Goal: Task Accomplishment & Management: Complete application form

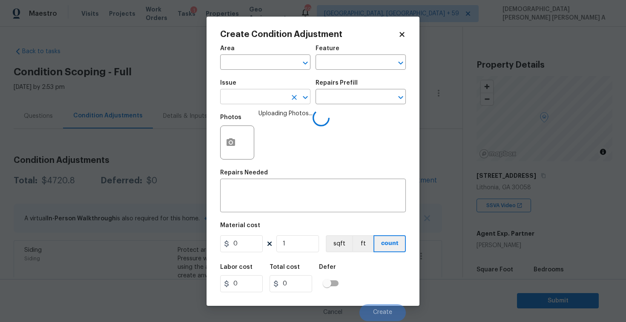
drag, startPoint x: 0, startPoint y: 0, endPoint x: 262, endPoint y: 100, distance: 280.7
click at [262, 100] on input "text" at bounding box center [253, 97] width 66 height 13
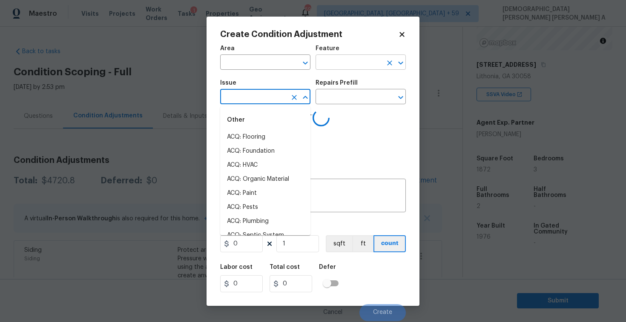
click at [360, 63] on input "text" at bounding box center [348, 63] width 66 height 13
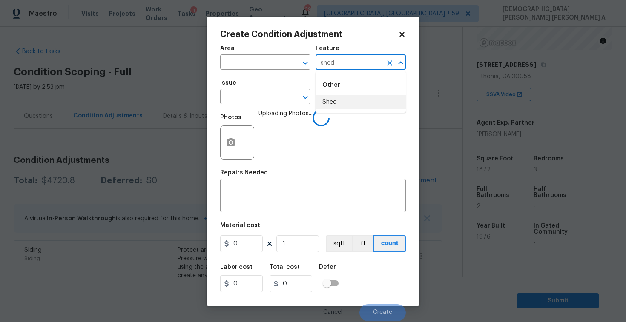
click at [357, 102] on li "Shed" at bounding box center [360, 102] width 90 height 14
type input "Shed"
click at [289, 192] on textarea at bounding box center [312, 197] width 175 height 18
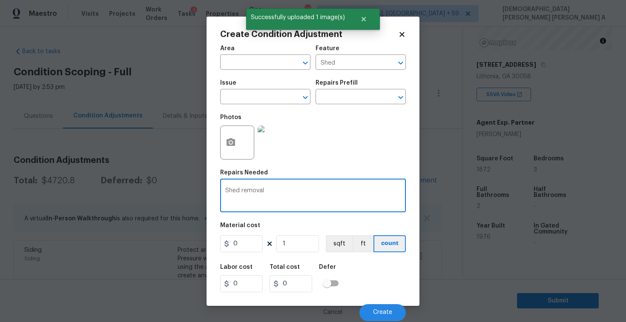
type textarea "Shed removal"
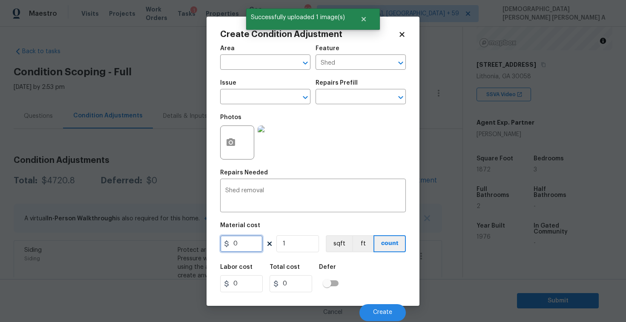
click at [254, 243] on input "0" at bounding box center [241, 243] width 43 height 17
type input "1000"
click at [380, 313] on span "Create" at bounding box center [382, 312] width 19 height 6
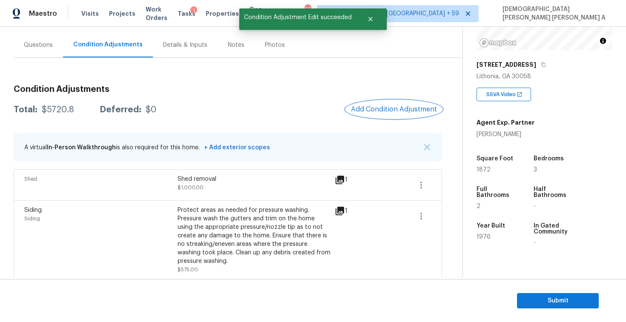
scroll to position [50, 0]
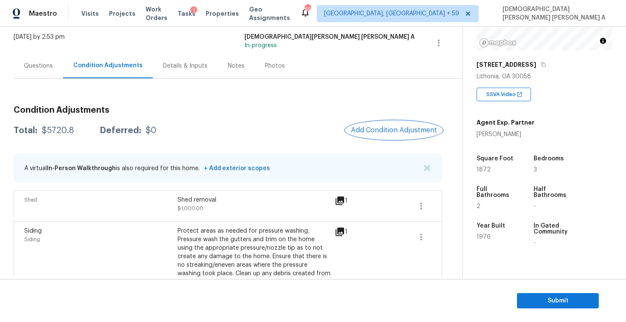
click at [394, 137] on button "Add Condition Adjustment" at bounding box center [394, 130] width 96 height 18
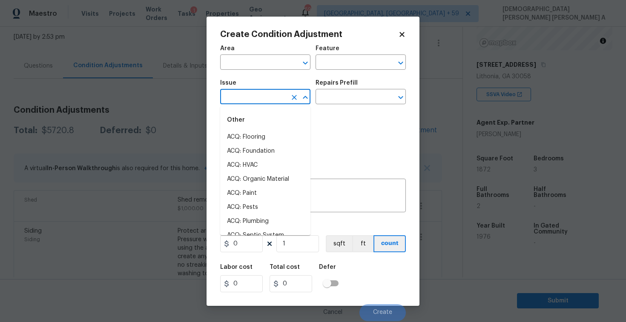
click at [259, 101] on input "text" at bounding box center [253, 97] width 66 height 13
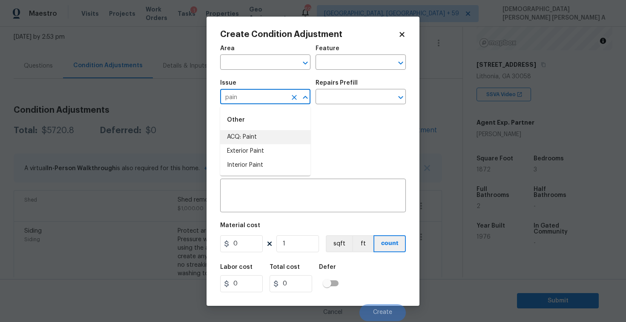
click at [254, 143] on li "ACQ: Paint" at bounding box center [265, 137] width 90 height 14
type input "ACQ: Paint"
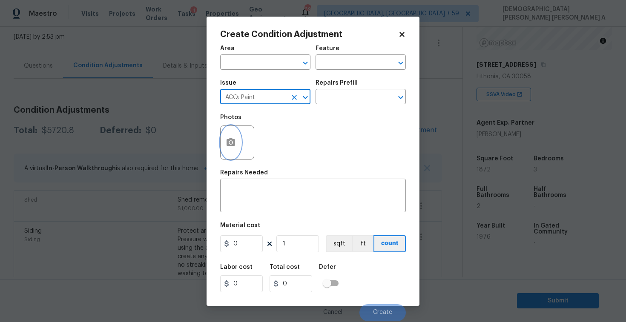
click at [231, 155] on button "button" at bounding box center [230, 142] width 20 height 33
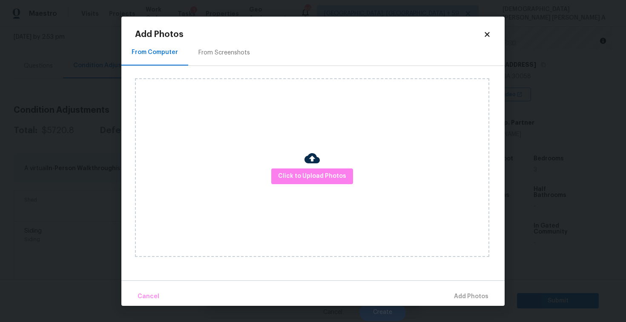
click at [231, 58] on div "From Screenshots" at bounding box center [224, 52] width 72 height 25
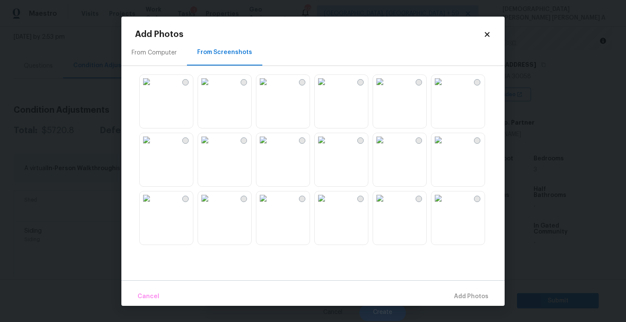
click at [153, 89] on img at bounding box center [147, 82] width 14 height 14
click at [211, 147] on img at bounding box center [205, 140] width 14 height 14
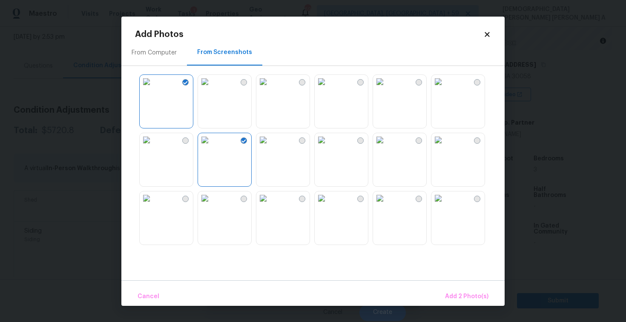
click at [153, 147] on img at bounding box center [147, 140] width 14 height 14
click at [270, 205] on img at bounding box center [263, 198] width 14 height 14
click at [445, 205] on img at bounding box center [438, 198] width 14 height 14
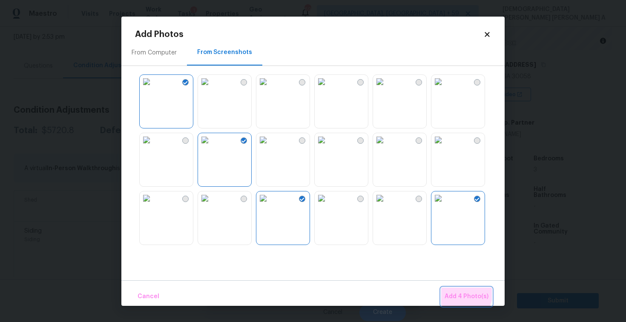
click at [454, 291] on span "Add 4 Photo(s)" at bounding box center [466, 296] width 44 height 11
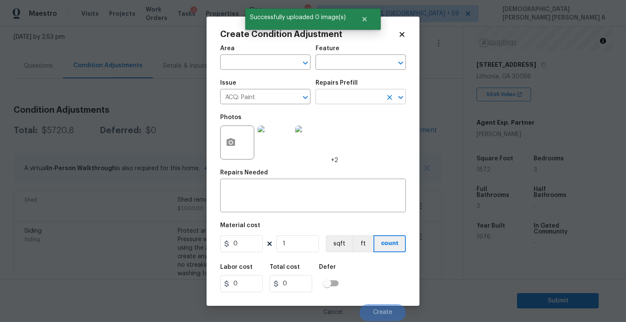
click at [344, 102] on input "text" at bounding box center [348, 97] width 66 height 13
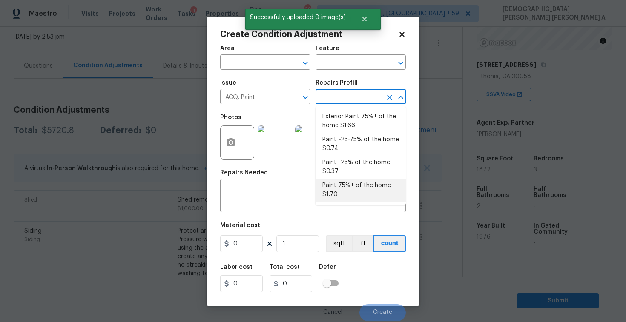
click at [354, 195] on li "Paint 75%+ of the home $1.70" at bounding box center [360, 190] width 90 height 23
type input "Acquisition"
type textarea "Acquisition Scope: 75%+ of the home will likely require interior paint"
type input "1.7"
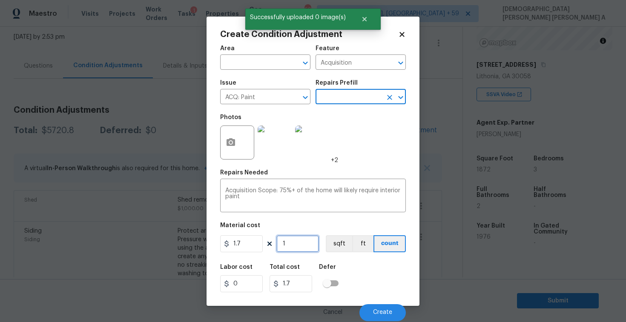
click at [295, 247] on input "1" at bounding box center [297, 243] width 43 height 17
type input "18"
type input "30.6"
type input "187"
type input "317.9"
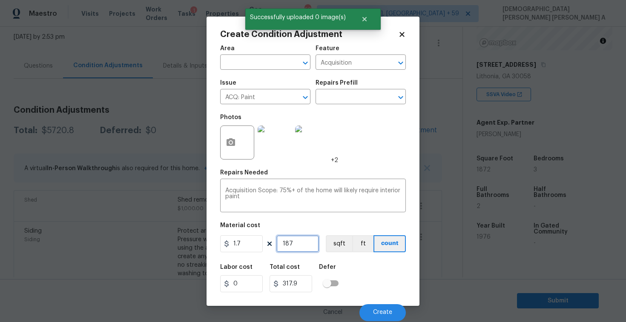
type input "1872"
type input "3182.4"
type input "1872"
click at [331, 241] on button "sqft" at bounding box center [339, 243] width 26 height 17
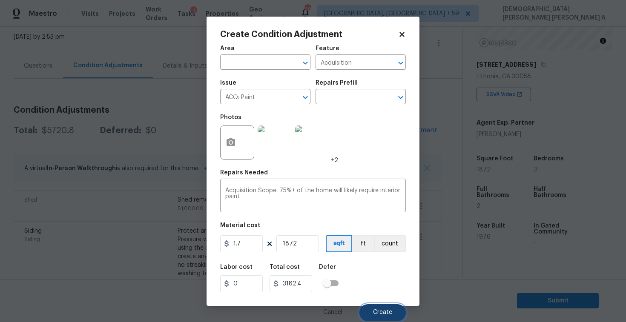
click at [375, 312] on span "Create" at bounding box center [382, 312] width 19 height 6
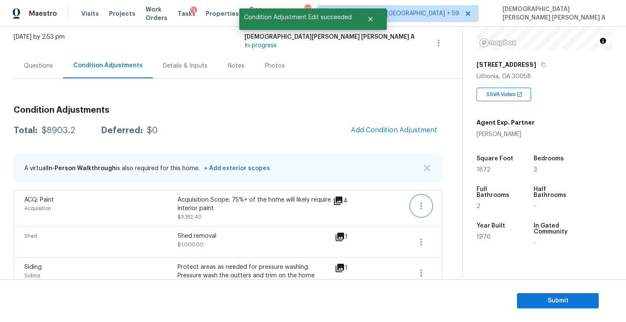
click at [423, 206] on icon "button" at bounding box center [421, 206] width 10 height 10
click at [442, 208] on div "Edit" at bounding box center [469, 204] width 66 height 9
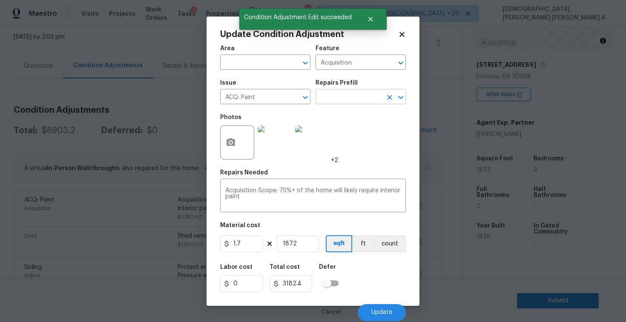
click at [354, 99] on input "text" at bounding box center [348, 97] width 66 height 13
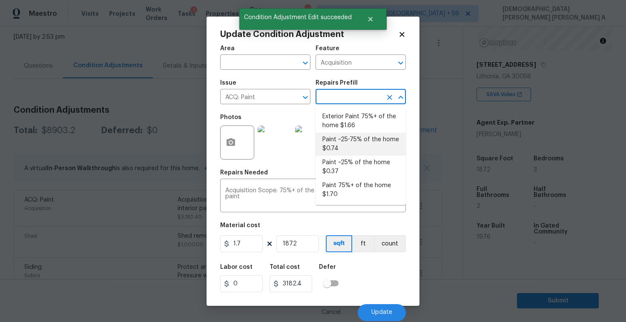
click at [340, 143] on li "Paint ~25-75% of the home $0.74" at bounding box center [360, 144] width 90 height 23
type textarea "Acquisition Scope: ~25 - 75% of the home needs interior paint"
type input "0.74"
type input "1385.28"
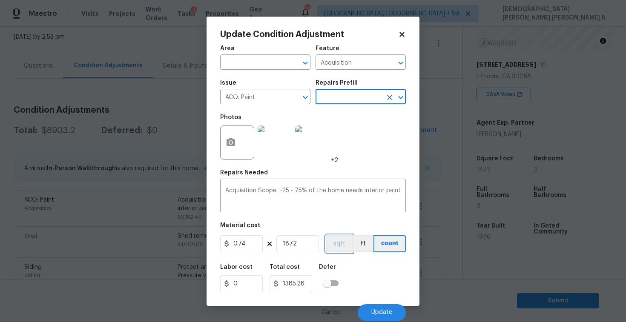
click at [339, 235] on button "sqft" at bounding box center [339, 243] width 26 height 17
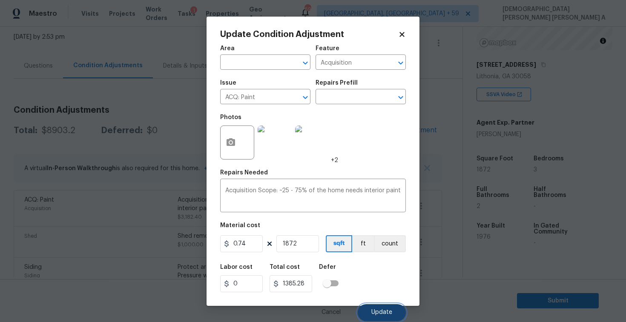
click at [378, 319] on button "Update" at bounding box center [381, 312] width 48 height 17
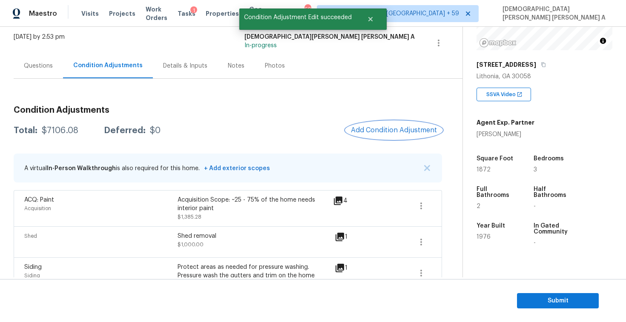
click at [389, 128] on span "Add Condition Adjustment" at bounding box center [394, 130] width 86 height 8
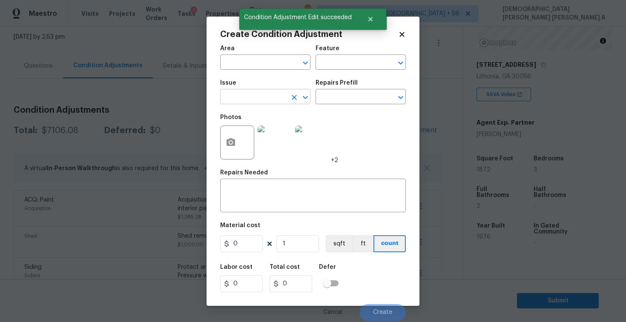
click at [246, 97] on input "text" at bounding box center [253, 97] width 66 height 13
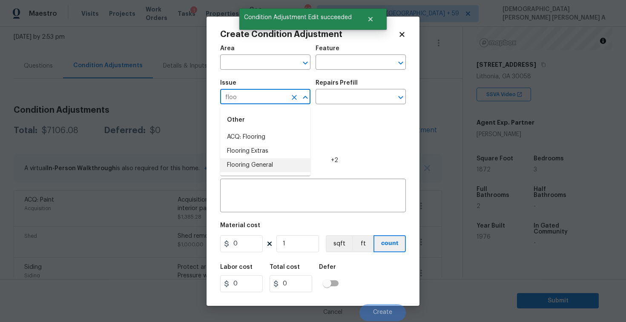
click at [247, 168] on li "Flooring General" at bounding box center [265, 165] width 90 height 14
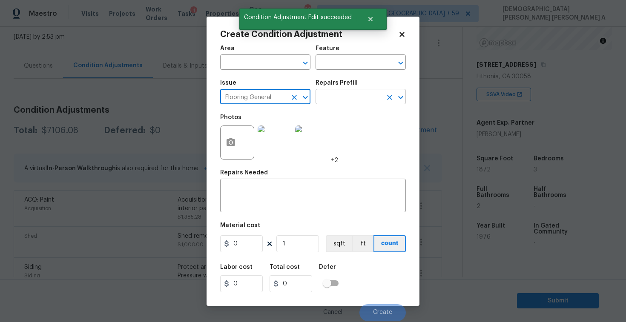
type input "Flooring General"
click at [357, 92] on input "text" at bounding box center [348, 97] width 66 height 13
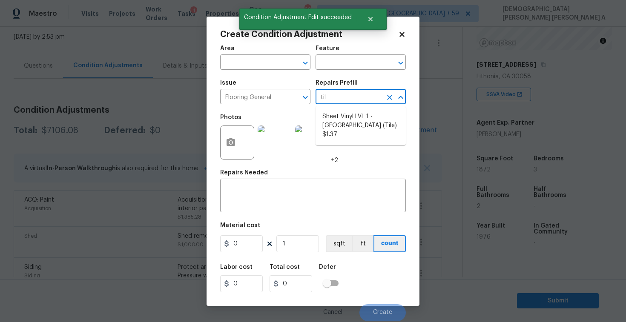
type input "tile"
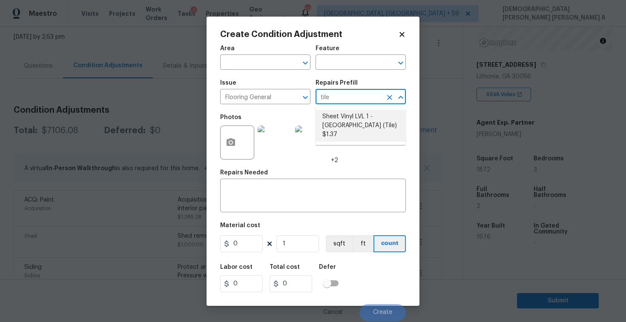
click at [355, 120] on li "Sheet Vinyl LVL 1 - [GEOGRAPHIC_DATA] (Tile) $1.37" at bounding box center [360, 126] width 90 height 32
type input "Overall Flooring"
type textarea "Install sheet vinyl flooring (Sugar Valley - Tile "Look", 592 Cool Sands) inclu…"
type input "1.37"
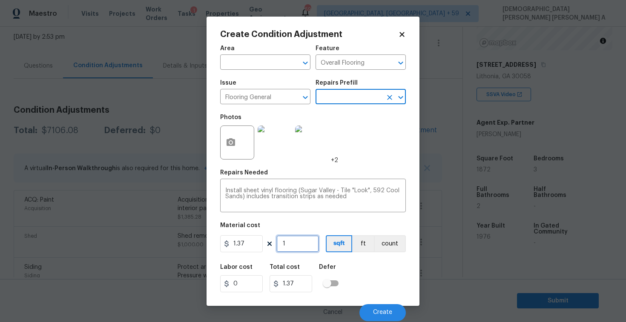
click at [299, 242] on input "1" at bounding box center [297, 243] width 43 height 17
type input "0"
type input "1"
type input "1.37"
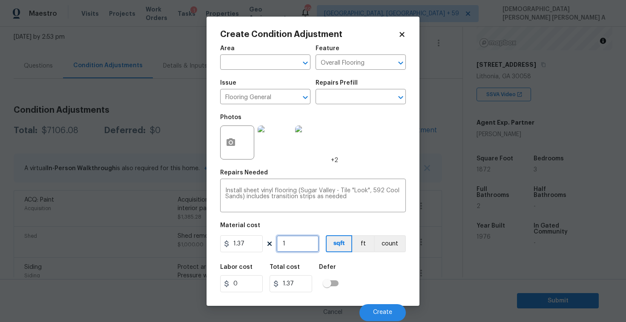
type input "10"
type input "13.7"
type input "100"
type input "137"
type input "1000"
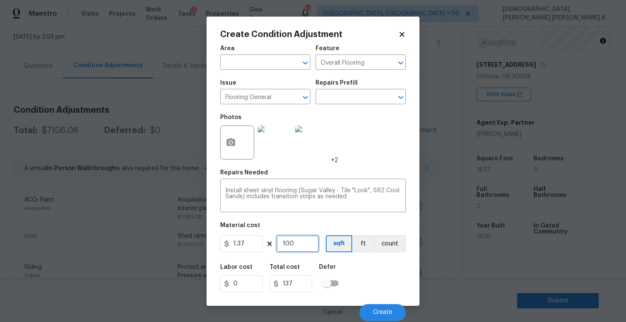
type input "1370"
type input "1000"
click at [385, 312] on span "Create" at bounding box center [382, 312] width 19 height 6
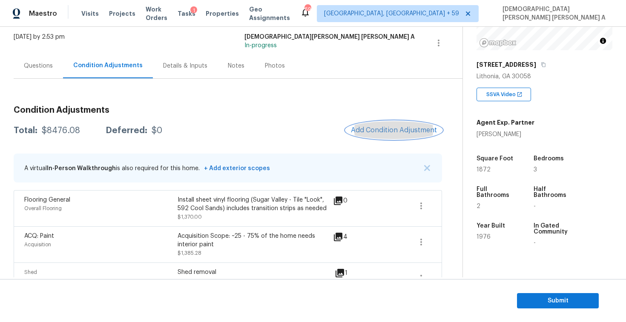
click at [385, 132] on span "Add Condition Adjustment" at bounding box center [394, 130] width 86 height 8
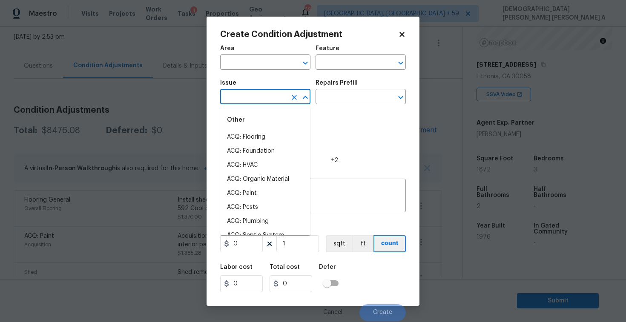
click at [247, 95] on input "text" at bounding box center [253, 97] width 66 height 13
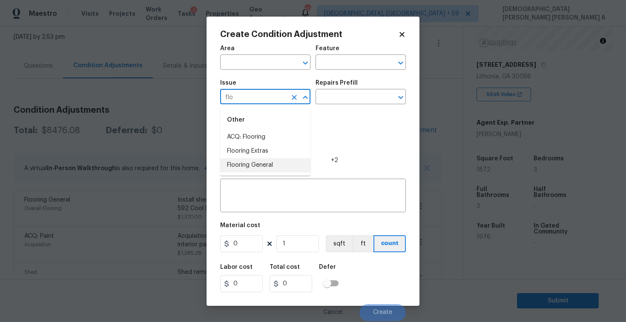
click at [242, 159] on li "Flooring General" at bounding box center [265, 165] width 90 height 14
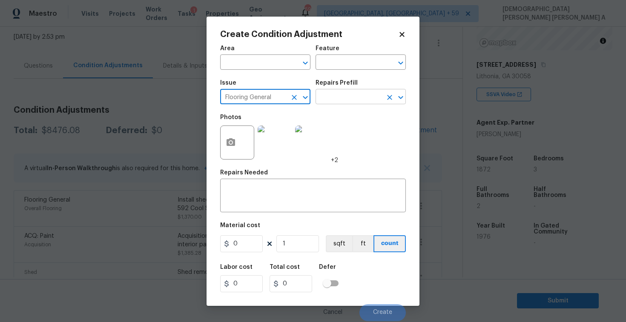
type input "Flooring General"
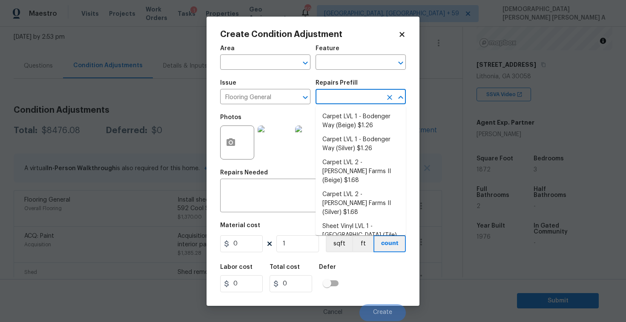
click at [344, 98] on input "text" at bounding box center [348, 97] width 66 height 13
click at [378, 172] on li "Carpet LVL 2 - Abshire Farms II (Beige) $1.68" at bounding box center [360, 172] width 90 height 32
type input "Overall Flooring"
type textarea "Install new carpet (Abshire Farms II - 749 Stony Glade) at all previously carpe…"
type input "1.68"
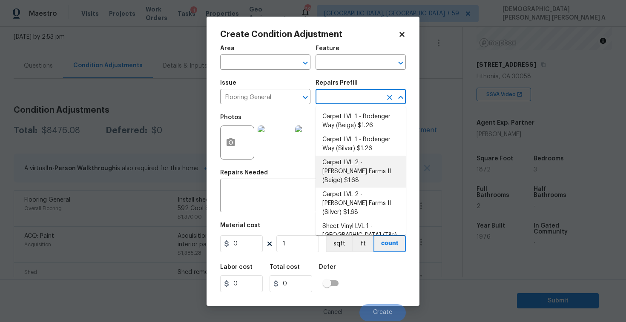
type input "1.68"
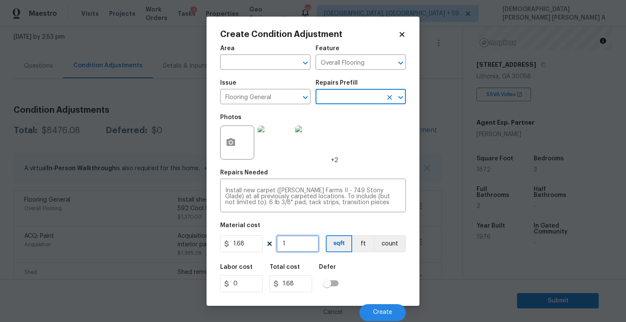
click at [293, 243] on input "1" at bounding box center [297, 243] width 43 height 17
type input "0"
type input "4"
type input "6.72"
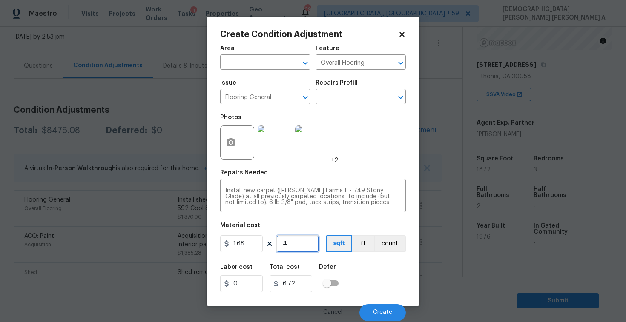
type input "40"
type input "67.2"
type input "400"
type input "672"
type input "400"
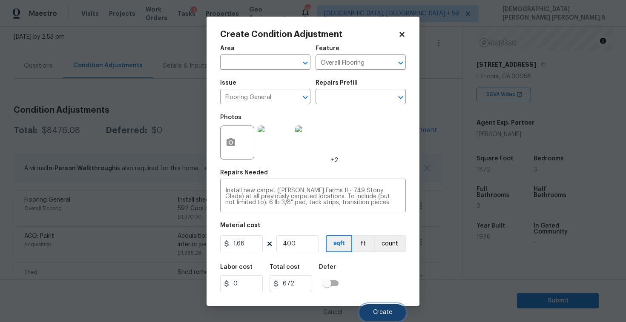
click at [383, 306] on button "Create" at bounding box center [382, 312] width 46 height 17
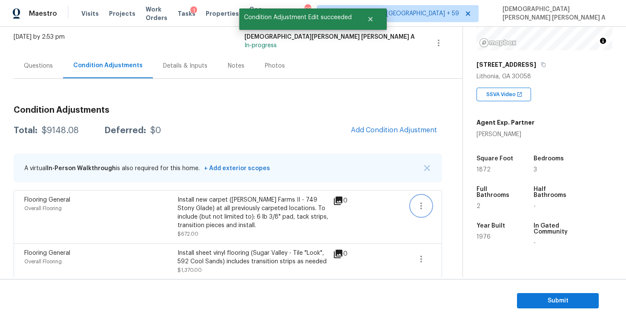
click at [421, 204] on icon "button" at bounding box center [421, 206] width 10 height 10
click at [443, 203] on div "Edit" at bounding box center [469, 204] width 66 height 9
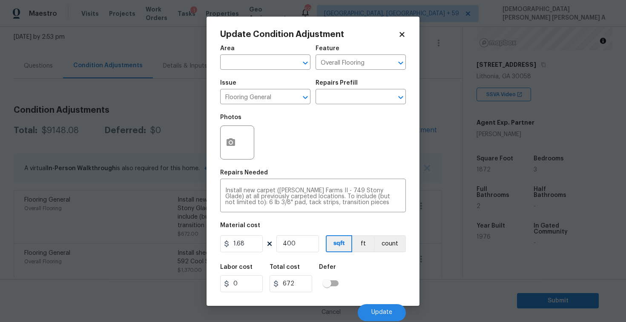
click at [348, 89] on div "Repairs Prefill" at bounding box center [360, 85] width 90 height 11
click at [231, 142] on circle "button" at bounding box center [230, 142] width 3 height 3
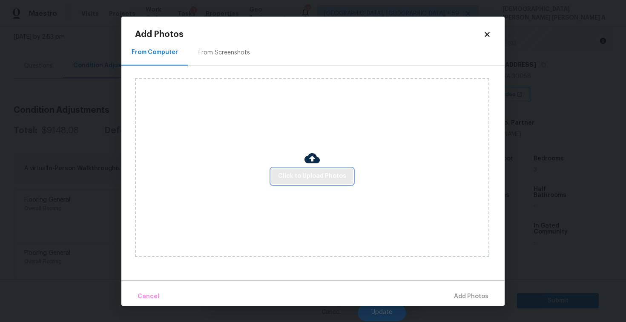
click at [320, 176] on span "Click to Upload Photos" at bounding box center [312, 176] width 68 height 11
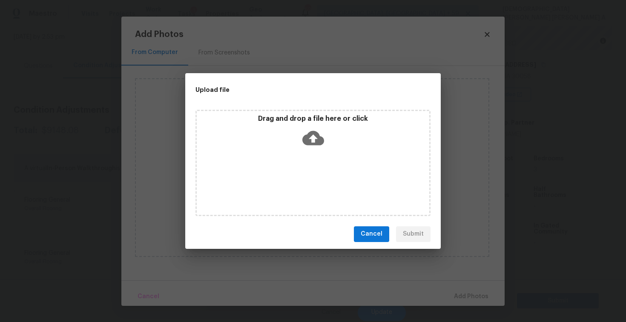
click at [320, 154] on div "Drag and drop a file here or click" at bounding box center [312, 163] width 235 height 106
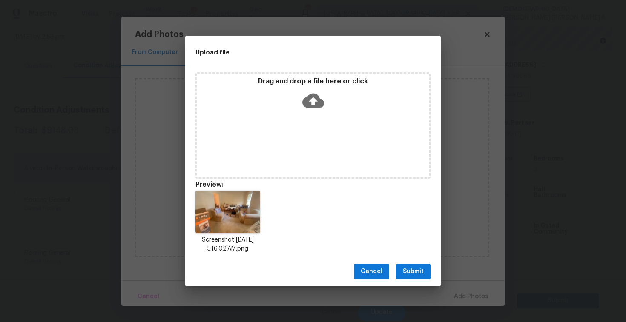
click at [409, 276] on span "Submit" at bounding box center [413, 271] width 21 height 11
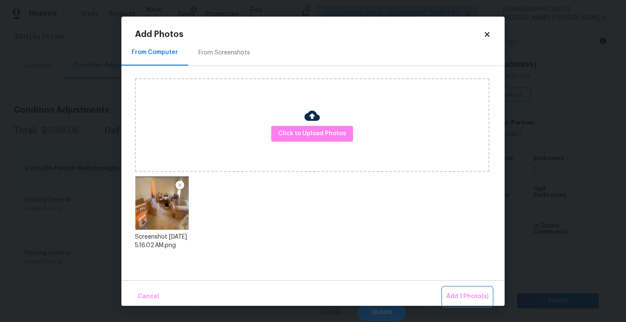
click at [453, 291] on button "Add 1 Photo(s)" at bounding box center [467, 297] width 49 height 18
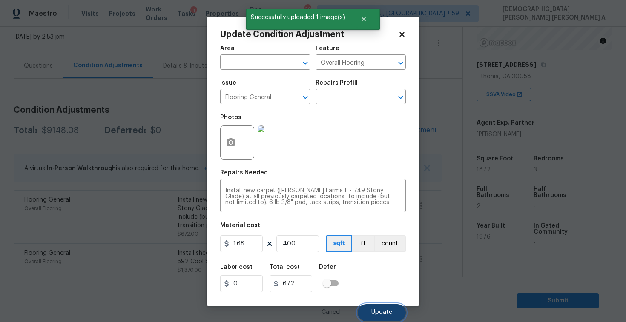
click at [391, 306] on button "Update" at bounding box center [381, 312] width 48 height 17
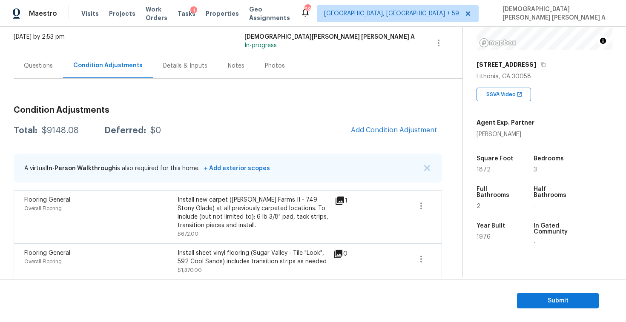
scroll to position [104, 0]
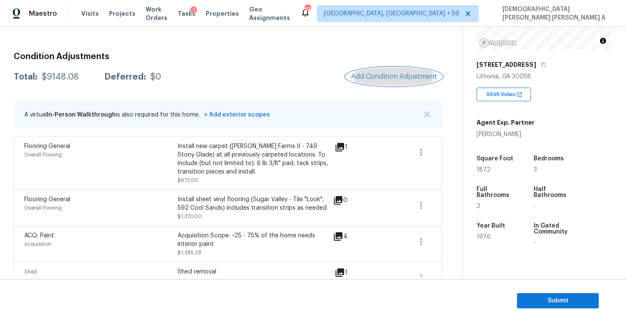
click at [379, 71] on button "Add Condition Adjustment" at bounding box center [394, 77] width 96 height 18
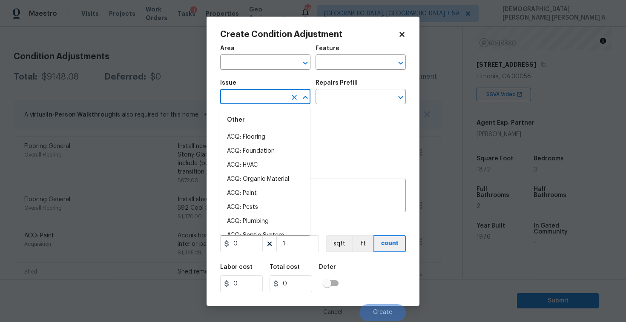
click at [244, 104] on input "text" at bounding box center [253, 97] width 66 height 13
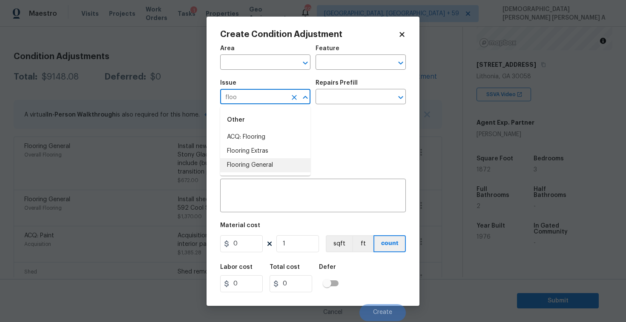
click at [260, 159] on li "Flooring General" at bounding box center [265, 165] width 90 height 14
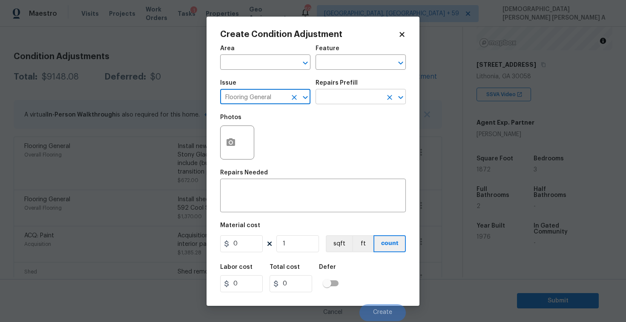
click at [356, 101] on input "text" at bounding box center [348, 97] width 66 height 13
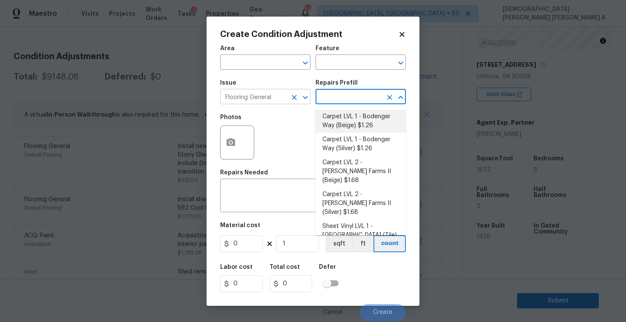
click at [285, 94] on input "Flooring General" at bounding box center [253, 97] width 66 height 13
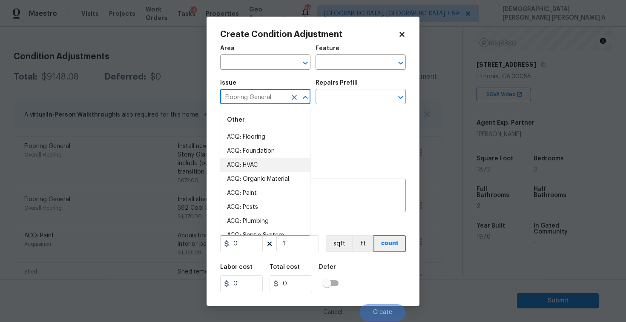
click at [285, 94] on input "Flooring General" at bounding box center [253, 97] width 66 height 13
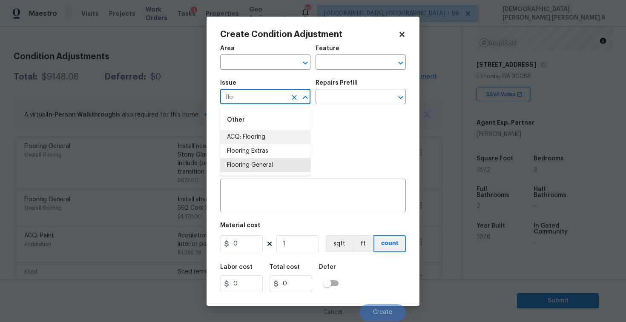
click at [279, 137] on li "ACQ: Flooring" at bounding box center [265, 137] width 90 height 14
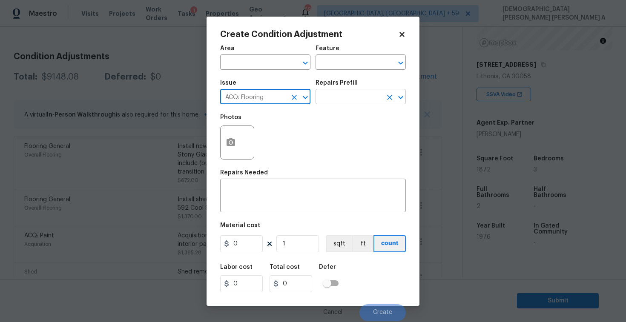
type input "ACQ: Flooring"
click at [353, 101] on input "text" at bounding box center [348, 97] width 66 height 13
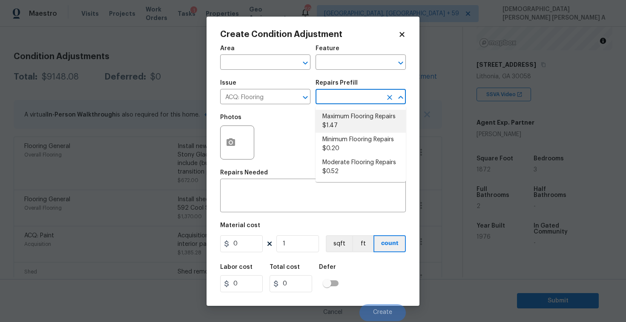
click at [347, 125] on li "Maximum Flooring Repairs $1.47" at bounding box center [360, 121] width 90 height 23
type input "Acquisition"
type textarea "Acquisition Scope: Maximum flooring repairs"
type input "1.47"
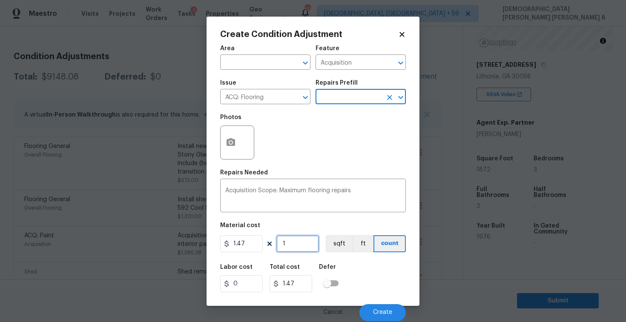
click at [298, 249] on input "1" at bounding box center [297, 243] width 43 height 17
type input "0"
type input "4"
type input "5.88"
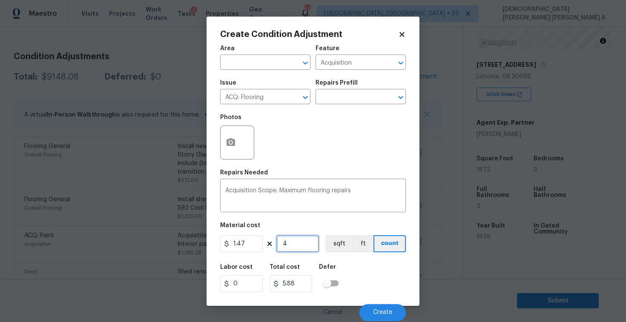
type input "47"
type input "69.09"
type input "473"
type input "695.31"
type input "47"
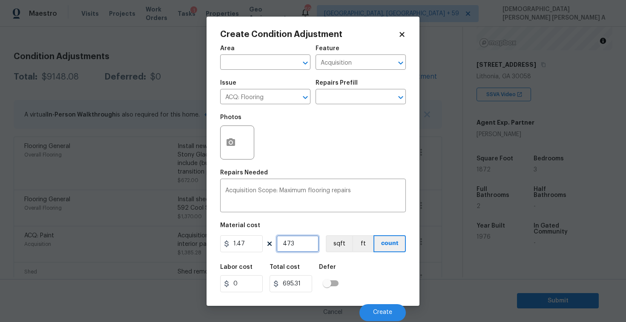
type input "69.09"
type input "472"
type input "693.84"
type input "472"
click at [226, 142] on icon "button" at bounding box center [230, 142] width 9 height 8
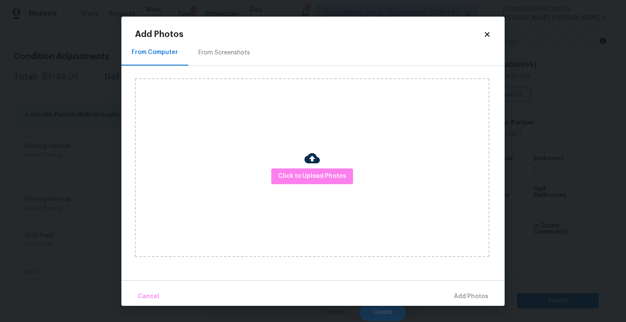
click at [214, 46] on div "From Screenshots" at bounding box center [224, 52] width 72 height 25
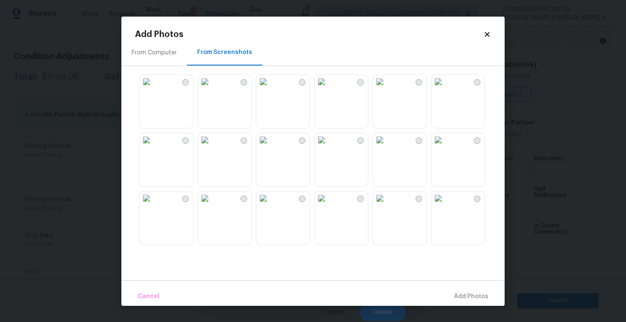
click at [211, 147] on img at bounding box center [205, 140] width 14 height 14
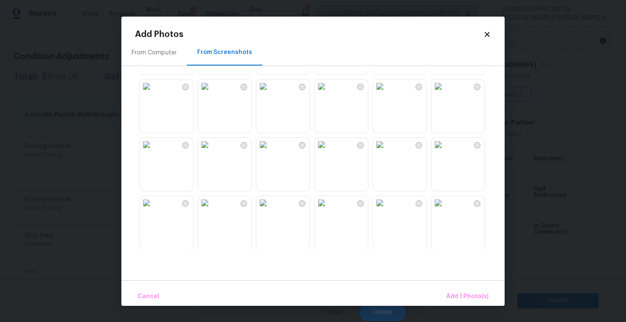
scroll to position [287, 0]
click at [211, 151] on img at bounding box center [205, 144] width 14 height 14
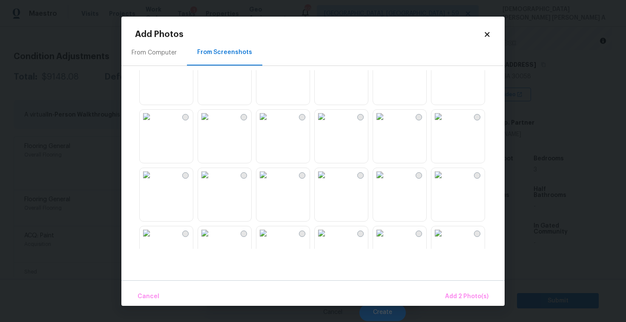
scroll to position [655, 0]
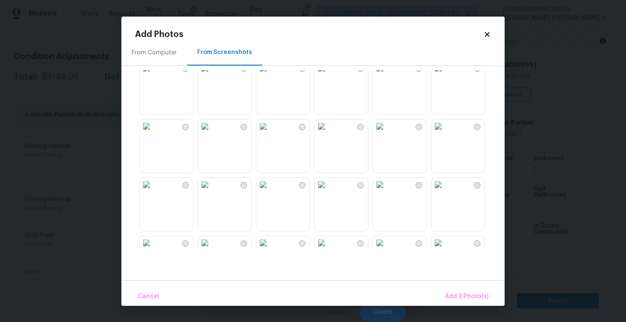
click at [211, 191] on img at bounding box center [205, 185] width 14 height 14
click at [445, 191] on img at bounding box center [438, 185] width 14 height 14
click at [475, 296] on span "Add 4 Photo(s)" at bounding box center [466, 296] width 44 height 11
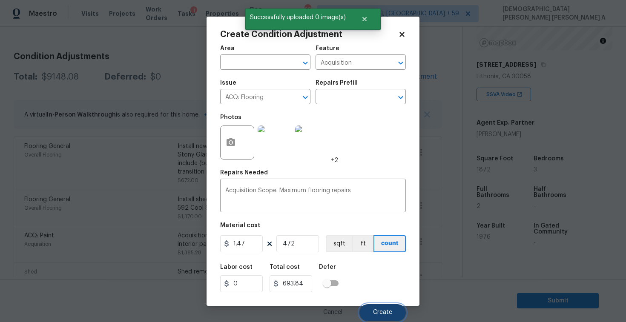
click at [374, 316] on span "Create" at bounding box center [382, 312] width 19 height 6
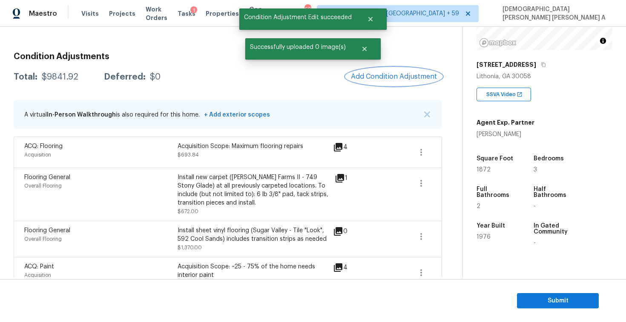
click at [382, 83] on button "Add Condition Adjustment" at bounding box center [394, 77] width 96 height 18
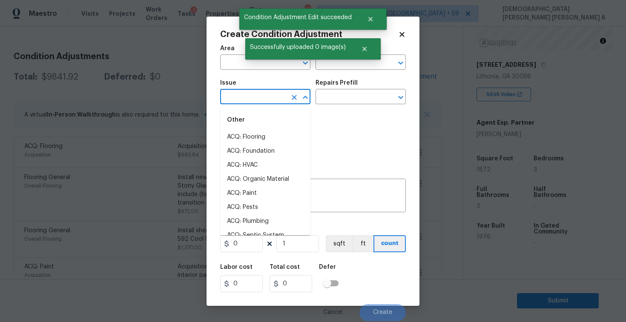
click at [258, 98] on input "text" at bounding box center [253, 97] width 66 height 13
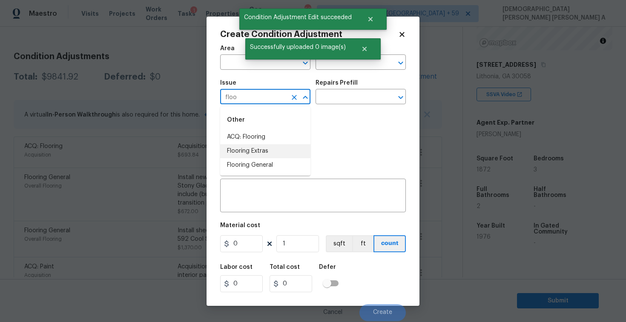
click at [249, 151] on li "Flooring Extras" at bounding box center [265, 151] width 90 height 14
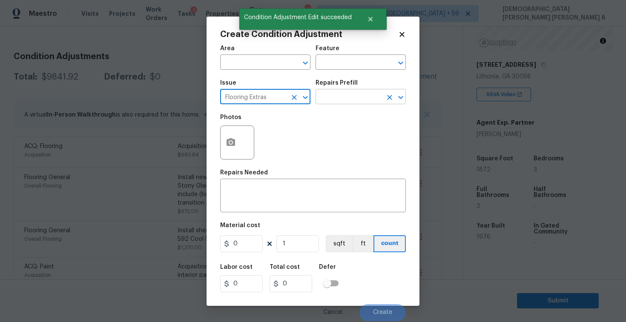
type input "Flooring Extras"
click at [350, 99] on input "text" at bounding box center [348, 97] width 66 height 13
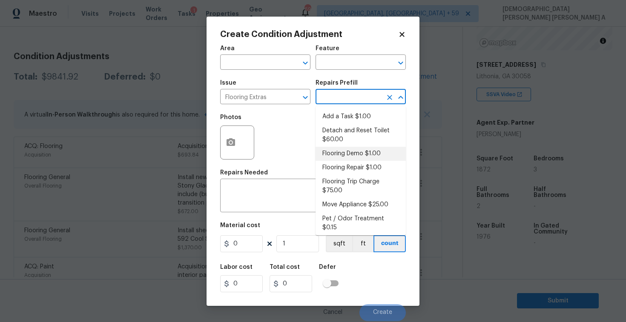
click at [364, 156] on li "Flooring Demo $1.00" at bounding box center [360, 154] width 90 height 14
type input "Overall Flooring"
type textarea "Demo existing flooring."
type input "1"
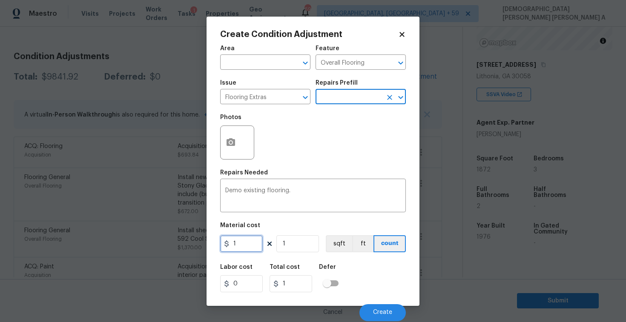
click at [246, 250] on input "1" at bounding box center [241, 243] width 43 height 17
type input "2"
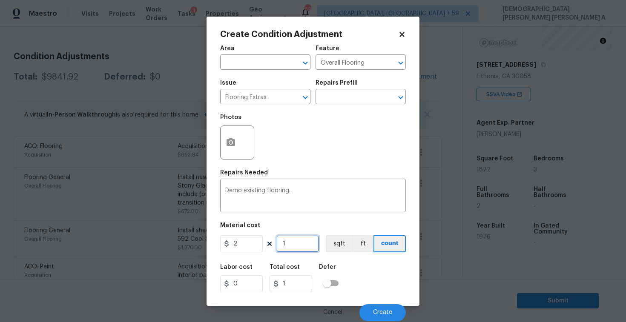
type input "2"
click at [291, 249] on input "1" at bounding box center [297, 243] width 43 height 17
type input "10"
type input "20"
type input "100"
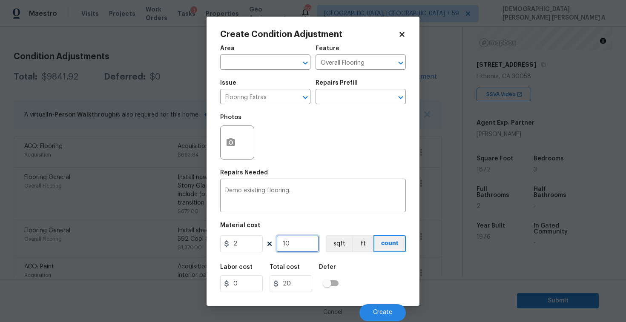
type input "200"
type input "1000"
type input "2000"
type input "1000"
click at [338, 241] on button "sqft" at bounding box center [339, 243] width 26 height 17
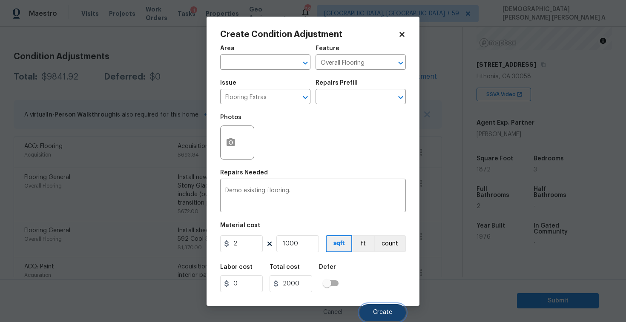
click at [374, 305] on button "Create" at bounding box center [382, 312] width 46 height 17
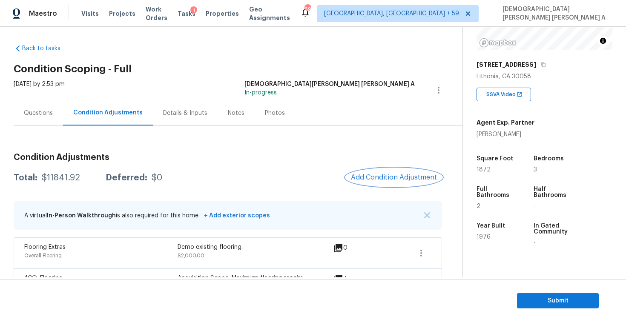
scroll to position [0, 0]
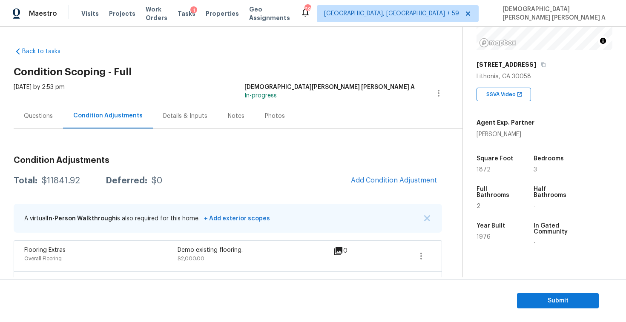
click at [52, 106] on div "Questions" at bounding box center [38, 115] width 49 height 25
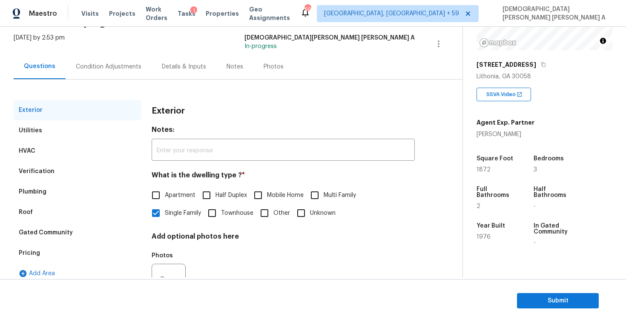
scroll to position [77, 0]
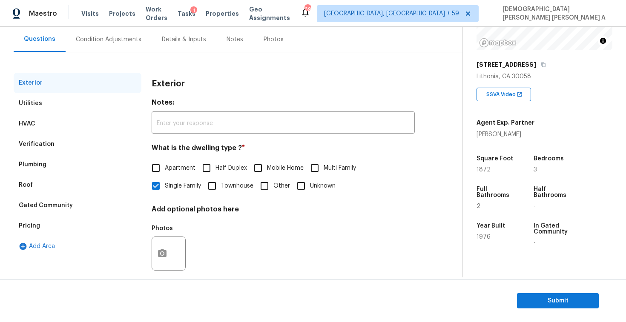
click at [26, 227] on div "Pricing" at bounding box center [29, 226] width 21 height 9
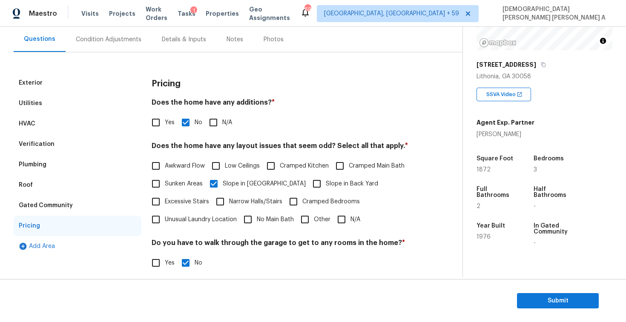
click at [157, 123] on input "Yes" at bounding box center [156, 123] width 18 height 18
checkbox input "true"
checkbox input "false"
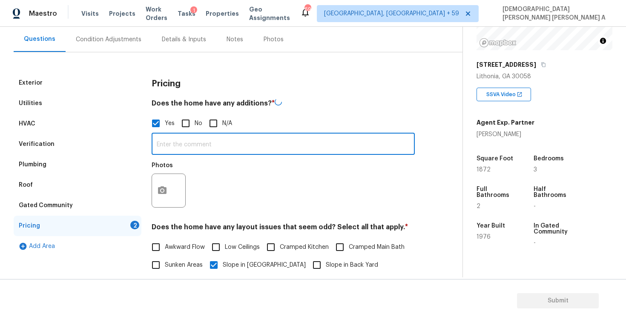
click at [200, 151] on input "text" at bounding box center [282, 145] width 263 height 20
type input "This property has an addition"
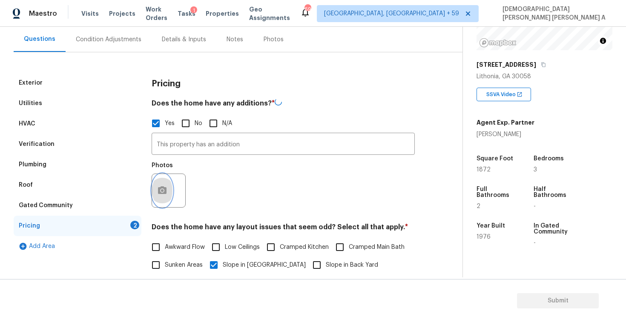
click at [161, 199] on button "button" at bounding box center [162, 190] width 20 height 33
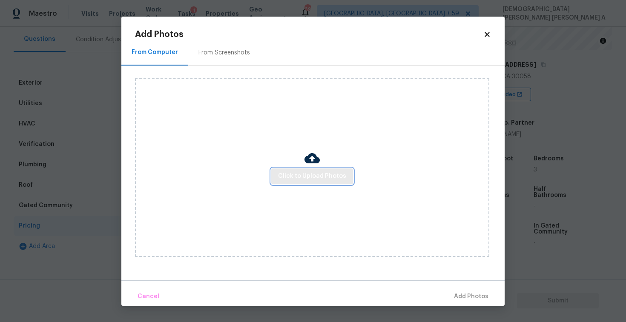
click at [311, 175] on span "Click to Upload Photos" at bounding box center [312, 176] width 68 height 11
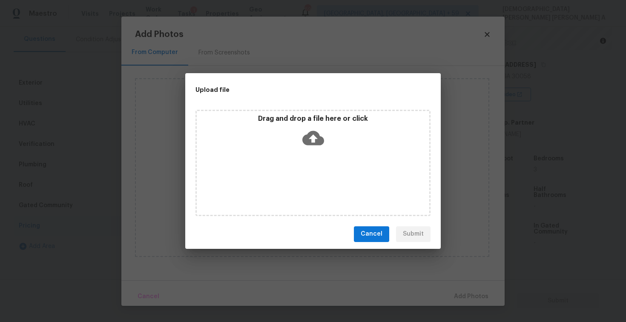
click at [311, 150] on div "Drag and drop a file here or click" at bounding box center [313, 132] width 232 height 37
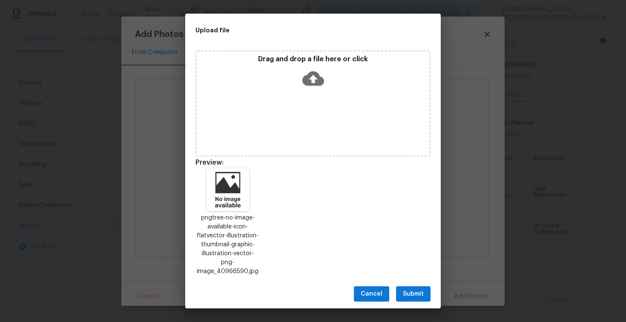
click at [414, 289] on span "Submit" at bounding box center [413, 294] width 21 height 11
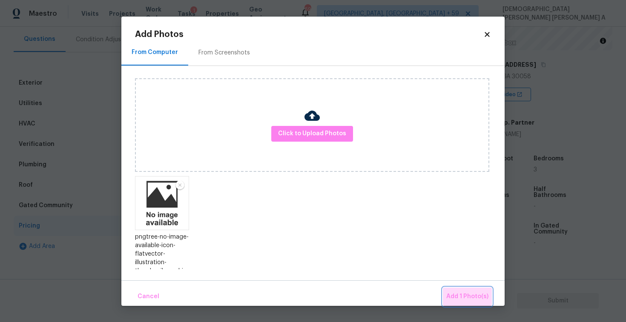
click at [472, 303] on button "Add 1 Photo(s)" at bounding box center [467, 297] width 49 height 18
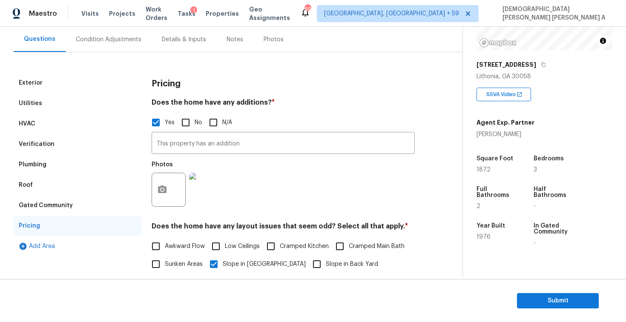
click at [101, 45] on div "Condition Adjustments" at bounding box center [109, 39] width 86 height 25
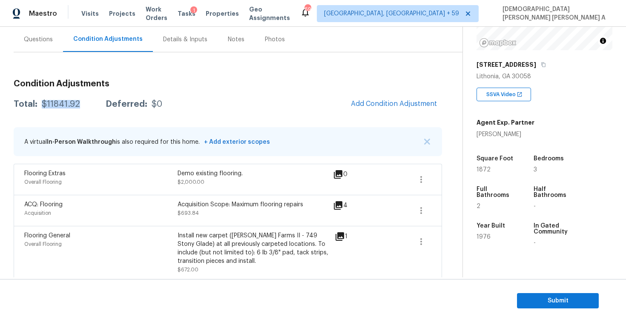
drag, startPoint x: 83, startPoint y: 105, endPoint x: 40, endPoint y: 105, distance: 42.1
click at [40, 105] on div "Total: $11841.92 Deferred: $0" at bounding box center [88, 104] width 149 height 9
copy div "$11841.92"
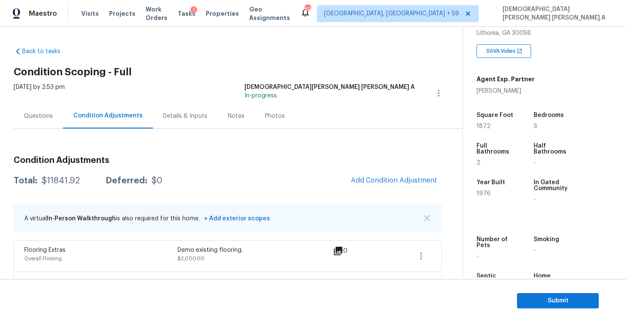
click at [42, 125] on div "Questions" at bounding box center [38, 115] width 49 height 25
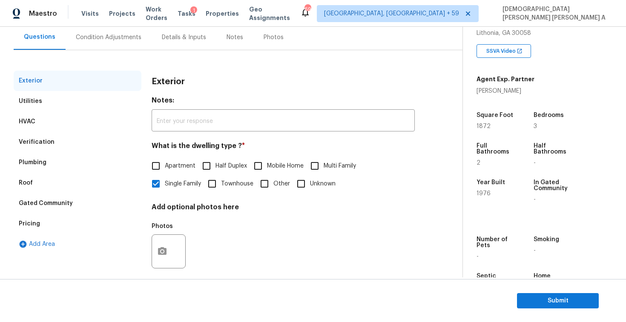
scroll to position [88, 0]
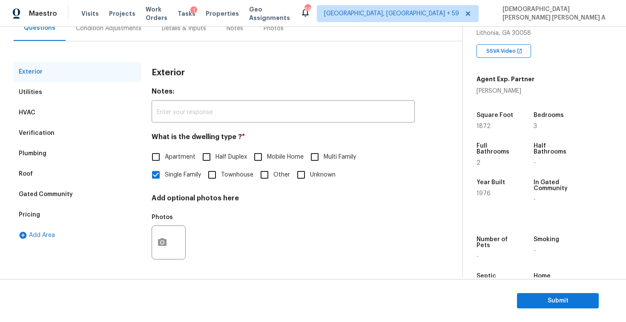
click at [92, 36] on div "Condition Adjustments" at bounding box center [109, 28] width 86 height 25
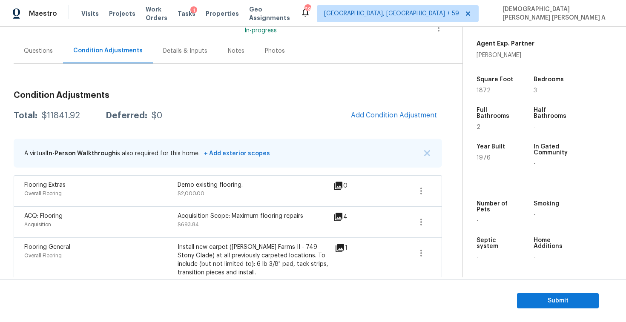
scroll to position [35, 0]
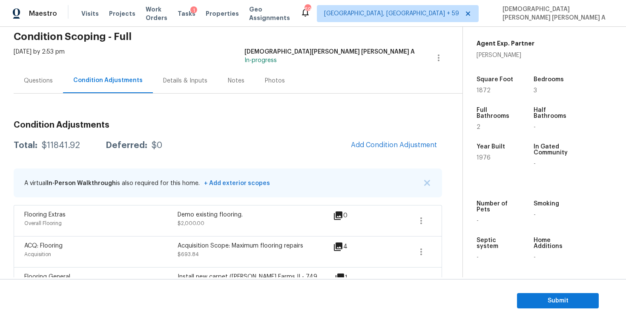
click at [93, 89] on div "Condition Adjustments" at bounding box center [108, 80] width 90 height 25
click at [25, 77] on div "Questions" at bounding box center [38, 81] width 29 height 9
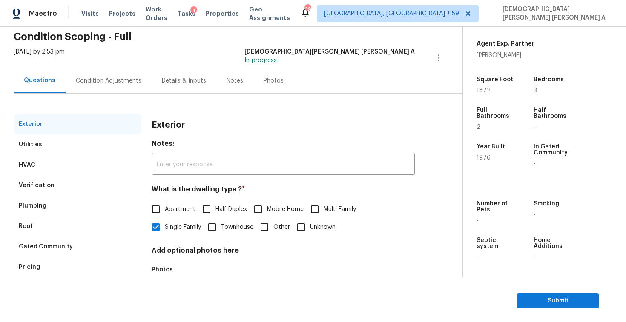
click at [37, 265] on div "Pricing" at bounding box center [29, 267] width 21 height 9
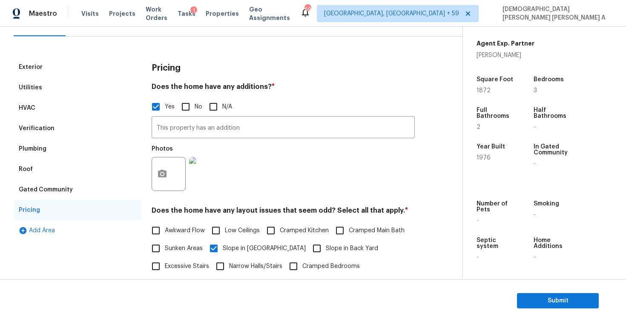
click at [43, 145] on div "Plumbing" at bounding box center [33, 149] width 28 height 9
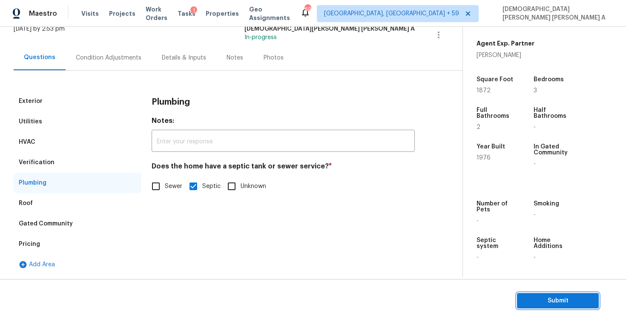
click at [574, 305] on span "Submit" at bounding box center [557, 301] width 68 height 11
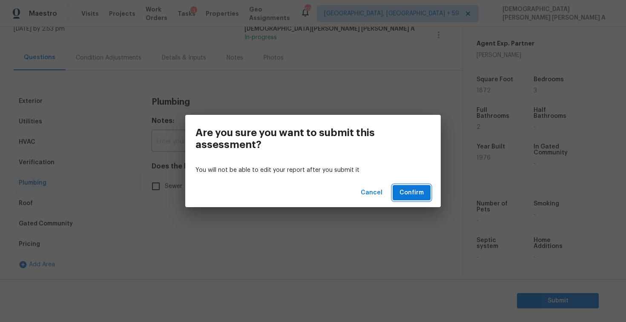
click at [412, 193] on span "Confirm" at bounding box center [411, 193] width 24 height 11
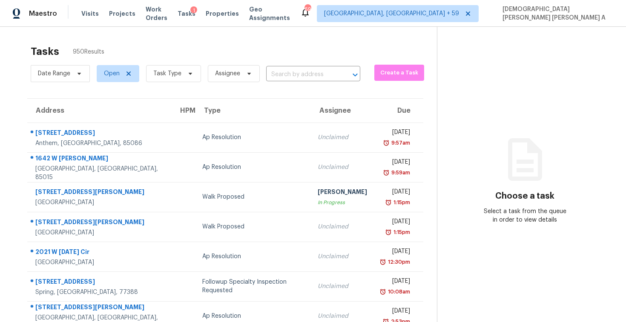
click at [297, 61] on div "Tasks 950 Results" at bounding box center [234, 51] width 406 height 22
click at [292, 71] on input "text" at bounding box center [301, 74] width 70 height 13
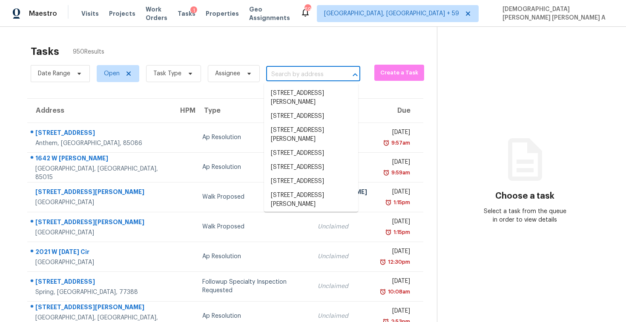
paste input "2424 Dawn Dr, Decatur, GA, 30032"
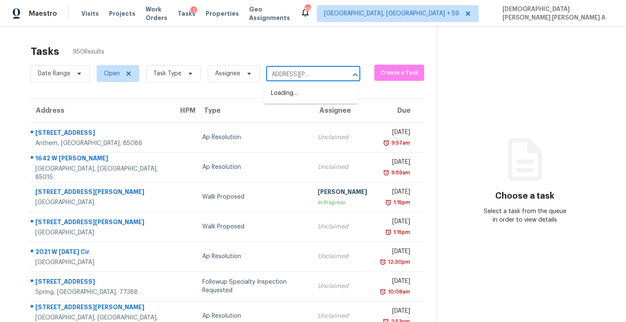
scroll to position [0, 21]
type input "2424 Dawn Dr, Decatur, GA, 30"
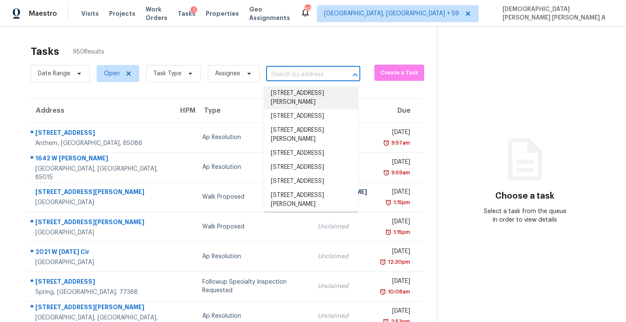
paste input "2424 Dawn Dr, Decatur, GA, 30032"
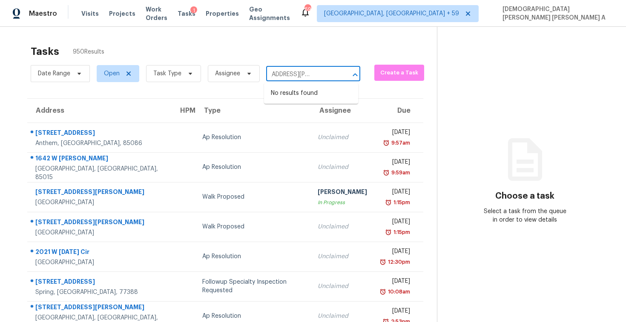
scroll to position [0, 21]
type input "2424 Dawn Dr, Decatur, GA,"
click at [311, 100] on li "2424 Dawn Dr, Decatur, GA 30032" at bounding box center [311, 97] width 94 height 23
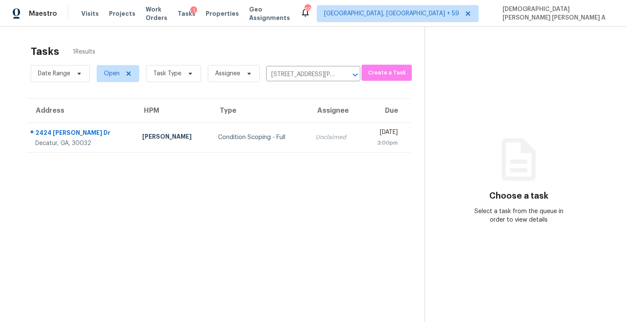
click at [309, 137] on td "Unclaimed" at bounding box center [335, 138] width 53 height 30
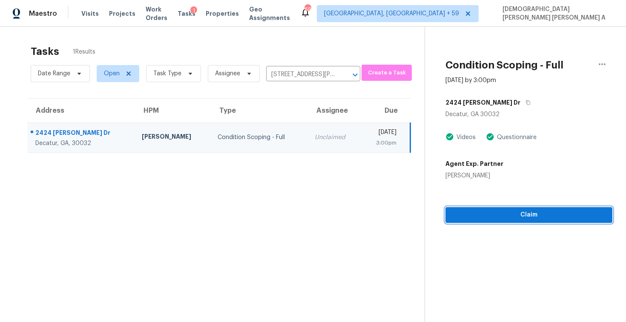
click at [490, 216] on span "Claim" at bounding box center [528, 215] width 153 height 11
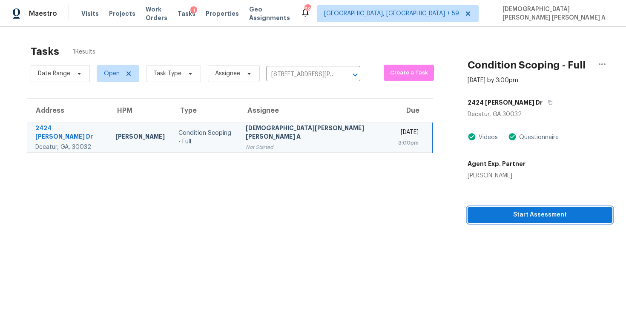
click at [511, 213] on span "Start Assessment" at bounding box center [539, 215] width 131 height 11
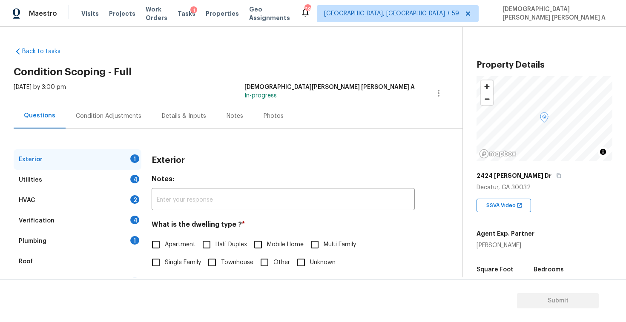
click at [219, 54] on div "Back to tasks Condition Scoping - Full [DATE] by 3:00 pm [PERSON_NAME] [PERSON_…" at bounding box center [238, 202] width 449 height 325
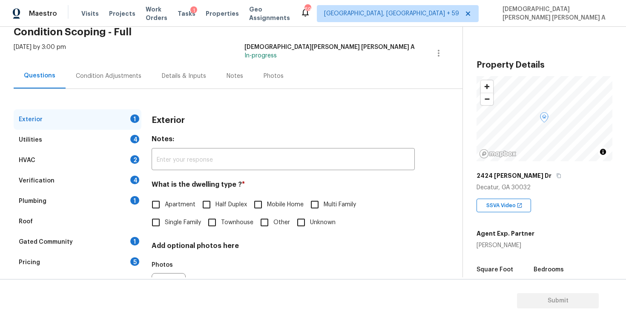
click at [157, 218] on input "Single Family" at bounding box center [156, 223] width 18 height 18
checkbox input "true"
click at [96, 141] on div "Utilities 4" at bounding box center [78, 140] width 128 height 20
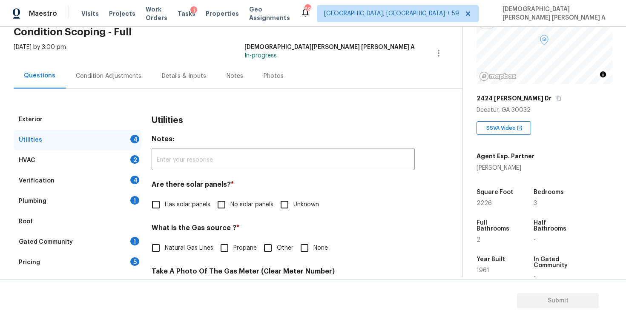
scroll to position [76, 0]
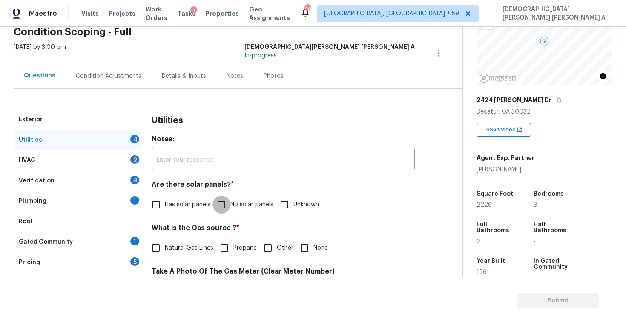
click at [218, 204] on input "No solar panels" at bounding box center [221, 205] width 18 height 18
checkbox input "true"
click at [159, 252] on input "Natural Gas Lines" at bounding box center [156, 249] width 18 height 18
checkbox input "true"
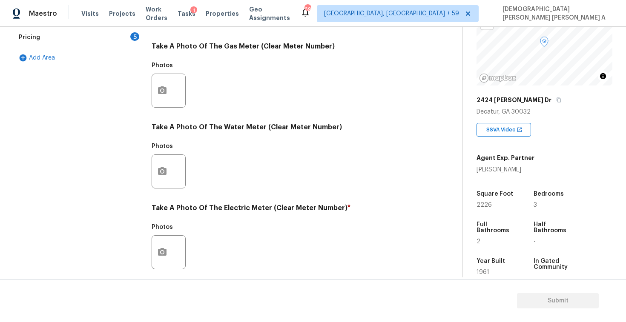
scroll to position [318, 0]
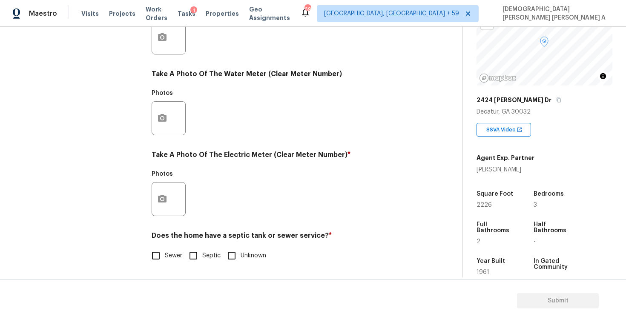
click at [151, 249] on input "Sewer" at bounding box center [156, 256] width 18 height 18
checkbox input "true"
click at [163, 191] on button "button" at bounding box center [162, 199] width 20 height 33
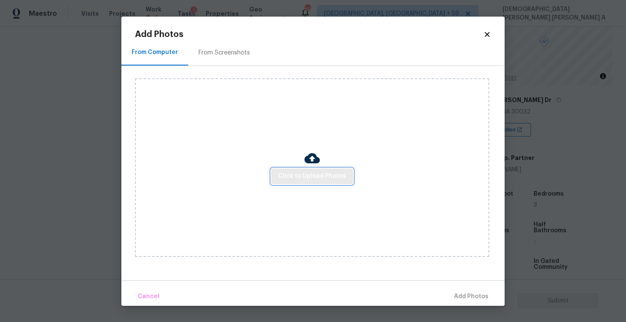
click at [337, 179] on span "Click to Upload Photos" at bounding box center [312, 176] width 68 height 11
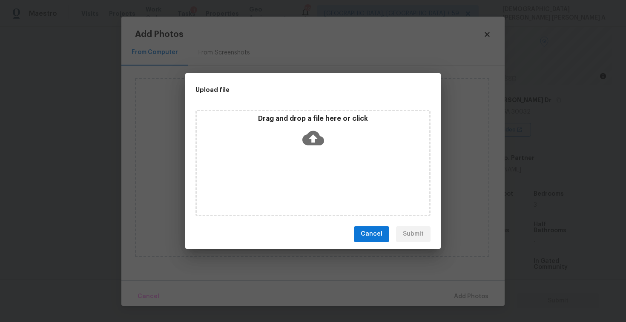
click at [323, 137] on div "Drag and drop a file here or click" at bounding box center [313, 132] width 232 height 37
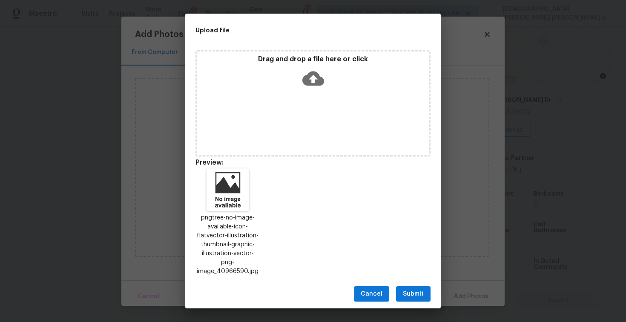
click at [407, 292] on span "Submit" at bounding box center [413, 294] width 21 height 11
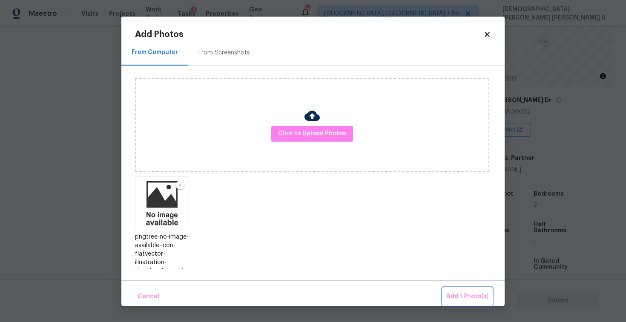
click at [476, 294] on span "Add 1 Photo(s)" at bounding box center [467, 296] width 42 height 11
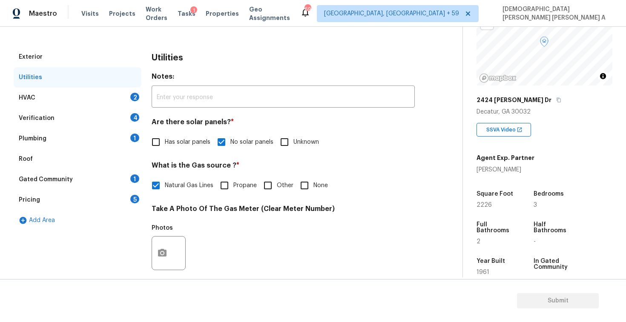
scroll to position [77, 0]
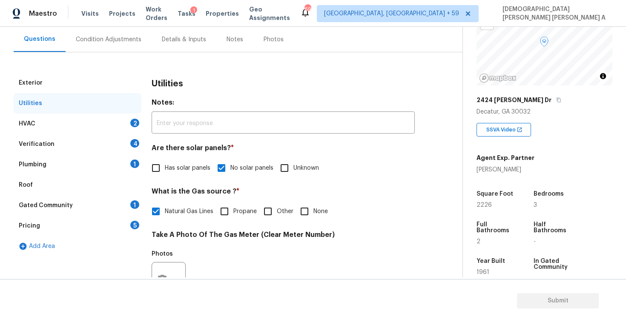
click at [105, 137] on div "Verification 4" at bounding box center [78, 144] width 128 height 20
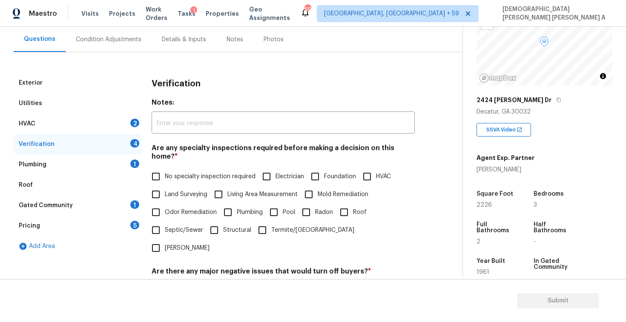
click at [100, 120] on div "HVAC 2" at bounding box center [78, 124] width 128 height 20
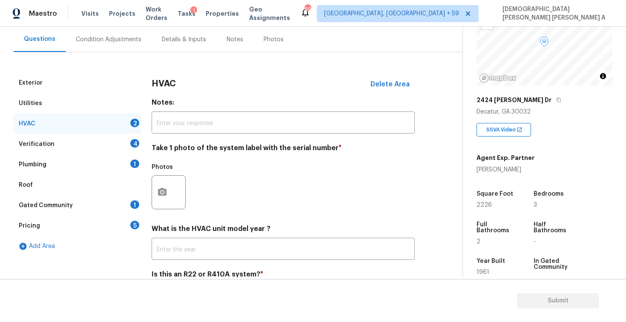
scroll to position [116, 0]
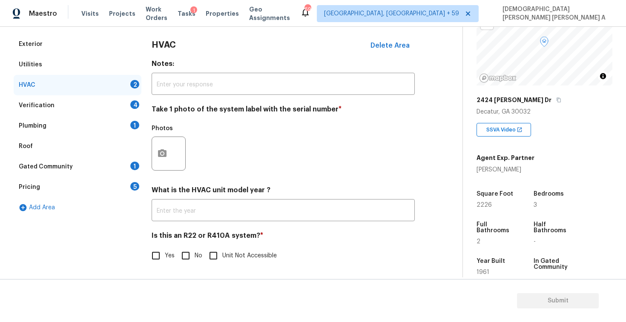
click at [183, 250] on input "No" at bounding box center [186, 256] width 18 height 18
checkbox input "true"
click at [161, 153] on circle "button" at bounding box center [162, 153] width 3 height 3
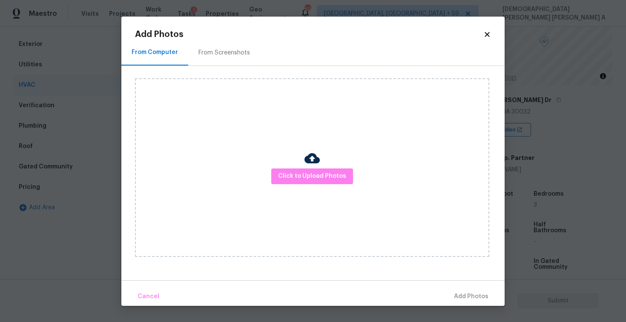
click at [300, 157] on div "Click to Upload Photos" at bounding box center [312, 167] width 354 height 179
click at [305, 175] on span "Click to Upload Photos" at bounding box center [312, 176] width 68 height 11
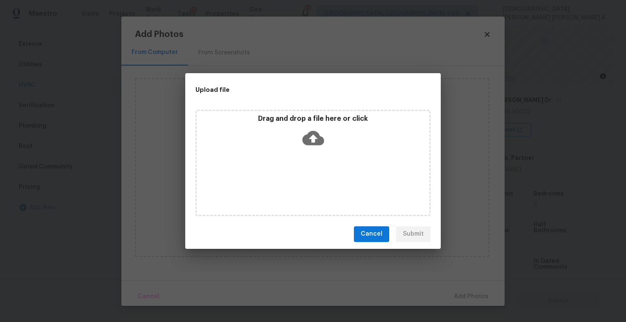
click at [301, 139] on div "Drag and drop a file here or click" at bounding box center [313, 132] width 232 height 37
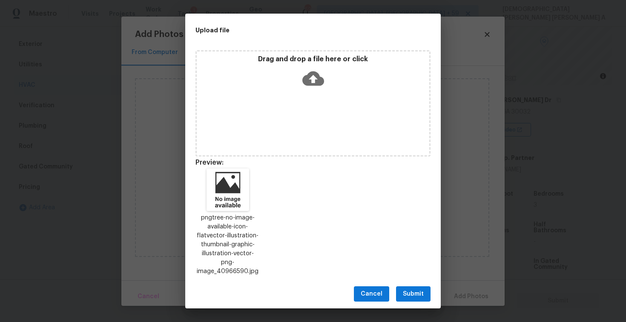
click at [414, 289] on span "Submit" at bounding box center [413, 294] width 21 height 11
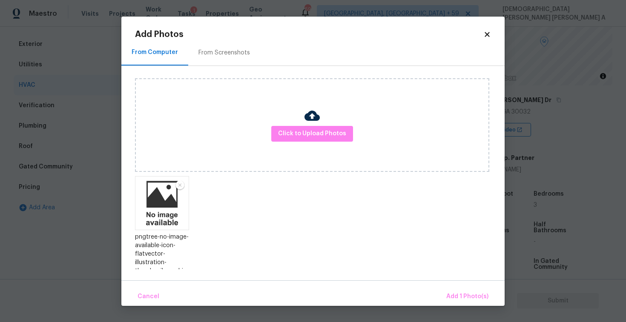
click at [497, 302] on div "Cancel Add 1 Photo(s)" at bounding box center [312, 293] width 383 height 26
click at [478, 299] on span "Add 1 Photo(s)" at bounding box center [467, 296] width 42 height 11
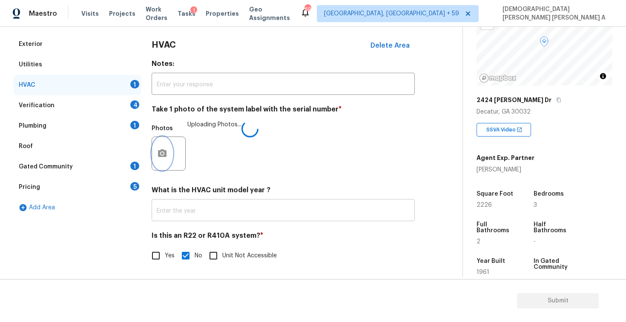
scroll to position [86, 0]
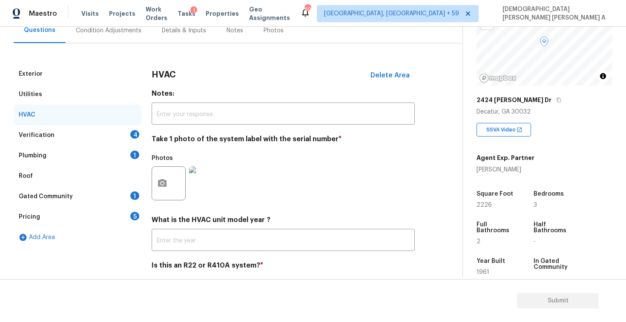
click at [67, 132] on div "Verification 4" at bounding box center [78, 135] width 128 height 20
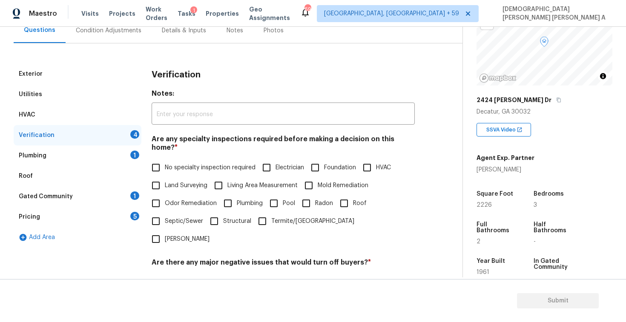
click at [158, 159] on input "No specialty inspection required" at bounding box center [156, 168] width 18 height 18
click at [156, 164] on input "No specialty inspection required" at bounding box center [156, 168] width 18 height 18
checkbox input "false"
click at [345, 194] on input "Roof" at bounding box center [344, 203] width 18 height 18
checkbox input "true"
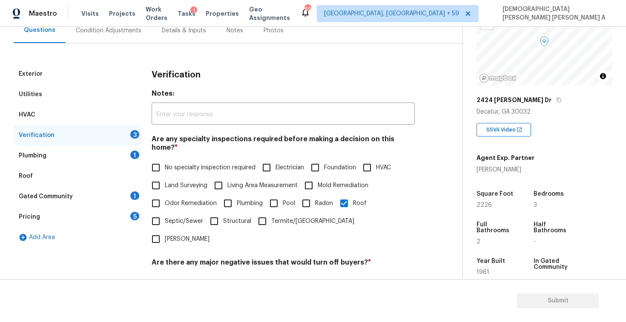
scroll to position [181, 0]
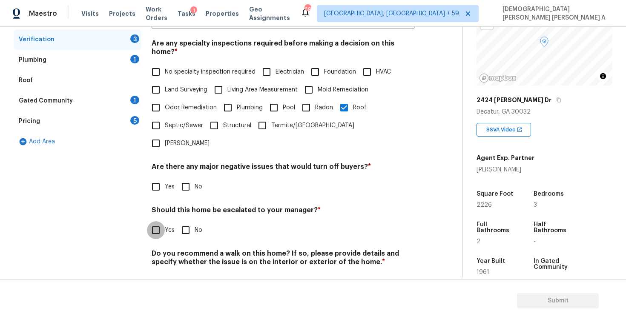
click at [161, 221] on input "Yes" at bounding box center [156, 230] width 18 height 18
checkbox input "true"
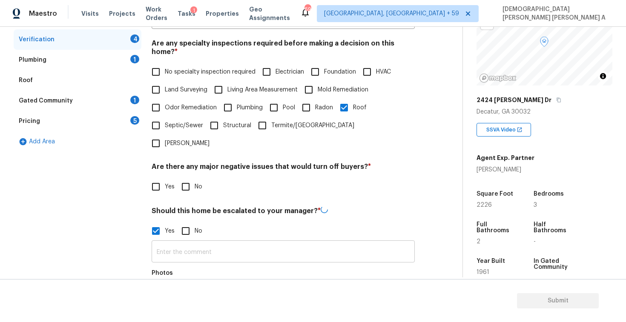
click at [202, 243] on input "text" at bounding box center [282, 253] width 263 height 20
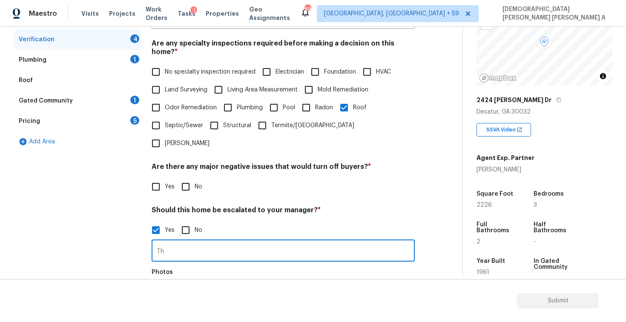
type input "T"
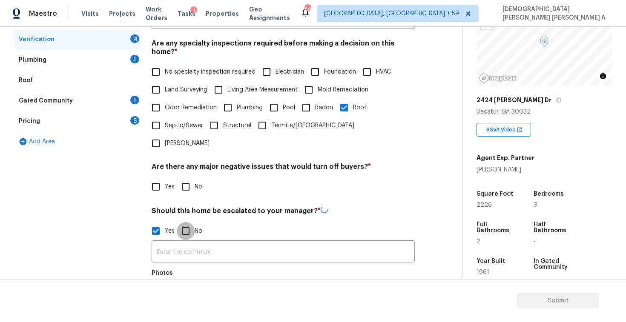
click at [186, 222] on input "No" at bounding box center [186, 231] width 18 height 18
checkbox input "true"
checkbox input "false"
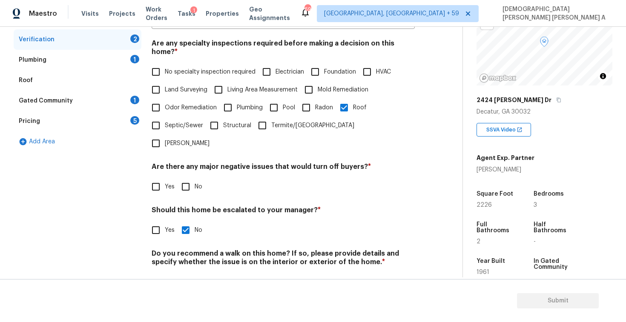
click at [179, 178] on input "No" at bounding box center [186, 187] width 18 height 18
checkbox input "true"
click at [183, 274] on input "No" at bounding box center [186, 283] width 18 height 18
checkbox input "true"
click at [51, 65] on div "Plumbing 1" at bounding box center [78, 60] width 128 height 20
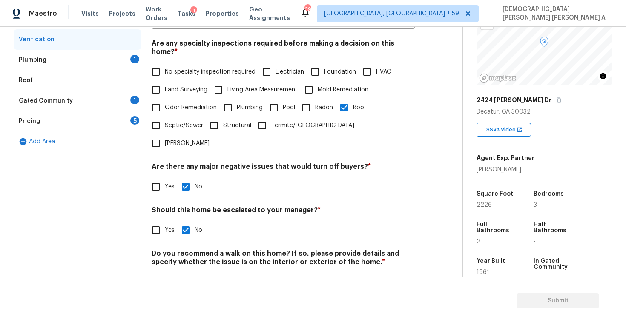
scroll to position [58, 0]
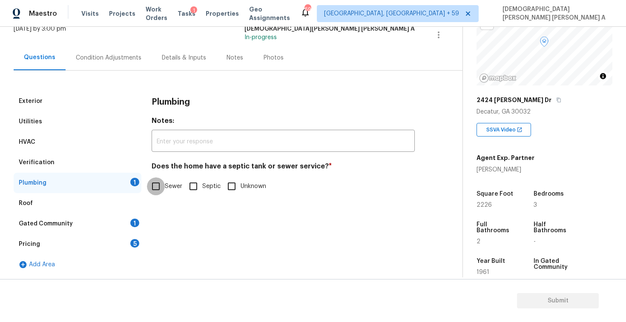
click at [152, 183] on input "Sewer" at bounding box center [156, 186] width 18 height 18
checkbox input "true"
click at [94, 226] on div "Gated Community 1" at bounding box center [78, 224] width 128 height 20
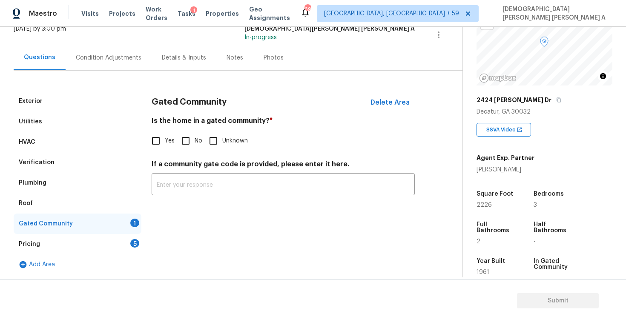
click at [177, 140] on input "No" at bounding box center [186, 141] width 18 height 18
checkbox input "true"
click at [97, 243] on div "Pricing 5" at bounding box center [78, 244] width 128 height 20
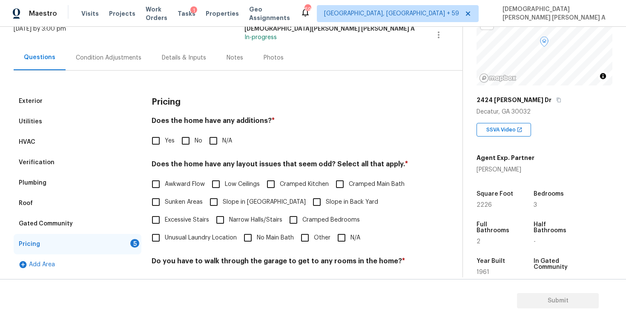
click at [157, 144] on input "Yes" at bounding box center [156, 141] width 18 height 18
checkbox input "true"
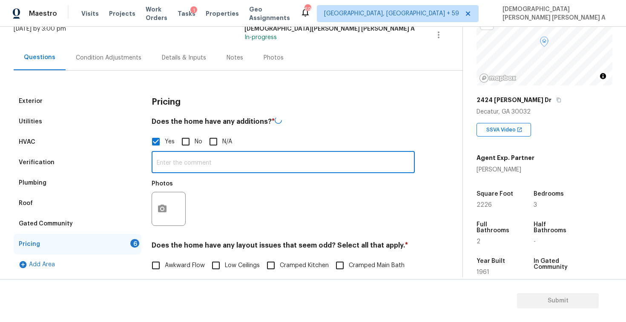
click at [193, 158] on input "text" at bounding box center [282, 163] width 263 height 20
type input "This property has an addition"
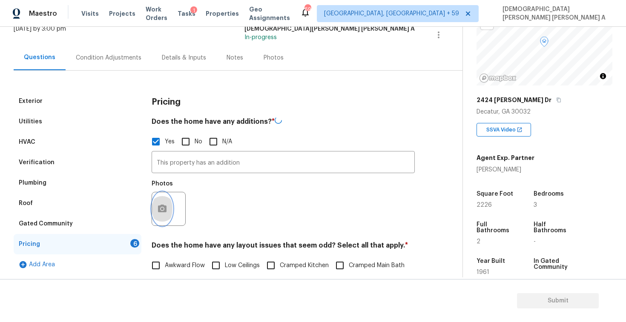
click at [160, 211] on icon "button" at bounding box center [162, 209] width 9 height 8
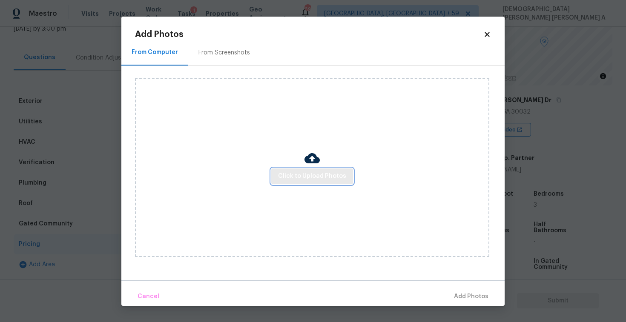
click at [313, 179] on span "Click to Upload Photos" at bounding box center [312, 176] width 68 height 11
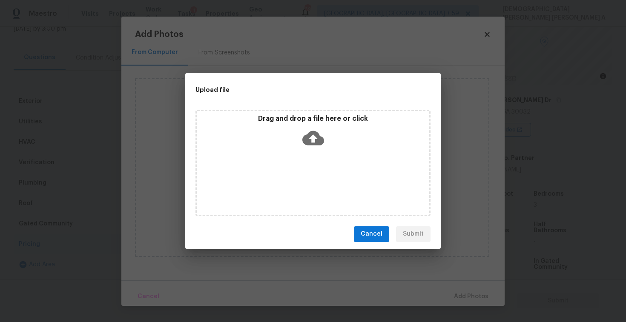
click at [313, 161] on div "Drag and drop a file here or click" at bounding box center [312, 163] width 235 height 106
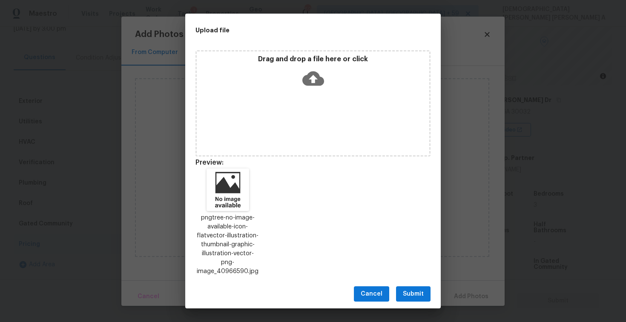
click at [413, 290] on span "Submit" at bounding box center [413, 294] width 21 height 11
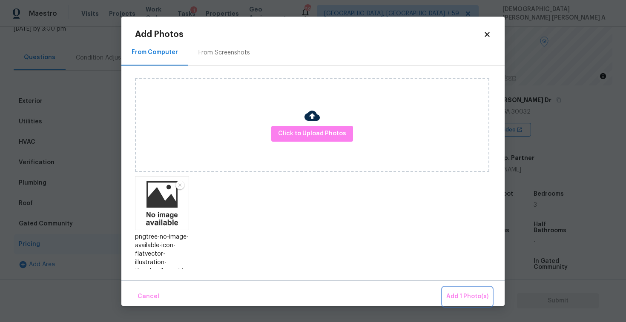
click at [462, 294] on span "Add 1 Photo(s)" at bounding box center [467, 296] width 42 height 11
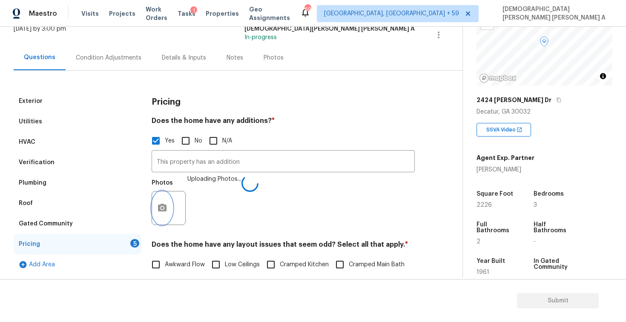
scroll to position [199, 0]
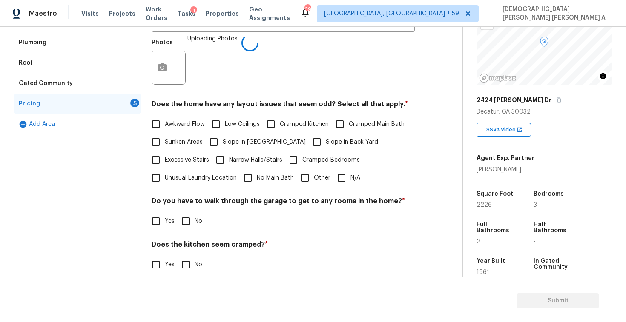
click at [333, 172] on input "N/A" at bounding box center [341, 178] width 18 height 18
checkbox input "true"
click at [189, 224] on input "No" at bounding box center [186, 221] width 18 height 18
checkbox input "true"
click at [183, 269] on input "No" at bounding box center [186, 266] width 18 height 18
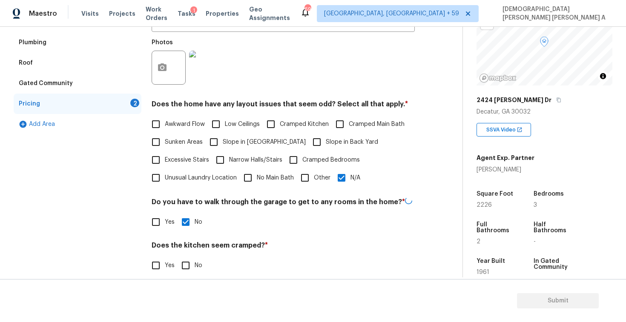
checkbox input "true"
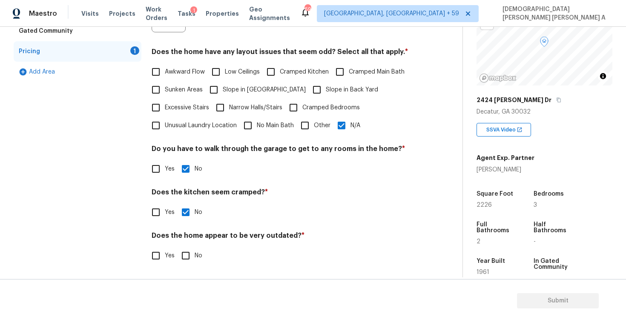
click at [187, 257] on input "No" at bounding box center [186, 256] width 18 height 18
checkbox input "true"
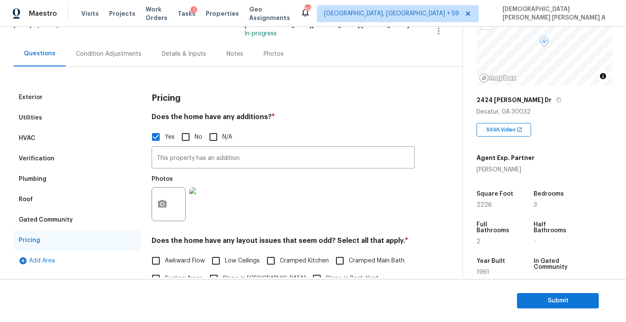
scroll to position [0, 0]
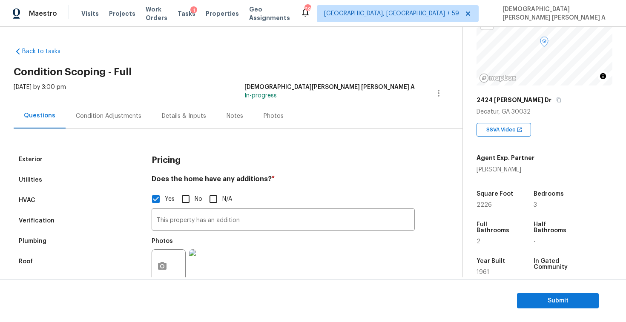
click at [271, 115] on div "Photos" at bounding box center [273, 116] width 20 height 9
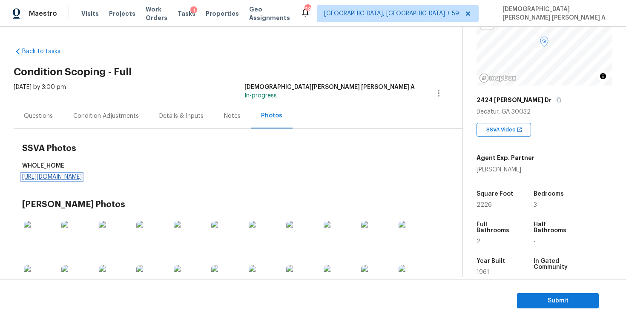
click at [82, 174] on link "https://d285kkeqns3g4j.cloudfront.net/Opportunity/006PD00000KC8HdYAL/GO%20Media…" at bounding box center [52, 177] width 60 height 6
click at [38, 112] on div "Questions" at bounding box center [38, 116] width 29 height 9
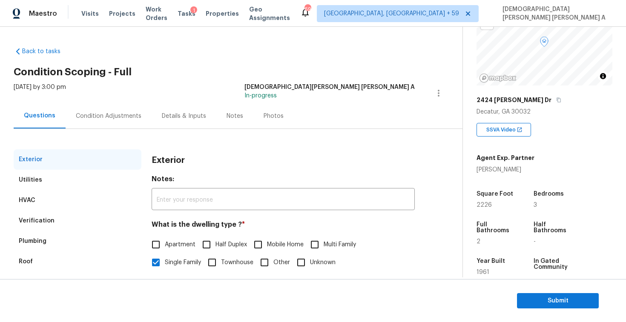
scroll to position [84, 0]
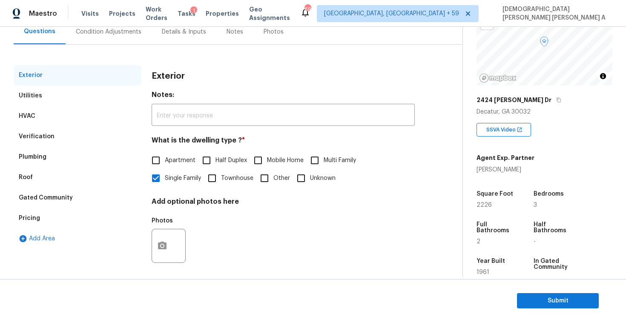
click at [35, 209] on div "Pricing" at bounding box center [78, 218] width 128 height 20
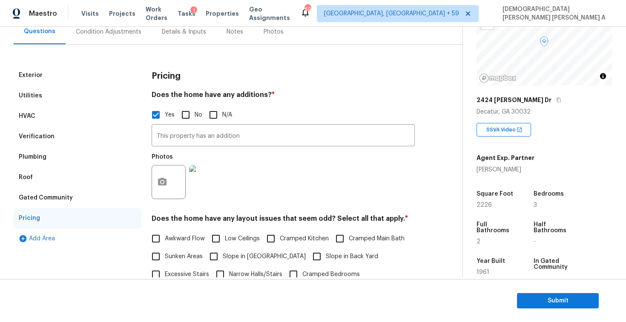
scroll to position [182, 0]
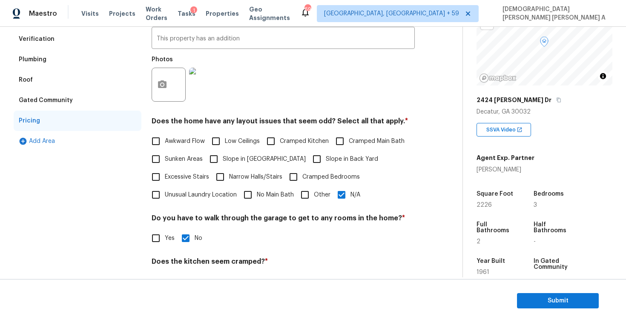
click at [215, 156] on input "Slope in [GEOGRAPHIC_DATA]" at bounding box center [214, 159] width 18 height 18
checkbox input "true"
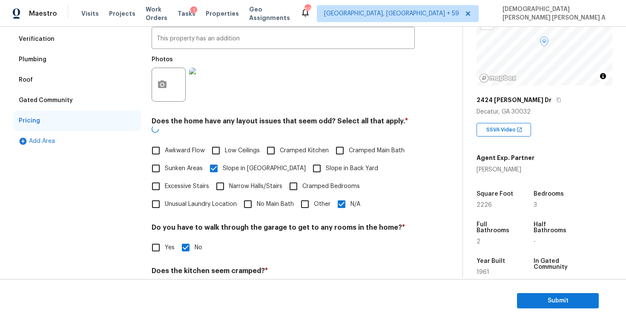
click at [342, 195] on input "N/A" at bounding box center [341, 204] width 18 height 18
checkbox input "false"
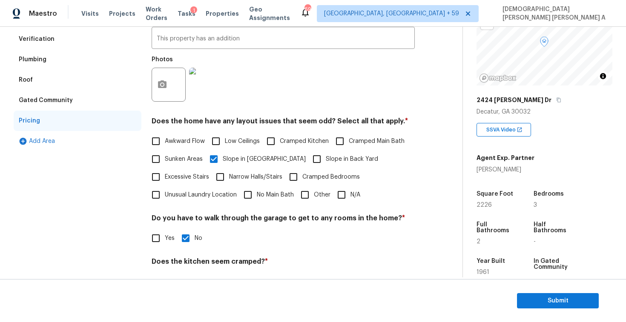
scroll to position [22, 0]
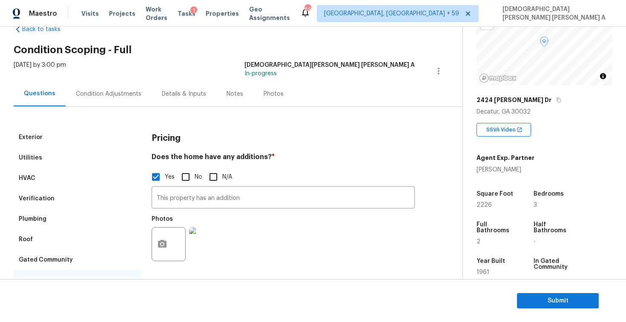
click at [119, 98] on div "Condition Adjustments" at bounding box center [109, 93] width 86 height 25
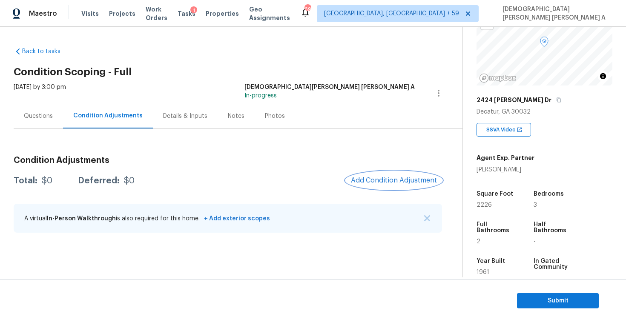
click at [393, 176] on button "Add Condition Adjustment" at bounding box center [394, 180] width 96 height 18
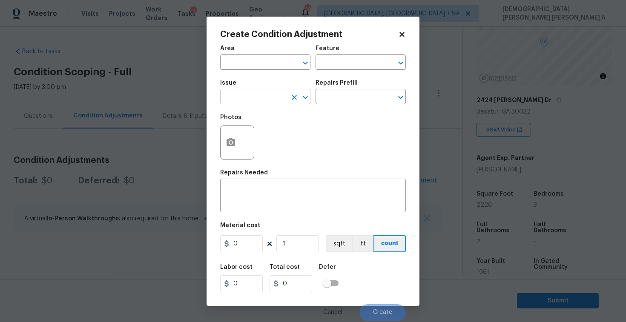
click at [271, 99] on input "text" at bounding box center [253, 97] width 66 height 13
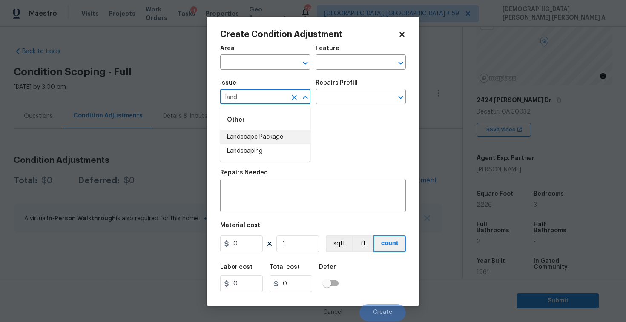
click at [277, 137] on li "Landscape Package" at bounding box center [265, 137] width 90 height 14
type input "Landscape Package"
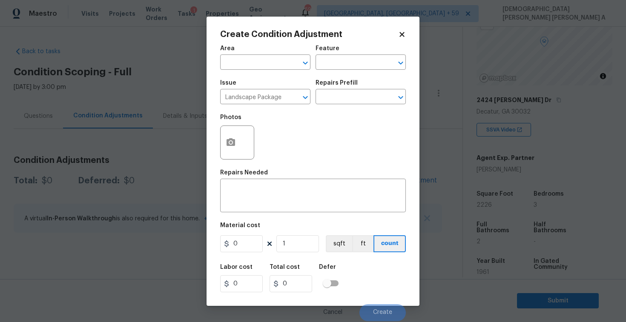
click at [351, 88] on div "Repairs Prefill" at bounding box center [360, 85] width 90 height 11
click at [350, 96] on input "text" at bounding box center [348, 97] width 66 height 13
click at [344, 114] on li "Initial landscaping package $70.00" at bounding box center [360, 121] width 90 height 23
type input "Home Readiness Packages"
type textarea "Mowing of grass up to 6" in height. Mow, edge along driveways & sidewalks, trim…"
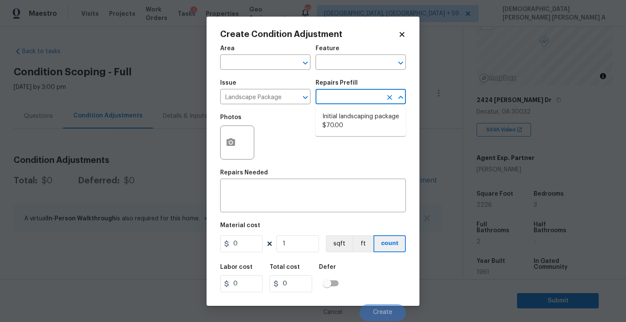
type input "70"
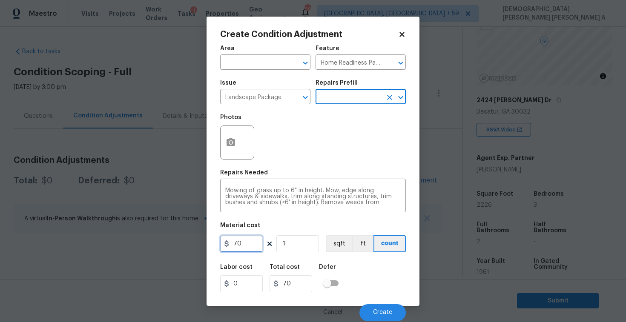
click at [247, 245] on input "70" at bounding box center [241, 243] width 43 height 17
type input "300"
click at [225, 148] on button "button" at bounding box center [230, 142] width 20 height 33
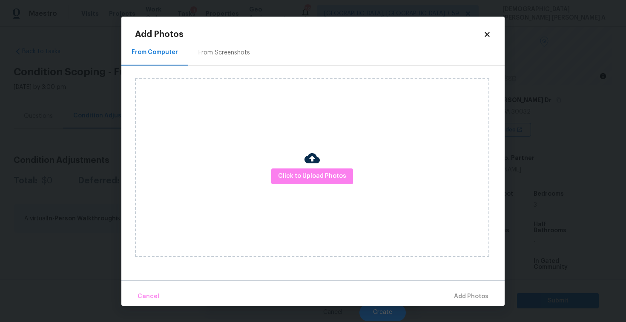
click at [199, 36] on h2 "Add Photos" at bounding box center [309, 34] width 348 height 9
click at [201, 49] on div "From Screenshots" at bounding box center [223, 53] width 51 height 9
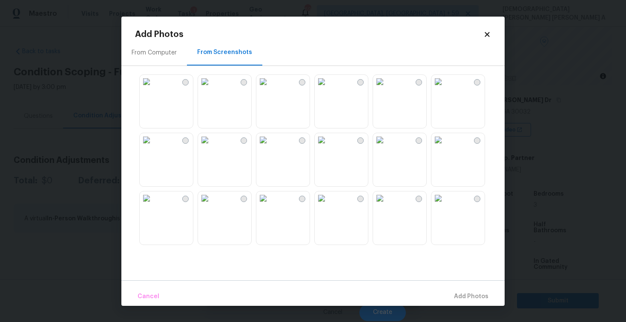
click at [270, 89] on img at bounding box center [263, 82] width 14 height 14
click at [211, 89] on img at bounding box center [205, 82] width 14 height 14
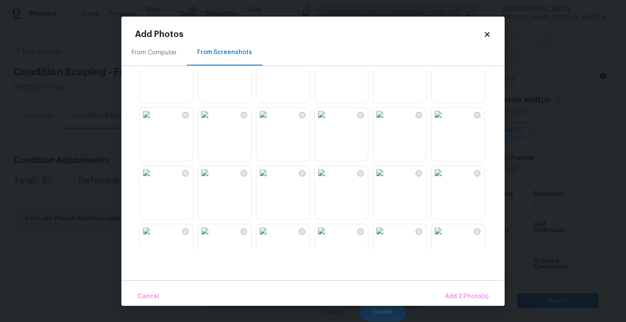
scroll to position [813, 0]
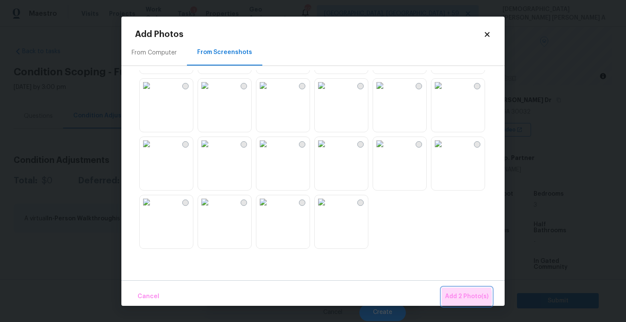
click at [456, 297] on span "Add 2 Photo(s)" at bounding box center [466, 296] width 43 height 11
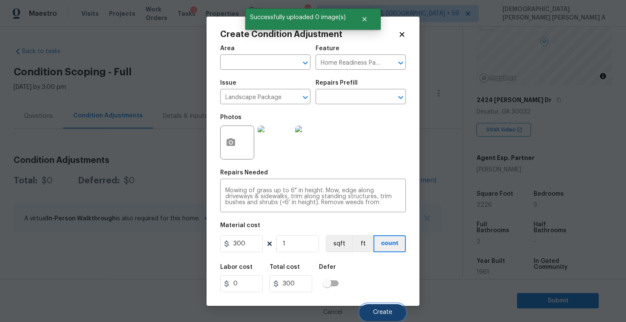
click at [397, 308] on button "Create" at bounding box center [382, 312] width 46 height 17
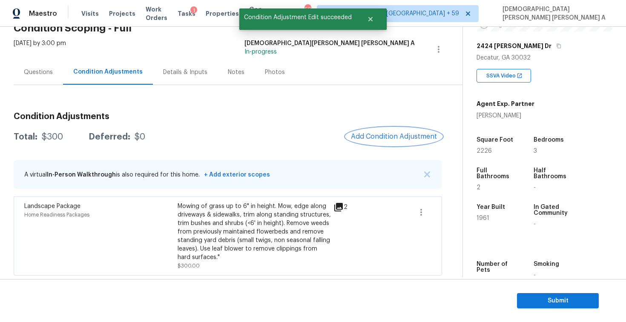
scroll to position [45, 0]
click at [373, 132] on span "Add Condition Adjustment" at bounding box center [394, 136] width 86 height 8
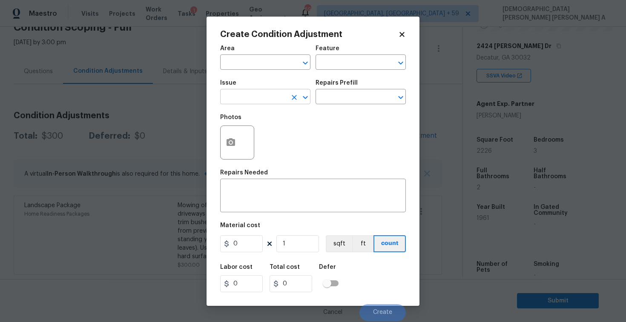
click at [234, 95] on input "text" at bounding box center [253, 97] width 66 height 13
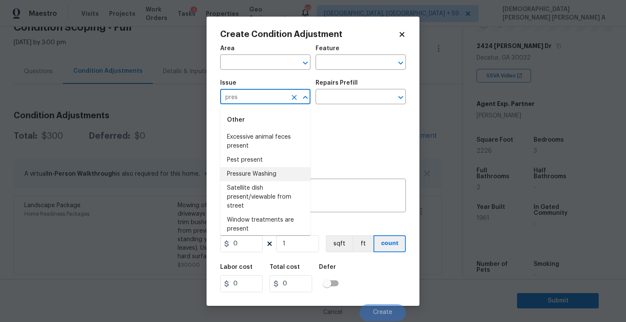
click at [241, 176] on li "Pressure Washing" at bounding box center [265, 174] width 90 height 14
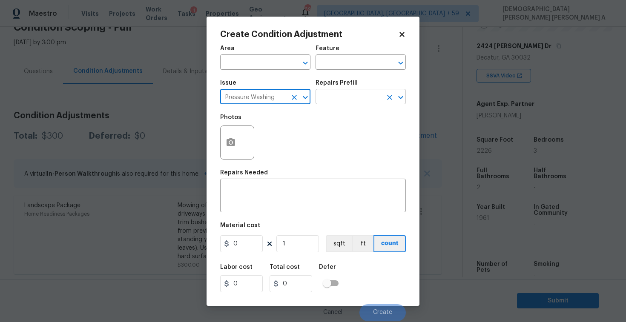
type input "Pressure Washing"
click at [341, 100] on input "text" at bounding box center [348, 97] width 66 height 13
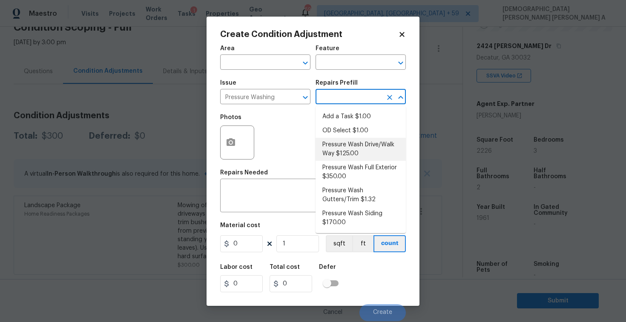
click at [342, 157] on li "Pressure Wash Drive/Walk Way $125.00" at bounding box center [360, 149] width 90 height 23
type input "Siding"
type textarea "Pressure wash the driveways/walkways as directed by the PM. Ensure that all deb…"
type input "125"
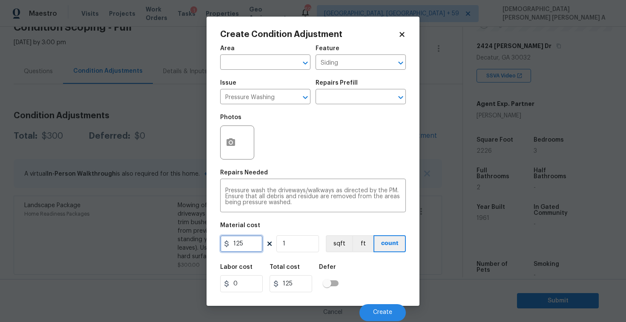
click at [249, 246] on input "125" at bounding box center [241, 243] width 43 height 17
type input "200"
click at [382, 310] on span "Create" at bounding box center [382, 312] width 19 height 6
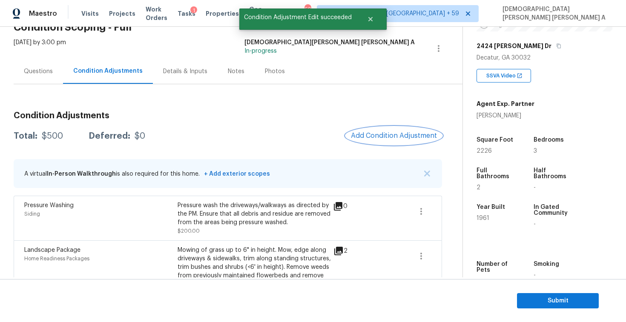
scroll to position [90, 0]
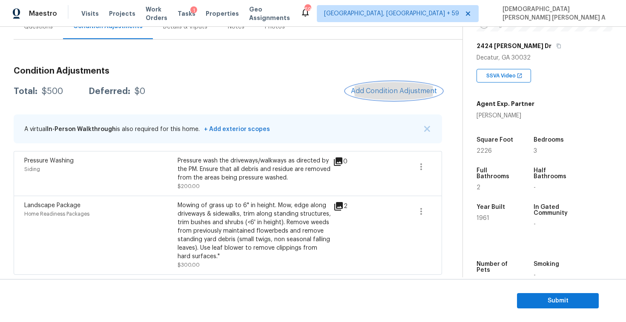
click at [386, 96] on button "Add Condition Adjustment" at bounding box center [394, 91] width 96 height 18
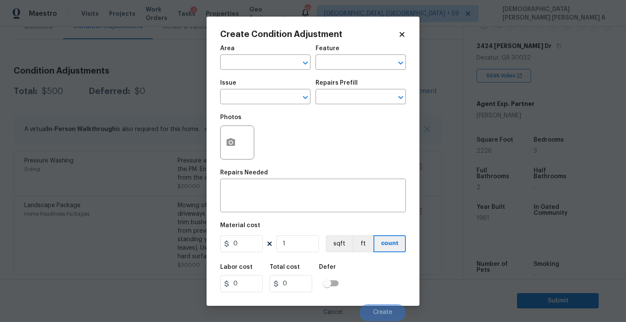
click at [258, 88] on div "Issue" at bounding box center [265, 85] width 90 height 11
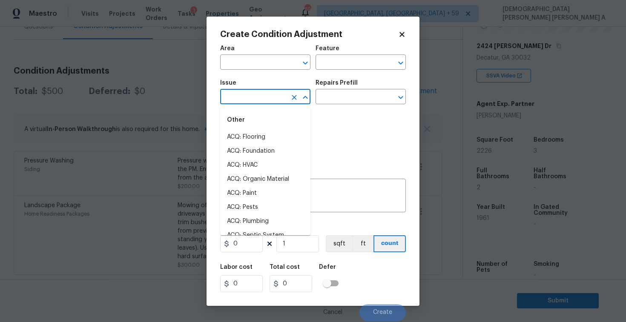
click at [258, 97] on input "text" at bounding box center [253, 97] width 66 height 13
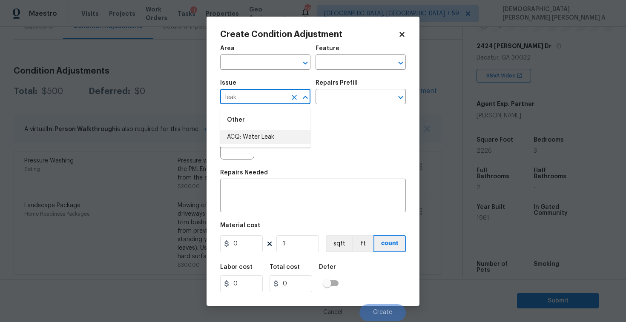
click at [260, 136] on li "ACQ: Water Leak" at bounding box center [265, 137] width 90 height 14
click at [385, 93] on icon "Clear" at bounding box center [389, 97] width 9 height 9
type input "ACQ: Water Leak"
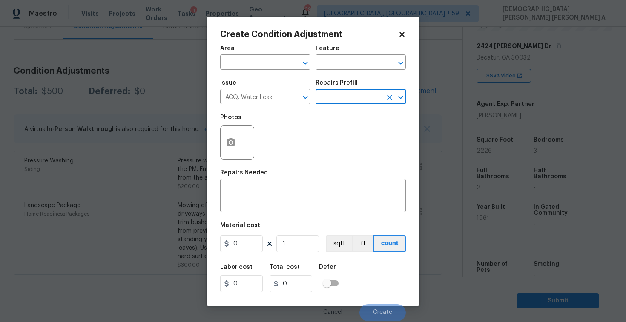
click at [352, 109] on div "Photos" at bounding box center [313, 136] width 186 height 55
click at [352, 99] on input "text" at bounding box center [348, 97] width 66 height 13
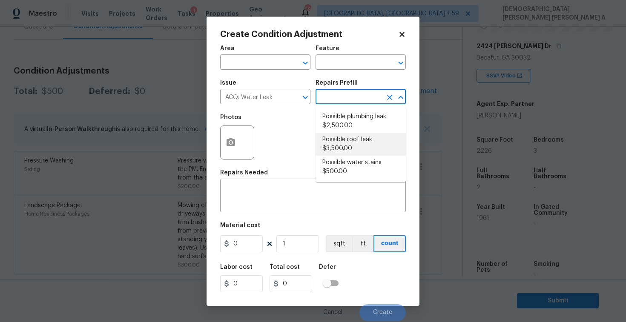
click at [346, 142] on li "Possible roof leak $3,500.00" at bounding box center [360, 144] width 90 height 23
type input "Acquisition"
type textarea "Acquisition Scope: Possible roof leak"
type input "3500"
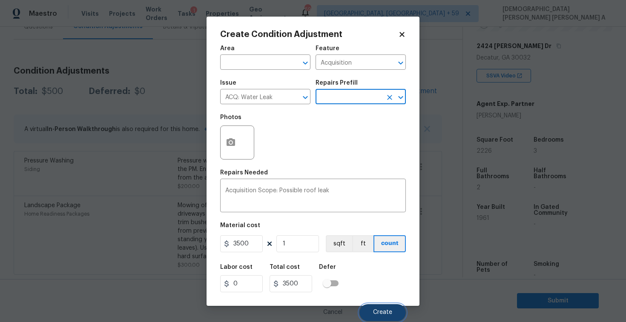
click at [381, 316] on span "Create" at bounding box center [382, 312] width 19 height 6
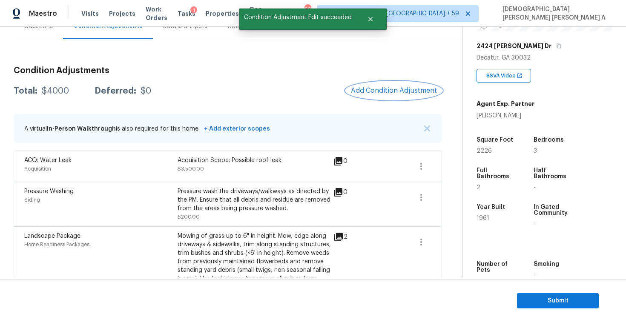
click at [376, 91] on span "Add Condition Adjustment" at bounding box center [394, 91] width 86 height 8
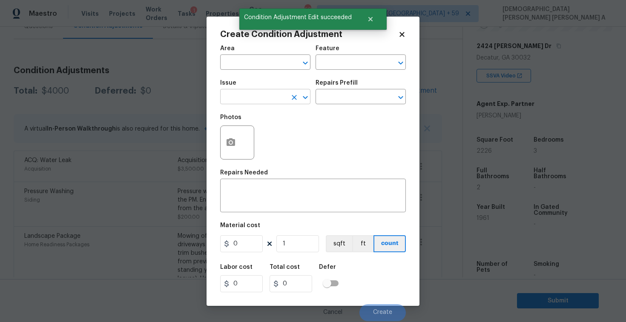
click at [246, 101] on input "text" at bounding box center [253, 97] width 66 height 13
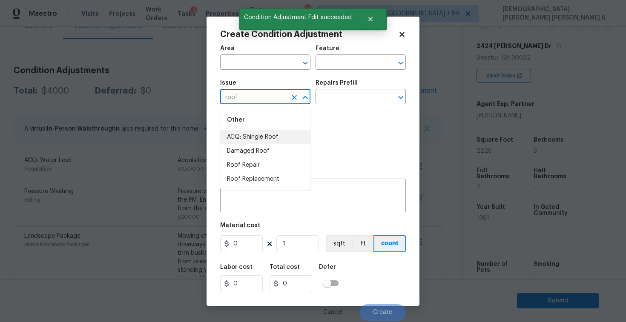
click at [259, 140] on li "ACQ: Shingle Roof" at bounding box center [265, 137] width 90 height 14
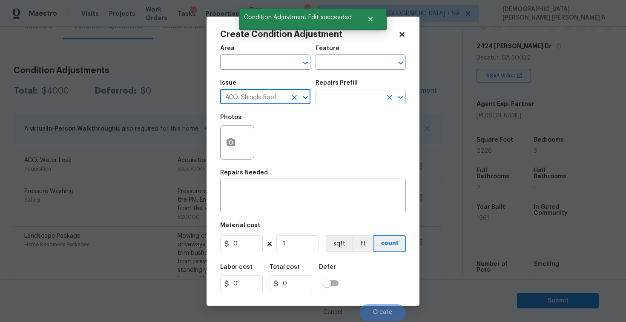
type input "ACQ: Shingle Roof"
click at [354, 99] on input "text" at bounding box center [348, 97] width 66 height 13
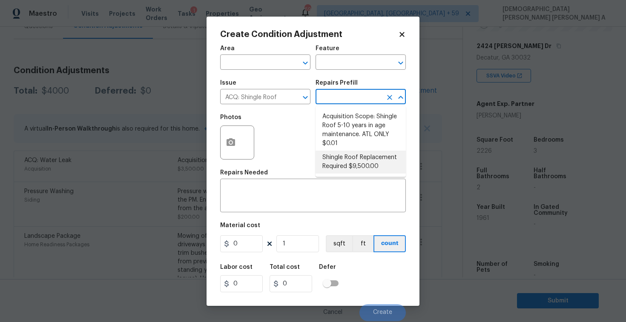
click at [349, 165] on li "Shingle Roof Replacement Required $9,500.00" at bounding box center [360, 162] width 90 height 23
type input "Acquisition"
type textarea "Acquisition Scope: Shingle Roof Replacement required."
type input "9500"
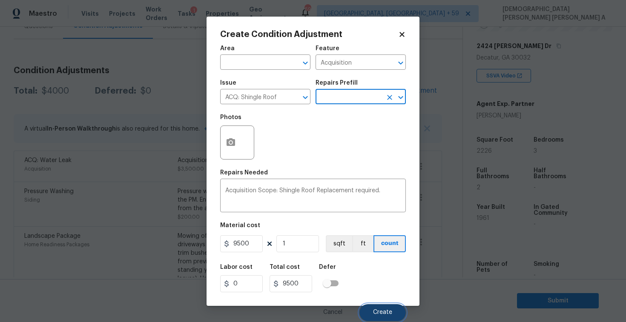
click at [381, 309] on button "Create" at bounding box center [382, 312] width 46 height 17
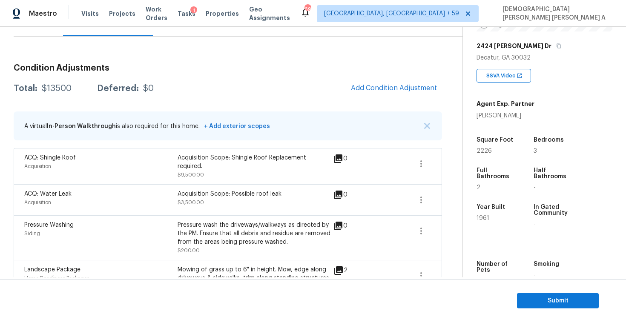
scroll to position [157, 0]
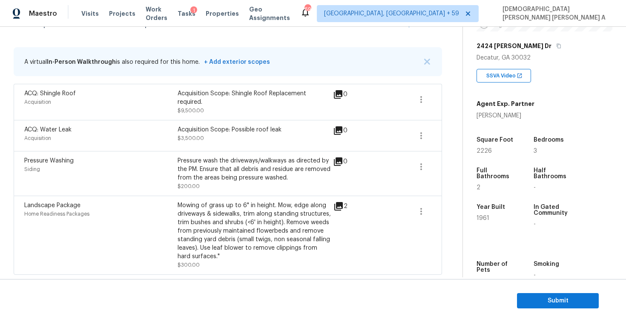
click at [296, 152] on div "Pressure Washing Siding Pressure wash the driveways/walkways as directed by the…" at bounding box center [228, 173] width 428 height 45
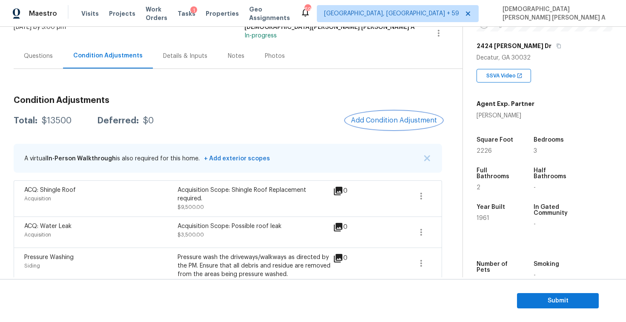
click at [384, 122] on span "Add Condition Adjustment" at bounding box center [394, 121] width 86 height 8
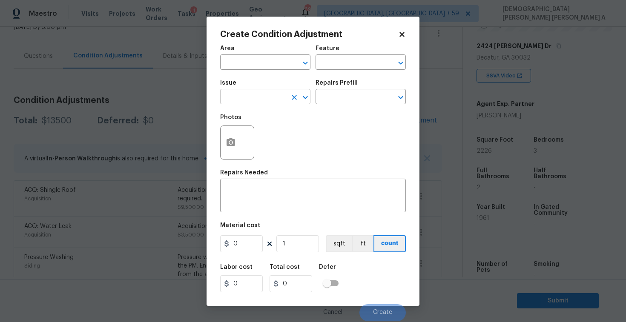
click at [236, 97] on input "text" at bounding box center [253, 97] width 66 height 13
click at [245, 143] on li "Siding" at bounding box center [265, 137] width 90 height 14
type input "Siding"
click at [373, 102] on input "text" at bounding box center [348, 97] width 66 height 13
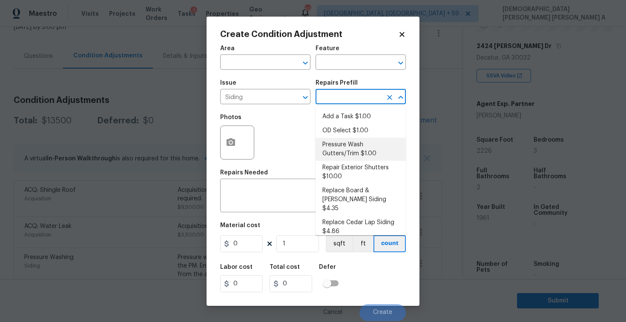
click at [348, 153] on li "Pressure Wash Gutters/Trim $1.00" at bounding box center [360, 149] width 90 height 23
type input "Siding"
type textarea "Protect areas as needed for pressure washing. Pressure wash the gutters and tri…"
type input "1"
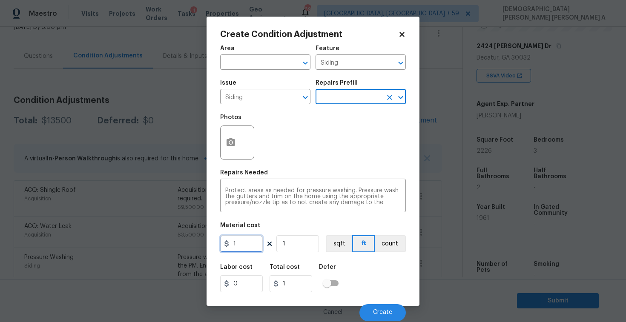
click at [246, 247] on input "1" at bounding box center [241, 243] width 43 height 17
type input "575"
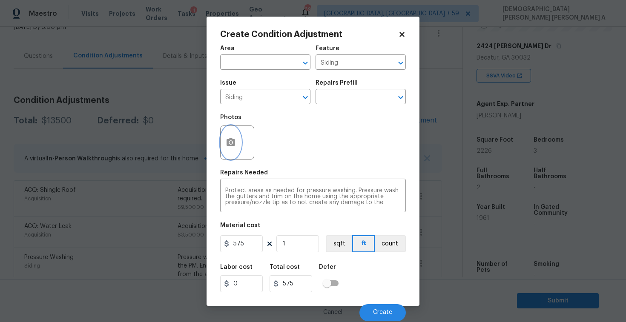
click at [225, 148] on button "button" at bounding box center [230, 142] width 20 height 33
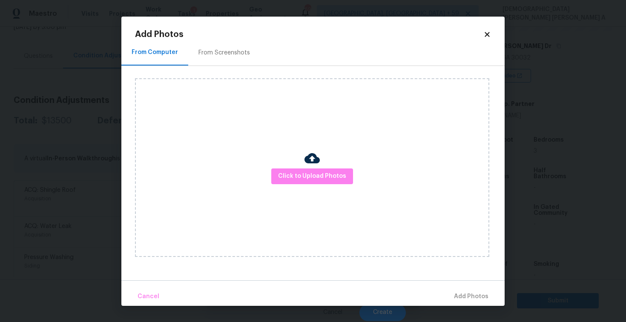
click at [229, 59] on div "From Screenshots" at bounding box center [224, 52] width 72 height 25
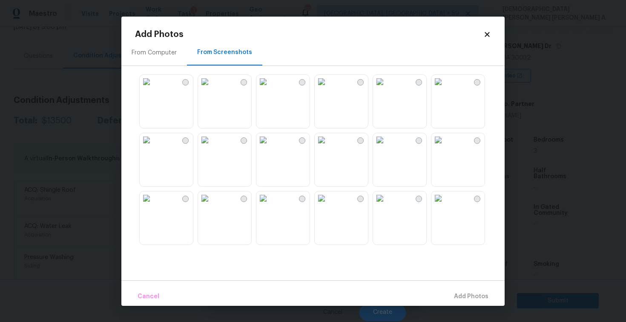
click at [211, 89] on img at bounding box center [205, 82] width 14 height 14
click at [460, 292] on span "Add 1 Photo(s)" at bounding box center [467, 296] width 42 height 11
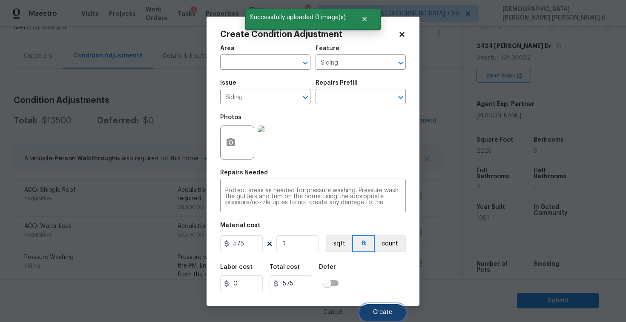
click at [391, 305] on button "Create" at bounding box center [382, 312] width 46 height 17
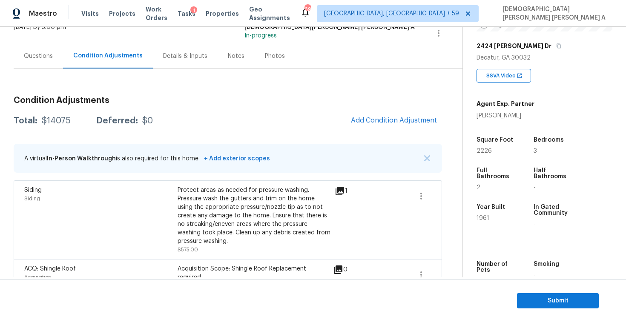
click at [28, 40] on div "[DATE] by 3:00 pm" at bounding box center [40, 33] width 52 height 20
click at [25, 58] on div "Questions" at bounding box center [38, 56] width 29 height 9
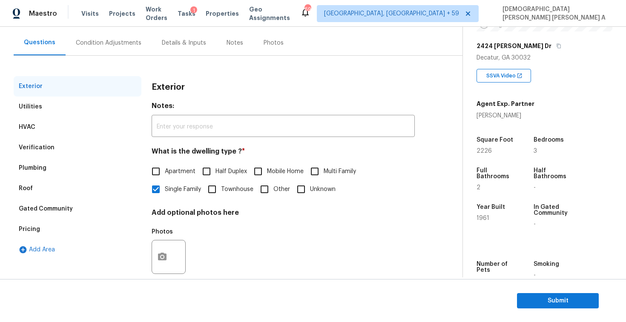
click at [46, 222] on div "Pricing" at bounding box center [78, 229] width 128 height 20
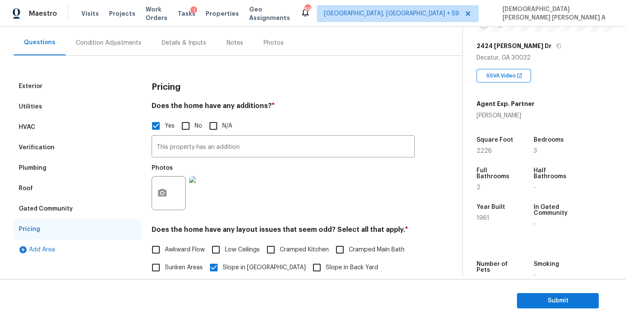
scroll to position [155, 0]
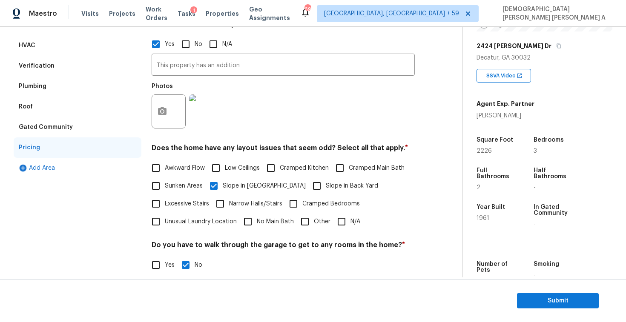
click at [261, 168] on div "Awkward Flow Low Ceilings Cramped Kitchen Cramped Main Bath Sunken Areas Slope …" at bounding box center [282, 194] width 263 height 71
click at [272, 166] on input "Cramped Kitchen" at bounding box center [271, 168] width 18 height 18
checkbox input "true"
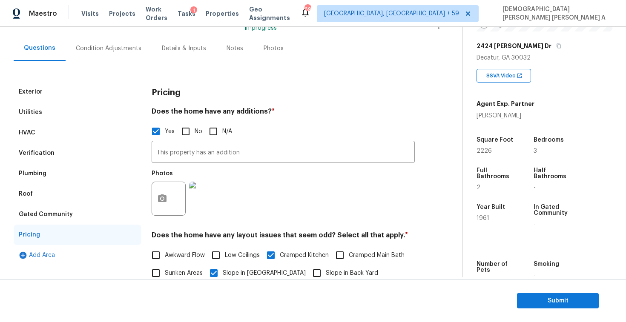
scroll to position [17, 0]
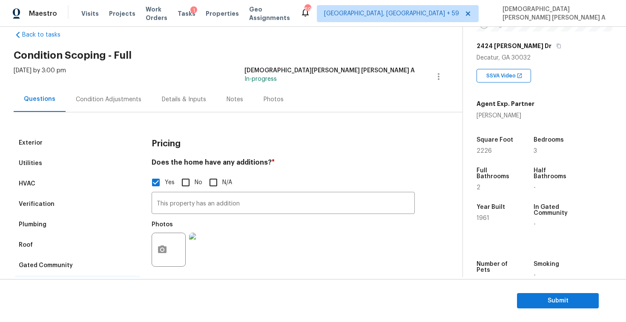
click at [88, 96] on div "Condition Adjustments" at bounding box center [109, 99] width 66 height 9
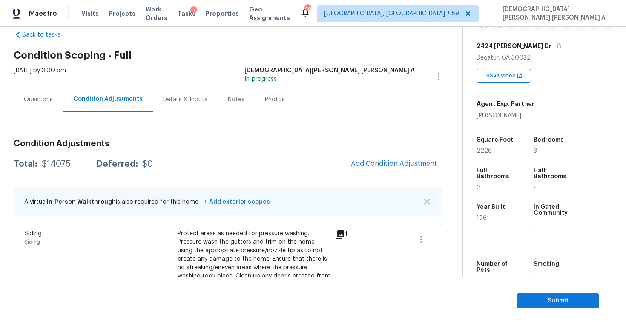
scroll to position [127, 0]
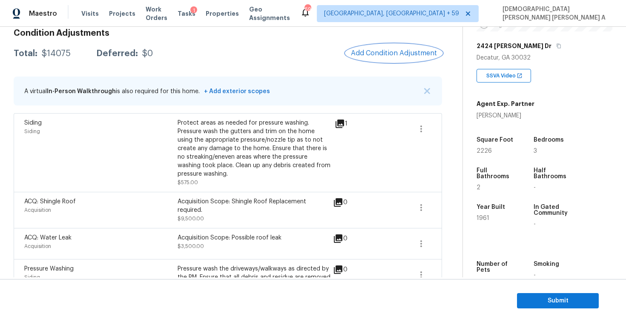
click at [377, 49] on span "Add Condition Adjustment" at bounding box center [394, 53] width 86 height 8
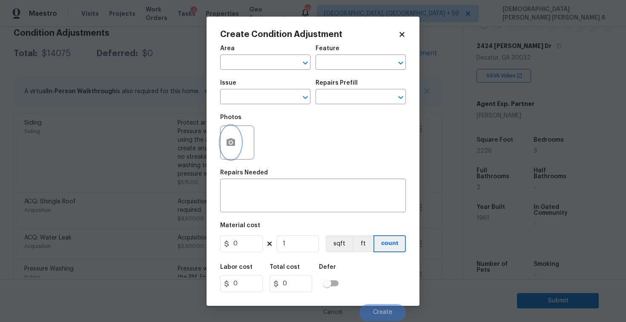
click at [230, 149] on button "button" at bounding box center [230, 142] width 20 height 33
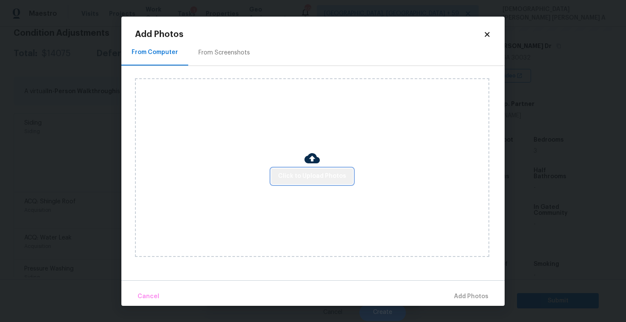
click at [324, 179] on span "Click to Upload Photos" at bounding box center [312, 176] width 68 height 11
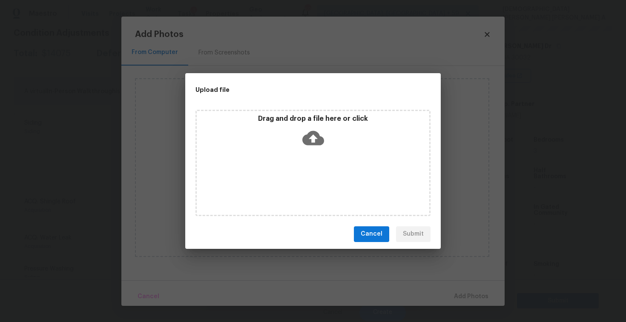
click at [314, 133] on icon at bounding box center [313, 138] width 22 height 14
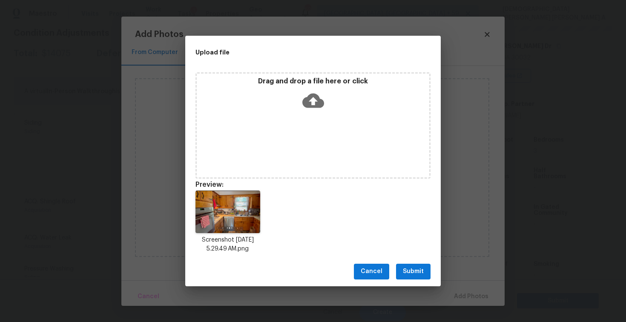
click at [419, 276] on span "Submit" at bounding box center [413, 271] width 21 height 11
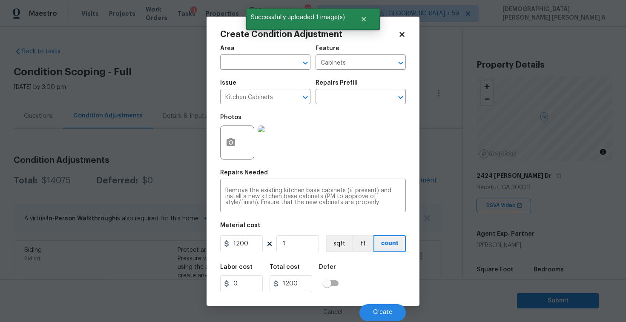
click at [393, 313] on button "Create" at bounding box center [382, 312] width 46 height 17
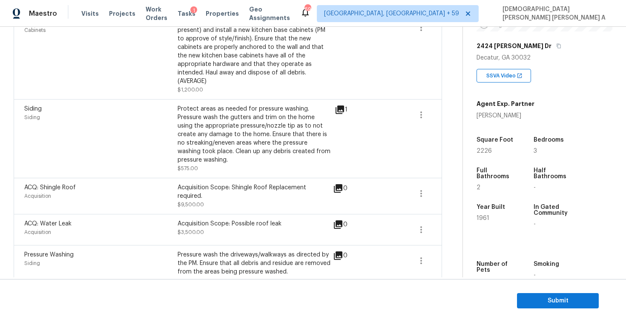
scroll to position [315, 0]
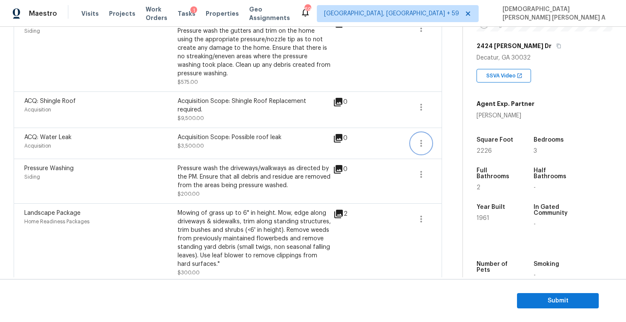
click at [427, 137] on button "button" at bounding box center [421, 143] width 20 height 20
click at [443, 137] on div "Edit" at bounding box center [469, 133] width 66 height 9
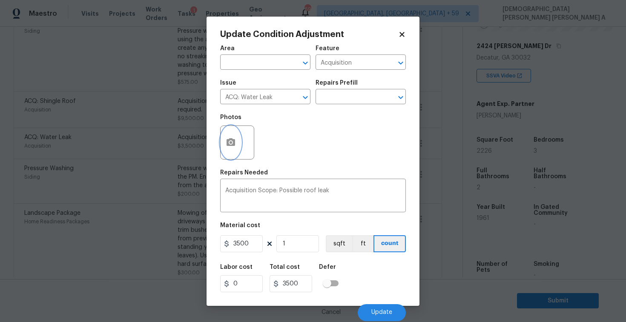
click at [236, 145] on button "button" at bounding box center [230, 142] width 20 height 33
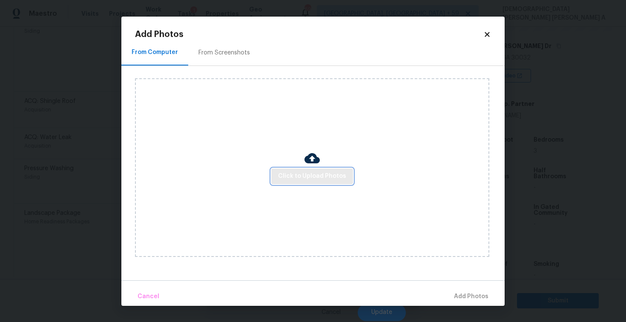
click at [301, 175] on span "Click to Upload Photos" at bounding box center [312, 176] width 68 height 11
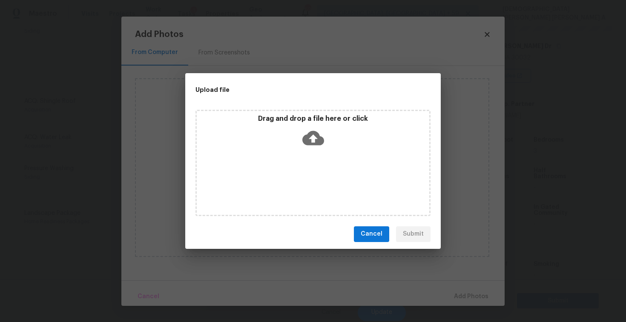
click at [307, 147] on icon at bounding box center [313, 138] width 22 height 22
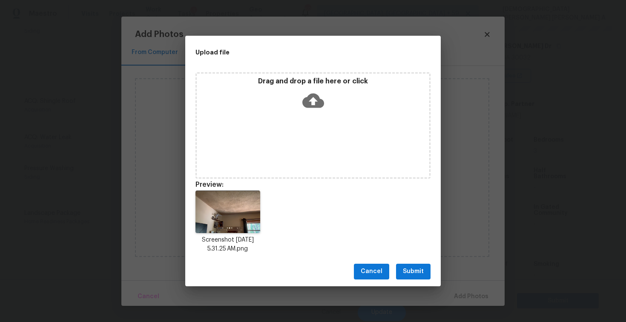
click at [415, 273] on span "Submit" at bounding box center [413, 271] width 21 height 11
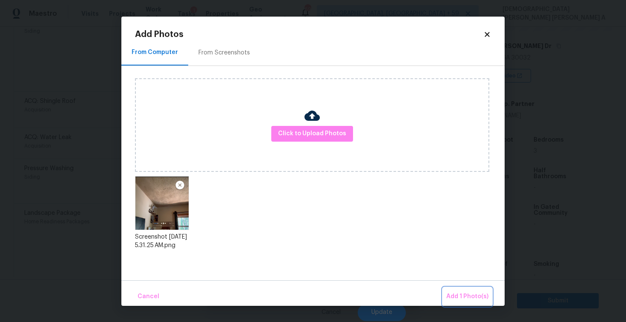
click at [463, 297] on span "Add 1 Photo(s)" at bounding box center [467, 296] width 42 height 11
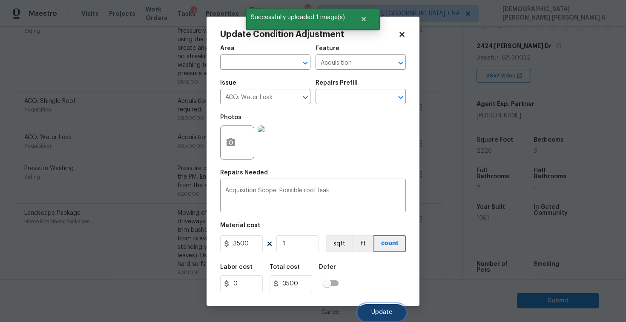
click at [382, 309] on span "Update" at bounding box center [381, 312] width 21 height 6
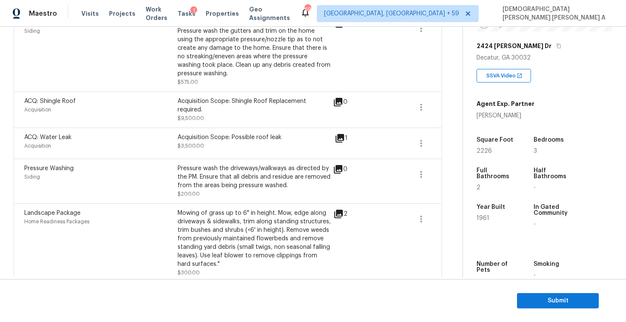
scroll to position [95, 0]
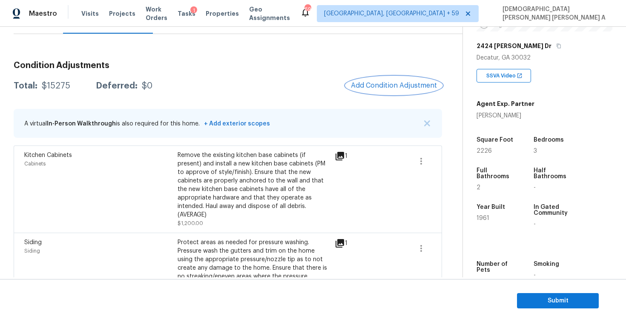
click at [370, 80] on button "Add Condition Adjustment" at bounding box center [394, 86] width 96 height 18
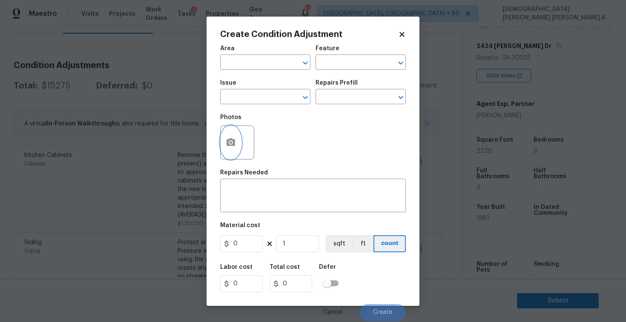
click at [224, 151] on button "button" at bounding box center [230, 142] width 20 height 33
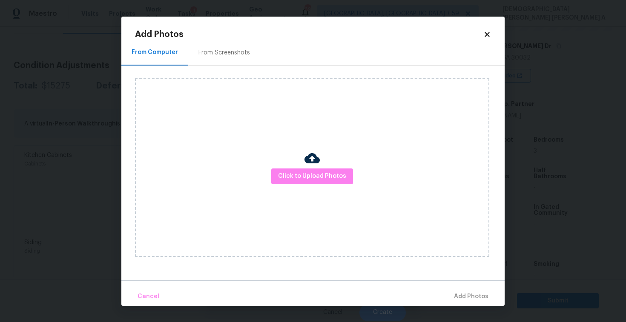
click at [304, 159] on div "Click to Upload Photos" at bounding box center [312, 167] width 354 height 179
click at [293, 176] on span "Click to Upload Photos" at bounding box center [312, 176] width 68 height 11
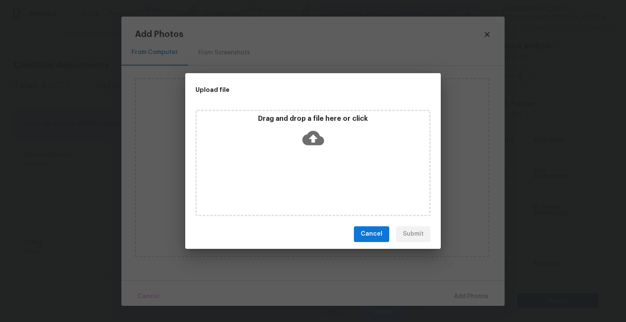
click at [293, 130] on div "Drag and drop a file here or click" at bounding box center [313, 132] width 232 height 37
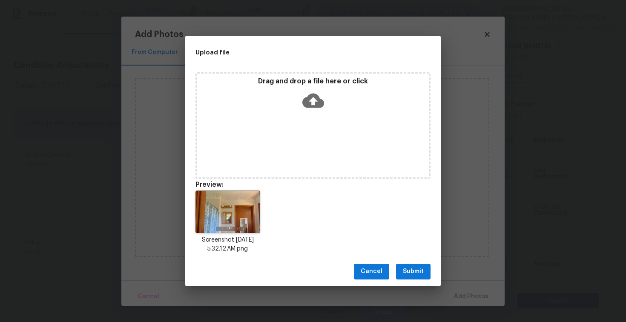
click at [417, 273] on span "Submit" at bounding box center [413, 271] width 21 height 11
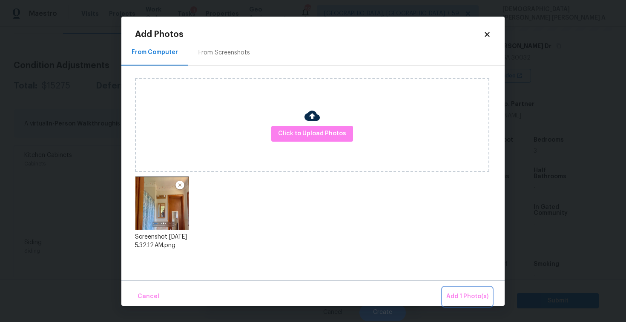
click at [474, 302] on button "Add 1 Photo(s)" at bounding box center [467, 297] width 49 height 18
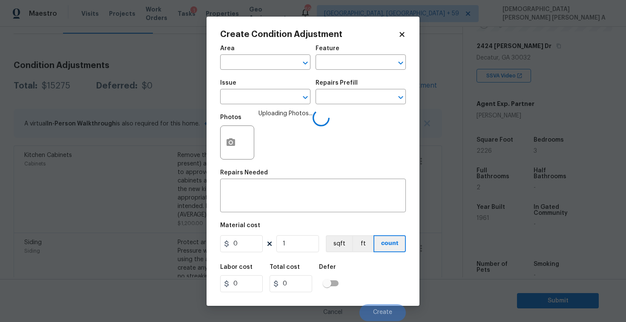
click at [266, 105] on span "Issue ​" at bounding box center [265, 92] width 90 height 34
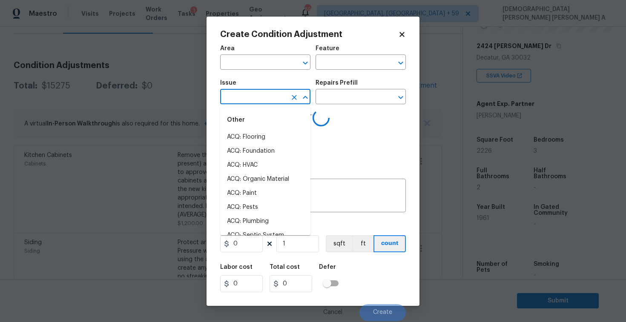
click at [266, 103] on input "text" at bounding box center [253, 97] width 66 height 13
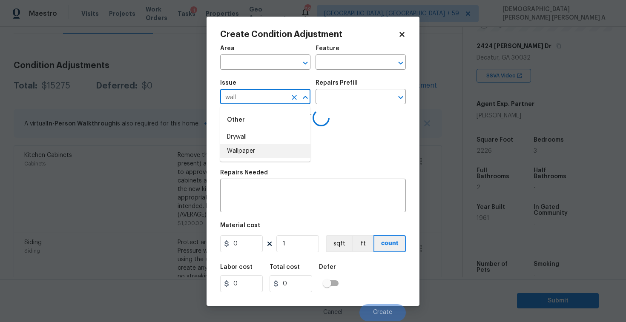
click at [269, 151] on li "Wallpaper" at bounding box center [265, 151] width 90 height 14
type input "Wallpaper"
click at [344, 101] on input "text" at bounding box center [348, 97] width 66 height 13
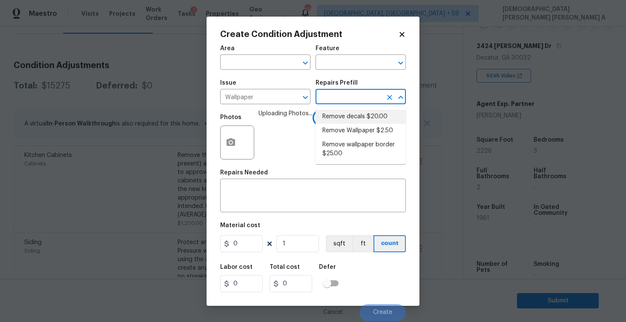
click at [342, 118] on li "Remove decals $20.00" at bounding box center [360, 117] width 90 height 14
type input "Walls and Ceiling"
type textarea "Remove decals from door/wall/ceiling"
type input "20"
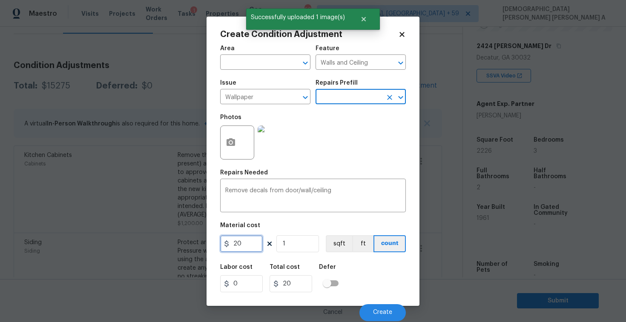
click at [248, 245] on input "20" at bounding box center [241, 243] width 43 height 17
type input "100"
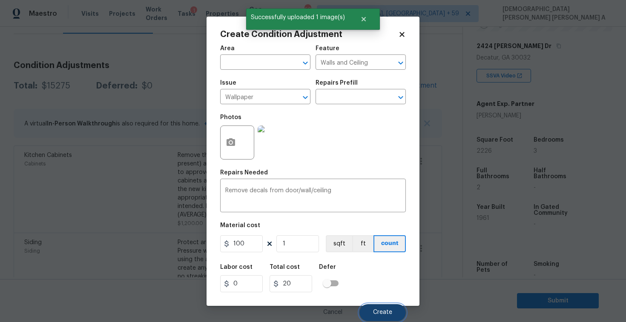
type input "100"
click at [389, 318] on button "Create" at bounding box center [382, 312] width 46 height 17
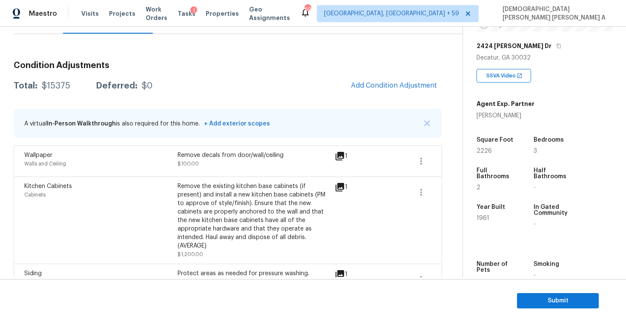
click at [402, 97] on div "Condition Adjustments Total: $15375 Deferred: $0 Add Condition Adjustment A vir…" at bounding box center [228, 293] width 428 height 479
click at [386, 78] on button "Add Condition Adjustment" at bounding box center [394, 86] width 96 height 18
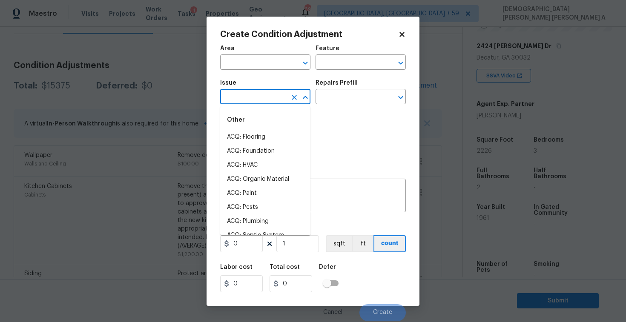
click at [244, 91] on input "text" at bounding box center [253, 97] width 66 height 13
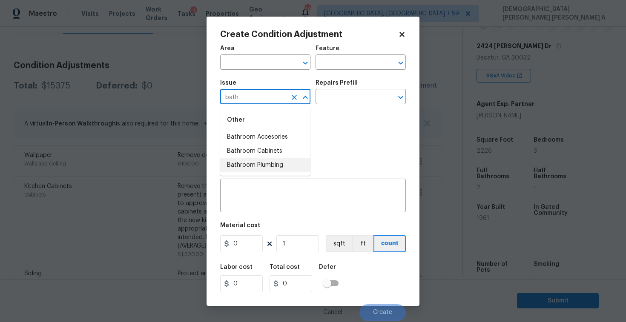
click at [255, 166] on li "Bathroom Plumbing" at bounding box center [265, 165] width 90 height 14
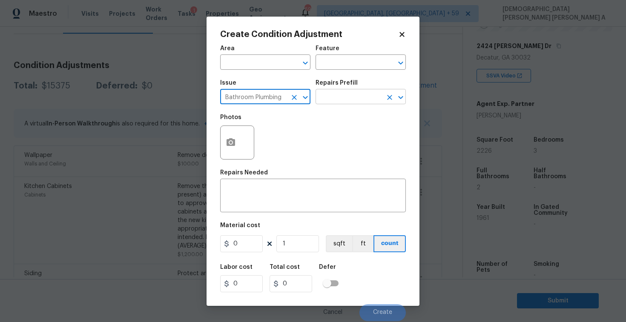
type input "Bathroom Plumbing"
click at [347, 97] on input "text" at bounding box center [348, 97] width 66 height 13
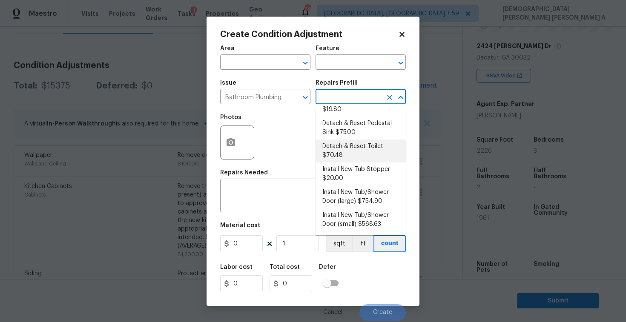
scroll to position [109, 0]
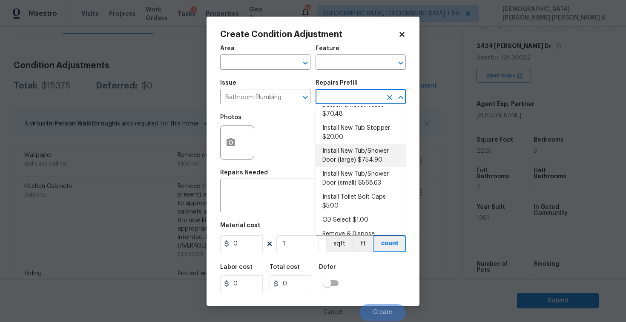
click at [345, 160] on li "Install New Tub/Shower Door (large) $754.90" at bounding box center [360, 155] width 90 height 23
type input "Plumbing"
type textarea "Prep the tub/shower surround and install a new 52''-58'' tempered shower door. …"
type input "754.9"
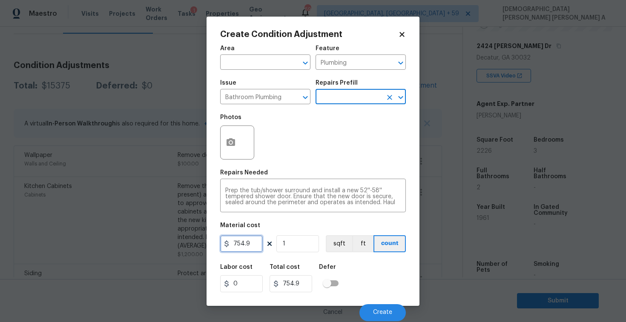
click at [247, 238] on input "754.9" at bounding box center [241, 243] width 43 height 17
type input "350"
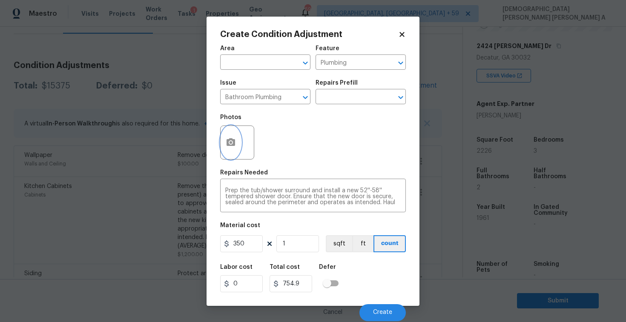
type input "350"
click at [229, 143] on icon "button" at bounding box center [230, 142] width 9 height 8
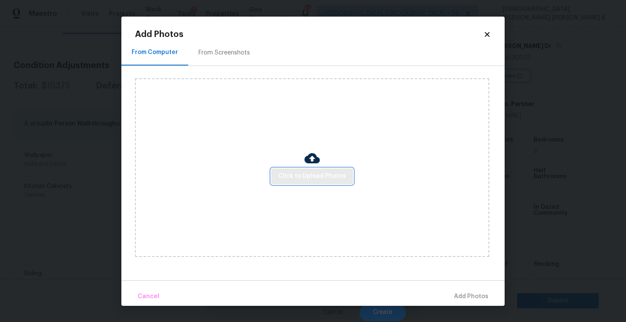
click at [314, 174] on span "Click to Upload Photos" at bounding box center [312, 176] width 68 height 11
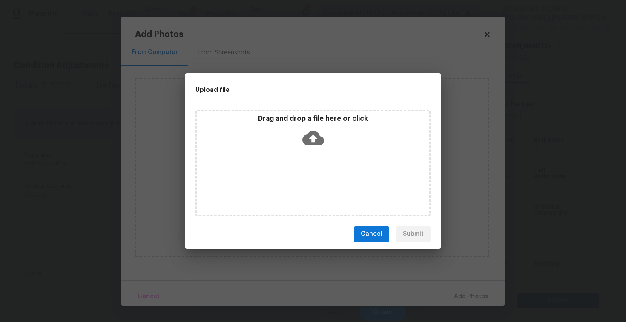
click at [314, 164] on div "Drag and drop a file here or click" at bounding box center [312, 163] width 235 height 106
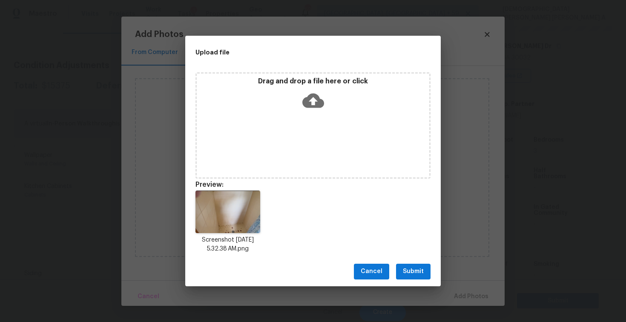
click at [414, 273] on span "Submit" at bounding box center [413, 271] width 21 height 11
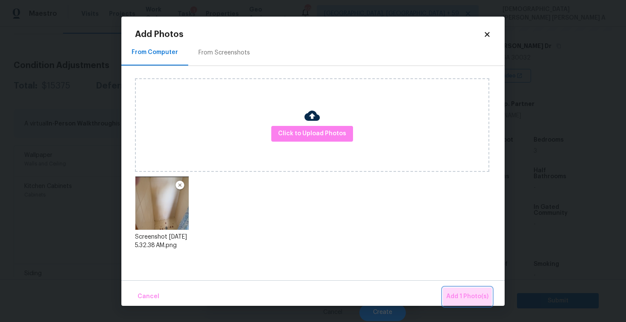
click at [470, 291] on span "Add 1 Photo(s)" at bounding box center [467, 296] width 42 height 11
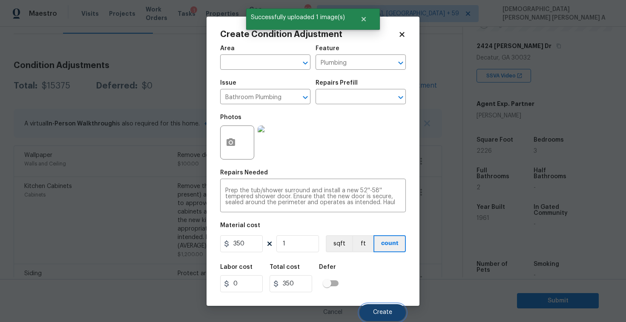
click at [383, 311] on span "Create" at bounding box center [382, 312] width 19 height 6
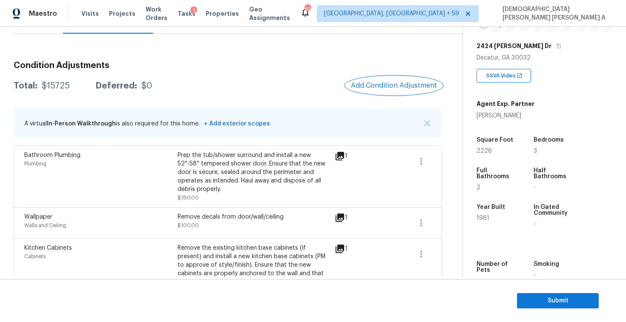
click at [390, 92] on button "Add Condition Adjustment" at bounding box center [394, 86] width 96 height 18
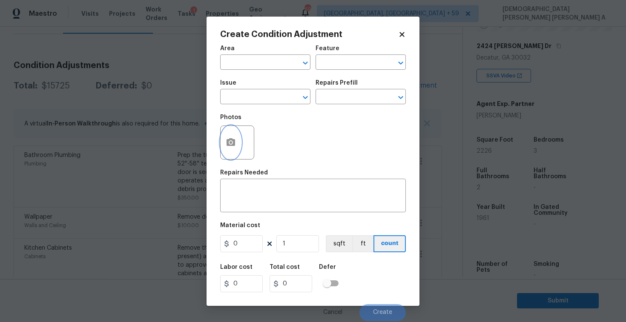
click at [231, 142] on circle "button" at bounding box center [230, 142] width 3 height 3
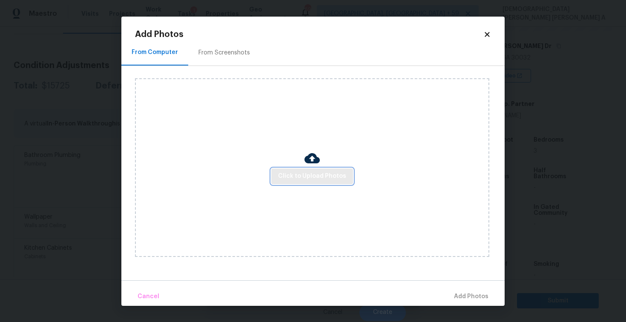
click at [333, 179] on span "Click to Upload Photos" at bounding box center [312, 176] width 68 height 11
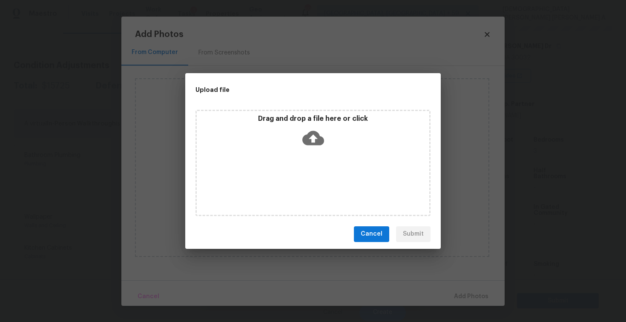
click at [332, 169] on div "Drag and drop a file here or click" at bounding box center [312, 163] width 235 height 106
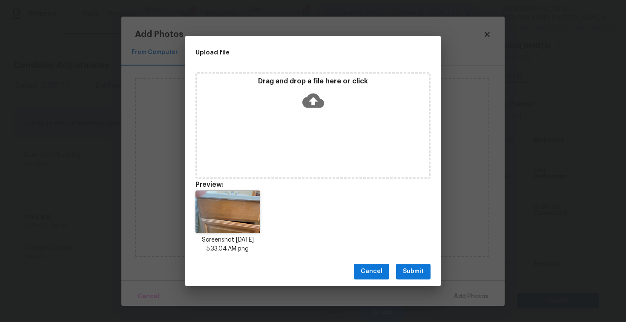
click at [417, 268] on span "Submit" at bounding box center [413, 271] width 21 height 11
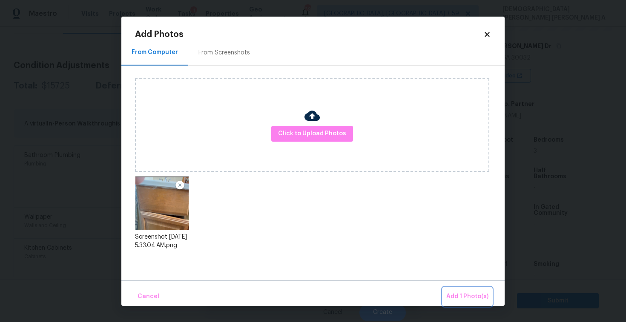
click at [470, 300] on span "Add 1 Photo(s)" at bounding box center [467, 296] width 42 height 11
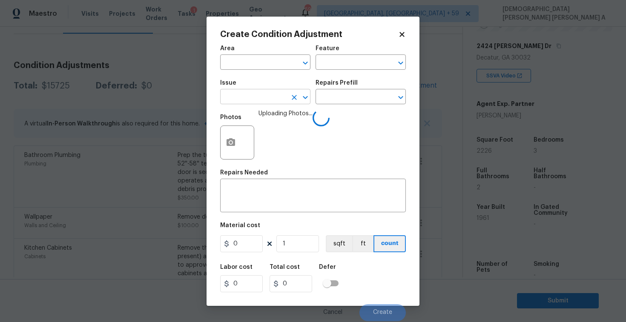
click at [263, 100] on input "text" at bounding box center [253, 97] width 66 height 13
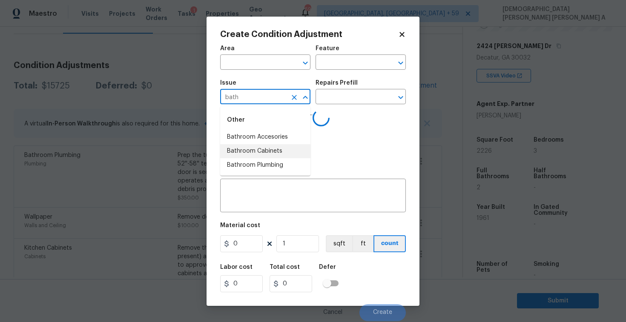
click at [293, 155] on li "Bathroom Cabinets" at bounding box center [265, 151] width 90 height 14
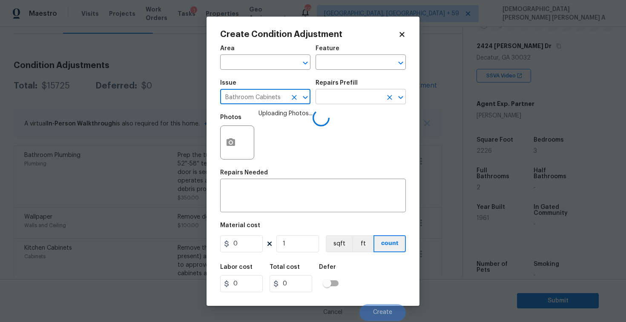
type input "Bathroom Cabinets"
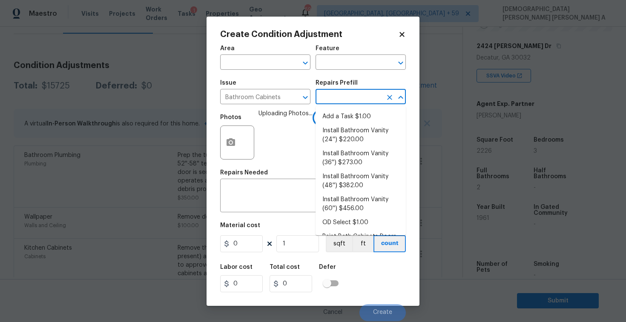
click at [335, 103] on input "text" at bounding box center [348, 97] width 66 height 13
click at [344, 134] on li "Install Bathroom Vanity (24'') $220.00" at bounding box center [360, 135] width 90 height 23
type input "Cabinets"
type textarea "Remove the existing bathroom vanity (if present) and install a new 24'' bathroo…"
type input "220"
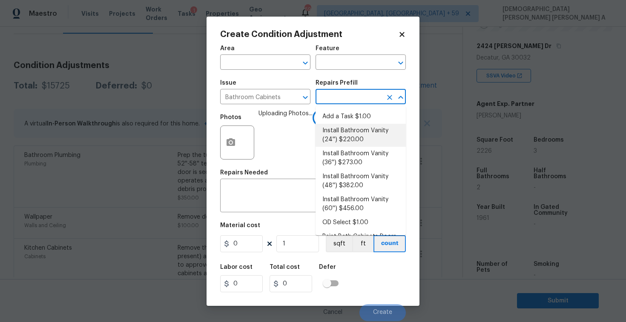
type input "220"
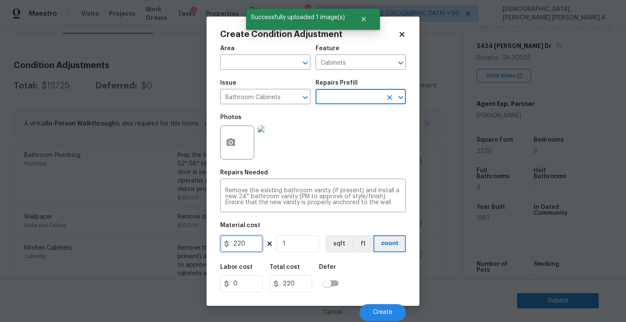
click at [250, 245] on input "220" at bounding box center [241, 243] width 43 height 17
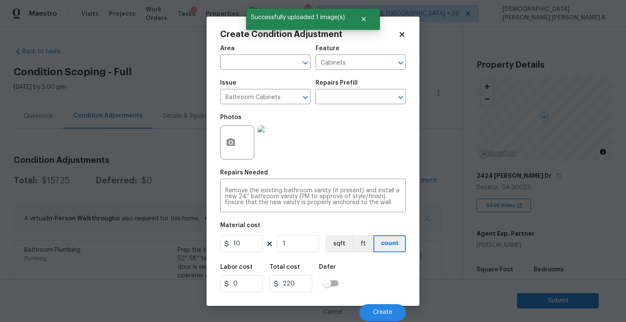
scroll to position [130, 0]
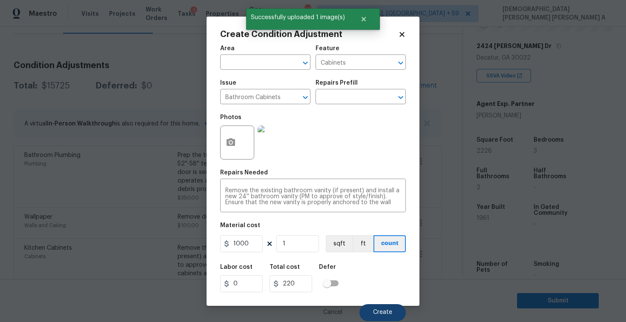
type input "1000"
click at [377, 305] on button "Create" at bounding box center [382, 312] width 46 height 17
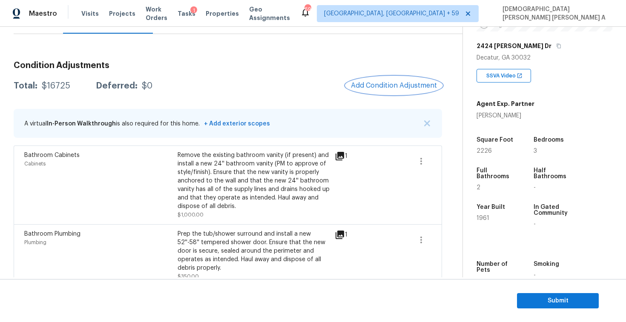
click at [395, 78] on button "Add Condition Adjustment" at bounding box center [394, 86] width 96 height 18
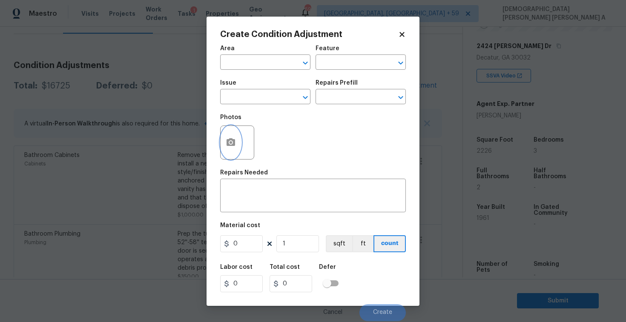
click at [223, 147] on button "button" at bounding box center [230, 142] width 20 height 33
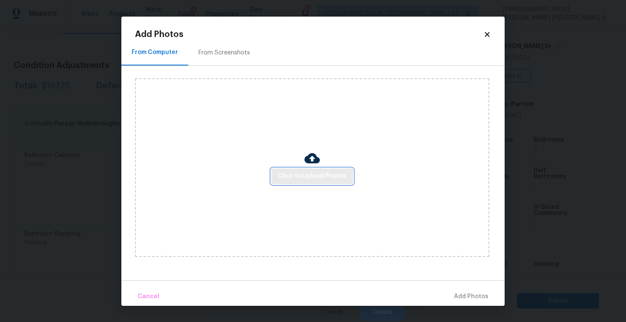
click at [332, 179] on span "Click to Upload Photos" at bounding box center [312, 176] width 68 height 11
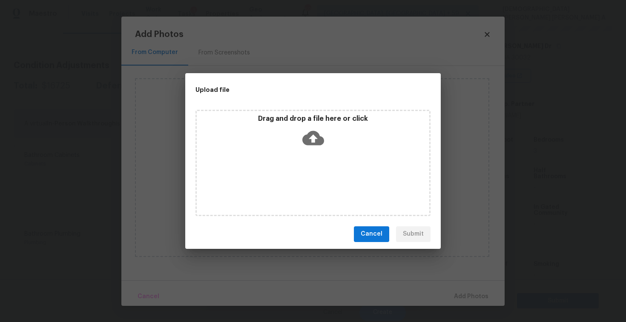
click at [296, 125] on div "Drag and drop a file here or click" at bounding box center [313, 132] width 232 height 37
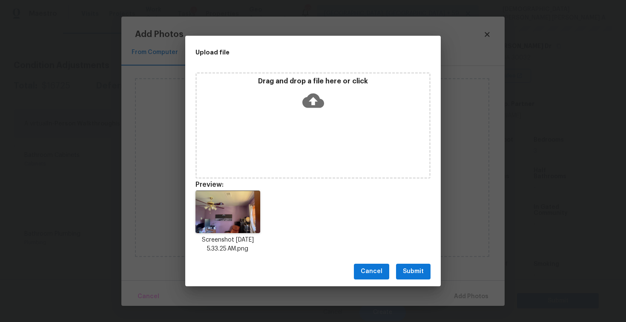
click at [409, 272] on span "Submit" at bounding box center [413, 271] width 21 height 11
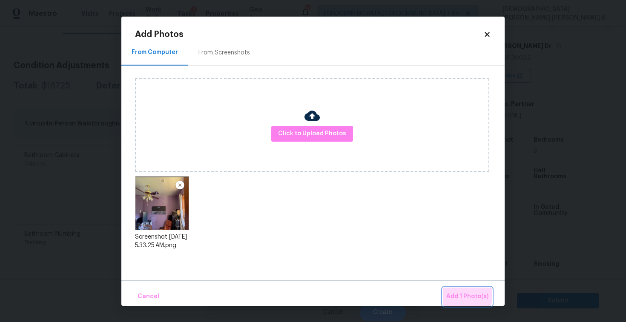
click at [460, 293] on span "Add 1 Photo(s)" at bounding box center [467, 296] width 42 height 11
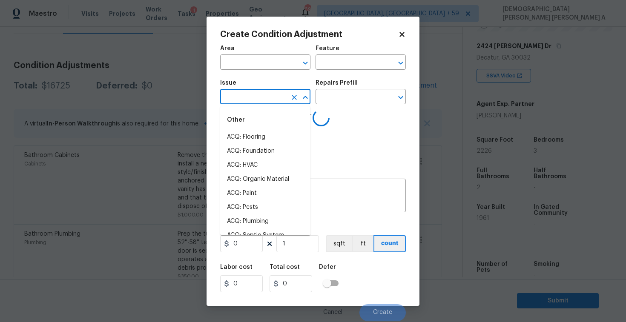
click at [243, 100] on input "text" at bounding box center [253, 97] width 66 height 13
type input "paint"
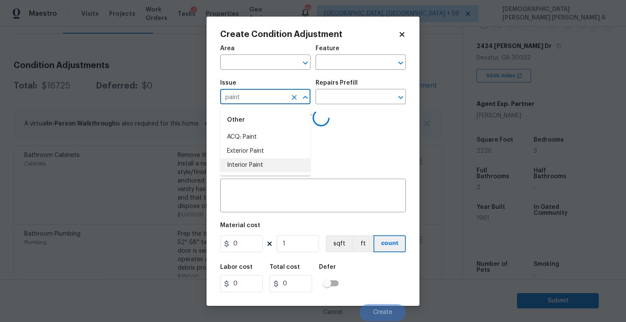
click at [252, 173] on ul "Other ACQ: Paint Exterior Paint Interior Paint" at bounding box center [265, 140] width 90 height 69
click at [252, 171] on li "ACQ: HVAC" at bounding box center [265, 165] width 90 height 14
type input "ACQ: HVAC"
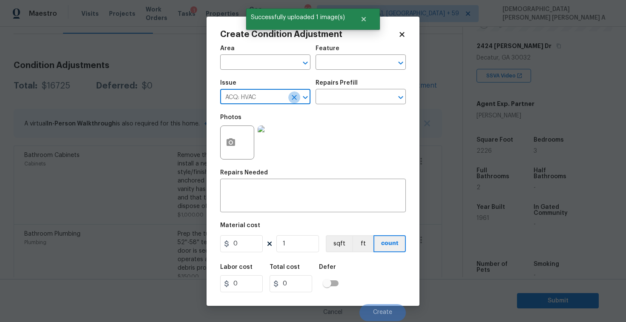
click at [291, 99] on icon "Clear" at bounding box center [294, 97] width 9 height 9
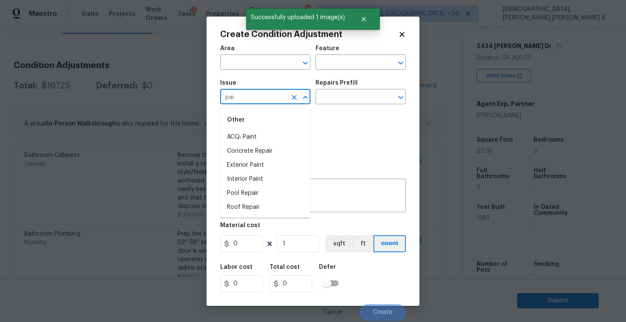
type input "pain"
click at [283, 163] on li "Interior Paint" at bounding box center [265, 165] width 90 height 14
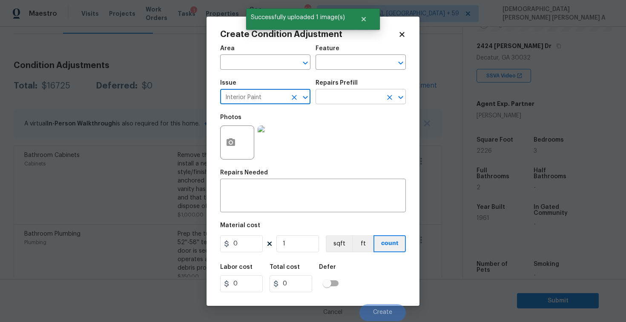
type input "Interior Paint"
click at [356, 100] on input "text" at bounding box center [348, 97] width 66 height 13
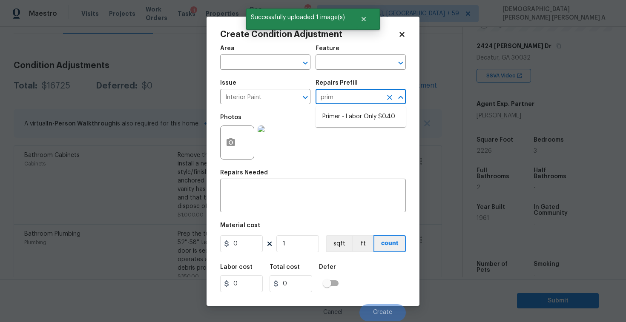
type input "prime"
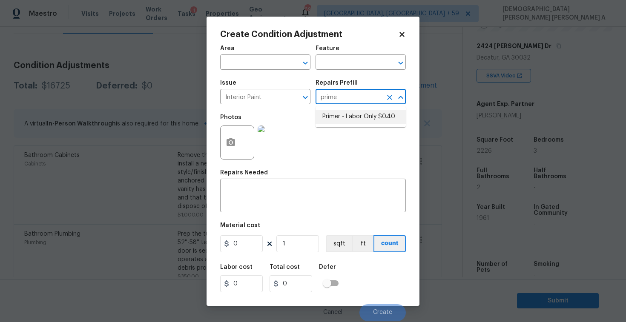
click at [361, 118] on li "Primer - Labor Only $0.40" at bounding box center [360, 117] width 90 height 14
type input "Overall Paint"
type textarea "Interior primer - PRIMER PROVIDED BY OPENDOOR - All nails, screws, drywall anch…"
type input "0.4"
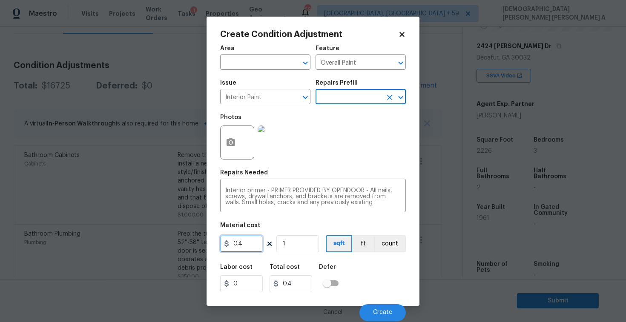
click at [250, 250] on input "0.4" at bounding box center [241, 243] width 43 height 17
type input "200"
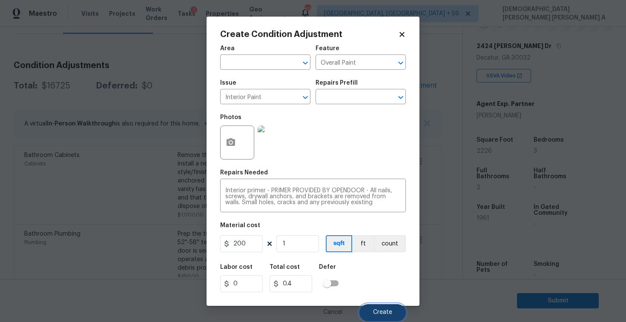
type input "200"
click at [373, 318] on button "Create" at bounding box center [382, 312] width 46 height 17
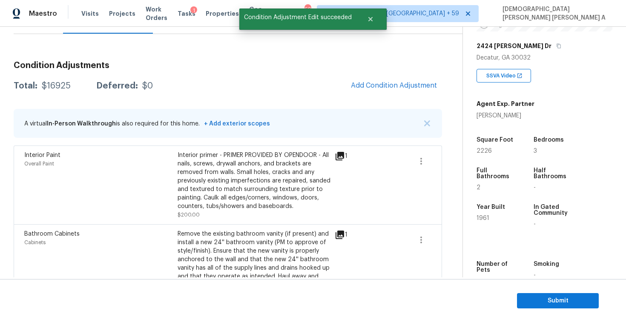
click at [388, 92] on button "Add Condition Adjustment" at bounding box center [394, 86] width 96 height 18
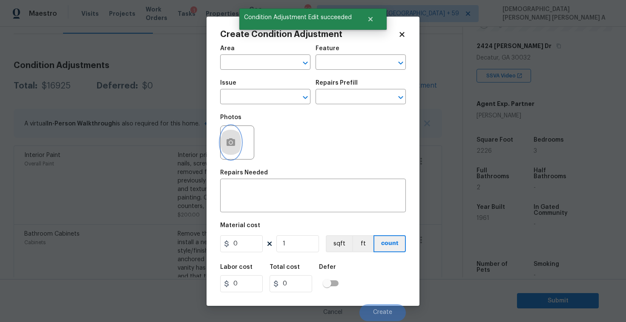
click at [228, 146] on icon "button" at bounding box center [231, 142] width 10 height 10
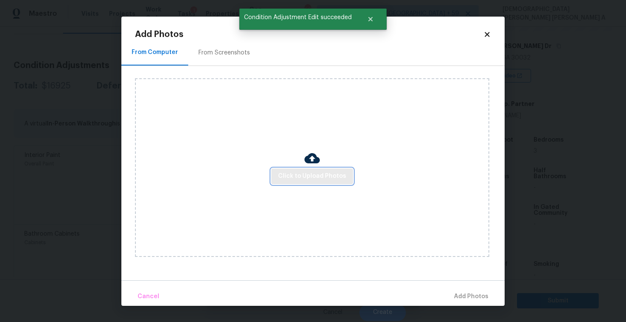
click at [303, 183] on button "Click to Upload Photos" at bounding box center [312, 177] width 82 height 16
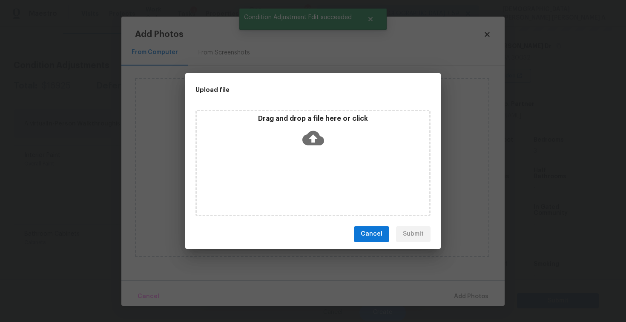
click at [308, 165] on div "Drag and drop a file here or click" at bounding box center [312, 163] width 235 height 106
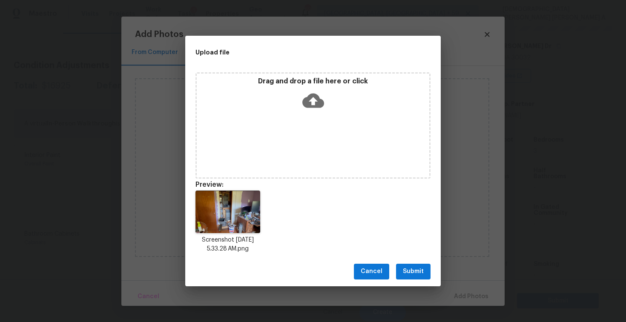
click at [417, 273] on span "Submit" at bounding box center [413, 271] width 21 height 11
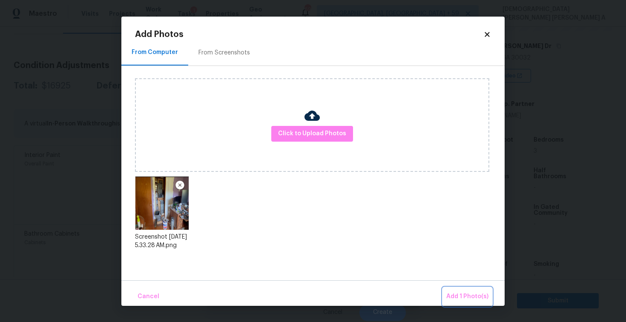
click at [459, 289] on button "Add 1 Photo(s)" at bounding box center [467, 297] width 49 height 18
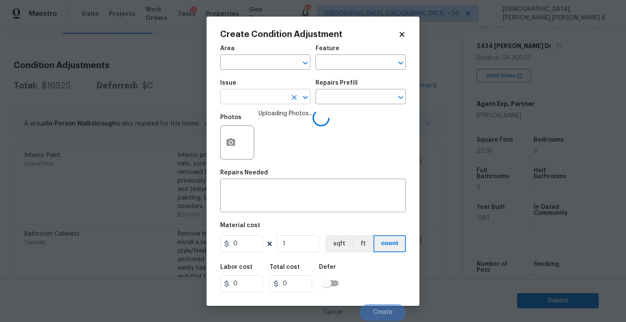
click at [263, 103] on input "text" at bounding box center [253, 97] width 66 height 13
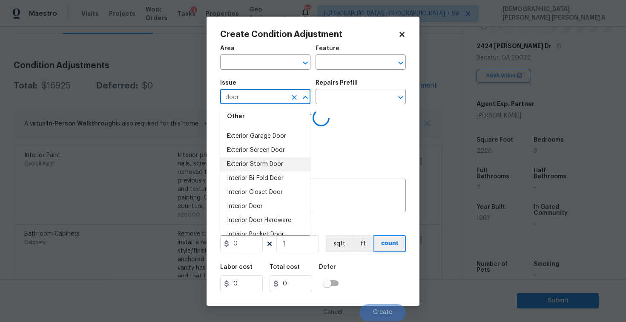
scroll to position [45, 0]
click at [269, 203] on li "Interior Door" at bounding box center [265, 205] width 90 height 14
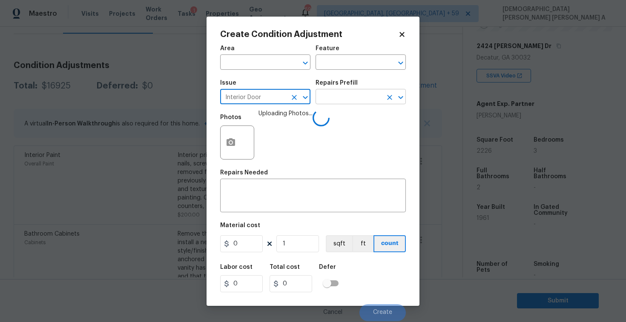
type input "Interior Door"
click at [346, 95] on input "text" at bounding box center [348, 97] width 66 height 13
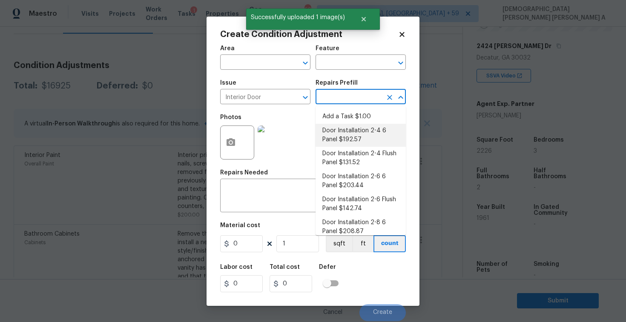
click at [349, 144] on li "Door Installation 2-4 6 Panel $192.57" at bounding box center [360, 135] width 90 height 23
type input "Interior Door"
type textarea "Remove the existing door (if present). Install a new pre-hung 2-4 6 panel inter…"
type input "192.57"
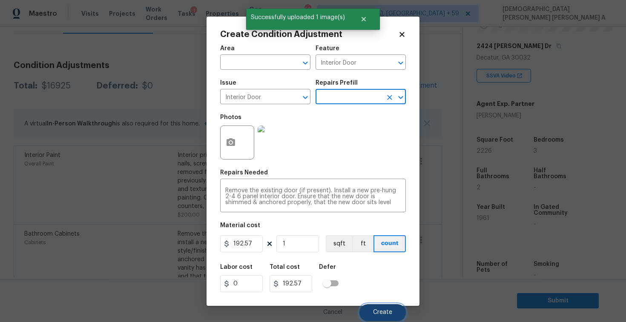
click at [392, 310] on button "Create" at bounding box center [382, 312] width 46 height 17
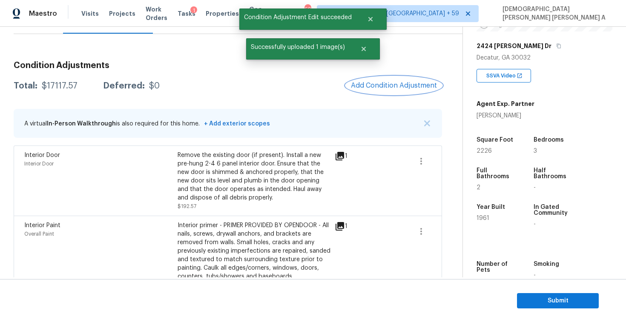
click at [389, 84] on span "Add Condition Adjustment" at bounding box center [394, 86] width 86 height 8
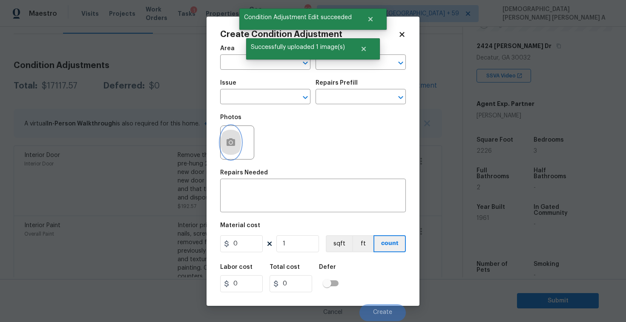
click at [229, 143] on icon "button" at bounding box center [230, 142] width 9 height 8
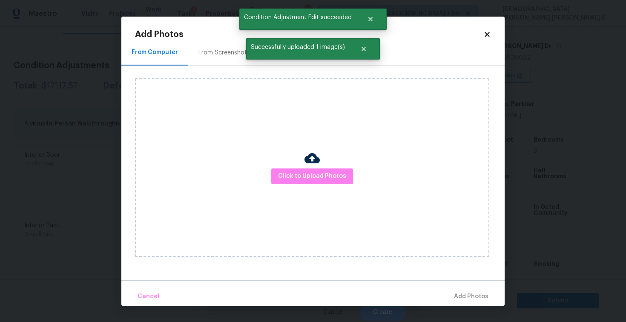
click at [310, 166] on img at bounding box center [311, 158] width 15 height 15
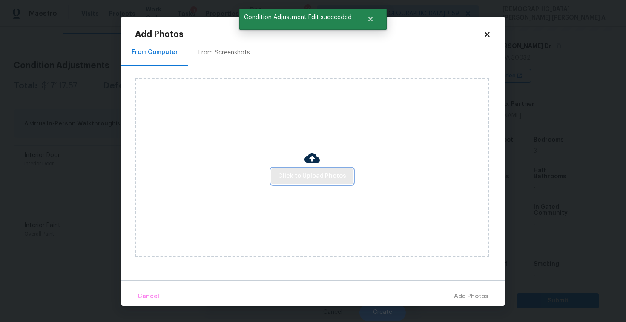
click at [309, 174] on span "Click to Upload Photos" at bounding box center [312, 176] width 68 height 11
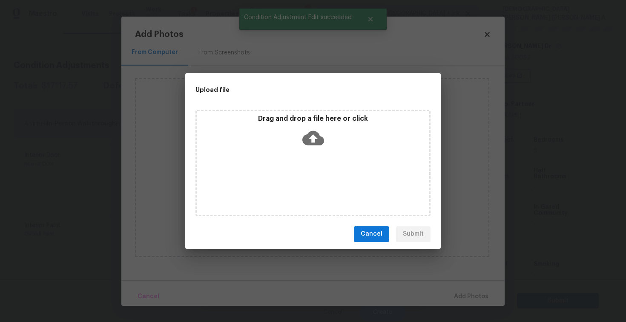
click at [309, 156] on div "Drag and drop a file here or click" at bounding box center [312, 163] width 235 height 106
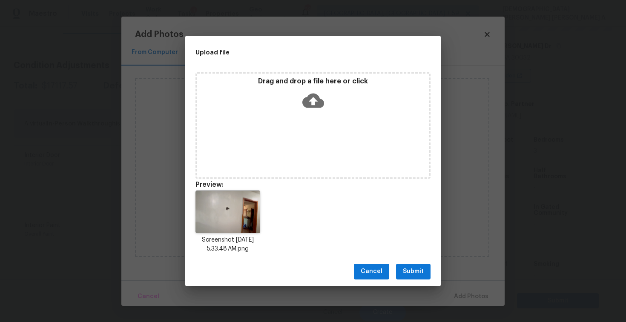
click at [419, 273] on span "Submit" at bounding box center [413, 271] width 21 height 11
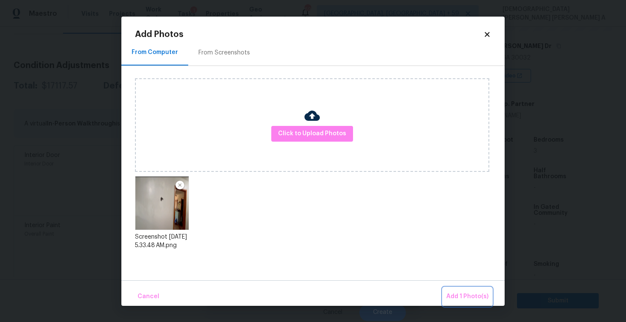
click at [459, 289] on button "Add 1 Photo(s)" at bounding box center [467, 297] width 49 height 18
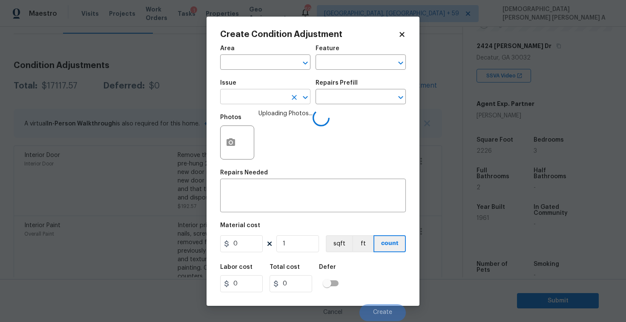
click at [267, 99] on input "text" at bounding box center [253, 97] width 66 height 13
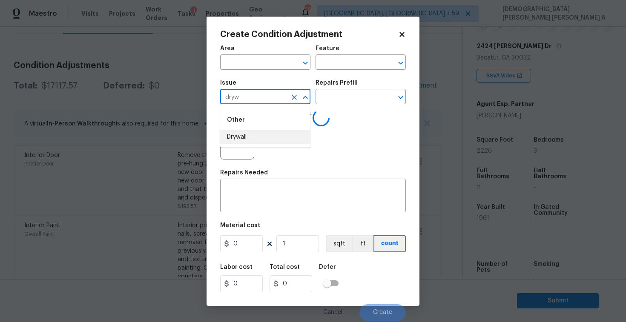
click at [275, 143] on li "Drywall" at bounding box center [265, 137] width 90 height 14
type input "Drywall"
click at [346, 103] on input "text" at bounding box center [348, 97] width 66 height 13
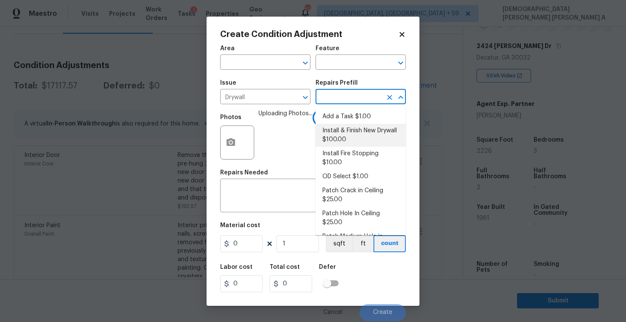
click at [346, 136] on li "Install & Finish New Drywall $100.00" at bounding box center [360, 135] width 90 height 23
type input "Walls and Ceiling"
type textarea "Remove the existing damaged drywall and replace with new. Ensure that the new d…"
type input "100"
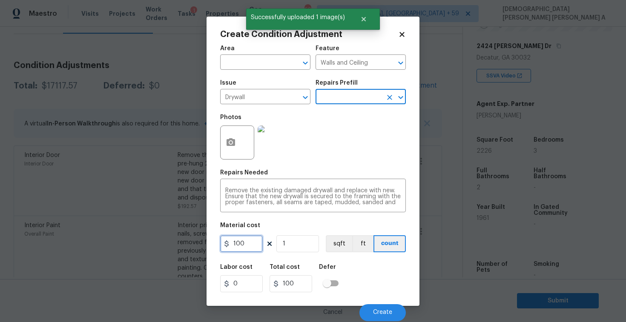
click at [251, 238] on input "100" at bounding box center [241, 243] width 43 height 17
type input "50"
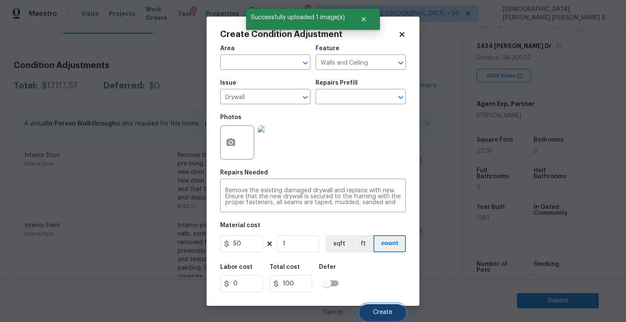
type input "50"
click at [369, 306] on button "Create" at bounding box center [382, 312] width 46 height 17
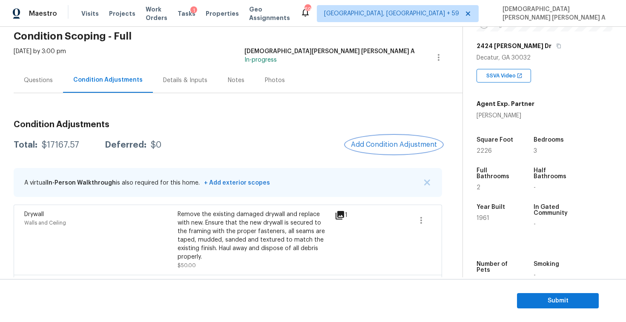
scroll to position [26, 0]
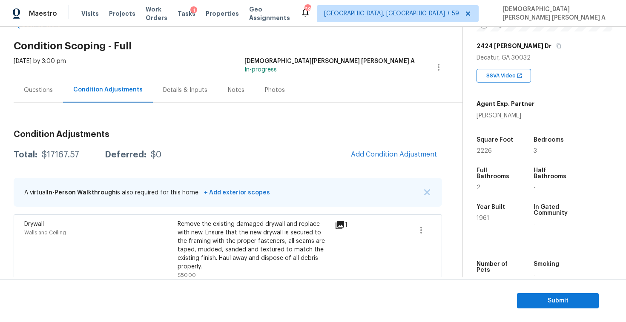
click at [38, 88] on div "Questions" at bounding box center [38, 90] width 29 height 9
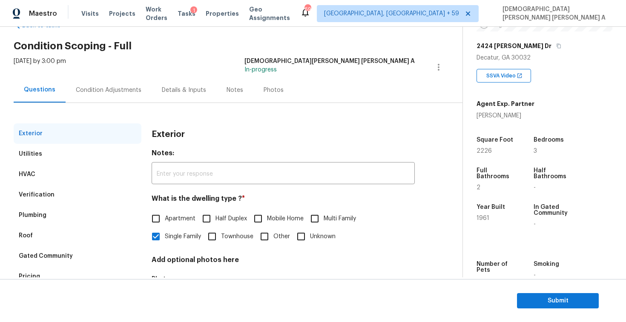
click at [42, 157] on div "Utilities" at bounding box center [78, 154] width 128 height 20
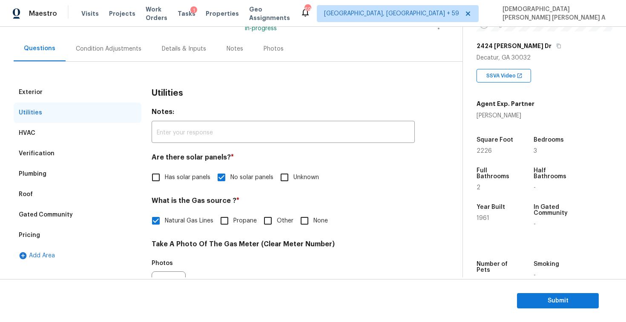
scroll to position [74, 0]
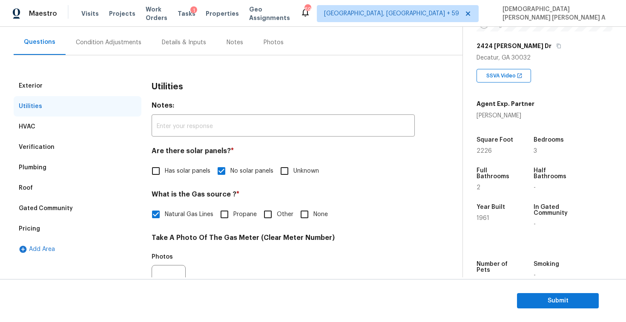
click at [274, 214] on input "Other" at bounding box center [268, 215] width 18 height 18
checkbox input "true"
checkbox input "false"
click at [100, 44] on div "Condition Adjustments" at bounding box center [109, 42] width 66 height 9
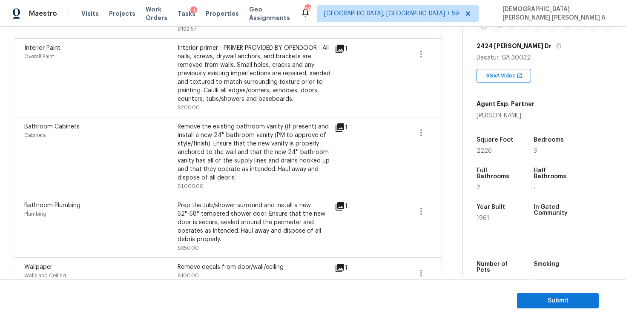
scroll to position [311, 0]
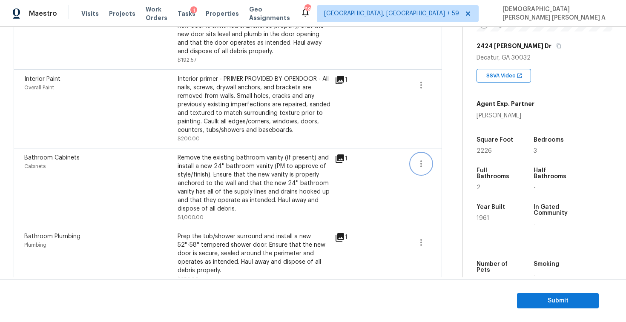
click at [420, 160] on icon "button" at bounding box center [421, 163] width 2 height 7
click at [440, 156] on div "Edit" at bounding box center [469, 154] width 66 height 9
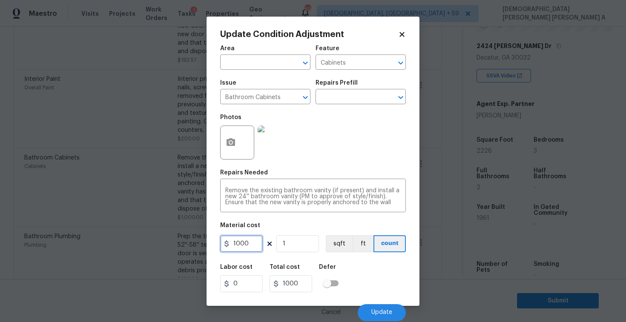
click at [249, 243] on input "1000" at bounding box center [241, 243] width 43 height 17
type input "600"
click at [384, 312] on span "Update" at bounding box center [381, 312] width 21 height 6
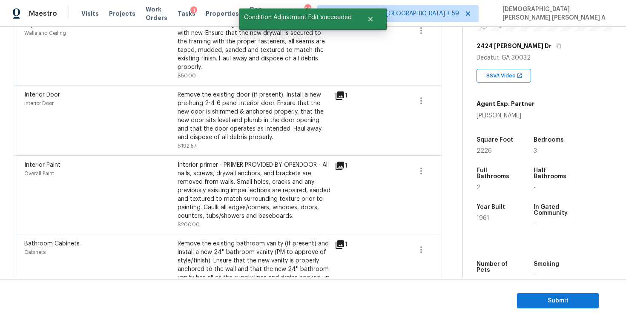
scroll to position [101, 0]
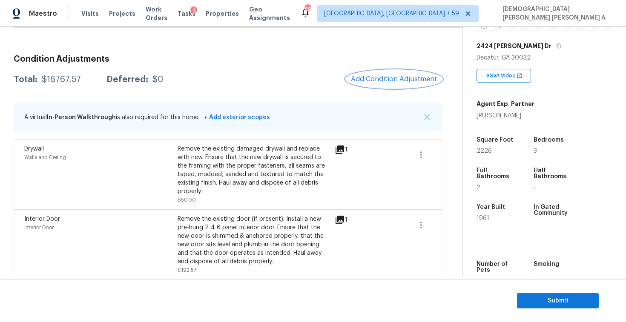
click at [376, 74] on button "Add Condition Adjustment" at bounding box center [394, 79] width 96 height 18
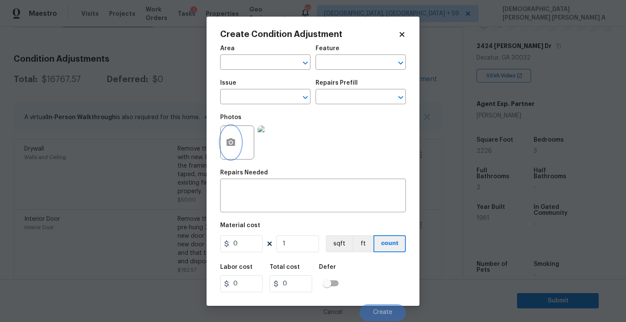
click at [229, 146] on icon "button" at bounding box center [231, 142] width 10 height 10
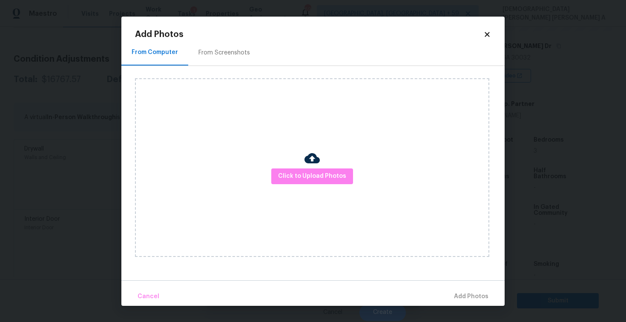
click at [208, 49] on div "From Screenshots" at bounding box center [223, 53] width 51 height 9
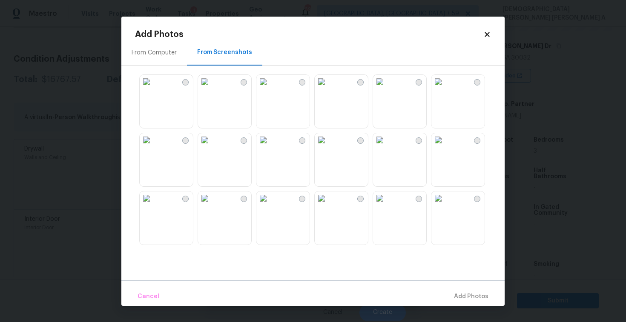
click at [386, 89] on img at bounding box center [380, 82] width 14 height 14
click at [445, 147] on img at bounding box center [438, 140] width 14 height 14
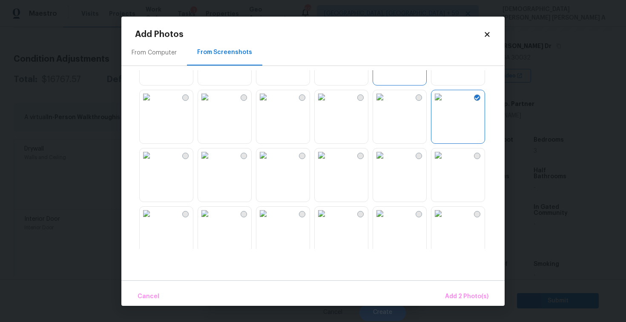
scroll to position [53, 0]
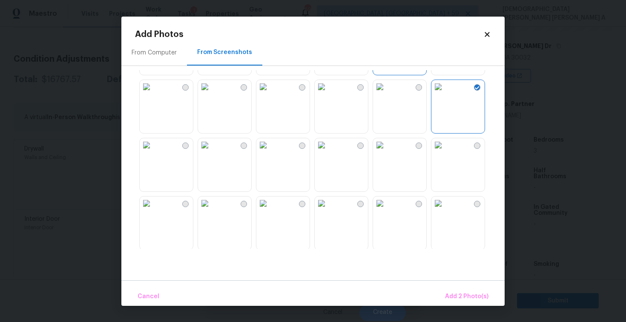
click at [328, 152] on img at bounding box center [321, 145] width 14 height 14
click at [251, 209] on div at bounding box center [224, 223] width 54 height 54
click at [270, 210] on img at bounding box center [263, 204] width 14 height 14
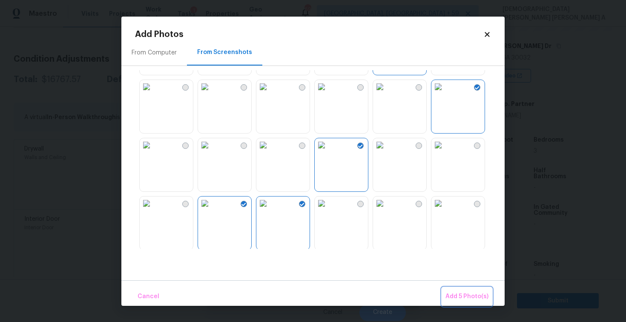
click at [445, 288] on button "Add 5 Photo(s)" at bounding box center [467, 297] width 50 height 18
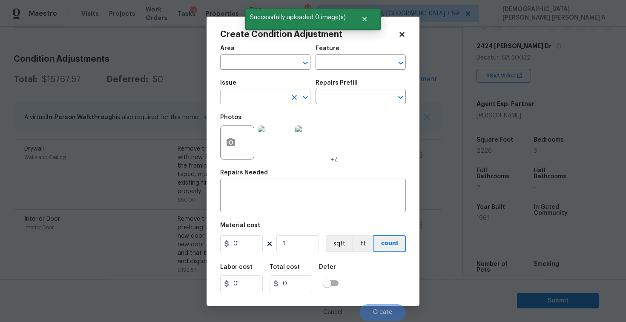
click at [275, 97] on input "text" at bounding box center [253, 97] width 66 height 13
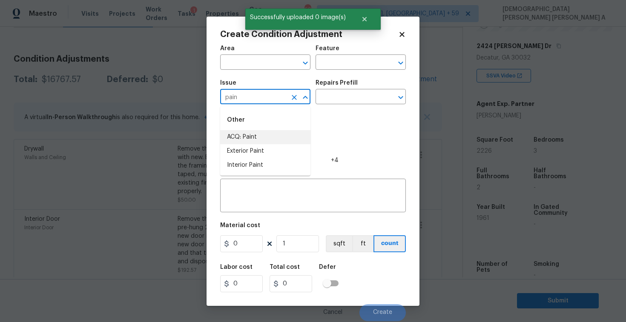
click at [273, 137] on li "ACQ: Paint" at bounding box center [265, 137] width 90 height 14
type input "ACQ: Paint"
click at [358, 98] on input "text" at bounding box center [348, 97] width 66 height 13
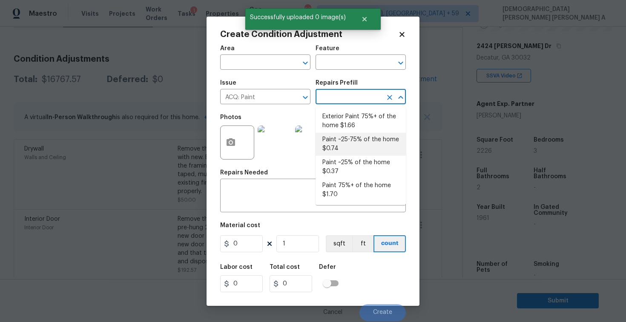
click at [350, 148] on li "Paint ~25-75% of the home $0.74" at bounding box center [360, 144] width 90 height 23
type input "Acquisition"
type textarea "Acquisition Scope: ~25 - 75% of the home needs interior paint"
type input "0.74"
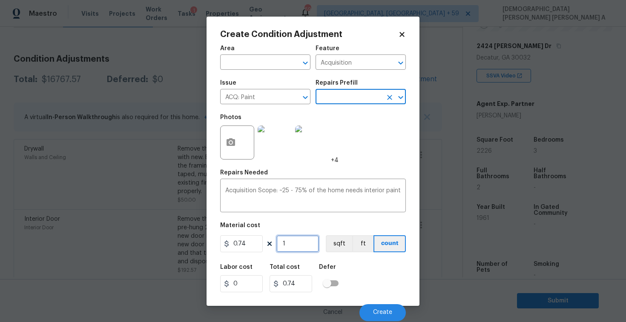
click at [294, 236] on input "1" at bounding box center [297, 243] width 43 height 17
type input "0"
type input "2"
type input "1.48"
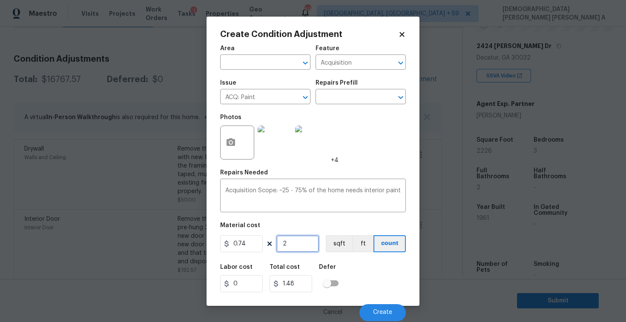
type input "22"
type input "16.28"
type input "222"
type input "164.28"
type input "2226"
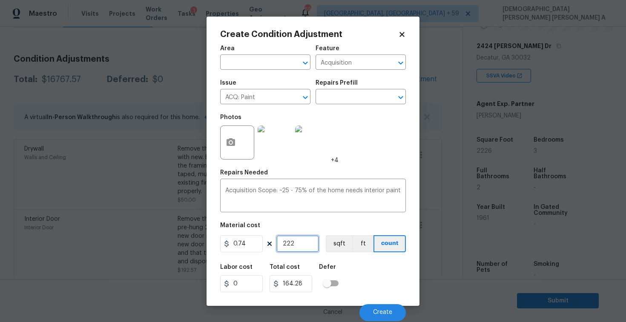
type input "1647.24"
type input "2226"
click at [331, 250] on button "sqft" at bounding box center [339, 243] width 26 height 17
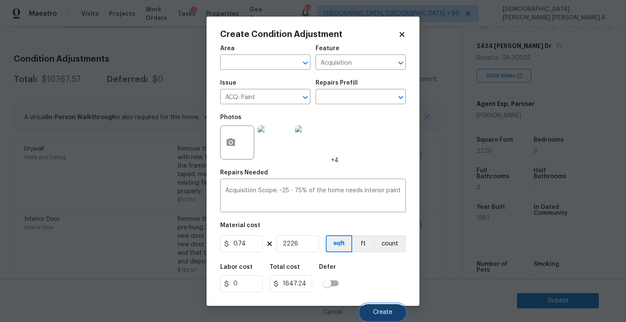
click at [383, 305] on button "Create" at bounding box center [382, 312] width 46 height 17
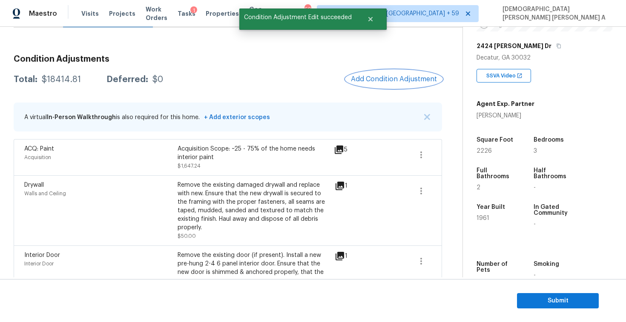
click at [391, 80] on span "Add Condition Adjustment" at bounding box center [394, 79] width 86 height 8
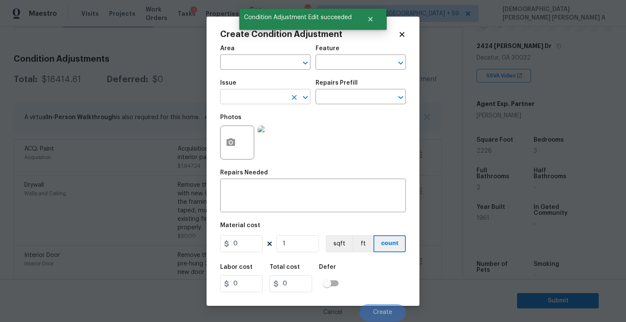
click at [247, 98] on input "text" at bounding box center [253, 97] width 66 height 13
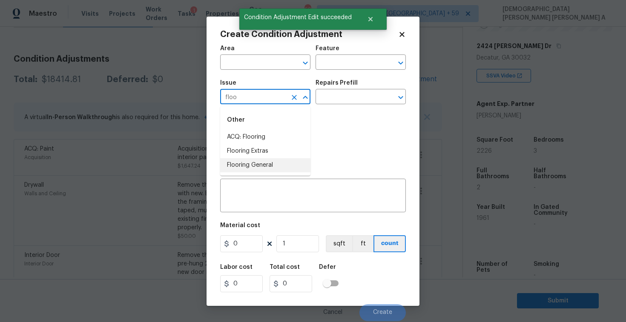
click at [266, 168] on li "Flooring General" at bounding box center [265, 165] width 90 height 14
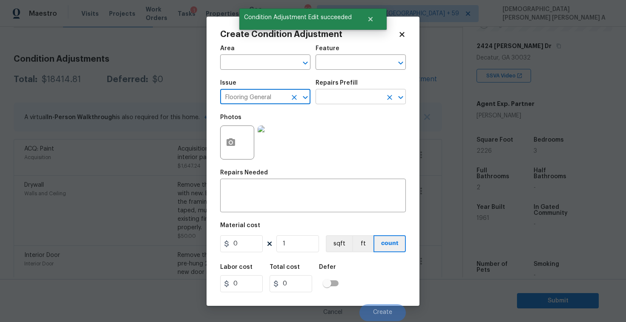
type input "Flooring General"
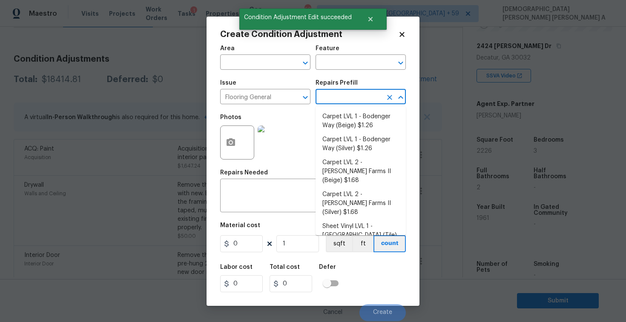
click at [349, 96] on input "text" at bounding box center [348, 97] width 66 height 13
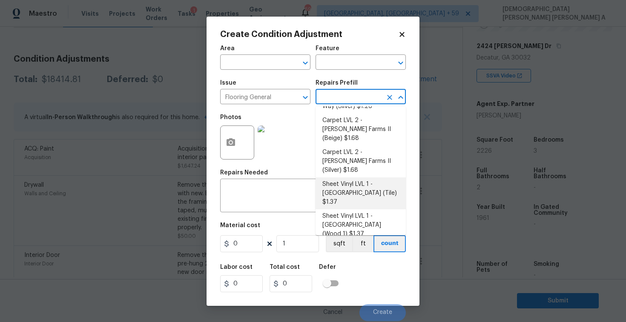
scroll to position [55, 0]
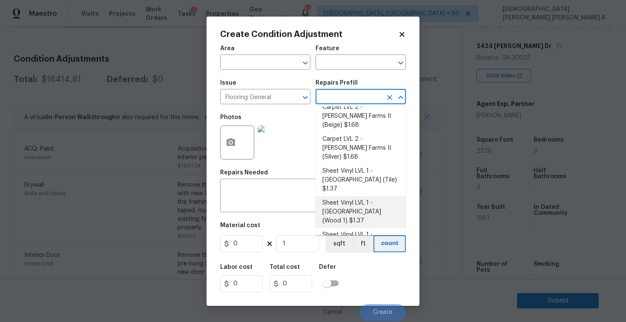
click at [368, 196] on li "Sheet Vinyl LVL 1 - Sugar Valley (Wood 1) $1.37" at bounding box center [360, 212] width 90 height 32
type input "Overall Flooring"
type textarea "Install sheet vinyl flooring (Sugar Valley - Wood "Look", 565 Beacon Hill) incl…"
type input "1.37"
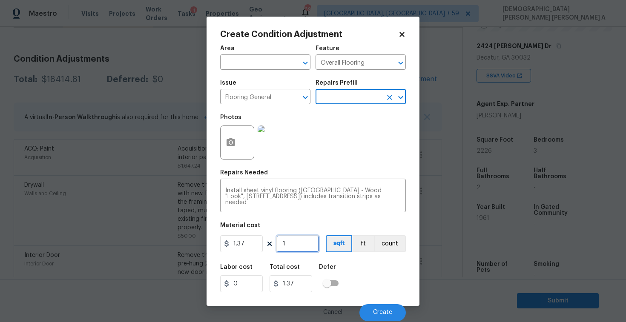
click at [307, 243] on input "1" at bounding box center [297, 243] width 43 height 17
type input "0"
type input "1"
type input "1.37"
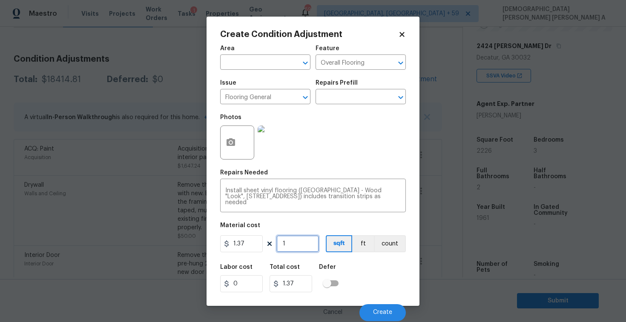
type input "10"
type input "13.7"
type input "100"
type input "137"
type input "1000"
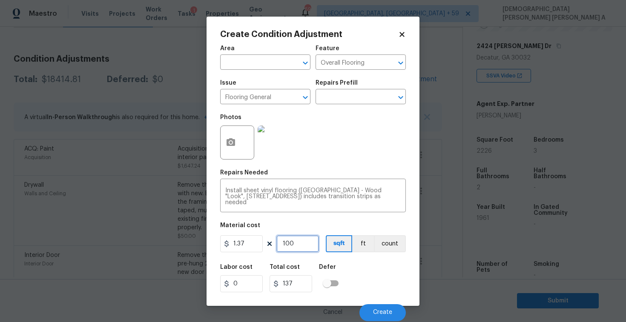
type input "1370"
type input "1000"
click at [222, 144] on button "button" at bounding box center [230, 142] width 20 height 33
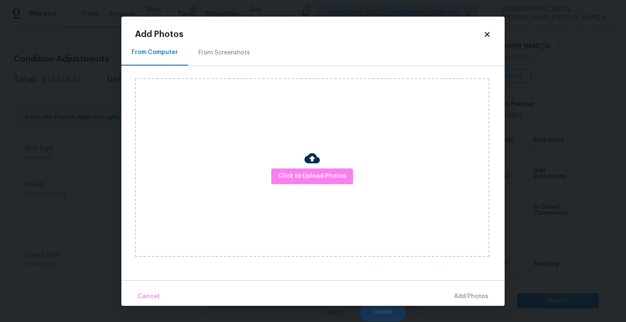
click at [226, 50] on div "From Screenshots" at bounding box center [223, 53] width 51 height 9
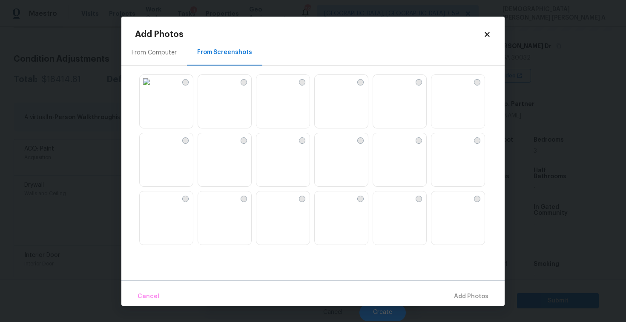
scroll to position [66, 0]
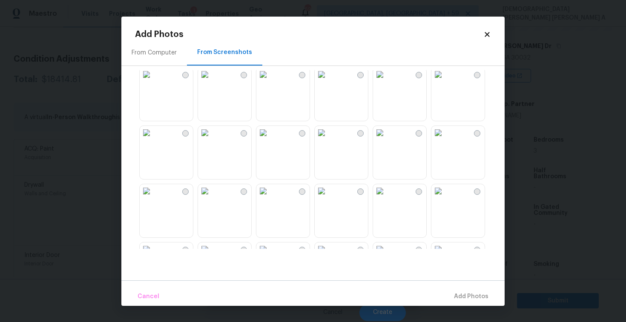
click at [211, 81] on img at bounding box center [205, 75] width 14 height 14
click at [153, 81] on img at bounding box center [147, 75] width 14 height 14
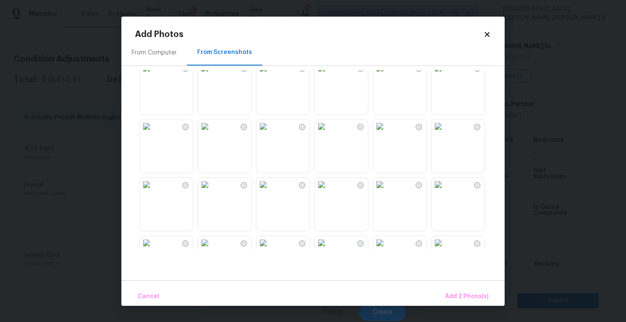
scroll to position [146, 0]
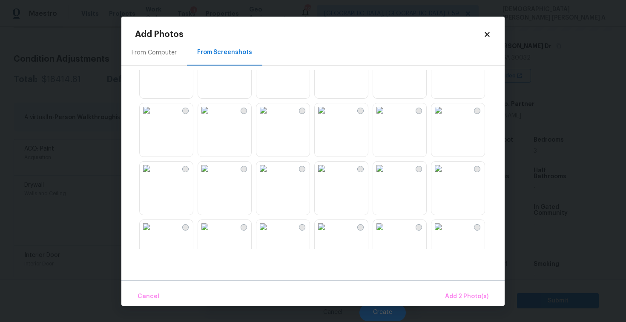
click at [211, 117] on img at bounding box center [205, 110] width 14 height 14
click at [386, 174] on img at bounding box center [380, 168] width 14 height 14
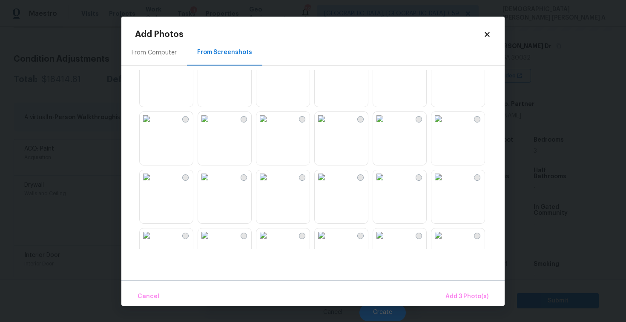
click at [208, 126] on img at bounding box center [205, 119] width 14 height 14
click at [457, 296] on span "Add 4 Photo(s)" at bounding box center [466, 296] width 44 height 11
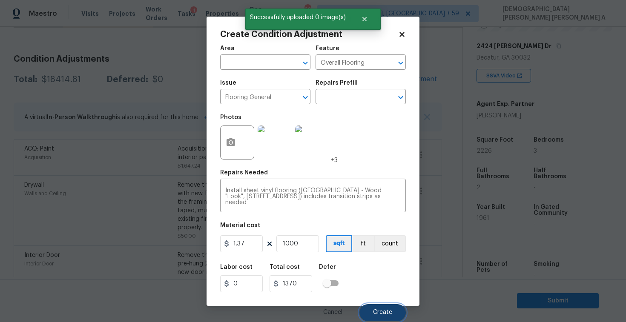
click at [384, 311] on span "Create" at bounding box center [382, 312] width 19 height 6
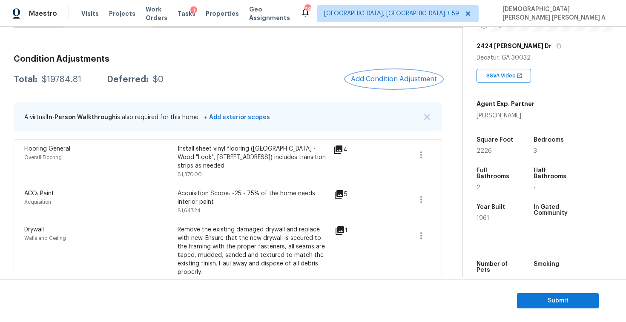
click at [374, 75] on span "Add Condition Adjustment" at bounding box center [394, 79] width 86 height 8
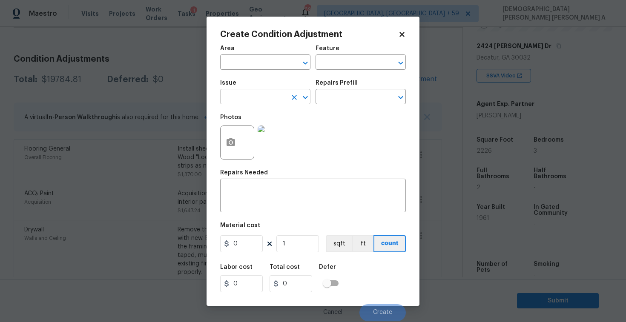
click at [254, 98] on input "text" at bounding box center [253, 97] width 66 height 13
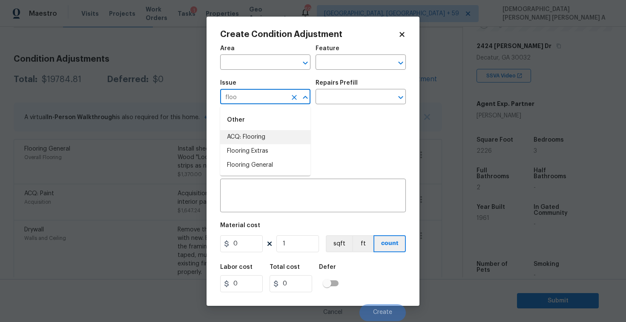
click at [265, 132] on li "ACQ: Flooring" at bounding box center [265, 137] width 90 height 14
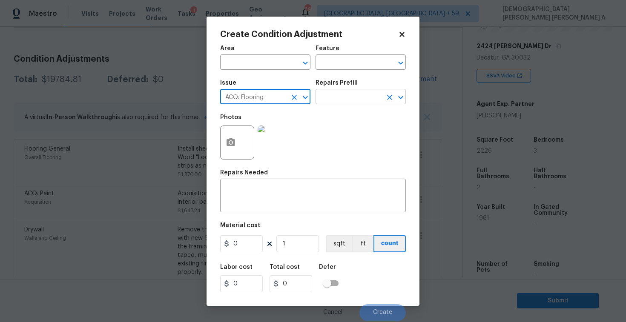
type input "ACQ: Flooring"
click at [354, 98] on input "text" at bounding box center [348, 97] width 66 height 13
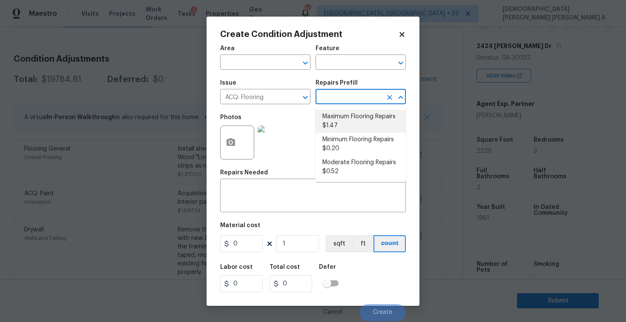
click at [343, 124] on li "Maximum Flooring Repairs $1.47" at bounding box center [360, 121] width 90 height 23
type input "Acquisition"
type textarea "Acquisition Scope: Maximum flooring repairs"
type input "1.47"
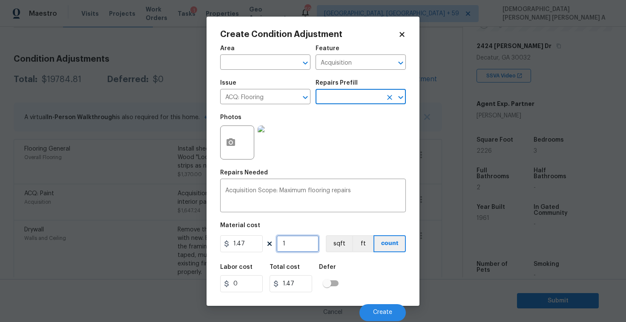
click at [306, 248] on input "1" at bounding box center [297, 243] width 43 height 17
type input "0"
type input "2"
type input "2.94"
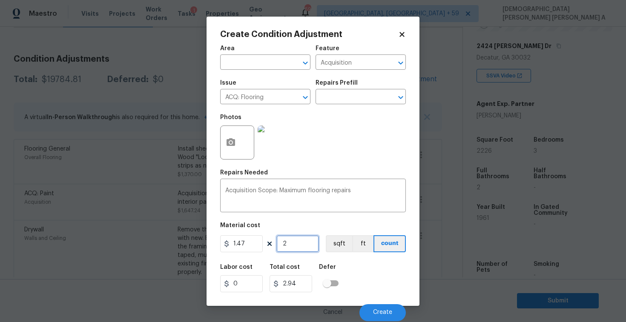
type input "22"
type input "32.34"
type input "2"
type input "2.94"
type input "0"
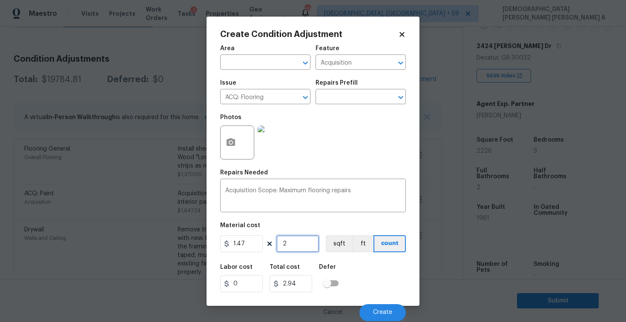
type input "0"
type input "1"
type input "1.47"
type input "12"
type input "17.64"
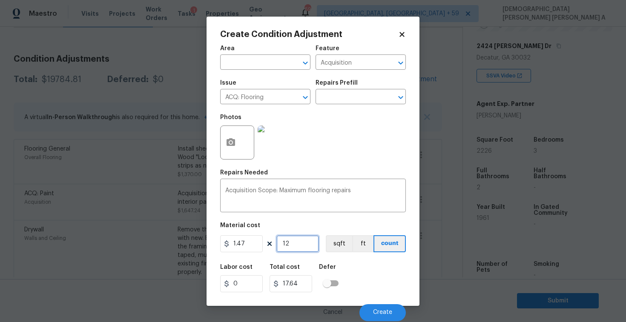
type input "122"
type input "179.34"
type input "12276"
type input "18045.72"
type input "1227"
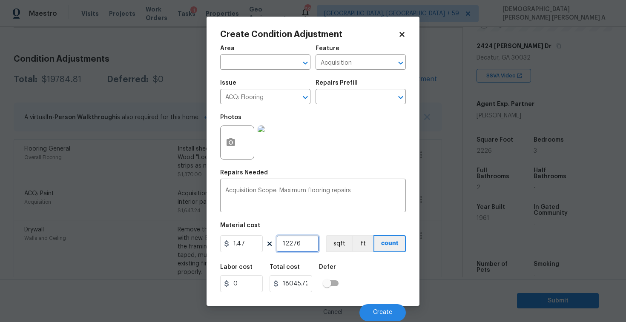
type input "1803.69"
type input "122"
type input "179.34"
type input "1226"
type input "1802.22"
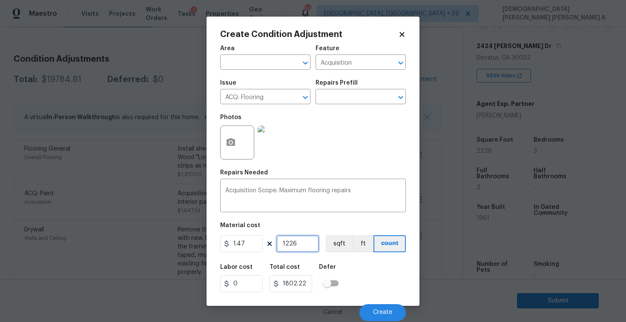
type input "1226"
click at [339, 247] on button "sqft" at bounding box center [339, 243] width 26 height 17
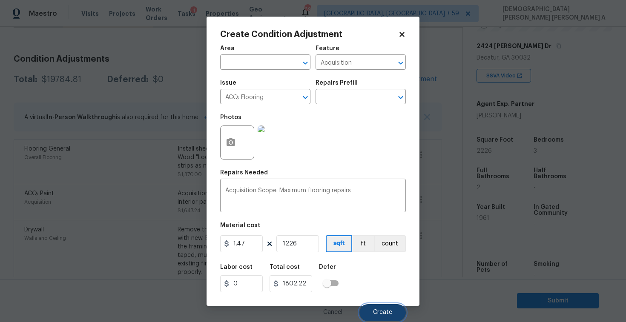
click at [386, 306] on button "Create" at bounding box center [382, 312] width 46 height 17
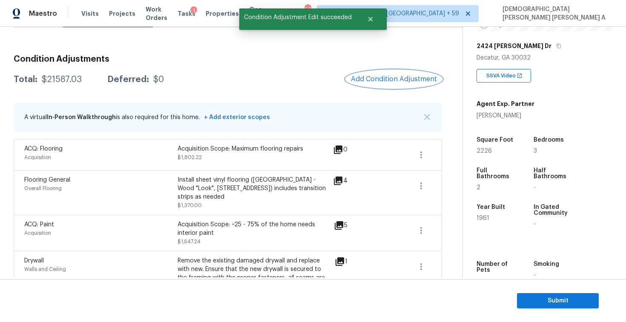
click at [382, 77] on span "Add Condition Adjustment" at bounding box center [394, 79] width 86 height 8
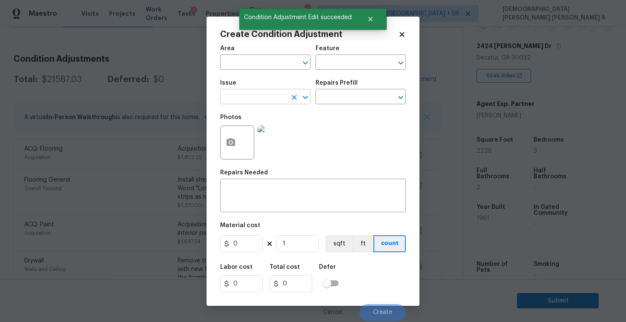
click at [251, 95] on input "text" at bounding box center [253, 97] width 66 height 13
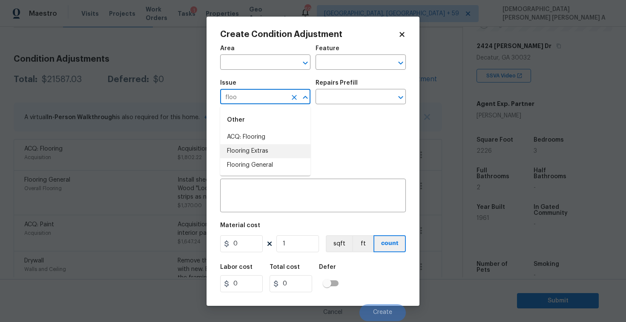
click at [267, 150] on li "Flooring Extras" at bounding box center [265, 151] width 90 height 14
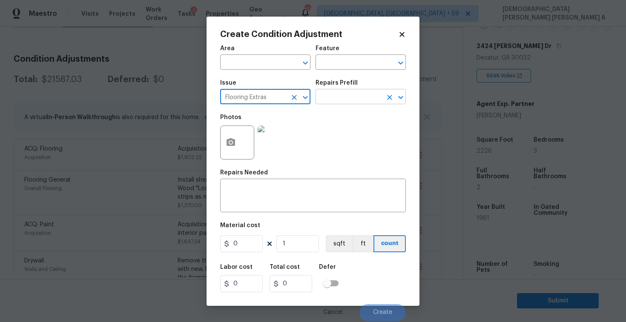
type input "Flooring Extras"
click at [350, 93] on input "text" at bounding box center [348, 97] width 66 height 13
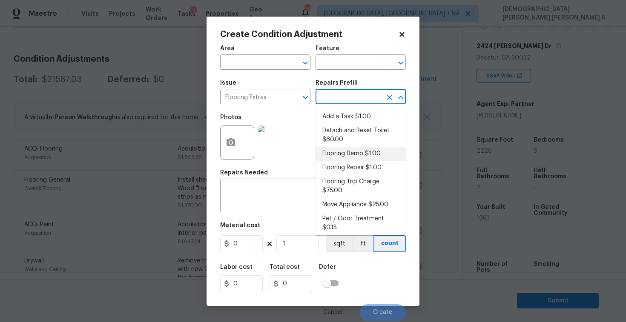
click at [345, 155] on li "Flooring Demo $1.00" at bounding box center [360, 154] width 90 height 14
type input "Overall Flooring"
type textarea "Demo existing flooring."
type input "1"
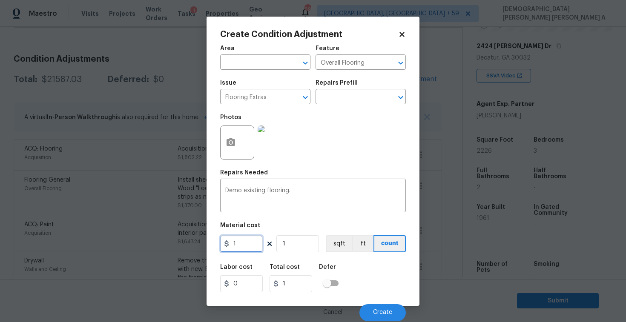
click at [251, 248] on input "1" at bounding box center [241, 243] width 43 height 17
type input "2"
click at [309, 248] on input "1" at bounding box center [297, 243] width 43 height 17
type input "10"
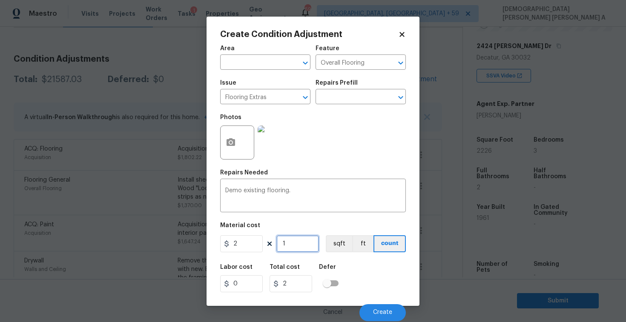
type input "20"
type input "100"
type input "200"
type input "1000"
type input "2000"
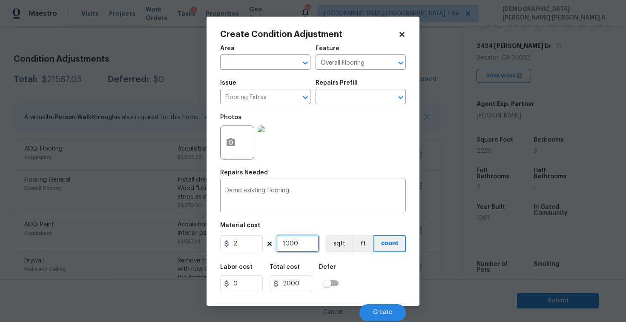
type input "1000"
click at [243, 241] on input "2" at bounding box center [241, 243] width 43 height 17
type input "5"
type input "5000"
click at [361, 193] on textarea "Demo existing flooring." at bounding box center [312, 197] width 175 height 18
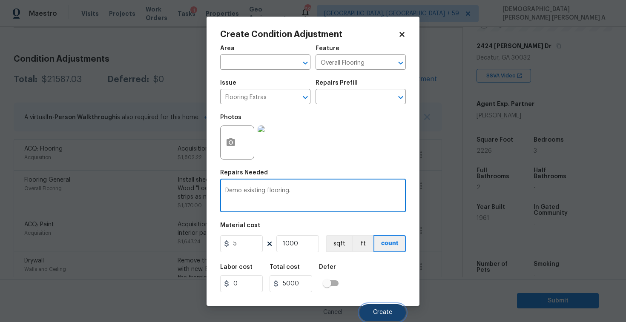
click at [383, 305] on button "Create" at bounding box center [382, 312] width 46 height 17
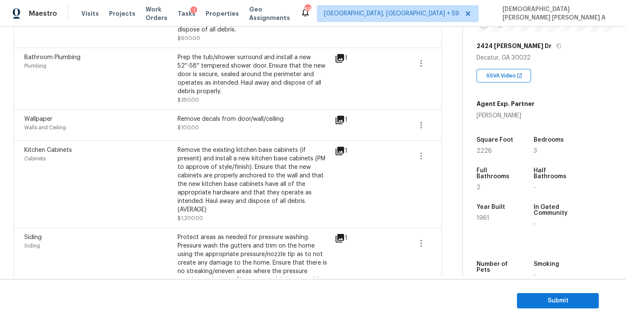
scroll to position [833, 0]
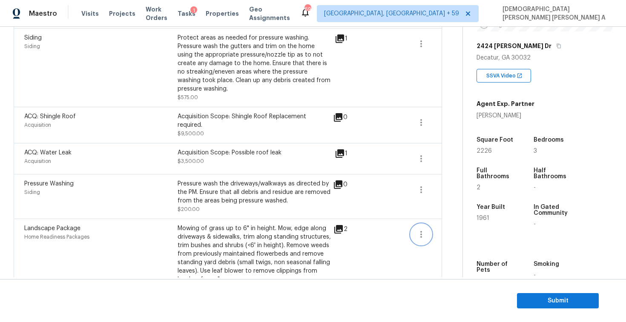
click at [424, 229] on icon "button" at bounding box center [421, 234] width 10 height 10
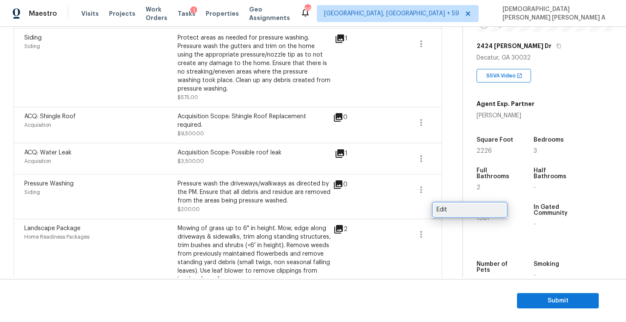
click at [441, 210] on div "Edit" at bounding box center [469, 210] width 66 height 9
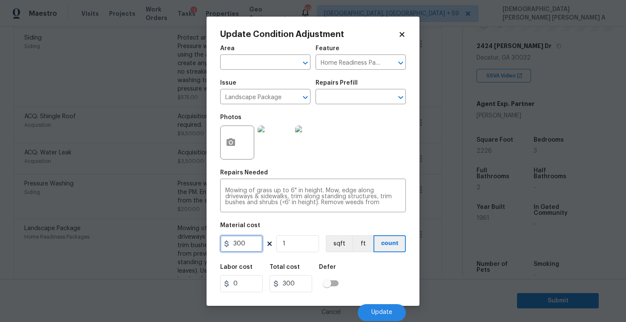
click at [245, 241] on input "300" at bounding box center [241, 243] width 43 height 17
type input "2000"
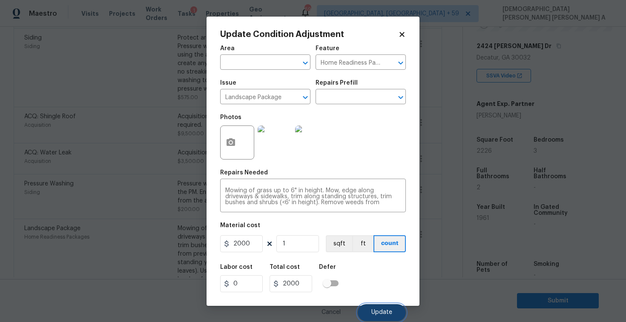
click at [369, 309] on button "Update" at bounding box center [381, 312] width 48 height 17
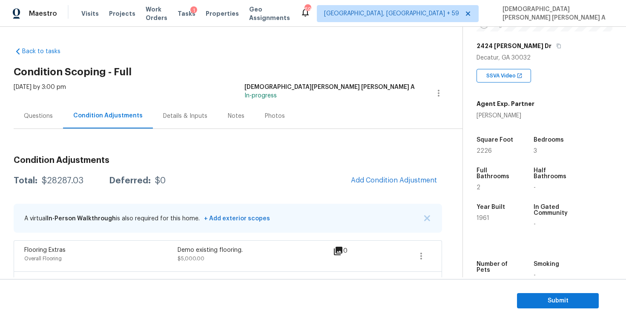
scroll to position [104, 0]
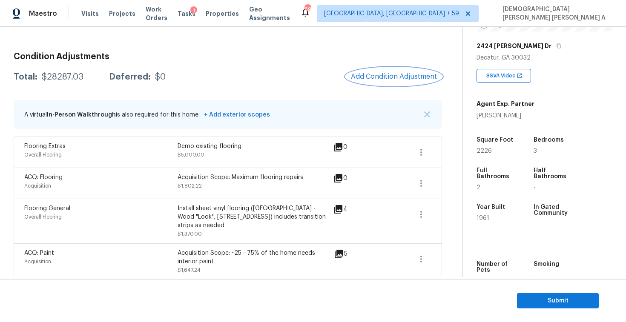
click at [386, 78] on span "Add Condition Adjustment" at bounding box center [394, 77] width 86 height 8
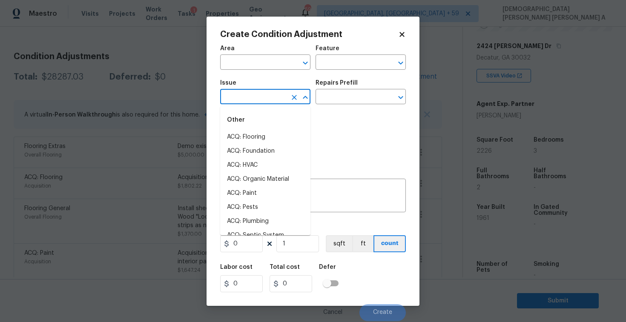
click at [244, 99] on input "text" at bounding box center [253, 97] width 66 height 13
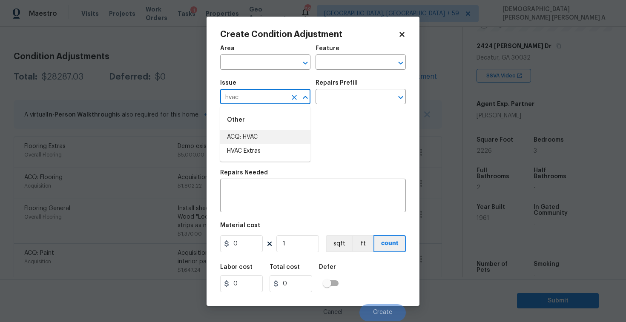
click at [266, 137] on li "ACQ: HVAC" at bounding box center [265, 137] width 90 height 14
type input "ACQ: HVAC"
click at [357, 100] on input "text" at bounding box center [348, 97] width 66 height 13
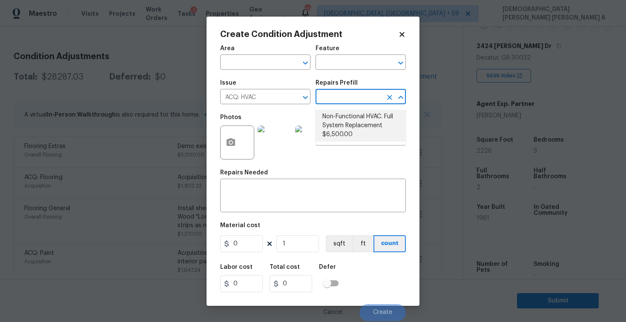
click at [352, 119] on li "Non-Functional HVAC. Full System Replacement $6,500.00" at bounding box center [360, 126] width 90 height 32
type input "Acquisition"
type textarea "Acquisition Scope: Full System Replacement"
type input "6500"
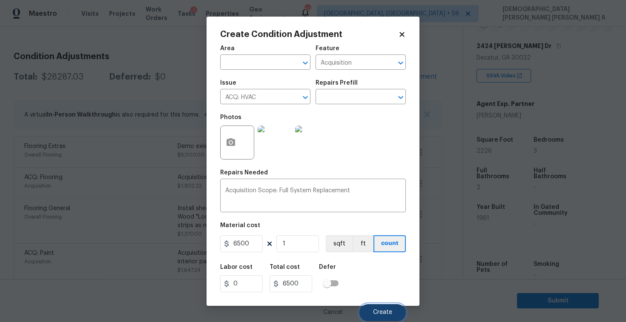
click at [376, 305] on button "Create" at bounding box center [382, 312] width 46 height 17
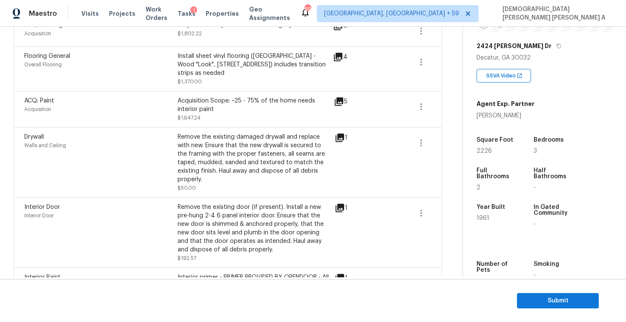
scroll to position [60, 0]
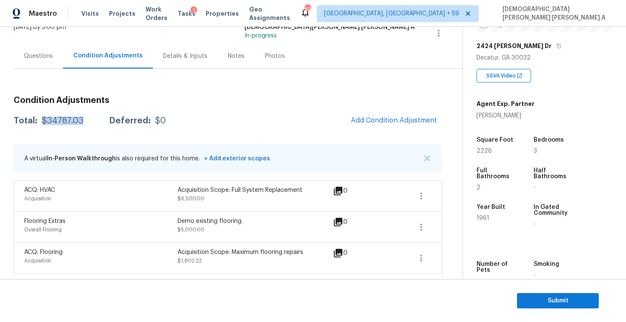
drag, startPoint x: 90, startPoint y: 121, endPoint x: 40, endPoint y: 121, distance: 49.8
click at [40, 121] on div "Total: $34787.03 Deferred: $0" at bounding box center [90, 121] width 152 height 9
copy div "$34787.03"
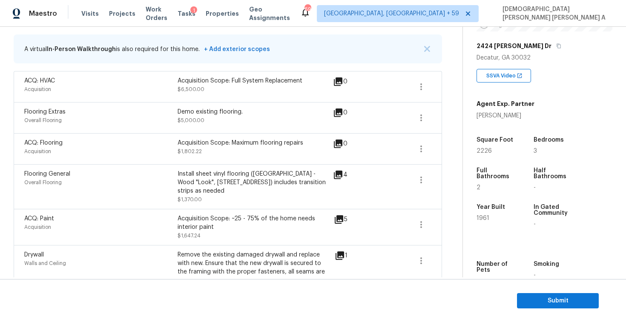
scroll to position [197, 0]
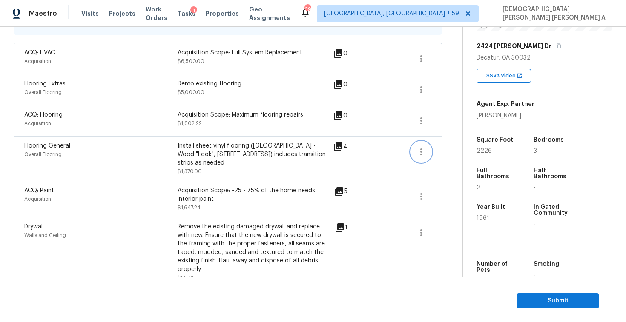
click at [418, 156] on icon "button" at bounding box center [421, 152] width 10 height 10
click at [447, 151] on div "Edit" at bounding box center [469, 150] width 66 height 9
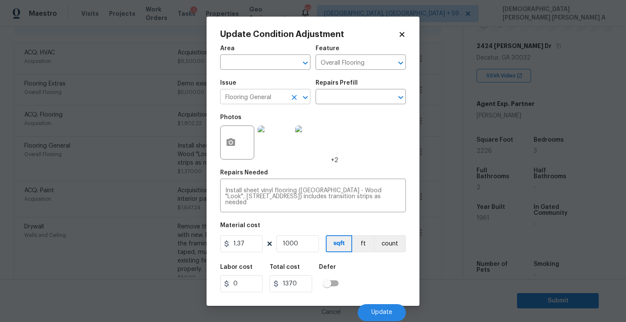
click at [292, 98] on icon "Clear" at bounding box center [294, 97] width 9 height 9
click at [247, 93] on input "text" at bounding box center [253, 97] width 66 height 13
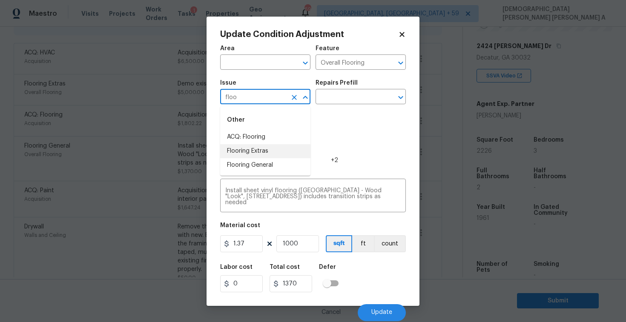
click at [276, 154] on li "Flooring Extras" at bounding box center [265, 151] width 90 height 14
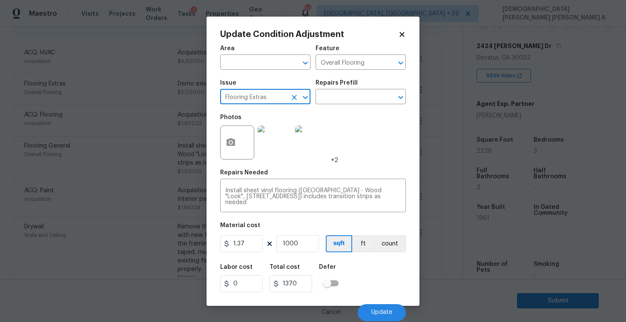
type input "Flooring Extras"
click at [399, 35] on icon at bounding box center [402, 35] width 8 height 8
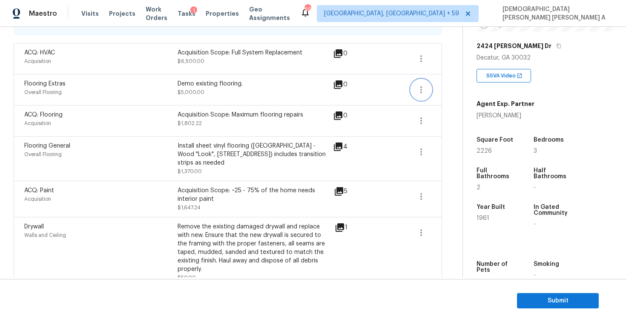
click at [428, 92] on button "button" at bounding box center [421, 90] width 20 height 20
click at [449, 87] on div "Edit" at bounding box center [469, 88] width 66 height 9
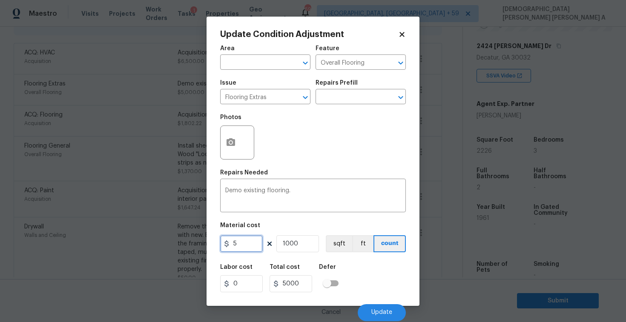
click at [255, 245] on input "5" at bounding box center [241, 243] width 43 height 17
type input "2"
type input "2000"
click at [380, 317] on button "Update" at bounding box center [381, 312] width 48 height 17
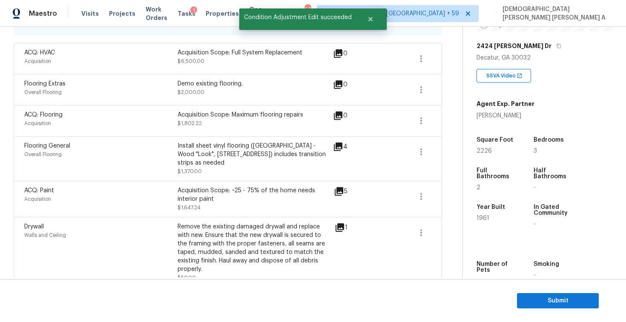
scroll to position [114, 0]
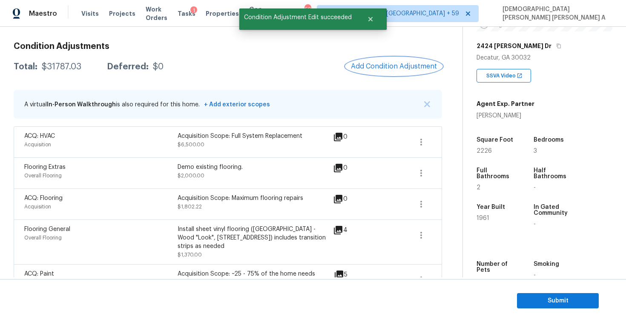
click at [406, 69] on span "Add Condition Adjustment" at bounding box center [394, 67] width 86 height 8
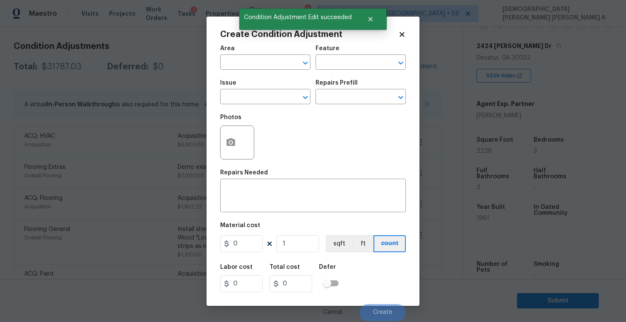
click at [401, 31] on icon at bounding box center [402, 35] width 8 height 8
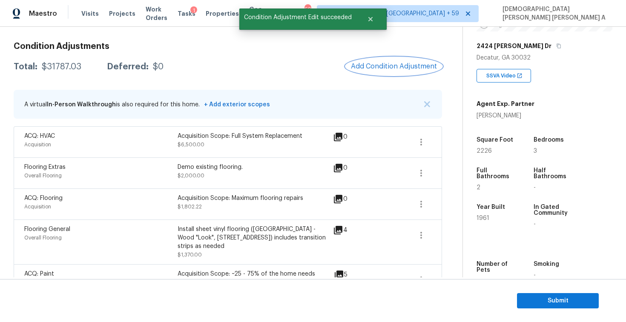
scroll to position [137, 0]
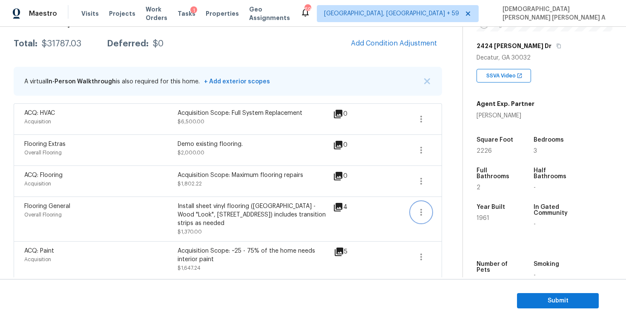
click at [420, 211] on icon "button" at bounding box center [421, 212] width 10 height 10
click at [445, 210] on div "Edit" at bounding box center [469, 210] width 66 height 9
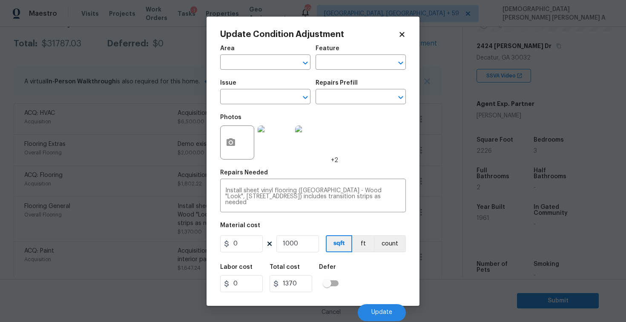
type input "Overall Flooring"
type input "Flooring General"
type input "1.37"
click at [353, 98] on input "text" at bounding box center [348, 97] width 66 height 13
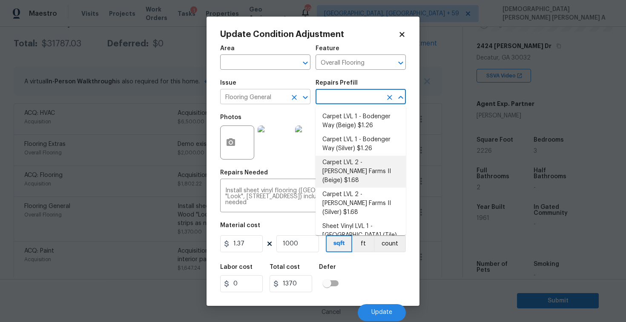
click at [295, 99] on icon "Clear" at bounding box center [293, 97] width 5 height 5
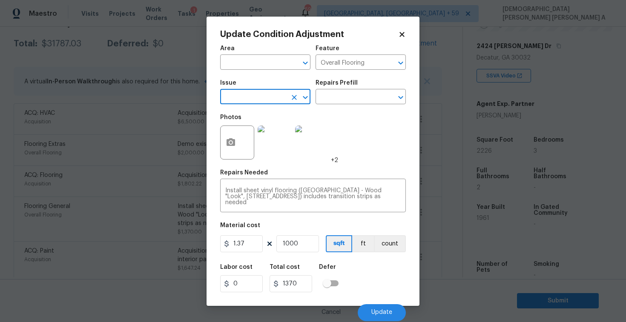
click at [271, 94] on input "text" at bounding box center [253, 97] width 66 height 13
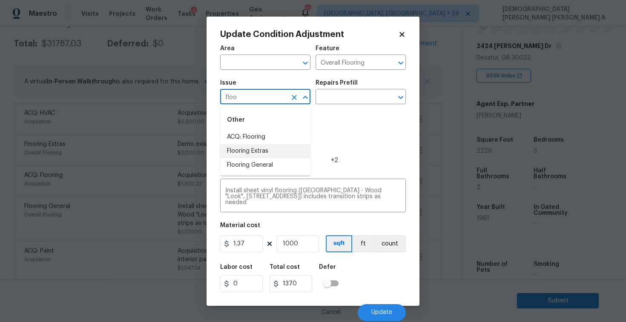
click at [268, 152] on li "Flooring Extras" at bounding box center [265, 151] width 90 height 14
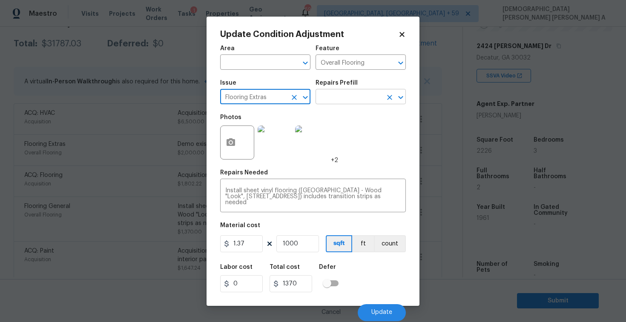
type input "Flooring Extras"
click at [335, 97] on input "text" at bounding box center [348, 97] width 66 height 13
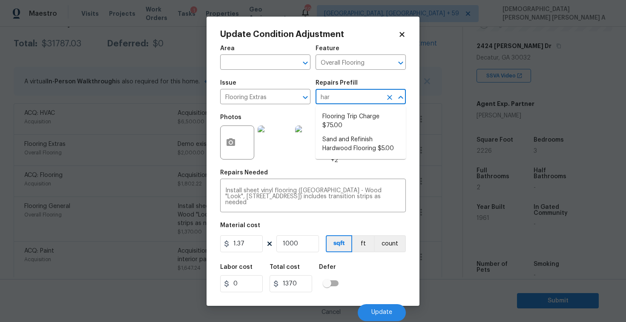
type input "hard"
click at [341, 125] on li "Sand and Refinish Hardwood Flooring $5.00" at bounding box center [360, 121] width 90 height 23
type textarea "Sand and refinish the existing hardwood floors. PM to confirm color/sheen."
type input "5"
type input "5000"
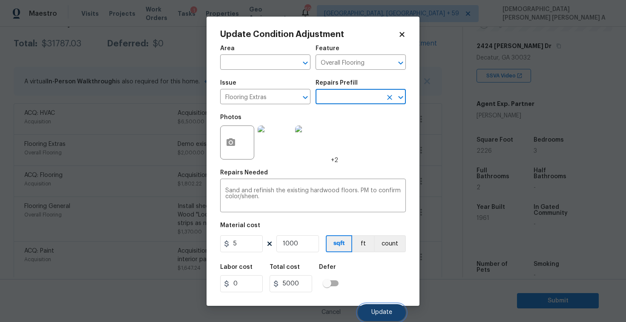
click at [375, 315] on span "Update" at bounding box center [381, 312] width 21 height 6
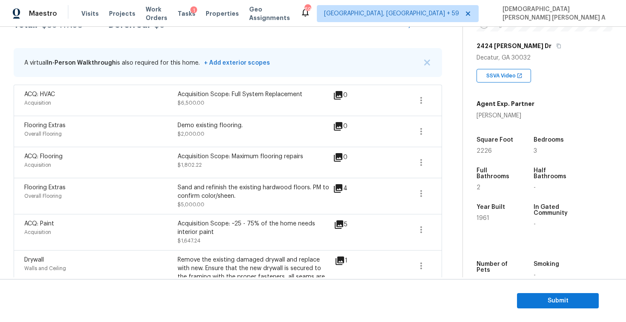
scroll to position [134, 0]
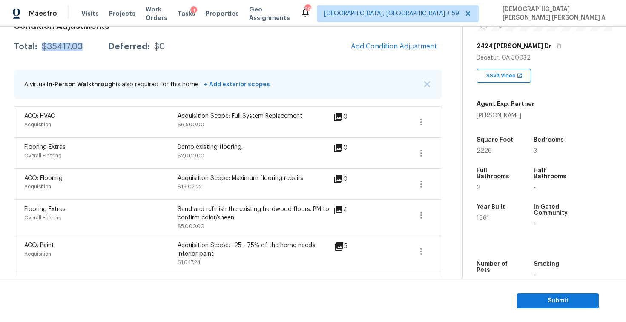
drag, startPoint x: 83, startPoint y: 49, endPoint x: 38, endPoint y: 48, distance: 44.7
click at [38, 48] on div "Total: $35417.03 Deferred: $0" at bounding box center [89, 47] width 151 height 9
copy div "$35417.03"
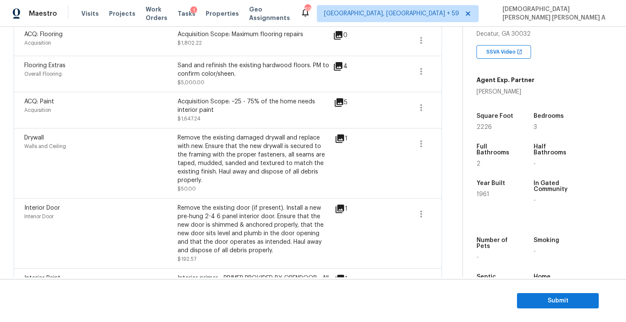
scroll to position [0, 0]
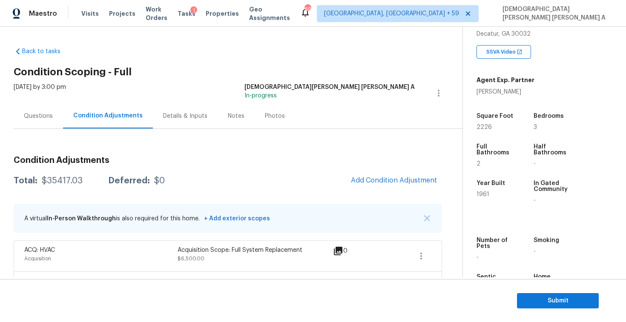
click at [44, 119] on div "Questions" at bounding box center [38, 116] width 29 height 9
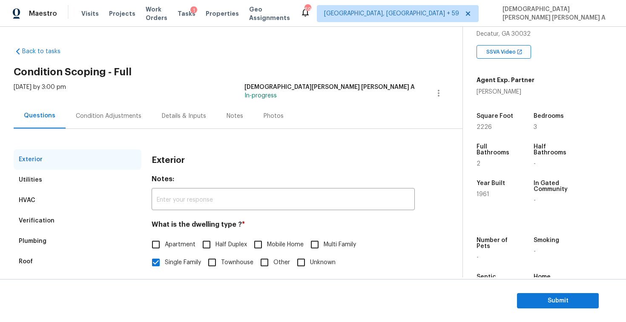
scroll to position [88, 0]
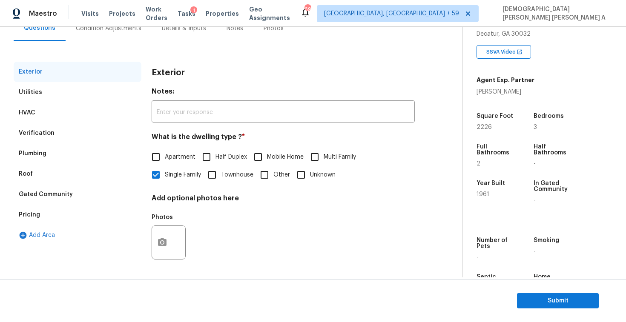
click at [40, 207] on div "Pricing" at bounding box center [78, 215] width 128 height 20
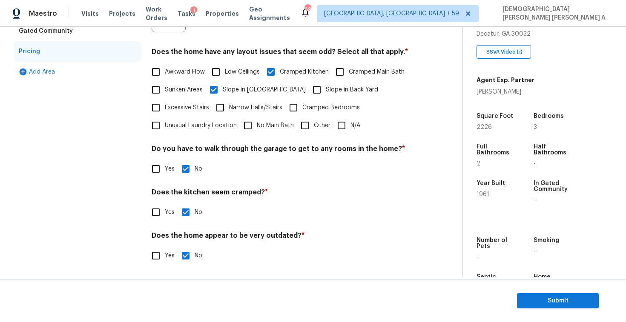
scroll to position [0, 0]
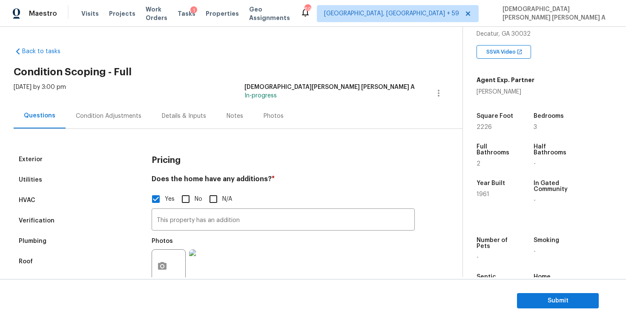
click at [89, 122] on div "Condition Adjustments" at bounding box center [109, 115] width 86 height 25
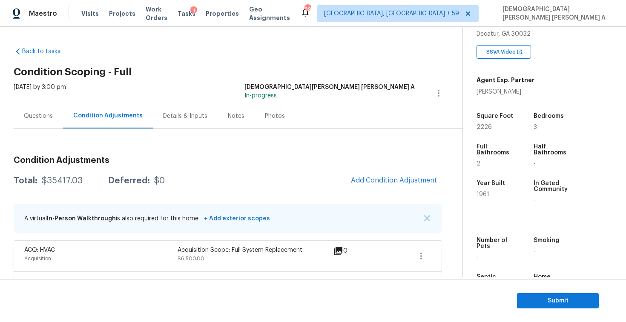
click at [34, 117] on div "Questions" at bounding box center [38, 116] width 29 height 9
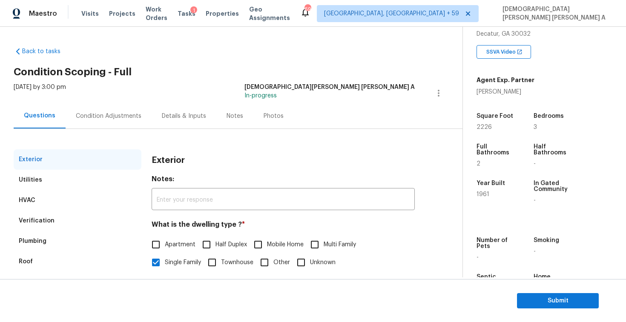
scroll to position [88, 0]
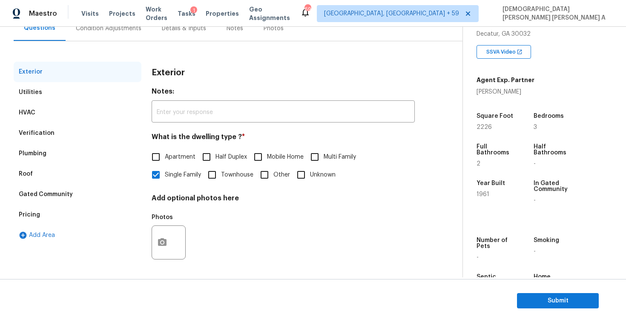
click at [44, 210] on div "Pricing" at bounding box center [78, 215] width 128 height 20
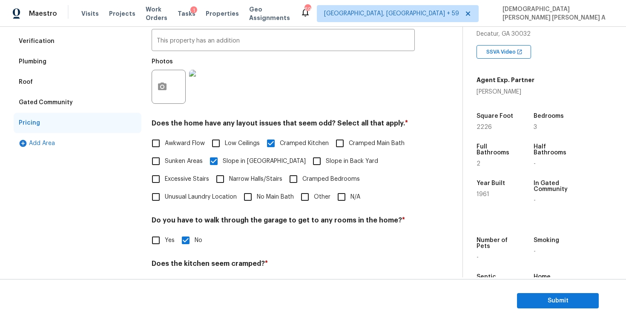
scroll to position [0, 0]
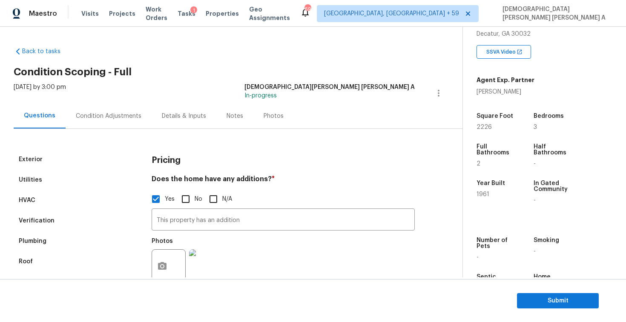
click at [77, 112] on div "Condition Adjustments" at bounding box center [109, 116] width 66 height 9
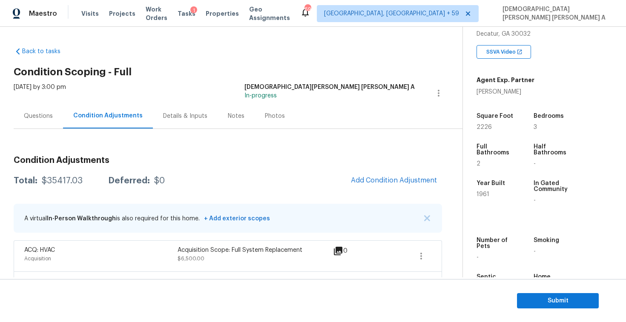
click at [52, 113] on div "Questions" at bounding box center [38, 115] width 49 height 25
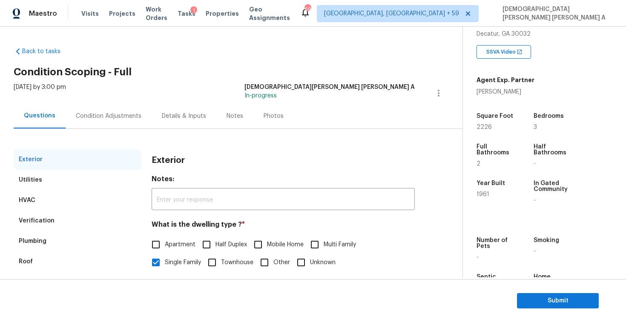
click at [102, 114] on div "Condition Adjustments" at bounding box center [109, 116] width 66 height 9
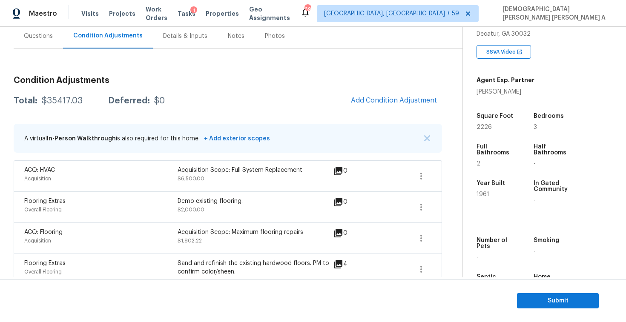
scroll to position [128, 0]
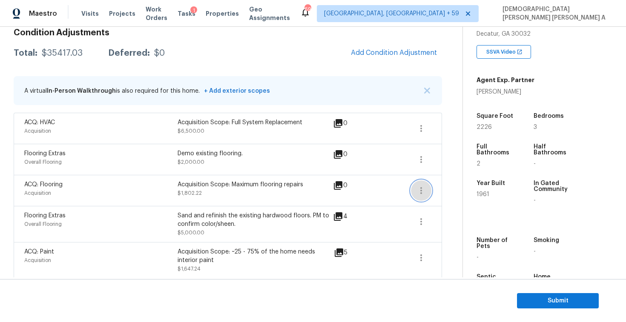
click at [424, 187] on icon "button" at bounding box center [421, 191] width 10 height 10
click at [443, 185] on div "Edit" at bounding box center [469, 189] width 66 height 9
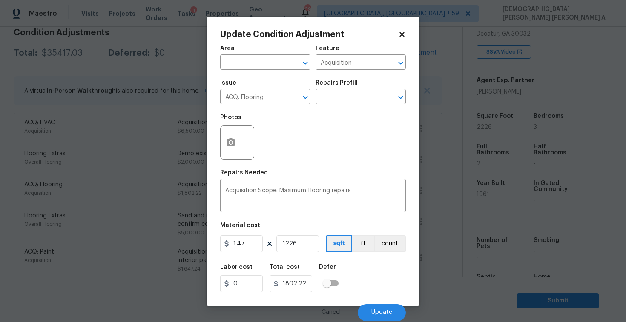
click at [402, 35] on icon at bounding box center [402, 35] width 8 height 8
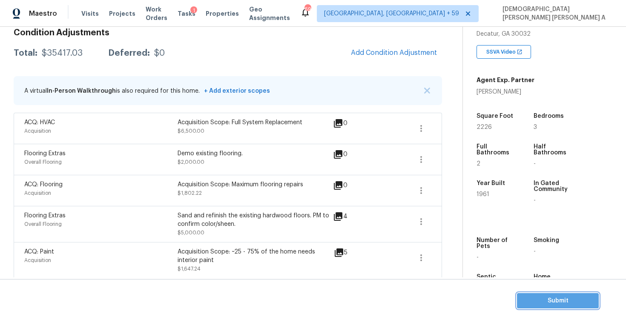
click at [540, 298] on span "Submit" at bounding box center [557, 301] width 68 height 11
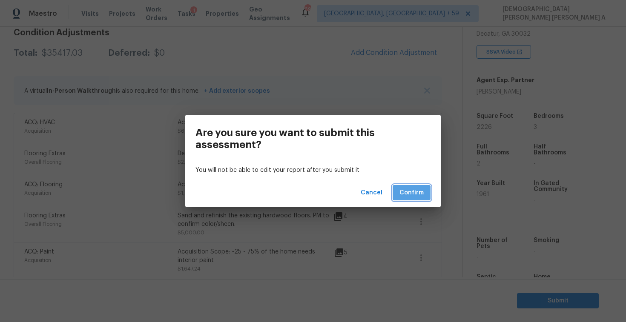
click at [419, 190] on span "Confirm" at bounding box center [411, 193] width 24 height 11
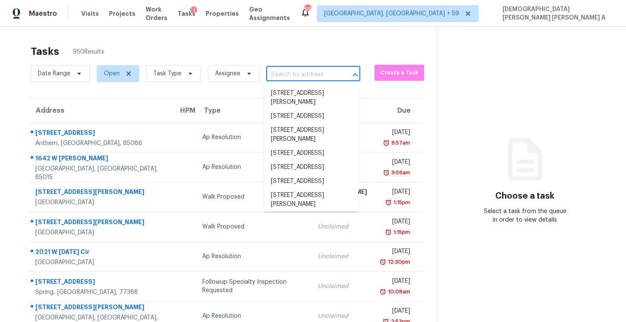
click at [300, 70] on input "text" at bounding box center [301, 74] width 70 height 13
paste input "6186 Wayfarer Dr, Villa Rica, GA, 30180"
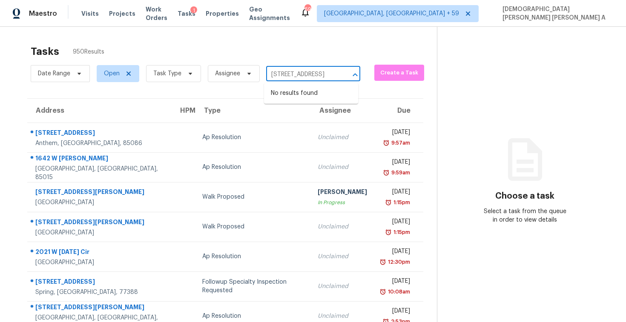
type input "6186 Wayfarer Dr, Villa Rica, GA, 30180"
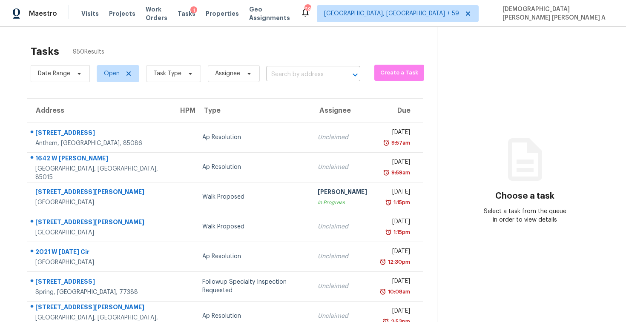
click at [291, 71] on input "text" at bounding box center [301, 74] width 70 height 13
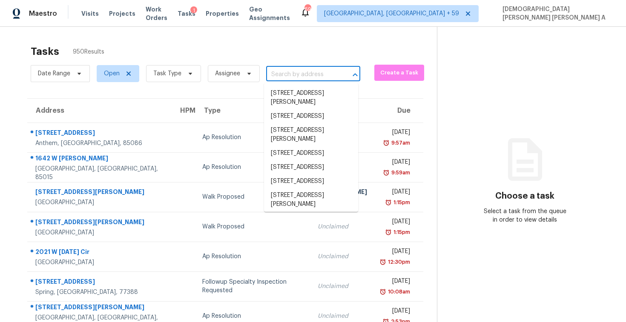
paste input "6186 Wayfarer Dr, Villa Rica, GA, 30180"
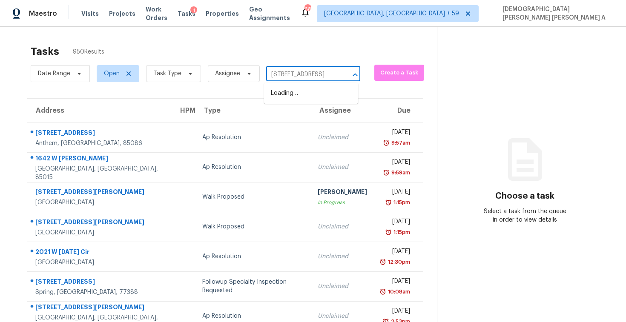
type input "6186 Wayfarer Dr, Villa Rica, GA, 30"
click at [292, 94] on li "6186 Wayfarer Dr, Villa Rica, GA 30180" at bounding box center [311, 93] width 94 height 14
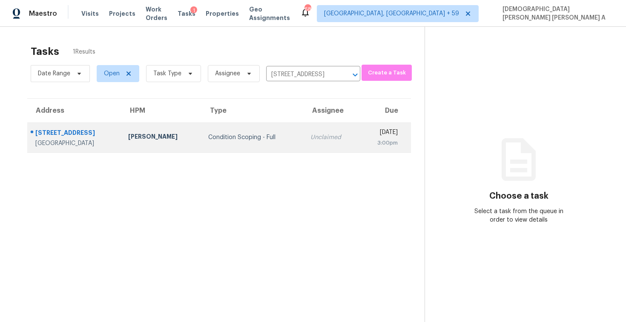
click at [303, 143] on td "Unclaimed" at bounding box center [331, 138] width 56 height 30
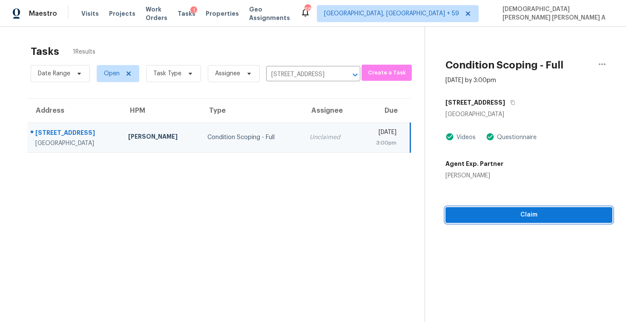
click at [497, 215] on span "Claim" at bounding box center [528, 215] width 153 height 11
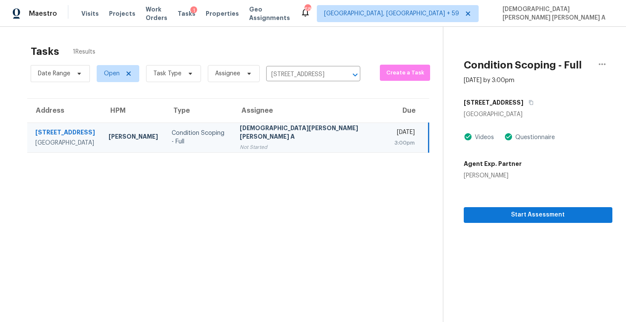
click at [235, 63] on span "Assignee" at bounding box center [230, 74] width 59 height 22
click at [506, 215] on span "Start Assessment" at bounding box center [537, 215] width 135 height 11
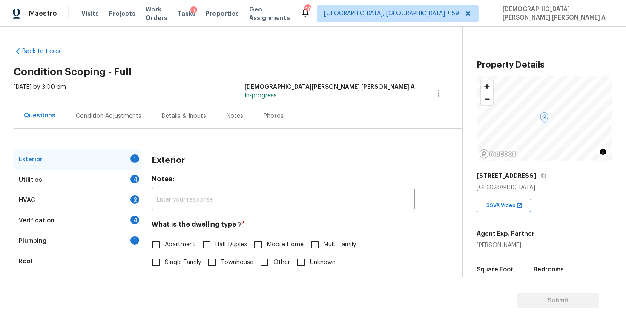
click at [243, 71] on h2 "Condition Scoping - Full" at bounding box center [238, 72] width 449 height 9
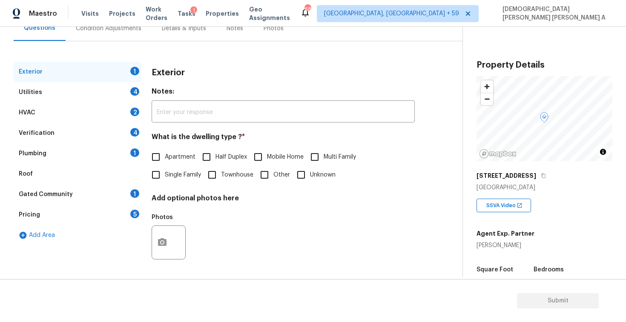
click at [156, 182] on input "Single Family" at bounding box center [156, 175] width 18 height 18
checkbox input "true"
click at [100, 88] on div "Utilities 4" at bounding box center [78, 92] width 128 height 20
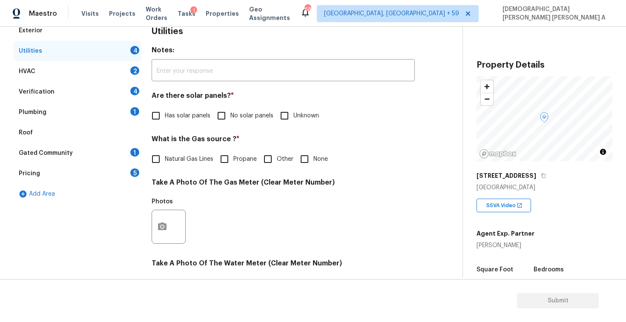
scroll to position [135, 0]
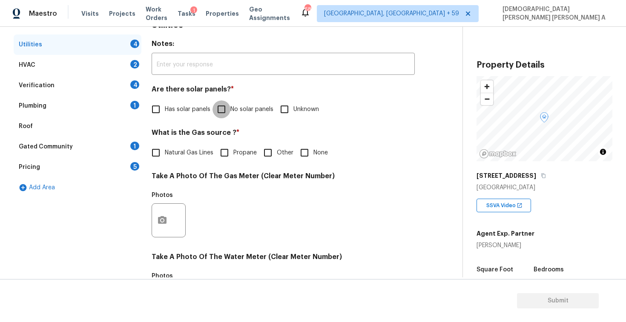
click at [223, 114] on input "No solar panels" at bounding box center [221, 109] width 18 height 18
checkbox input "true"
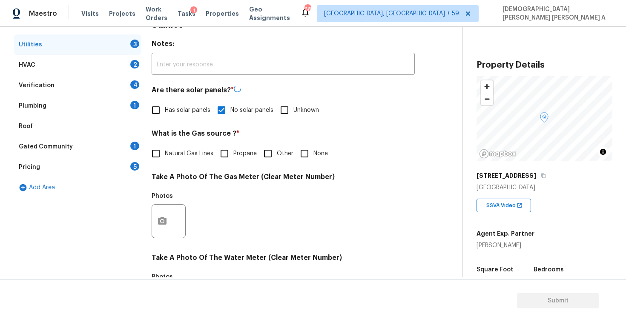
click at [160, 162] on input "Natural Gas Lines" at bounding box center [156, 154] width 18 height 18
checkbox input "true"
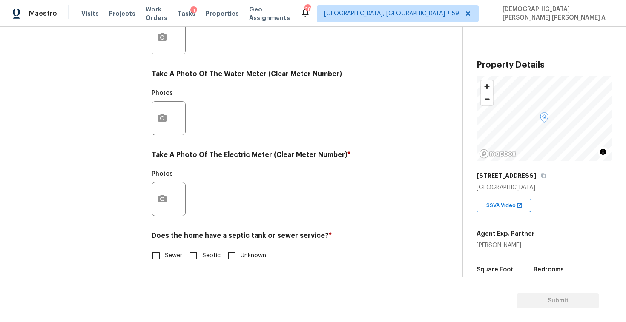
scroll to position [318, 0]
click at [158, 257] on input "Sewer" at bounding box center [156, 256] width 18 height 18
checkbox input "true"
click at [159, 191] on button "button" at bounding box center [162, 199] width 20 height 33
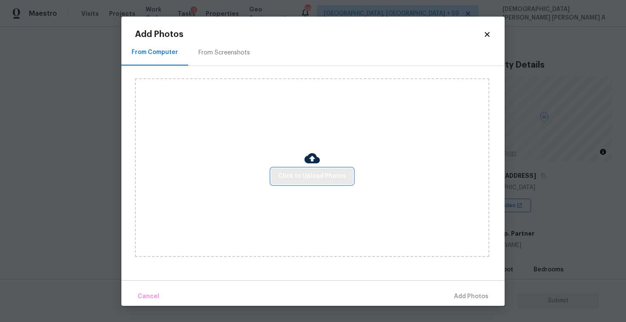
click at [327, 175] on span "Click to Upload Photos" at bounding box center [312, 176] width 68 height 11
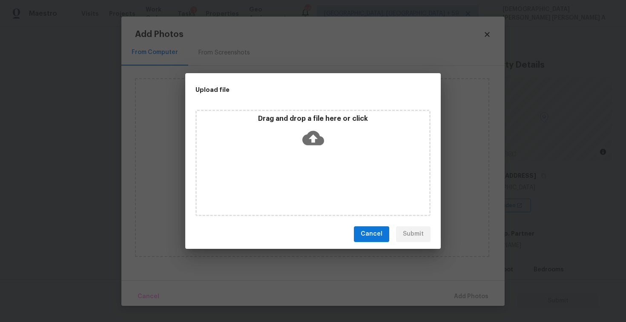
click at [318, 143] on icon at bounding box center [313, 138] width 22 height 14
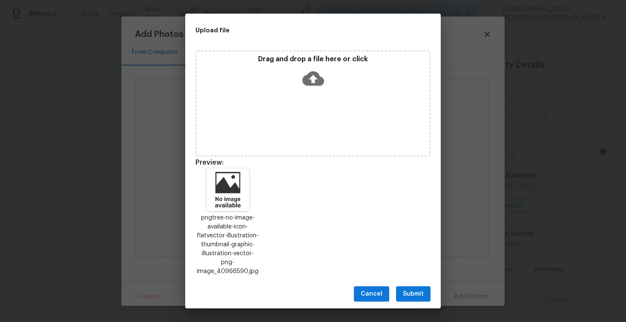
click at [405, 289] on span "Submit" at bounding box center [413, 294] width 21 height 11
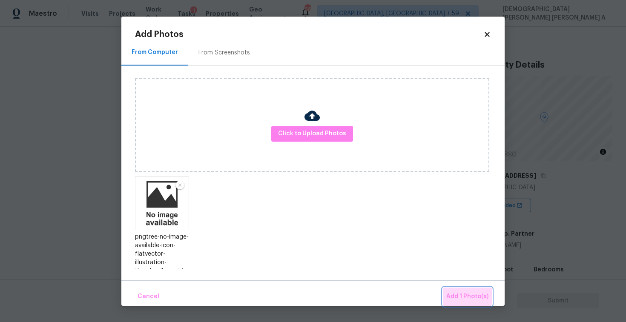
click at [472, 297] on span "Add 1 Photo(s)" at bounding box center [467, 296] width 42 height 11
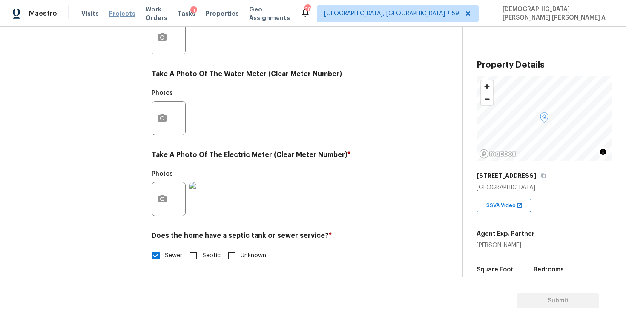
scroll to position [0, 0]
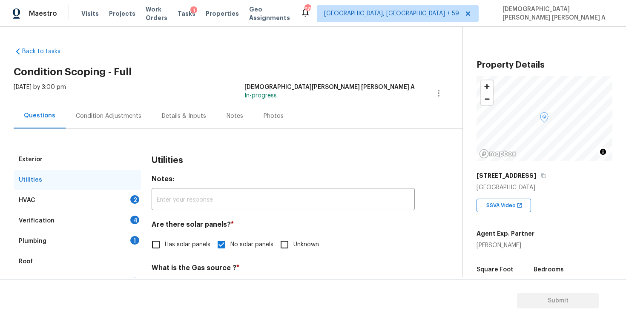
click at [71, 205] on div "HVAC 2" at bounding box center [78, 200] width 128 height 20
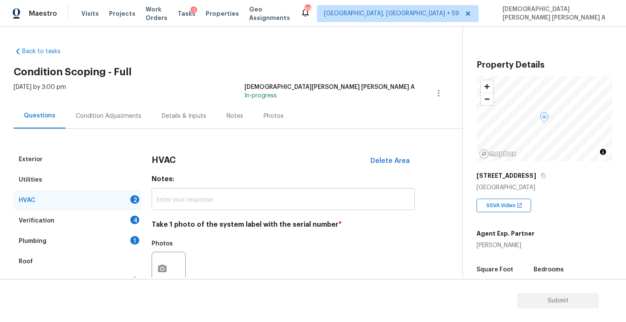
scroll to position [116, 0]
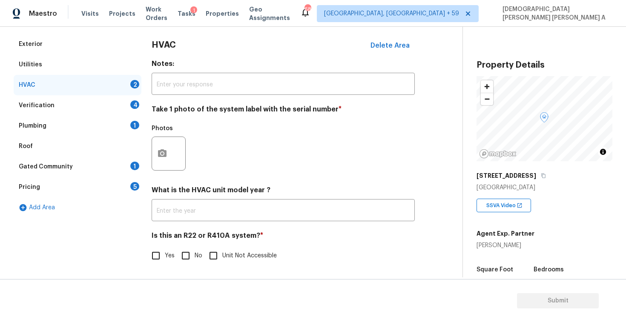
click at [184, 248] on input "No" at bounding box center [186, 256] width 18 height 18
checkbox input "true"
click at [166, 151] on icon "button" at bounding box center [162, 153] width 10 height 10
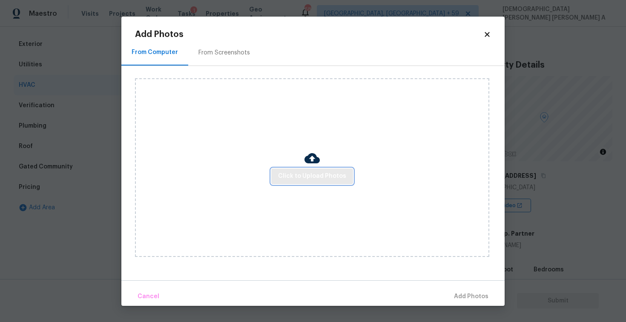
click at [330, 177] on span "Click to Upload Photos" at bounding box center [312, 176] width 68 height 11
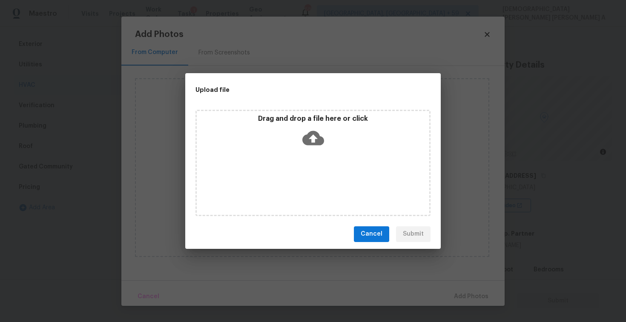
click at [318, 148] on icon at bounding box center [313, 138] width 22 height 22
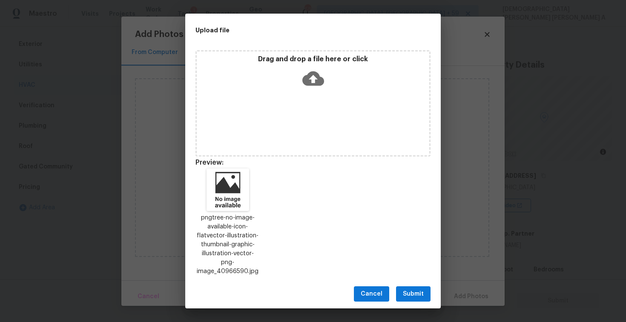
click at [410, 289] on span "Submit" at bounding box center [413, 294] width 21 height 11
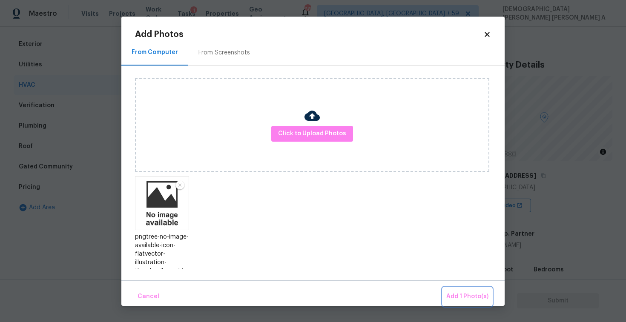
click at [455, 295] on span "Add 1 Photo(s)" at bounding box center [467, 296] width 42 height 11
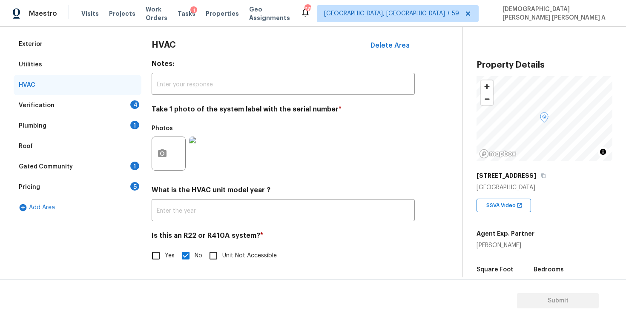
click at [66, 110] on div "Verification 4" at bounding box center [78, 105] width 128 height 20
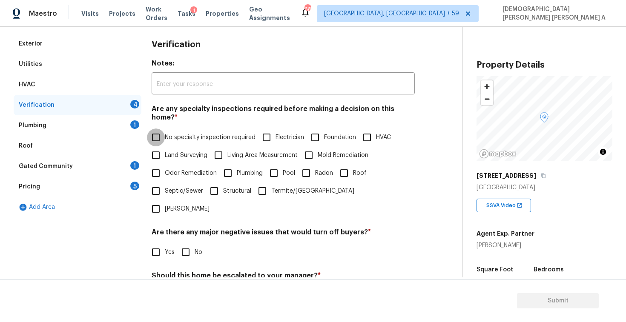
click at [151, 133] on input "No specialty inspection required" at bounding box center [156, 138] width 18 height 18
checkbox input "true"
click at [182, 244] on input "No" at bounding box center [186, 253] width 18 height 18
checkbox input "true"
click at [184, 288] on input "No" at bounding box center [186, 297] width 18 height 18
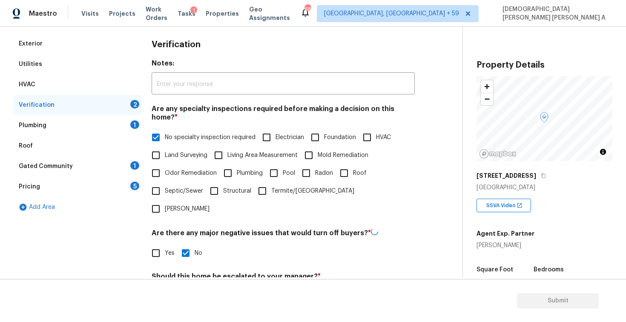
checkbox input "true"
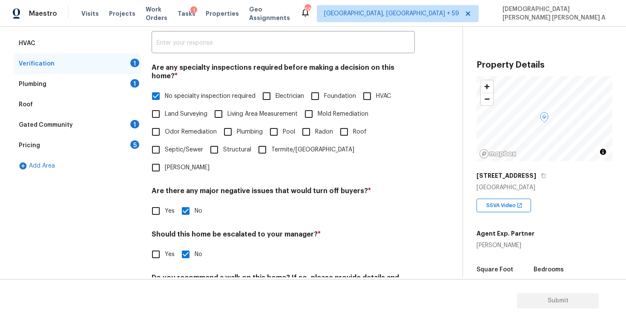
scroll to position [181, 0]
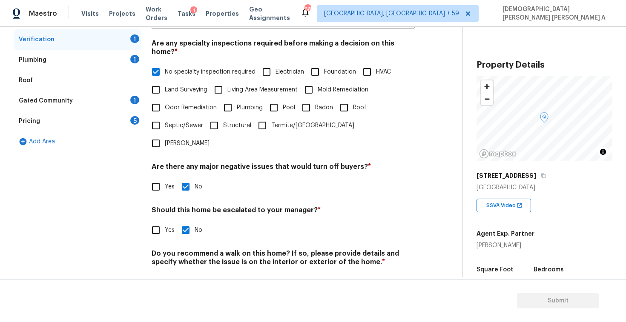
click at [186, 273] on input "No" at bounding box center [186, 282] width 18 height 18
checkbox input "true"
click at [102, 66] on div "Plumbing 1" at bounding box center [78, 60] width 128 height 20
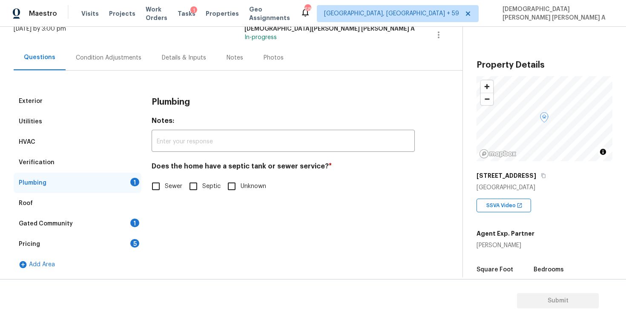
scroll to position [58, 0]
click at [156, 187] on input "Sewer" at bounding box center [156, 186] width 18 height 18
checkbox input "true"
click at [113, 228] on div "Gated Community 1" at bounding box center [78, 224] width 128 height 20
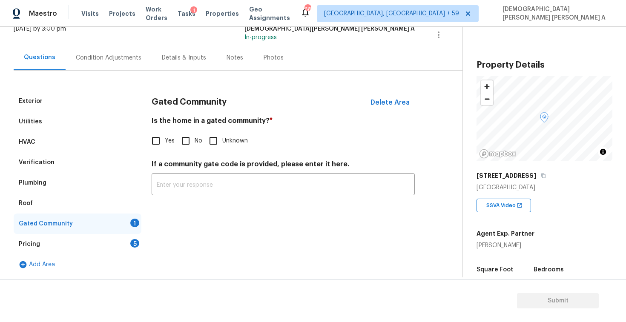
click at [183, 142] on input "No" at bounding box center [186, 141] width 18 height 18
checkbox input "true"
click at [102, 239] on div "Pricing 5" at bounding box center [78, 244] width 128 height 20
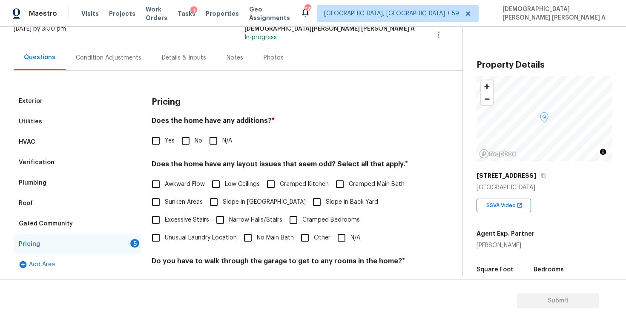
click at [185, 139] on input "No" at bounding box center [186, 141] width 18 height 18
checkbox input "true"
click at [151, 137] on input "Yes" at bounding box center [156, 141] width 18 height 18
checkbox input "true"
checkbox input "false"
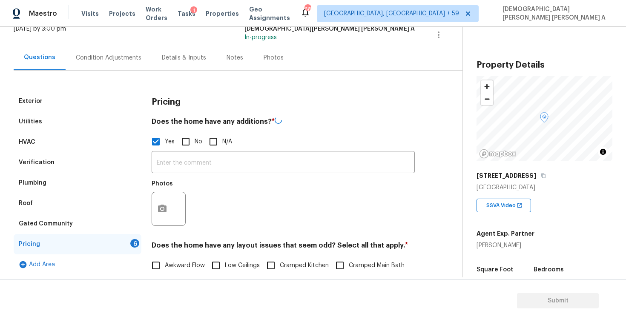
click at [172, 208] on div at bounding box center [168, 209] width 34 height 34
click at [166, 209] on icon "button" at bounding box center [162, 208] width 9 height 8
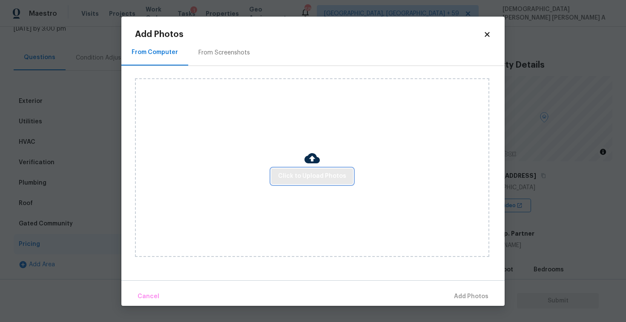
click at [293, 170] on button "Click to Upload Photos" at bounding box center [312, 177] width 82 height 16
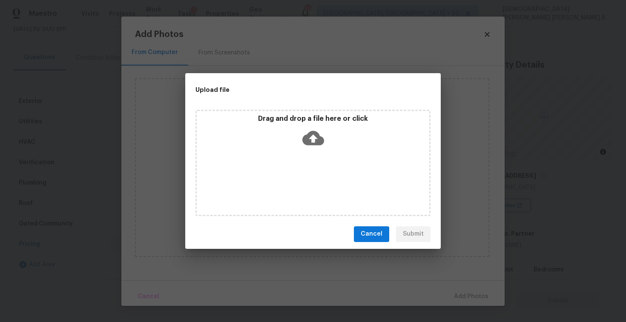
click at [293, 143] on div "Drag and drop a file here or click" at bounding box center [313, 132] width 232 height 37
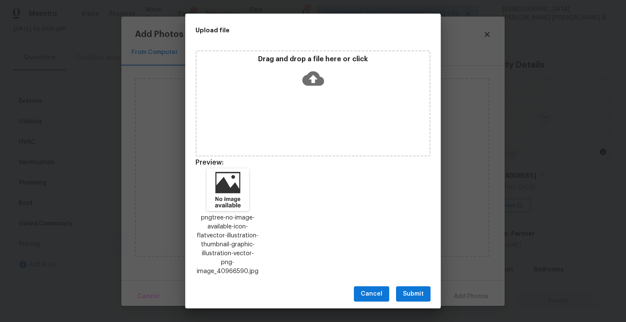
click at [403, 289] on span "Submit" at bounding box center [413, 294] width 21 height 11
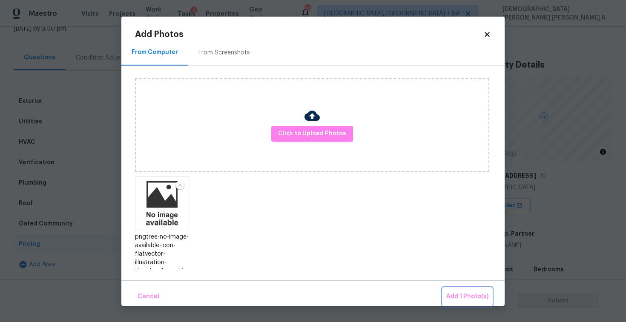
click at [465, 289] on button "Add 1 Photo(s)" at bounding box center [467, 297] width 49 height 18
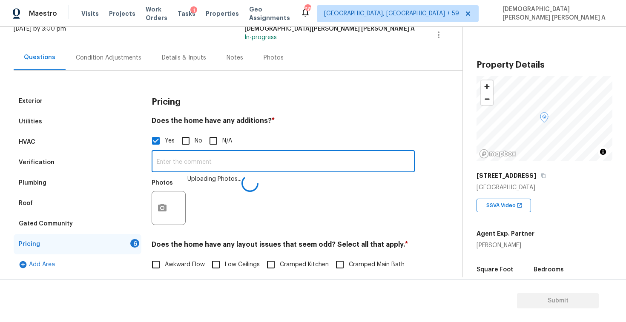
click at [240, 160] on input "text" at bounding box center [282, 162] width 263 height 20
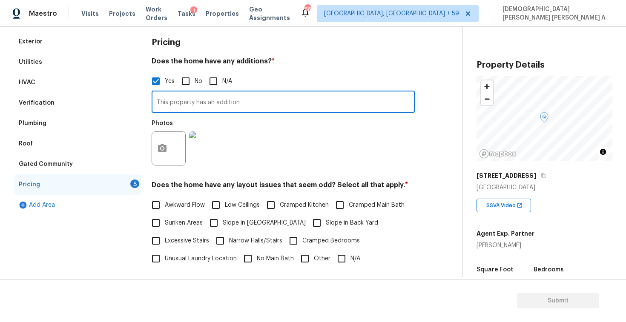
scroll to position [143, 0]
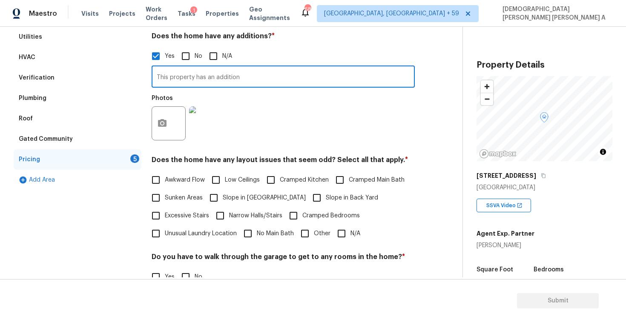
type input "This property has an addition"
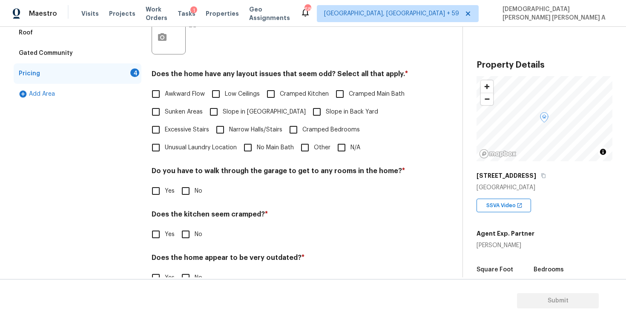
click at [341, 153] on input "N/A" at bounding box center [341, 148] width 18 height 18
checkbox input "true"
click at [189, 190] on input "No" at bounding box center [186, 191] width 18 height 18
checkbox input "true"
click at [187, 241] on input "No" at bounding box center [186, 235] width 18 height 18
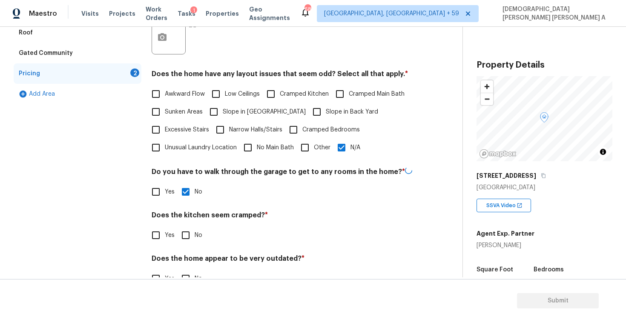
checkbox input "true"
click at [184, 277] on div "Back to tasks Condition Scoping - Full Mon, Sep 15 2025 by 3:00 pm Mohamed Azee…" at bounding box center [313, 174] width 626 height 295
click at [184, 274] on input "No" at bounding box center [186, 278] width 18 height 18
checkbox input "true"
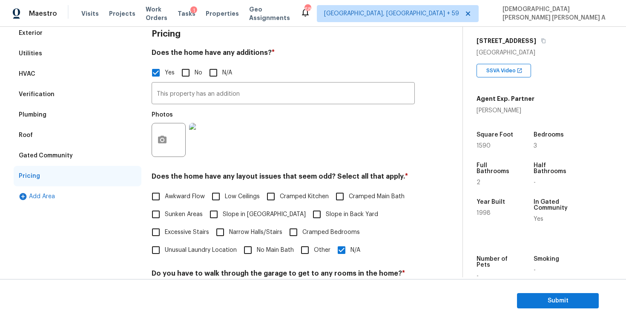
scroll to position [0, 0]
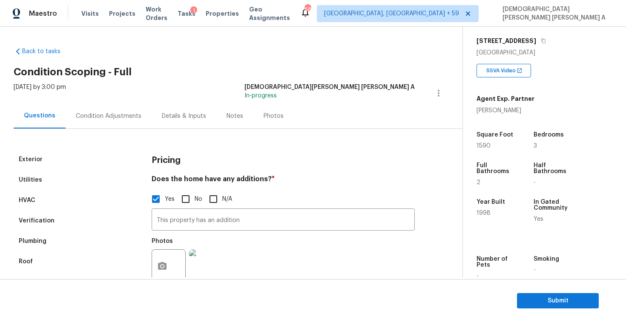
click at [119, 116] on div "Condition Adjustments" at bounding box center [109, 116] width 66 height 9
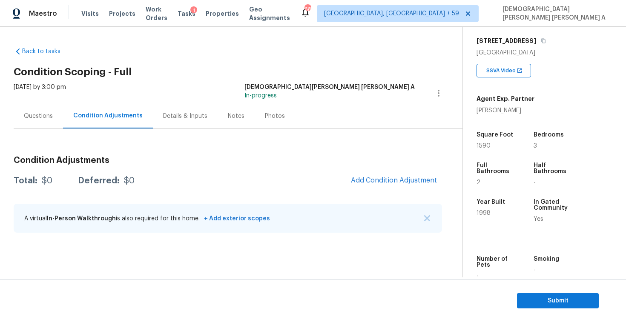
click at [261, 110] on div "Photos" at bounding box center [274, 115] width 40 height 25
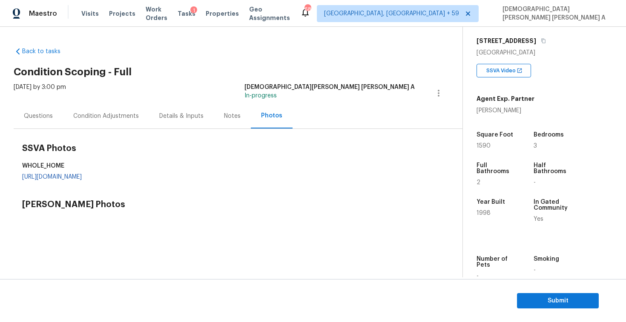
click at [162, 173] on div "SSVA Photos WHOLE_HOME https://d285kkeqns3g4j.cloudfront.net/Opportunity/006PD0…" at bounding box center [232, 165] width 420 height 56
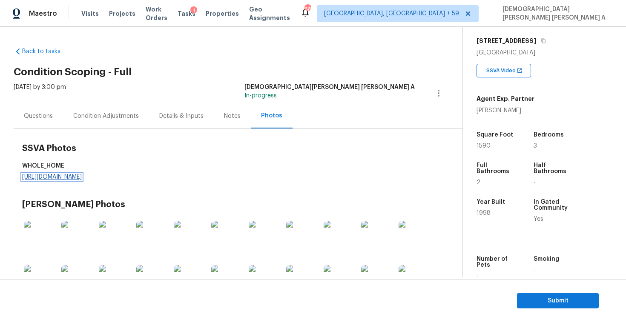
click at [82, 176] on link "https://d285kkeqns3g4j.cloudfront.net/Opportunity/006PD00000KETY5YAP/GO%20Media…" at bounding box center [52, 177] width 60 height 6
click at [97, 114] on div "Condition Adjustments" at bounding box center [106, 116] width 66 height 9
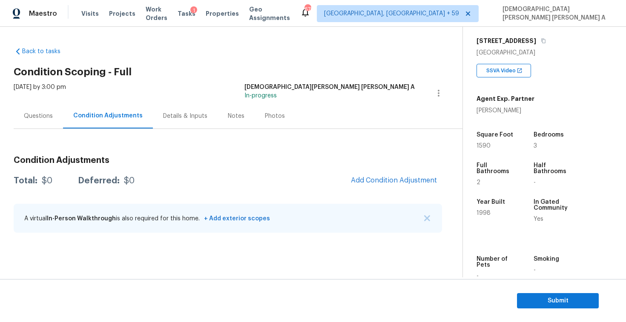
click at [340, 160] on h3 "Condition Adjustments" at bounding box center [228, 160] width 428 height 9
click at [41, 116] on div "Questions" at bounding box center [38, 116] width 29 height 9
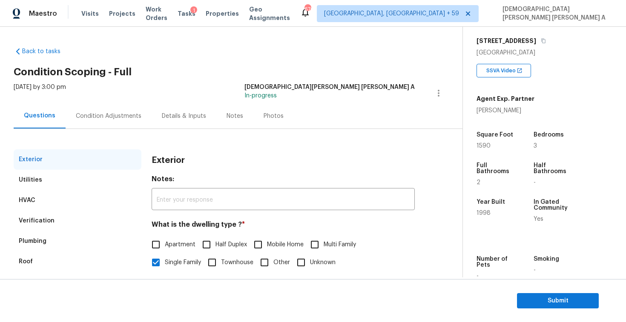
scroll to position [88, 0]
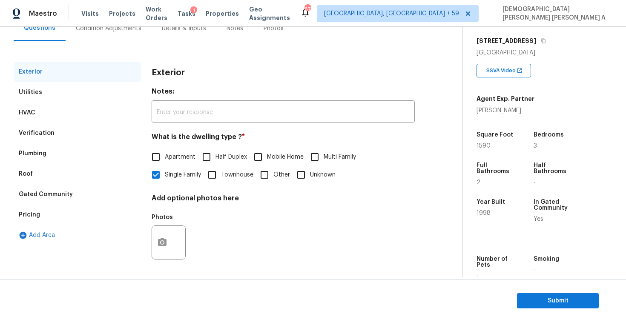
click at [46, 210] on div "Pricing" at bounding box center [78, 215] width 128 height 20
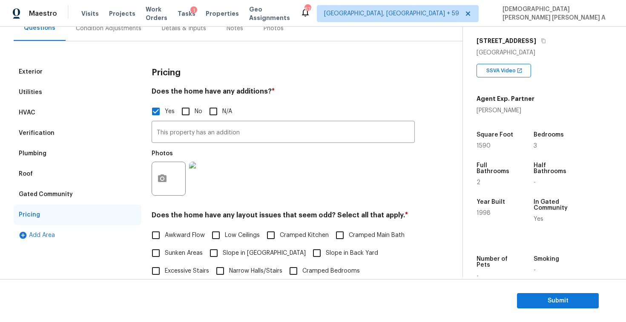
click at [64, 186] on div "Gated Community" at bounding box center [78, 194] width 128 height 20
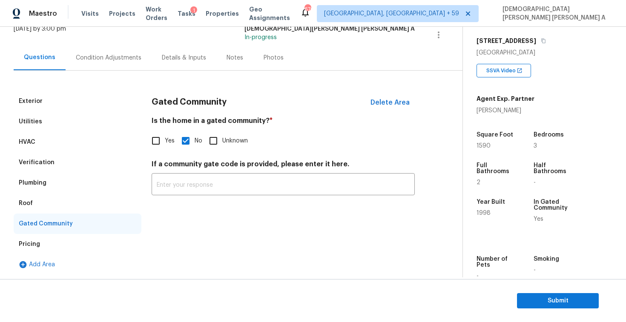
click at [156, 143] on input "Yes" at bounding box center [156, 141] width 18 height 18
checkbox input "true"
checkbox input "false"
click at [214, 186] on input "text" at bounding box center [282, 186] width 263 height 20
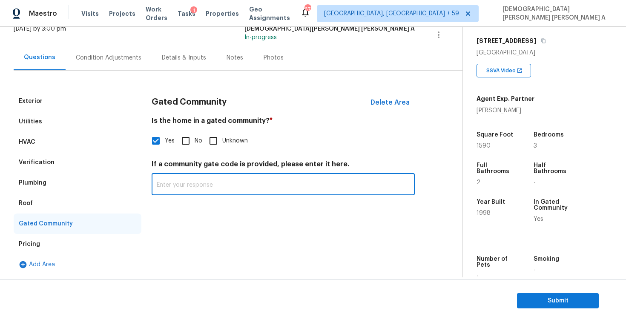
scroll to position [190, 0]
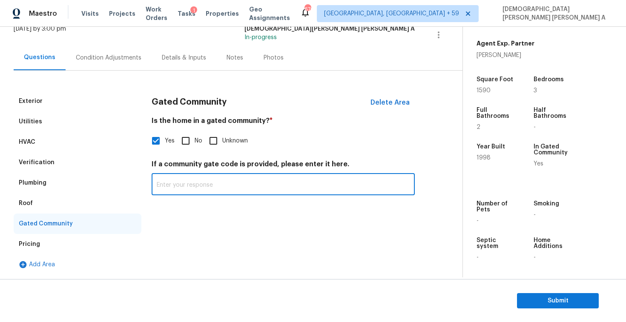
click at [76, 58] on div "Condition Adjustments" at bounding box center [109, 58] width 66 height 9
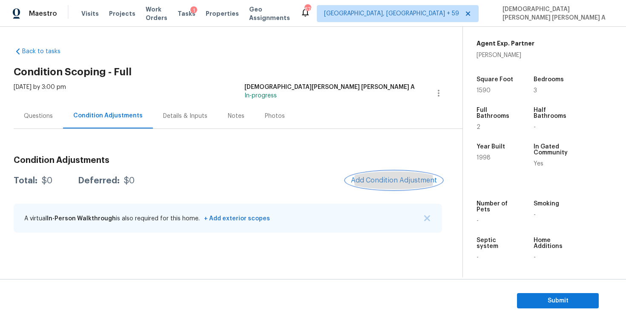
click at [377, 174] on button "Add Condition Adjustment" at bounding box center [394, 180] width 96 height 18
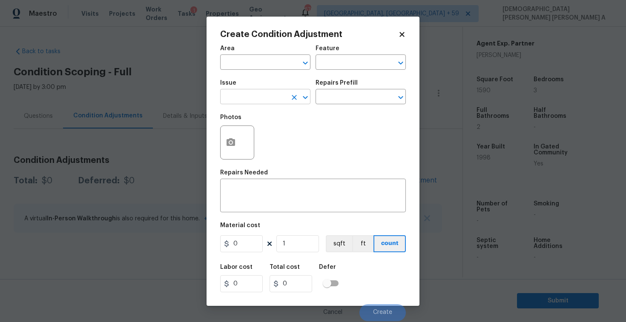
click at [254, 91] on input "text" at bounding box center [253, 97] width 66 height 13
type input "land"
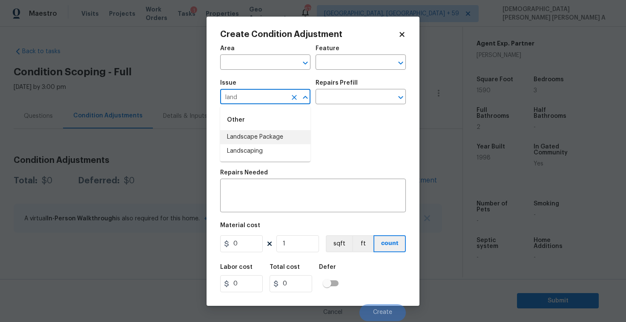
click at [273, 136] on li "Landscape Package" at bounding box center [265, 137] width 90 height 14
type input "Landscape Package"
click at [361, 104] on input "text" at bounding box center [348, 97] width 66 height 13
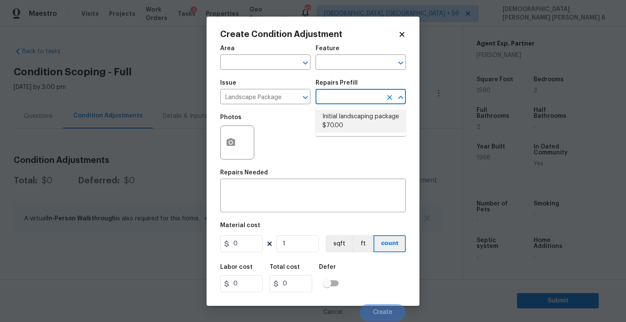
click at [346, 123] on li "Initial landscaping package $70.00" at bounding box center [360, 121] width 90 height 23
type input "Home Readiness Packages"
type textarea "Mowing of grass up to 6" in height. Mow, edge along driveways & sidewalks, trim…"
type input "70"
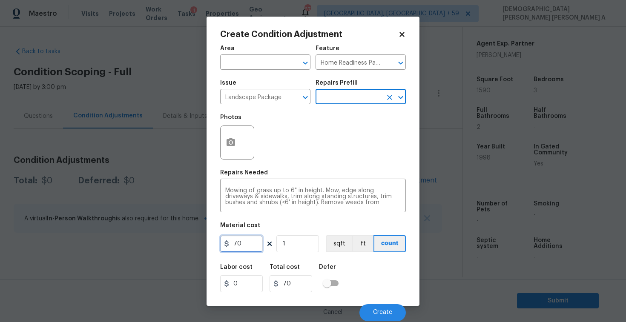
click at [248, 238] on input "70" at bounding box center [241, 243] width 43 height 17
type input "300"
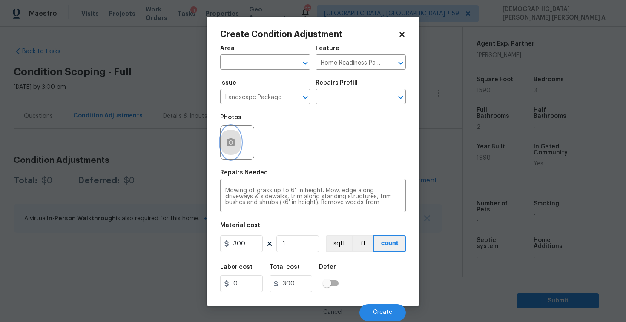
click at [231, 133] on button "button" at bounding box center [230, 142] width 20 height 33
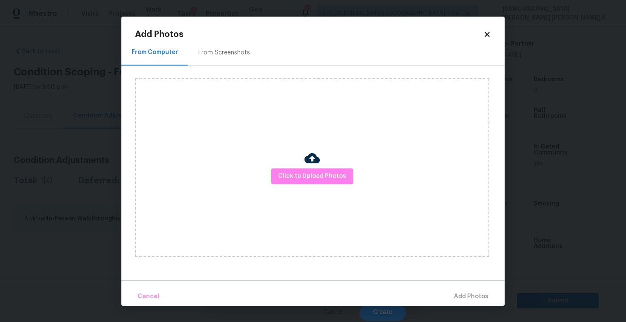
click at [221, 56] on div "From Screenshots" at bounding box center [223, 53] width 51 height 9
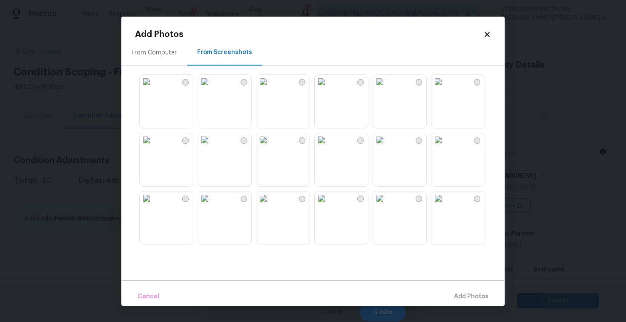
scroll to position [190, 0]
click at [211, 89] on img at bounding box center [205, 82] width 14 height 14
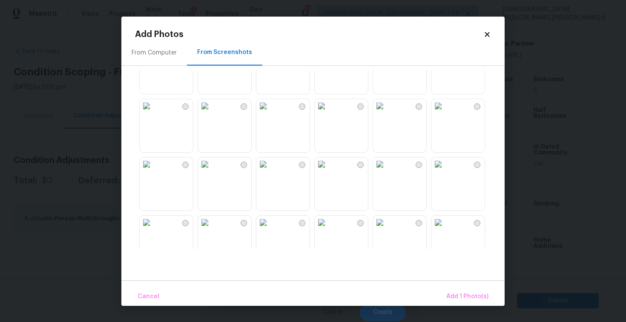
scroll to position [388, 0]
click at [153, 109] on img at bounding box center [147, 102] width 14 height 14
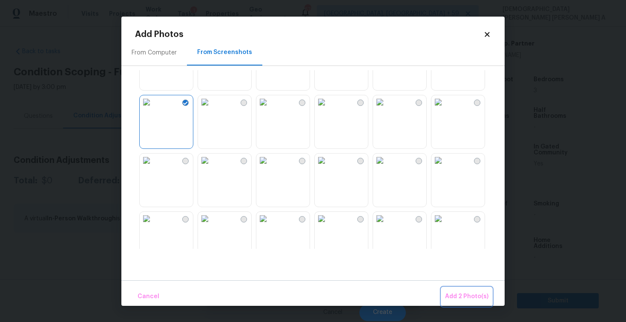
click at [468, 300] on span "Add 2 Photo(s)" at bounding box center [466, 296] width 43 height 11
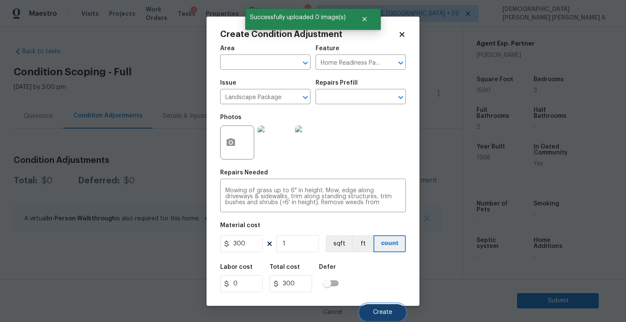
click at [371, 309] on button "Create" at bounding box center [382, 312] width 46 height 17
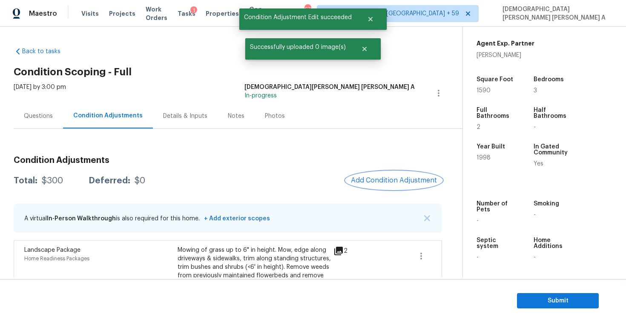
scroll to position [45, 0]
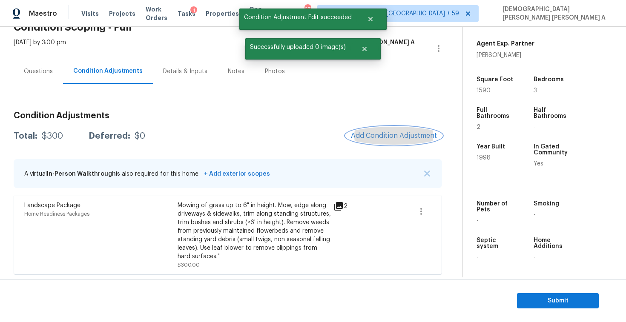
click at [399, 129] on button "Add Condition Adjustment" at bounding box center [394, 136] width 96 height 18
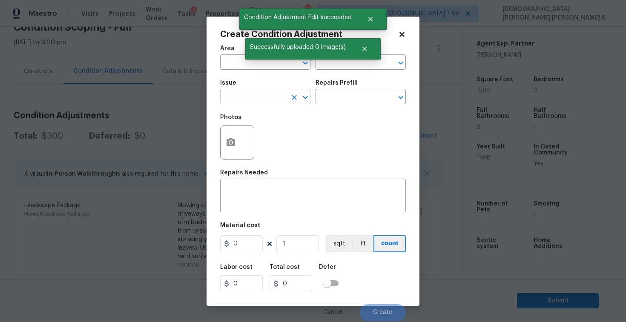
click at [265, 99] on input "text" at bounding box center [253, 97] width 66 height 13
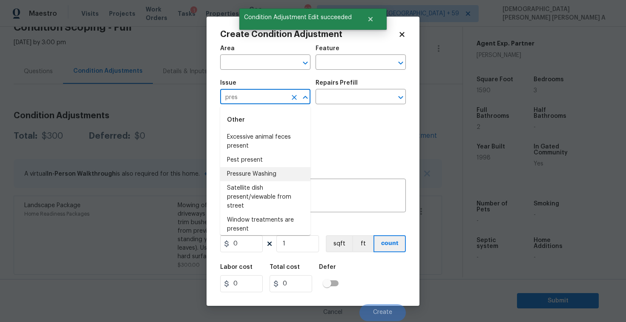
click at [281, 180] on li "Pressure Washing" at bounding box center [265, 174] width 90 height 14
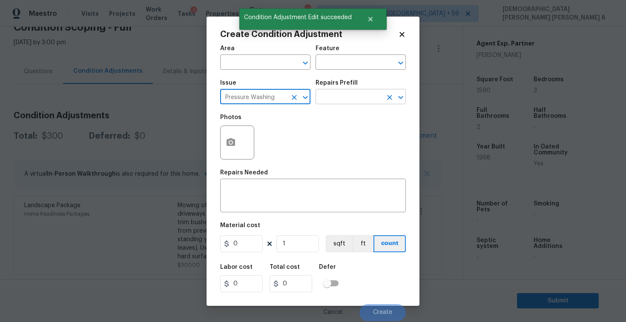
type input "Pressure Washing"
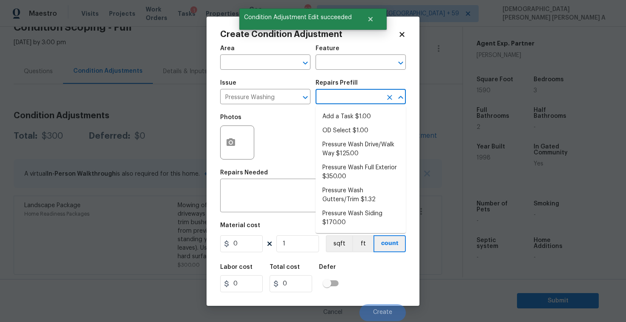
click at [344, 96] on input "text" at bounding box center [348, 97] width 66 height 13
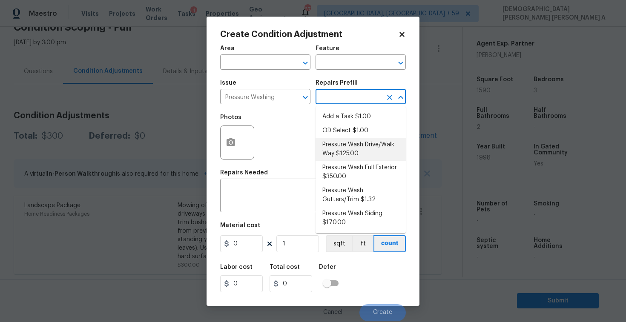
click at [346, 152] on li "Pressure Wash Drive/Walk Way $125.00" at bounding box center [360, 149] width 90 height 23
type input "Siding"
type textarea "Pressure wash the driveways/walkways as directed by the PM. Ensure that all deb…"
type input "125"
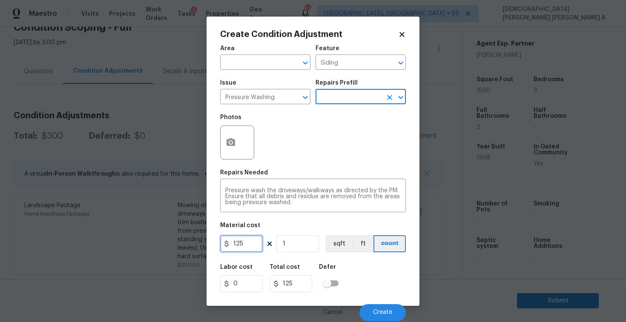
click at [250, 249] on input "125" at bounding box center [241, 243] width 43 height 17
type input "200"
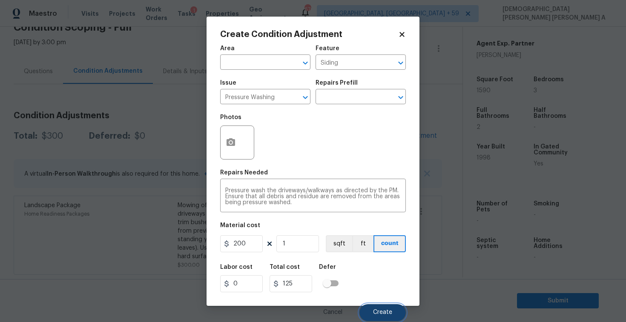
type input "200"
click at [385, 307] on button "Create" at bounding box center [382, 312] width 46 height 17
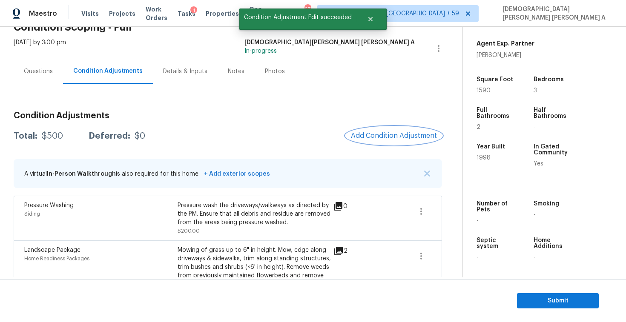
click at [389, 132] on span "Add Condition Adjustment" at bounding box center [394, 136] width 86 height 8
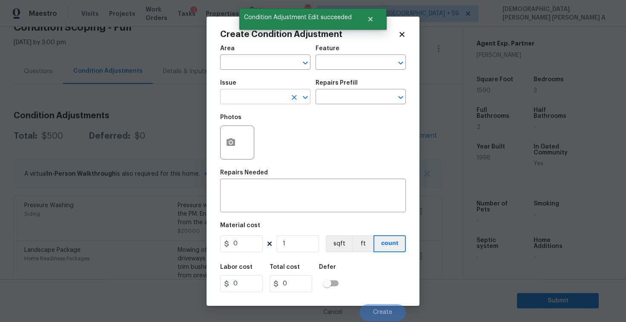
click at [263, 94] on input "text" at bounding box center [253, 97] width 66 height 13
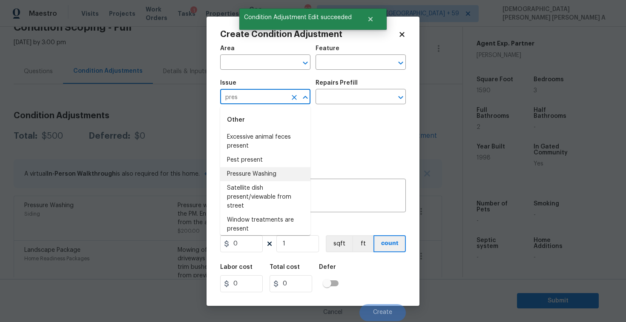
click at [263, 174] on li "Pressure Washing" at bounding box center [265, 174] width 90 height 14
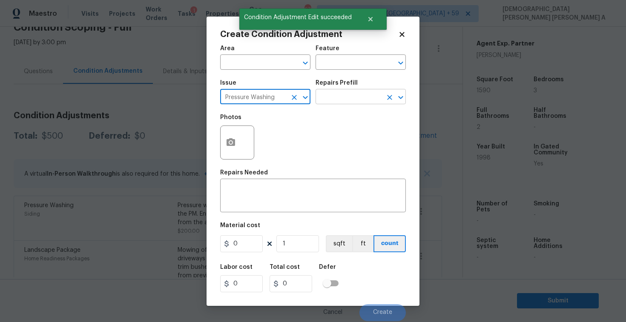
type input "Pressure Washing"
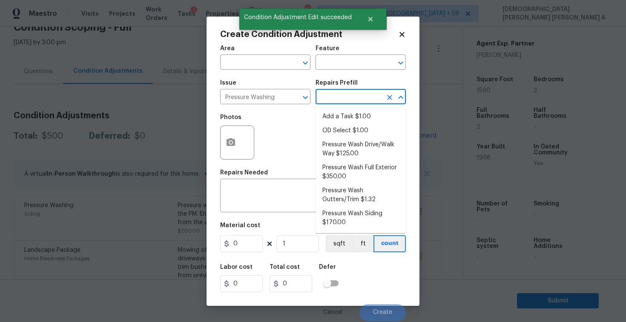
click at [350, 97] on input "text" at bounding box center [348, 97] width 66 height 13
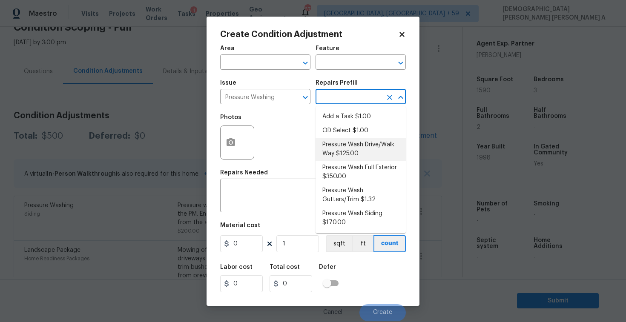
click at [340, 149] on li "Pressure Wash Drive/Walk Way $125.00" at bounding box center [360, 149] width 90 height 23
type input "Siding"
type textarea "Pressure wash the driveways/walkways as directed by the PM. Ensure that all deb…"
type input "125"
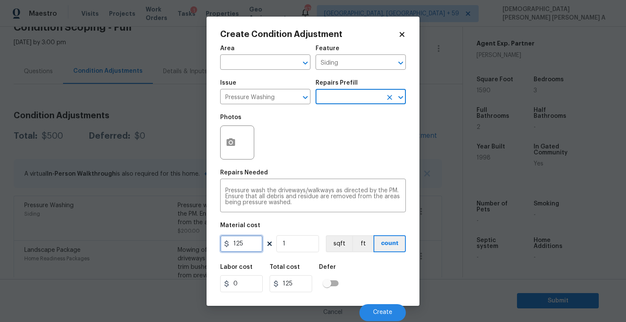
click at [254, 240] on input "125" at bounding box center [241, 243] width 43 height 17
type input "200"
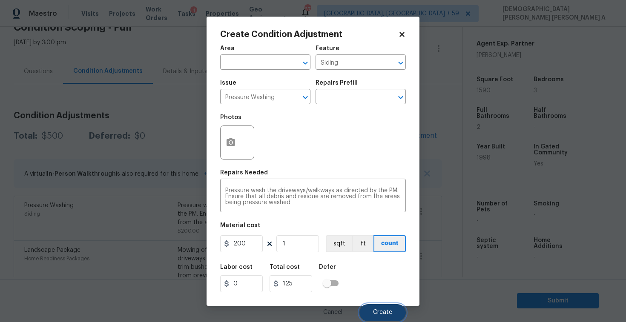
type input "200"
click at [379, 313] on span "Create" at bounding box center [382, 312] width 19 height 6
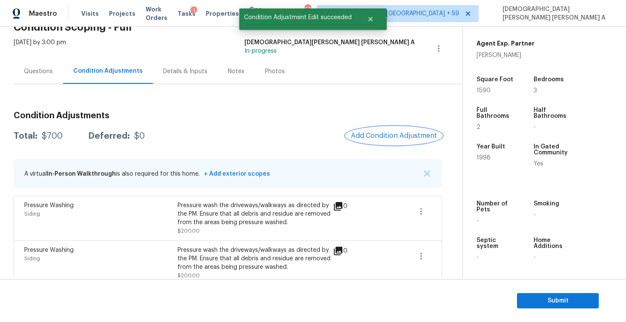
click at [379, 130] on button "Add Condition Adjustment" at bounding box center [394, 136] width 96 height 18
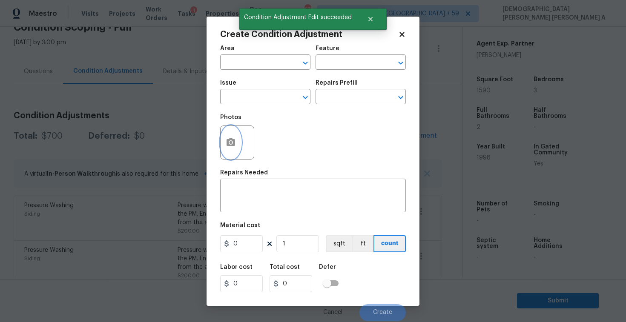
click at [235, 137] on button "button" at bounding box center [230, 142] width 20 height 33
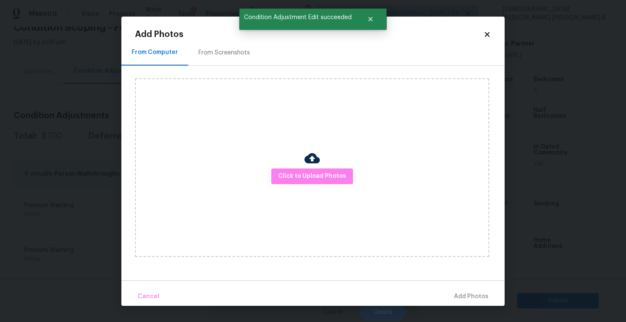
drag, startPoint x: 235, startPoint y: 137, endPoint x: 235, endPoint y: 88, distance: 49.4
click at [235, 136] on div "Click to Upload Photos" at bounding box center [312, 167] width 354 height 179
drag, startPoint x: 233, startPoint y: 82, endPoint x: 233, endPoint y: 64, distance: 17.9
click at [233, 82] on div "Click to Upload Photos" at bounding box center [312, 167] width 354 height 179
click at [233, 63] on div "From Screenshots" at bounding box center [224, 52] width 72 height 25
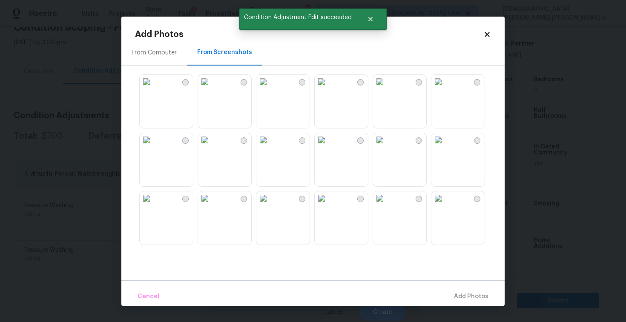
click at [211, 89] on img at bounding box center [205, 82] width 14 height 14
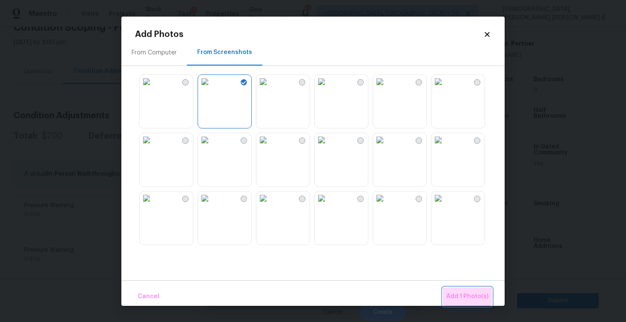
click at [461, 292] on span "Add 1 Photo(s)" at bounding box center [467, 296] width 42 height 11
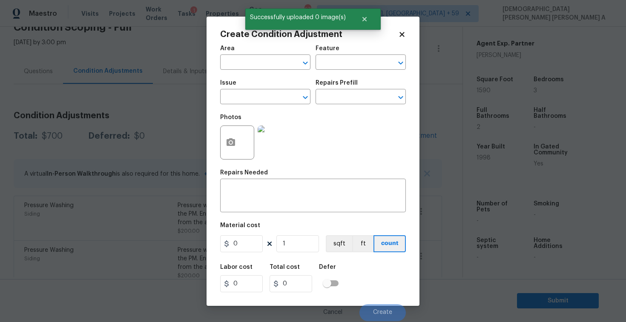
click at [245, 87] on div "Issue" at bounding box center [265, 85] width 90 height 11
click at [244, 96] on input "text" at bounding box center [253, 97] width 66 height 13
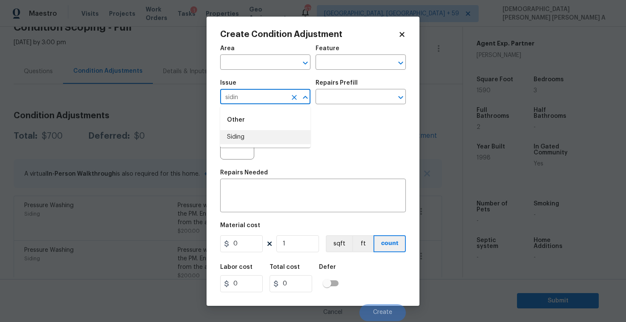
click at [244, 137] on li "Siding" at bounding box center [265, 137] width 90 height 14
type input "Siding"
click at [365, 97] on input "text" at bounding box center [348, 97] width 66 height 13
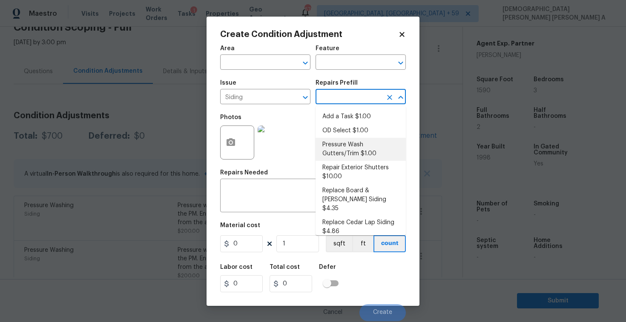
click at [343, 153] on li "Pressure Wash Gutters/Trim $1.00" at bounding box center [360, 149] width 90 height 23
type input "Siding"
type textarea "Protect areas as needed for pressure washing. Pressure wash the gutters and tri…"
type input "1"
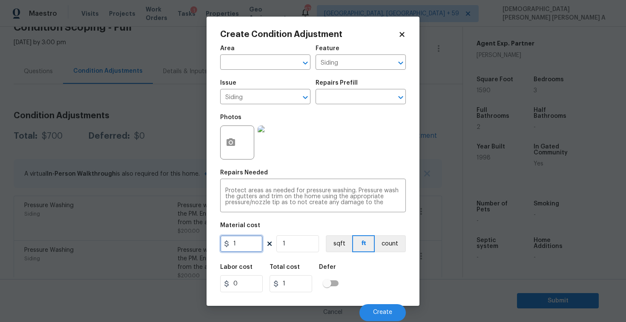
click at [240, 245] on input "1" at bounding box center [241, 243] width 43 height 17
type input "575"
click at [380, 309] on button "Create" at bounding box center [382, 312] width 46 height 17
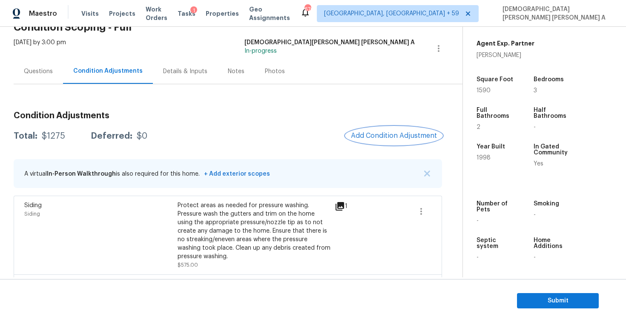
scroll to position [214, 0]
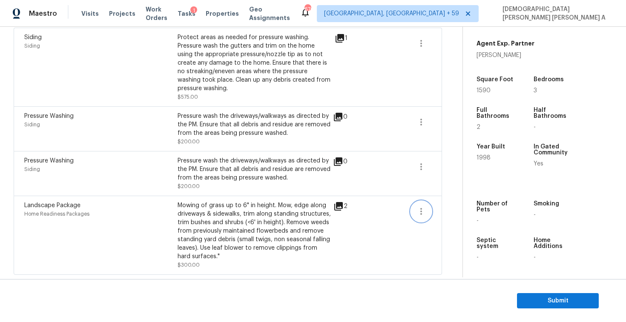
click at [420, 214] on icon "button" at bounding box center [421, 211] width 2 height 7
click at [443, 211] on div "Edit" at bounding box center [469, 210] width 66 height 9
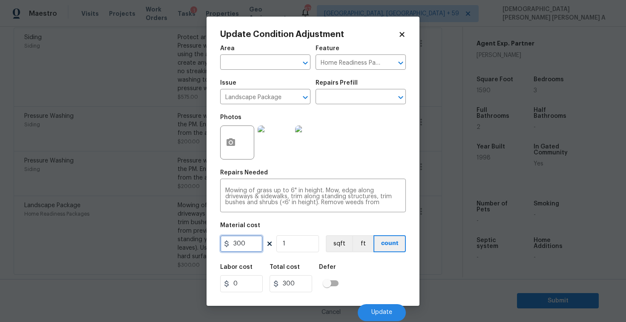
click at [249, 244] on input "300" at bounding box center [241, 243] width 43 height 17
type input "750"
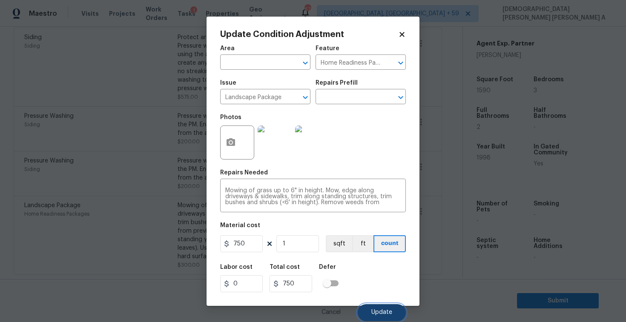
click at [363, 306] on button "Update" at bounding box center [381, 312] width 48 height 17
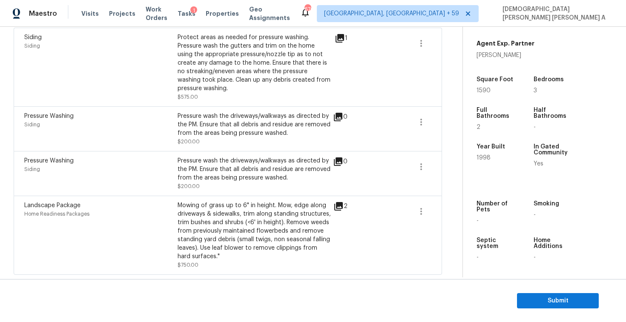
scroll to position [0, 0]
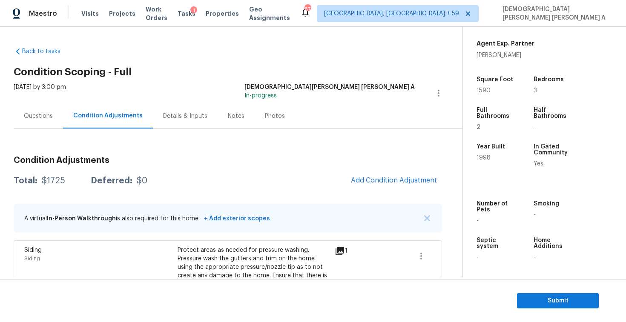
click at [57, 108] on div "Questions" at bounding box center [38, 115] width 49 height 25
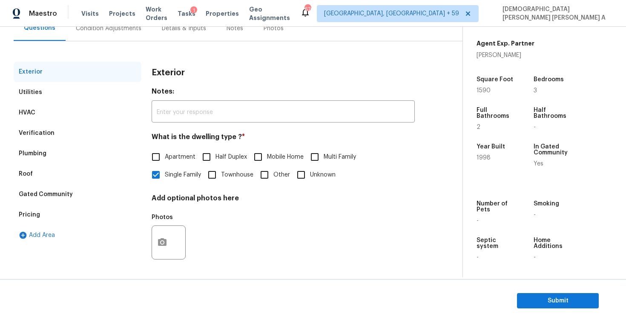
click at [51, 180] on div "Roof" at bounding box center [78, 174] width 128 height 20
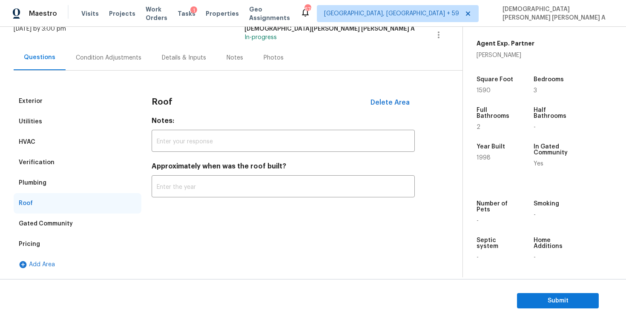
click at [35, 238] on div "Pricing" at bounding box center [78, 244] width 128 height 20
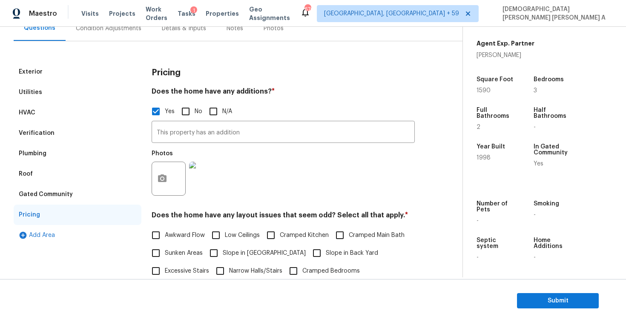
click at [65, 155] on div "Plumbing" at bounding box center [78, 153] width 128 height 20
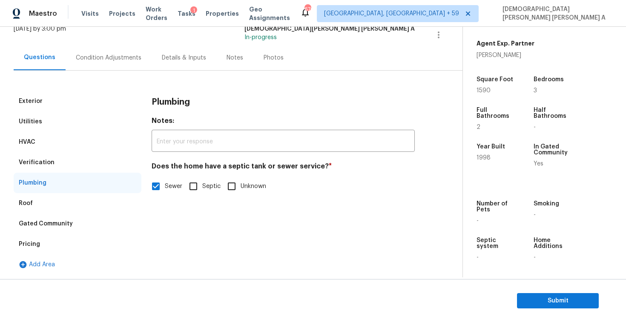
click at [44, 167] on div "Verification" at bounding box center [78, 162] width 128 height 20
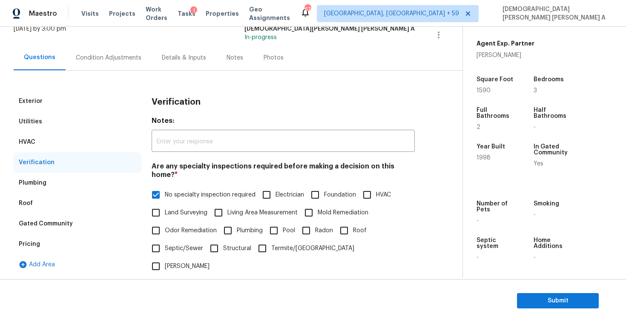
scroll to position [88, 0]
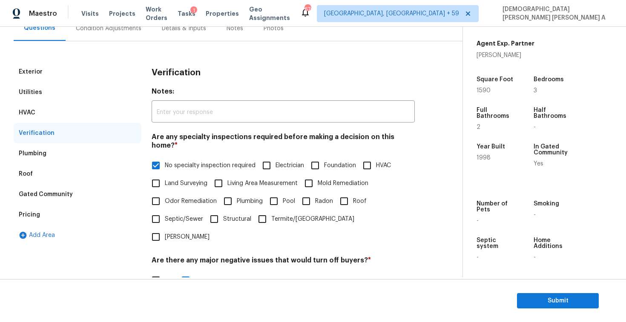
click at [37, 100] on div "Utilities" at bounding box center [78, 92] width 128 height 20
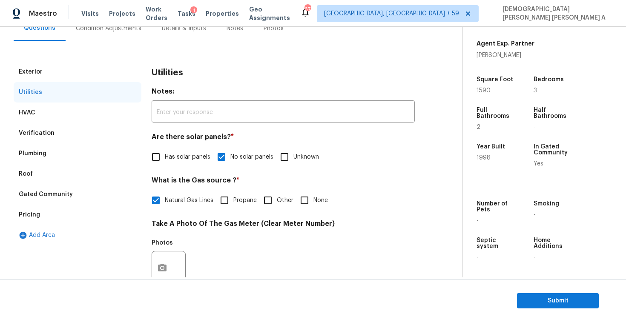
click at [265, 200] on input "Other" at bounding box center [268, 200] width 18 height 18
checkbox input "true"
checkbox input "false"
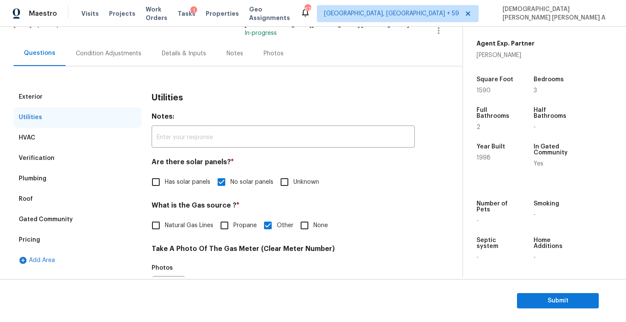
scroll to position [57, 0]
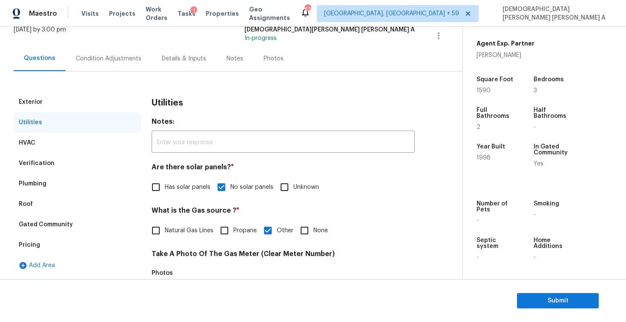
click at [98, 64] on div "Condition Adjustments" at bounding box center [109, 58] width 86 height 25
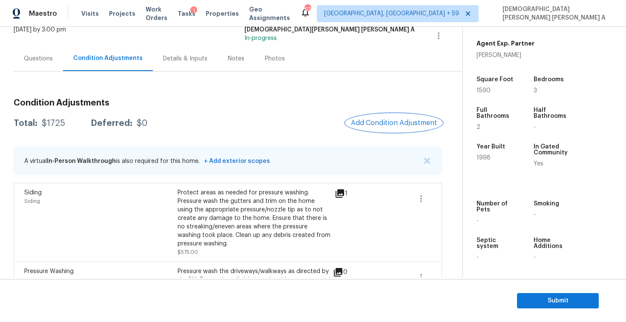
click at [412, 122] on span "Add Condition Adjustment" at bounding box center [394, 123] width 86 height 8
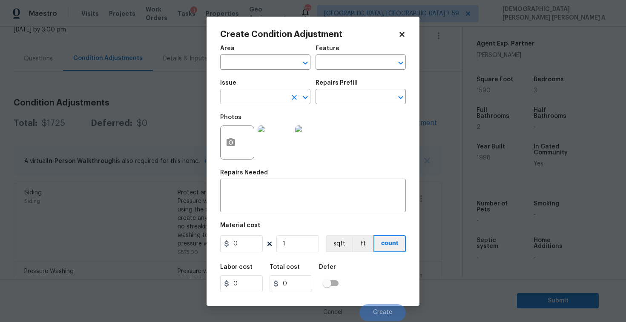
click at [242, 99] on input "text" at bounding box center [253, 97] width 66 height 13
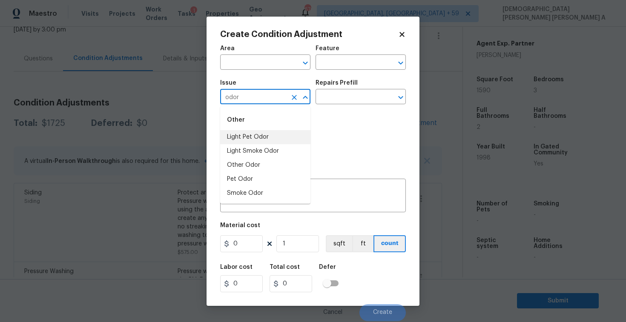
click at [251, 139] on li "Light Pet Odor" at bounding box center [265, 137] width 90 height 14
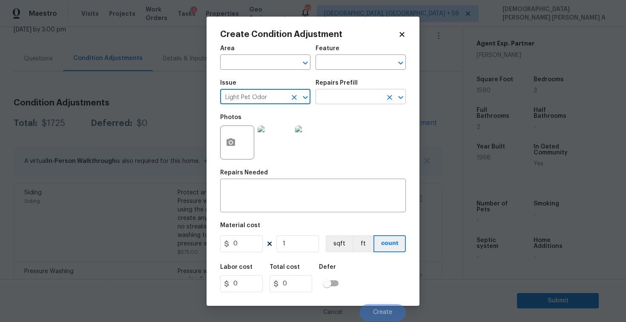
type input "Light Pet Odor"
click at [346, 100] on input "text" at bounding box center [348, 97] width 66 height 13
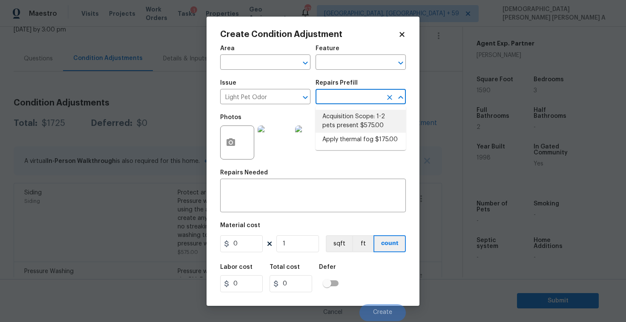
click at [345, 130] on li "Acquisition Scope: 1-2 pets present $575.00" at bounding box center [360, 121] width 90 height 23
type textarea "Acquisition Scope: 1-2 pets present"
type input "575"
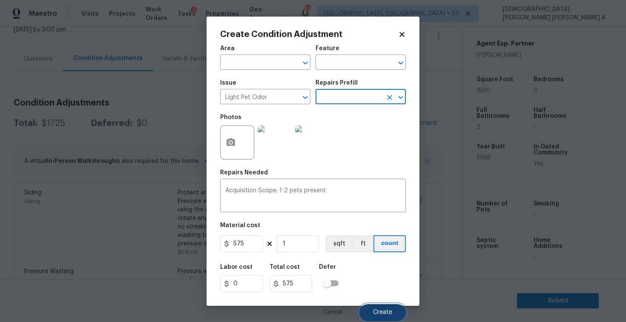
click at [391, 313] on span "Create" at bounding box center [382, 312] width 19 height 6
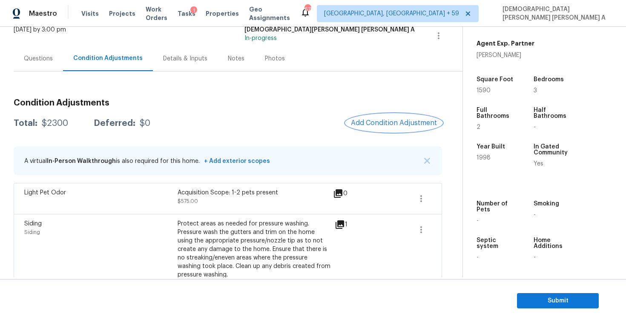
click at [390, 116] on button "Add Condition Adjustment" at bounding box center [394, 123] width 96 height 18
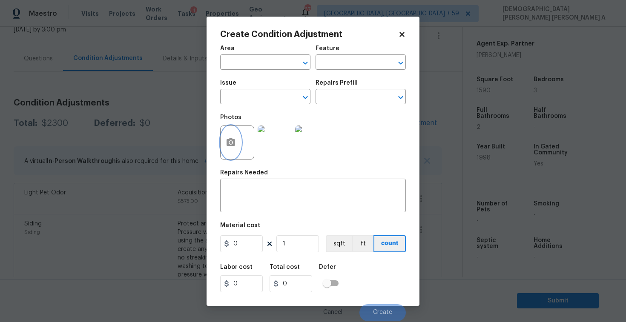
click at [229, 144] on icon "button" at bounding box center [230, 142] width 9 height 8
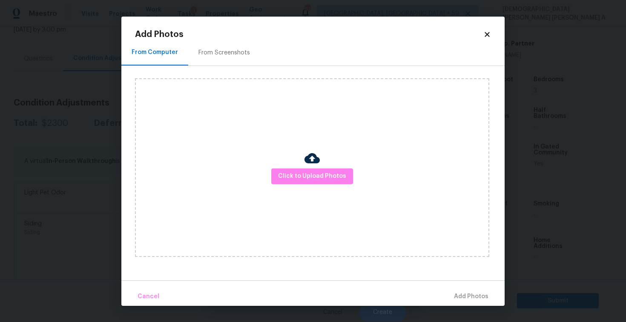
click at [315, 168] on div at bounding box center [311, 160] width 15 height 18
click at [314, 173] on span "Click to Upload Photos" at bounding box center [312, 176] width 68 height 11
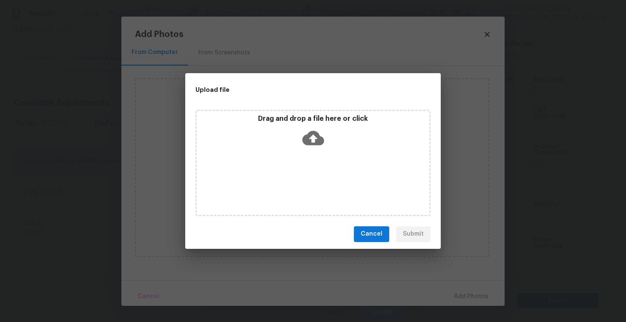
drag, startPoint x: 314, startPoint y: 173, endPoint x: 314, endPoint y: 160, distance: 12.8
click at [314, 172] on div "Drag and drop a file here or click" at bounding box center [312, 163] width 235 height 106
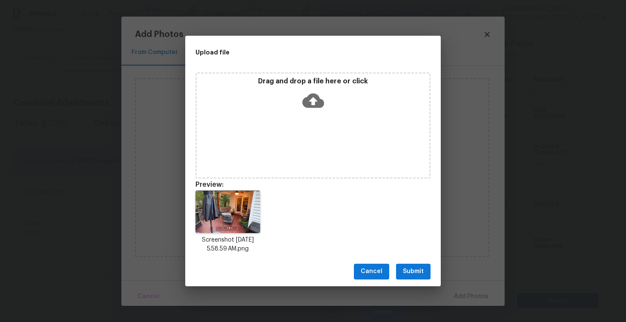
click at [417, 275] on span "Submit" at bounding box center [413, 271] width 21 height 11
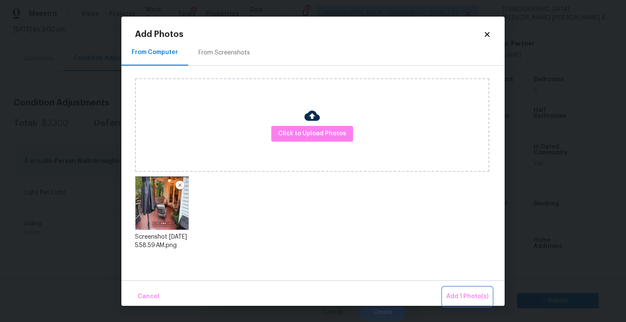
click at [462, 296] on span "Add 1 Photo(s)" at bounding box center [467, 296] width 42 height 11
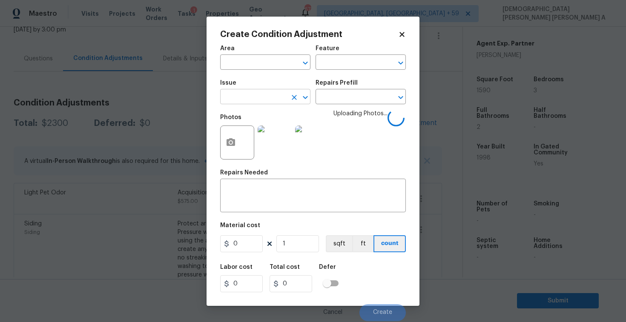
click at [241, 96] on input "text" at bounding box center [253, 97] width 66 height 13
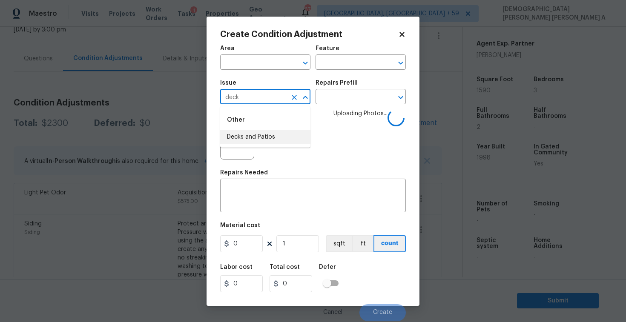
click at [253, 136] on li "Decks and Patios" at bounding box center [265, 137] width 90 height 14
type input "Decks and Patios"
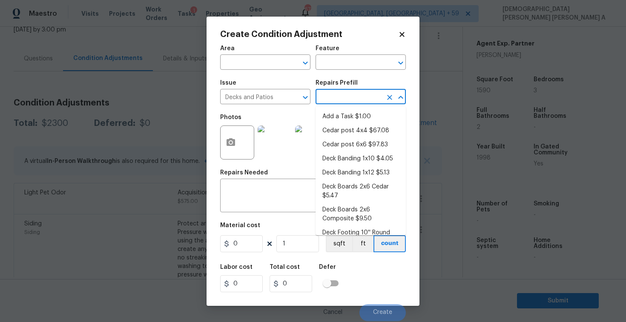
click at [342, 91] on input "text" at bounding box center [348, 97] width 66 height 13
click at [350, 132] on li "Cedar post 4x4 $67.08" at bounding box center [360, 131] width 90 height 14
type input "Deck"
type textarea "Remove the existing 4x4x8 cedar post/footing (if needed) and prep the area for …"
type input "67.08"
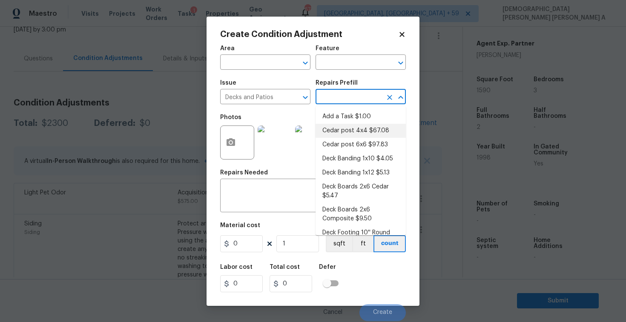
type input "67.08"
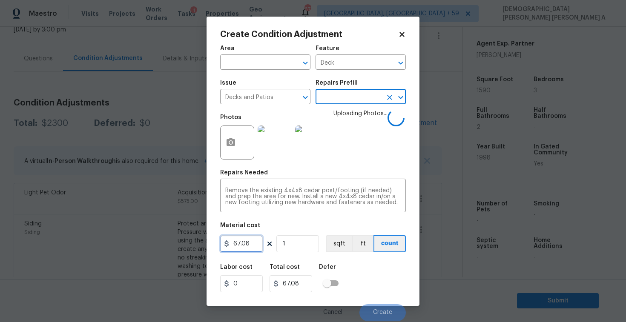
click at [251, 246] on input "67.08" at bounding box center [241, 243] width 43 height 17
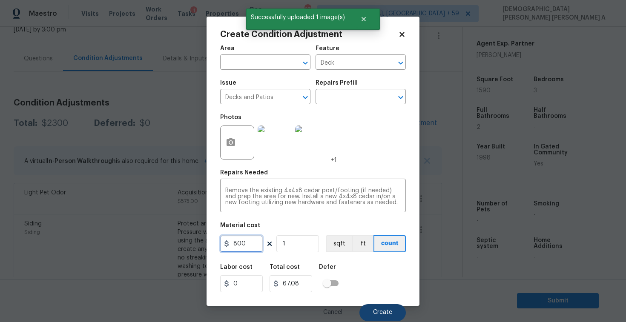
type input "800"
click at [373, 317] on button "Create" at bounding box center [382, 312] width 46 height 17
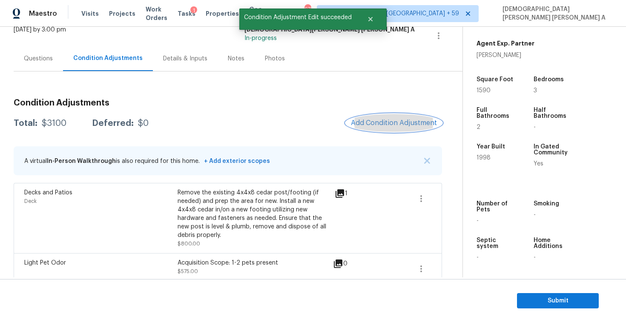
click at [391, 126] on span "Add Condition Adjustment" at bounding box center [394, 123] width 86 height 8
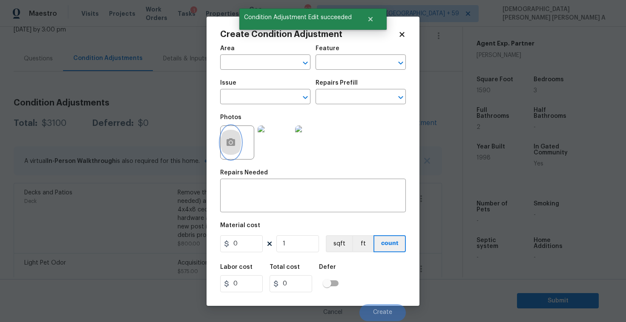
click at [229, 144] on icon "button" at bounding box center [231, 142] width 10 height 10
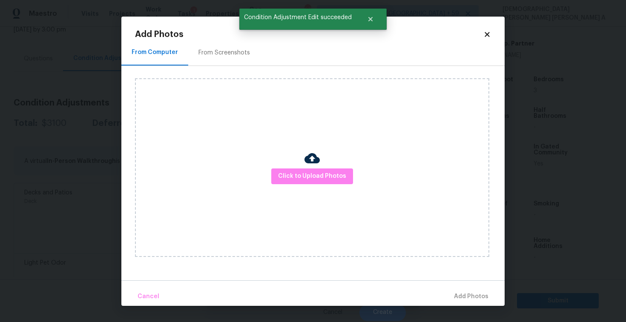
click at [221, 52] on div "From Screenshots" at bounding box center [223, 53] width 51 height 9
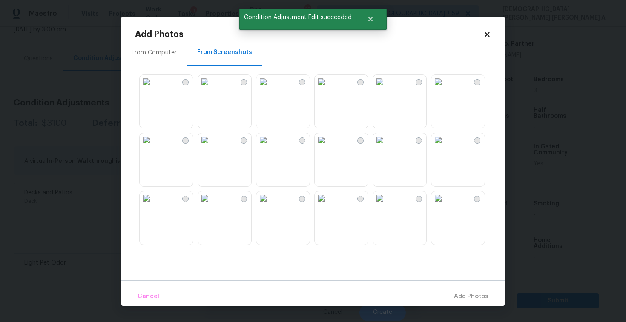
click at [269, 89] on img at bounding box center [263, 82] width 14 height 14
click at [328, 89] on img at bounding box center [321, 82] width 14 height 14
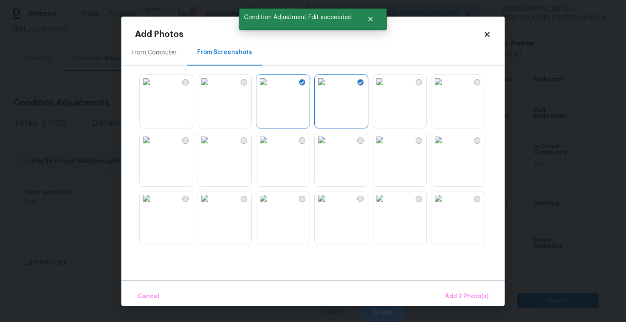
click at [385, 89] on img at bounding box center [380, 82] width 14 height 14
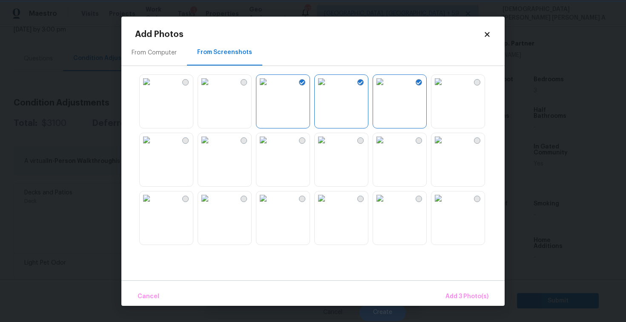
click at [445, 147] on img at bounding box center [438, 140] width 14 height 14
click at [467, 300] on span "Add 4 Photo(s)" at bounding box center [466, 296] width 44 height 11
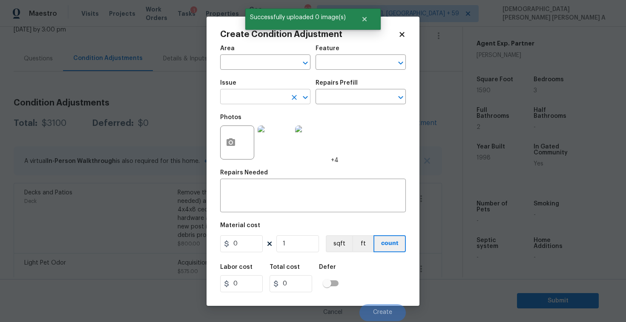
click at [246, 99] on input "text" at bounding box center [253, 97] width 66 height 13
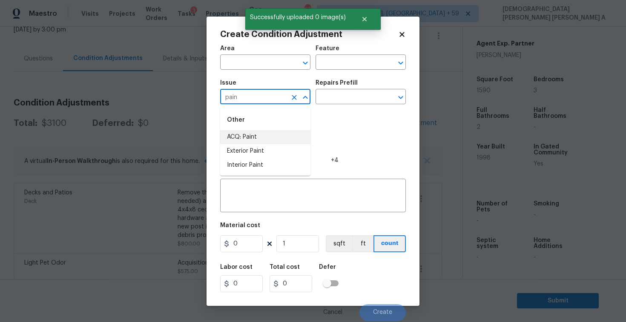
click at [252, 135] on li "ACQ: Paint" at bounding box center [265, 137] width 90 height 14
type input "ACQ: Paint"
click at [344, 100] on input "text" at bounding box center [348, 97] width 66 height 13
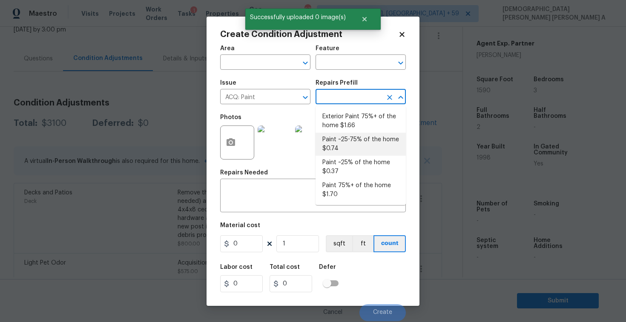
click at [359, 143] on li "Paint ~25-75% of the home $0.74" at bounding box center [360, 144] width 90 height 23
type input "Acquisition"
type textarea "Acquisition Scope: ~25 - 75% of the home needs interior paint"
type input "0.74"
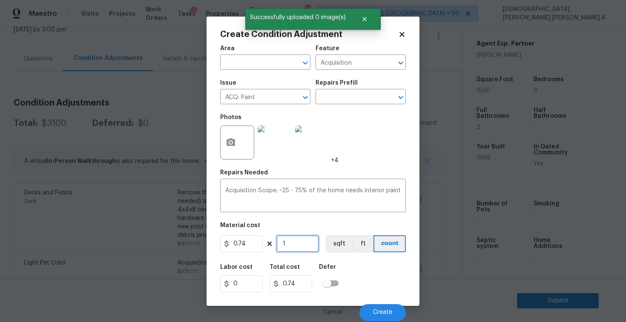
click at [292, 242] on input "1" at bounding box center [297, 243] width 43 height 17
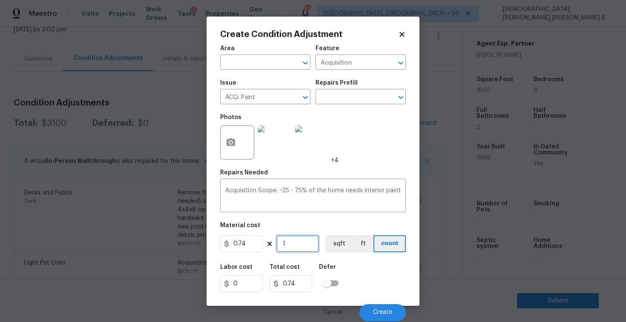
type input "15"
type input "11.1"
type input "159"
type input "117.66"
type input "1590"
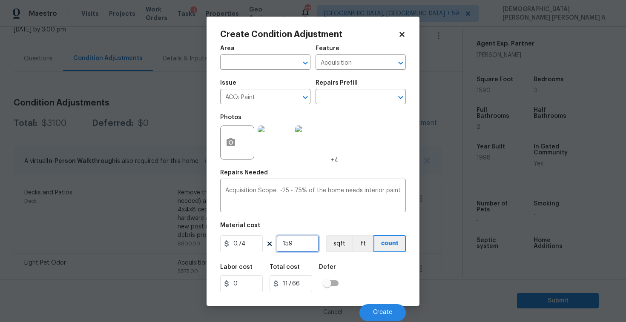
type input "1176.6"
type input "1590"
click at [344, 253] on figure "Material cost 0.74 1590 sqft ft count" at bounding box center [313, 238] width 186 height 31
click at [335, 244] on button "sqft" at bounding box center [339, 243] width 26 height 17
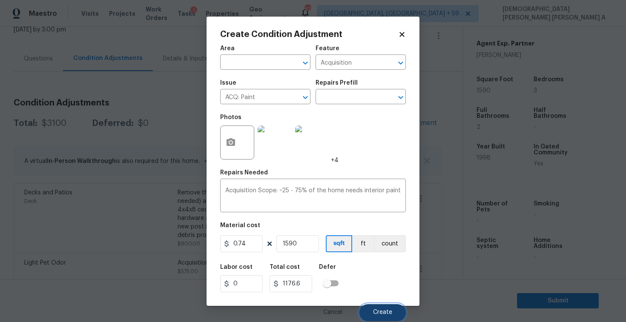
click at [388, 315] on span "Create" at bounding box center [382, 312] width 19 height 6
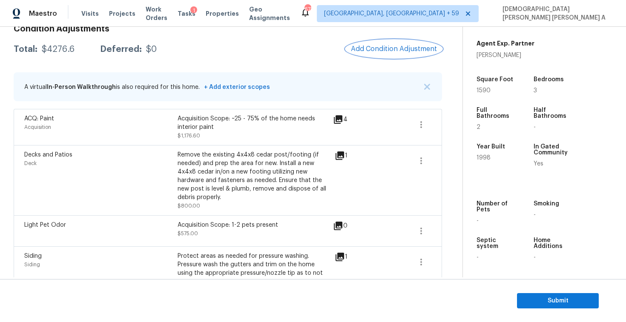
scroll to position [73, 0]
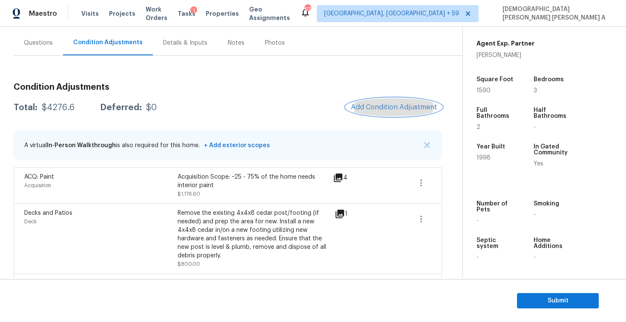
click at [386, 107] on span "Add Condition Adjustment" at bounding box center [394, 107] width 86 height 8
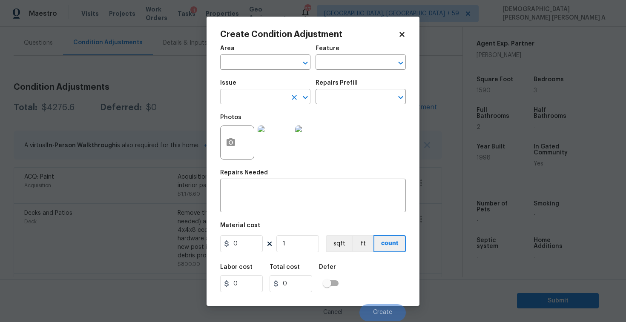
click at [242, 97] on input "text" at bounding box center [253, 97] width 66 height 13
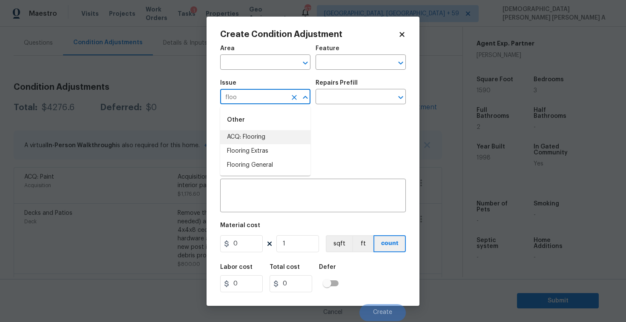
click at [259, 138] on li "ACQ: Flooring" at bounding box center [265, 137] width 90 height 14
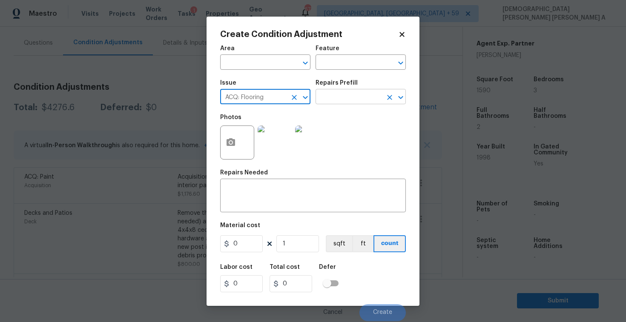
type input "ACQ: Flooring"
click at [345, 97] on input "text" at bounding box center [348, 97] width 66 height 13
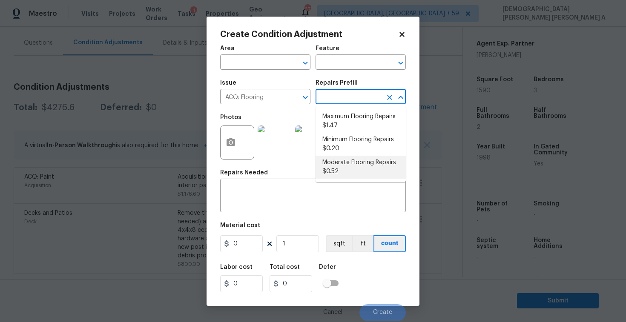
click at [346, 162] on li "Moderate Flooring Repairs $0.52" at bounding box center [360, 167] width 90 height 23
type input "Acquisition"
type textarea "Acquisition Scope: Moderate flooring repairs"
type input "0.52"
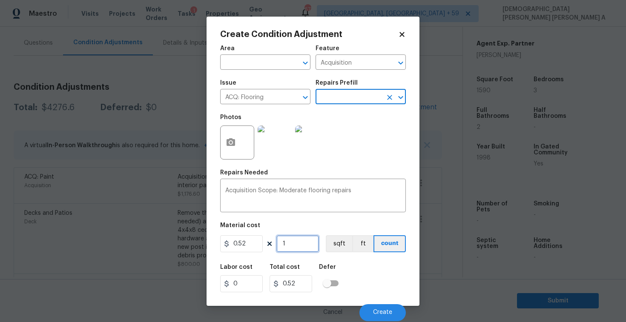
click at [303, 244] on input "1" at bounding box center [297, 243] width 43 height 17
type input "15"
type input "7.8"
type input "159"
type input "82.68"
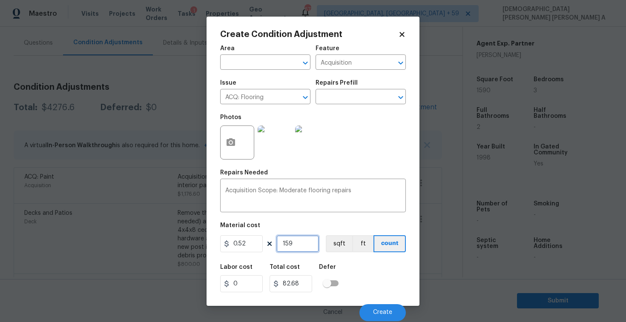
type input "1590"
type input "826.8"
type input "1590"
click at [349, 247] on button "sqft" at bounding box center [339, 243] width 26 height 17
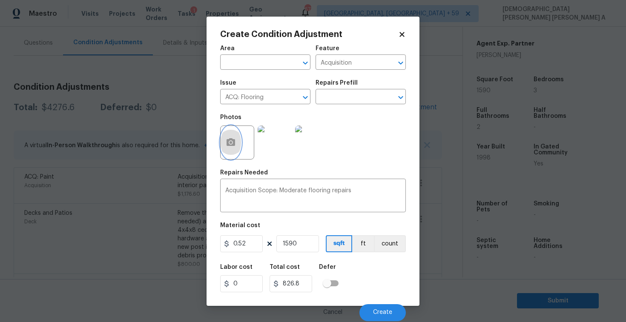
click at [231, 146] on icon "button" at bounding box center [231, 142] width 10 height 10
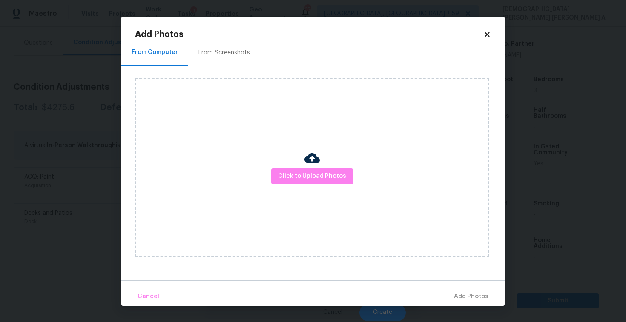
click at [232, 56] on div "From Screenshots" at bounding box center [223, 53] width 51 height 9
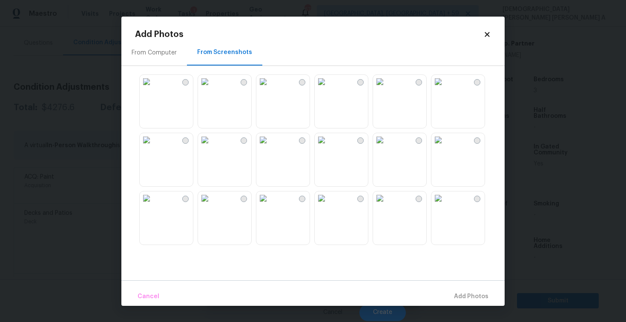
click at [270, 89] on img at bounding box center [263, 82] width 14 height 14
click at [328, 147] on img at bounding box center [321, 140] width 14 height 14
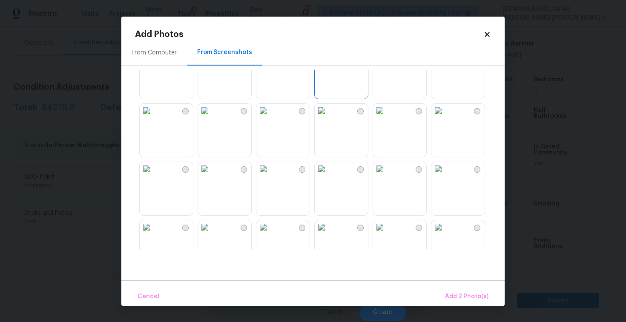
click at [270, 176] on img at bounding box center [263, 169] width 14 height 14
click at [148, 171] on img at bounding box center [147, 169] width 14 height 14
click at [471, 293] on span "Add 4 Photo(s)" at bounding box center [466, 296] width 44 height 11
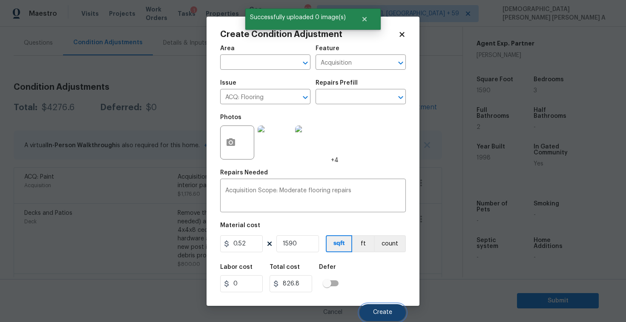
click at [403, 309] on button "Create" at bounding box center [382, 312] width 46 height 17
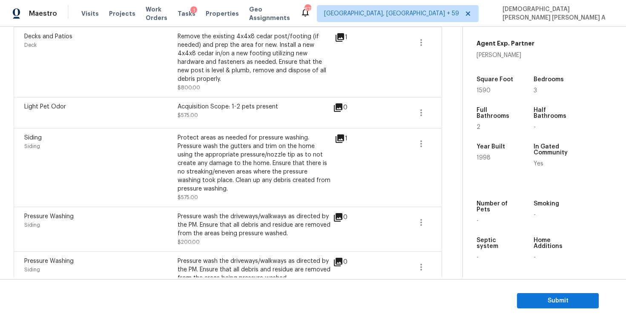
scroll to position [354, 0]
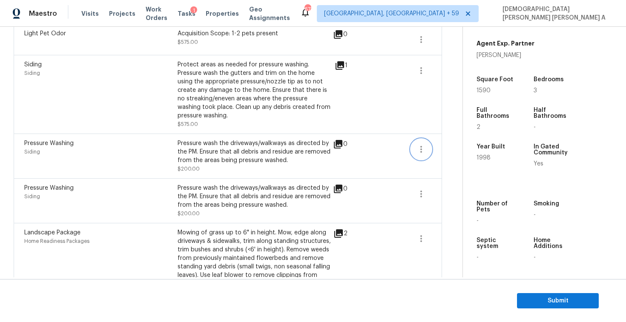
click at [427, 147] on button "button" at bounding box center [421, 149] width 20 height 20
click at [451, 137] on div "Edit" at bounding box center [469, 140] width 66 height 9
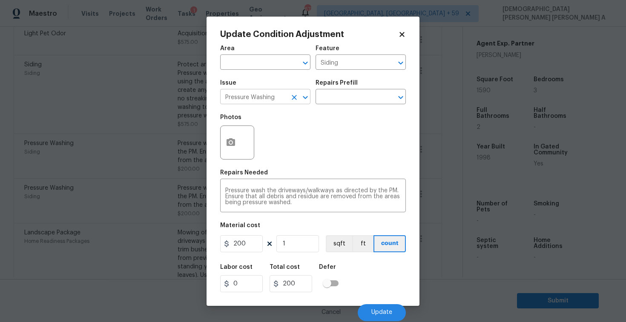
click at [270, 99] on input "Pressure Washing" at bounding box center [253, 97] width 66 height 13
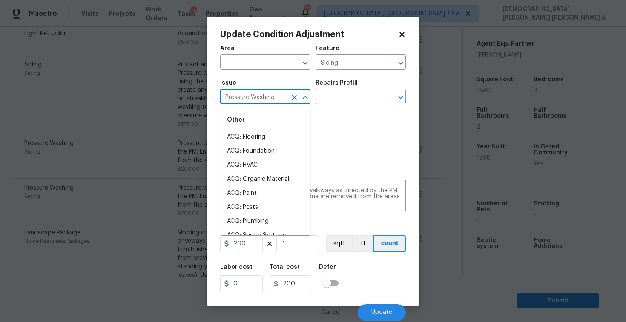
click at [270, 99] on input "Pressure Washing" at bounding box center [253, 97] width 66 height 13
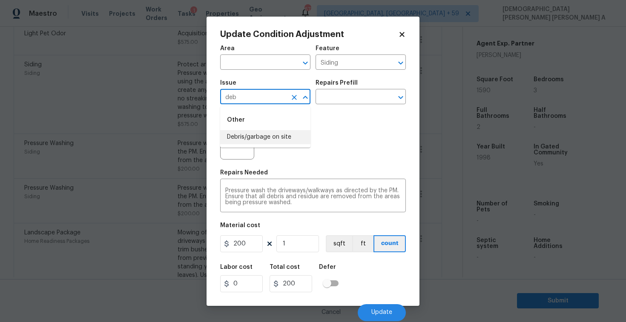
click at [286, 138] on li "Debris/garbage on site" at bounding box center [265, 137] width 90 height 14
type input "Debris/garbage on site"
click at [346, 90] on div "Repairs Prefill" at bounding box center [360, 85] width 90 height 11
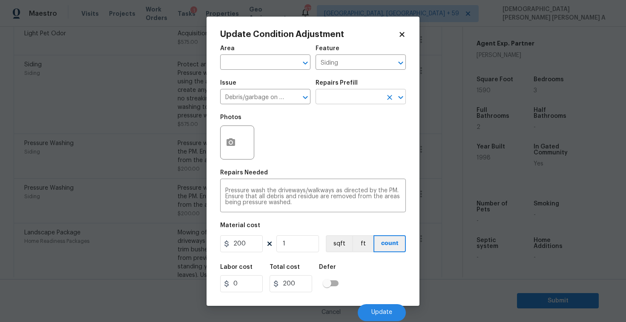
click at [343, 97] on input "text" at bounding box center [348, 97] width 66 height 13
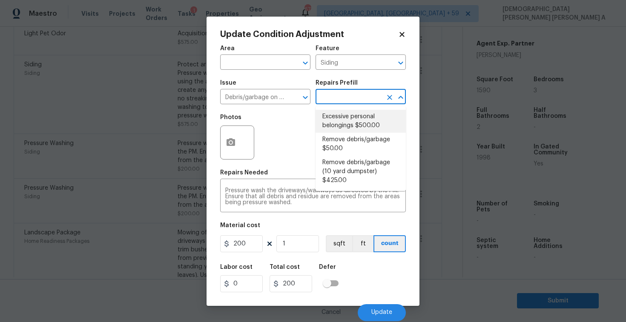
click at [338, 124] on li "Excessive personal belongings $500.00" at bounding box center [360, 121] width 90 height 23
type textarea "Contingency for excessive items to be removed - During assessment, the home con…"
type input "500"
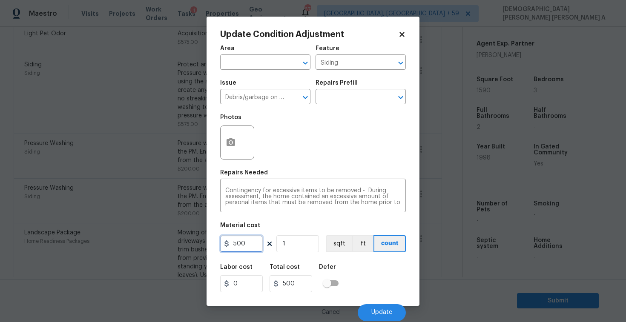
click at [255, 245] on input "500" at bounding box center [241, 243] width 43 height 17
type input "300"
click at [233, 143] on icon "button" at bounding box center [230, 142] width 9 height 8
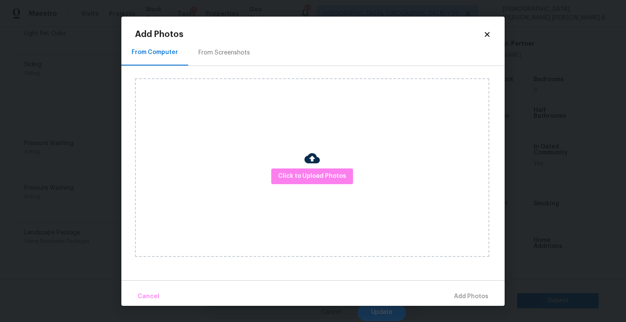
click at [236, 49] on div "From Screenshots" at bounding box center [223, 53] width 51 height 9
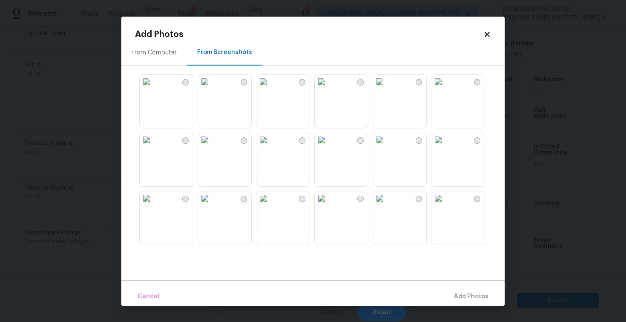
click at [207, 89] on img at bounding box center [205, 82] width 14 height 14
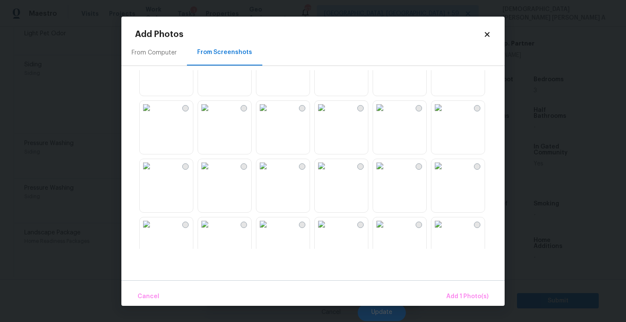
scroll to position [649, 0]
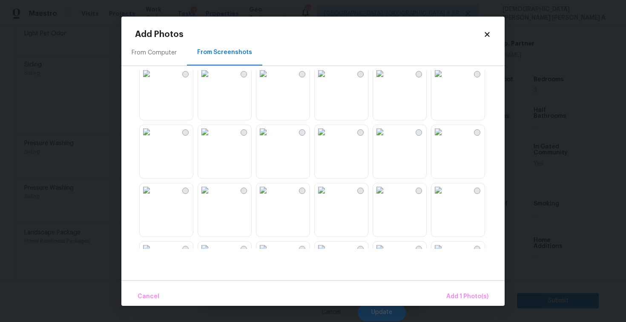
click at [270, 139] on img at bounding box center [263, 132] width 14 height 14
click at [474, 303] on button "Add 2 Photo(s)" at bounding box center [466, 297] width 50 height 18
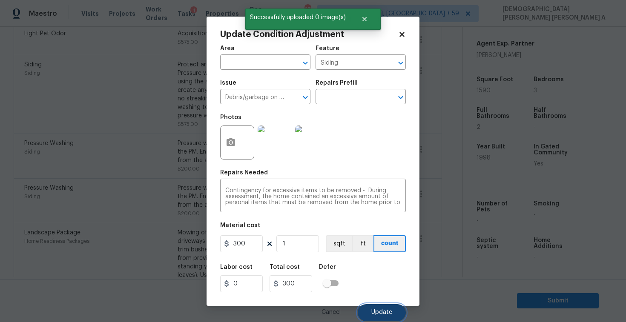
click at [394, 314] on button "Update" at bounding box center [381, 312] width 48 height 17
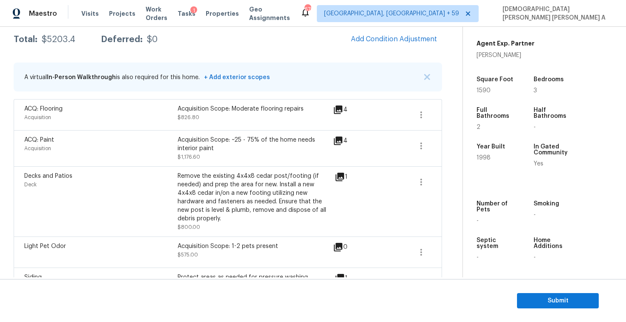
scroll to position [142, 0]
click at [368, 40] on span "Add Condition Adjustment" at bounding box center [394, 39] width 86 height 8
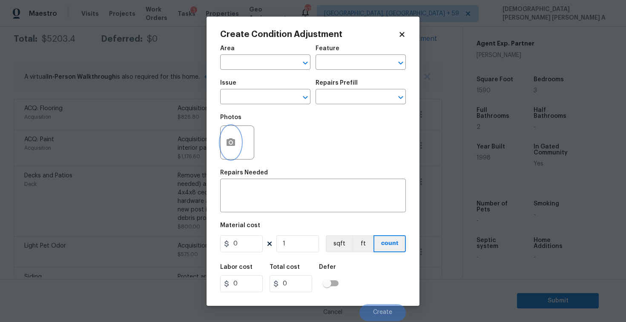
click at [229, 141] on icon "button" at bounding box center [230, 142] width 9 height 8
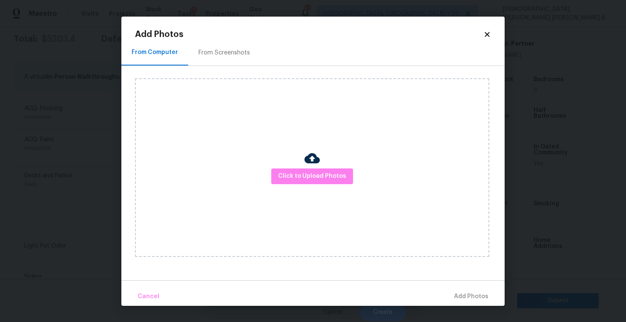
click at [317, 166] on div at bounding box center [311, 160] width 15 height 18
click at [311, 172] on span "Click to Upload Photos" at bounding box center [312, 176] width 68 height 11
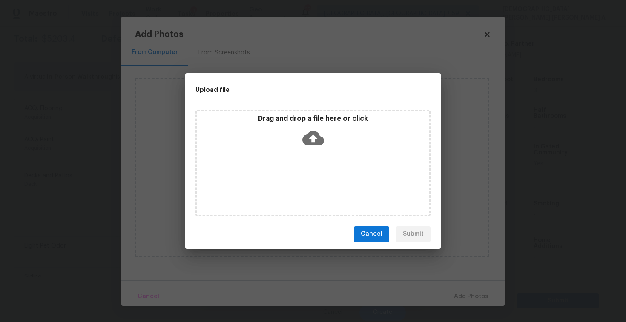
click at [307, 131] on icon at bounding box center [313, 138] width 22 height 22
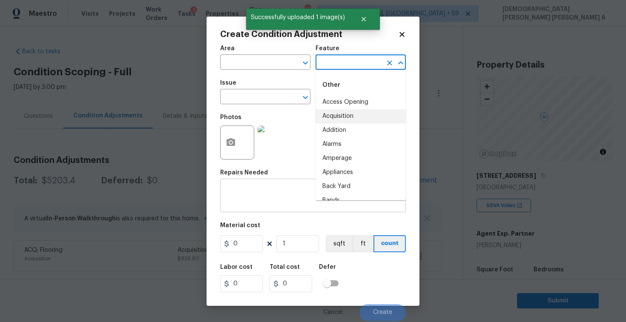
scroll to position [190, 0]
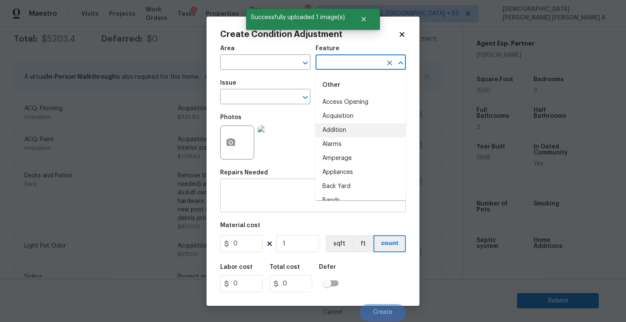
click at [280, 199] on textarea at bounding box center [312, 197] width 175 height 18
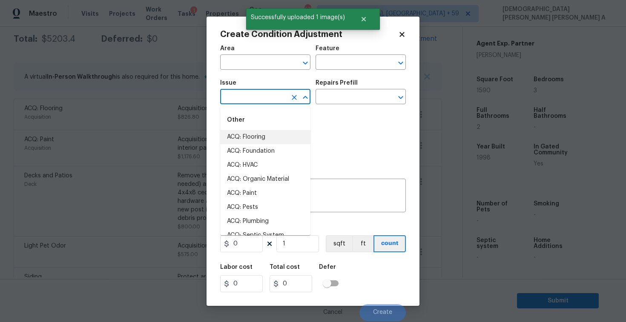
click at [260, 102] on input "text" at bounding box center [253, 97] width 66 height 13
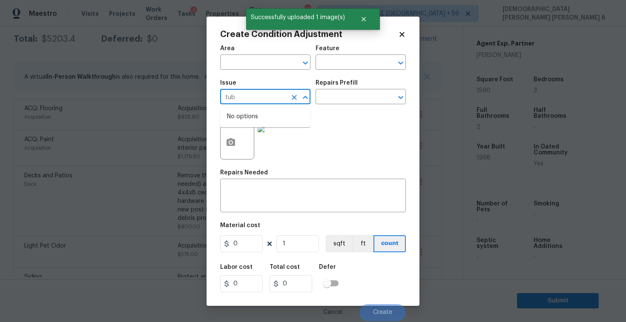
type input "tub"
click at [354, 72] on div "Area ​ Feature ​" at bounding box center [313, 57] width 186 height 34
click at [349, 60] on input "text" at bounding box center [348, 63] width 66 height 13
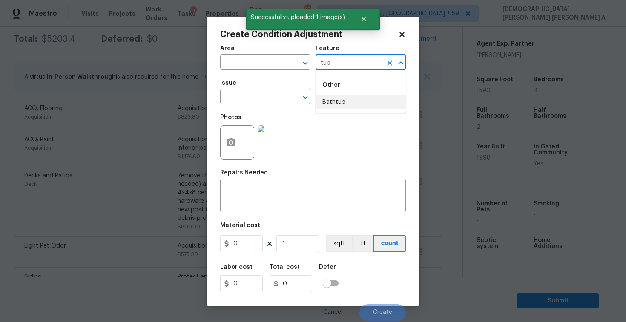
click at [341, 103] on li "Bathtub" at bounding box center [360, 102] width 90 height 14
type input "Bathtub"
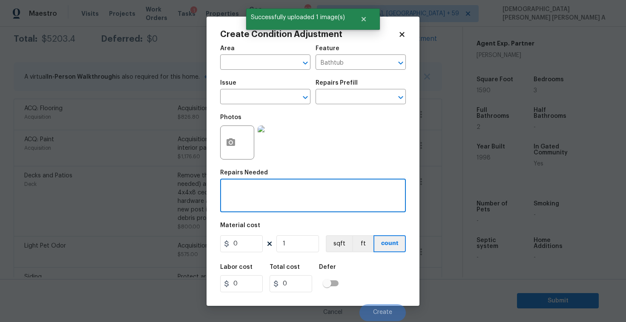
click at [281, 195] on textarea at bounding box center [312, 197] width 175 height 18
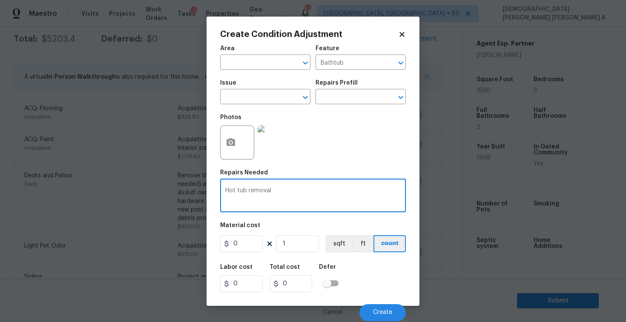
type textarea "Hot tub removal"
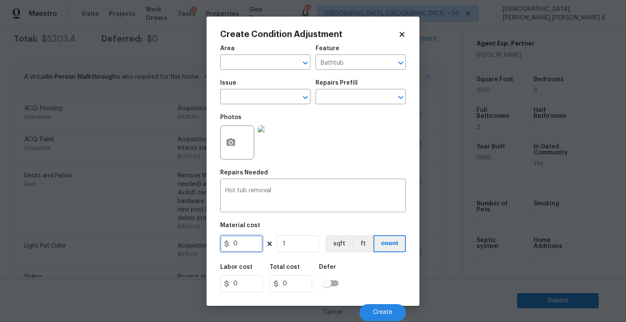
click at [245, 246] on input "0" at bounding box center [241, 243] width 43 height 17
type input "500"
click at [301, 189] on textarea "Hot tub removal" at bounding box center [312, 197] width 175 height 18
click at [396, 318] on button "Create" at bounding box center [382, 312] width 46 height 17
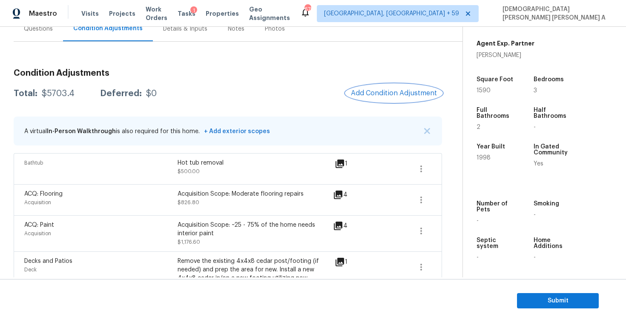
scroll to position [68, 0]
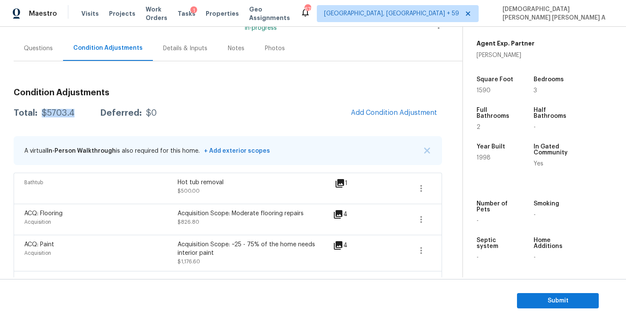
drag, startPoint x: 77, startPoint y: 115, endPoint x: 40, endPoint y: 115, distance: 36.6
click at [40, 115] on div "Total: $5703.4 Deferred: $0" at bounding box center [85, 113] width 143 height 9
copy div "$5703.4"
click at [43, 56] on div "Questions" at bounding box center [38, 48] width 49 height 25
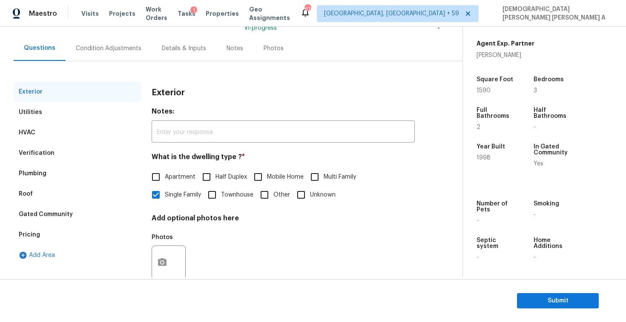
scroll to position [88, 0]
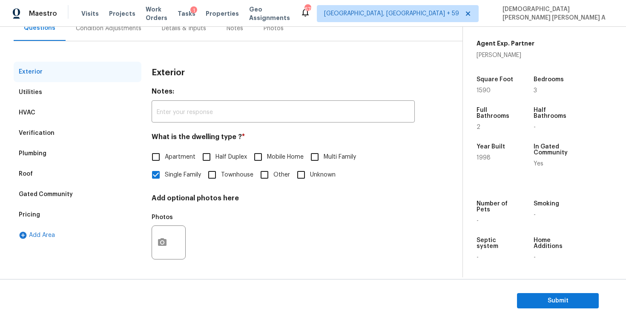
click at [54, 217] on div "Pricing" at bounding box center [78, 215] width 128 height 20
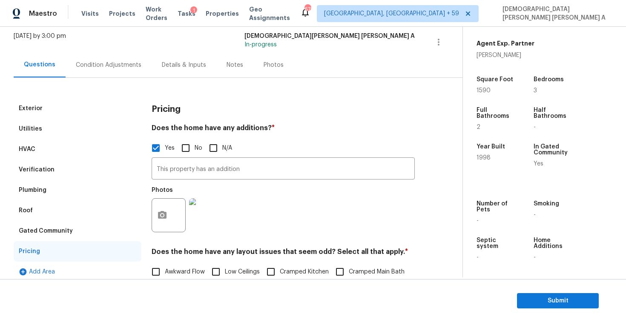
scroll to position [60, 0]
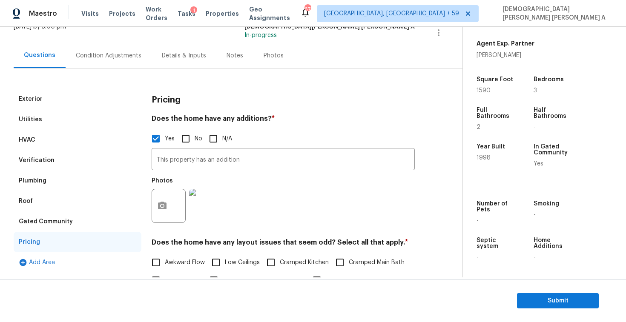
click at [111, 54] on div "Condition Adjustments" at bounding box center [109, 55] width 66 height 9
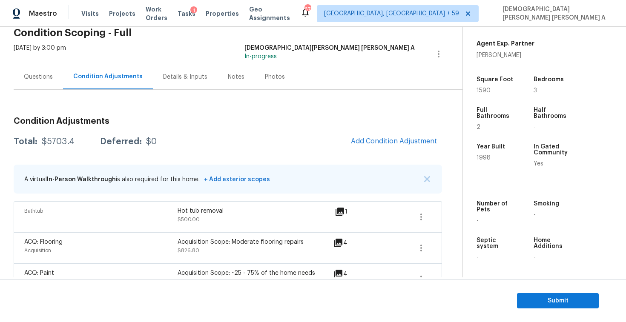
scroll to position [32, 0]
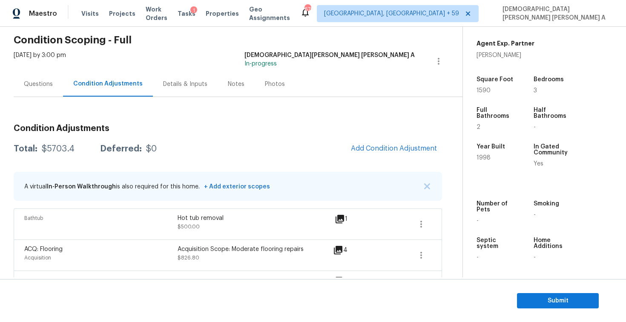
click at [47, 88] on div "Questions" at bounding box center [38, 84] width 29 height 9
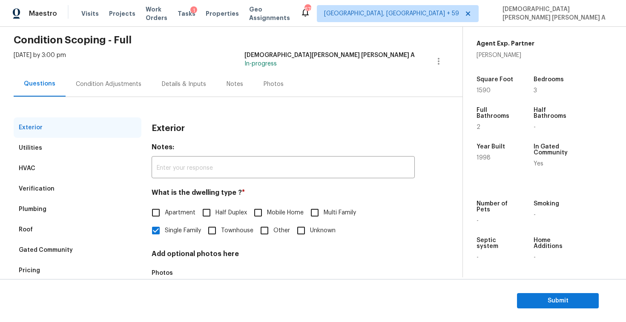
scroll to position [88, 0]
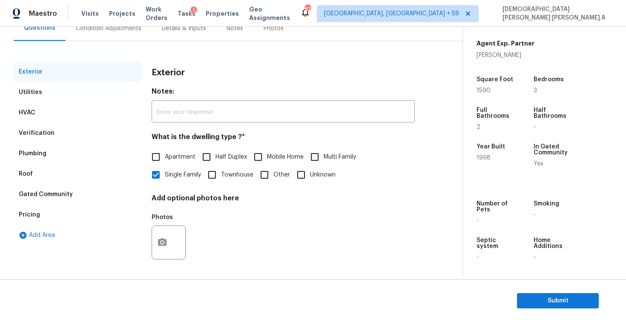
click at [43, 213] on div "Pricing" at bounding box center [78, 215] width 128 height 20
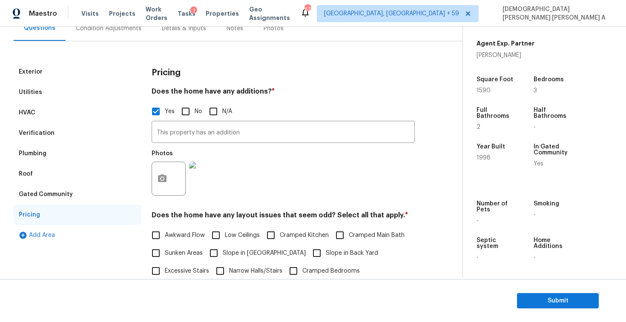
scroll to position [202, 0]
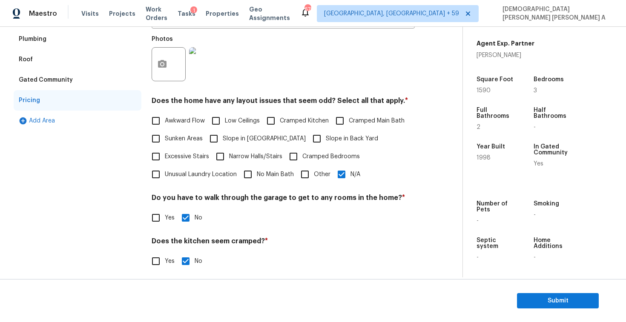
click at [344, 174] on input "N/A" at bounding box center [341, 175] width 18 height 18
checkbox input "false"
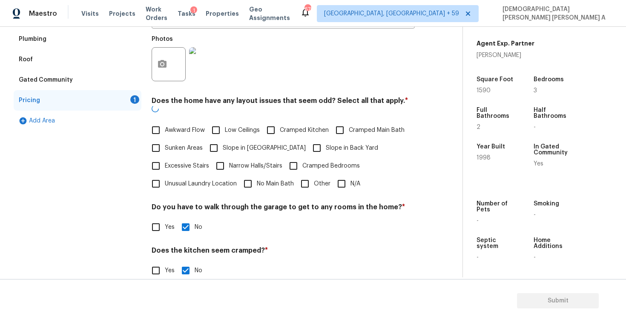
click at [222, 139] on input "Slope in [GEOGRAPHIC_DATA]" at bounding box center [214, 148] width 18 height 18
checkbox input "true"
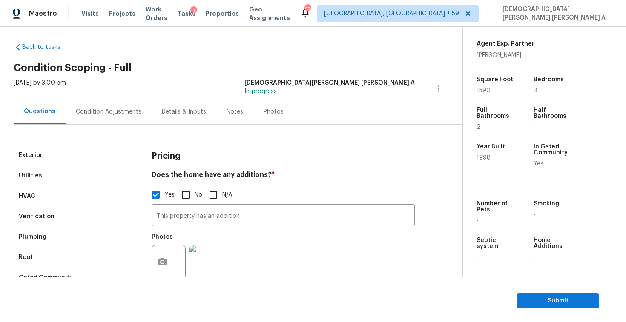
scroll to position [92, 0]
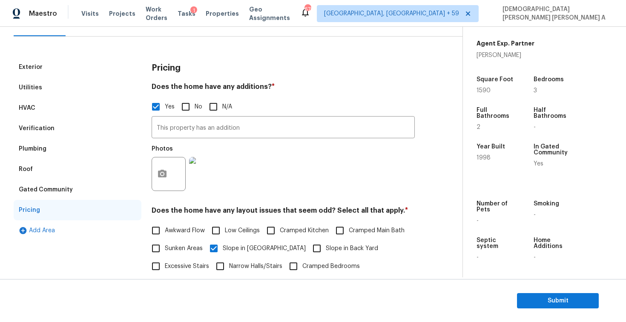
click at [65, 122] on div "Verification" at bounding box center [78, 128] width 128 height 20
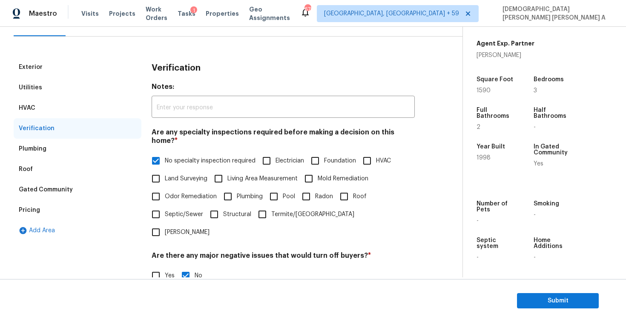
click at [49, 111] on div "HVAC" at bounding box center [78, 108] width 128 height 20
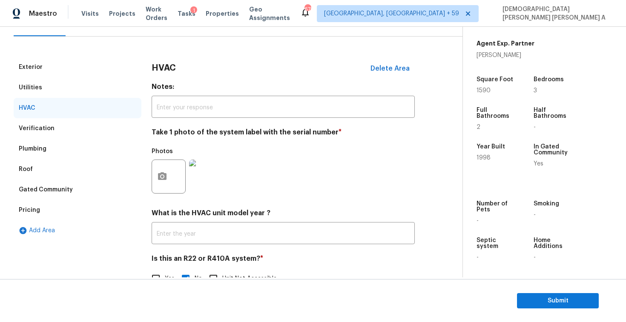
click at [93, 34] on div "Condition Adjustments" at bounding box center [109, 23] width 86 height 25
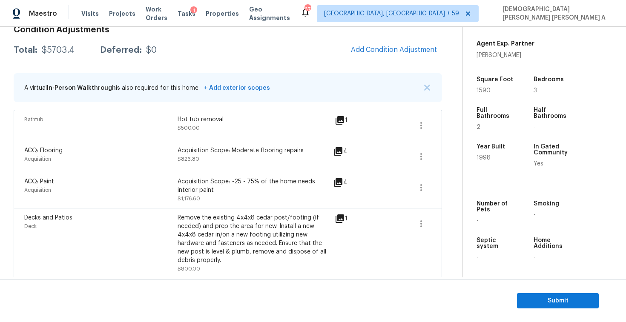
scroll to position [122, 0]
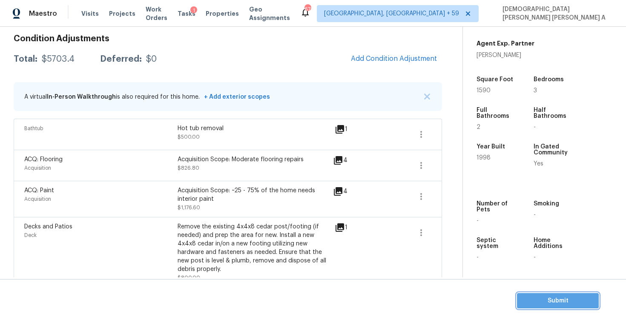
click at [554, 303] on span "Submit" at bounding box center [557, 301] width 68 height 11
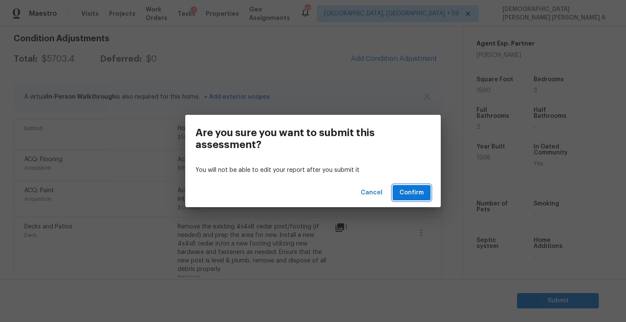
click at [402, 194] on span "Confirm" at bounding box center [411, 193] width 24 height 11
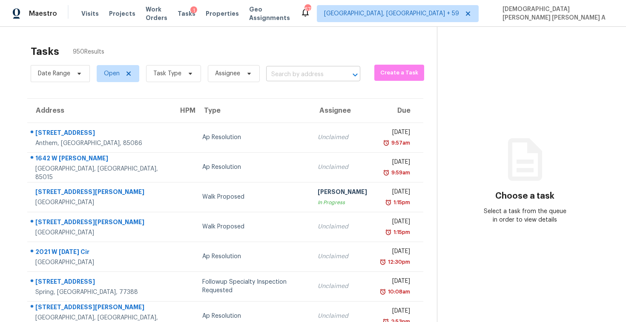
click at [301, 76] on input "text" at bounding box center [301, 74] width 70 height 13
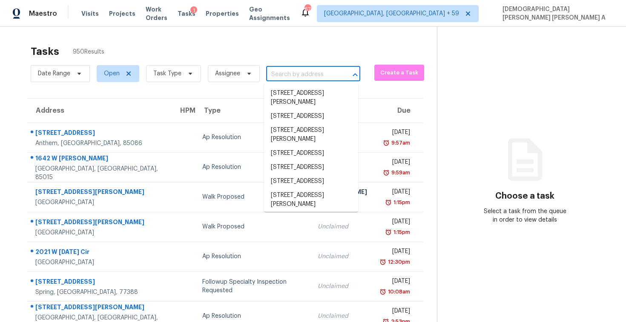
paste input "[STREET_ADDRESS]"
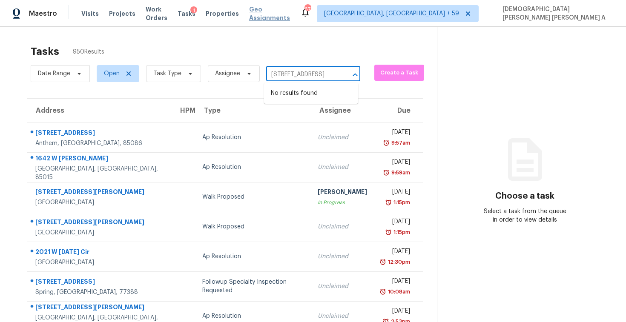
type input "[STREET_ADDRESS]"
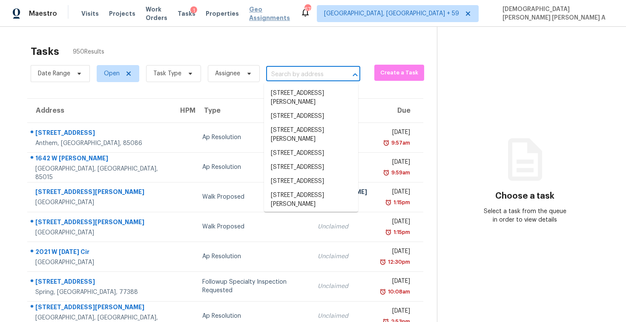
scroll to position [0, 0]
paste input "[STREET_ADDRESS]"
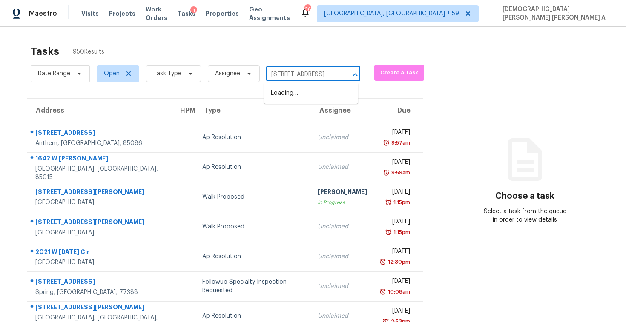
type input "[STREET_ADDRESS]"
click at [294, 100] on li "[STREET_ADDRESS]" at bounding box center [311, 93] width 94 height 14
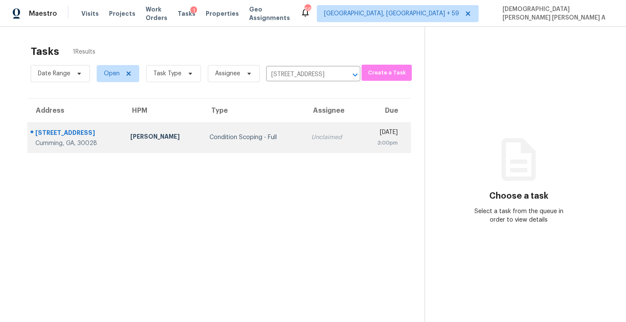
click at [304, 129] on td "Unclaimed" at bounding box center [332, 138] width 56 height 30
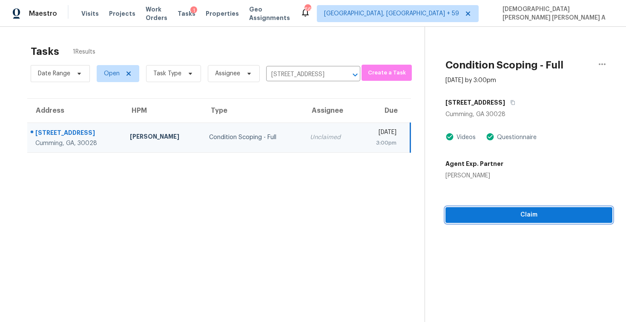
click at [520, 211] on span "Claim" at bounding box center [528, 215] width 153 height 11
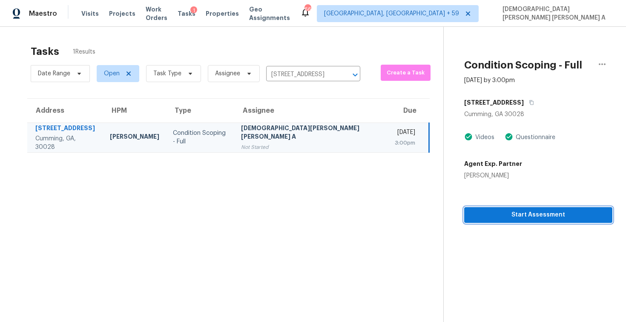
click at [471, 215] on span "Start Assessment" at bounding box center [538, 215] width 134 height 11
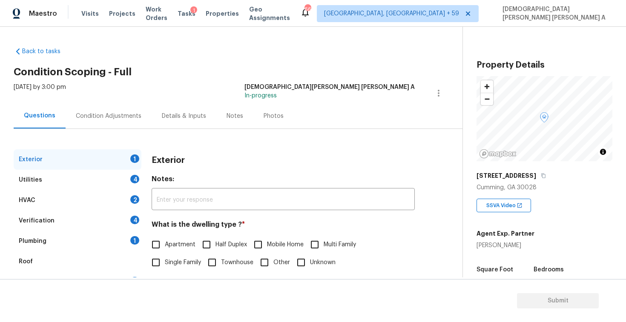
click at [207, 57] on div "Back to tasks Condition Scoping - Full [DATE] by 3:00 pm [PERSON_NAME] [PERSON_…" at bounding box center [238, 202] width 449 height 325
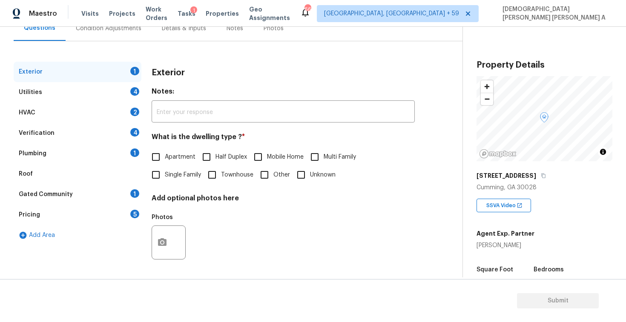
click at [151, 172] on input "Single Family" at bounding box center [156, 175] width 18 height 18
checkbox input "true"
click at [102, 91] on div "Utilities 4" at bounding box center [78, 92] width 128 height 20
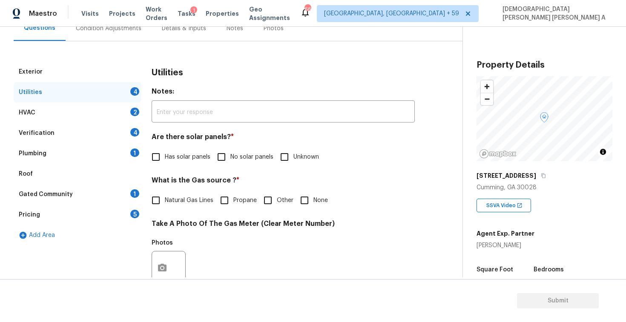
click at [219, 157] on input "No solar panels" at bounding box center [221, 157] width 18 height 18
checkbox input "true"
click at [151, 204] on input "Natural Gas Lines" at bounding box center [156, 200] width 18 height 18
checkbox input "true"
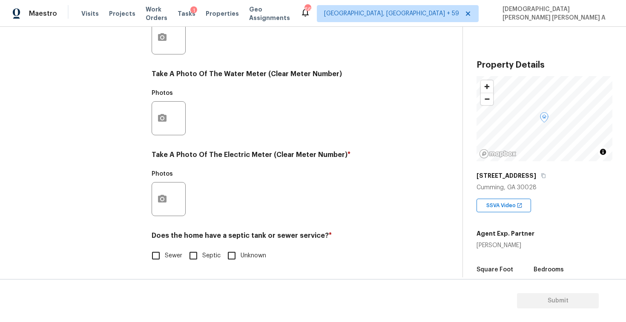
scroll to position [318, 0]
click at [155, 249] on input "Sewer" at bounding box center [156, 256] width 18 height 18
checkbox input "true"
click at [166, 203] on icon "button" at bounding box center [162, 199] width 10 height 10
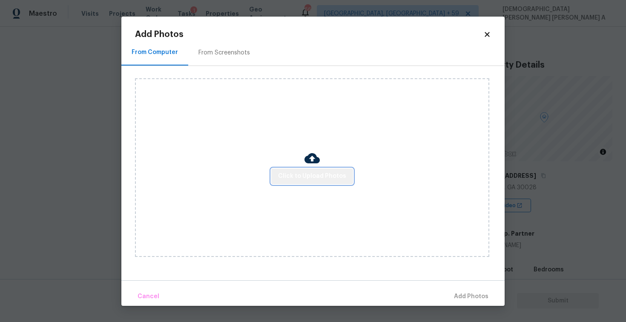
click at [343, 173] on span "Click to Upload Photos" at bounding box center [312, 176] width 68 height 11
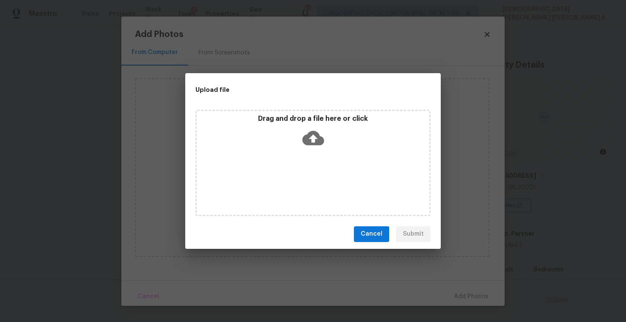
click at [320, 138] on icon at bounding box center [313, 138] width 22 height 14
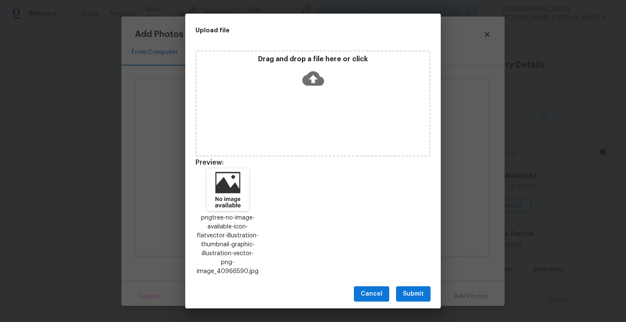
click at [404, 289] on span "Submit" at bounding box center [413, 294] width 21 height 11
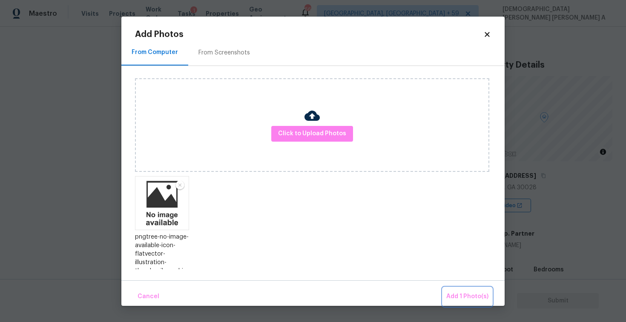
click at [472, 292] on span "Add 1 Photo(s)" at bounding box center [467, 296] width 42 height 11
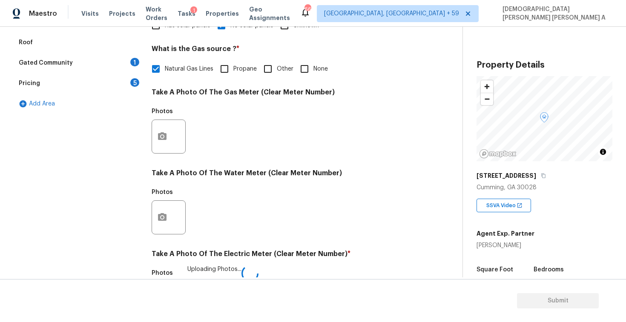
scroll to position [75, 0]
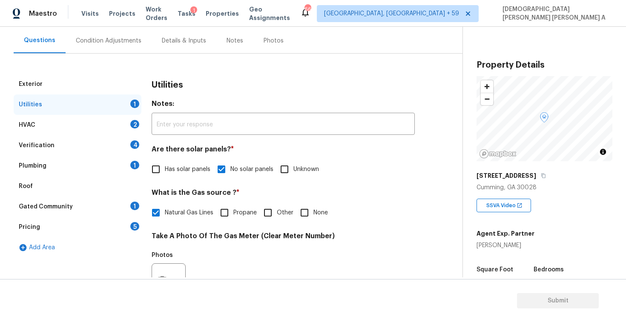
click at [110, 130] on div "HVAC 2" at bounding box center [78, 125] width 128 height 20
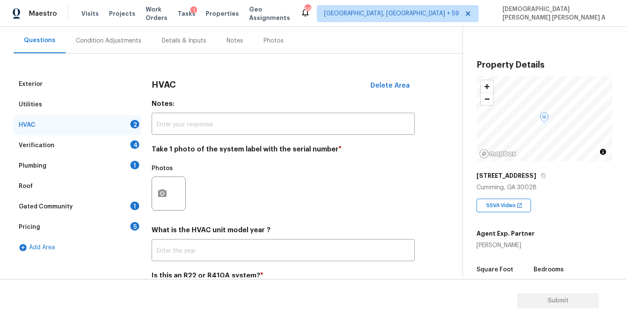
scroll to position [116, 0]
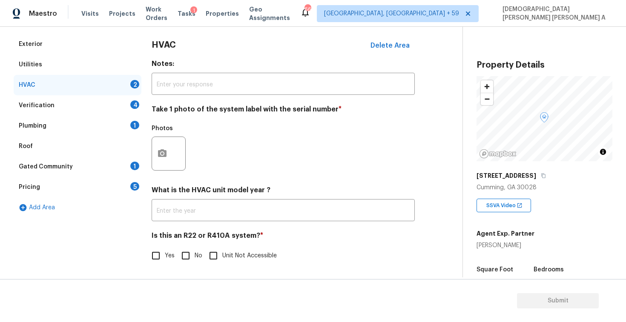
click at [193, 267] on div "HVAC Delete Area Notes: ​ Take 1 photo of the system label with the serial numb…" at bounding box center [282, 154] width 263 height 241
click at [189, 259] on input "No" at bounding box center [186, 256] width 18 height 18
checkbox input "true"
click at [161, 153] on circle "button" at bounding box center [162, 153] width 3 height 3
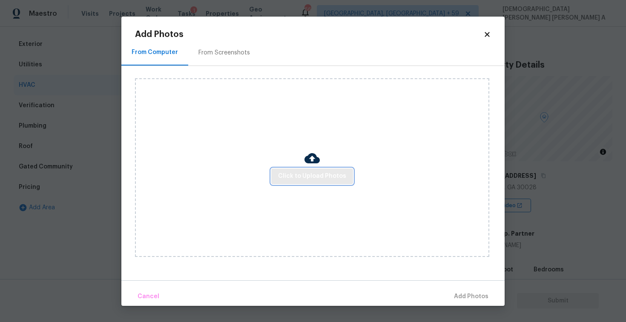
click at [324, 183] on button "Click to Upload Photos" at bounding box center [312, 177] width 82 height 16
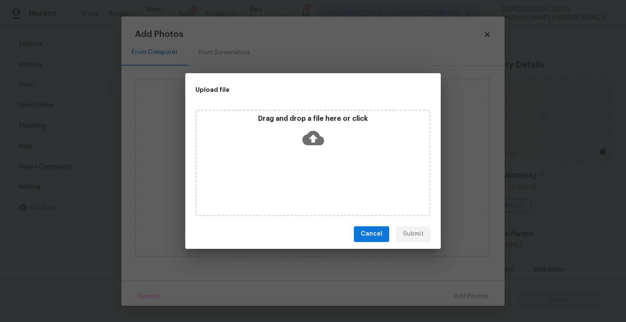
click at [311, 157] on div "Drag and drop a file here or click" at bounding box center [312, 163] width 235 height 106
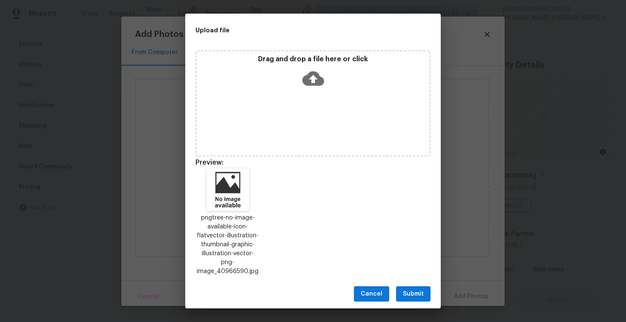
click at [418, 289] on span "Submit" at bounding box center [413, 294] width 21 height 11
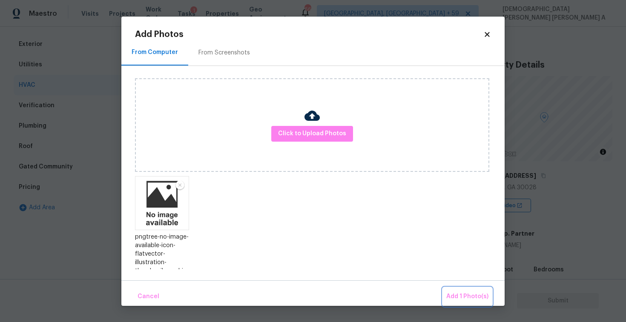
click at [472, 298] on span "Add 1 Photo(s)" at bounding box center [467, 296] width 42 height 11
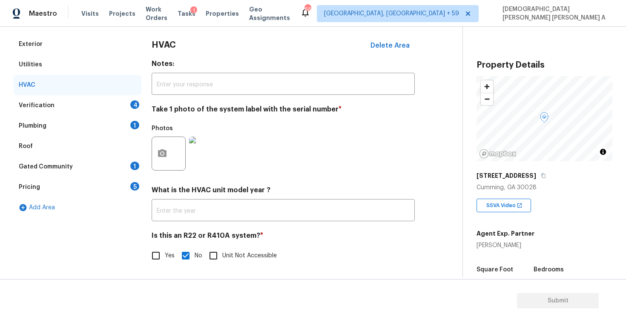
click at [89, 101] on div "Verification 4" at bounding box center [78, 105] width 128 height 20
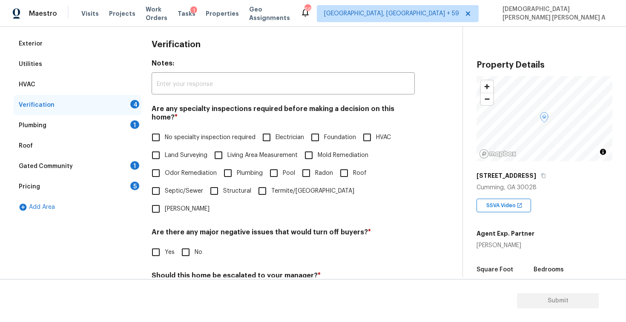
click at [180, 134] on label "No specialty inspection required" at bounding box center [201, 138] width 109 height 18
click at [165, 134] on input "No specialty inspection required" at bounding box center [156, 138] width 18 height 18
checkbox input "true"
click at [187, 243] on input "No" at bounding box center [186, 252] width 18 height 18
checkbox input "true"
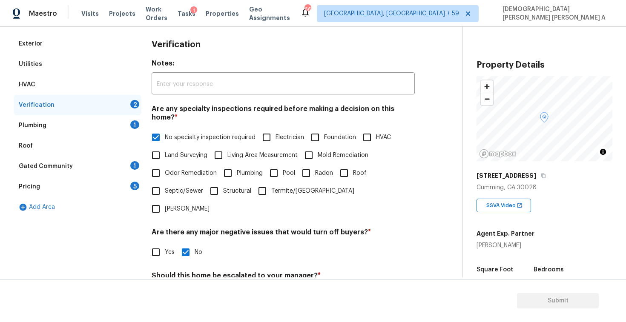
scroll to position [181, 0]
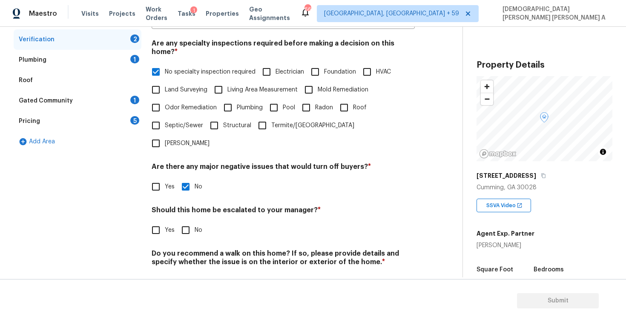
click at [191, 221] on input "No" at bounding box center [186, 230] width 18 height 18
checkbox input "true"
click at [189, 274] on input "No" at bounding box center [186, 283] width 18 height 18
checkbox input "true"
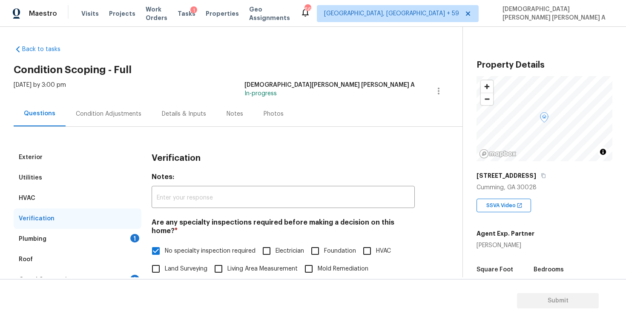
scroll to position [0, 0]
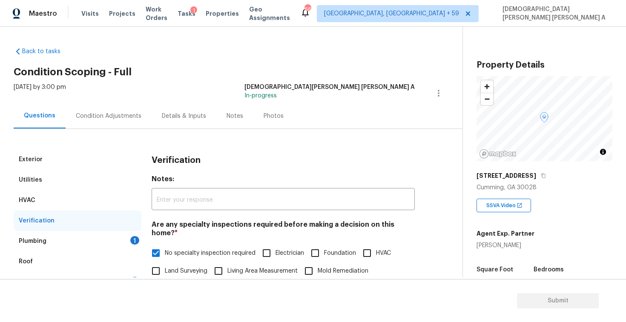
click at [91, 242] on div "Plumbing 1" at bounding box center [78, 241] width 128 height 20
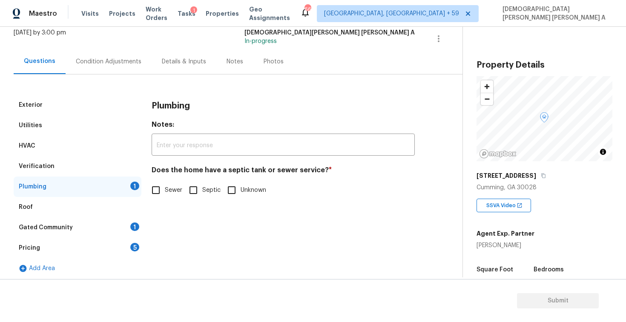
scroll to position [58, 0]
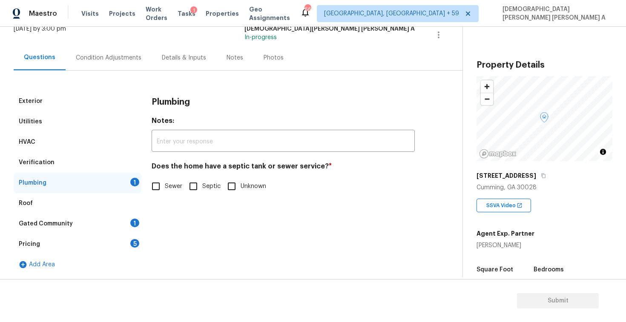
click at [158, 180] on input "Sewer" at bounding box center [156, 186] width 18 height 18
checkbox input "true"
click at [115, 230] on div "Gated Community 1" at bounding box center [78, 224] width 128 height 20
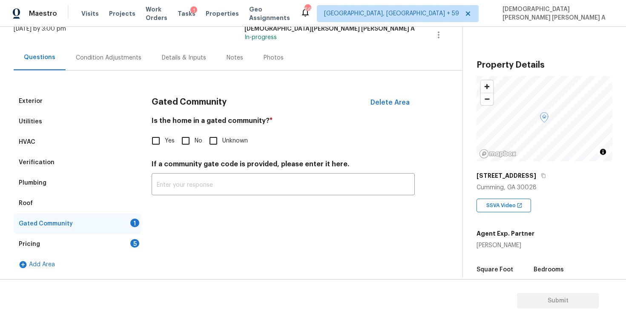
click at [196, 143] on span "No" at bounding box center [198, 141] width 8 height 9
click at [194, 143] on input "No" at bounding box center [186, 141] width 18 height 18
checkbox input "true"
click at [131, 236] on div "Pricing 5" at bounding box center [78, 244] width 128 height 20
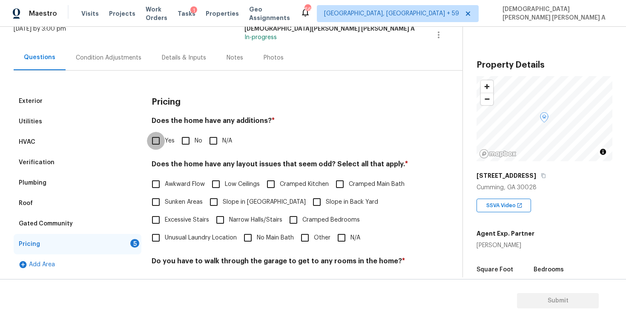
click at [164, 143] on input "Yes" at bounding box center [156, 141] width 18 height 18
checkbox input "true"
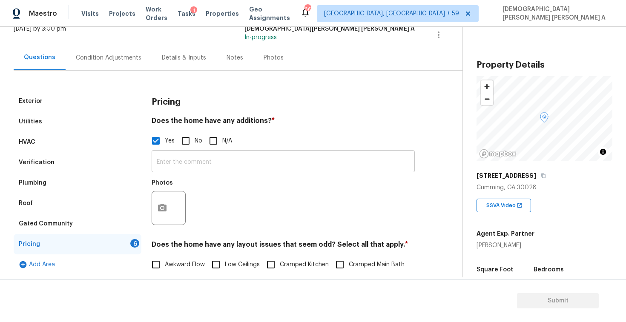
click at [208, 172] on input "text" at bounding box center [282, 162] width 263 height 20
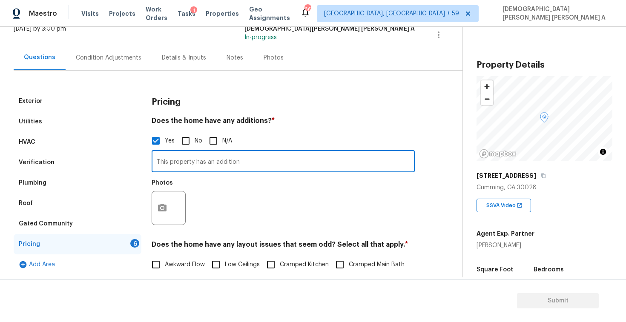
type input "This property has an addition"
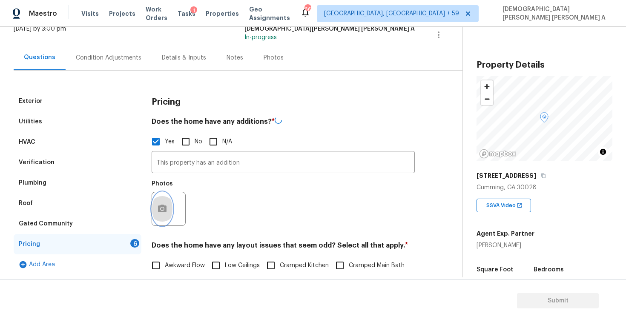
click at [166, 204] on icon "button" at bounding box center [162, 209] width 10 height 10
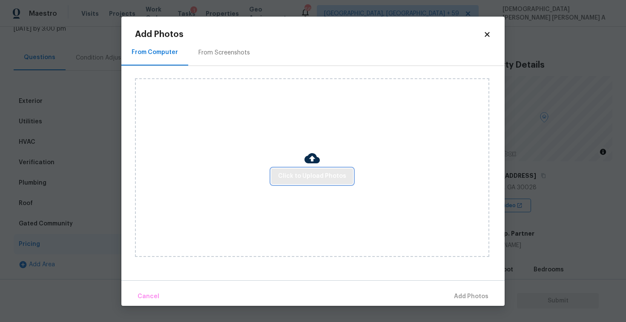
click at [325, 180] on span "Click to Upload Photos" at bounding box center [312, 176] width 68 height 11
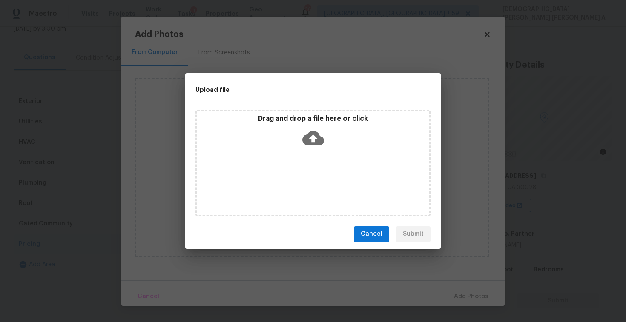
click at [290, 108] on div "Drag and drop a file here or click" at bounding box center [312, 162] width 255 height 113
click at [304, 144] on icon at bounding box center [313, 138] width 22 height 22
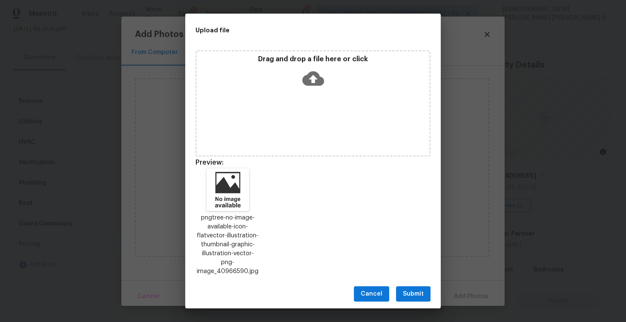
click at [416, 293] on span "Submit" at bounding box center [413, 294] width 21 height 11
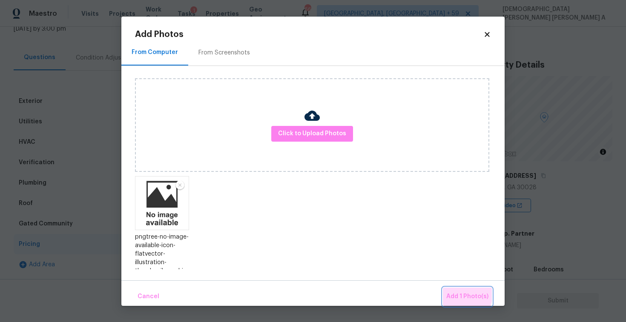
click at [454, 293] on span "Add 1 Photo(s)" at bounding box center [467, 296] width 42 height 11
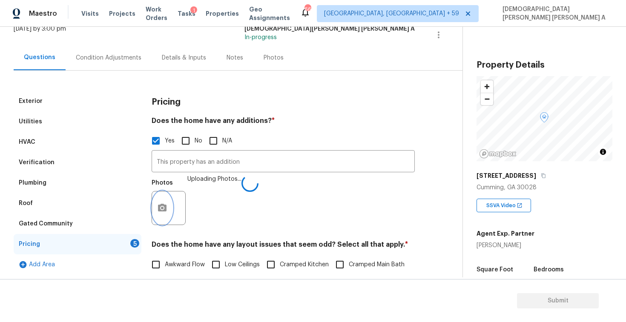
scroll to position [251, 0]
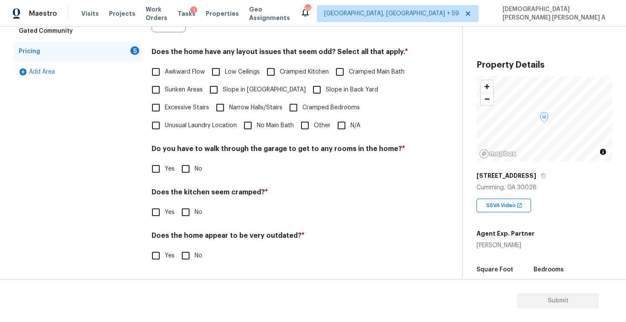
click at [335, 123] on input "N/A" at bounding box center [341, 126] width 18 height 18
checkbox input "true"
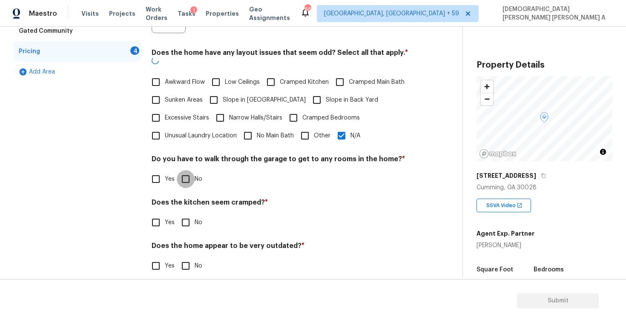
click at [188, 173] on input "No" at bounding box center [186, 179] width 18 height 18
checkbox input "true"
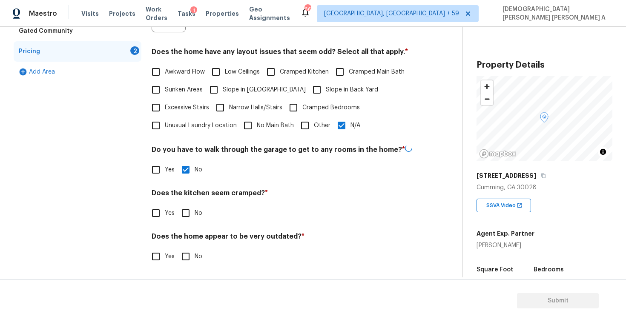
click at [186, 219] on input "No" at bounding box center [186, 213] width 18 height 18
checkbox input "true"
click at [187, 248] on input "No" at bounding box center [186, 257] width 18 height 18
checkbox input "true"
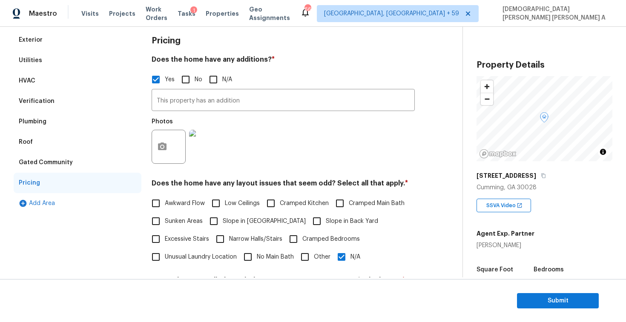
scroll to position [89, 0]
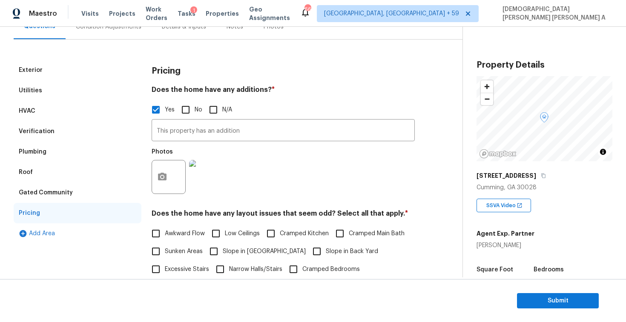
click at [124, 32] on div "Condition Adjustments" at bounding box center [109, 26] width 86 height 25
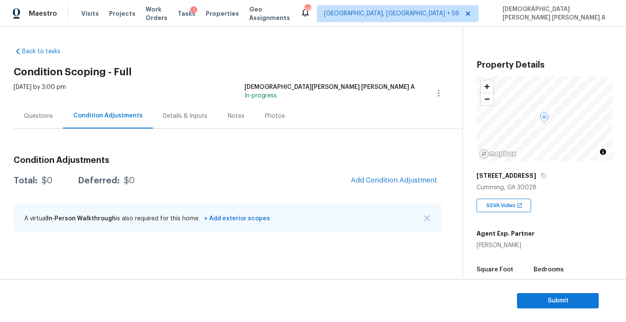
click at [269, 117] on div "Photos" at bounding box center [275, 116] width 20 height 9
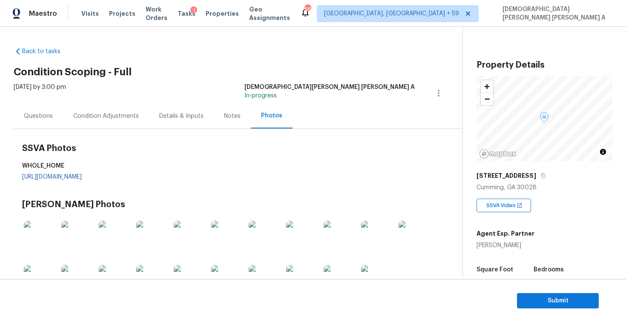
click at [222, 173] on div "SSVA Photos WHOLE_HOME https://d285kkeqns3g4j.cloudfront.net/Opportunity/006PD0…" at bounding box center [232, 165] width 420 height 56
click at [82, 177] on link "https://d285kkeqns3g4j.cloudfront.net/Opportunity/006PD00000KGU1vYAH/GO%20Media…" at bounding box center [52, 177] width 60 height 6
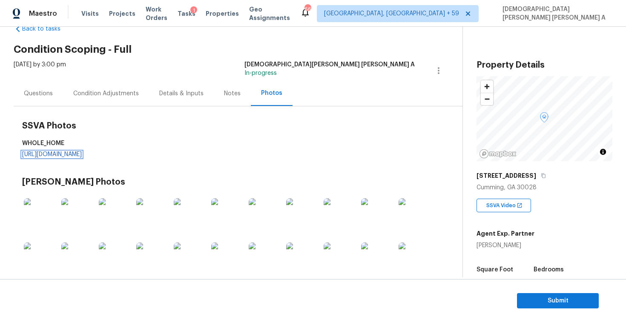
scroll to position [48, 0]
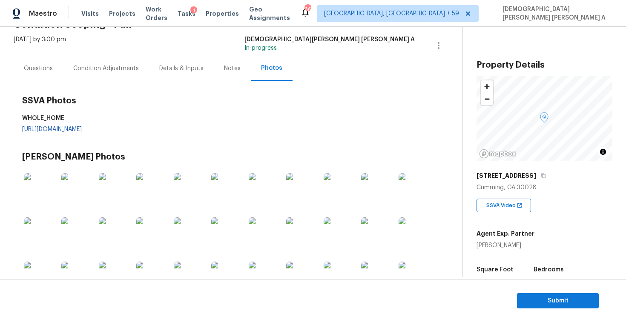
click at [115, 73] on div "Condition Adjustments" at bounding box center [106, 68] width 86 height 25
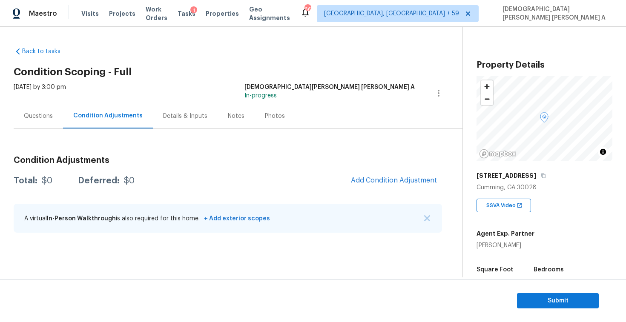
click at [33, 123] on div "Questions" at bounding box center [38, 115] width 49 height 25
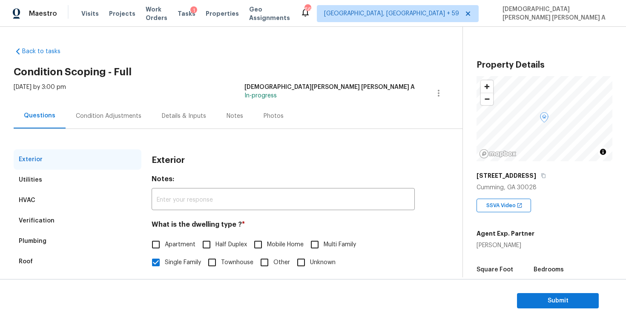
scroll to position [88, 0]
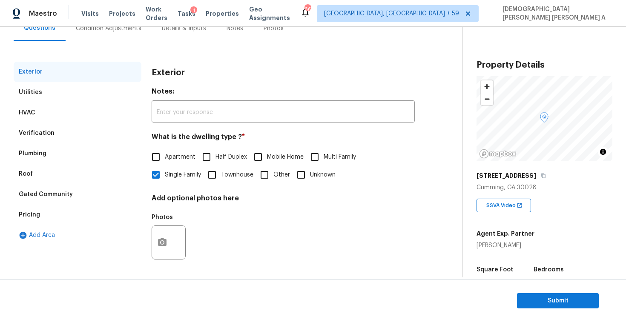
click at [37, 211] on div "Pricing" at bounding box center [29, 215] width 21 height 9
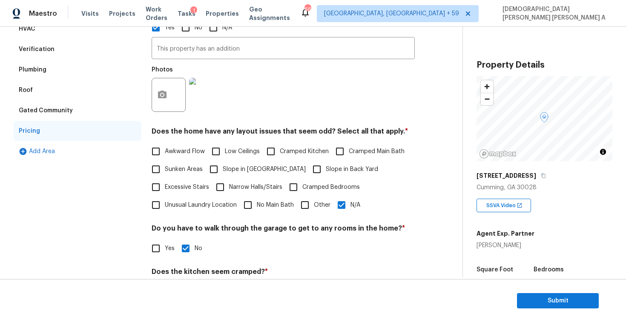
scroll to position [189, 0]
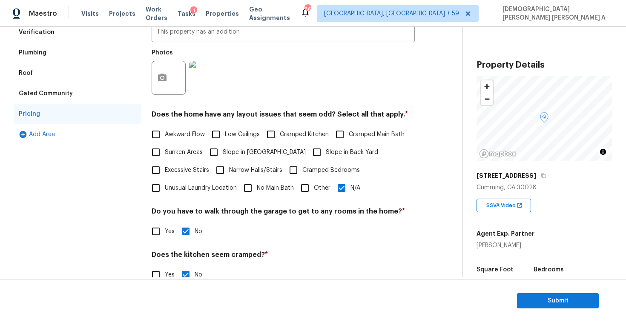
click at [342, 186] on input "N/A" at bounding box center [341, 188] width 18 height 18
checkbox input "false"
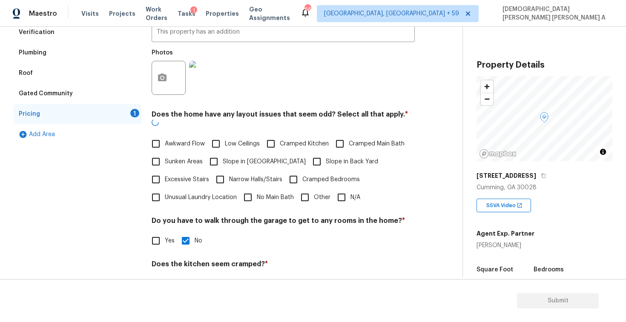
click at [278, 143] on input "Cramped Kitchen" at bounding box center [271, 144] width 18 height 18
checkbox input "true"
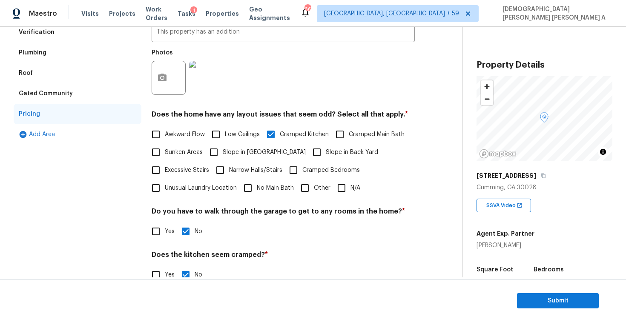
click at [308, 154] on input "Slope in Back Yard" at bounding box center [317, 152] width 18 height 18
checkbox input "true"
click at [266, 129] on input "Cramped Kitchen" at bounding box center [271, 135] width 18 height 18
checkbox input "false"
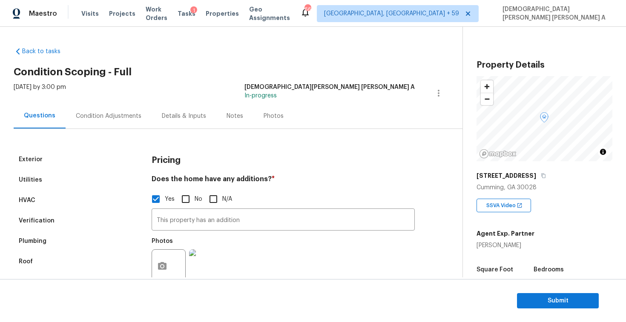
click at [114, 107] on div "Condition Adjustments" at bounding box center [109, 115] width 86 height 25
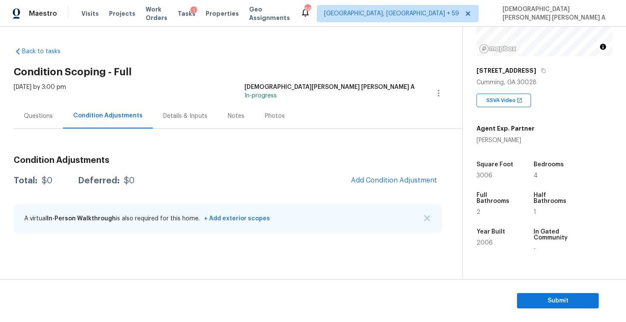
scroll to position [150, 0]
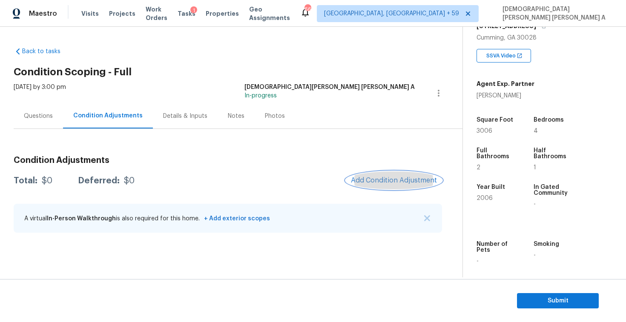
click at [407, 183] on span "Add Condition Adjustment" at bounding box center [394, 181] width 86 height 8
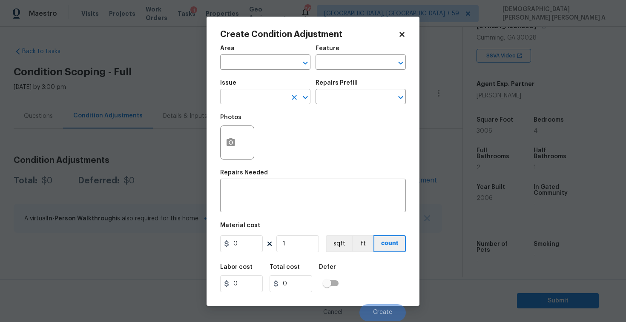
click at [250, 95] on input "text" at bounding box center [253, 97] width 66 height 13
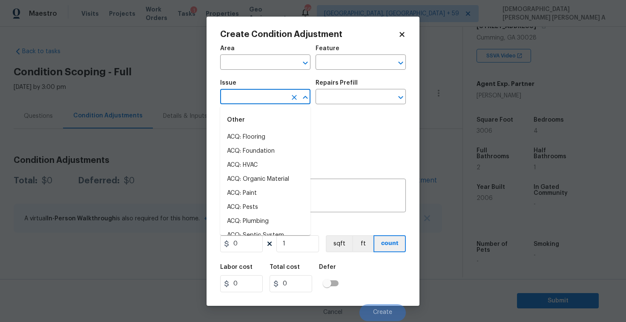
type input "f"
type input "en"
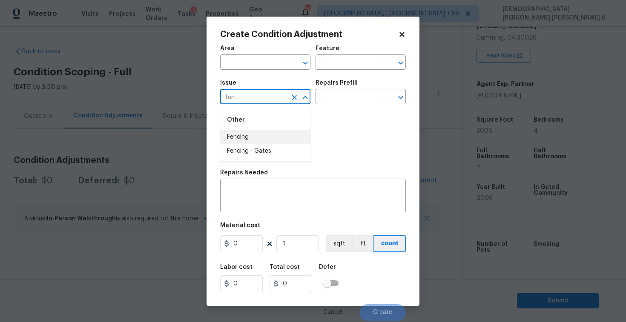
click at [257, 142] on li "Fencing" at bounding box center [265, 137] width 90 height 14
type input "Fencing"
click at [346, 96] on input "text" at bounding box center [348, 97] width 66 height 13
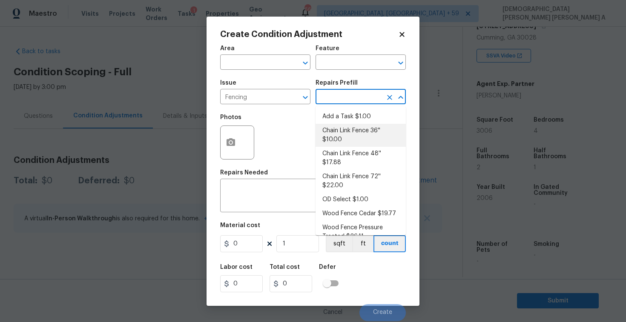
click at [343, 140] on li "Chain Link Fence 36'' $10.00" at bounding box center [360, 135] width 90 height 23
type textarea "Prep the work area and install a new 36'' chain link fence. Ensure that all of …"
type input "10"
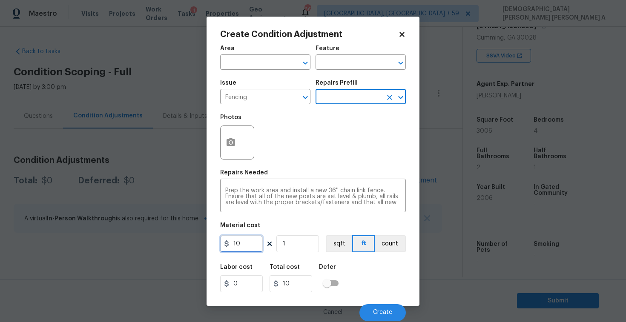
click at [246, 244] on input "10" at bounding box center [241, 243] width 43 height 17
type input "800"
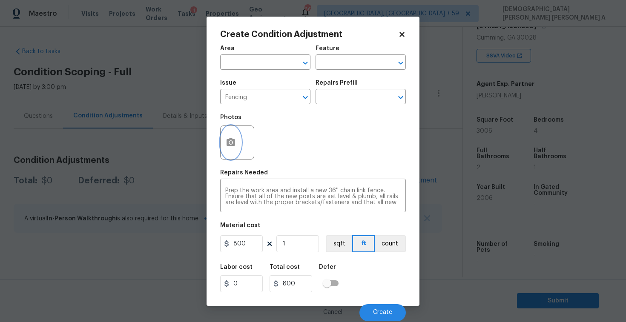
click at [229, 141] on icon "button" at bounding box center [231, 142] width 10 height 10
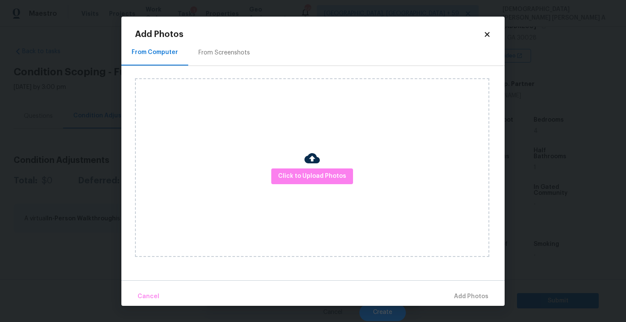
click at [214, 63] on div "From Screenshots" at bounding box center [224, 52] width 72 height 25
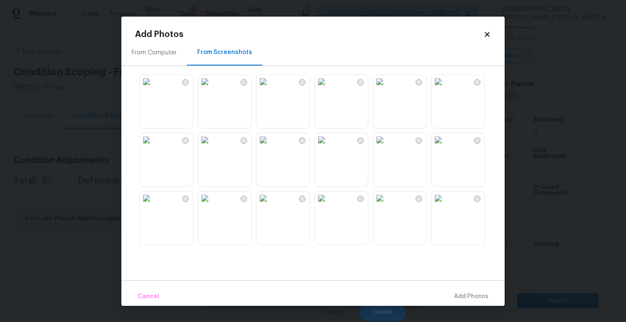
click at [445, 89] on img at bounding box center [438, 82] width 14 height 14
click at [469, 291] on span "Add 1 Photo(s)" at bounding box center [467, 296] width 42 height 11
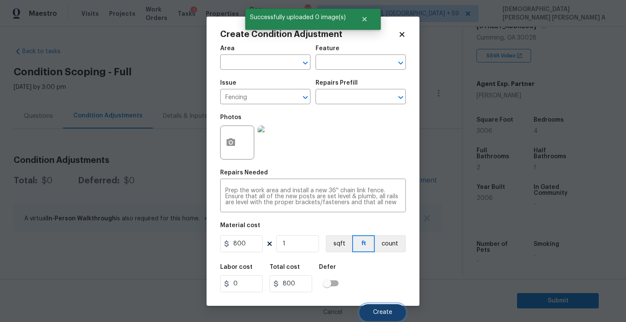
click at [387, 319] on button "Create" at bounding box center [382, 312] width 46 height 17
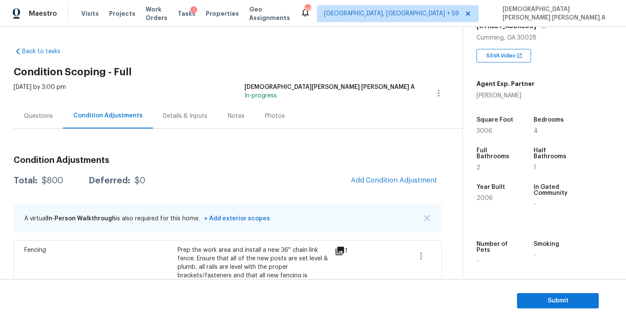
click at [45, 118] on div "Questions" at bounding box center [38, 116] width 29 height 9
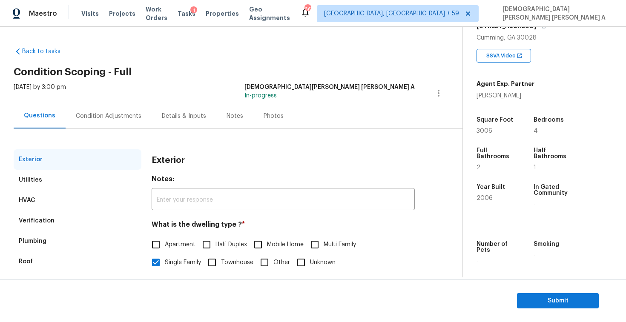
scroll to position [88, 0]
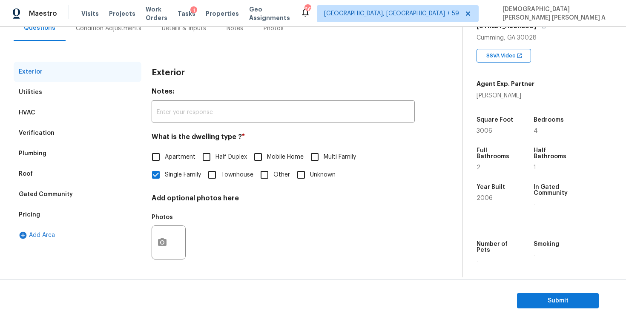
click at [39, 211] on div "Pricing" at bounding box center [78, 215] width 128 height 20
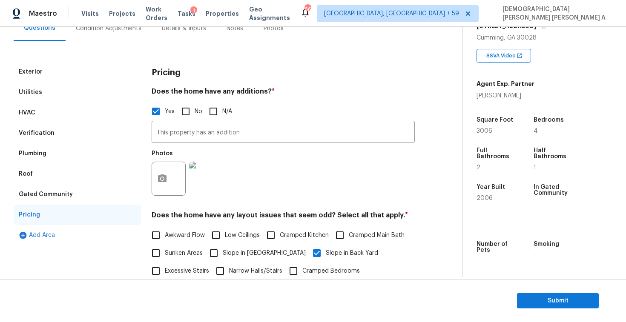
scroll to position [156, 0]
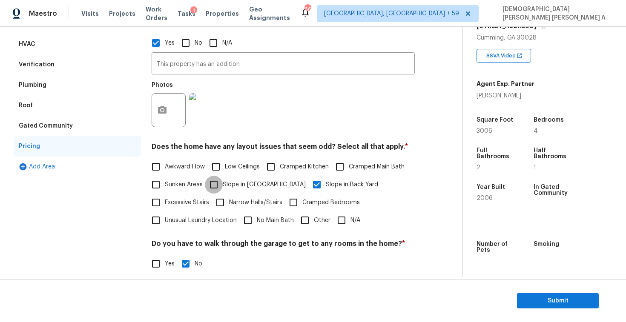
click at [216, 186] on input "Slope in Front Yard" at bounding box center [214, 185] width 18 height 18
checkbox input "true"
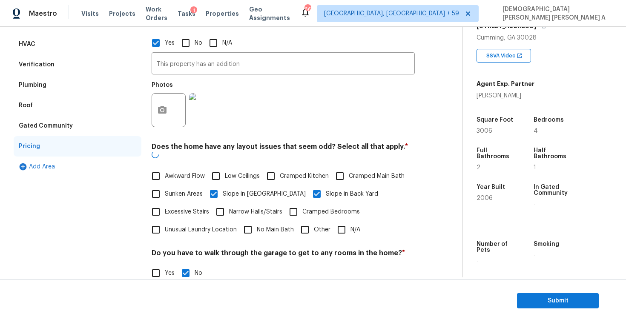
scroll to position [0, 0]
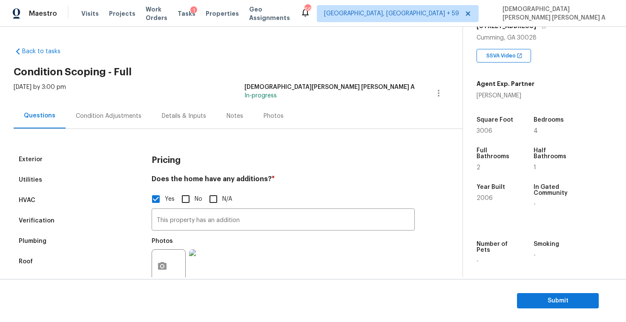
click at [66, 103] on div "Mon, Sep 15 2025 by 3:00 pm" at bounding box center [40, 93] width 52 height 20
click at [109, 124] on div "Condition Adjustments" at bounding box center [109, 115] width 86 height 25
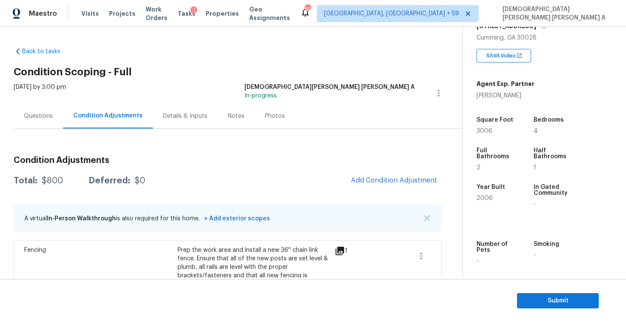
scroll to position [36, 0]
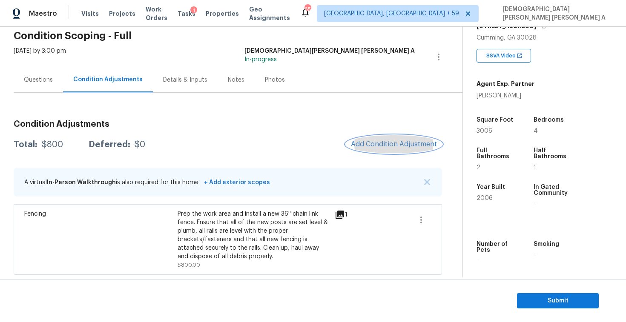
click at [375, 149] on button "Add Condition Adjustment" at bounding box center [394, 144] width 96 height 18
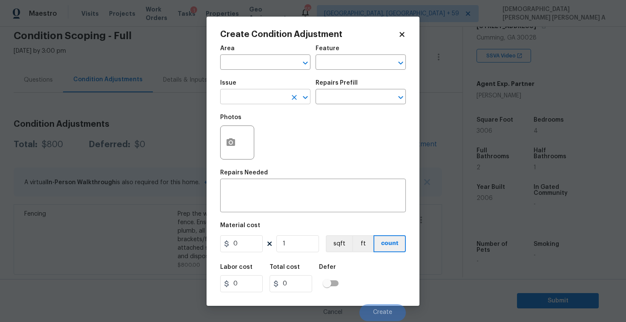
click at [257, 96] on input "text" at bounding box center [253, 97] width 66 height 13
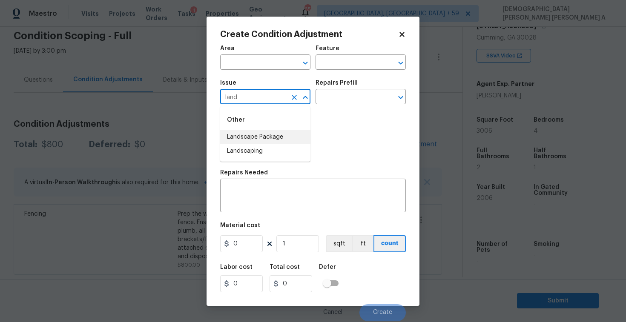
click at [257, 134] on li "Landscape Package" at bounding box center [265, 137] width 90 height 14
type input "Landscape Package"
click at [342, 100] on input "text" at bounding box center [348, 97] width 66 height 13
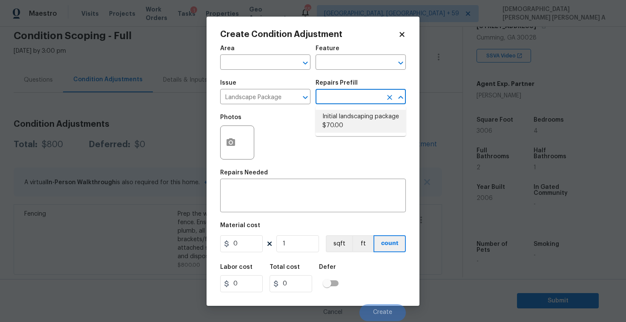
click at [341, 130] on li "Initial landscaping package $70.00" at bounding box center [360, 121] width 90 height 23
type input "Home Readiness Packages"
type textarea "Mowing of grass up to 6" in height. Mow, edge along driveways & sidewalks, trim…"
type input "70"
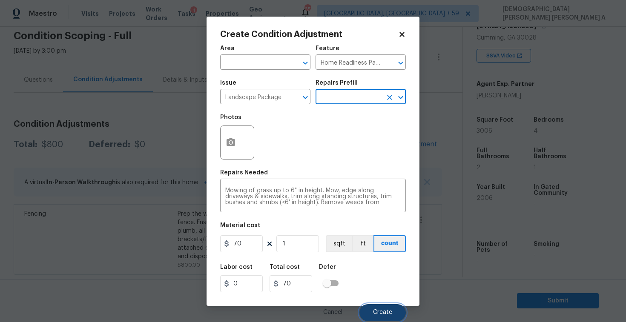
click at [394, 317] on button "Create" at bounding box center [382, 312] width 46 height 17
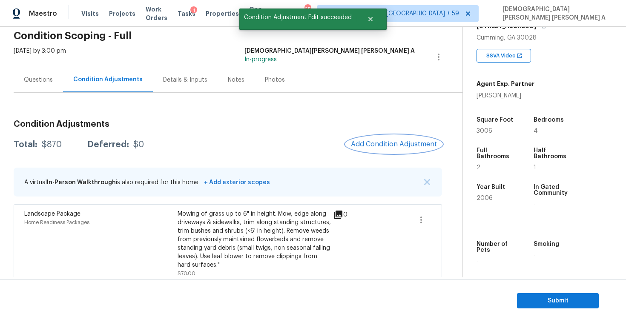
click at [400, 146] on span "Add Condition Adjustment" at bounding box center [394, 144] width 86 height 8
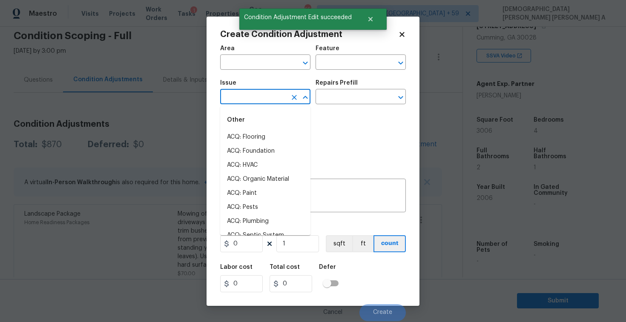
click at [260, 96] on input "text" at bounding box center [253, 97] width 66 height 13
click at [252, 143] on li "Demo Exterior" at bounding box center [265, 137] width 90 height 14
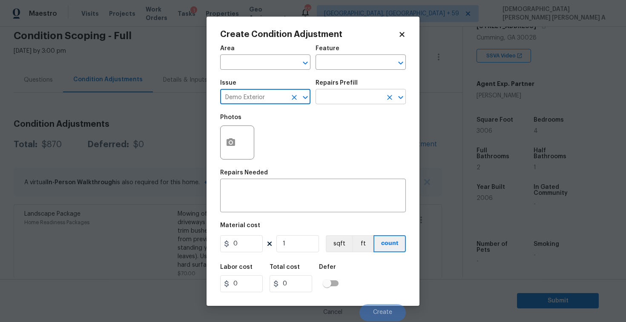
type input "Demo Exterior"
click at [341, 97] on input "text" at bounding box center [348, 97] width 66 height 13
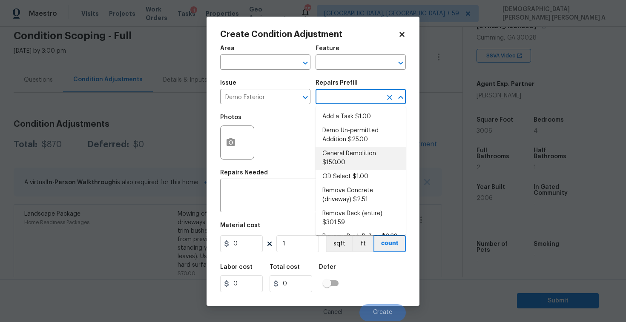
click at [349, 167] on li "General Demolition $150.00" at bounding box center [360, 158] width 90 height 23
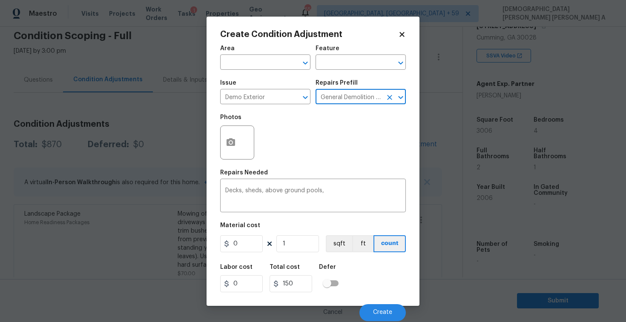
type input "Demolition"
type textarea "Decks, sheds, above ground pools,"
type input "150"
click at [251, 240] on input "150" at bounding box center [241, 243] width 43 height 17
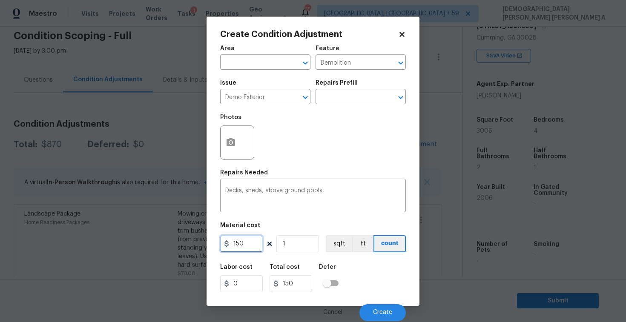
click at [251, 240] on input "150" at bounding box center [241, 243] width 43 height 17
type input "700"
click at [235, 141] on icon "button" at bounding box center [231, 142] width 10 height 10
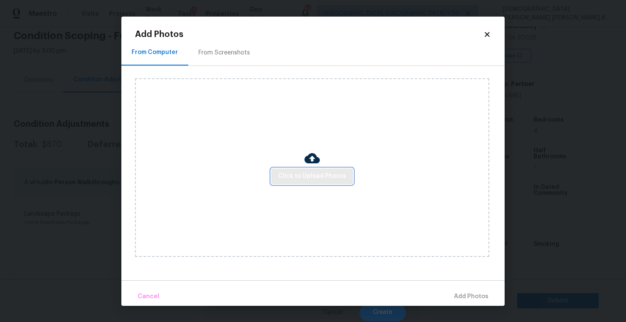
click at [317, 179] on span "Click to Upload Photos" at bounding box center [312, 176] width 68 height 11
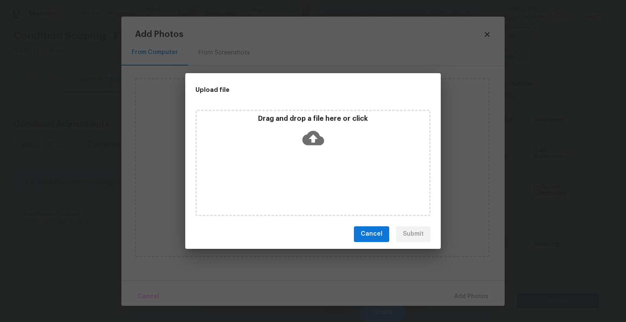
click at [312, 138] on icon at bounding box center [313, 138] width 22 height 22
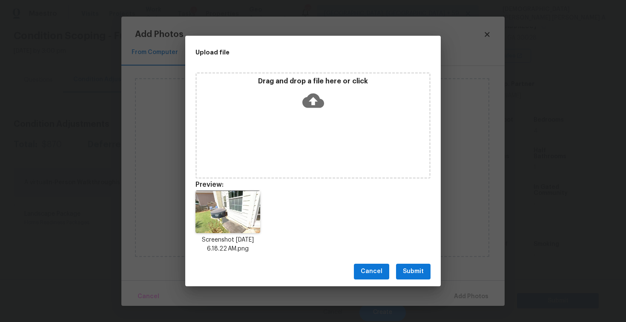
click at [416, 268] on span "Submit" at bounding box center [413, 271] width 21 height 11
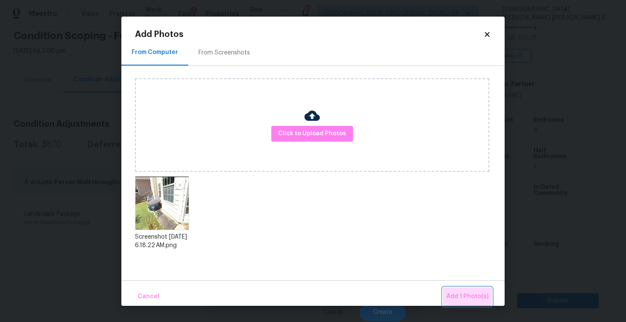
click at [465, 293] on span "Add 1 Photo(s)" at bounding box center [467, 296] width 42 height 11
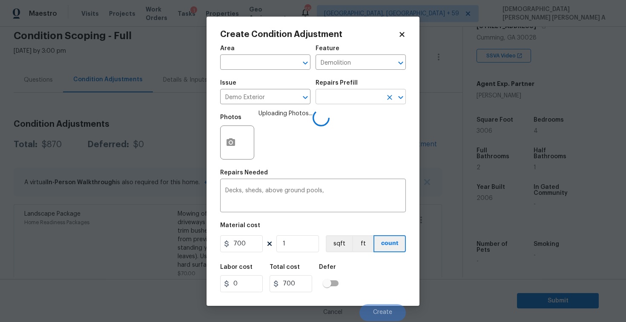
click at [360, 94] on input "text" at bounding box center [348, 97] width 66 height 13
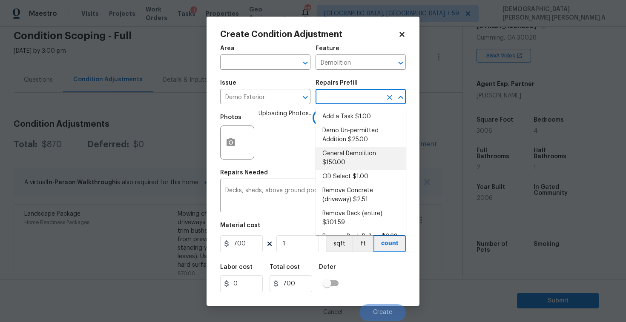
click at [281, 157] on span "Uploading Photos..." at bounding box center [285, 136] width 54 height 55
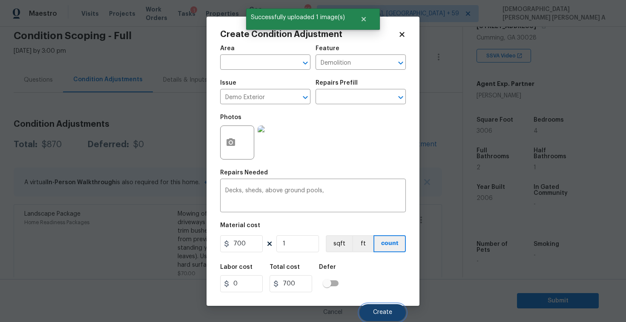
click at [374, 311] on span "Create" at bounding box center [382, 312] width 19 height 6
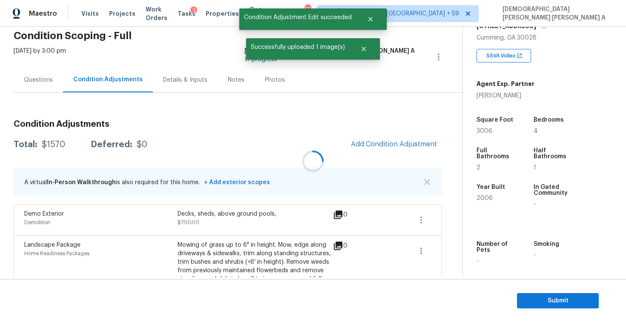
click at [380, 142] on div at bounding box center [313, 161] width 626 height 322
click at [380, 143] on span "Add Condition Adjustment" at bounding box center [394, 144] width 86 height 8
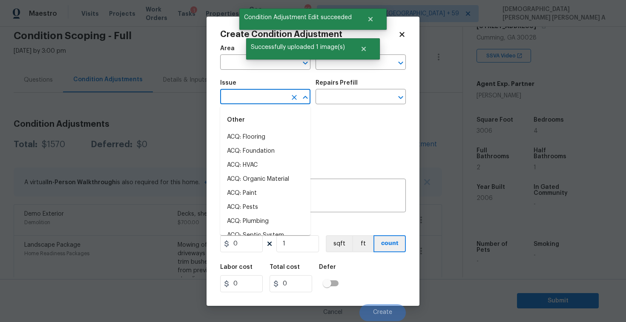
click at [261, 103] on input "text" at bounding box center [253, 97] width 66 height 13
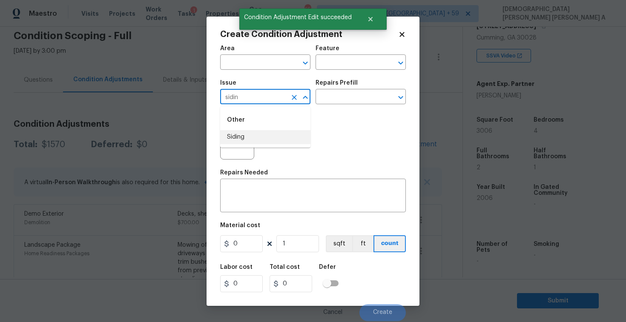
click at [278, 147] on ul "Other Siding" at bounding box center [265, 126] width 90 height 41
click at [277, 143] on li "Siding" at bounding box center [265, 137] width 90 height 14
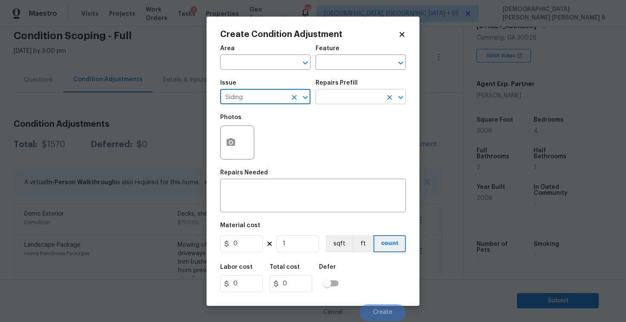
type input "Siding"
click at [330, 96] on input "text" at bounding box center [348, 97] width 66 height 13
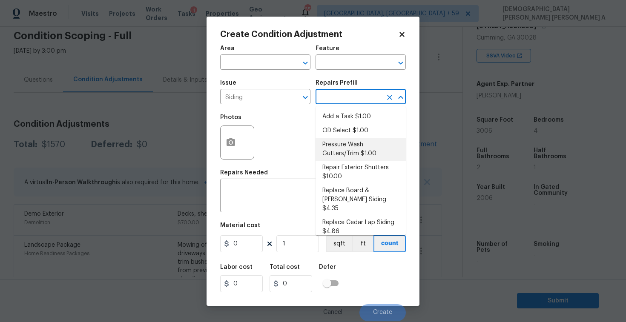
click at [336, 146] on li "Pressure Wash Gutters/Trim $1.00" at bounding box center [360, 149] width 90 height 23
type input "Siding"
type textarea "Protect areas as needed for pressure washing. Pressure wash the gutters and tri…"
type input "1"
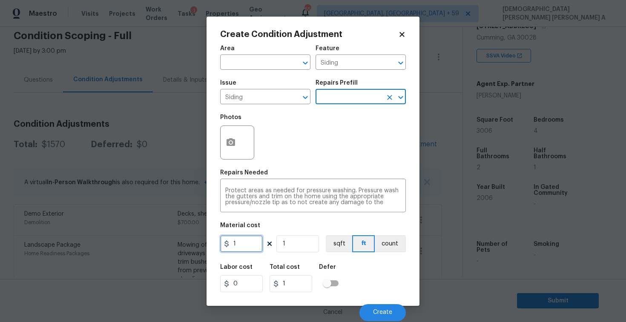
click at [254, 243] on input "1" at bounding box center [241, 243] width 43 height 17
type input "575"
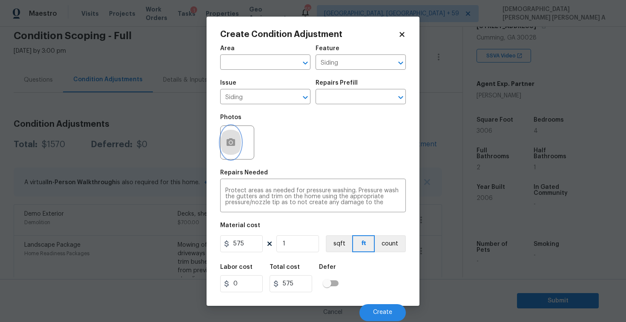
click at [237, 139] on button "button" at bounding box center [230, 142] width 20 height 33
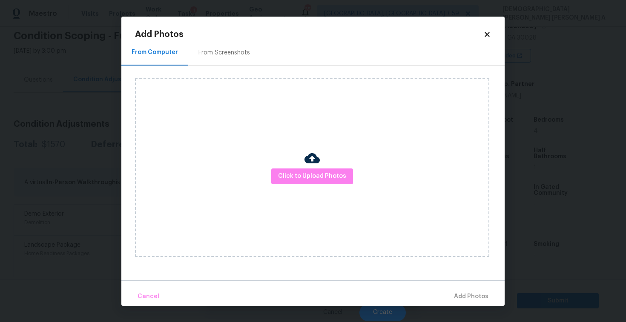
click at [223, 62] on div "From Screenshots" at bounding box center [224, 52] width 72 height 25
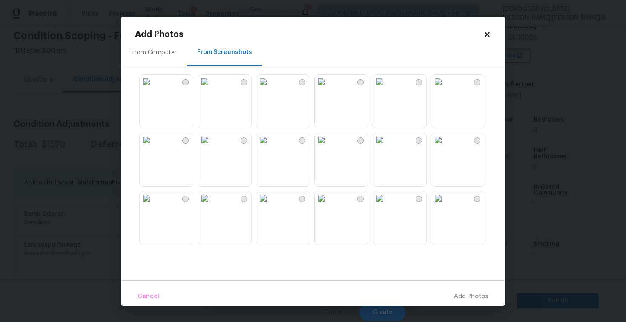
click at [171, 53] on div "From Computer" at bounding box center [153, 53] width 45 height 9
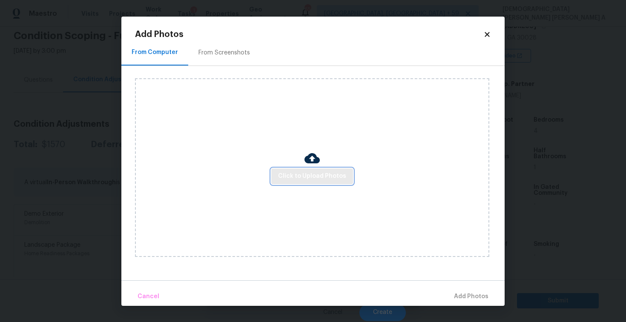
click at [311, 181] on button "Click to Upload Photos" at bounding box center [312, 177] width 82 height 16
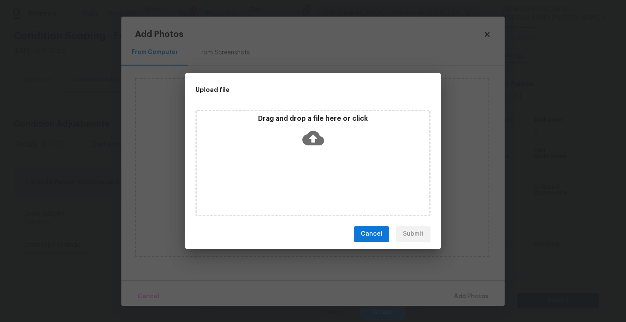
click at [309, 147] on icon at bounding box center [313, 138] width 22 height 22
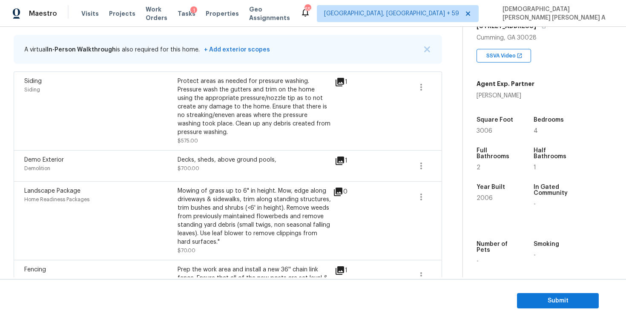
scroll to position [65, 0]
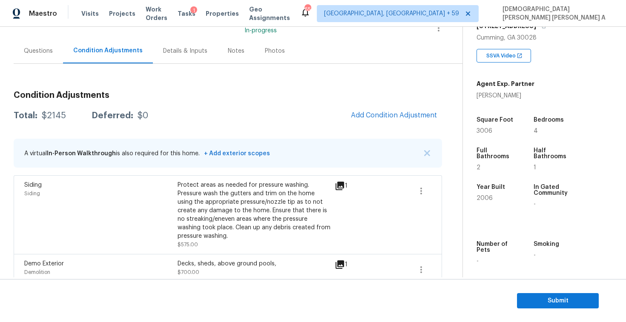
click at [382, 115] on span "Add Condition Adjustment" at bounding box center [394, 115] width 86 height 8
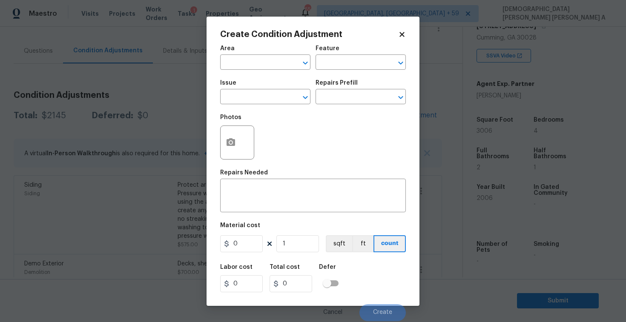
click at [260, 89] on div "Issue" at bounding box center [265, 85] width 90 height 11
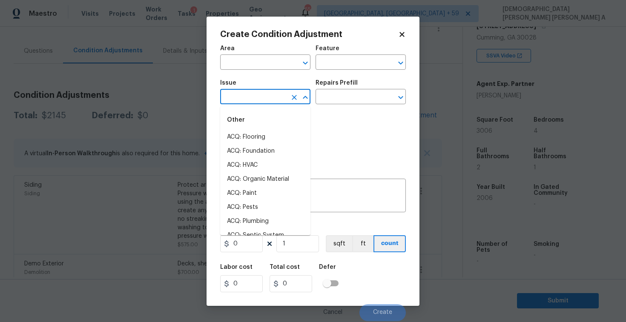
click at [262, 97] on input "text" at bounding box center [253, 97] width 66 height 13
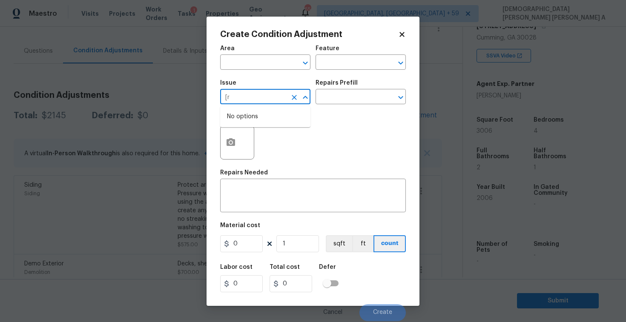
type input "["
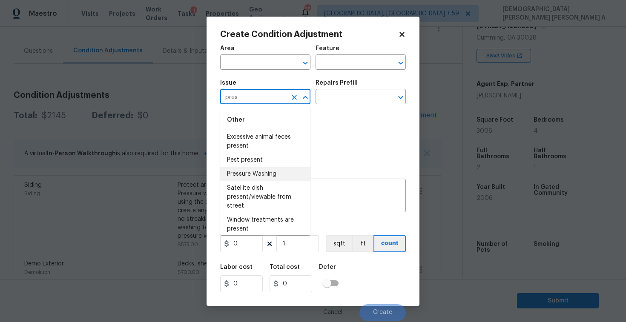
click at [269, 174] on li "Pressure Washing" at bounding box center [265, 174] width 90 height 14
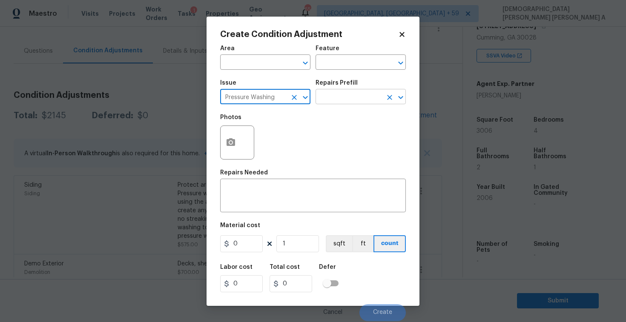
type input "Pressure Washing"
click at [357, 97] on input "text" at bounding box center [348, 97] width 66 height 13
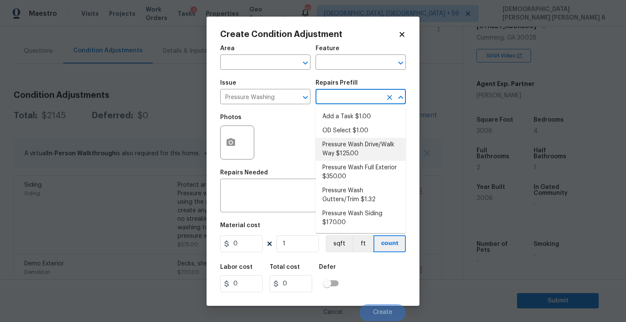
click at [344, 143] on li "Pressure Wash Drive/Walk Way $125.00" at bounding box center [360, 149] width 90 height 23
type input "Siding"
type textarea "Pressure wash the driveways/walkways as directed by the PM. Ensure that all deb…"
type input "125"
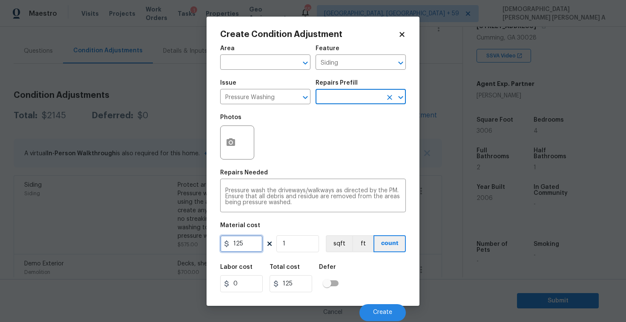
click at [246, 250] on input "125" at bounding box center [241, 243] width 43 height 17
type input "200"
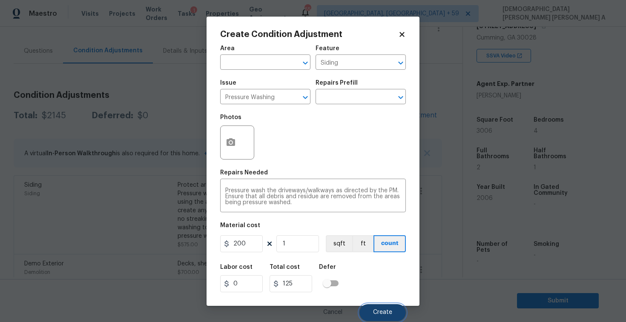
type input "200"
click at [380, 315] on span "Create" at bounding box center [382, 312] width 19 height 6
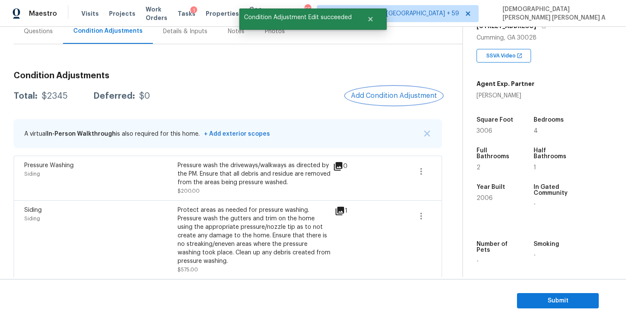
scroll to position [74, 0]
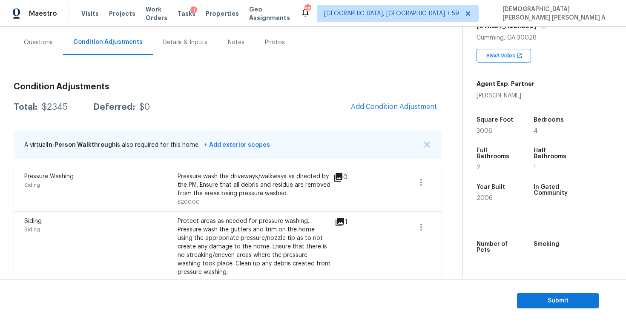
click at [404, 118] on div "Condition Adjustments Total: $2345 Deferred: $0 Add Condition Adjustment A virt…" at bounding box center [228, 273] width 428 height 395
click at [395, 110] on span "Add Condition Adjustment" at bounding box center [394, 107] width 86 height 8
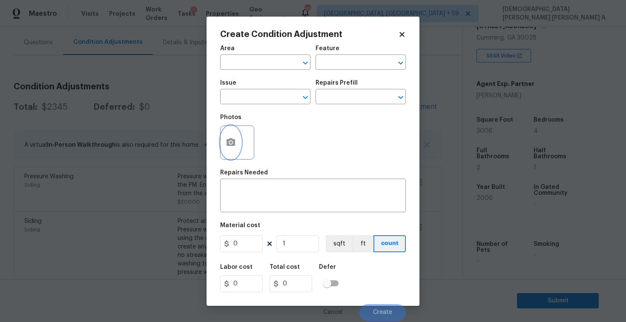
click at [234, 146] on icon "button" at bounding box center [230, 142] width 9 height 8
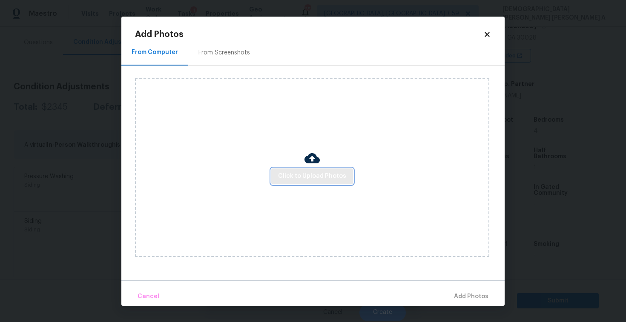
click at [323, 169] on button "Click to Upload Photos" at bounding box center [312, 177] width 82 height 16
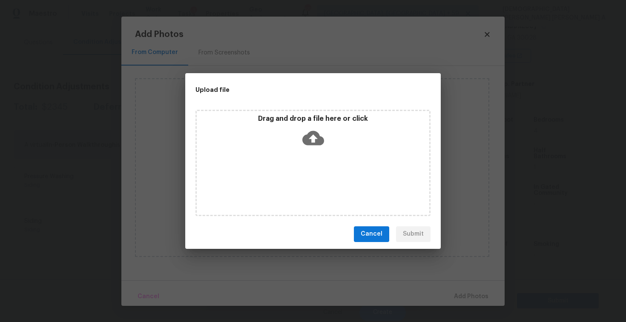
click at [318, 151] on div "Drag and drop a file here or click" at bounding box center [312, 163] width 235 height 106
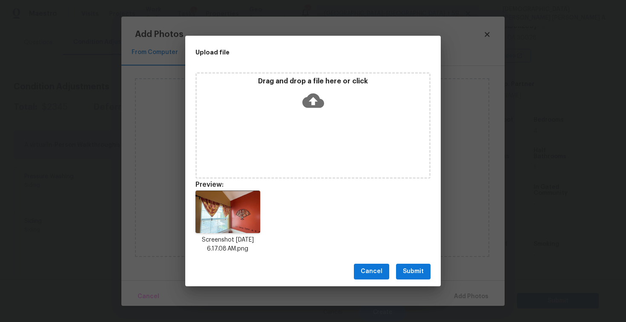
click at [420, 269] on span "Submit" at bounding box center [413, 271] width 21 height 11
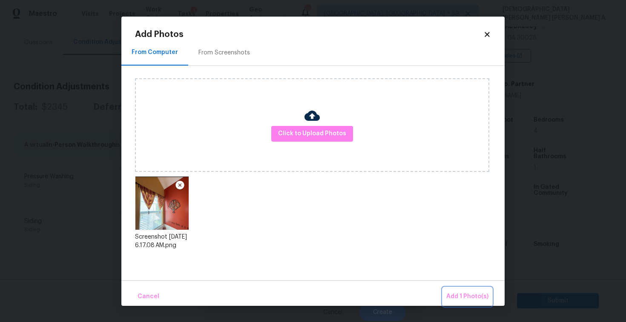
click at [462, 295] on span "Add 1 Photo(s)" at bounding box center [467, 296] width 42 height 11
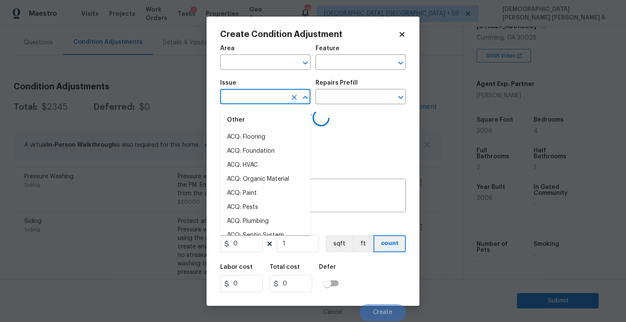
click at [271, 97] on input "text" at bounding box center [253, 97] width 66 height 13
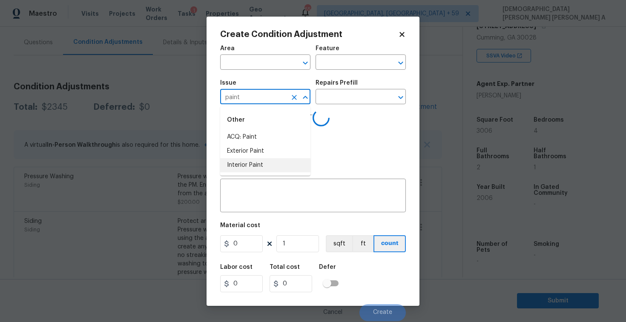
click at [274, 163] on li "Interior Paint" at bounding box center [265, 165] width 90 height 14
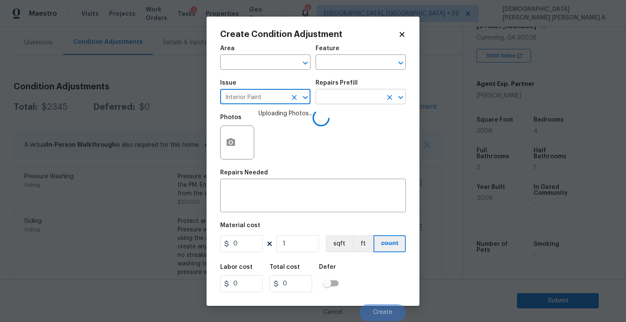
type input "Interior Paint"
click at [344, 96] on input "text" at bounding box center [348, 97] width 66 height 13
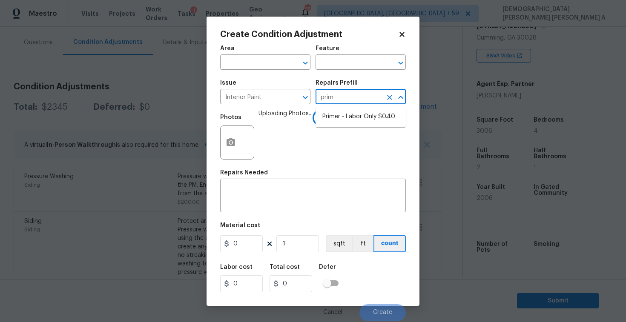
type input "prime"
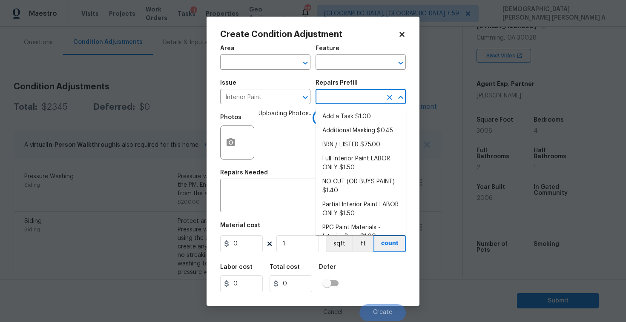
click at [350, 120] on li "Add a Task $1.00" at bounding box center [360, 117] width 90 height 14
type input "Overall Paint"
type textarea "HPM to detail"
type input "1"
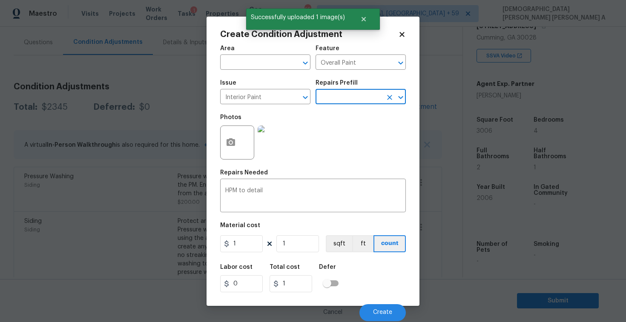
click at [357, 99] on input "text" at bounding box center [348, 97] width 66 height 13
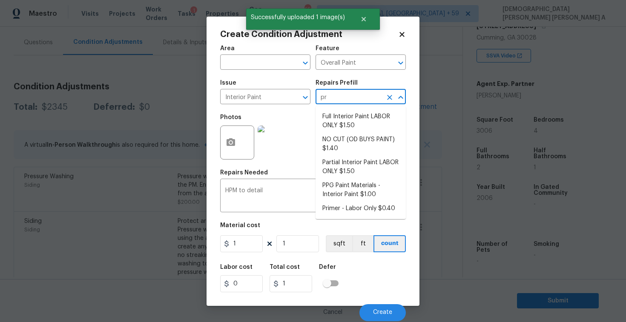
type input "pri"
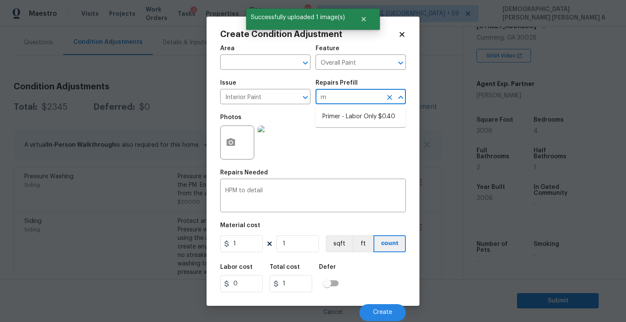
type input "me"
click at [353, 112] on li "Primer - Labor Only $0.40" at bounding box center [360, 117] width 90 height 14
type textarea "Interior primer - PRIMER PROVIDED BY OPENDOOR - All nails, screws, drywall anch…"
type input "0.4"
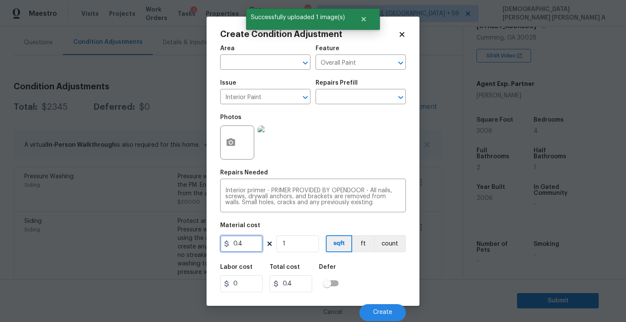
click at [251, 245] on input "0.4" at bounding box center [241, 243] width 43 height 17
type input "200"
click at [384, 313] on span "Create" at bounding box center [382, 312] width 19 height 6
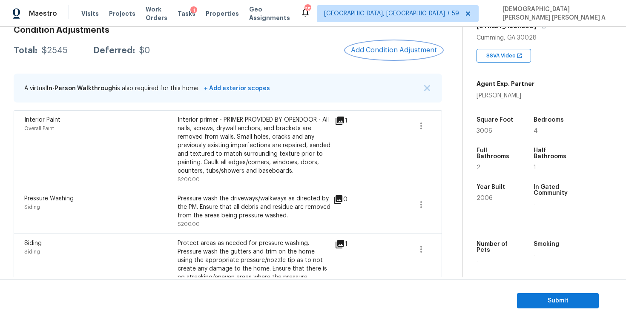
scroll to position [98, 0]
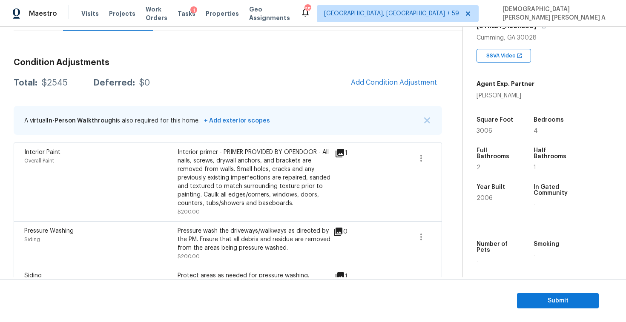
click at [389, 103] on div "Condition Adjustments Total: $2545 Deferred: $0 Add Condition Adjustment A virt…" at bounding box center [228, 288] width 428 height 474
click at [381, 81] on span "Add Condition Adjustment" at bounding box center [394, 83] width 86 height 8
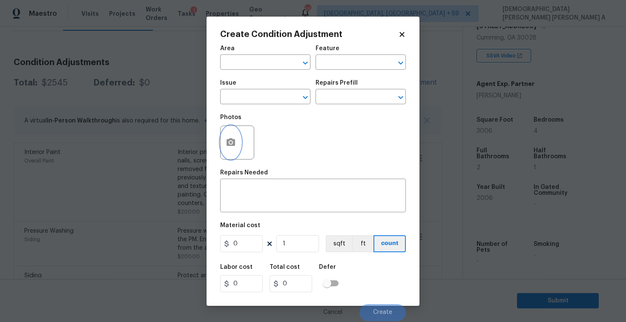
click at [237, 145] on button "button" at bounding box center [230, 142] width 20 height 33
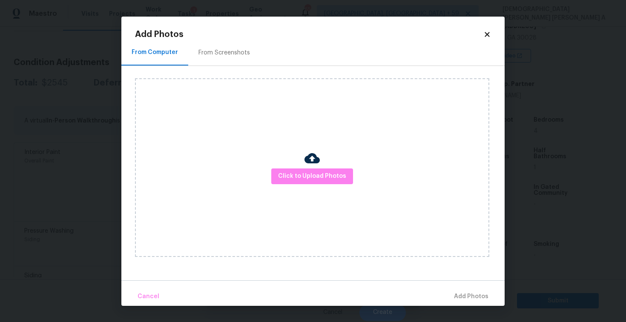
click at [235, 49] on div "From Screenshots" at bounding box center [223, 53] width 51 height 9
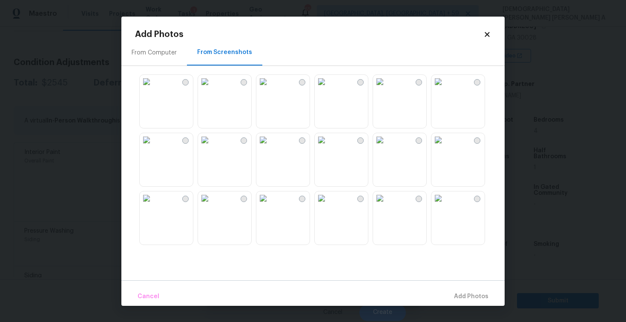
click at [386, 205] on img at bounding box center [380, 198] width 14 height 14
click at [211, 147] on img at bounding box center [205, 140] width 14 height 14
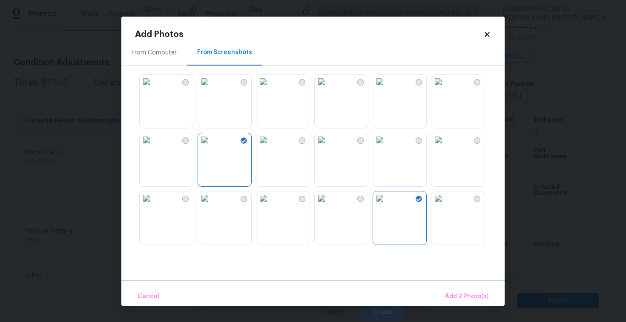
click at [211, 205] on img at bounding box center [205, 198] width 14 height 14
click at [153, 205] on img at bounding box center [147, 198] width 14 height 14
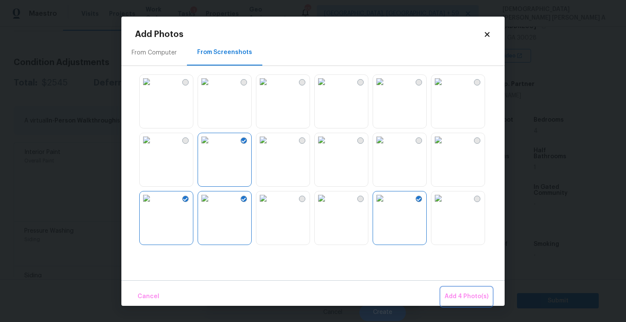
click at [471, 300] on span "Add 4 Photo(s)" at bounding box center [466, 296] width 44 height 11
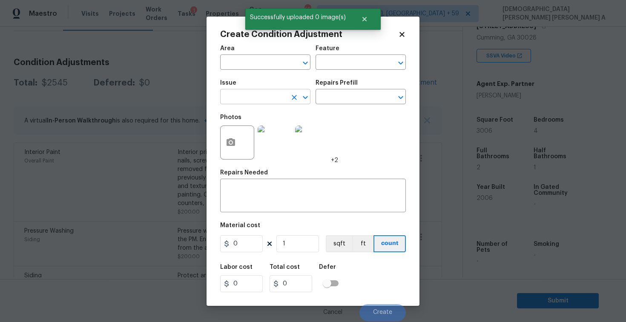
click at [261, 101] on input "text" at bounding box center [253, 97] width 66 height 13
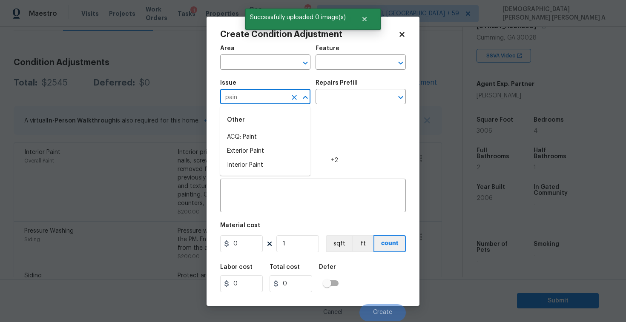
click at [269, 132] on li "ACQ: Paint" at bounding box center [265, 137] width 90 height 14
type input "ACQ: Paint"
click at [354, 90] on div "Repairs Prefill" at bounding box center [360, 85] width 90 height 11
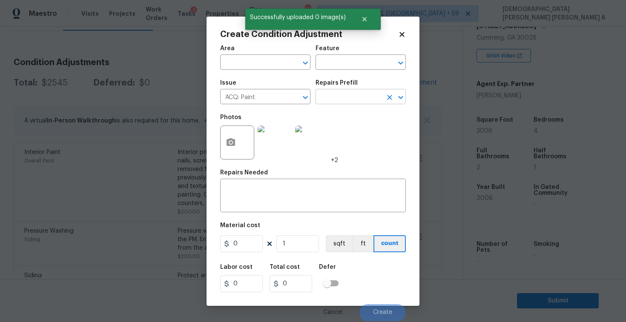
click at [353, 94] on input "text" at bounding box center [348, 97] width 66 height 13
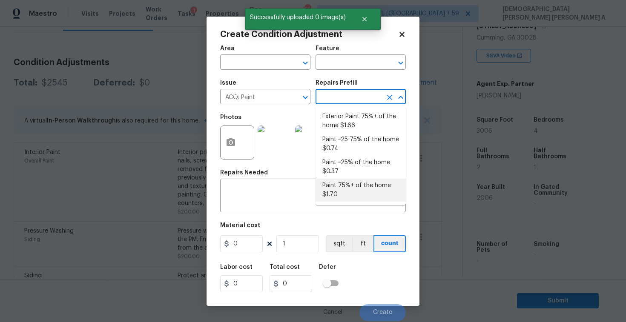
click at [356, 201] on li "Paint 75%+ of the home $1.70" at bounding box center [360, 190] width 90 height 23
type input "Acquisition"
type textarea "Acquisition Scope: 75%+ of the home will likely require interior paint"
type input "1.7"
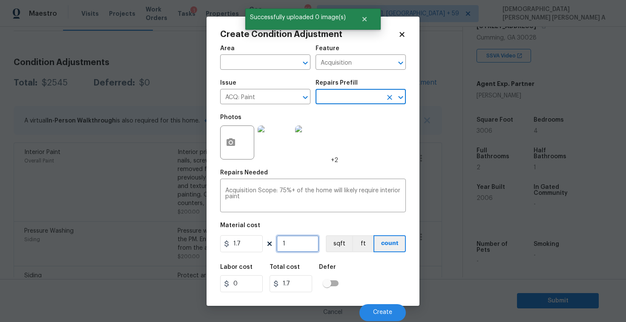
click at [294, 252] on input "1" at bounding box center [297, 243] width 43 height 17
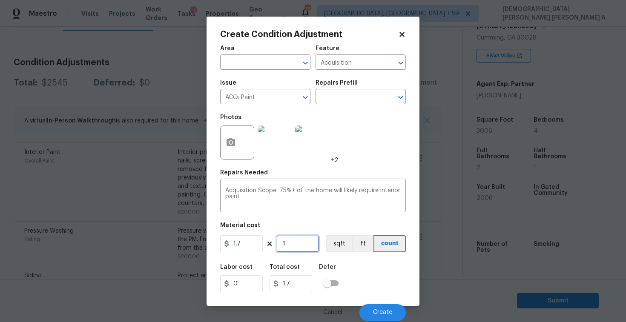
type input "0"
type input "3"
type input "5.1"
type input "30"
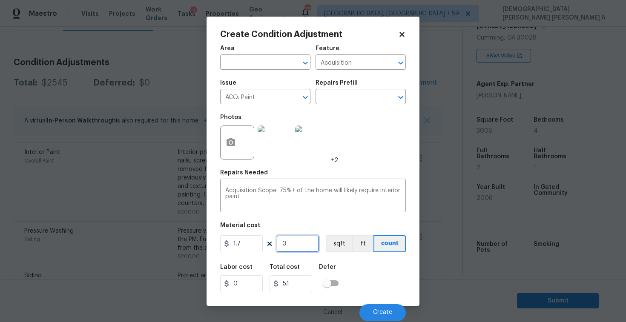
type input "51"
type input "300"
type input "510"
type input "3006"
type input "5110.2"
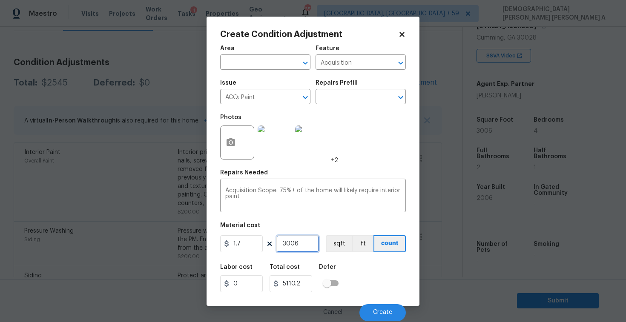
type input "3006"
click at [333, 243] on button "sqft" at bounding box center [339, 243] width 26 height 17
click at [346, 98] on input "text" at bounding box center [348, 97] width 66 height 13
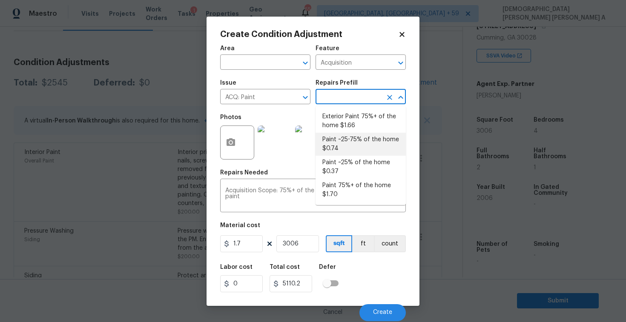
click at [346, 138] on li "Paint ~25-75% of the home $0.74" at bounding box center [360, 144] width 90 height 23
type textarea "Acquisition Scope: ~25 - 75% of the home needs interior paint"
type input "0.74"
type input "2224.44"
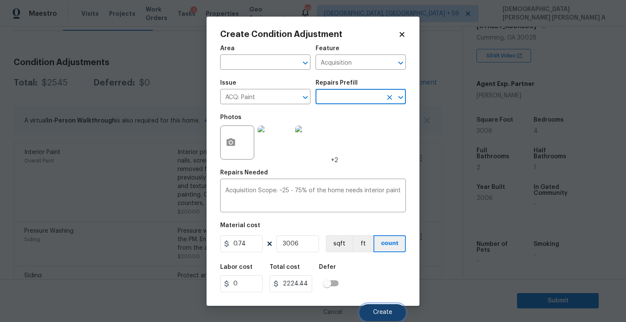
click at [382, 315] on span "Create" at bounding box center [382, 312] width 19 height 6
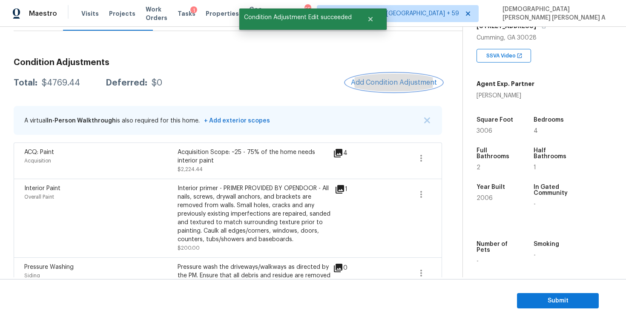
click at [387, 91] on button "Add Condition Adjustment" at bounding box center [394, 83] width 96 height 18
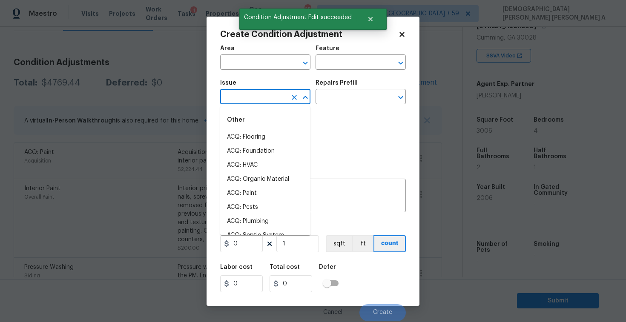
click at [245, 92] on input "text" at bounding box center [253, 97] width 66 height 13
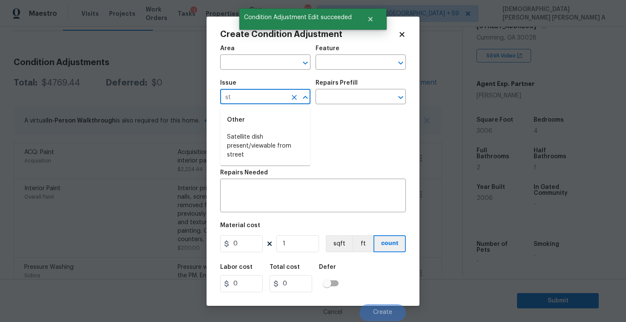
type input "s"
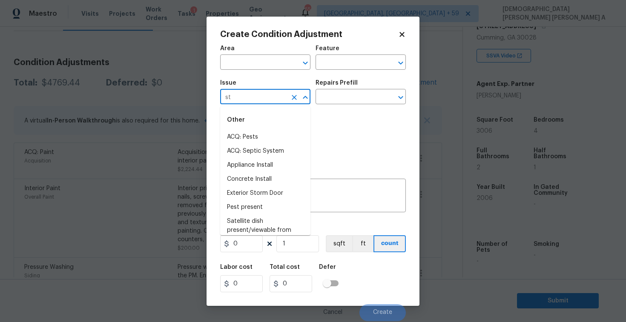
type input "s"
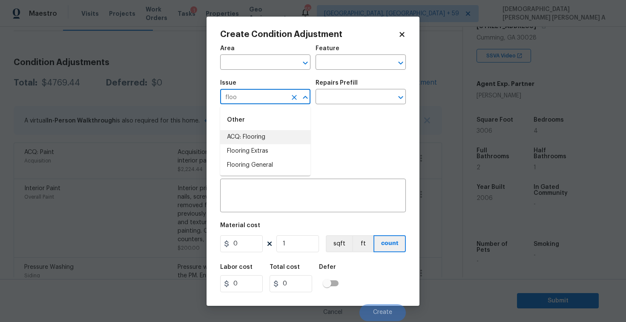
type input "floo"
click at [252, 164] on li "Flooring General" at bounding box center [265, 165] width 90 height 14
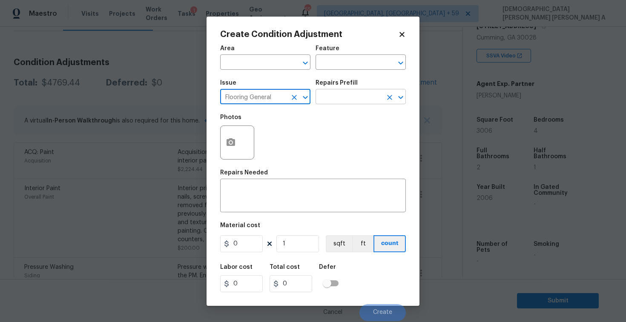
type input "Flooring General"
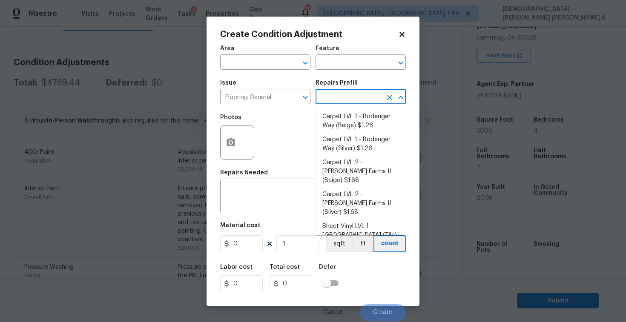
click at [345, 97] on input "text" at bounding box center [348, 97] width 66 height 13
click at [360, 160] on li "Carpet LVL 2 - Abshire Farms II (Beige) $1.68" at bounding box center [360, 172] width 90 height 32
type input "Overall Flooring"
type textarea "Install new carpet (Abshire Farms II - 749 Stony Glade) at all previously carpe…"
type input "1.68"
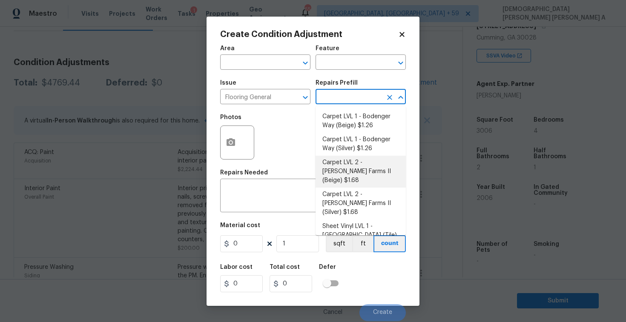
type input "1.68"
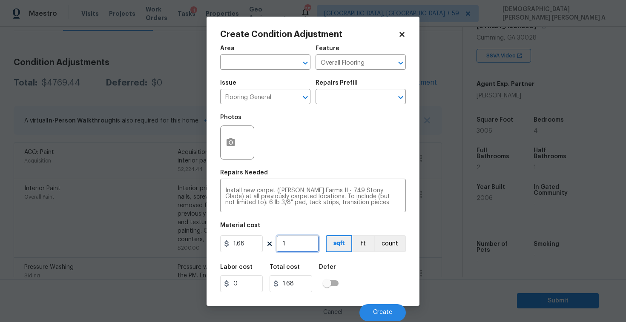
click at [300, 239] on input "1" at bounding box center [297, 243] width 43 height 17
type input "0"
type input "1"
type input "1.68"
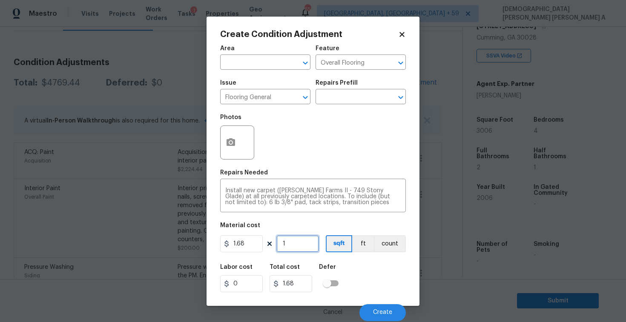
type input "15"
type input "25.2"
type input "150"
type input "252"
type input "1500"
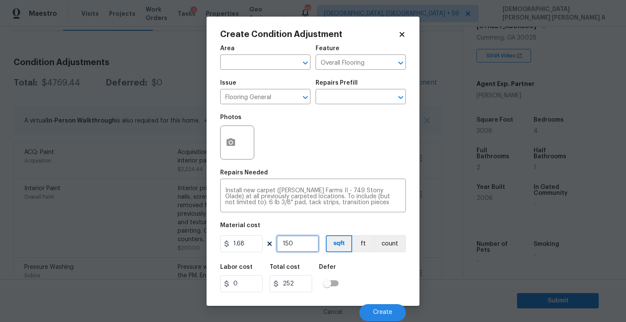
type input "2520"
type input "1500"
click at [232, 141] on icon "button" at bounding box center [230, 142] width 9 height 8
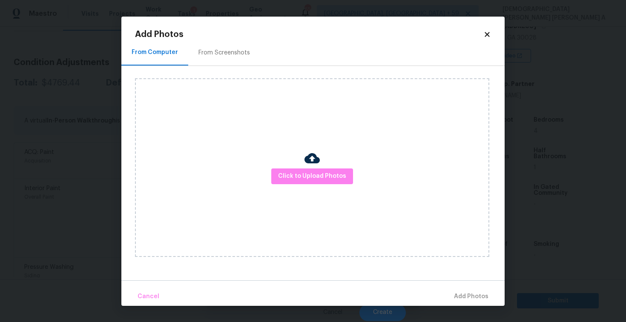
click at [321, 167] on div "Click to Upload Photos" at bounding box center [312, 167] width 354 height 179
click at [313, 177] on span "Click to Upload Photos" at bounding box center [312, 176] width 68 height 11
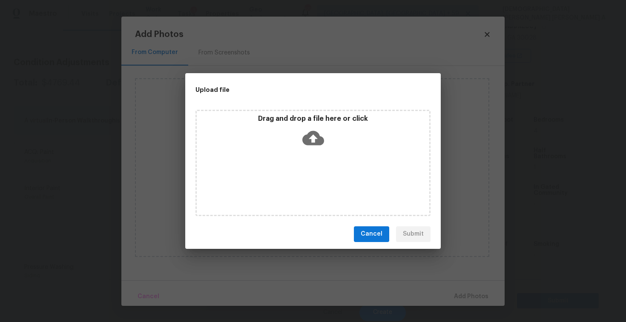
click at [313, 177] on div "Drag and drop a file here or click" at bounding box center [312, 163] width 235 height 106
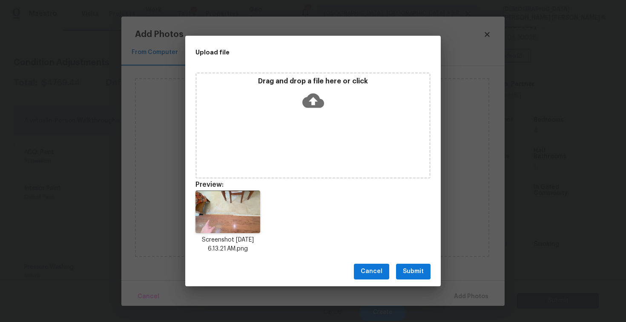
click at [415, 278] on button "Submit" at bounding box center [413, 272] width 34 height 16
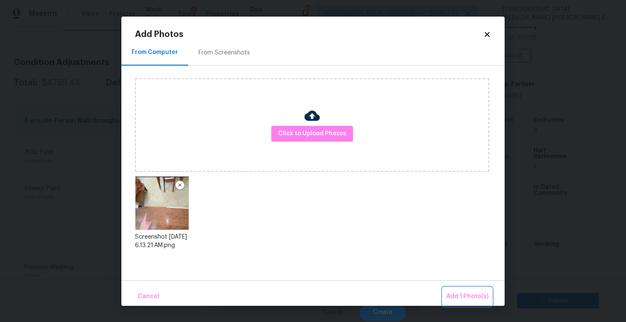
click at [460, 296] on span "Add 1 Photo(s)" at bounding box center [467, 296] width 42 height 11
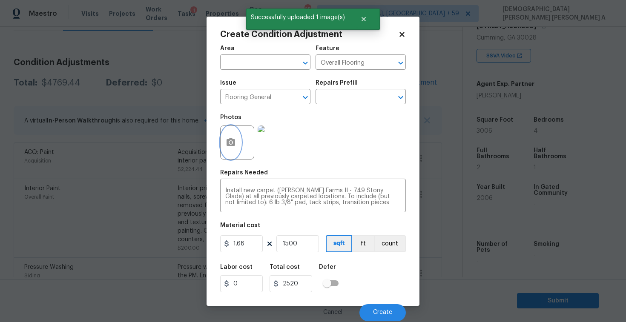
click at [230, 130] on button "button" at bounding box center [230, 142] width 20 height 33
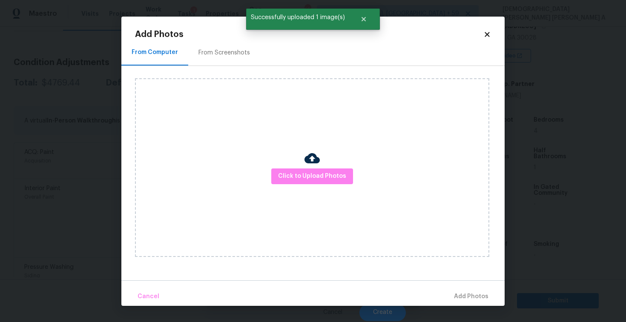
click at [200, 43] on div "From Screenshots" at bounding box center [224, 52] width 72 height 25
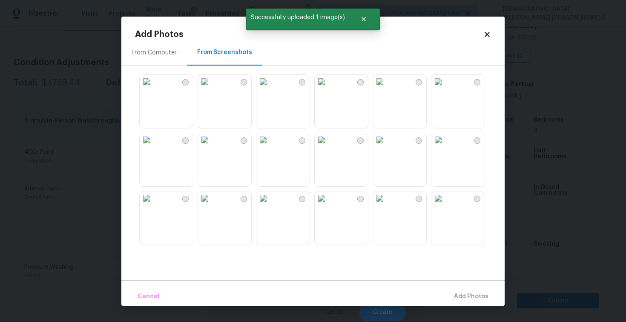
click at [270, 89] on img at bounding box center [263, 82] width 14 height 14
click at [328, 89] on img at bounding box center [321, 82] width 14 height 14
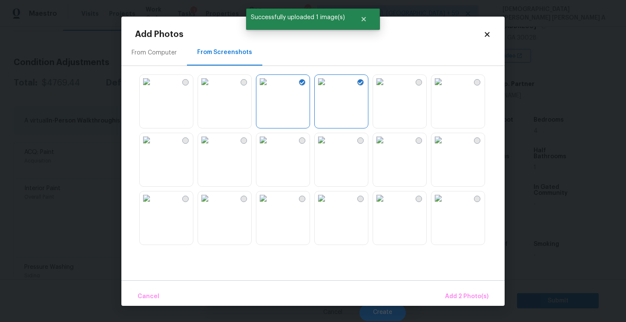
scroll to position [36, 0]
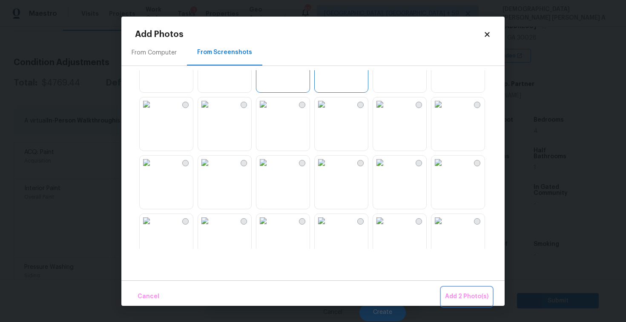
click at [471, 297] on span "Add 2 Photo(s)" at bounding box center [466, 296] width 43 height 11
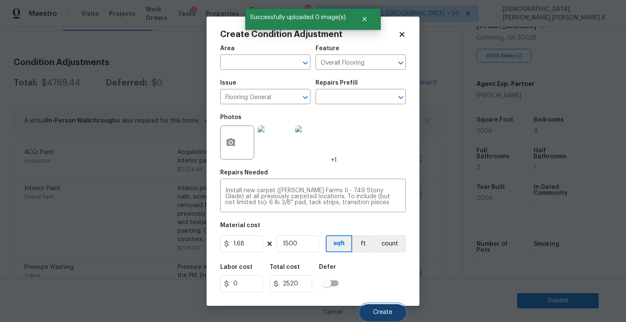
click at [389, 308] on button "Create" at bounding box center [382, 312] width 46 height 17
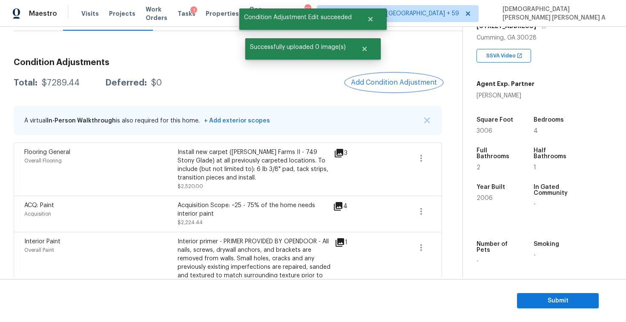
click at [391, 81] on span "Add Condition Adjustment" at bounding box center [394, 83] width 86 height 8
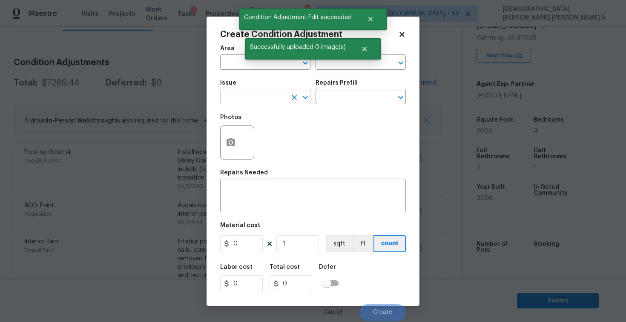
click at [266, 97] on input "text" at bounding box center [253, 97] width 66 height 13
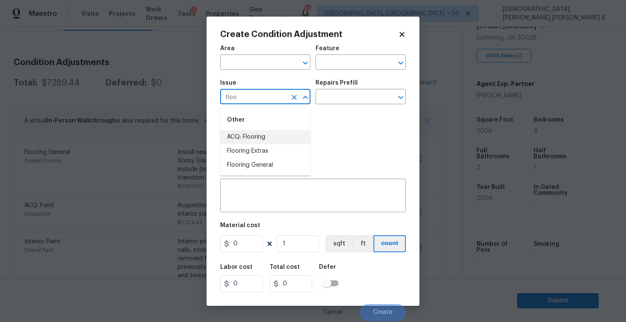
click at [268, 141] on li "ACQ: Flooring" at bounding box center [265, 137] width 90 height 14
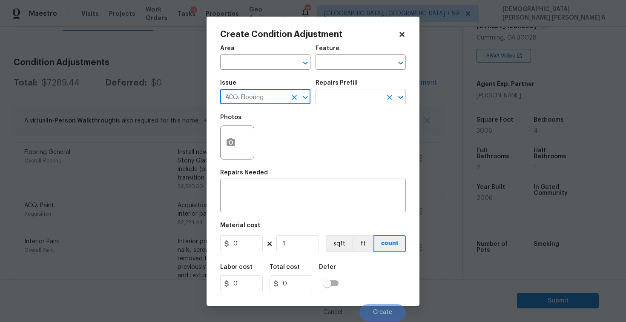
type input "ACQ: Flooring"
click at [359, 102] on input "text" at bounding box center [348, 97] width 66 height 13
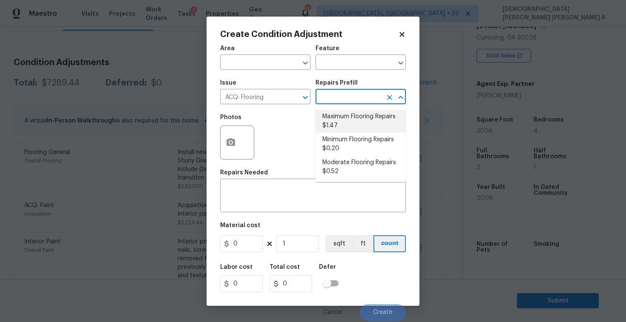
click at [365, 112] on li "Maximum Flooring Repairs $1.47" at bounding box center [360, 121] width 90 height 23
type input "Acquisition"
type textarea "Acquisition Scope: Maximum flooring repairs"
type input "1.47"
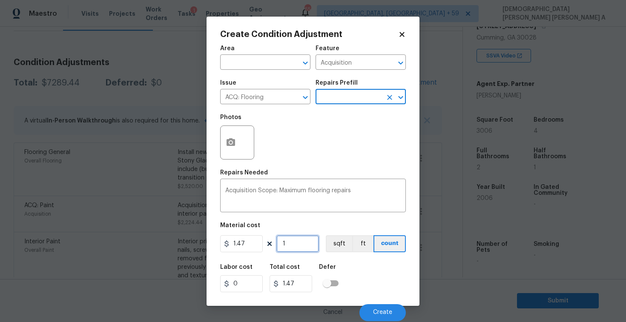
click at [294, 243] on input "1" at bounding box center [297, 243] width 43 height 17
type input "15"
type input "22.05"
type input "150"
type input "220.5"
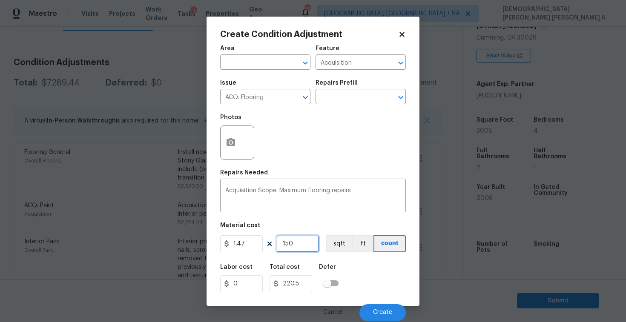
type input "1506"
type input "2213.82"
type input "1506"
click at [339, 232] on div "Material cost" at bounding box center [313, 228] width 186 height 11
click at [332, 248] on button "sqft" at bounding box center [339, 243] width 26 height 17
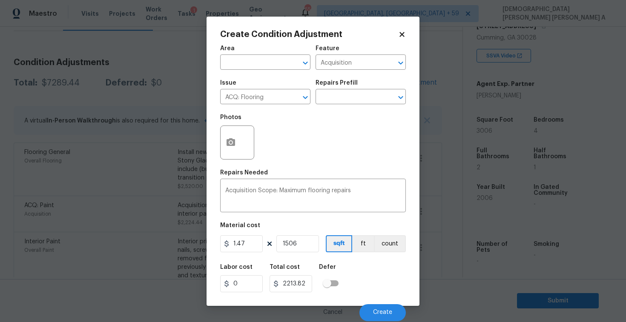
click at [239, 153] on div at bounding box center [237, 143] width 34 height 34
click at [228, 141] on icon "button" at bounding box center [230, 142] width 9 height 8
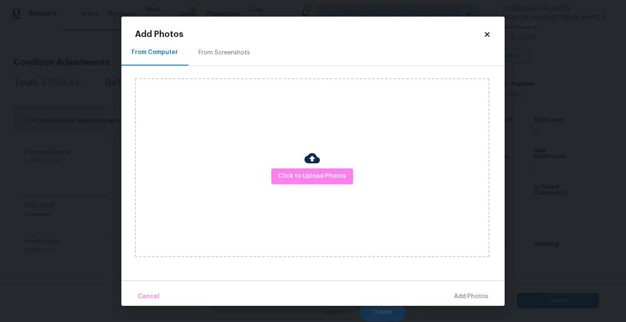
click at [224, 54] on div "From Screenshots" at bounding box center [223, 53] width 51 height 9
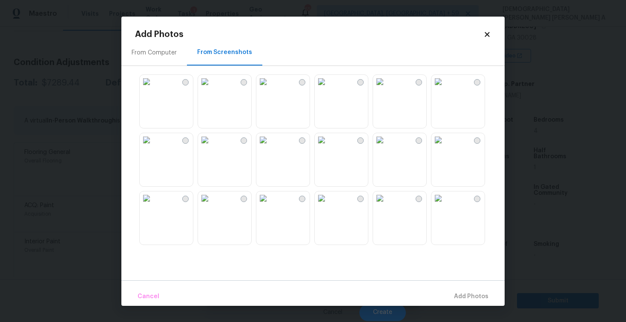
click at [270, 89] on img at bounding box center [263, 82] width 14 height 14
click at [386, 147] on img at bounding box center [380, 140] width 14 height 14
click at [328, 147] on img at bounding box center [321, 140] width 14 height 14
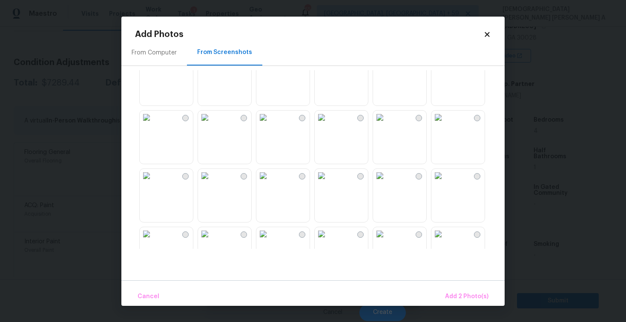
scroll to position [714, 0]
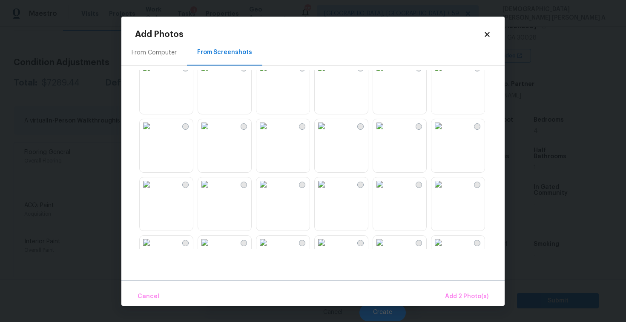
click at [386, 191] on img at bounding box center [380, 184] width 14 height 14
click at [465, 296] on span "Add 2 Photo(s)" at bounding box center [466, 296] width 43 height 11
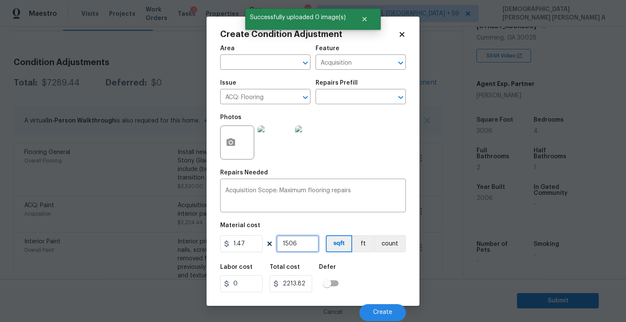
click at [302, 243] on input "1506" at bounding box center [297, 243] width 43 height 17
type input "150"
type input "220.5"
type input "15"
type input "22.05"
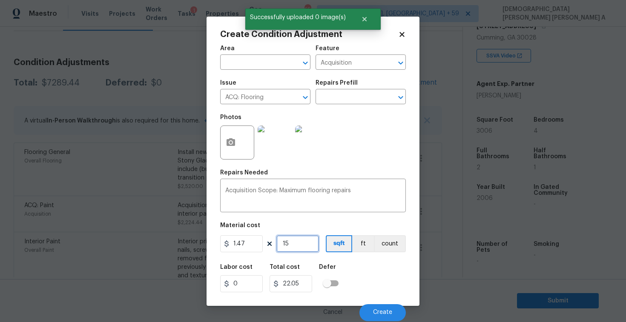
type input "1"
type input "1.47"
type input "10"
type input "14.7"
type input "100"
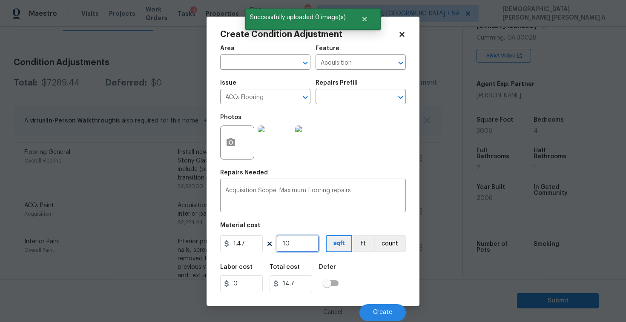
type input "147"
type input "1006"
type input "1478.82"
type input "1006"
click at [369, 210] on div "Acquisition Scope: Maximum flooring repairs x ​" at bounding box center [313, 196] width 186 height 31
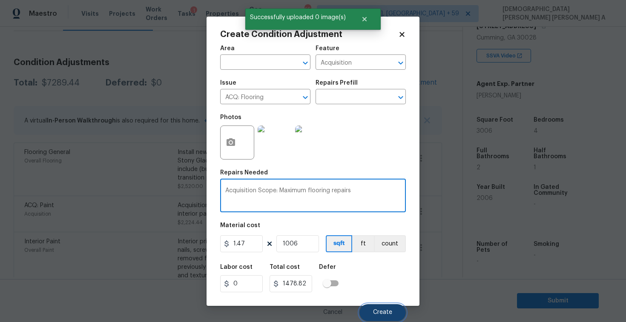
click at [377, 309] on span "Create" at bounding box center [382, 312] width 19 height 6
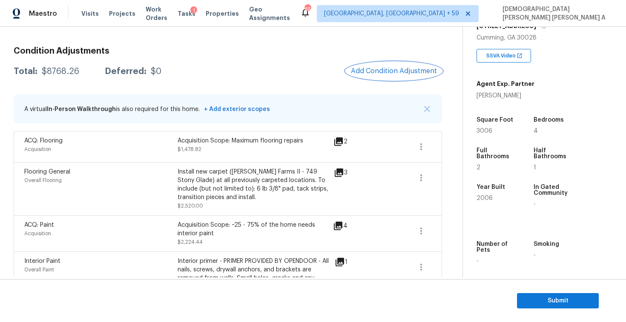
scroll to position [88, 0]
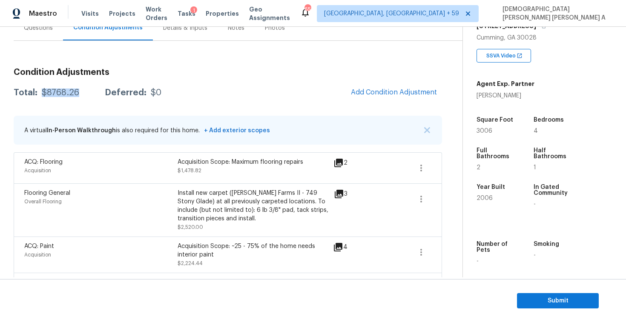
drag, startPoint x: 77, startPoint y: 94, endPoint x: 40, endPoint y: 93, distance: 37.9
click at [40, 93] on div "Total: $8768.26 Deferred: $0" at bounding box center [88, 93] width 148 height 9
copy div "$8768.26"
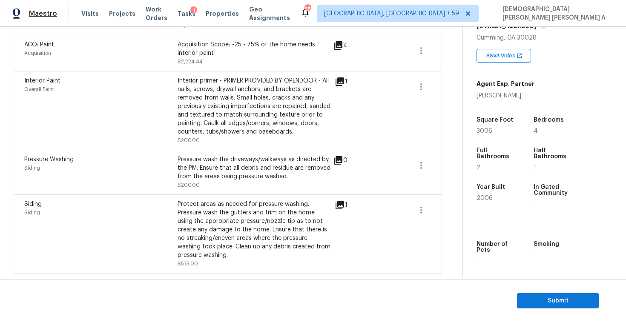
scroll to position [0, 0]
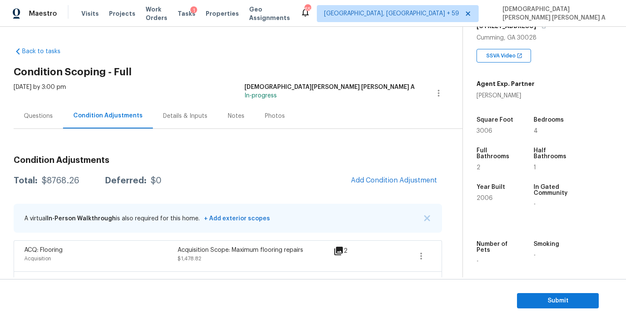
click at [11, 120] on div "Back to tasks Condition Scoping - Full Mon, Sep 15 2025 by 3:00 pm Mohamed Azee…" at bounding box center [313, 152] width 626 height 251
click at [39, 114] on div "Questions" at bounding box center [38, 116] width 29 height 9
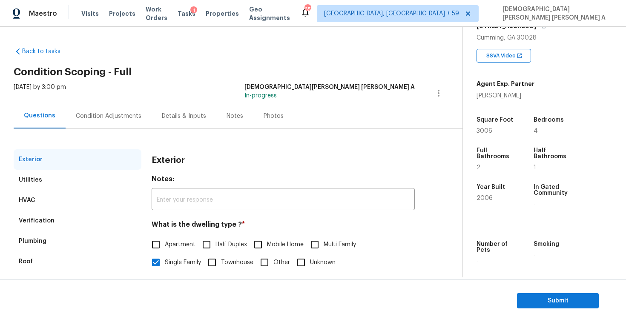
scroll to position [77, 0]
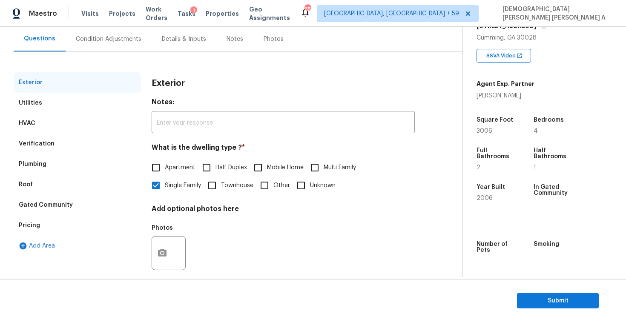
click at [38, 226] on div "Pricing" at bounding box center [29, 225] width 21 height 9
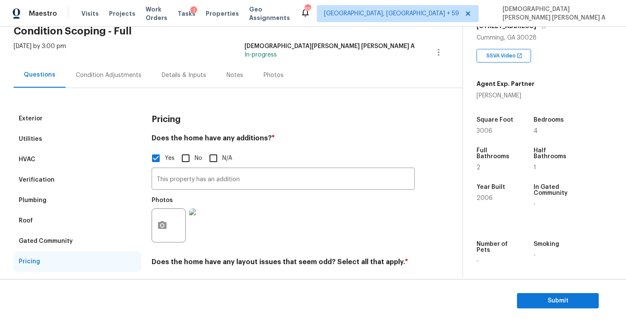
scroll to position [4, 0]
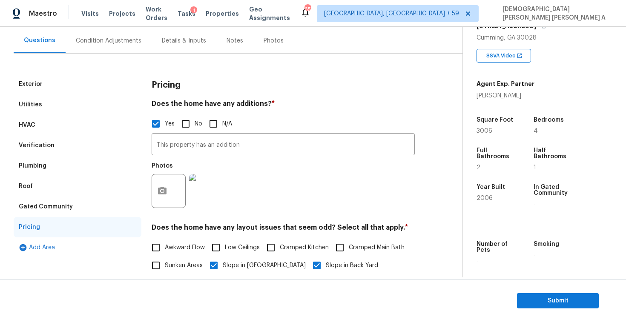
click at [54, 186] on div "Roof" at bounding box center [78, 186] width 128 height 20
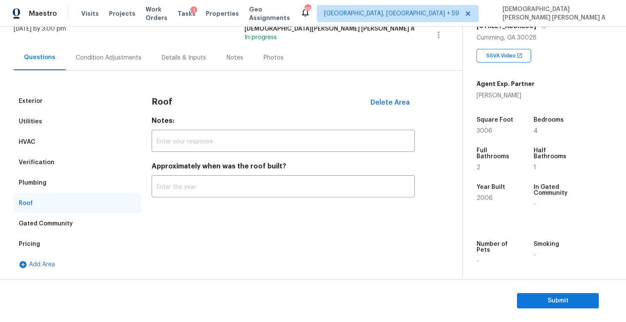
click at [52, 158] on div "Verification" at bounding box center [78, 162] width 128 height 20
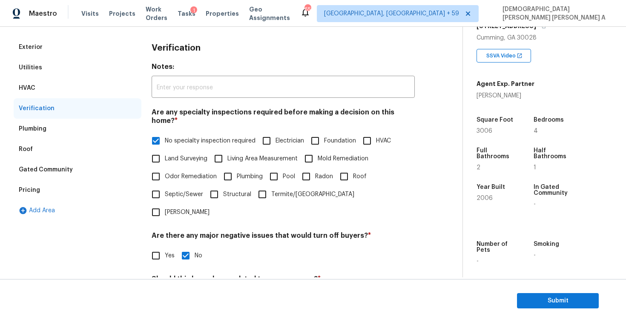
scroll to position [0, 0]
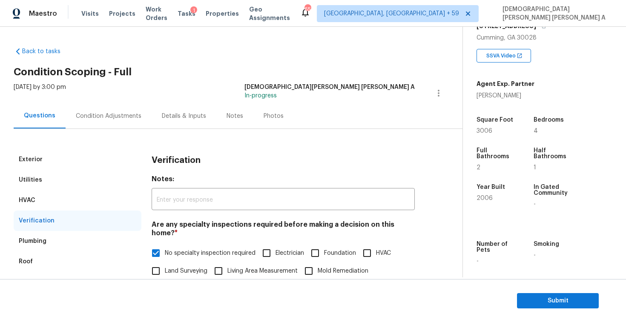
click at [94, 112] on div "Condition Adjustments" at bounding box center [109, 116] width 66 height 9
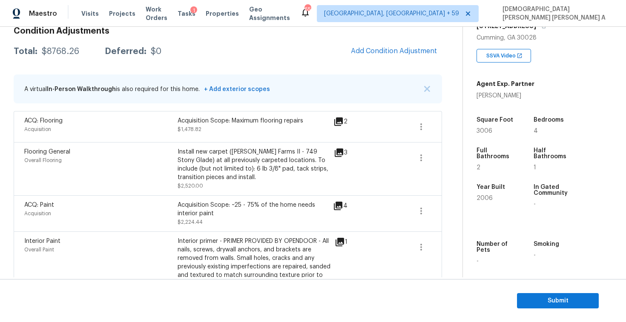
scroll to position [105, 0]
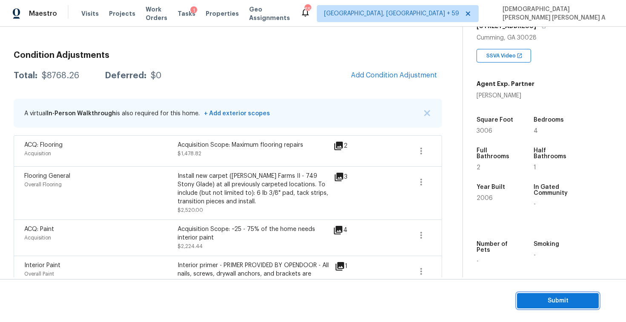
click at [544, 298] on span "Submit" at bounding box center [557, 301] width 68 height 11
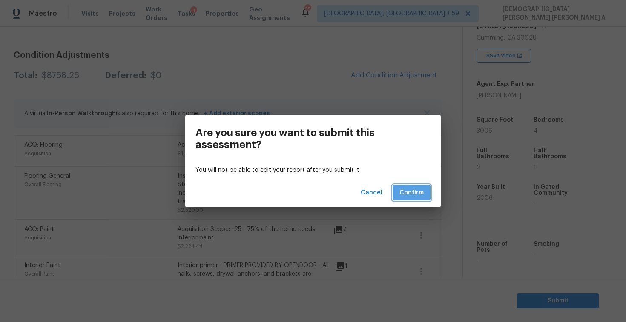
click at [413, 189] on span "Confirm" at bounding box center [411, 193] width 24 height 11
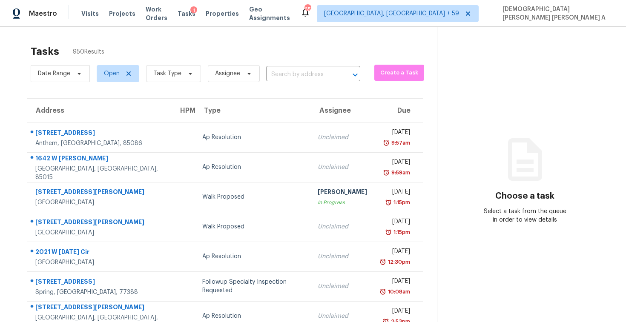
click at [286, 65] on div "Date Range Open Task Type Assignee ​" at bounding box center [195, 74] width 329 height 22
click at [288, 76] on input "text" at bounding box center [301, 74] width 70 height 13
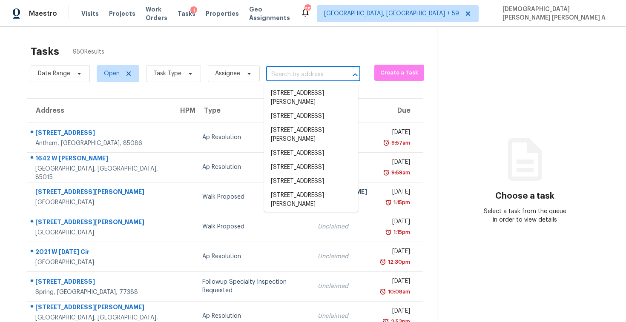
paste input "3229 Columbia Woods Dr, Decatur, GA, 30032"
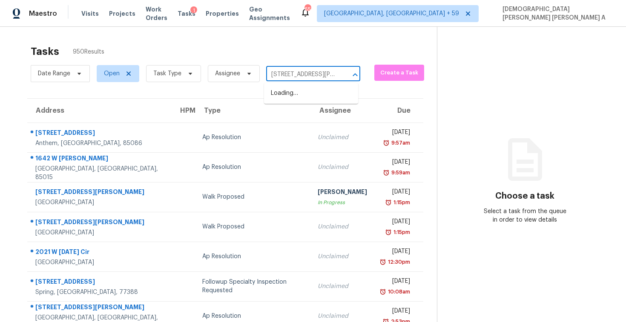
scroll to position [0, 64]
type input "3229 Columbia Woods Dr, Decatur, GA, 30032"
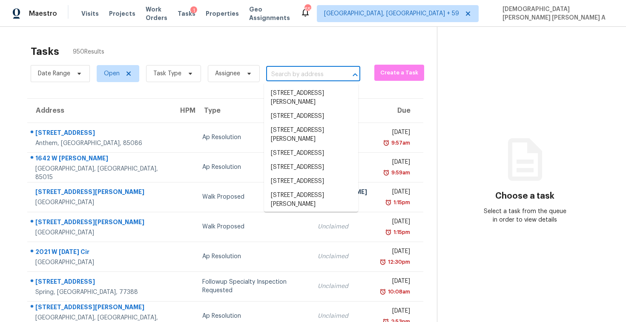
scroll to position [0, 0]
paste input "3229 Columbia Woods Dr, Decatur, GA, 30032"
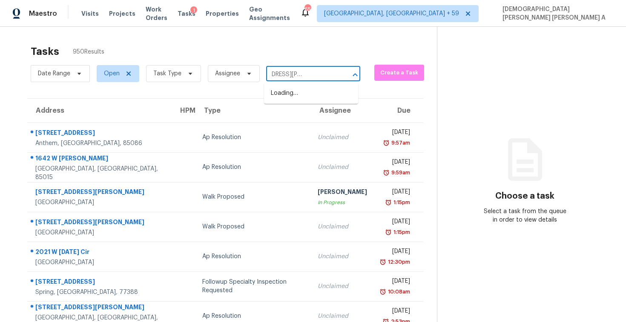
type input "3229 Columbia Woods Dr, Decatur, GA, 3"
click at [320, 97] on li "3229 Columbia Woods Dr, Decatur, GA 30032" at bounding box center [311, 97] width 94 height 23
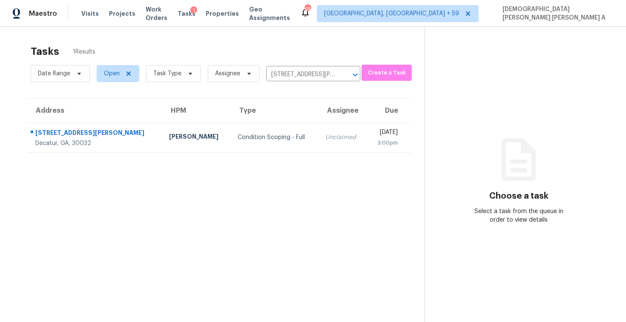
click at [249, 138] on div "Condition Scoping - Full" at bounding box center [274, 137] width 74 height 9
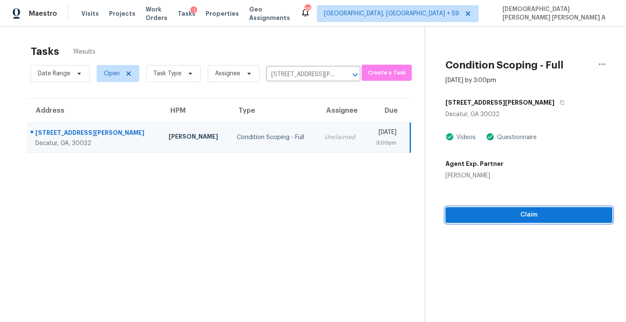
click at [478, 211] on span "Claim" at bounding box center [528, 215] width 153 height 11
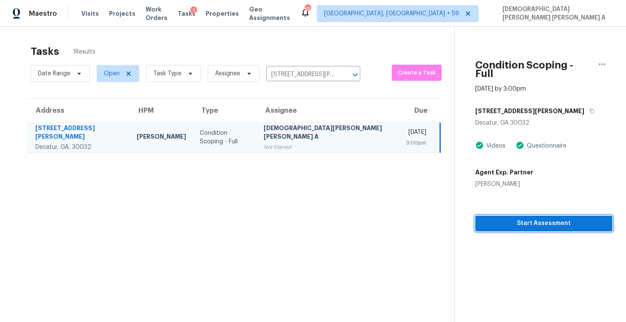
click at [492, 218] on span "Start Assessment" at bounding box center [543, 223] width 123 height 11
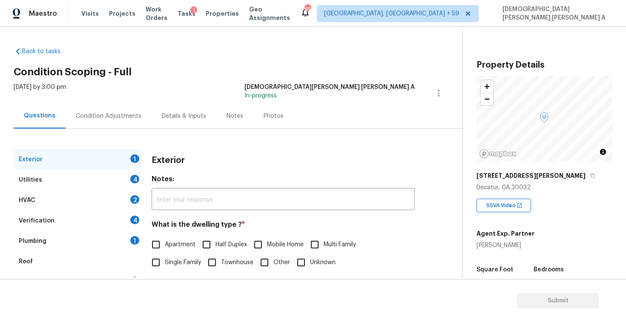
click at [185, 61] on div "Back to tasks Condition Scoping - Full Mon, Sep 15 2025 by 3:00 pm Mohamed Azee…" at bounding box center [238, 202] width 449 height 325
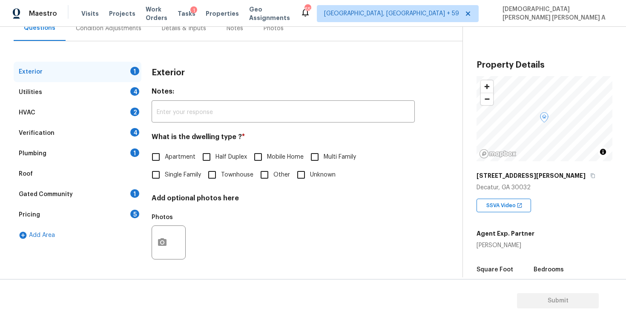
click at [154, 174] on input "Single Family" at bounding box center [156, 175] width 18 height 18
checkbox input "true"
click at [110, 94] on div "Utilities 4" at bounding box center [78, 92] width 128 height 20
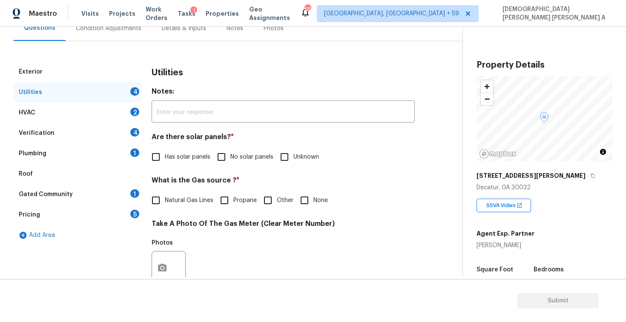
scroll to position [139, 0]
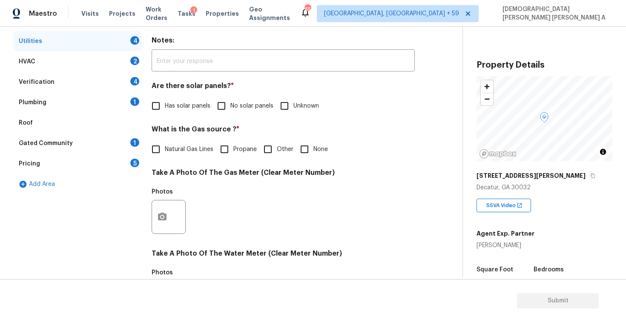
click at [220, 105] on input "No solar panels" at bounding box center [221, 106] width 18 height 18
checkbox input "true"
click at [164, 143] on input "Natural Gas Lines" at bounding box center [156, 150] width 18 height 18
checkbox input "true"
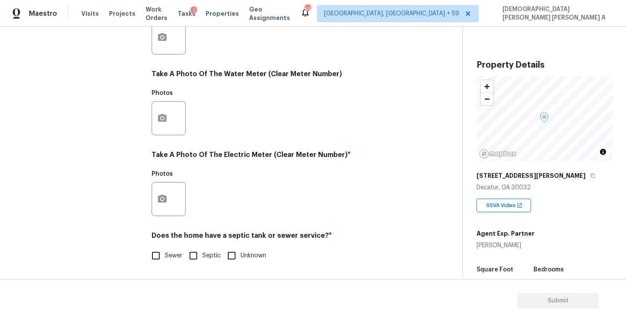
click at [151, 257] on input "Sewer" at bounding box center [156, 256] width 18 height 18
checkbox input "true"
click at [194, 260] on input "Septic" at bounding box center [193, 256] width 18 height 18
checkbox input "true"
checkbox input "false"
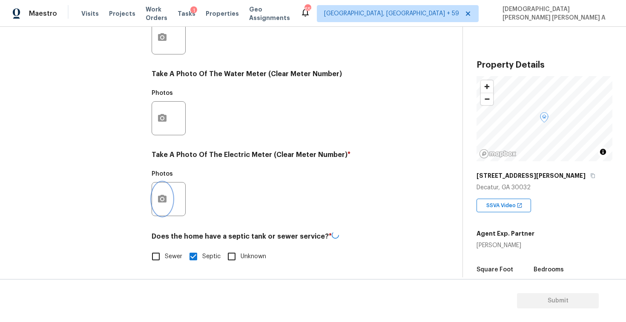
click at [158, 190] on button "button" at bounding box center [162, 199] width 20 height 33
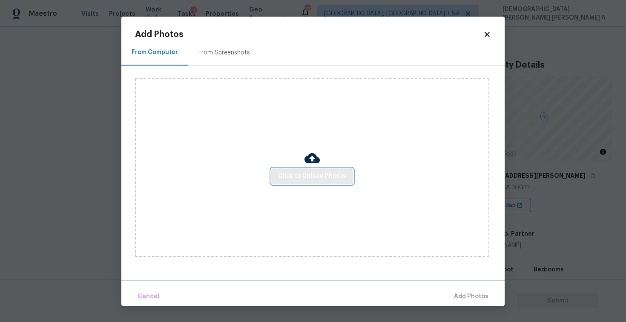
click at [320, 169] on button "Click to Upload Photos" at bounding box center [312, 177] width 82 height 16
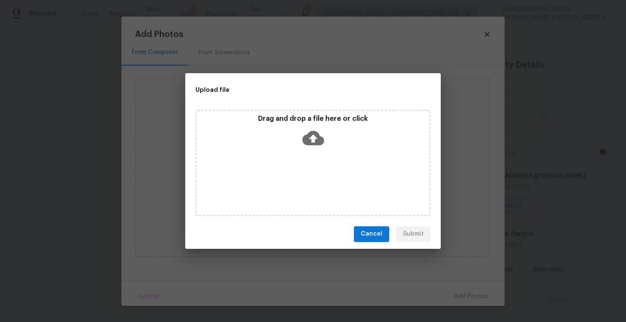
click at [318, 147] on icon at bounding box center [313, 138] width 22 height 22
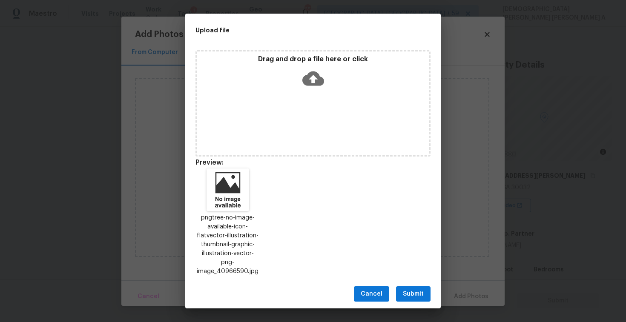
click at [409, 292] on span "Submit" at bounding box center [413, 294] width 21 height 11
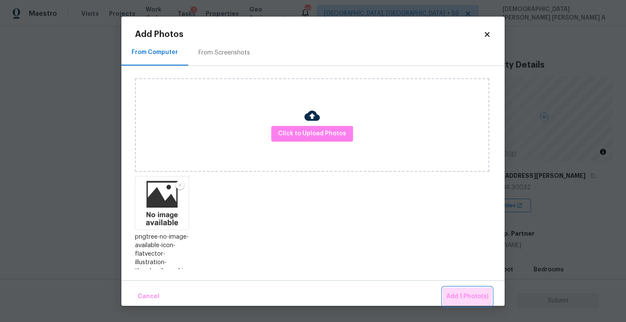
click at [477, 300] on span "Add 1 Photo(s)" at bounding box center [467, 296] width 42 height 11
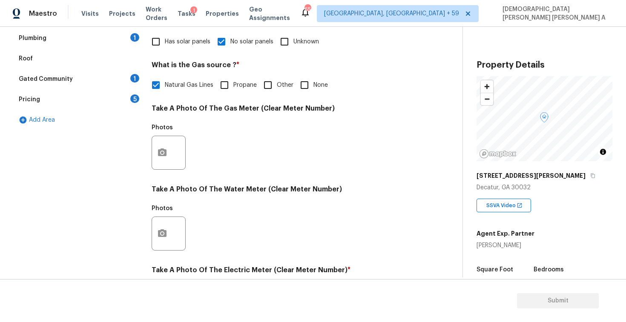
scroll to position [31, 0]
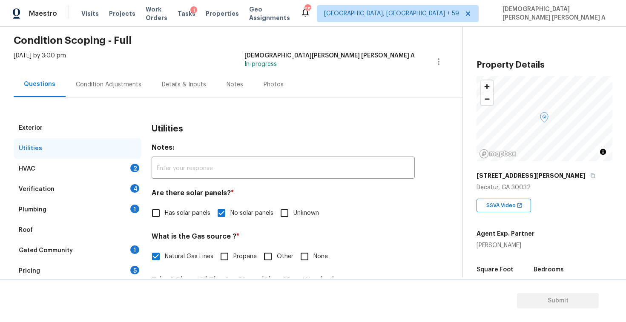
click at [110, 169] on div "HVAC 2" at bounding box center [78, 169] width 128 height 20
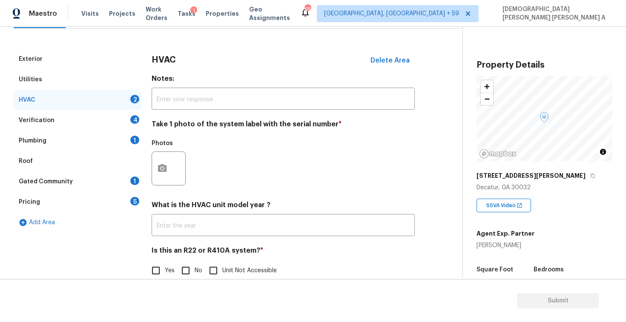
scroll to position [116, 0]
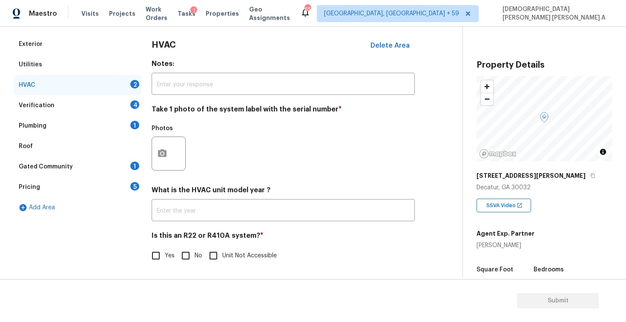
click at [188, 254] on input "No" at bounding box center [186, 256] width 18 height 18
checkbox input "true"
click at [168, 143] on button "button" at bounding box center [162, 153] width 20 height 33
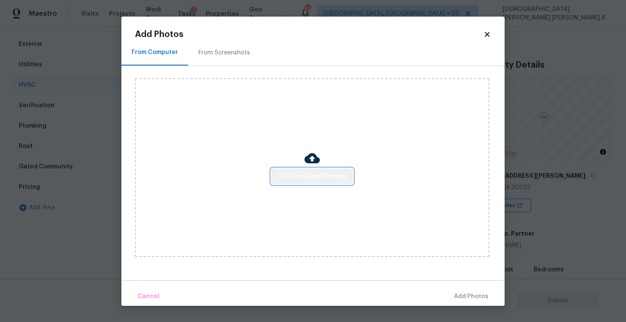
click at [316, 177] on span "Click to Upload Photos" at bounding box center [312, 176] width 68 height 11
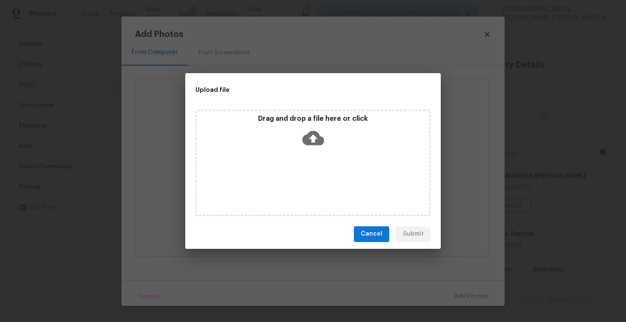
click at [315, 148] on icon at bounding box center [313, 138] width 22 height 22
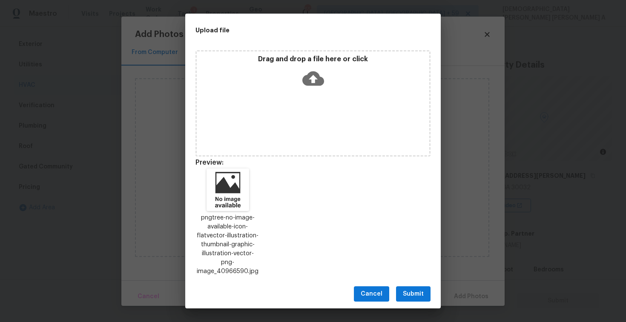
click at [413, 286] on button "Submit" at bounding box center [413, 294] width 34 height 16
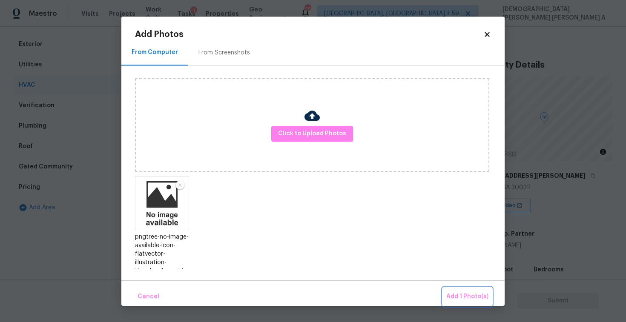
click at [469, 290] on button "Add 1 Photo(s)" at bounding box center [467, 297] width 49 height 18
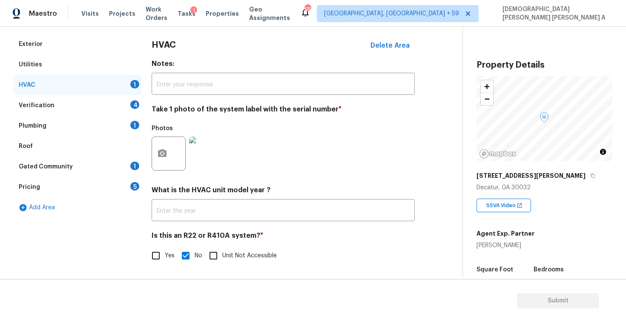
click at [86, 101] on div "Verification 4" at bounding box center [78, 105] width 128 height 20
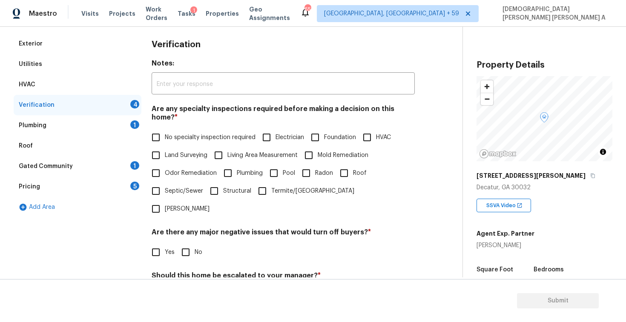
click at [344, 164] on input "Roof" at bounding box center [344, 173] width 18 height 18
checkbox input "true"
click at [184, 243] on input "No" at bounding box center [186, 252] width 18 height 18
checkbox input "true"
click at [186, 272] on div "Should this home be escalated to your manager? * Yes No" at bounding box center [282, 288] width 263 height 33
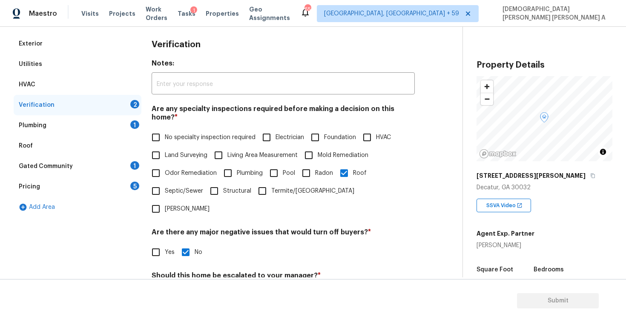
click at [186, 287] on input "No" at bounding box center [186, 296] width 18 height 18
checkbox input "true"
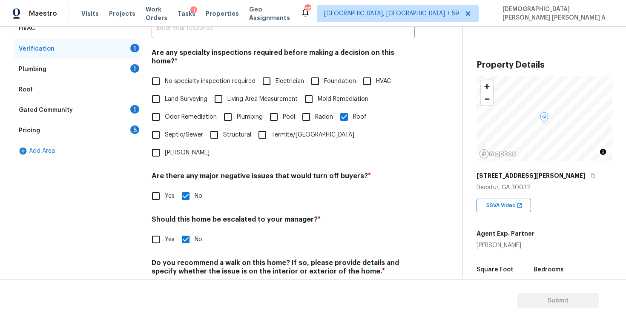
click at [183, 283] on input "No" at bounding box center [186, 292] width 18 height 18
checkbox input "true"
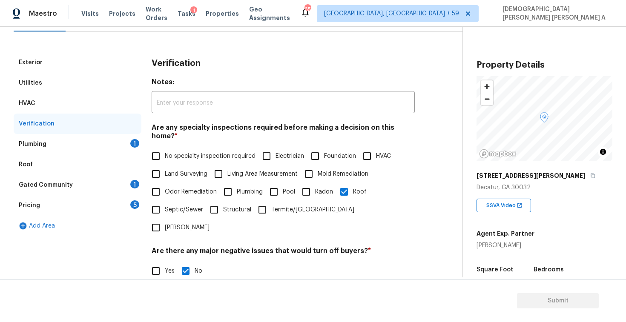
click at [108, 137] on div "Plumbing 1" at bounding box center [78, 144] width 128 height 20
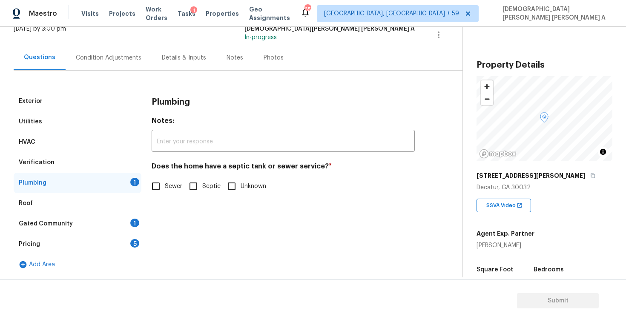
click at [196, 190] on input "Septic" at bounding box center [193, 186] width 18 height 18
checkbox input "true"
click at [137, 219] on div "Gated Community 1" at bounding box center [78, 224] width 128 height 20
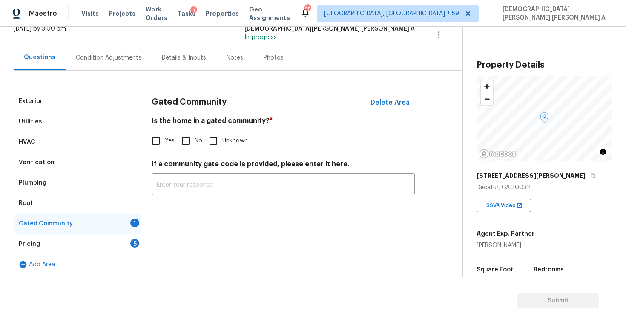
click at [173, 146] on label "Yes" at bounding box center [161, 141] width 28 height 18
click at [165, 146] on input "Yes" at bounding box center [156, 141] width 18 height 18
checkbox input "true"
click at [186, 146] on input "No" at bounding box center [186, 142] width 18 height 18
checkbox input "true"
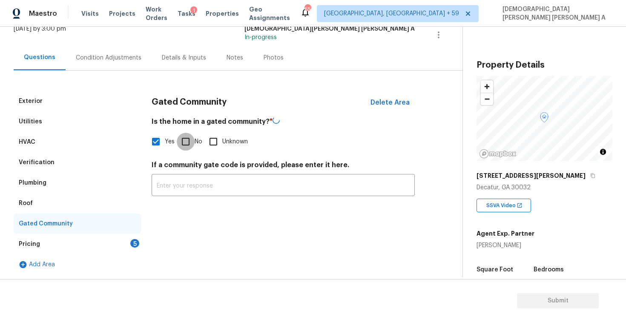
checkbox input "false"
click at [125, 246] on div "Pricing 5" at bounding box center [78, 244] width 128 height 20
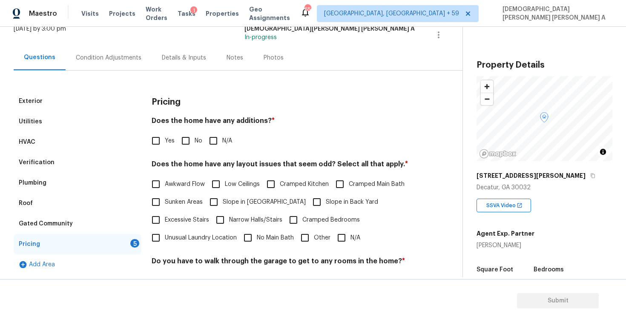
click at [181, 137] on input "No" at bounding box center [186, 141] width 18 height 18
checkbox input "true"
click at [340, 234] on input "N/A" at bounding box center [341, 238] width 18 height 18
checkbox input "true"
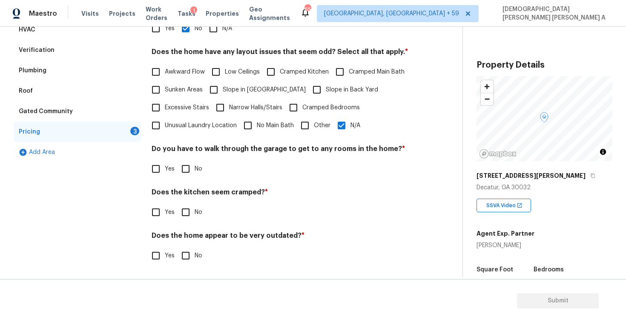
scroll to position [120, 0]
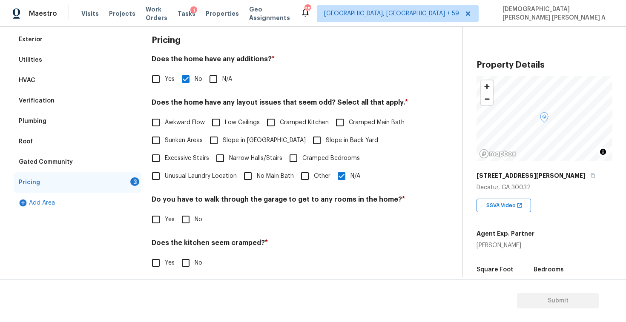
click at [189, 226] on input "No" at bounding box center [186, 220] width 18 height 18
checkbox input "true"
click at [188, 265] on input "No" at bounding box center [186, 264] width 18 height 18
checkbox input "true"
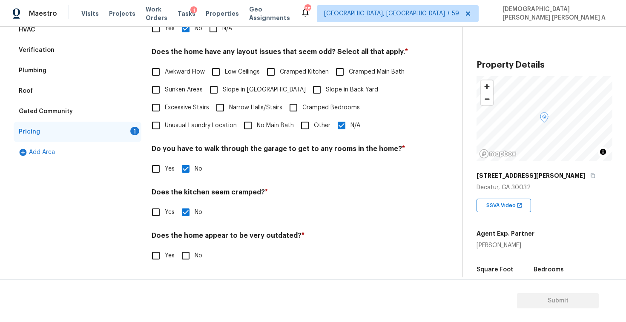
click at [186, 259] on input "No" at bounding box center [186, 256] width 18 height 18
checkbox input "true"
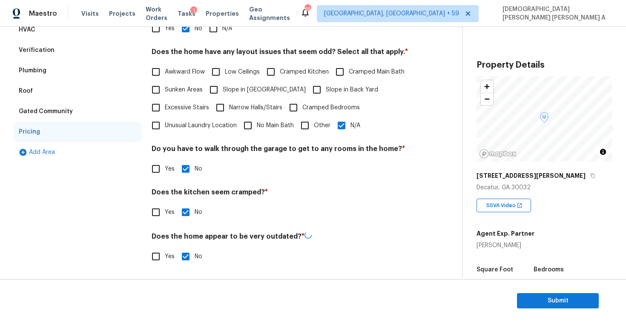
scroll to position [9, 0]
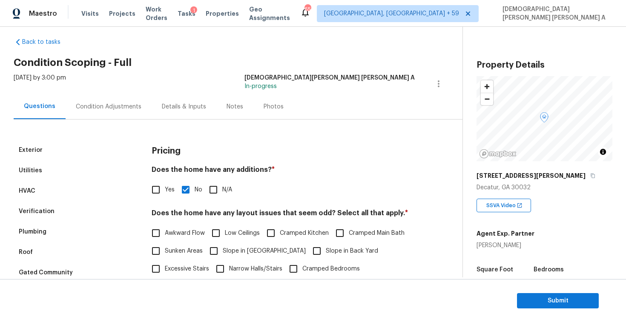
click at [123, 105] on div "Condition Adjustments" at bounding box center [109, 107] width 66 height 9
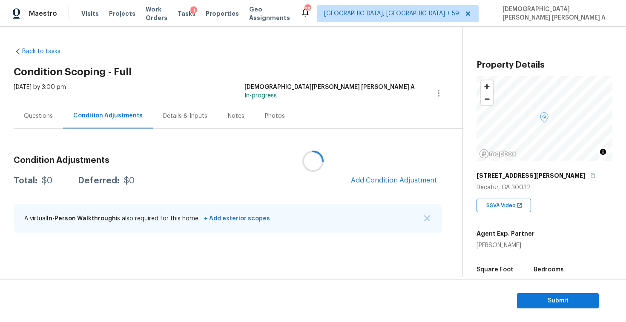
scroll to position [109, 0]
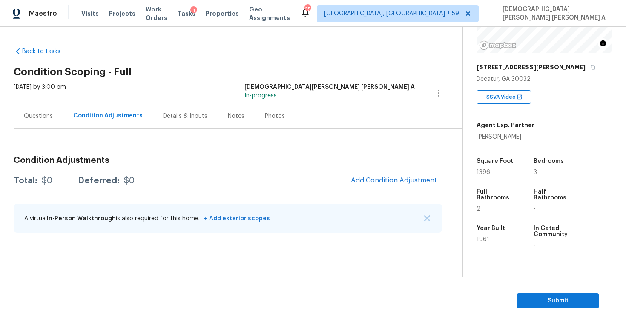
click at [280, 115] on div "Photos" at bounding box center [274, 115] width 40 height 25
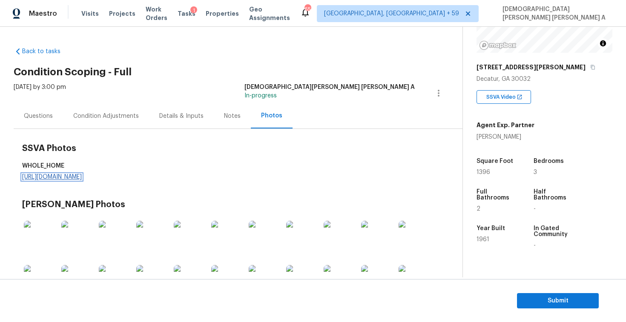
click at [82, 178] on link "https://d285kkeqns3g4j.cloudfront.net/Opportunity/006PD00000KBp8YYAT/GO%20Media…" at bounding box center [52, 177] width 60 height 6
click at [90, 112] on div "Condition Adjustments" at bounding box center [106, 116] width 66 height 9
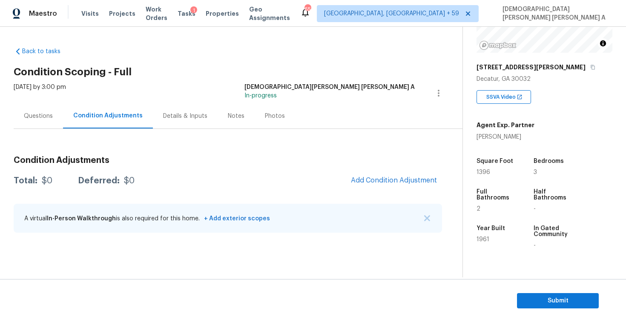
click at [189, 82] on div "Back to tasks Condition Scoping - Full Mon, Sep 15 2025 by 3:00 pm Mohamed Azee…" at bounding box center [238, 141] width 449 height 203
click at [18, 109] on div "Questions" at bounding box center [38, 115] width 49 height 25
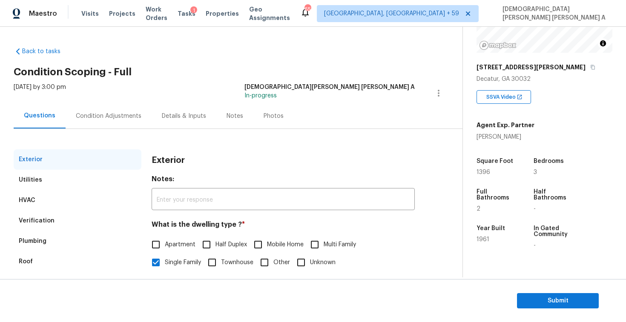
click at [91, 121] on div "Condition Adjustments" at bounding box center [109, 115] width 86 height 25
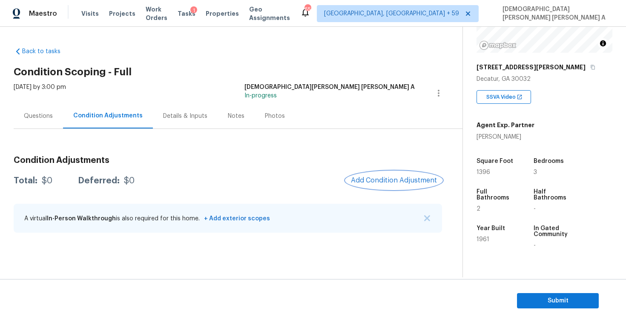
click at [376, 177] on span "Add Condition Adjustment" at bounding box center [394, 181] width 86 height 8
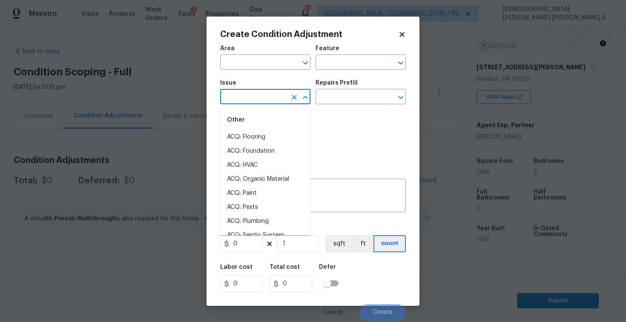
click at [260, 103] on input "text" at bounding box center [253, 97] width 66 height 13
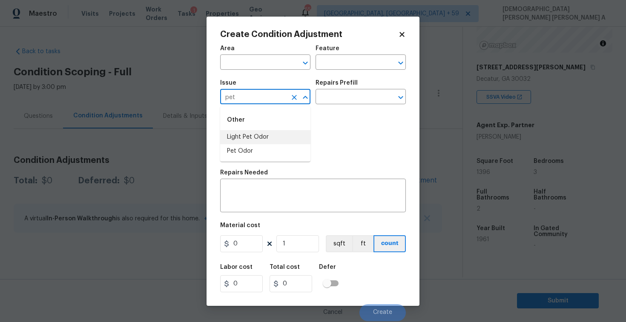
click at [258, 131] on li "Light Pet Odor" at bounding box center [265, 137] width 90 height 14
type input "Light Pet Odor"
click at [354, 99] on input "text" at bounding box center [348, 97] width 66 height 13
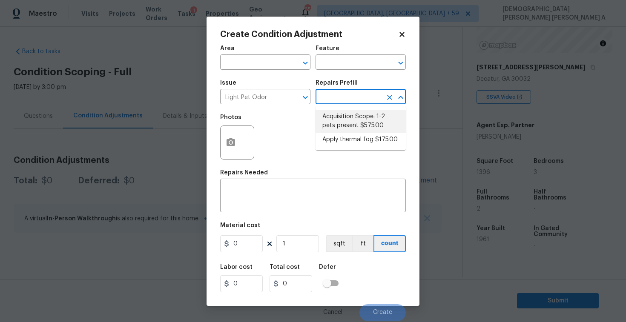
click at [348, 128] on li "Acquisition Scope: 1-2 pets present $575.00" at bounding box center [360, 121] width 90 height 23
type textarea "Acquisition Scope: 1-2 pets present"
type input "575"
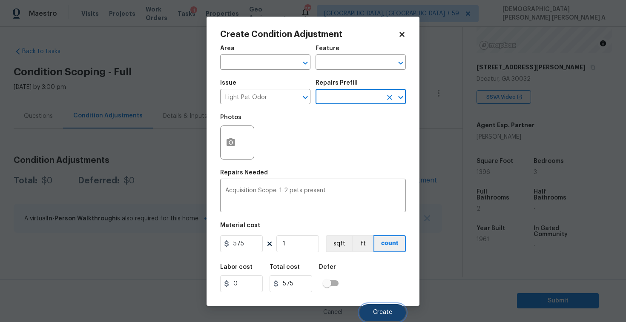
click at [377, 306] on button "Create" at bounding box center [382, 312] width 46 height 17
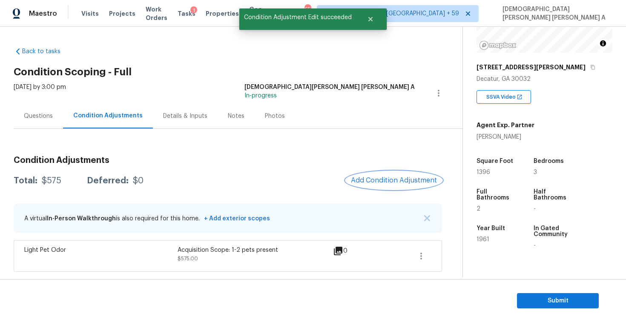
click at [386, 182] on span "Add Condition Adjustment" at bounding box center [394, 181] width 86 height 8
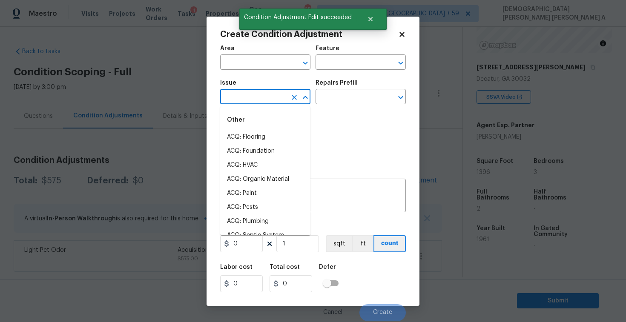
click at [260, 100] on input "text" at bounding box center [253, 97] width 66 height 13
click at [275, 134] on li "ACQ: Shingle Roof" at bounding box center [265, 137] width 90 height 14
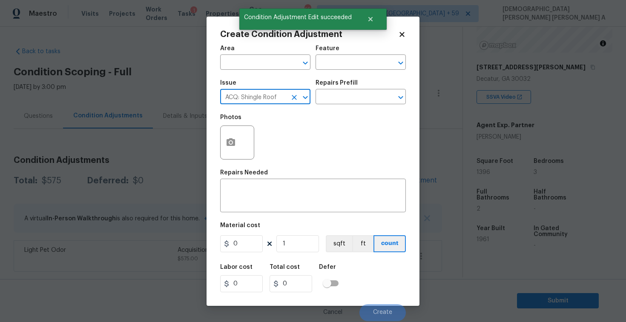
type input "ACQ: Shingle Roof"
click at [337, 90] on div "Repairs Prefill" at bounding box center [360, 85] width 90 height 11
click at [337, 98] on input "text" at bounding box center [348, 97] width 66 height 13
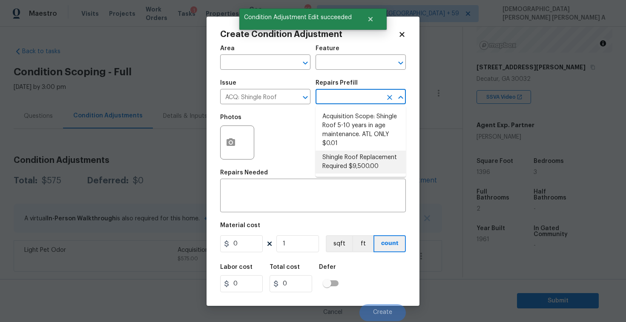
click at [344, 163] on li "Shingle Roof Replacement Required $9,500.00" at bounding box center [360, 162] width 90 height 23
type input "Acquisition"
type textarea "Acquisition Scope: Shingle Roof Replacement required."
type input "9500"
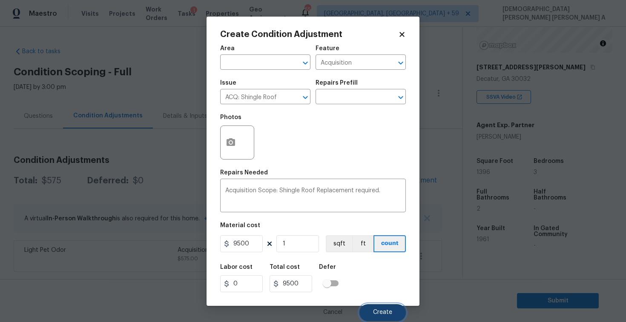
click at [383, 313] on span "Create" at bounding box center [382, 312] width 19 height 6
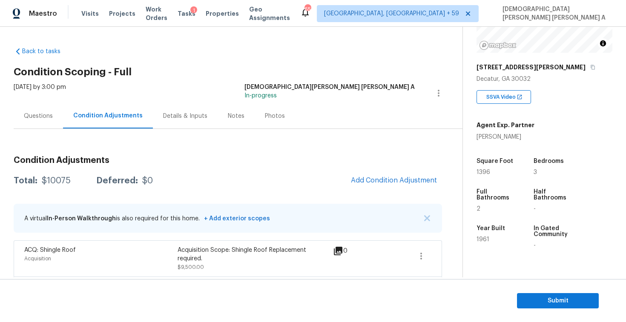
click at [42, 118] on div "Questions" at bounding box center [38, 116] width 29 height 9
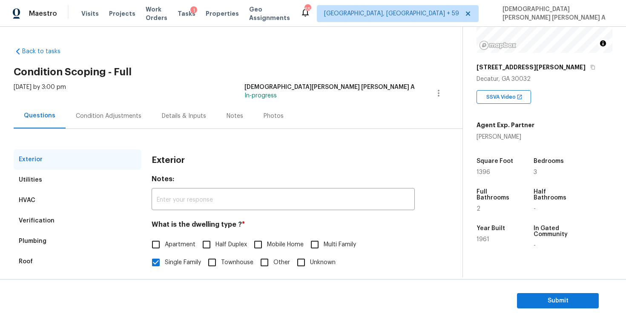
scroll to position [88, 0]
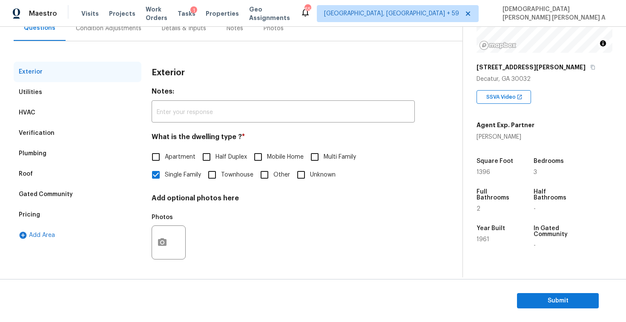
click at [28, 220] on div "Pricing" at bounding box center [78, 215] width 128 height 20
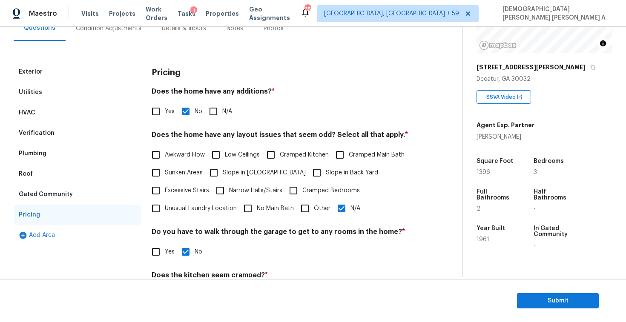
click at [74, 196] on div "Gated Community" at bounding box center [78, 194] width 128 height 20
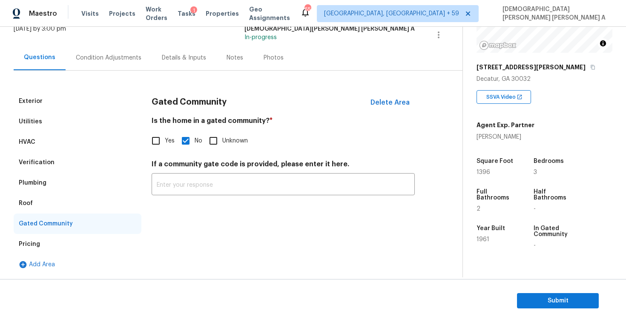
click at [66, 152] on div "Verification" at bounding box center [78, 162] width 128 height 20
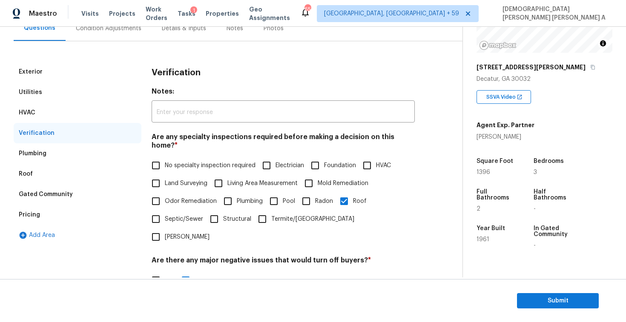
click at [57, 152] on div "Plumbing" at bounding box center [78, 153] width 128 height 20
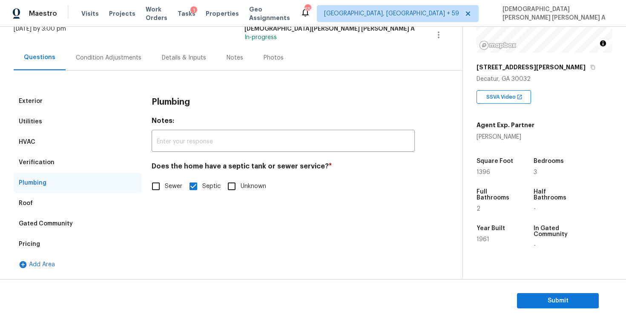
click at [57, 152] on div "HVAC" at bounding box center [78, 142] width 128 height 20
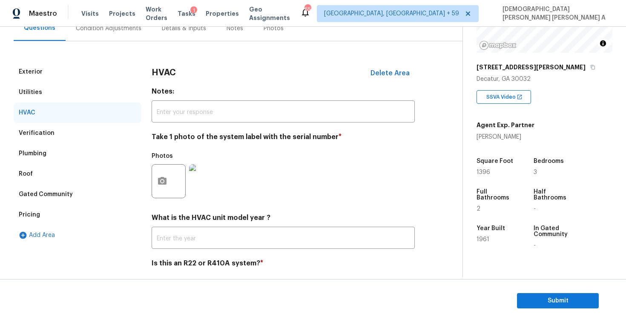
click at [49, 137] on div "Verification" at bounding box center [78, 133] width 128 height 20
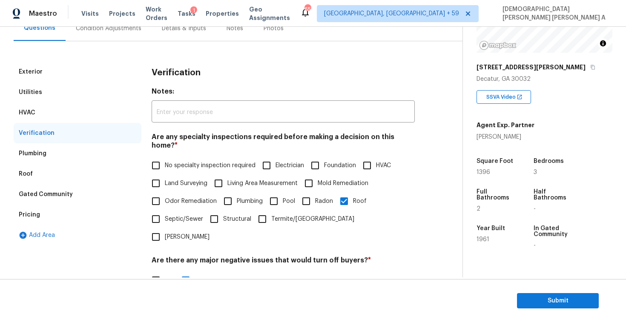
click at [148, 192] on input "Odor Remediation" at bounding box center [156, 201] width 18 height 18
checkbox input "true"
click at [309, 174] on input "Mold Remediation" at bounding box center [309, 183] width 18 height 18
checkbox input "true"
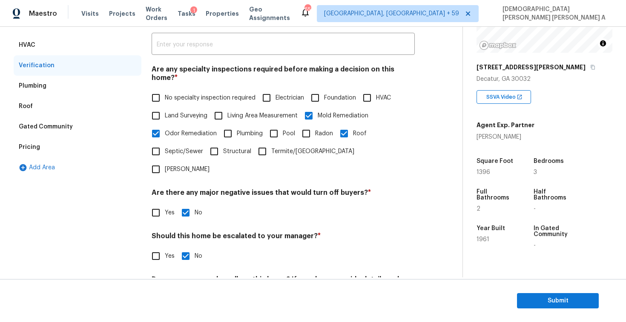
click at [160, 143] on input "Septic/Sewer" at bounding box center [156, 152] width 18 height 18
checkbox input "true"
click at [153, 247] on input "Yes" at bounding box center [156, 256] width 18 height 18
checkbox input "true"
checkbox input "false"
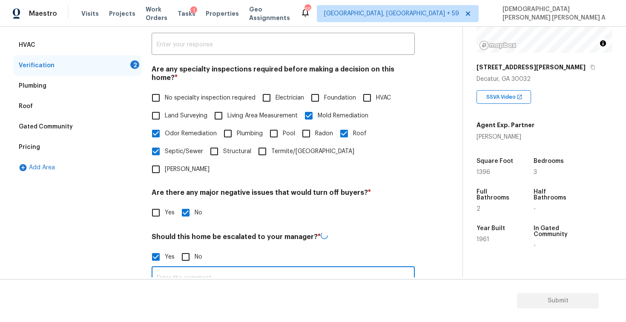
click at [219, 269] on input "text" at bounding box center [282, 279] width 263 height 20
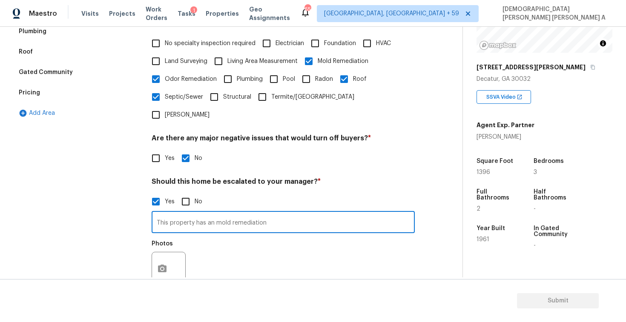
scroll to position [262, 0]
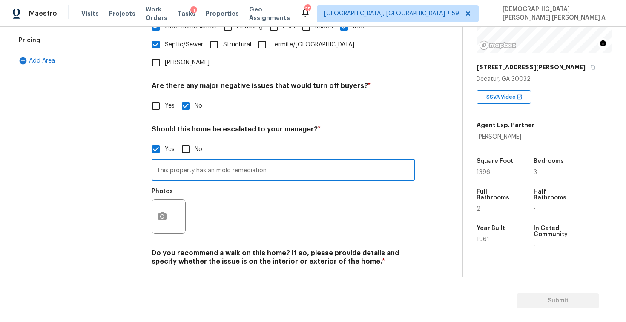
type input "This property has an mold remediation"
click at [162, 200] on button "button" at bounding box center [162, 216] width 20 height 33
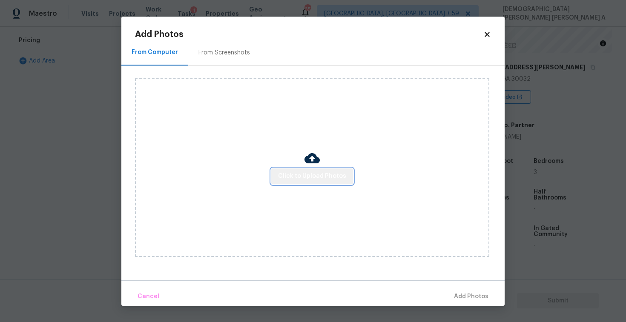
click at [314, 176] on span "Click to Upload Photos" at bounding box center [312, 176] width 68 height 11
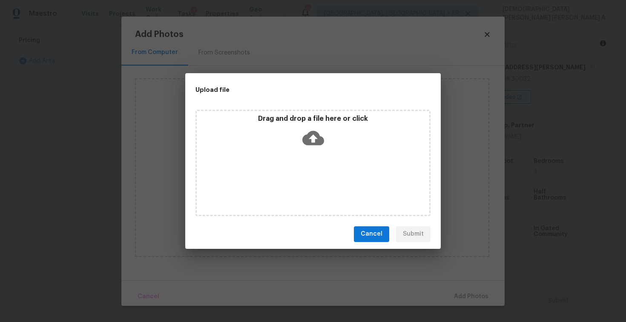
click at [315, 144] on icon at bounding box center [313, 138] width 22 height 22
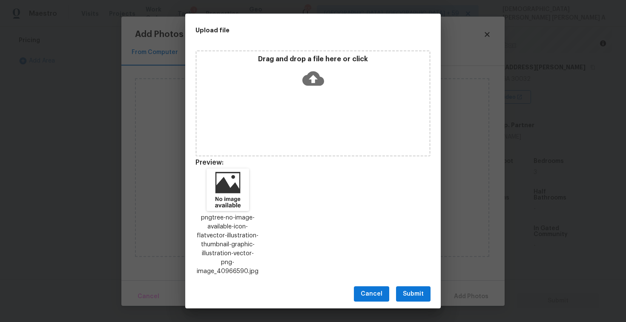
click at [417, 289] on span "Submit" at bounding box center [413, 294] width 21 height 11
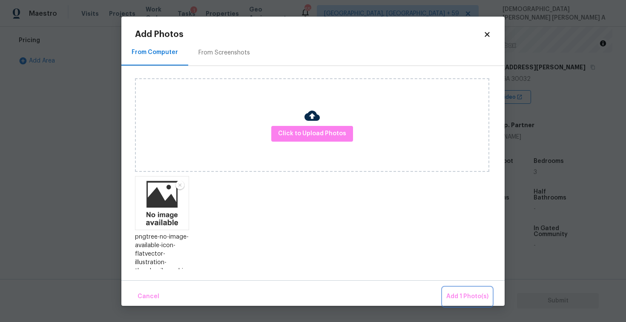
click at [462, 288] on button "Add 1 Photo(s)" at bounding box center [467, 297] width 49 height 18
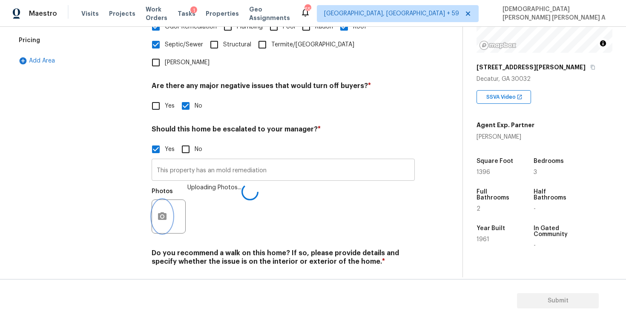
scroll to position [51, 0]
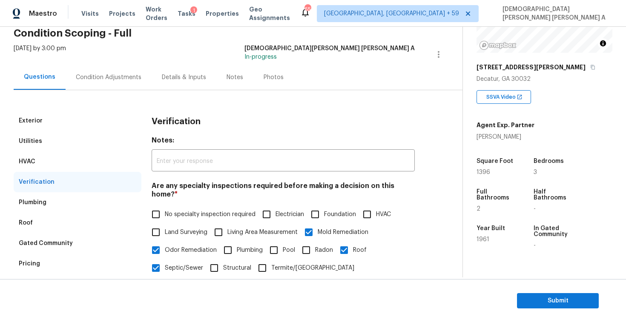
click at [98, 83] on div "Condition Adjustments" at bounding box center [109, 77] width 86 height 25
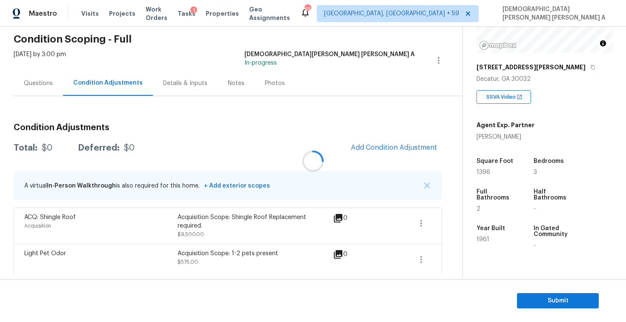
scroll to position [33, 0]
click at [390, 146] on span "Add Condition Adjustment" at bounding box center [394, 147] width 86 height 8
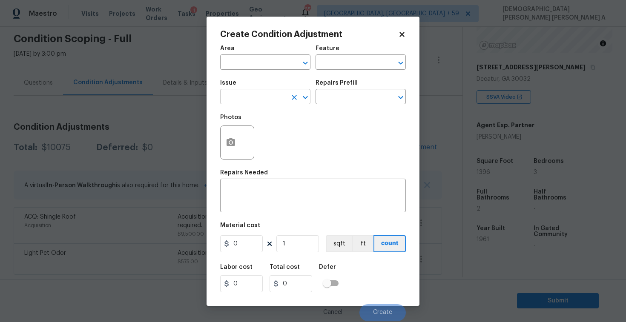
click at [273, 94] on input "text" at bounding box center [253, 97] width 66 height 13
click at [275, 137] on li "Landscape Package" at bounding box center [265, 137] width 90 height 14
type input "Landscape Package"
click at [337, 100] on input "text" at bounding box center [348, 97] width 66 height 13
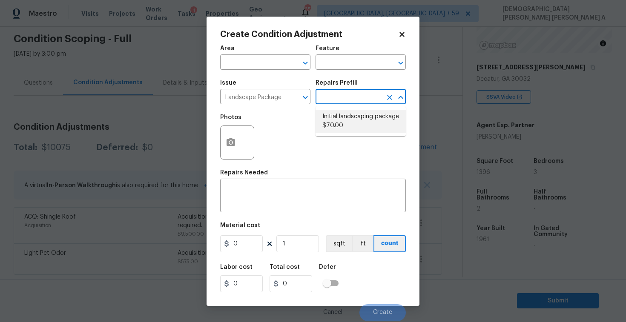
click at [337, 129] on li "Initial landscaping package $70.00" at bounding box center [360, 121] width 90 height 23
type input "Home Readiness Packages"
type textarea "Mowing of grass up to 6" in height. Mow, edge along driveways & sidewalks, trim…"
type input "70"
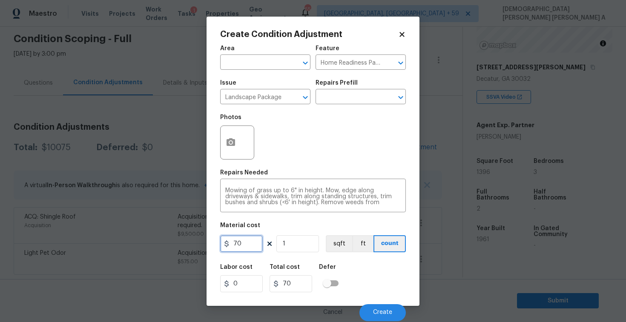
click at [241, 247] on input "70" at bounding box center [241, 243] width 43 height 17
type input "2000"
click at [229, 144] on icon "button" at bounding box center [230, 142] width 9 height 8
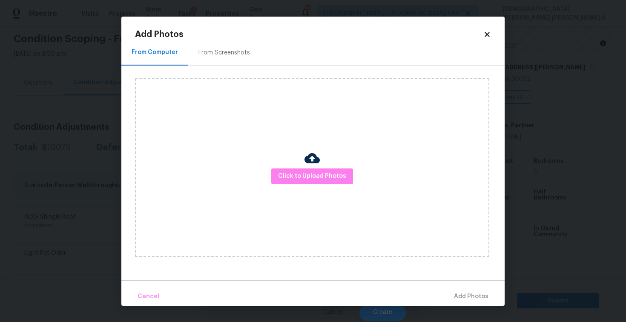
click at [232, 39] on div "Add Photos From Computer From Screenshots Click to Upload Photos Cancel Add Pho…" at bounding box center [313, 168] width 356 height 276
click at [226, 56] on div "From Screenshots" at bounding box center [223, 53] width 51 height 9
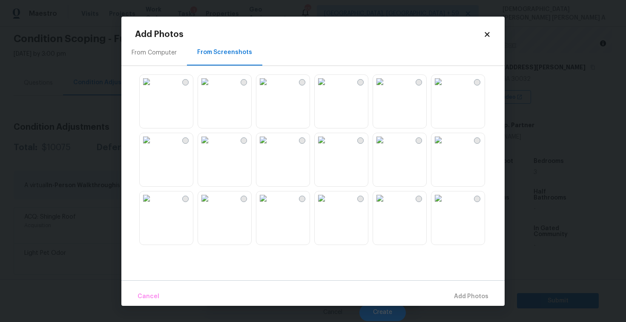
click at [211, 89] on img at bounding box center [205, 82] width 14 height 14
click at [153, 89] on img at bounding box center [147, 82] width 14 height 14
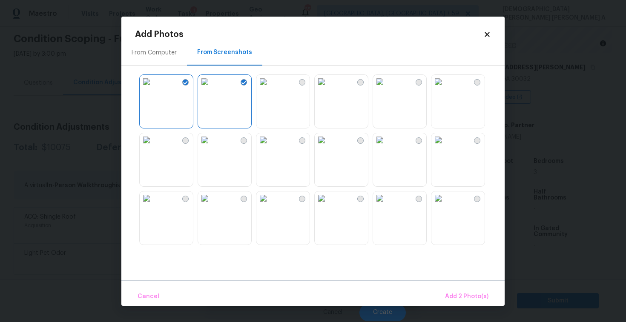
click at [206, 147] on img at bounding box center [205, 140] width 14 height 14
click at [485, 299] on span "Add 3 Photo(s)" at bounding box center [466, 296] width 43 height 11
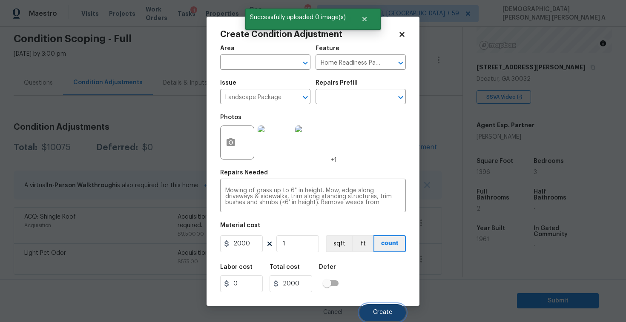
click at [386, 312] on span "Create" at bounding box center [382, 312] width 19 height 6
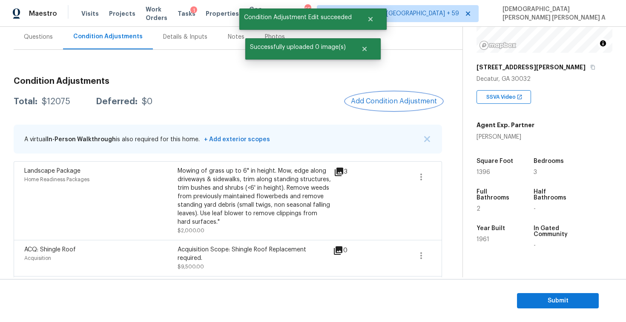
scroll to position [112, 0]
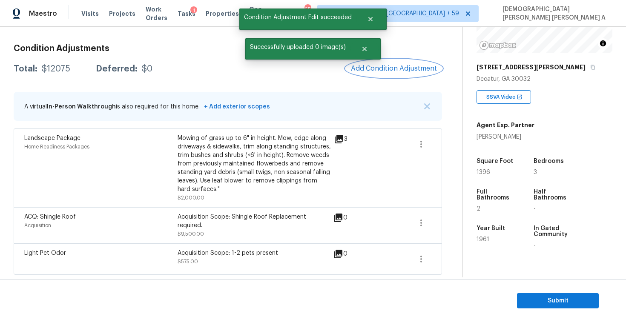
click at [380, 69] on span "Add Condition Adjustment" at bounding box center [394, 69] width 86 height 8
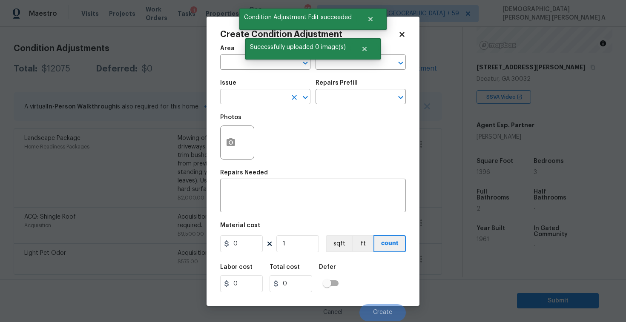
click at [258, 97] on input "text" at bounding box center [253, 97] width 66 height 13
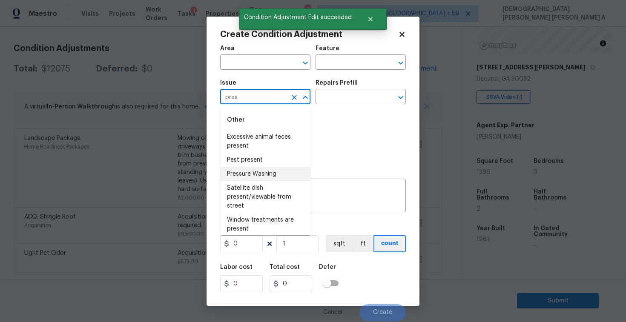
click at [261, 174] on li "Pressure Washing" at bounding box center [265, 174] width 90 height 14
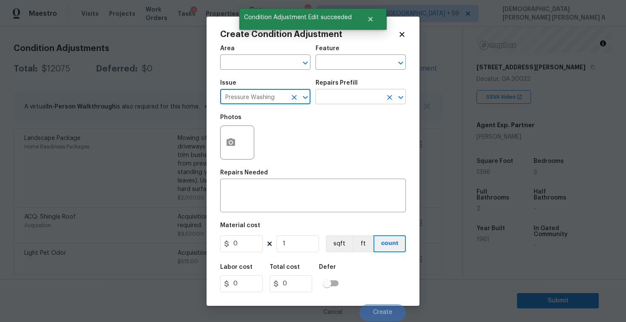
type input "Pressure Washing"
click at [347, 100] on input "text" at bounding box center [348, 97] width 66 height 13
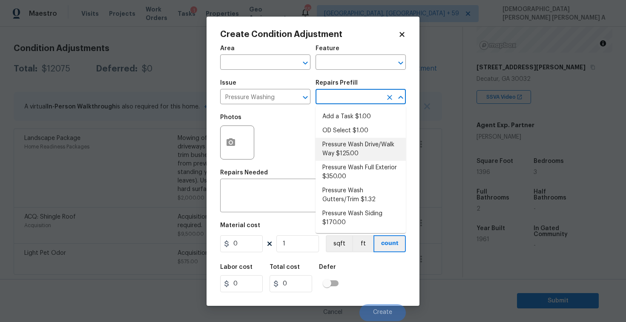
click at [342, 158] on li "Pressure Wash Drive/Walk Way $125.00" at bounding box center [360, 149] width 90 height 23
type input "Siding"
type textarea "Pressure wash the driveways/walkways as directed by the PM. Ensure that all deb…"
type input "125"
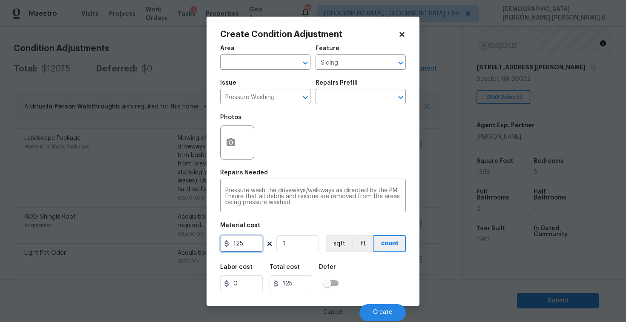
click at [251, 249] on input "125" at bounding box center [241, 243] width 43 height 17
type input "200"
click at [383, 310] on span "Create" at bounding box center [382, 312] width 19 height 6
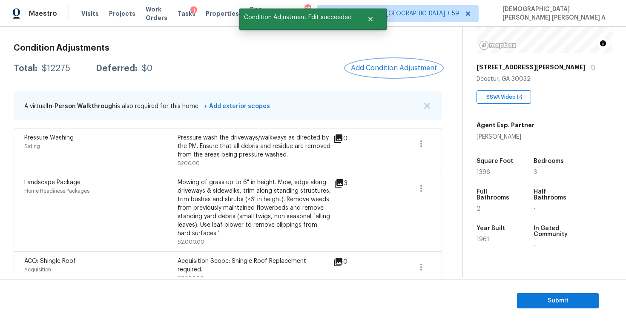
click at [394, 67] on span "Add Condition Adjustment" at bounding box center [394, 68] width 86 height 8
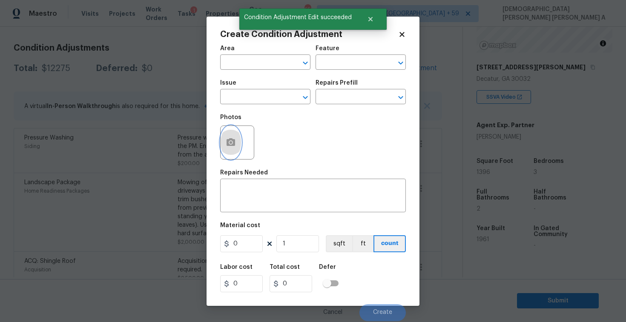
click at [232, 137] on button "button" at bounding box center [230, 142] width 20 height 33
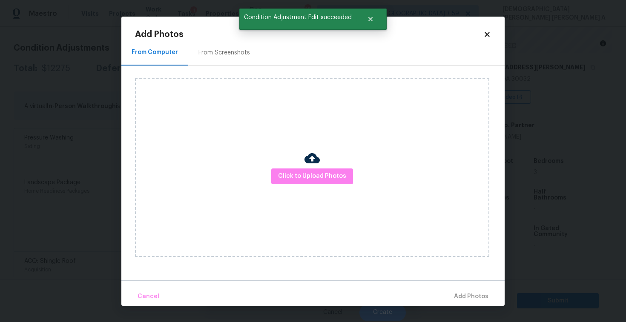
click at [219, 43] on div "From Screenshots" at bounding box center [224, 52] width 72 height 25
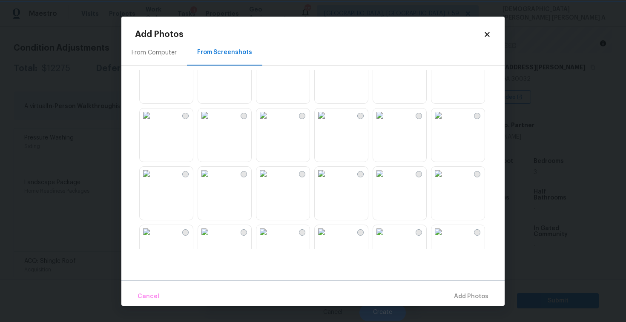
scroll to position [0, 0]
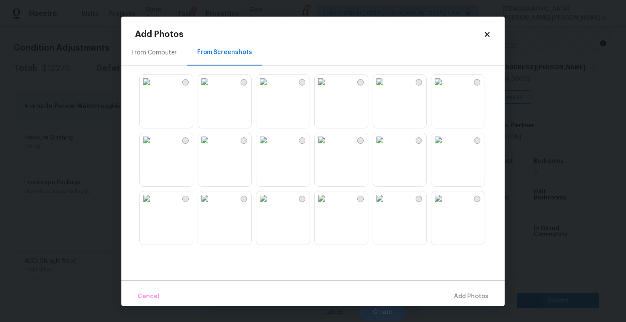
click at [386, 89] on img at bounding box center [380, 82] width 14 height 14
click at [462, 291] on button "Add 1 Photo(s)" at bounding box center [467, 297] width 49 height 18
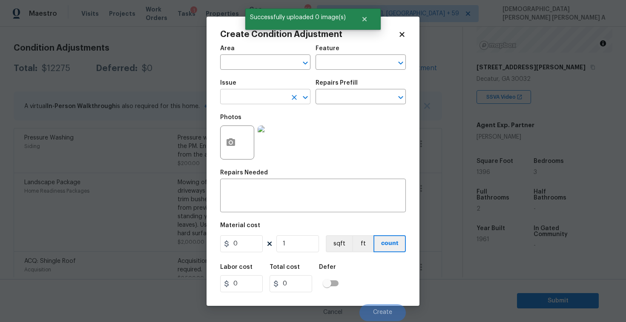
click at [251, 98] on input "text" at bounding box center [253, 97] width 66 height 13
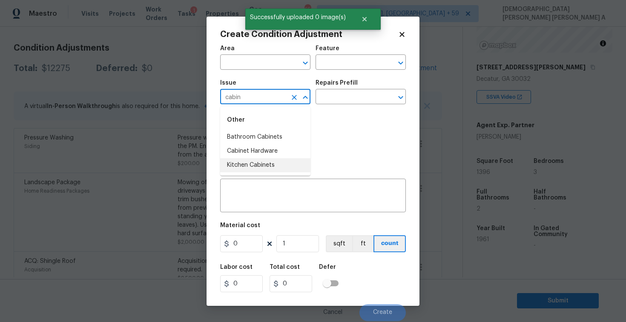
click at [259, 164] on li "Kitchen Cabinets" at bounding box center [265, 165] width 90 height 14
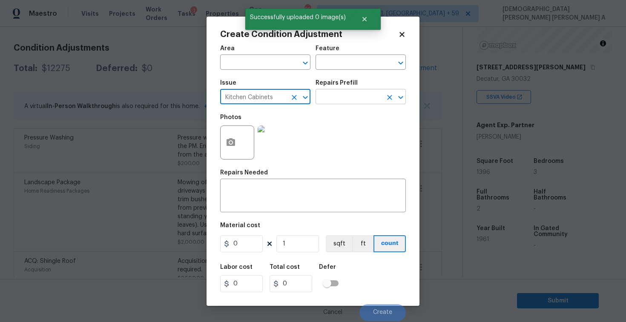
type input "Kitchen Cabinets"
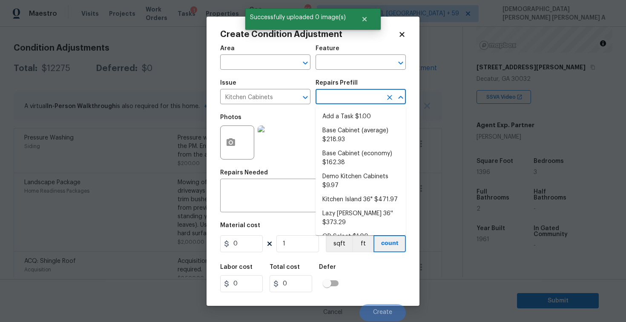
click at [356, 99] on input "text" at bounding box center [348, 97] width 66 height 13
click at [347, 126] on li "Base Cabinet (average) $218.93" at bounding box center [360, 135] width 90 height 23
type input "Cabinets"
type textarea "Remove the existing kitchen base cabinets (if present) and install a new kitche…"
type input "218.93"
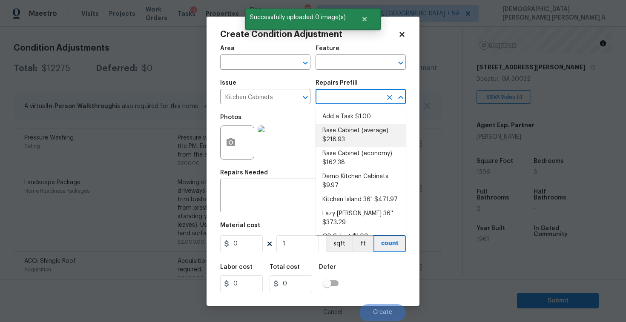
type input "218.93"
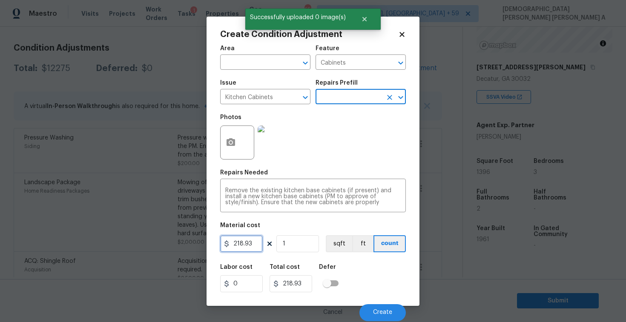
click at [249, 240] on input "218.93" at bounding box center [241, 243] width 43 height 17
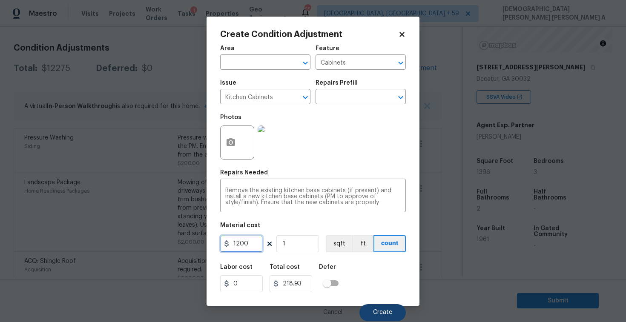
type input "1200"
click at [390, 317] on button "Create" at bounding box center [382, 312] width 46 height 17
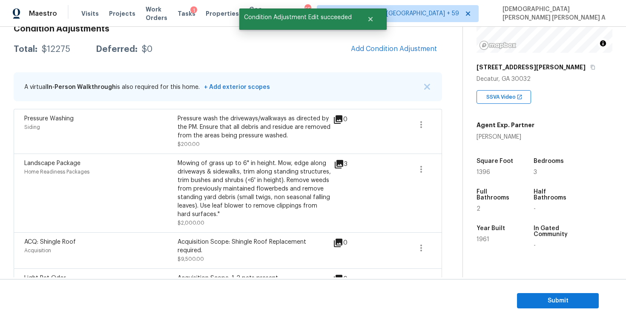
scroll to position [112, 0]
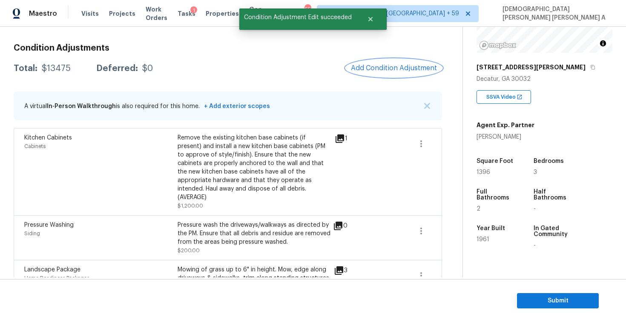
click at [391, 63] on button "Add Condition Adjustment" at bounding box center [394, 68] width 96 height 18
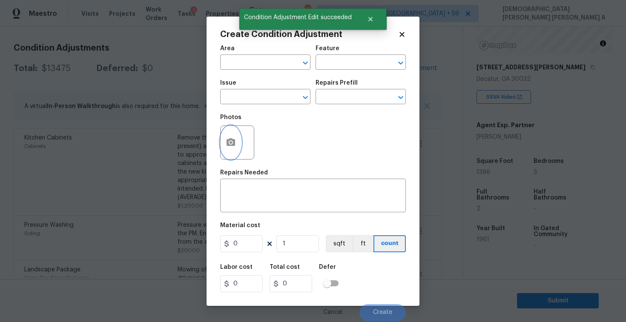
click at [237, 140] on button "button" at bounding box center [230, 142] width 20 height 33
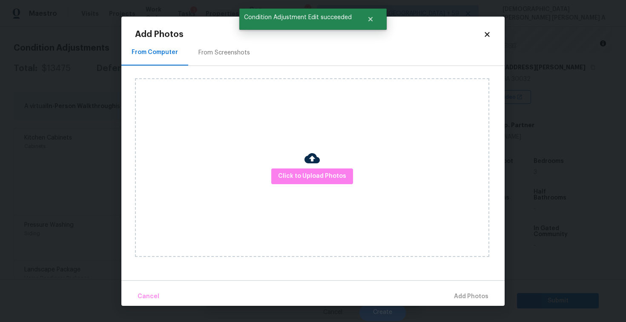
click at [224, 49] on div "From Screenshots" at bounding box center [223, 53] width 51 height 9
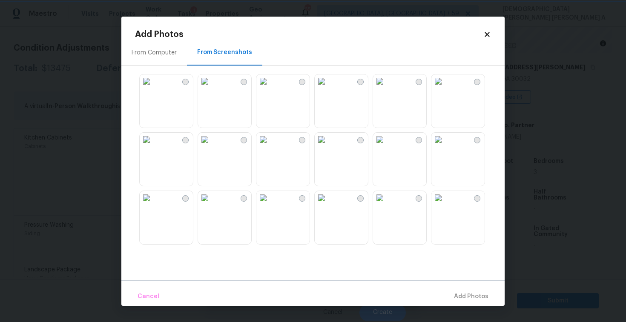
scroll to position [174, 0]
click at [445, 147] on img at bounding box center [438, 141] width 14 height 14
click at [460, 289] on button "Add 1 Photo(s)" at bounding box center [467, 297] width 49 height 18
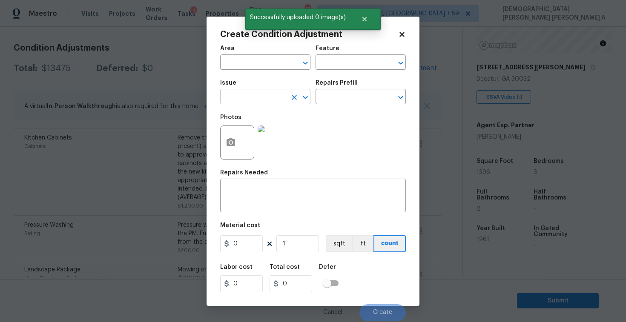
click at [235, 100] on input "text" at bounding box center [253, 97] width 66 height 13
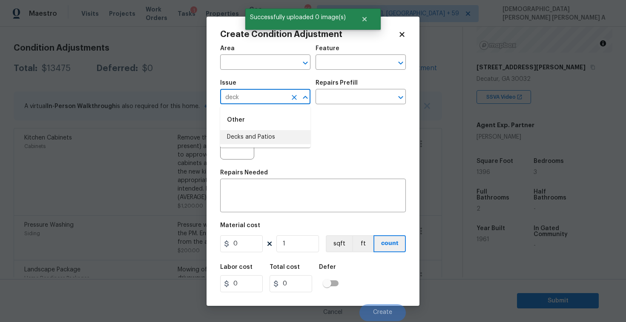
click at [258, 134] on li "Decks and Patios" at bounding box center [265, 137] width 90 height 14
type input "Decks and Patios"
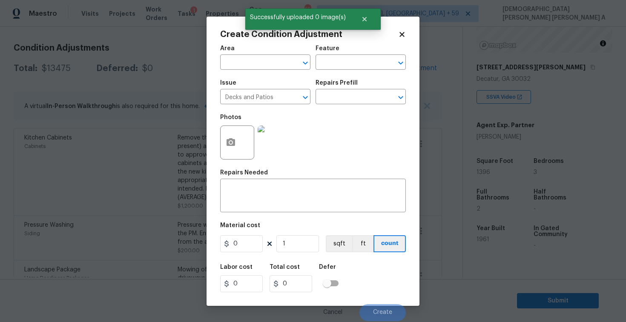
click at [364, 87] on div "Repairs Prefill" at bounding box center [360, 85] width 90 height 11
click at [357, 97] on input "text" at bounding box center [348, 97] width 66 height 13
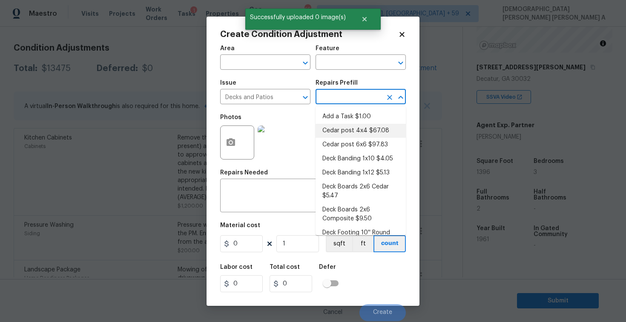
click at [358, 127] on li "Cedar post 4x4 $67.08" at bounding box center [360, 131] width 90 height 14
type input "Deck"
type textarea "Remove the existing 4x4x8 cedar post/footing (if needed) and prep the area for …"
type input "67.08"
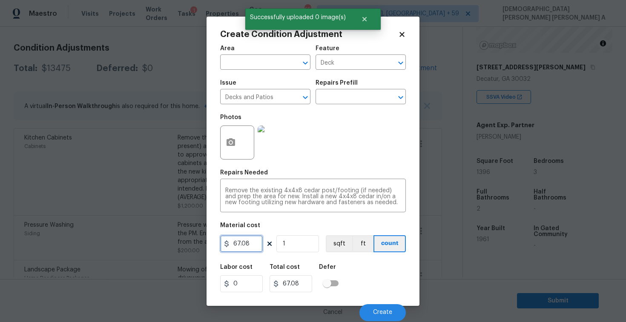
click at [254, 244] on input "67.08" at bounding box center [241, 243] width 43 height 17
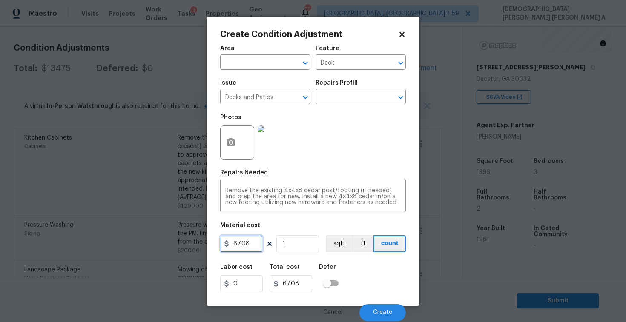
click at [254, 244] on input "67.08" at bounding box center [241, 243] width 43 height 17
type input "800"
click at [385, 314] on span "Create" at bounding box center [382, 312] width 19 height 6
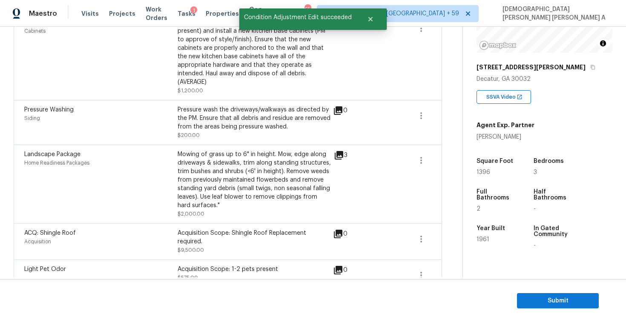
scroll to position [145, 0]
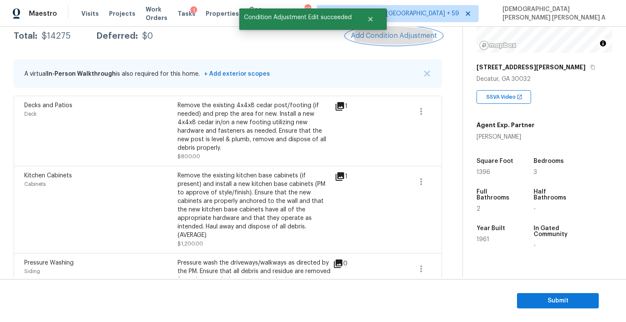
click at [389, 43] on button "Add Condition Adjustment" at bounding box center [394, 36] width 96 height 18
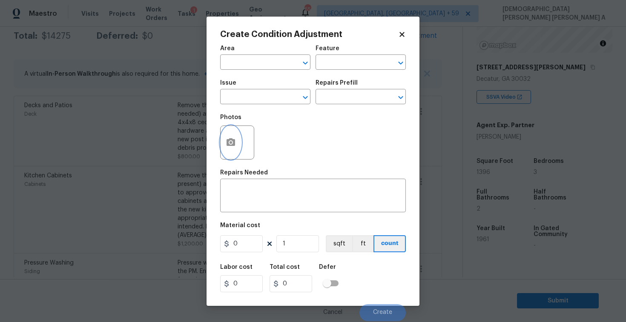
click at [232, 145] on icon "button" at bounding box center [230, 142] width 9 height 8
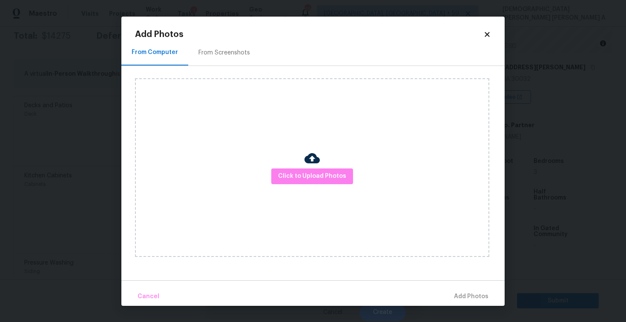
click at [214, 58] on div "From Screenshots" at bounding box center [224, 52] width 72 height 25
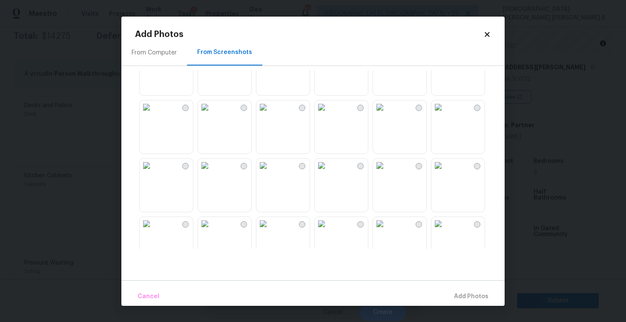
scroll to position [813, 0]
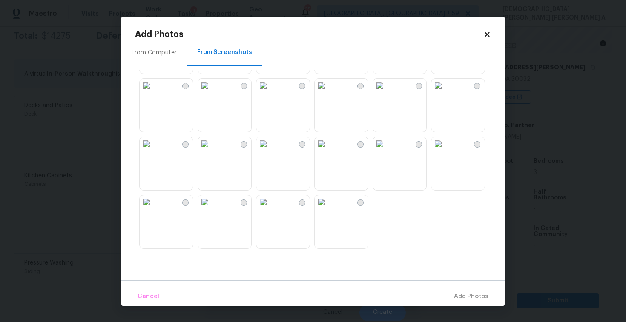
click at [485, 36] on icon at bounding box center [486, 34] width 5 height 5
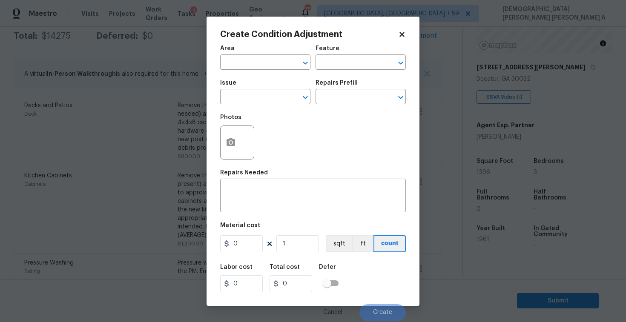
click at [396, 34] on h2 "Create Condition Adjustment" at bounding box center [309, 34] width 178 height 9
click at [399, 34] on icon at bounding box center [402, 35] width 8 height 8
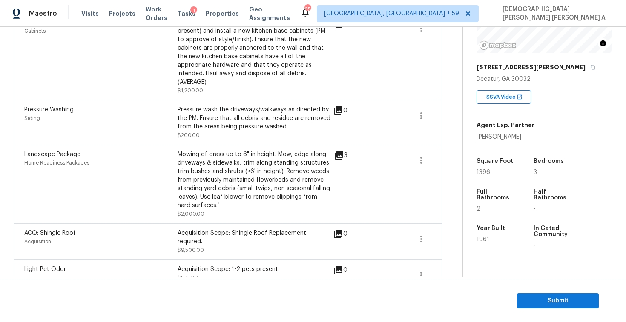
scroll to position [121, 0]
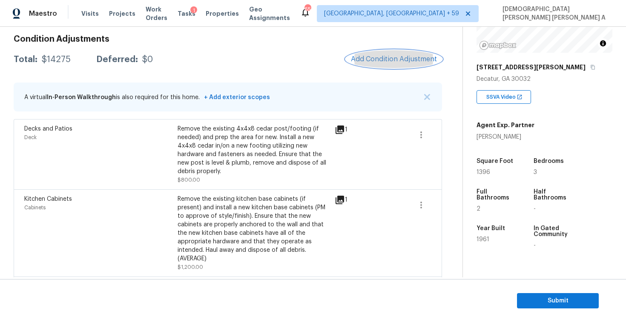
click at [382, 64] on button "Add Condition Adjustment" at bounding box center [394, 59] width 96 height 18
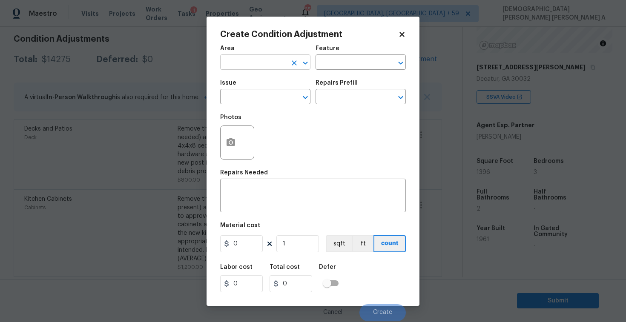
click at [267, 60] on input "text" at bounding box center [253, 63] width 66 height 13
click at [294, 101] on li "Interior Overall" at bounding box center [265, 96] width 90 height 14
type input "Interior Overall"
click at [350, 66] on input "text" at bounding box center [348, 63] width 66 height 13
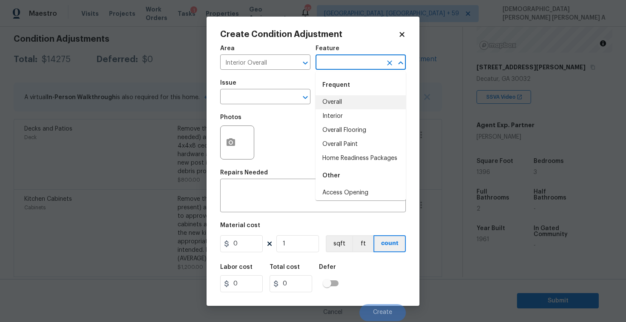
click at [338, 97] on li "Overall" at bounding box center [360, 102] width 90 height 14
type input "Overall"
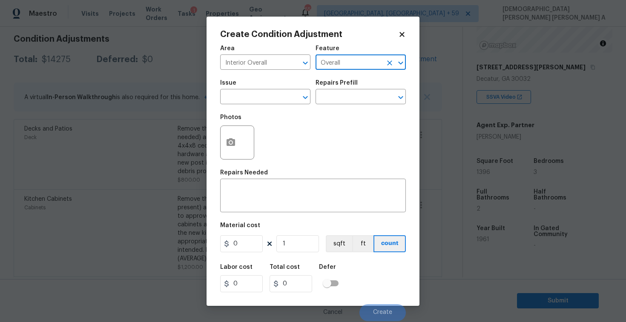
click at [261, 104] on span "Issue ​" at bounding box center [265, 92] width 90 height 34
click at [261, 100] on input "text" at bounding box center [253, 97] width 66 height 13
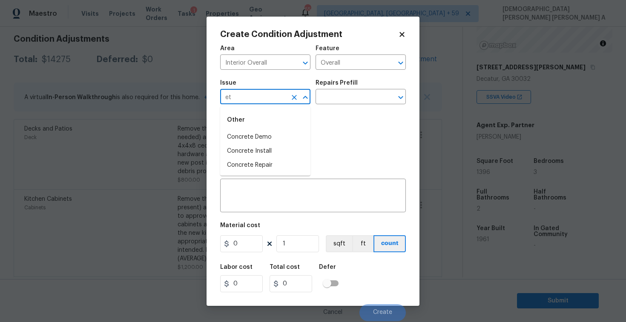
type input "e"
type input "x"
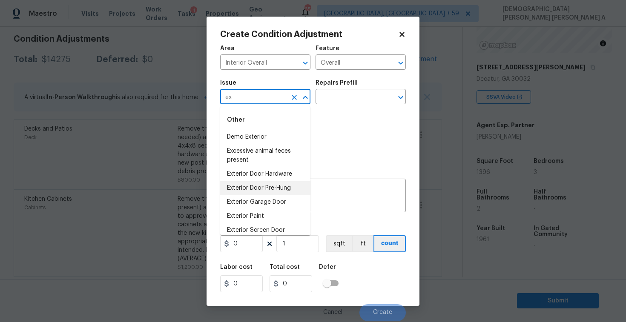
type input "e"
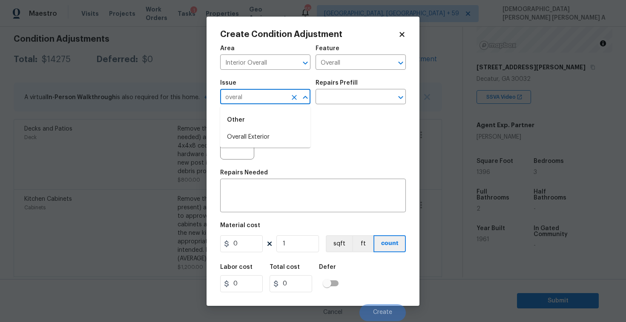
click at [260, 142] on li "Overall Exterior" at bounding box center [265, 137] width 90 height 14
type input "Overall Exterior"
click at [337, 94] on input "text" at bounding box center [348, 97] width 66 height 13
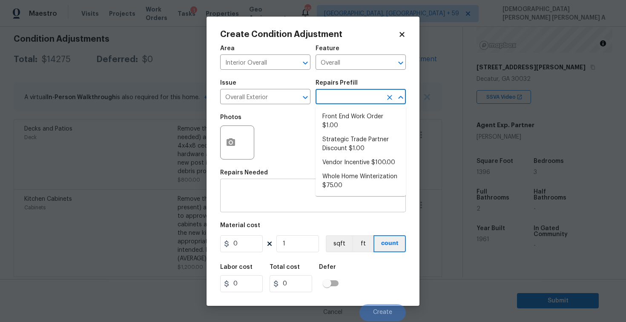
click at [273, 195] on textarea at bounding box center [312, 197] width 175 height 18
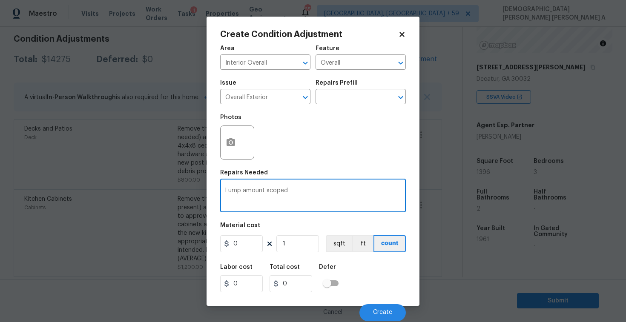
type textarea "Lump amount scoped"
click at [250, 250] on input "0" at bounding box center [241, 243] width 43 height 17
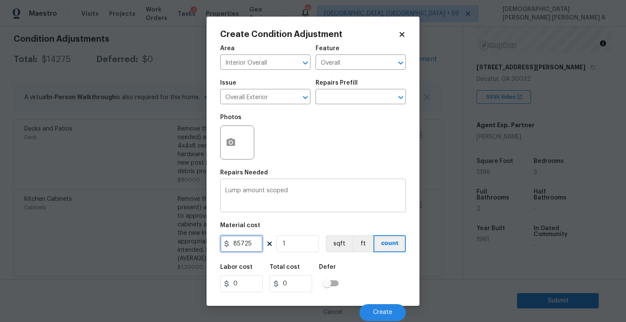
type input "85725"
click at [311, 199] on textarea "Lump amount scoped" at bounding box center [312, 197] width 175 height 18
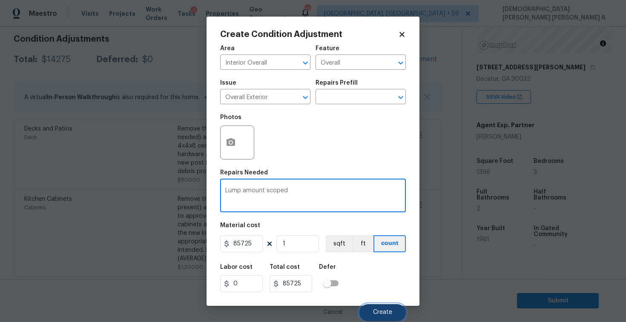
click at [395, 310] on button "Create" at bounding box center [382, 312] width 46 height 17
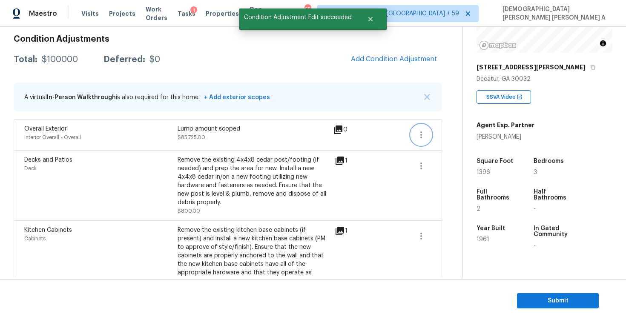
click at [416, 139] on icon "button" at bounding box center [421, 135] width 10 height 10
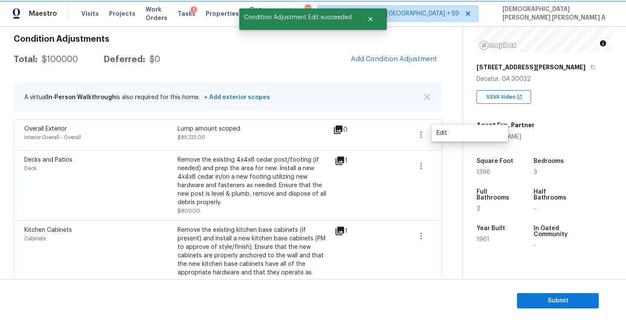
click at [428, 135] on button "button" at bounding box center [421, 135] width 20 height 20
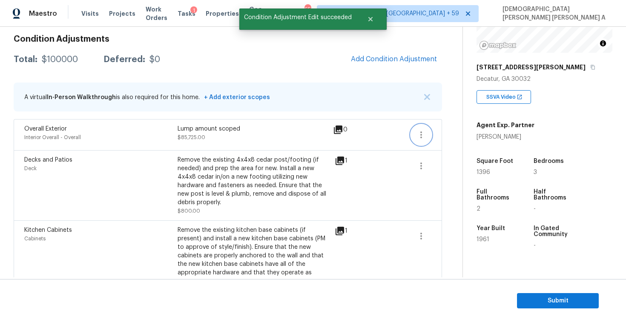
click at [416, 134] on icon "button" at bounding box center [421, 135] width 10 height 10
click at [451, 135] on div "Edit" at bounding box center [469, 133] width 66 height 9
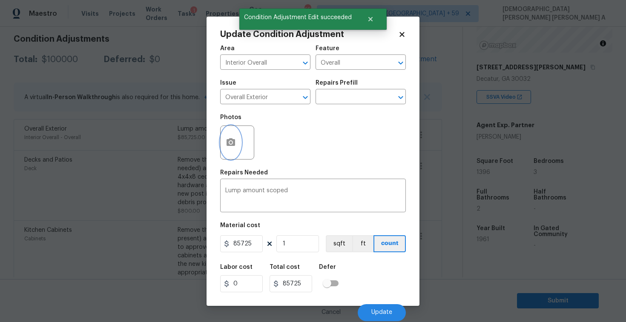
click at [224, 144] on button "button" at bounding box center [230, 142] width 20 height 33
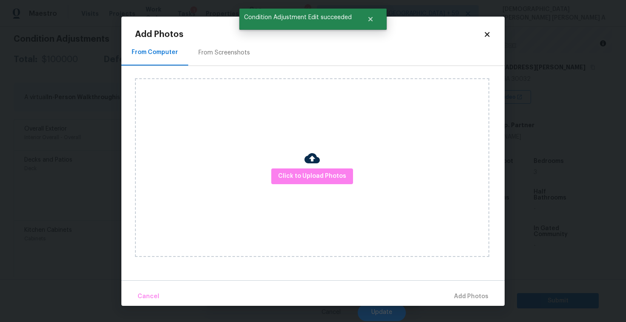
click at [224, 35] on h2 "Add Photos" at bounding box center [309, 34] width 348 height 9
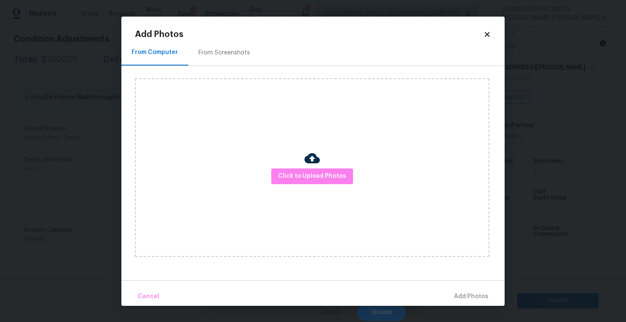
click at [217, 56] on div "From Screenshots" at bounding box center [223, 53] width 51 height 9
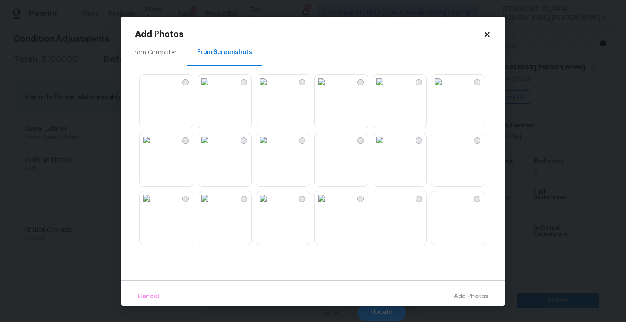
click at [270, 89] on img at bounding box center [263, 82] width 14 height 14
click at [328, 89] on img at bounding box center [321, 82] width 14 height 14
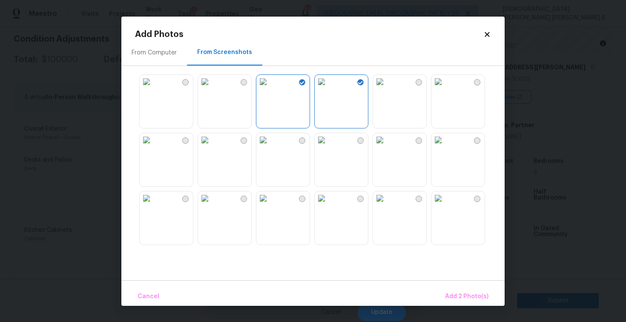
click at [386, 89] on img at bounding box center [380, 82] width 14 height 14
click at [445, 89] on img at bounding box center [438, 82] width 14 height 14
click at [445, 147] on img at bounding box center [438, 140] width 14 height 14
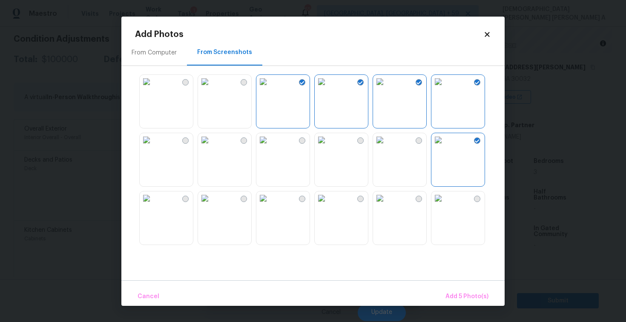
click at [386, 147] on img at bounding box center [380, 140] width 14 height 14
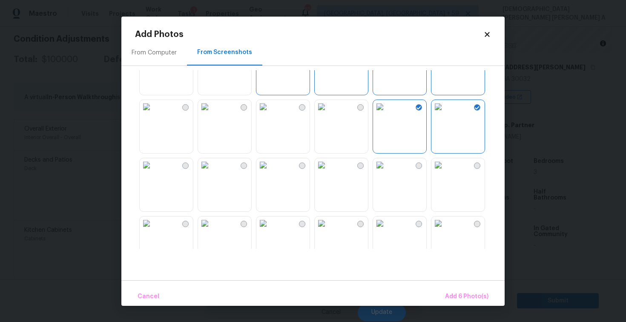
scroll to position [37, 0]
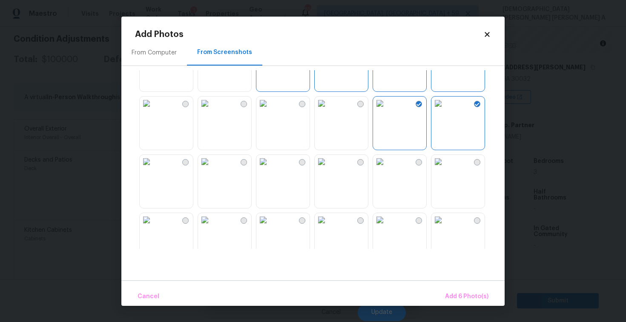
click at [386, 169] on img at bounding box center [380, 162] width 14 height 14
click at [386, 227] on img at bounding box center [380, 220] width 14 height 14
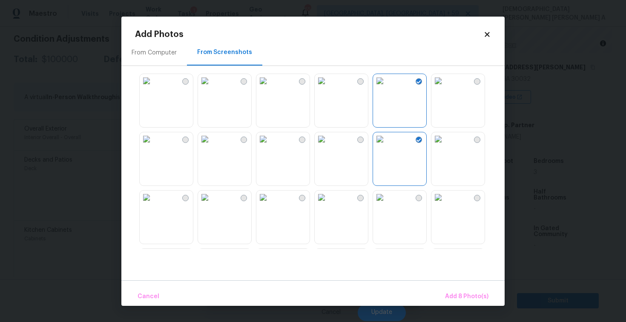
click at [270, 146] on img at bounding box center [263, 139] width 14 height 14
click at [328, 204] on img at bounding box center [321, 198] width 14 height 14
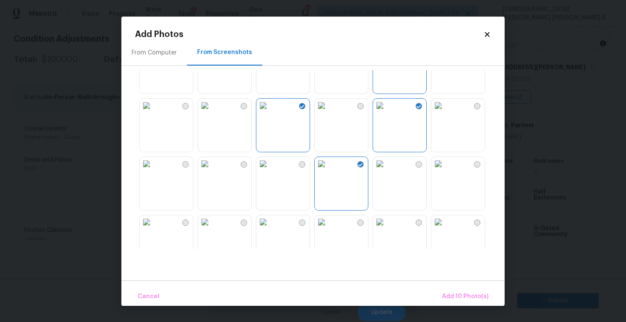
scroll to position [160, 0]
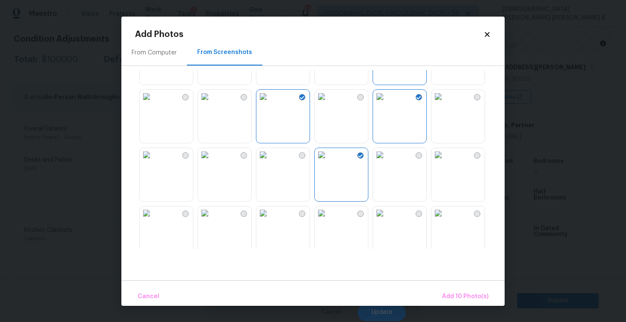
click at [153, 162] on img at bounding box center [147, 155] width 14 height 14
click at [151, 220] on img at bounding box center [147, 213] width 14 height 14
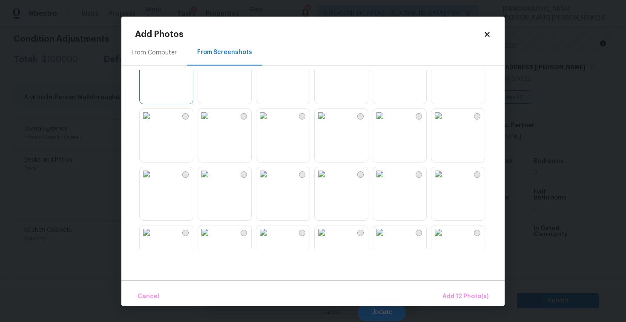
click at [386, 181] on img at bounding box center [380, 174] width 14 height 14
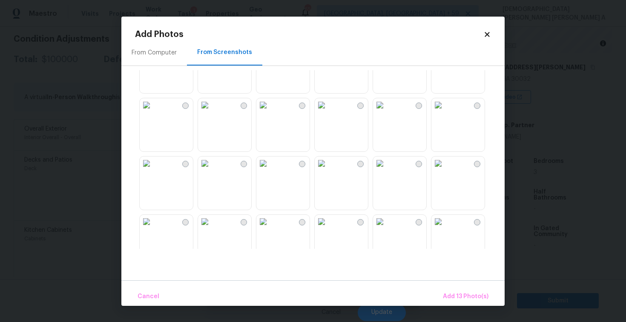
click at [270, 170] on img at bounding box center [263, 164] width 14 height 14
click at [483, 297] on span "Add 14 Photo(s)" at bounding box center [465, 296] width 46 height 11
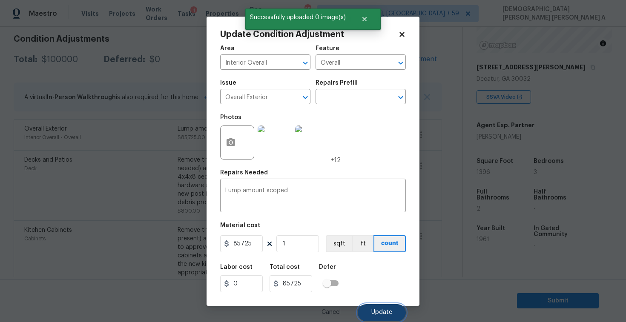
click at [381, 310] on span "Update" at bounding box center [381, 312] width 21 height 6
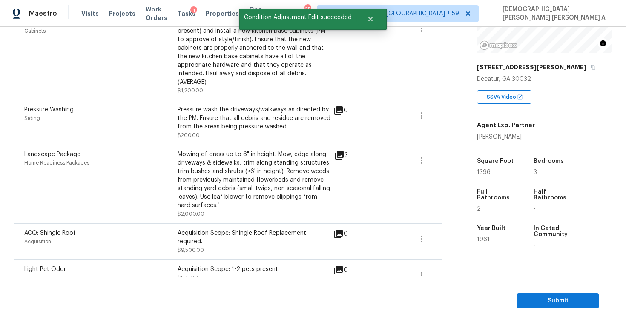
scroll to position [0, 0]
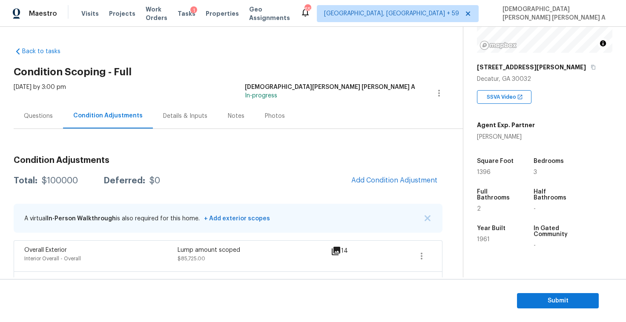
drag, startPoint x: 80, startPoint y: 179, endPoint x: 37, endPoint y: 179, distance: 42.6
click at [37, 179] on div "Total: $100000 Deferred: $0" at bounding box center [87, 181] width 146 height 9
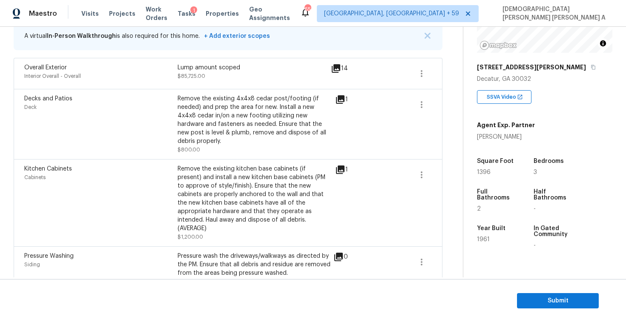
scroll to position [113, 0]
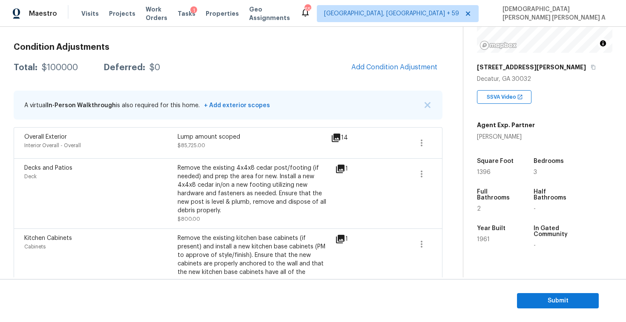
copy div "$100000"
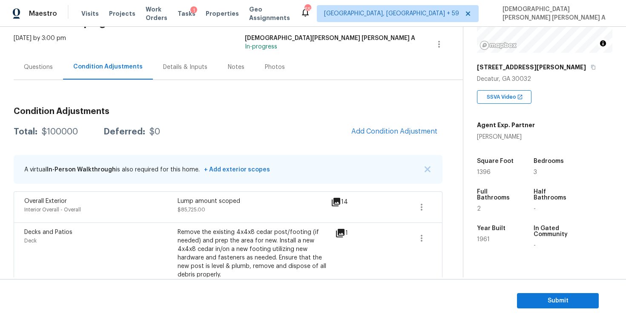
click at [36, 62] on div "Questions" at bounding box center [38, 66] width 49 height 25
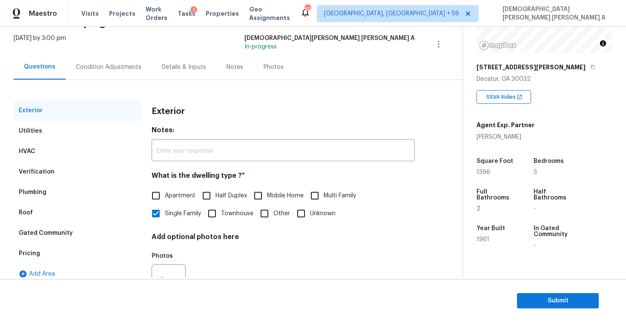
scroll to position [88, 0]
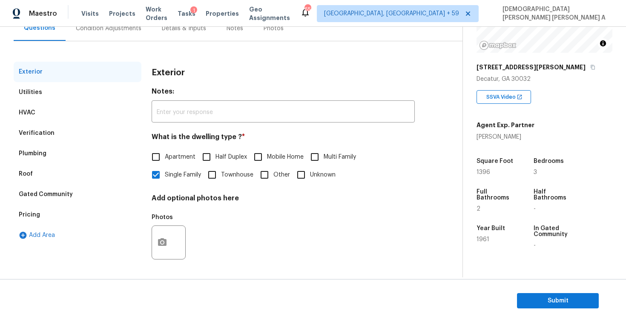
click at [51, 135] on div "Verification" at bounding box center [78, 133] width 128 height 20
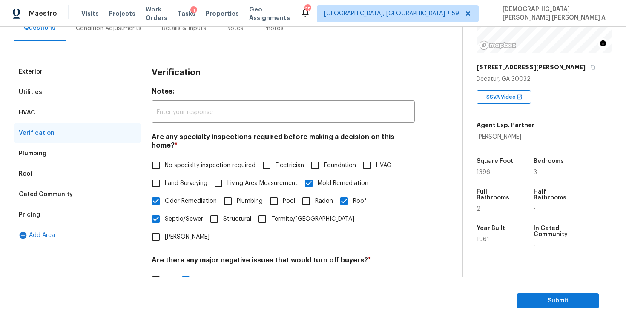
scroll to position [213, 0]
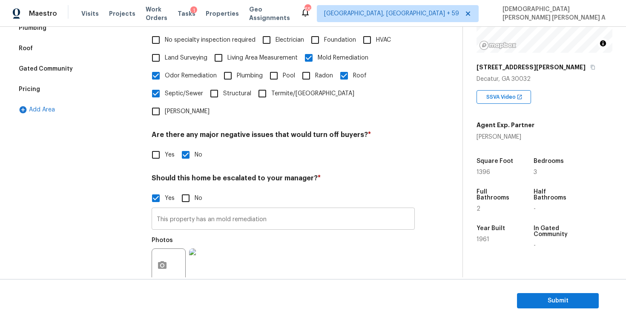
click at [281, 210] on input "This property has an mold remediation" at bounding box center [282, 220] width 263 height 20
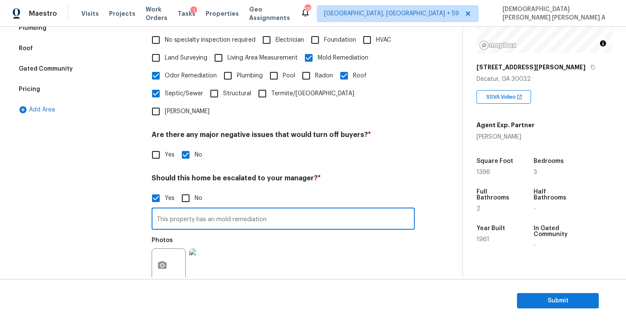
click at [235, 210] on input "This property has an mold remediation" at bounding box center [282, 220] width 263 height 20
type input "Home is in poor condition. Hence, 100k as lump repair and recommending an walk …"
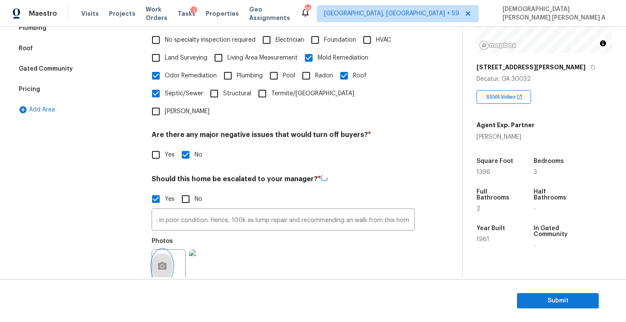
click at [161, 261] on icon "button" at bounding box center [162, 266] width 10 height 10
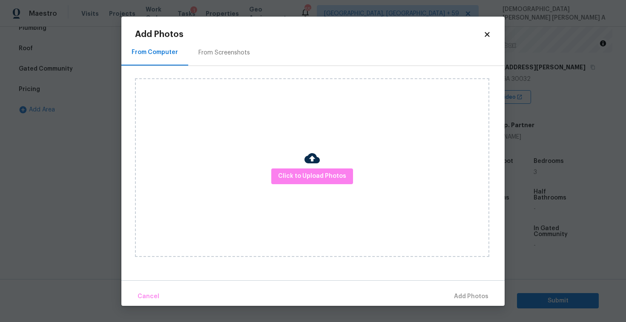
click at [203, 57] on div "From Screenshots" at bounding box center [224, 52] width 72 height 25
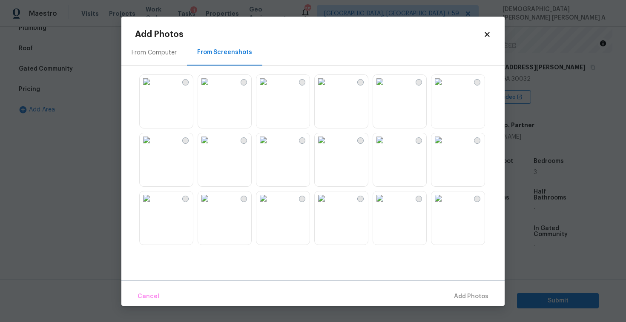
click at [153, 89] on img at bounding box center [147, 82] width 14 height 14
click at [270, 89] on img at bounding box center [263, 82] width 14 height 14
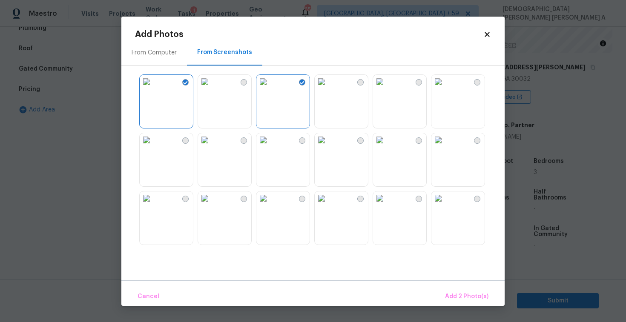
click at [386, 89] on img at bounding box center [380, 82] width 14 height 14
click at [445, 89] on img at bounding box center [438, 82] width 14 height 14
click at [445, 147] on img at bounding box center [438, 140] width 14 height 14
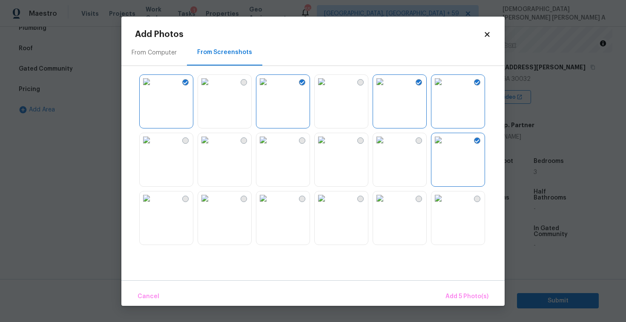
click at [440, 147] on img at bounding box center [438, 140] width 14 height 14
click at [386, 147] on img at bounding box center [380, 140] width 14 height 14
click at [328, 147] on img at bounding box center [321, 140] width 14 height 14
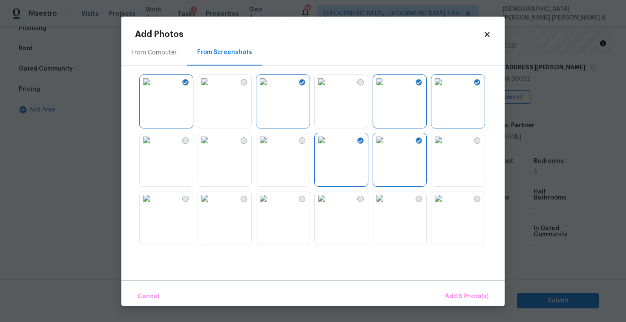
click at [255, 163] on div at bounding box center [319, 159] width 369 height 179
click at [153, 147] on img at bounding box center [147, 140] width 14 height 14
click at [211, 205] on img at bounding box center [205, 198] width 14 height 14
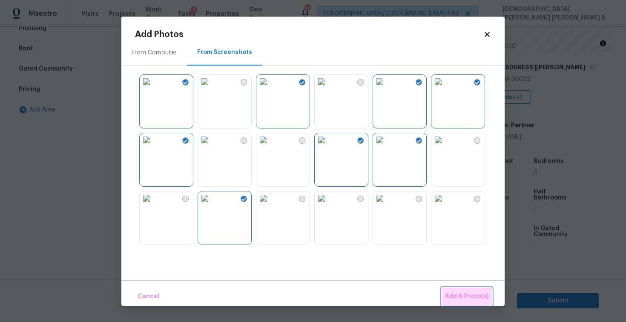
click at [466, 299] on span "Add 8 Photo(s)" at bounding box center [466, 296] width 43 height 11
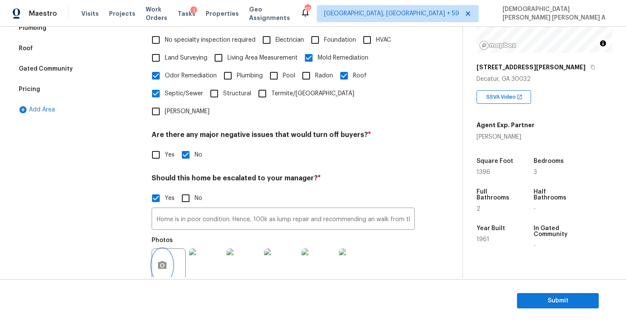
scroll to position [14, 0]
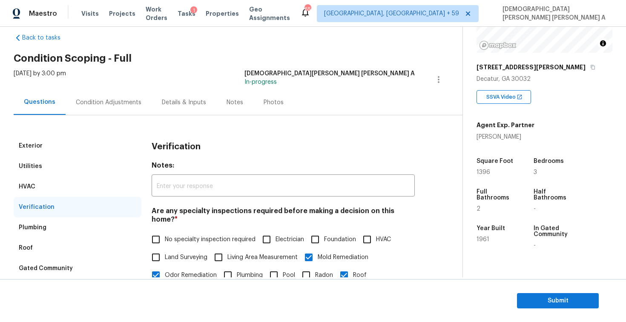
click at [97, 97] on div "Condition Adjustments" at bounding box center [109, 102] width 86 height 25
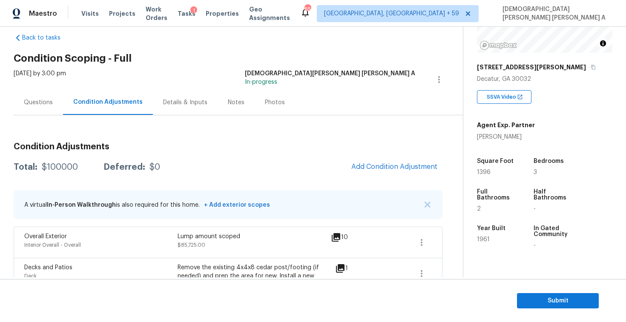
click at [29, 105] on div "Questions" at bounding box center [38, 102] width 29 height 9
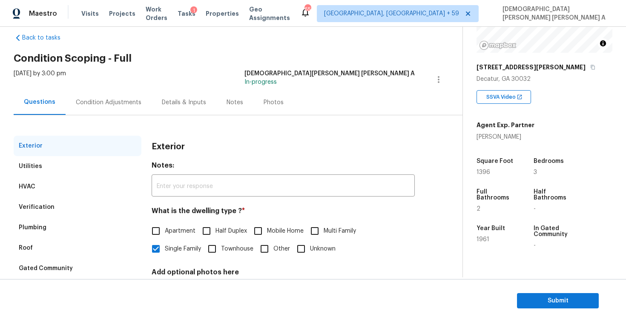
scroll to position [83, 0]
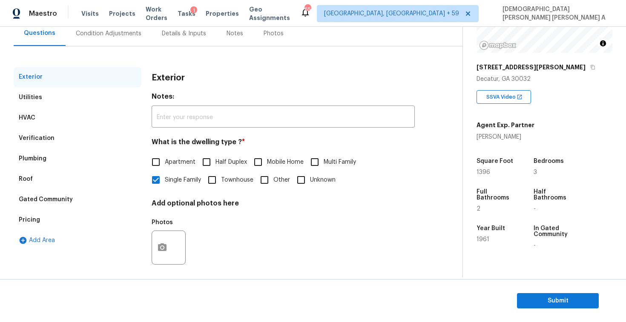
click at [60, 217] on div "Pricing" at bounding box center [78, 220] width 128 height 20
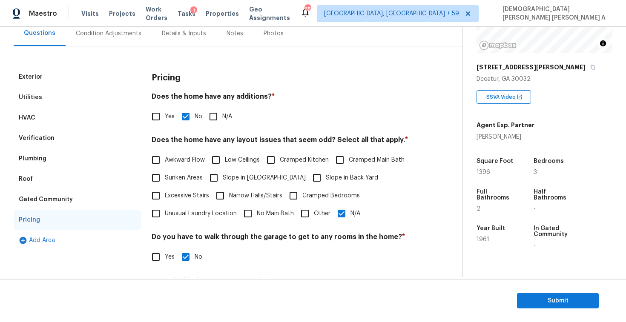
click at [51, 142] on div "Verification" at bounding box center [78, 138] width 128 height 20
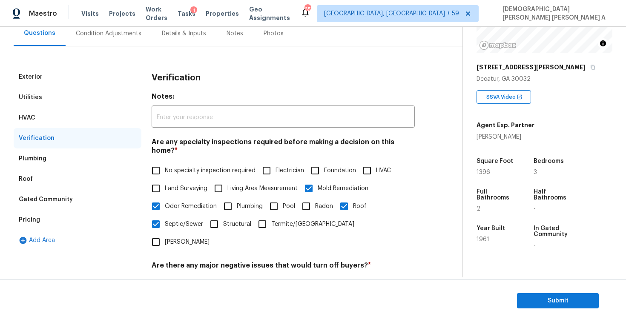
scroll to position [222, 0]
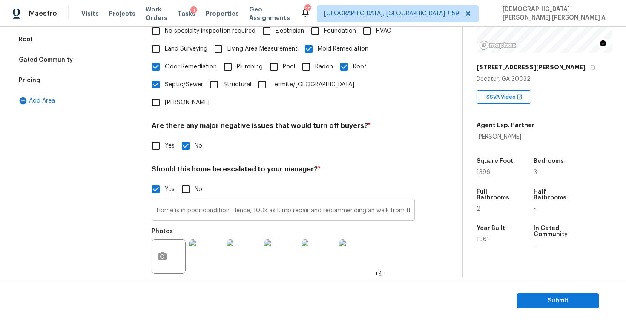
click at [233, 201] on input "Home is in poor condition. Hence, 100k as lump repair and recommending an walk …" at bounding box center [282, 211] width 263 height 20
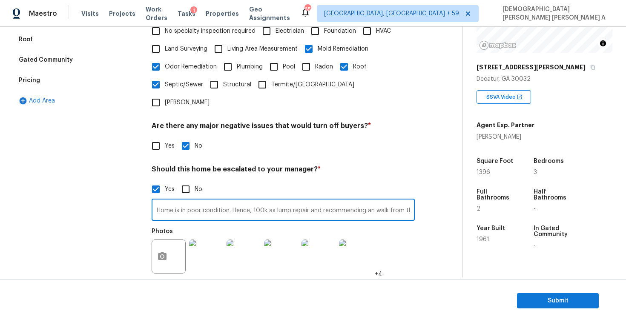
click at [233, 201] on input "Home is in poor condition. Hence, 100k as lump repair and recommending an walk …" at bounding box center [282, 211] width 263 height 20
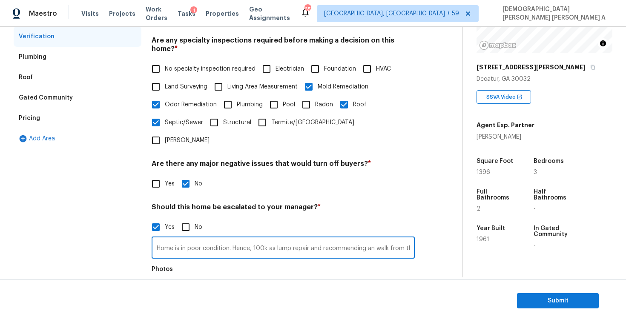
scroll to position [144, 0]
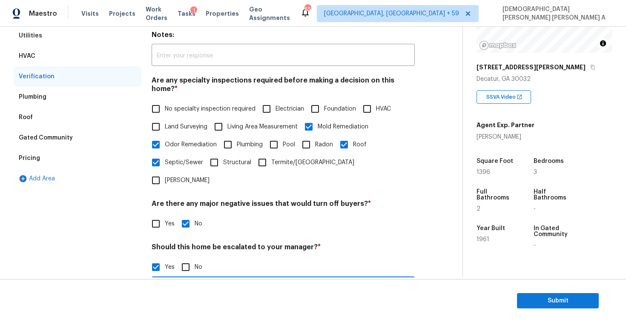
click at [47, 160] on div "Pricing" at bounding box center [78, 158] width 128 height 20
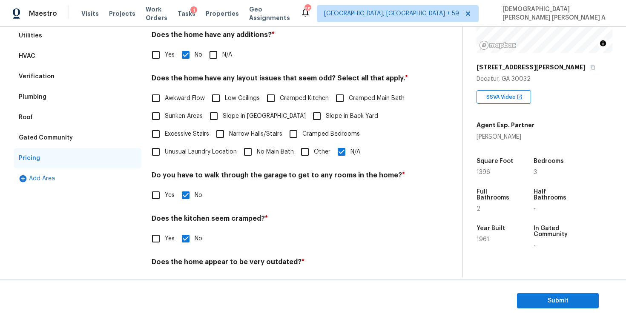
click at [346, 155] on input "N/A" at bounding box center [341, 152] width 18 height 18
checkbox input "false"
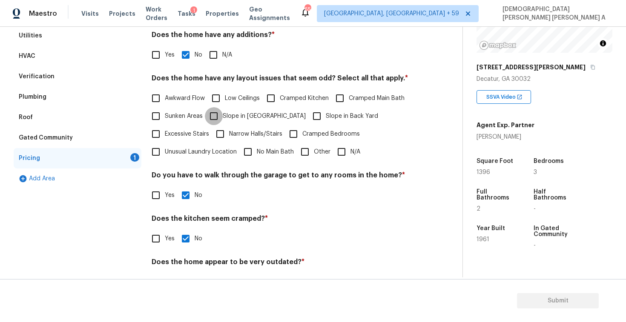
click at [214, 118] on input "Slope in [GEOGRAPHIC_DATA]" at bounding box center [214, 116] width 18 height 18
checkbox input "true"
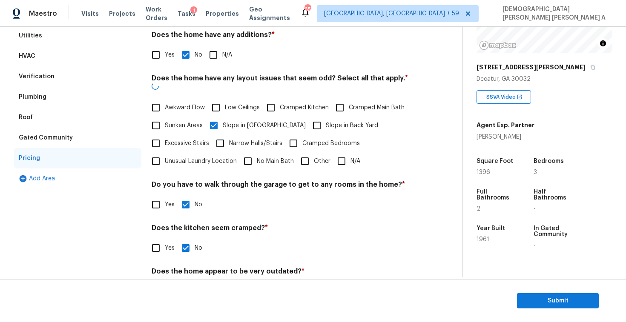
click at [308, 118] on input "Slope in Back Yard" at bounding box center [317, 126] width 18 height 18
checkbox input "true"
click at [270, 99] on input "Cramped Kitchen" at bounding box center [271, 108] width 18 height 18
checkbox input "true"
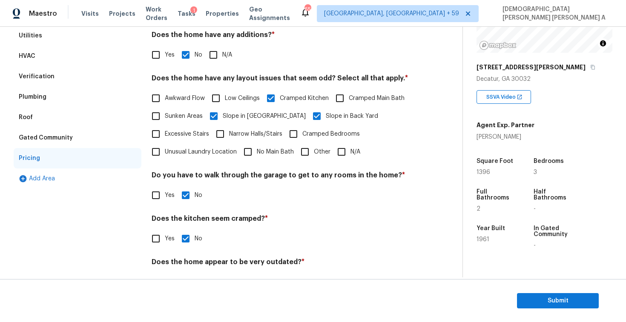
click at [213, 99] on input "Low Ceilings" at bounding box center [216, 98] width 18 height 18
checkbox input "true"
click at [157, 98] on input "Awkward Flow" at bounding box center [156, 98] width 18 height 18
checkbox input "true"
click at [148, 151] on input "Unusual Laundry Location" at bounding box center [156, 152] width 18 height 18
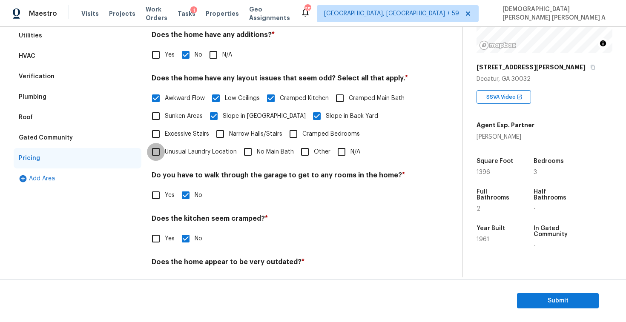
checkbox input "true"
click at [551, 300] on span "Submit" at bounding box center [557, 301] width 68 height 11
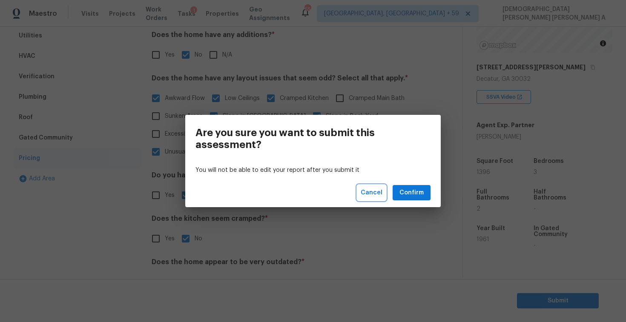
click at [379, 194] on span "Cancel" at bounding box center [371, 193] width 22 height 11
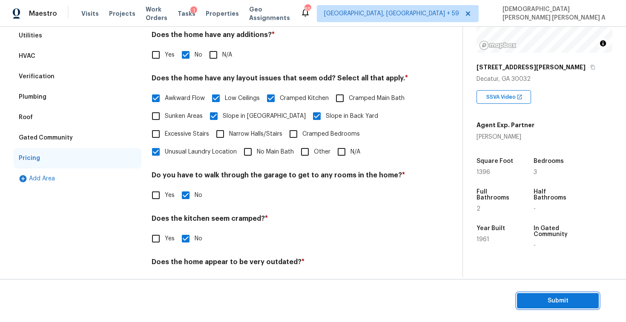
scroll to position [171, 0]
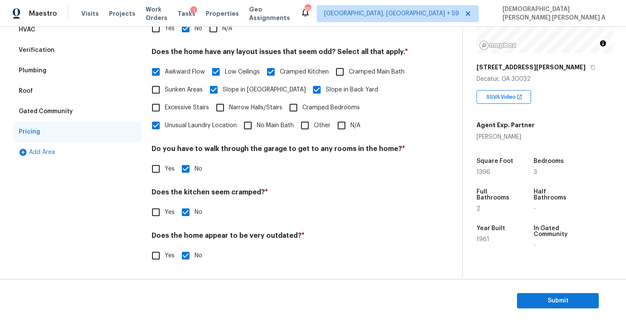
click at [160, 259] on input "Yes" at bounding box center [156, 256] width 18 height 18
checkbox input "true"
checkbox input "false"
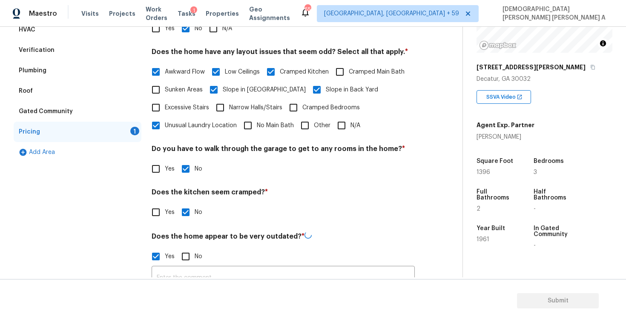
scroll to position [193, 0]
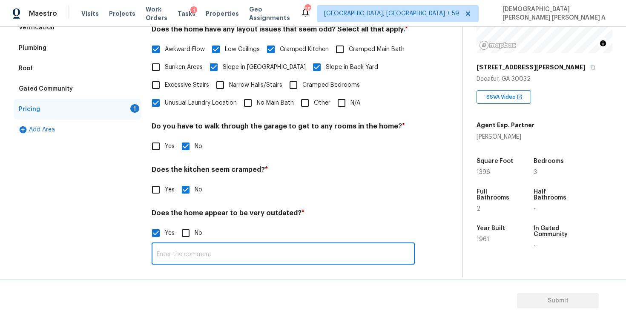
click at [194, 249] on input "text" at bounding box center [282, 255] width 263 height 20
type input "Dated"
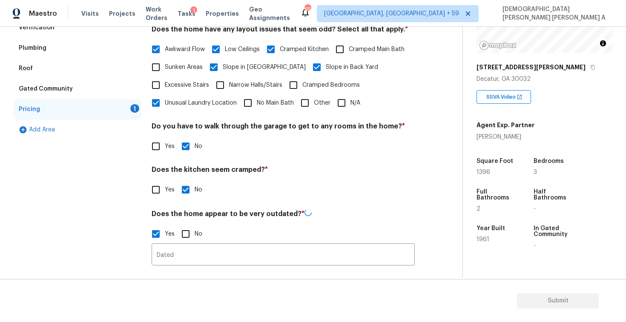
click at [289, 143] on div "Yes No" at bounding box center [282, 146] width 263 height 18
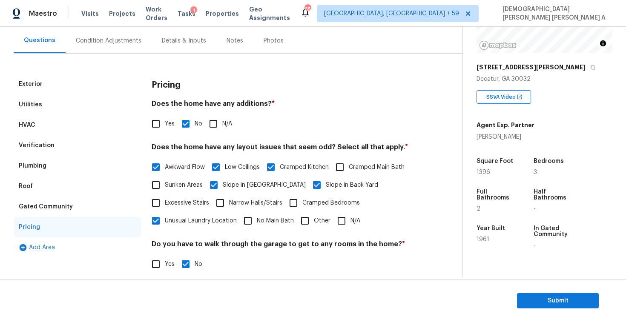
click at [59, 137] on div "Verification" at bounding box center [78, 145] width 128 height 20
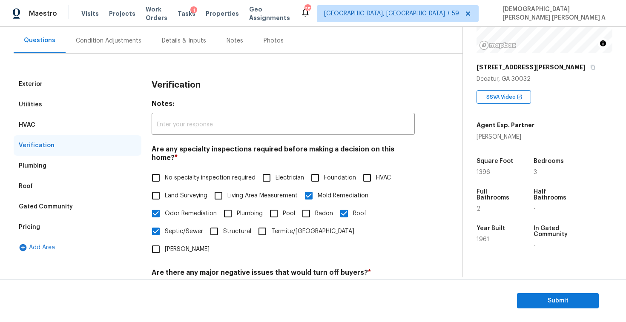
click at [51, 130] on div "HVAC" at bounding box center [78, 125] width 128 height 20
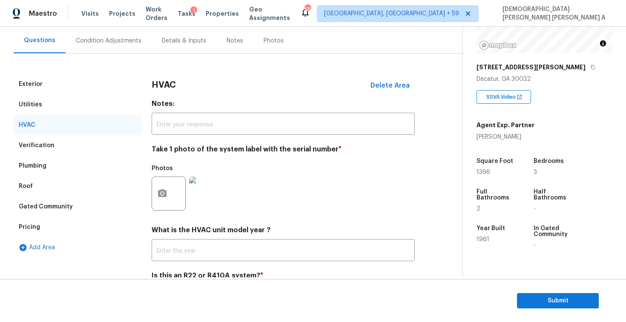
click at [49, 162] on div "Plumbing" at bounding box center [78, 166] width 128 height 20
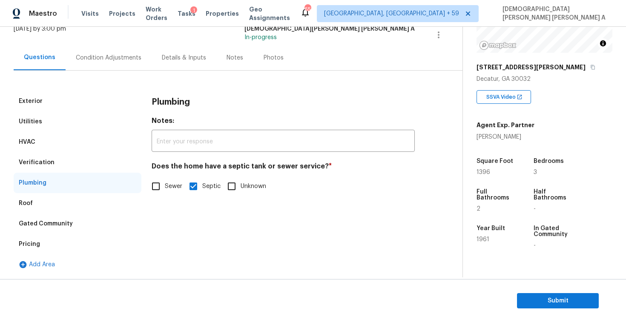
click at [49, 151] on div "HVAC" at bounding box center [78, 142] width 128 height 20
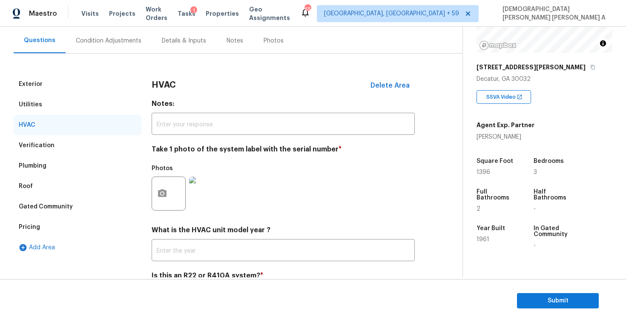
click at [49, 140] on div "Verification" at bounding box center [78, 145] width 128 height 20
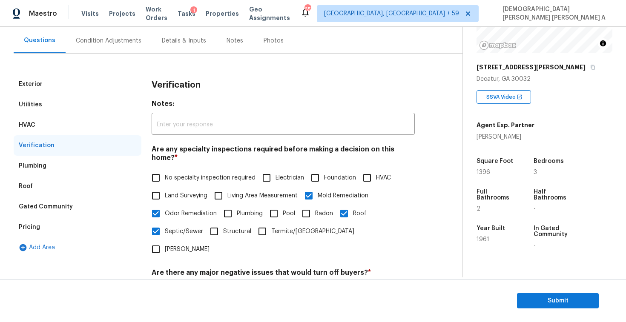
click at [46, 108] on div "Utilities" at bounding box center [78, 104] width 128 height 20
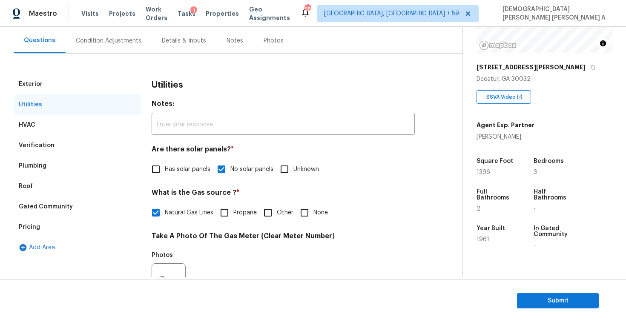
click at [44, 86] on div "Exterior" at bounding box center [78, 84] width 128 height 20
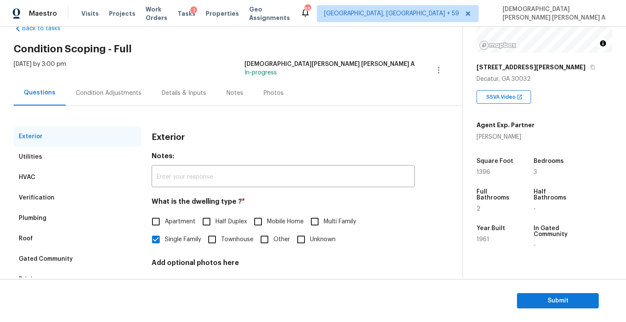
scroll to position [49, 0]
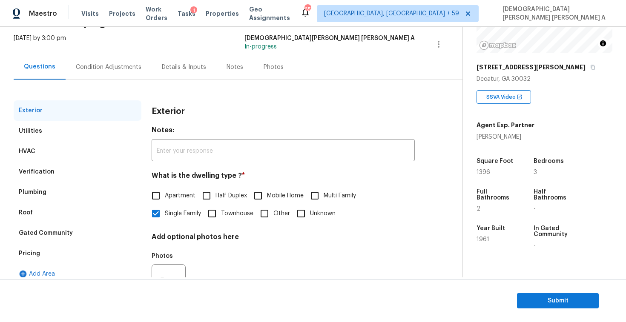
click at [48, 259] on div "Pricing" at bounding box center [78, 253] width 128 height 20
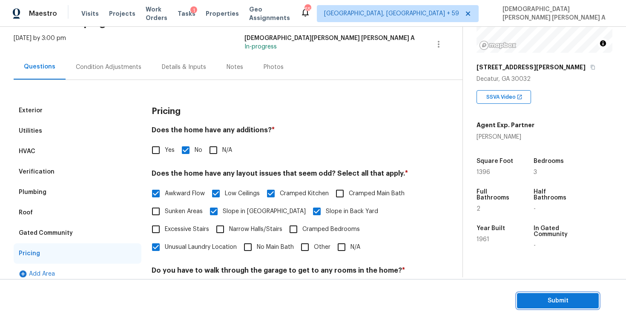
click at [558, 305] on span "Submit" at bounding box center [557, 301] width 68 height 11
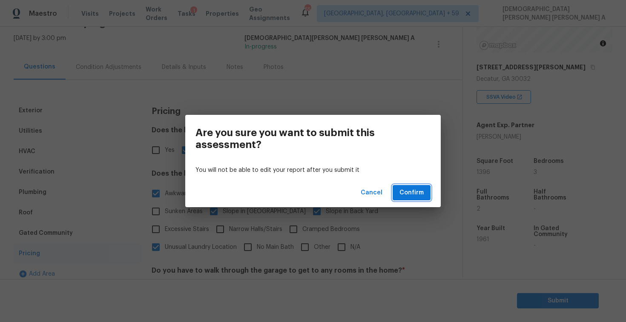
click at [412, 187] on button "Confirm" at bounding box center [411, 193] width 38 height 16
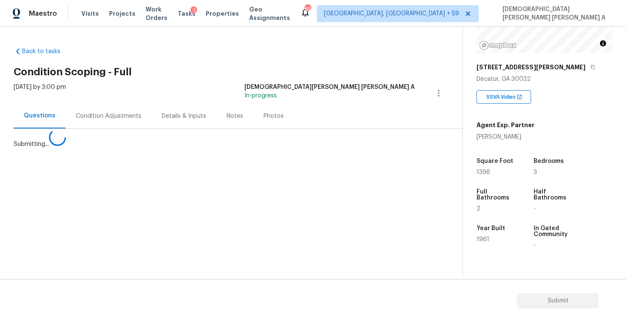
scroll to position [0, 0]
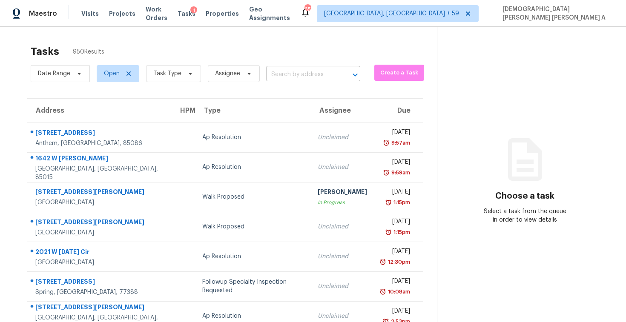
click at [315, 77] on input "text" at bounding box center [301, 74] width 70 height 13
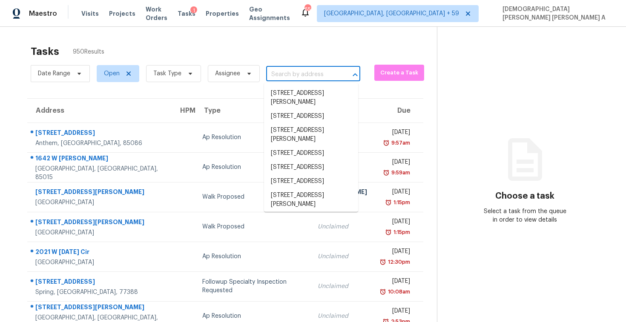
paste input "5942 17th St, Zephyrhills, FL, 33542"
type input "5942 17th St, Zephyrhills, FL, 33542"
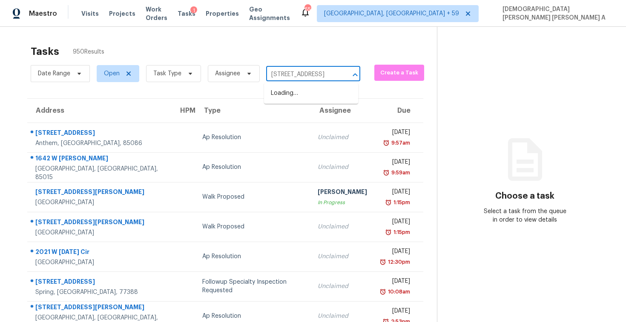
scroll to position [0, 34]
click at [308, 88] on li "5942 17th St, Zephyrhills, FL 33542" at bounding box center [311, 93] width 94 height 14
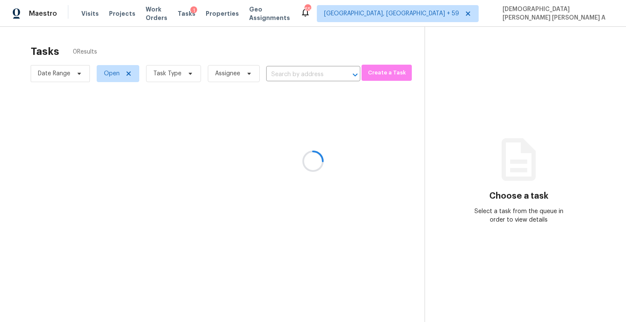
type input "5942 17th St, Zephyrhills, FL 33542"
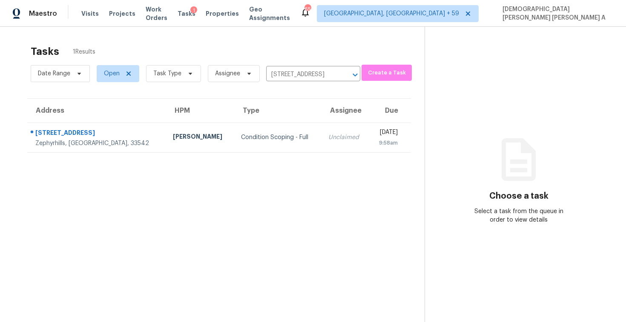
click at [328, 133] on div "Unclaimed" at bounding box center [345, 137] width 34 height 9
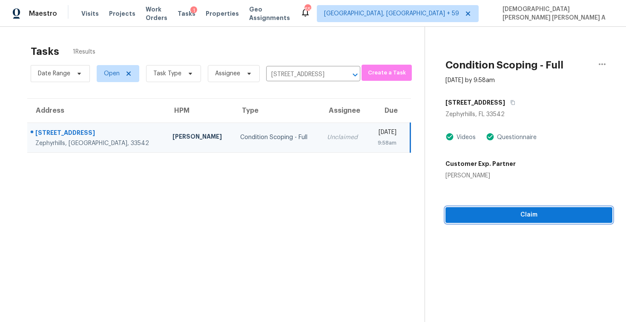
click at [540, 216] on span "Claim" at bounding box center [528, 215] width 153 height 11
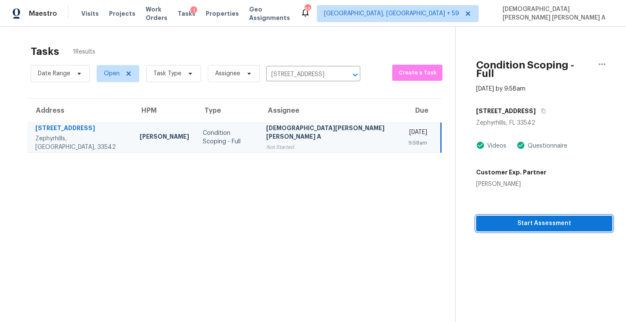
click at [512, 218] on span "Start Assessment" at bounding box center [544, 223] width 123 height 11
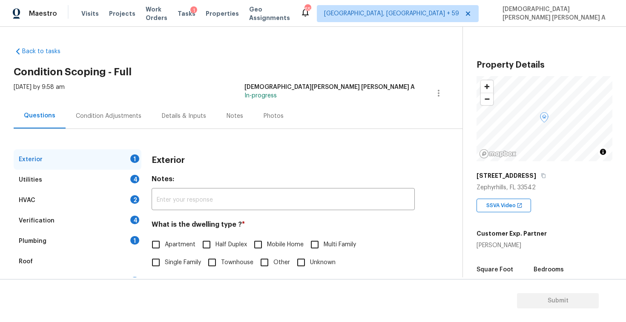
click at [233, 58] on div "Back to tasks Condition Scoping - Full Mon, Sep 15 2025 by 9:58 am Mohamed Azee…" at bounding box center [238, 202] width 449 height 325
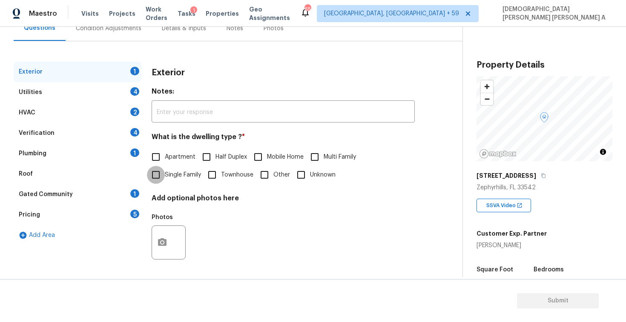
click at [155, 177] on input "Single Family" at bounding box center [156, 175] width 18 height 18
checkbox input "true"
click at [91, 74] on div "Exterior" at bounding box center [78, 72] width 128 height 20
click at [87, 97] on div "Utilities 4" at bounding box center [78, 92] width 128 height 20
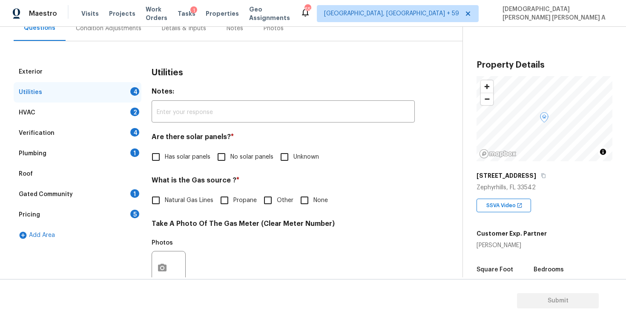
scroll to position [88, 0]
click at [234, 151] on label "No solar panels" at bounding box center [242, 157] width 61 height 18
click at [230, 151] on input "No solar panels" at bounding box center [221, 157] width 18 height 18
checkbox input "true"
click at [165, 202] on span "Natural Gas Lines" at bounding box center [189, 200] width 49 height 9
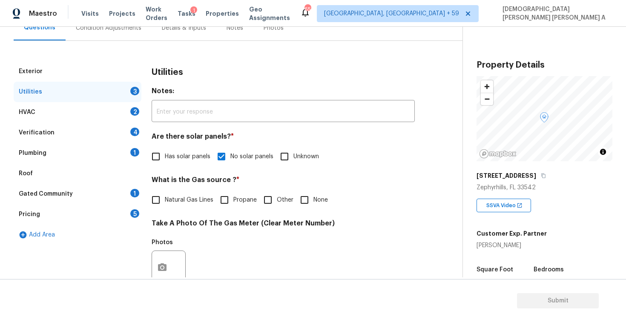
click at [165, 202] on input "Natural Gas Lines" at bounding box center [156, 200] width 18 height 18
checkbox input "true"
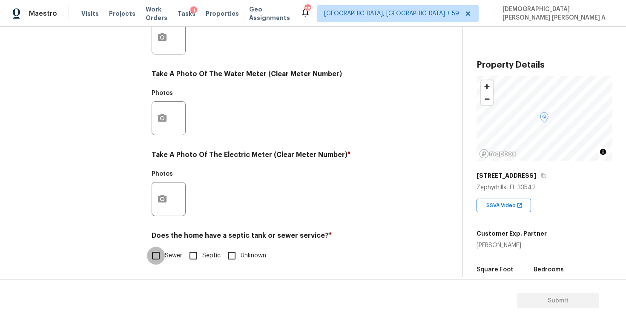
click at [151, 256] on input "Sewer" at bounding box center [156, 256] width 18 height 18
checkbox input "true"
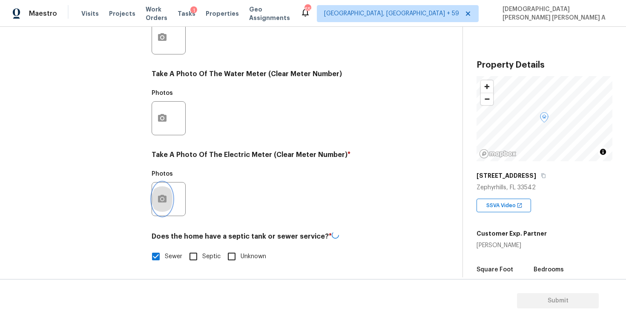
click at [165, 202] on icon "button" at bounding box center [162, 199] width 9 height 8
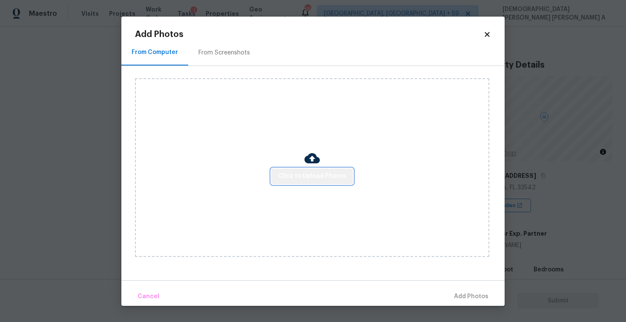
click at [320, 174] on span "Click to Upload Photos" at bounding box center [312, 176] width 68 height 11
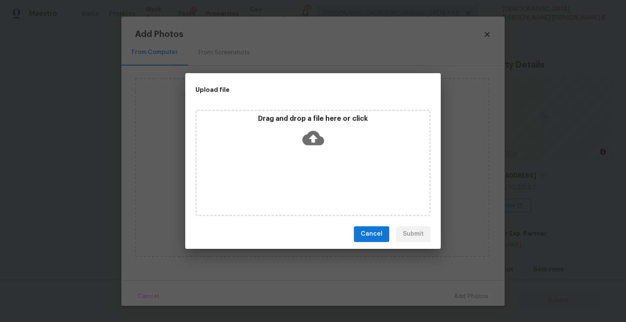
click at [320, 154] on div "Drag and drop a file here or click" at bounding box center [312, 163] width 235 height 106
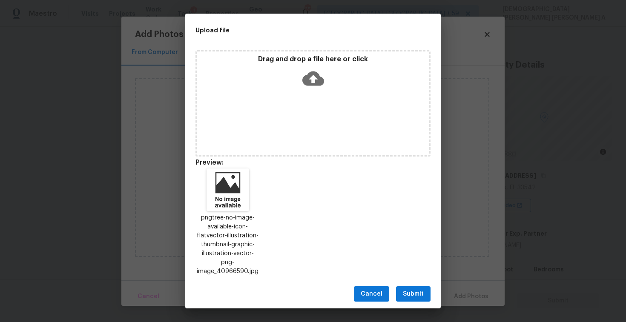
click at [409, 289] on span "Submit" at bounding box center [413, 294] width 21 height 11
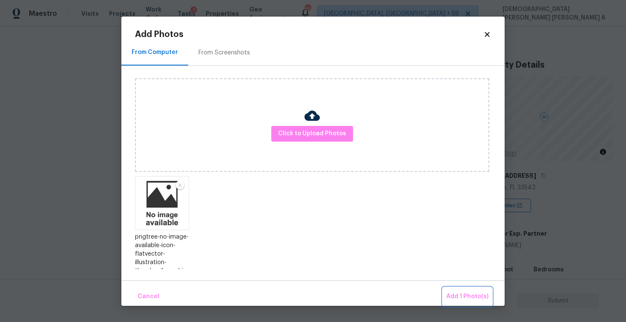
click at [482, 296] on span "Add 1 Photo(s)" at bounding box center [467, 296] width 42 height 11
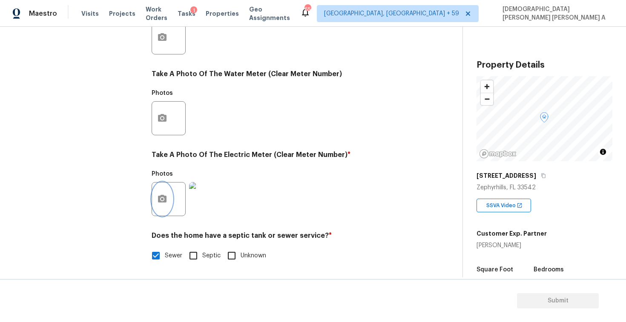
scroll to position [35, 0]
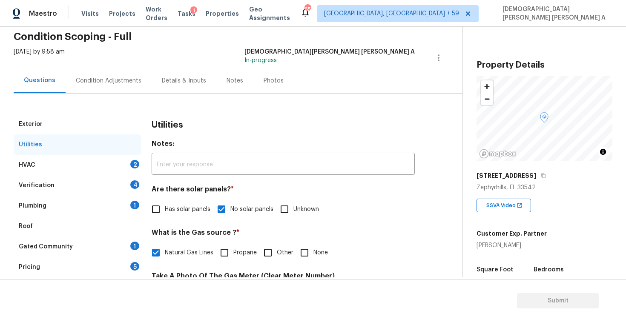
click at [116, 173] on div "HVAC 2" at bounding box center [78, 165] width 128 height 20
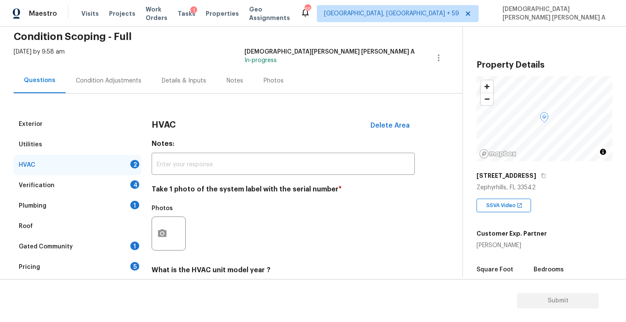
scroll to position [106, 0]
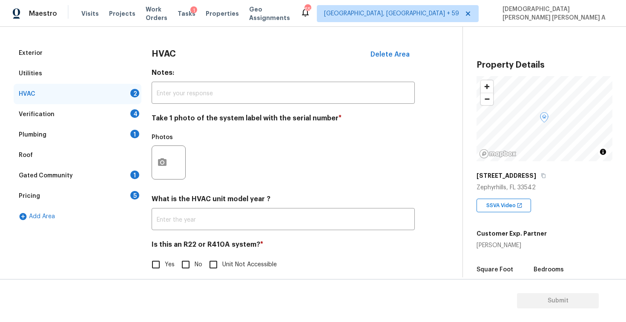
click at [184, 259] on input "No" at bounding box center [186, 265] width 18 height 18
checkbox input "true"
click at [169, 168] on button "button" at bounding box center [162, 162] width 20 height 33
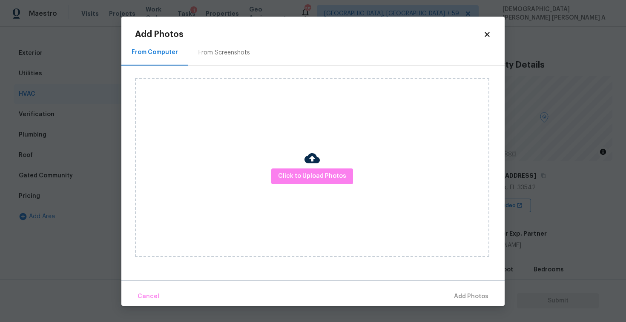
click at [311, 188] on div "Click to Upload Photos" at bounding box center [312, 167] width 354 height 179
click at [311, 168] on div at bounding box center [311, 160] width 15 height 18
click at [310, 182] on button "Click to Upload Photos" at bounding box center [312, 177] width 82 height 16
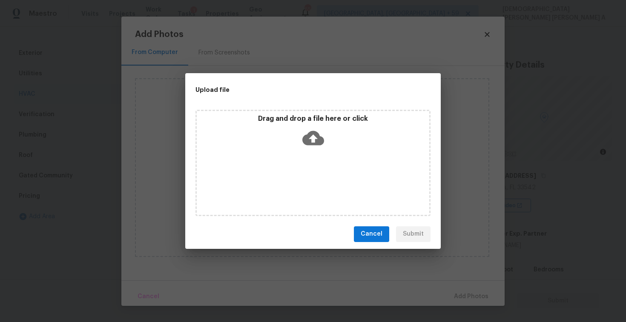
click at [310, 156] on div "Drag and drop a file here or click" at bounding box center [312, 163] width 235 height 106
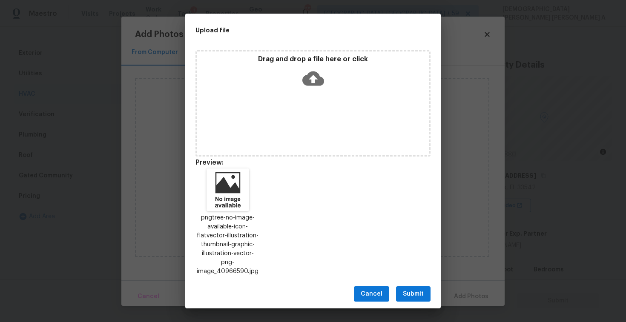
click at [416, 289] on span "Submit" at bounding box center [413, 294] width 21 height 11
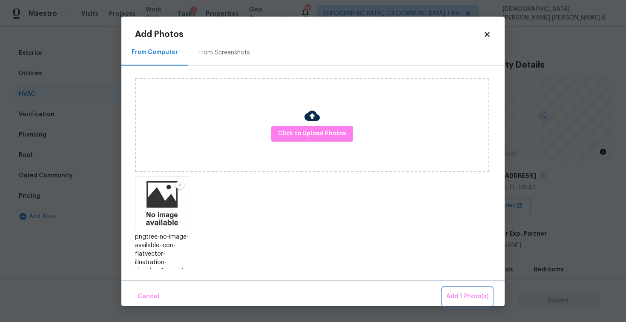
click at [475, 297] on span "Add 1 Photo(s)" at bounding box center [467, 296] width 42 height 11
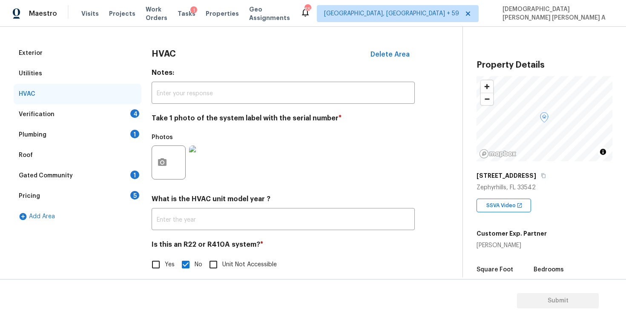
click at [98, 117] on div "Verification 4" at bounding box center [78, 114] width 128 height 20
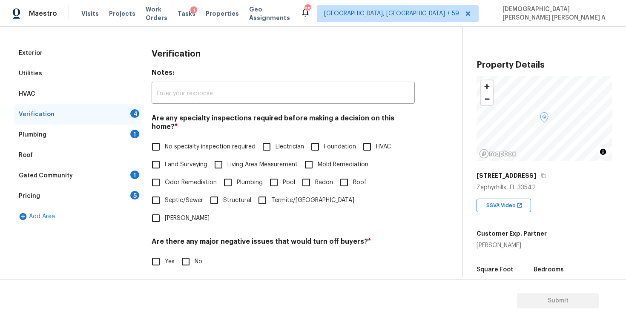
click at [158, 139] on input "No specialty inspection required" at bounding box center [156, 147] width 18 height 18
checkbox input "true"
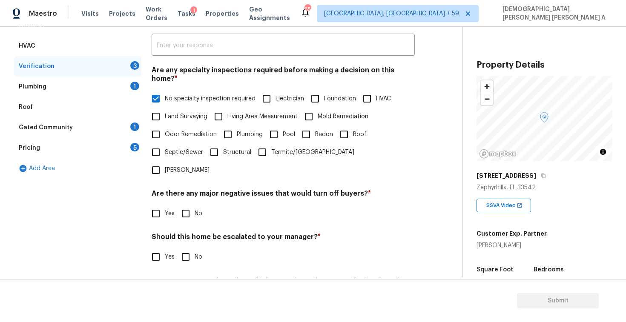
scroll to position [156, 0]
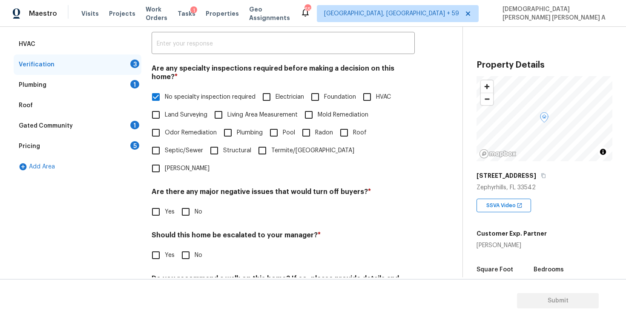
click at [108, 146] on div "Pricing 5" at bounding box center [78, 146] width 128 height 20
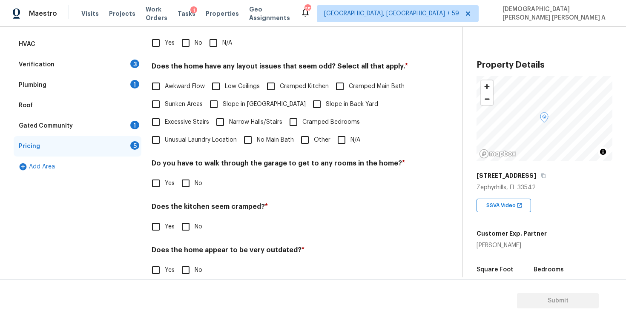
click at [156, 55] on div "Pricing Does the home have any additions? * Yes No N/A Does the home have any l…" at bounding box center [282, 141] width 263 height 296
click at [156, 40] on input "Yes" at bounding box center [156, 43] width 18 height 18
checkbox input "true"
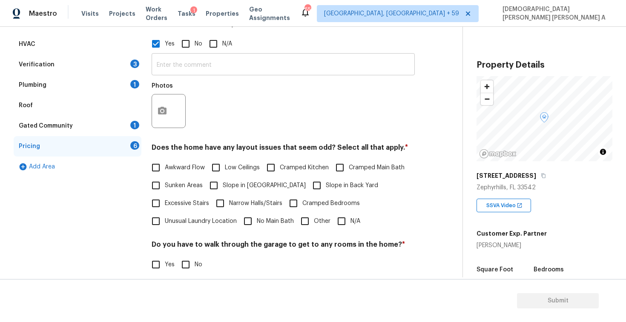
click at [206, 73] on input "text" at bounding box center [282, 65] width 263 height 20
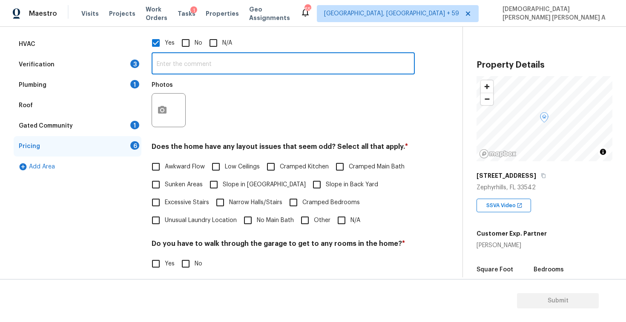
paste input "Room system/mini-split/window unit(s)"
type input "Room system/mini-split/window unit(s)"
click at [118, 63] on div "Verification 3" at bounding box center [78, 64] width 128 height 20
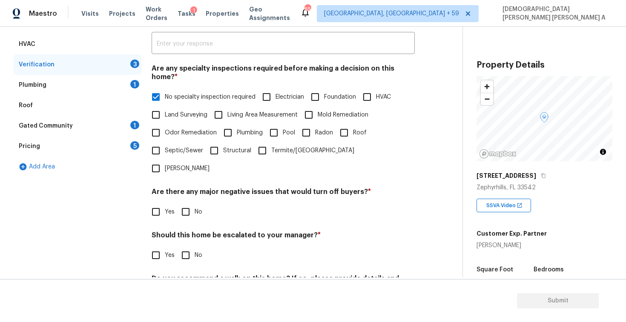
scroll to position [181, 0]
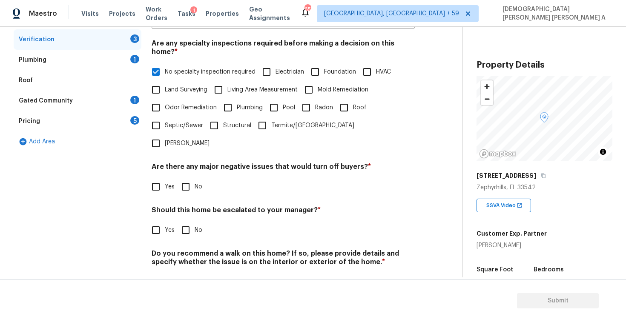
click at [183, 178] on input "No" at bounding box center [186, 187] width 18 height 18
checkbox input "true"
click at [347, 99] on input "Roof" at bounding box center [344, 108] width 18 height 18
checkbox input "true"
click at [155, 64] on input "No specialty inspection required" at bounding box center [156, 72] width 18 height 18
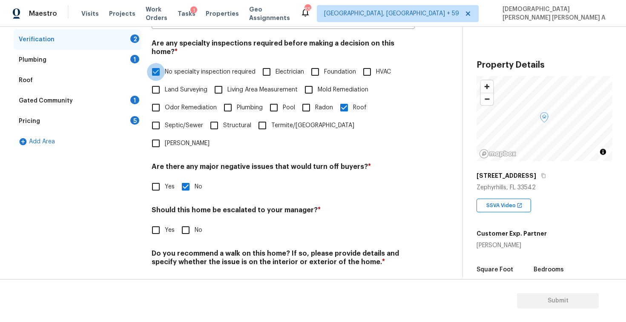
checkbox input "false"
click at [180, 221] on input "No" at bounding box center [186, 230] width 18 height 18
checkbox input "true"
click at [183, 250] on div "Do you recommend a walk on this home? If so, please provide details and specify…" at bounding box center [282, 271] width 263 height 42
click at [184, 273] on input "No" at bounding box center [186, 282] width 18 height 18
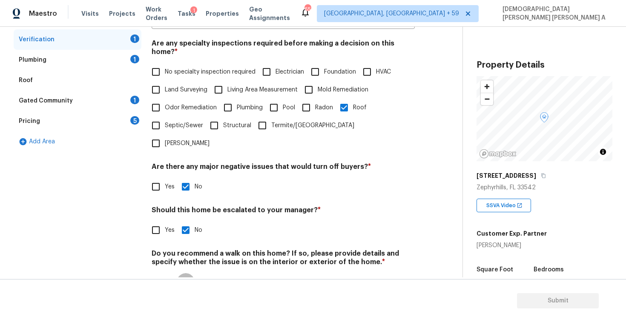
checkbox input "true"
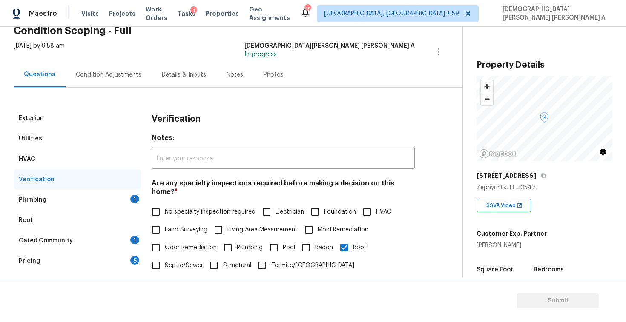
scroll to position [0, 0]
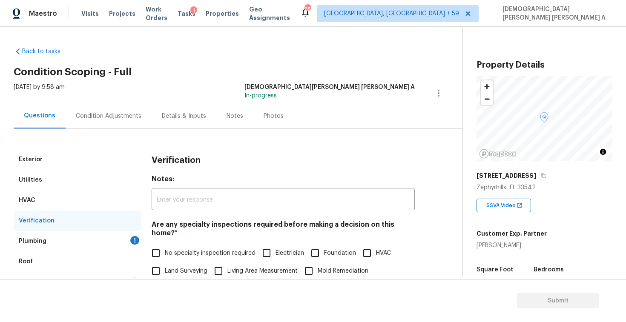
click at [94, 244] on div "Plumbing 1" at bounding box center [78, 241] width 128 height 20
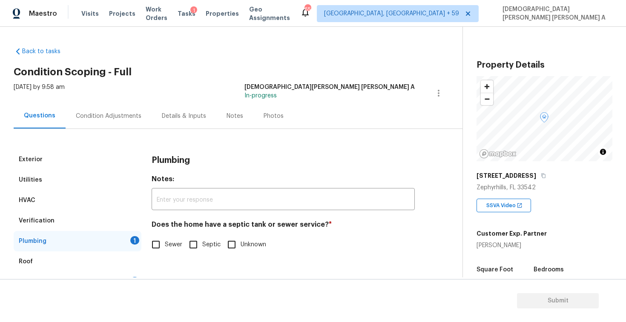
click at [166, 247] on span "Sewer" at bounding box center [173, 244] width 17 height 9
click at [165, 247] on input "Sewer" at bounding box center [156, 245] width 18 height 18
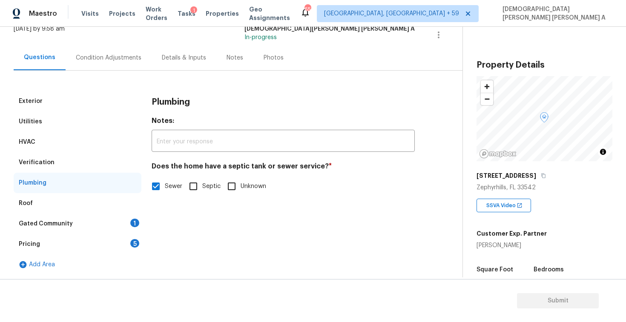
click at [86, 219] on div "Gated Community 1" at bounding box center [78, 224] width 128 height 20
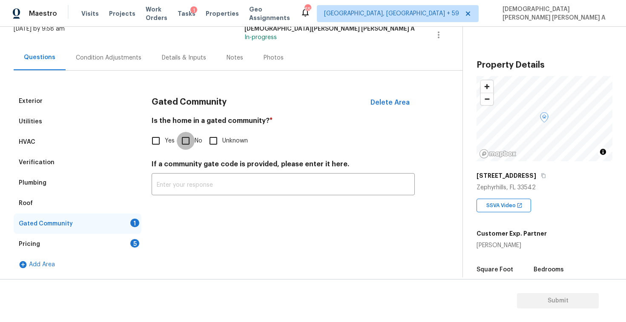
click at [189, 145] on input "No" at bounding box center [186, 141] width 18 height 18
click at [106, 241] on div "Pricing 5" at bounding box center [78, 244] width 128 height 20
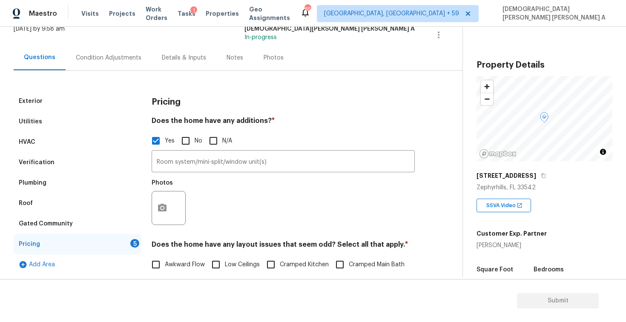
scroll to position [71, 0]
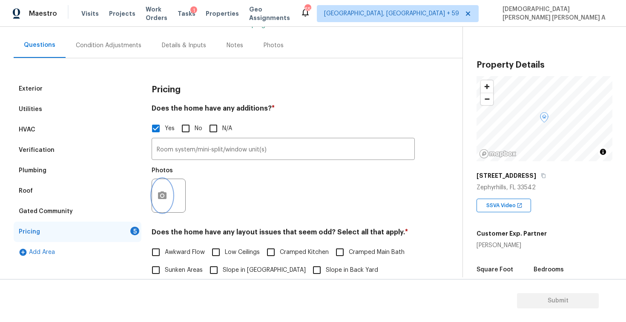
click at [160, 195] on icon "button" at bounding box center [162, 195] width 9 height 8
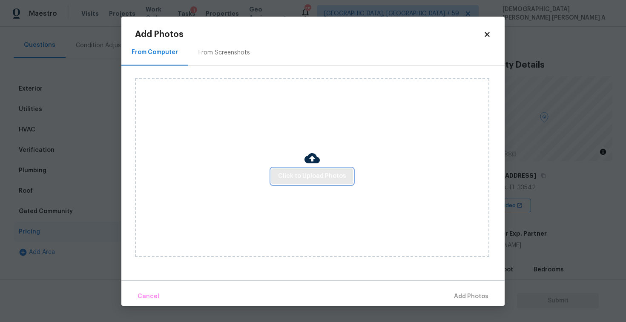
click at [304, 172] on span "Click to Upload Photos" at bounding box center [312, 176] width 68 height 11
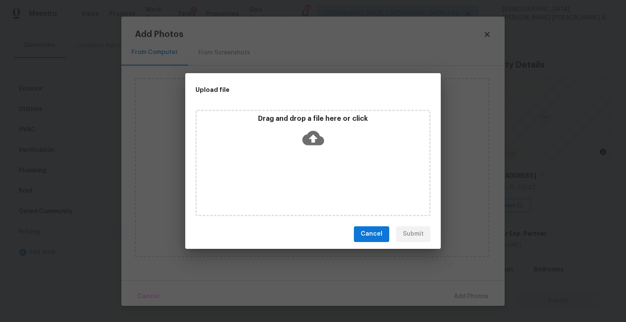
click at [305, 153] on div "Drag and drop a file here or click" at bounding box center [312, 163] width 235 height 106
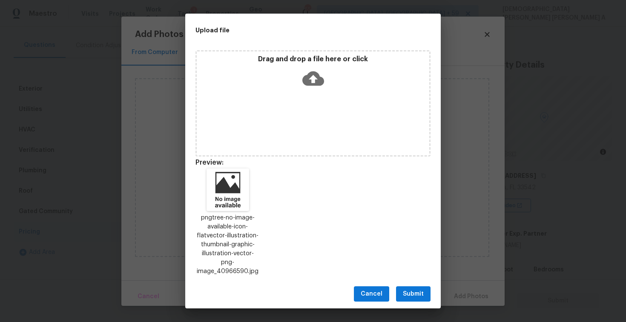
click at [406, 293] on span "Submit" at bounding box center [413, 294] width 21 height 11
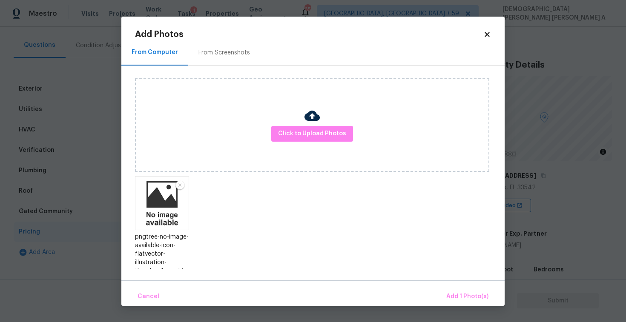
click at [452, 285] on div "Cancel Add 1 Photo(s)" at bounding box center [312, 293] width 383 height 26
click at [461, 302] on button "Add 1 Photo(s)" at bounding box center [467, 297] width 49 height 18
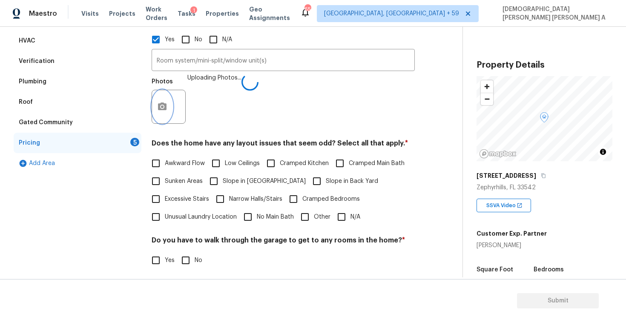
scroll to position [176, 0]
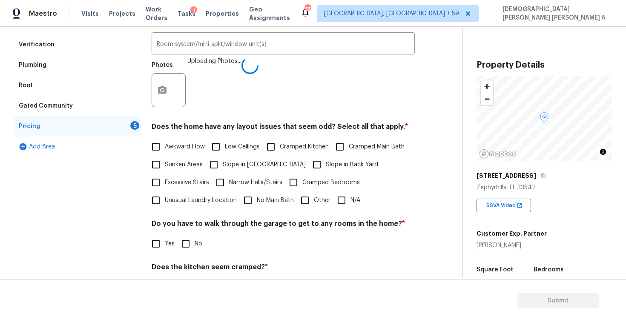
click at [334, 204] on input "N/A" at bounding box center [341, 200] width 18 height 18
click at [190, 243] on input "No" at bounding box center [186, 245] width 18 height 18
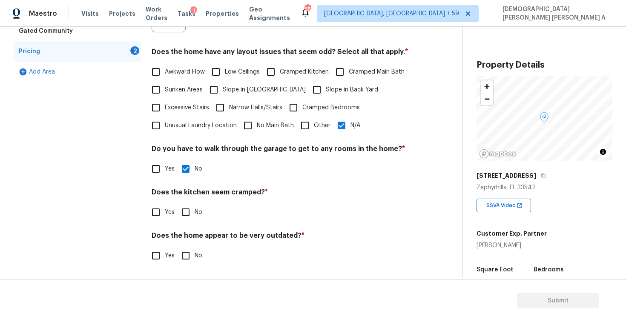
scroll to position [251, 0]
click at [182, 218] on input "No" at bounding box center [186, 212] width 18 height 18
click at [182, 254] on input "No" at bounding box center [186, 256] width 18 height 18
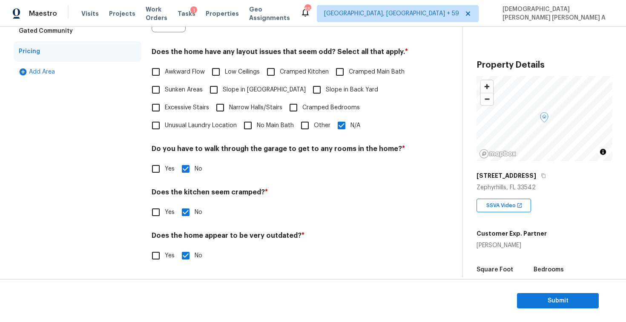
scroll to position [0, 0]
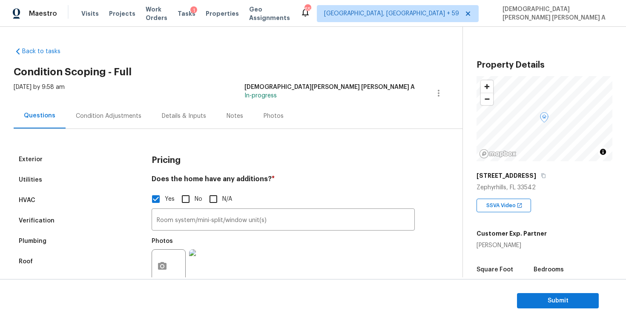
click at [120, 128] on div "Condition Adjustments" at bounding box center [109, 115] width 86 height 25
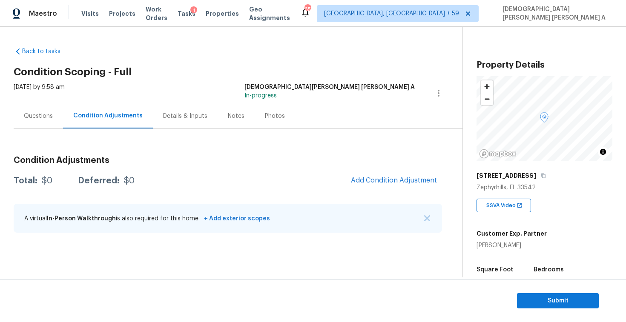
click at [264, 107] on div "Photos" at bounding box center [274, 115] width 40 height 25
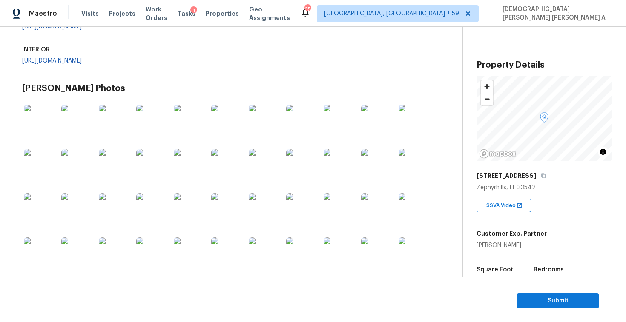
scroll to position [116, 0]
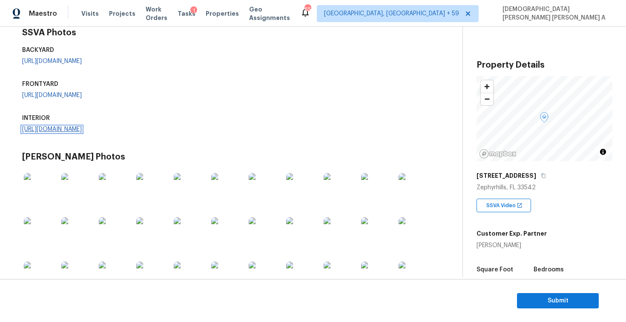
click at [82, 132] on link "https://opendoor-admin-client-upload-production.s3.amazonaws.com/uploads/Cake/S…" at bounding box center [52, 129] width 60 height 6
click at [82, 98] on link "https://opendoor-admin-client-upload-production.s3.amazonaws.com/uploads/Cake/S…" at bounding box center [52, 95] width 60 height 6
click at [82, 64] on link "https://opendoor-admin-client-upload-production.s3.amazonaws.com/uploads/Cake/S…" at bounding box center [52, 61] width 60 height 6
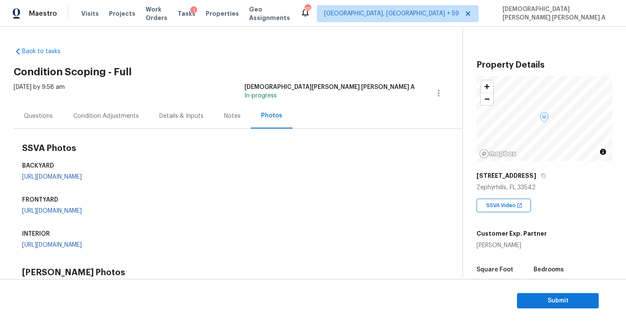
click at [99, 103] on div "Mon, Sep 15 2025 by 9:58 am Mohamed Azeem Mohsin A In-progress" at bounding box center [238, 93] width 449 height 20
click at [104, 117] on div "Condition Adjustments" at bounding box center [106, 116] width 66 height 9
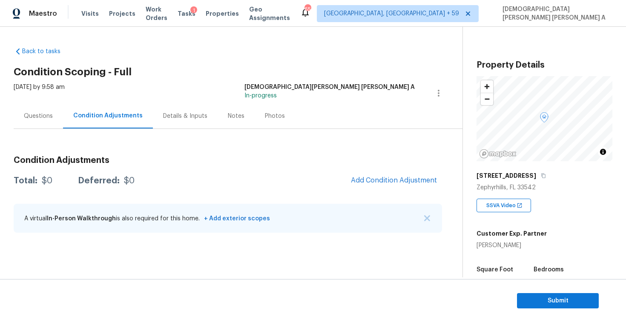
scroll to position [80, 0]
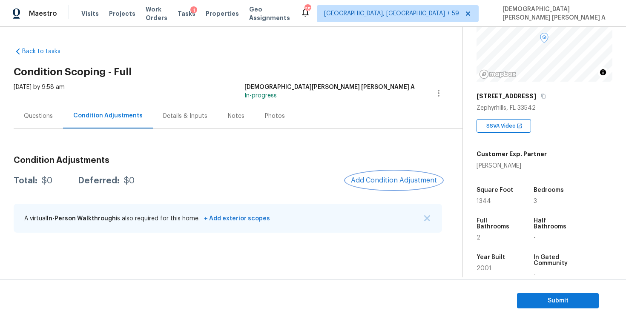
click at [394, 181] on span "Add Condition Adjustment" at bounding box center [394, 181] width 86 height 8
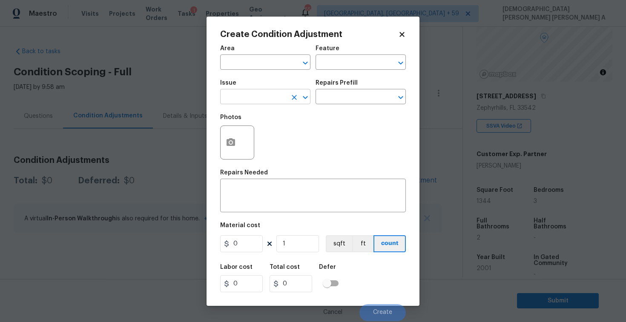
click at [260, 101] on input "text" at bounding box center [253, 97] width 66 height 13
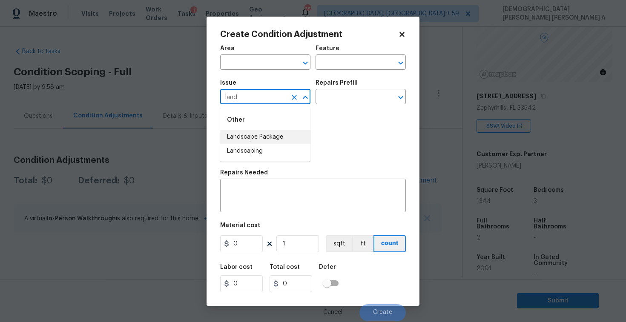
click at [274, 138] on li "Landscape Package" at bounding box center [265, 137] width 90 height 14
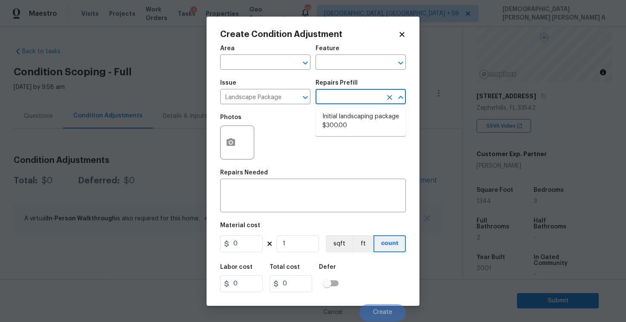
click at [343, 93] on input "text" at bounding box center [348, 97] width 66 height 13
click at [340, 122] on li "Initial landscaping package $300.00" at bounding box center [360, 121] width 90 height 23
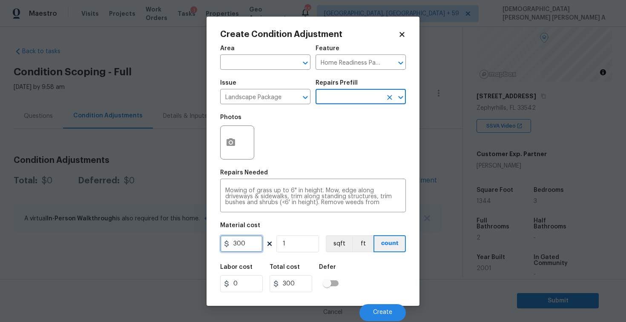
click at [251, 243] on input "300" at bounding box center [241, 243] width 43 height 17
click at [234, 147] on icon "button" at bounding box center [231, 142] width 10 height 10
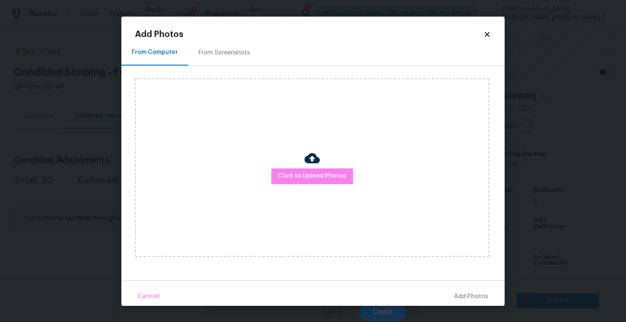
click at [215, 54] on div "From Screenshots" at bounding box center [223, 53] width 51 height 9
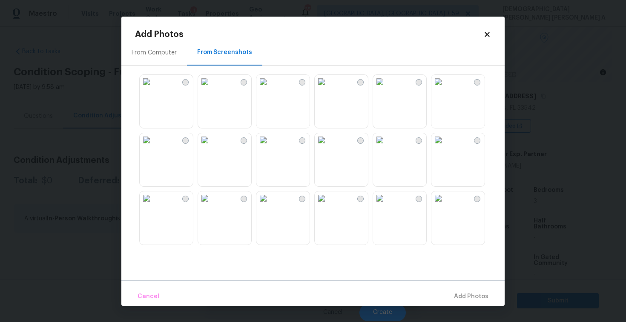
click at [386, 89] on img at bounding box center [380, 82] width 14 height 14
click at [328, 89] on img at bounding box center [321, 82] width 14 height 14
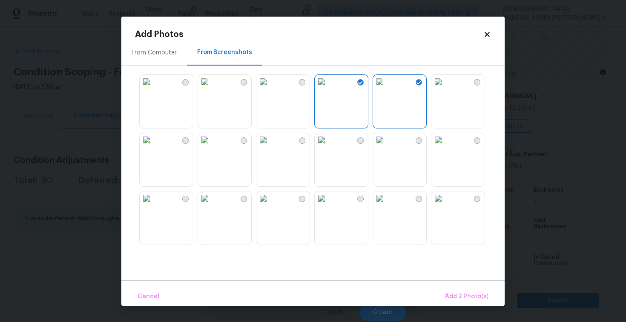
click at [270, 89] on img at bounding box center [263, 82] width 14 height 14
click at [211, 89] on img at bounding box center [205, 82] width 14 height 14
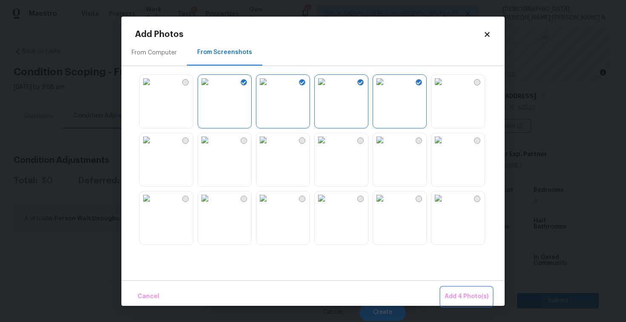
click at [482, 294] on span "Add 4 Photo(s)" at bounding box center [466, 296] width 44 height 11
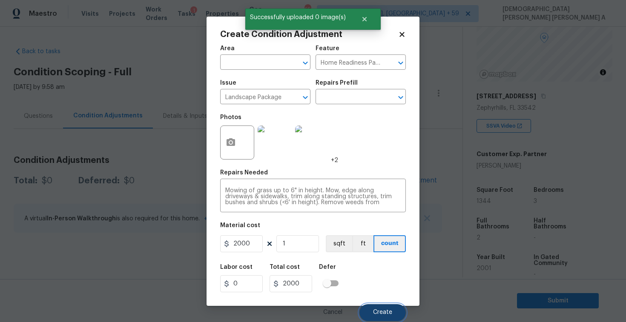
click at [379, 309] on button "Create" at bounding box center [382, 312] width 46 height 17
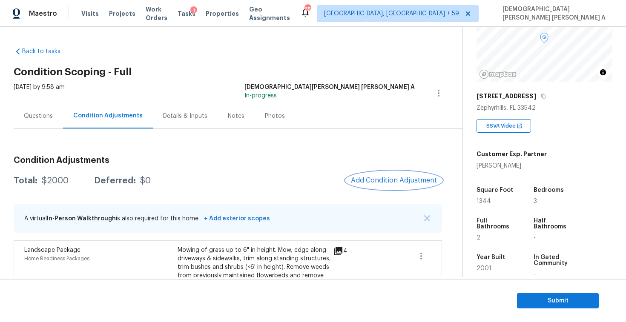
click at [395, 177] on span "Add Condition Adjustment" at bounding box center [394, 181] width 86 height 8
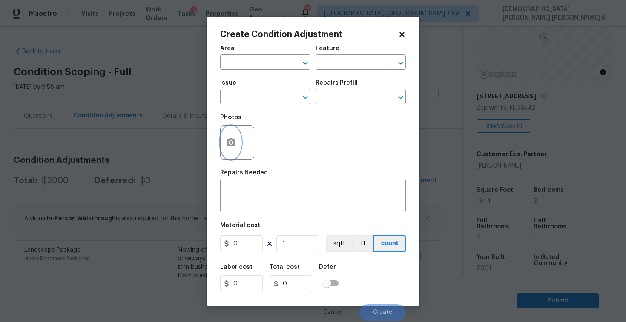
click at [229, 146] on icon "button" at bounding box center [230, 142] width 9 height 8
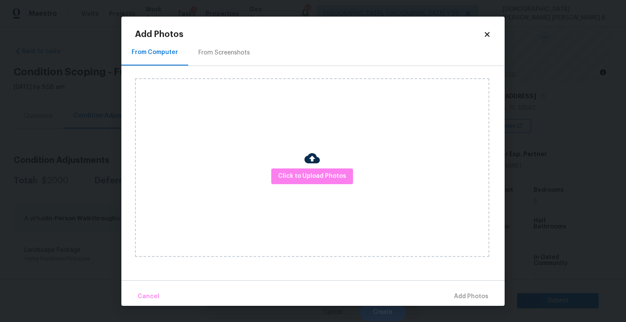
click at [218, 50] on div "From Screenshots" at bounding box center [223, 53] width 51 height 9
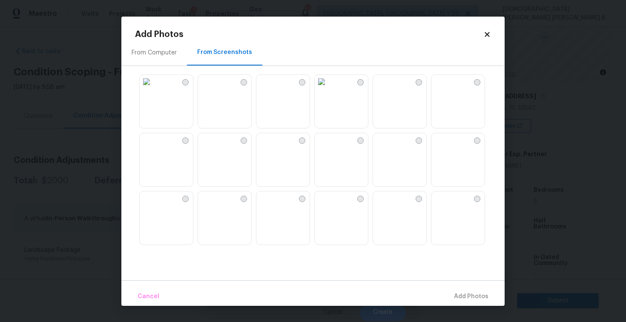
click at [386, 147] on img at bounding box center [380, 140] width 14 height 14
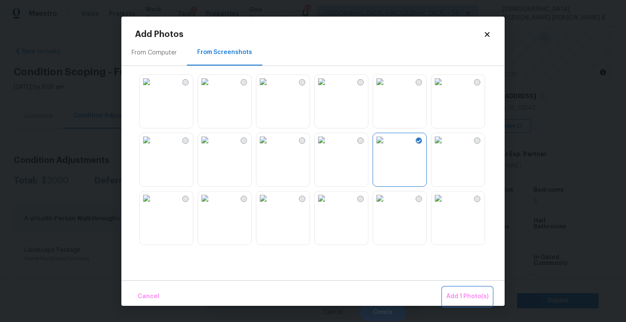
click at [456, 296] on span "Add 1 Photo(s)" at bounding box center [467, 296] width 42 height 11
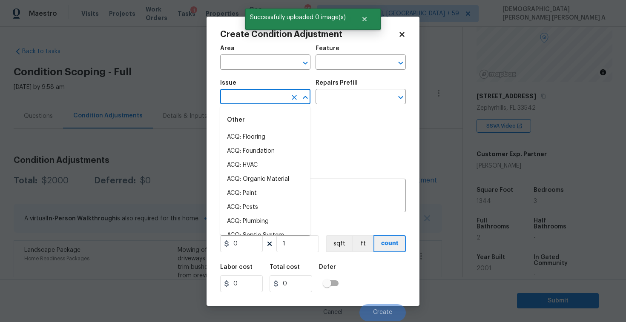
click at [278, 94] on input "text" at bounding box center [253, 97] width 66 height 13
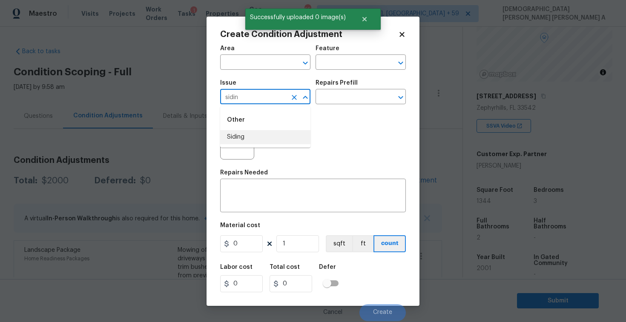
click at [271, 137] on li "Siding" at bounding box center [265, 137] width 90 height 14
click at [341, 96] on input "text" at bounding box center [348, 97] width 66 height 13
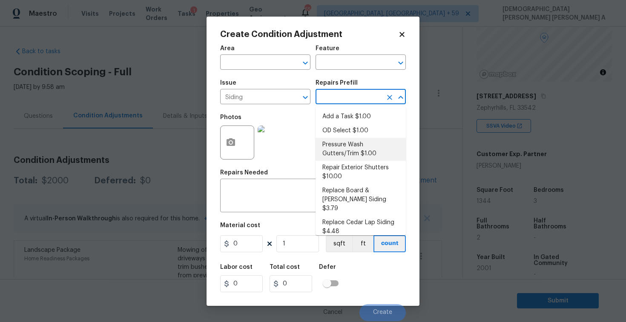
click at [340, 146] on li "Pressure Wash Gutters/Trim $1.00" at bounding box center [360, 149] width 90 height 23
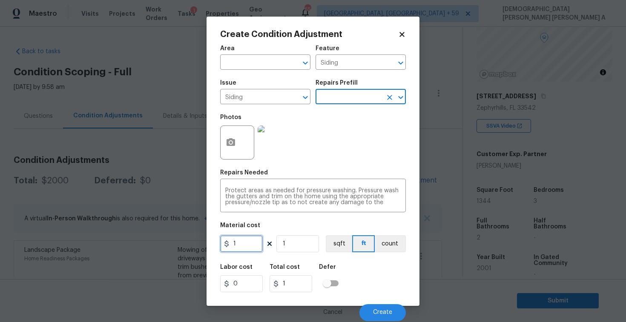
click at [250, 246] on input "1" at bounding box center [241, 243] width 43 height 17
click at [382, 302] on div "Cancel Create" at bounding box center [313, 309] width 186 height 24
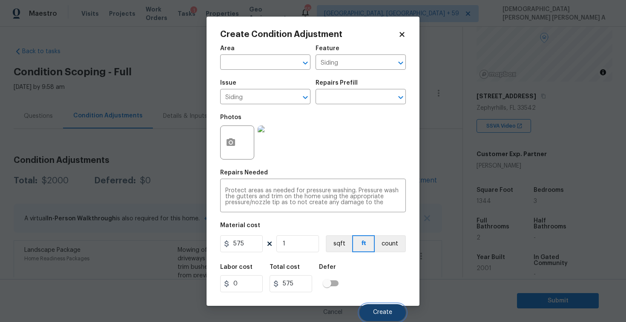
click at [381, 311] on span "Create" at bounding box center [382, 312] width 19 height 6
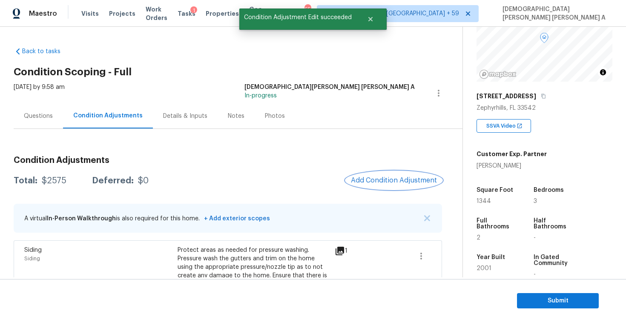
click at [407, 181] on span "Add Condition Adjustment" at bounding box center [394, 181] width 86 height 8
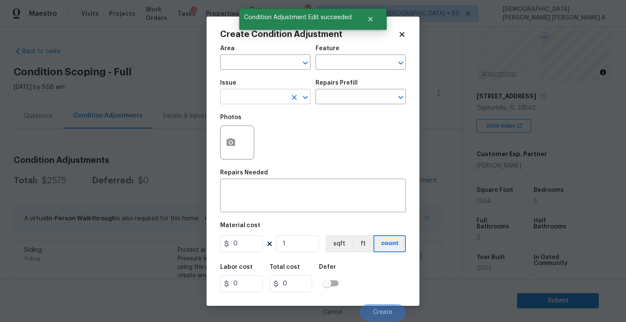
click at [272, 92] on input "text" at bounding box center [253, 97] width 66 height 13
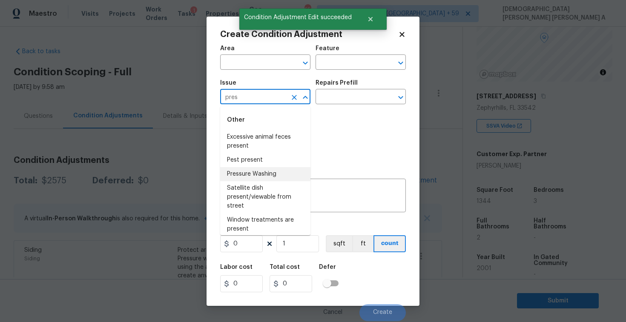
click at [268, 177] on li "Pressure Washing" at bounding box center [265, 174] width 90 height 14
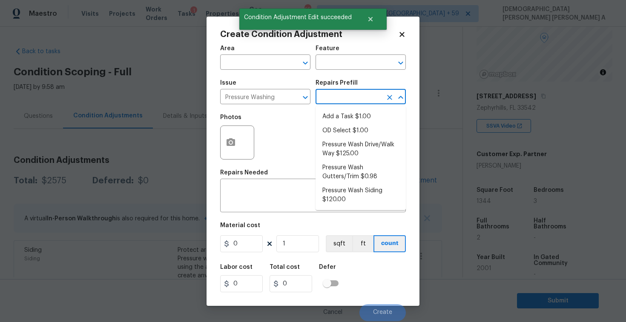
click at [339, 103] on input "text" at bounding box center [348, 97] width 66 height 13
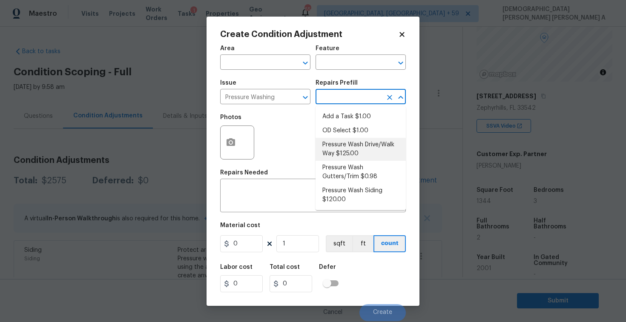
click at [333, 138] on li "Pressure Wash Drive/Walk Way $125.00" at bounding box center [360, 149] width 90 height 23
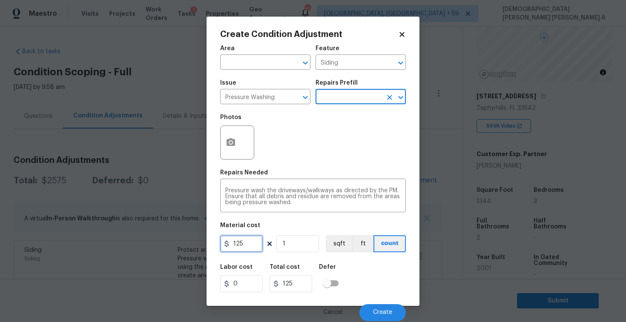
click at [244, 242] on input "125" at bounding box center [241, 243] width 43 height 17
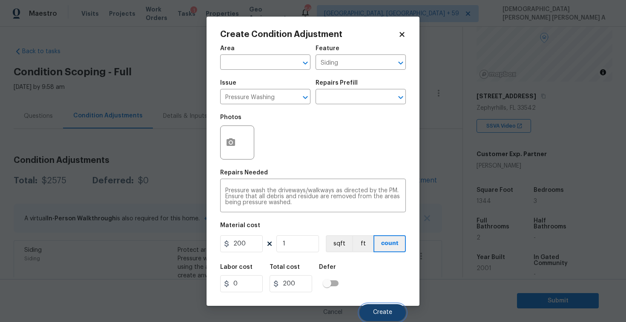
click at [400, 310] on button "Create" at bounding box center [382, 312] width 46 height 17
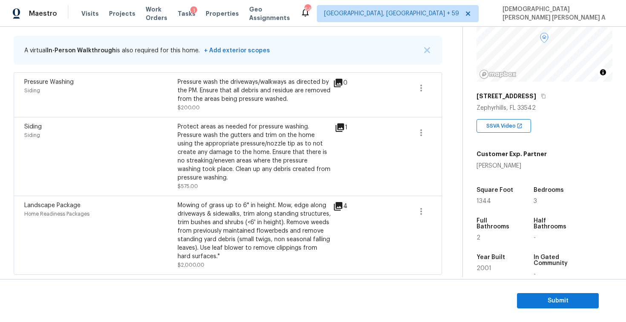
scroll to position [80, 0]
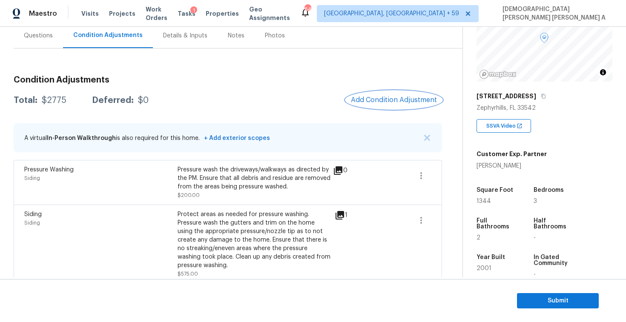
click at [380, 93] on button "Add Condition Adjustment" at bounding box center [394, 100] width 96 height 18
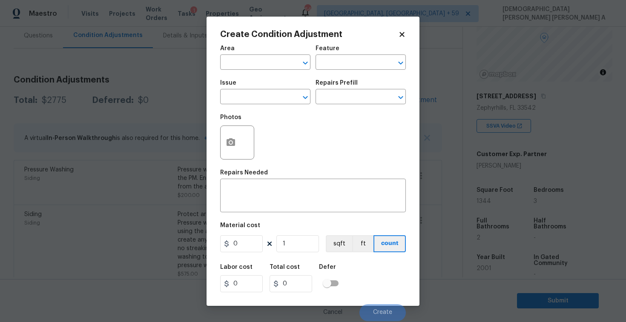
click at [402, 37] on icon at bounding box center [402, 35] width 8 height 8
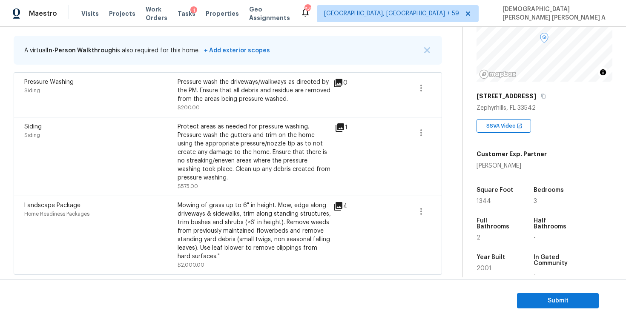
scroll to position [143, 0]
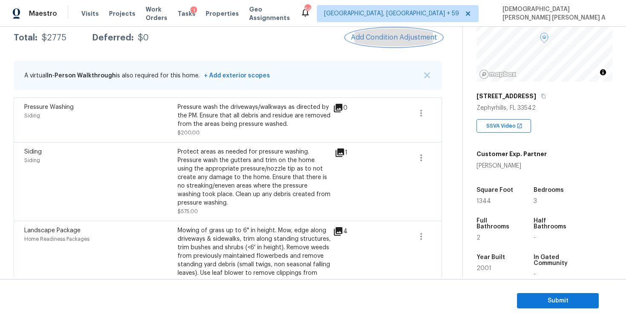
click at [405, 38] on span "Add Condition Adjustment" at bounding box center [394, 38] width 86 height 8
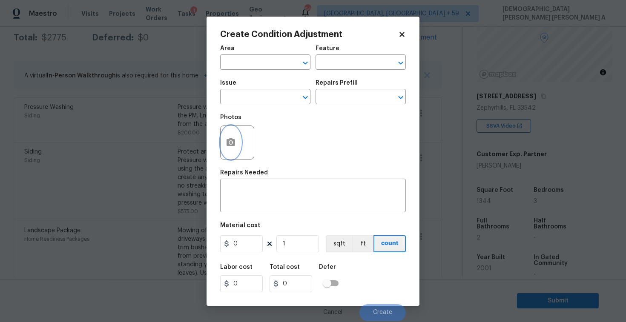
click at [235, 143] on icon "button" at bounding box center [231, 142] width 10 height 10
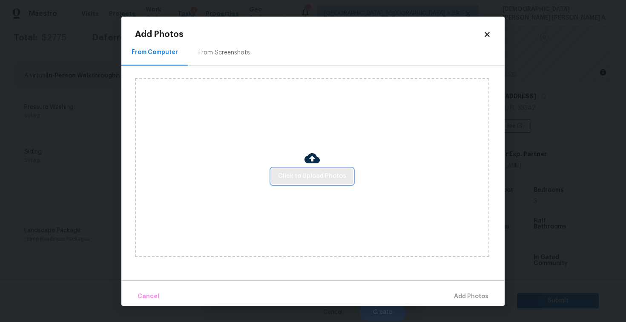
click at [309, 180] on span "Click to Upload Photos" at bounding box center [312, 176] width 68 height 11
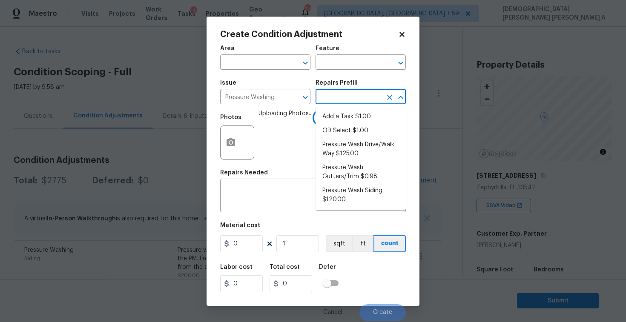
scroll to position [80, 0]
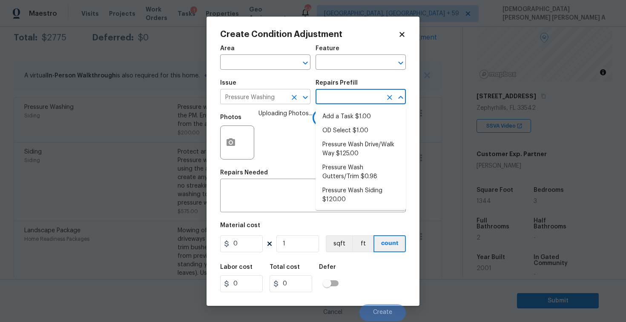
click at [274, 102] on input "Pressure Washing" at bounding box center [253, 97] width 66 height 13
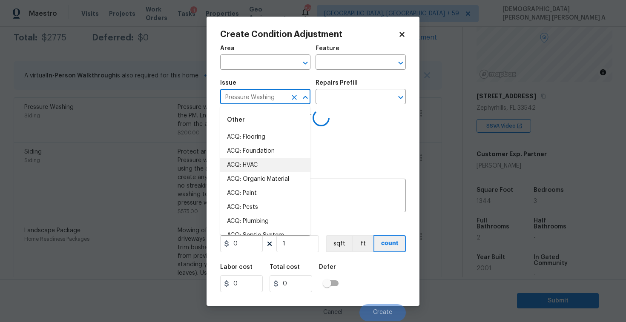
click at [274, 102] on input "Pressure Washing" at bounding box center [253, 97] width 66 height 13
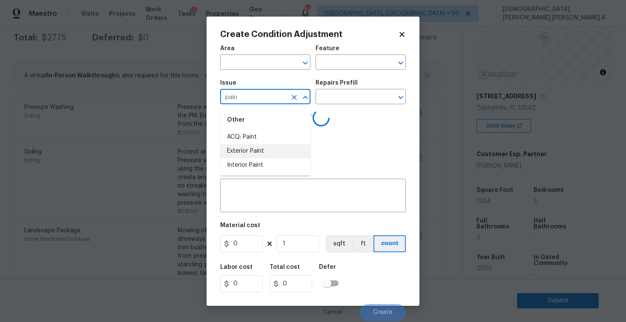
click at [267, 160] on li "Interior Paint" at bounding box center [265, 165] width 90 height 14
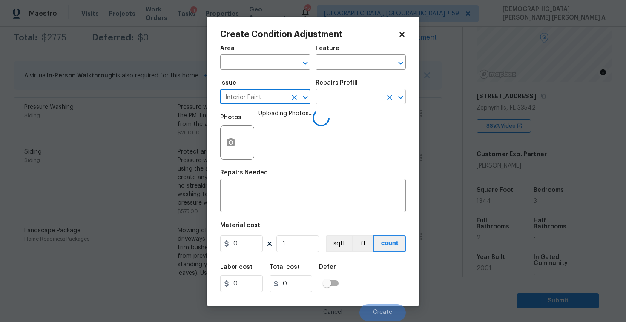
type input "Interior Paint"
click at [352, 95] on input "text" at bounding box center [348, 97] width 66 height 13
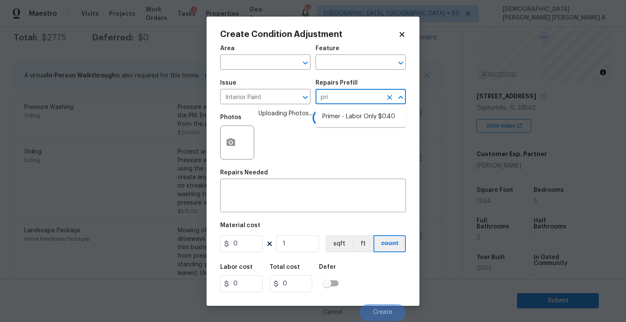
type input "prij"
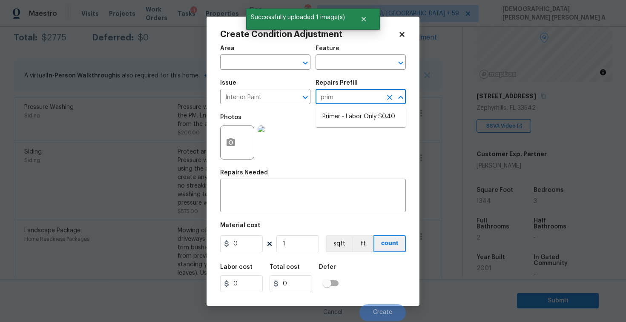
type input "prime"
click at [351, 117] on li "Primer - Labor Only $0.40" at bounding box center [360, 117] width 90 height 14
type input "Overall Paint"
type input "0.4"
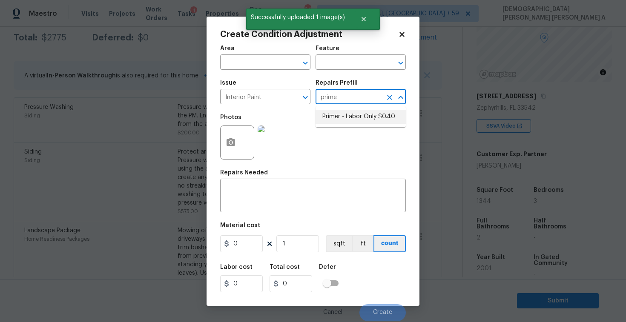
type input "0.4"
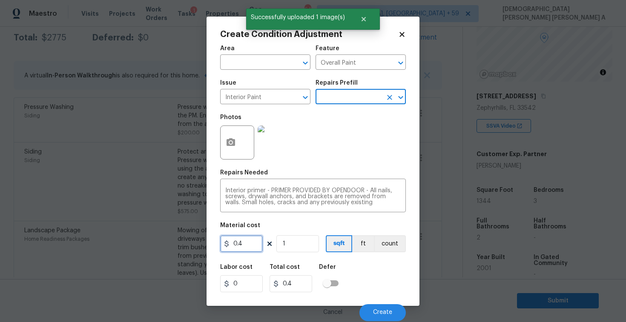
click at [248, 243] on input "0.4" at bounding box center [241, 243] width 43 height 17
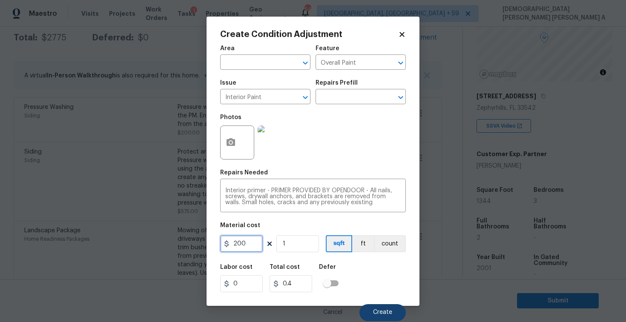
type input "200"
click at [389, 309] on button "Create" at bounding box center [382, 312] width 46 height 17
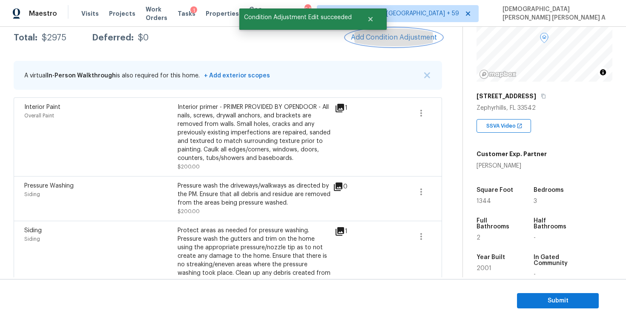
click at [398, 40] on span "Add Condition Adjustment" at bounding box center [394, 38] width 86 height 8
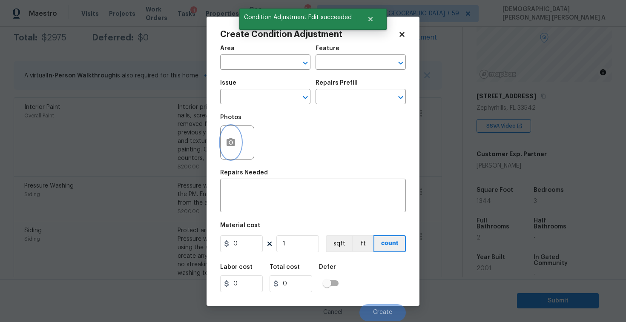
click at [235, 138] on icon "button" at bounding box center [231, 142] width 10 height 10
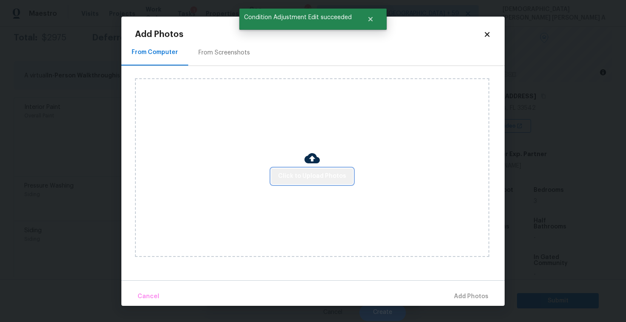
click at [325, 177] on span "Click to Upload Photos" at bounding box center [312, 176] width 68 height 11
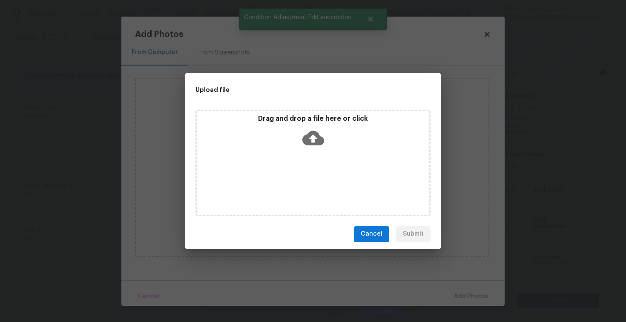
click at [320, 136] on icon at bounding box center [313, 138] width 22 height 14
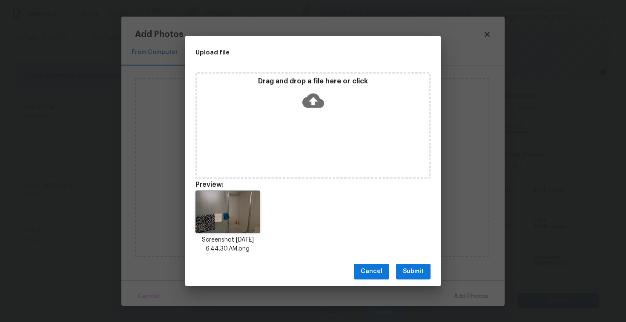
click at [417, 278] on button "Submit" at bounding box center [413, 272] width 34 height 16
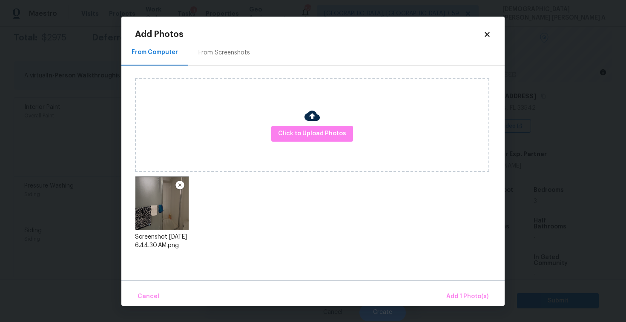
click at [447, 283] on div "Cancel Add 1 Photo(s)" at bounding box center [312, 293] width 383 height 26
click at [457, 290] on button "Add 1 Photo(s)" at bounding box center [467, 297] width 49 height 18
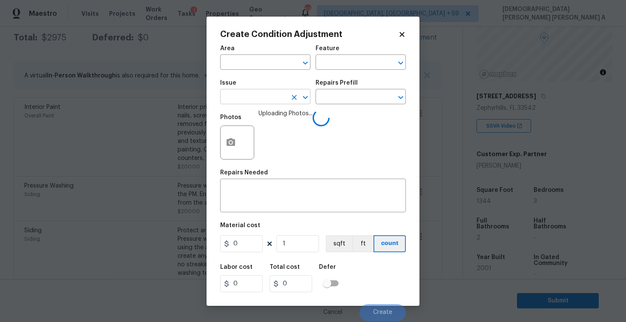
click at [275, 95] on input "text" at bounding box center [253, 97] width 66 height 13
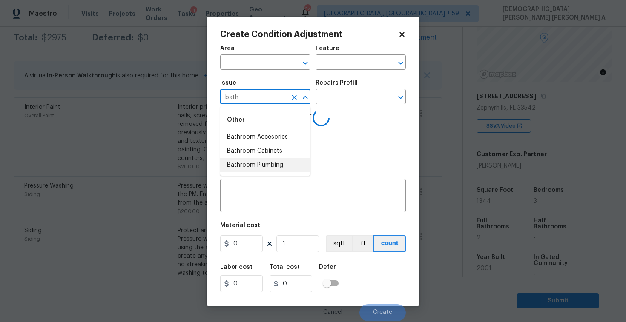
click at [272, 166] on li "Bathroom Plumbing" at bounding box center [265, 165] width 90 height 14
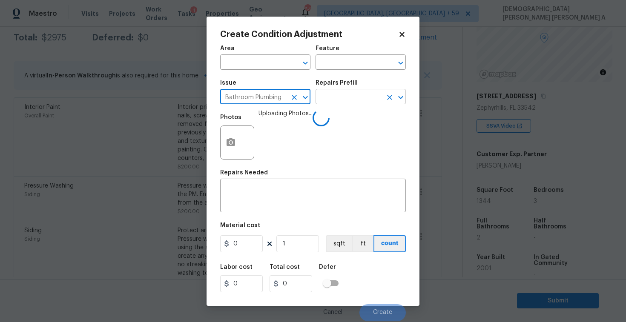
type input "Bathroom Plumbing"
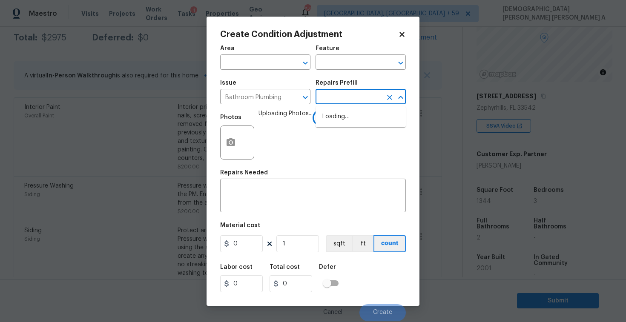
click at [341, 102] on input "text" at bounding box center [348, 97] width 66 height 13
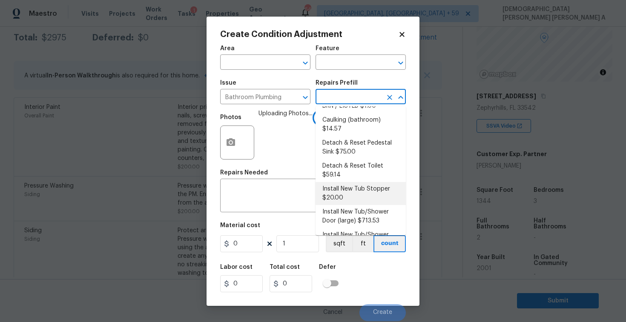
scroll to position [69, 0]
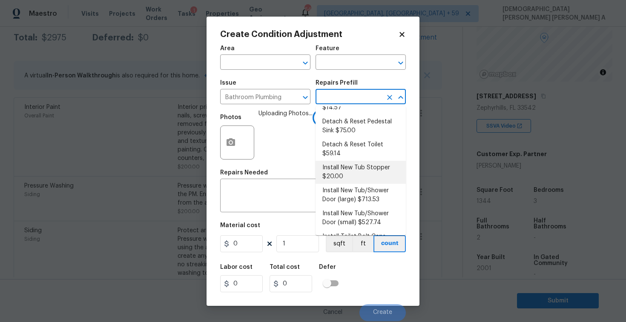
click at [364, 188] on li "Install New Tub/Shower Door (large) $713.53" at bounding box center [360, 195] width 90 height 23
type input "Plumbing"
type textarea "Prep the tub/shower surround and install a new 52''-58'' tempered shower door. …"
type input "713.53"
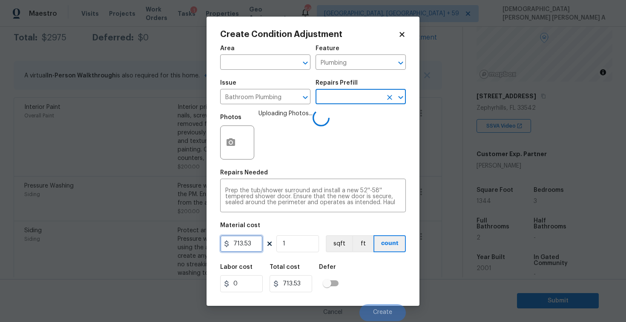
click at [242, 237] on input "713.53" at bounding box center [241, 243] width 43 height 17
type input "350"
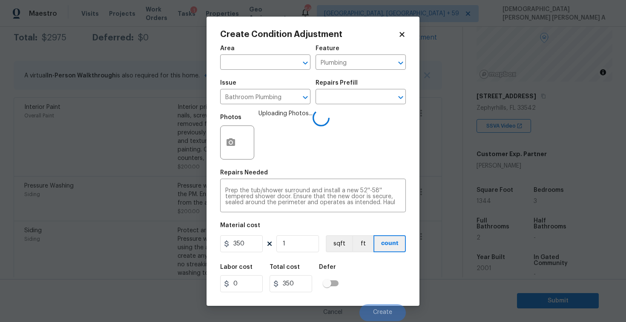
click at [378, 273] on div "Labor cost 0 Total cost 350 Defer" at bounding box center [313, 278] width 186 height 38
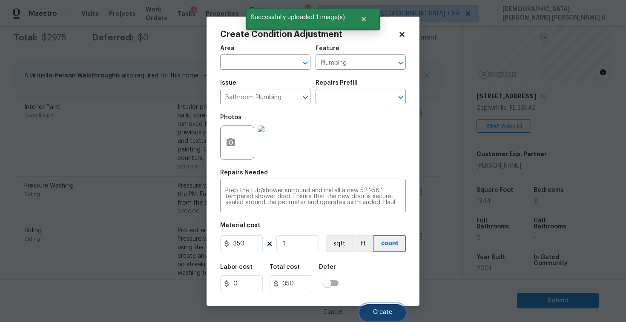
click at [384, 314] on span "Create" at bounding box center [382, 312] width 19 height 6
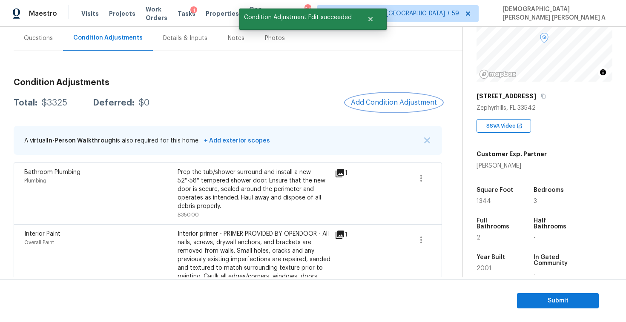
scroll to position [95, 0]
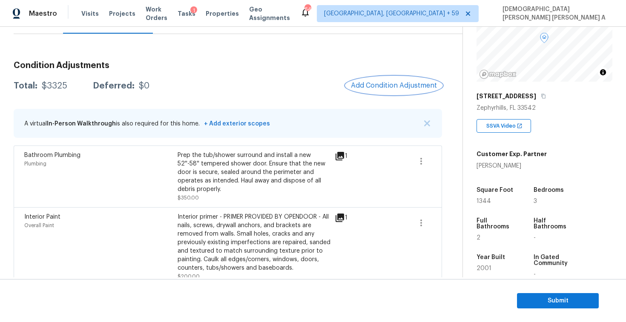
click at [414, 77] on button "Add Condition Adjustment" at bounding box center [394, 86] width 96 height 18
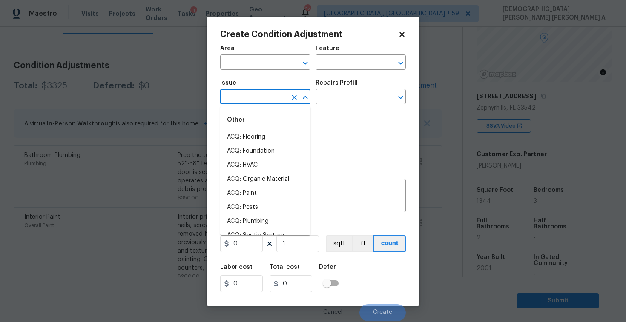
click at [271, 100] on input "text" at bounding box center [253, 97] width 66 height 13
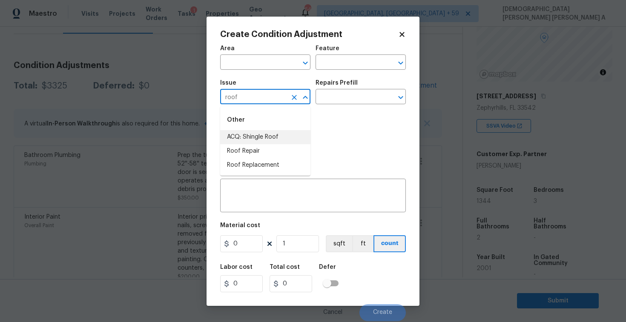
click at [283, 140] on li "ACQ: Shingle Roof" at bounding box center [265, 137] width 90 height 14
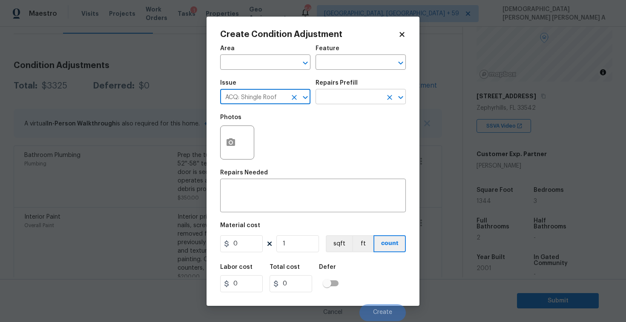
type input "ACQ: Shingle Roof"
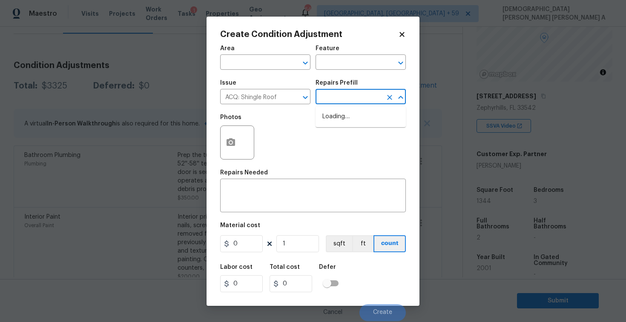
click at [340, 97] on input "text" at bounding box center [348, 97] width 66 height 13
click at [338, 129] on li "Shingle Roof [DEMOGRAPHIC_DATA] FL ONLY $10.00" at bounding box center [360, 126] width 90 height 32
type input "Acquisition"
type textarea "Acquisition Scope ([US_STATE] Only): Shingle Roof 15+ years in age maintenance."
type input "10"
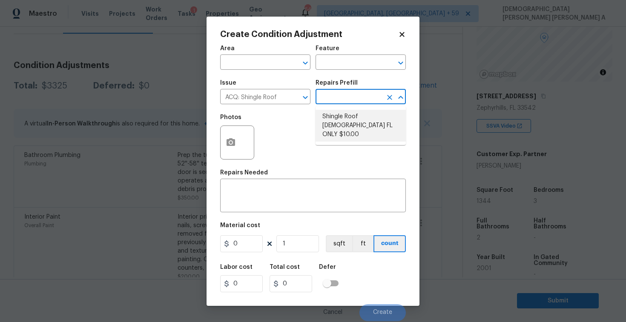
type input "10"
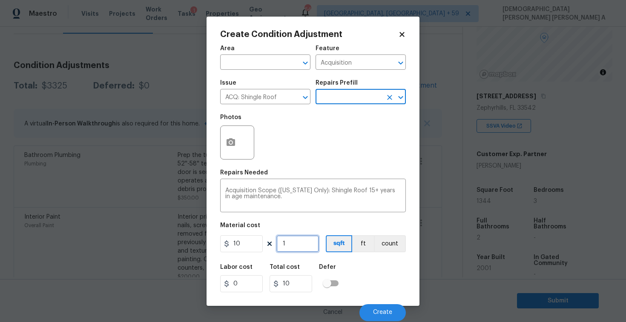
click at [288, 246] on input "1" at bounding box center [297, 243] width 43 height 17
type input "13"
type input "130"
type input "134"
type input "1340"
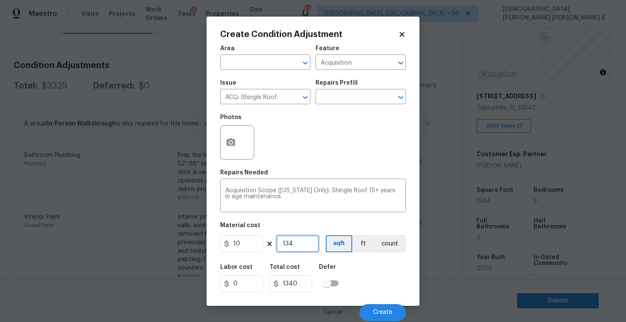
type input "1344"
type input "13440"
type input "1344"
click at [391, 310] on span "Create" at bounding box center [382, 312] width 19 height 6
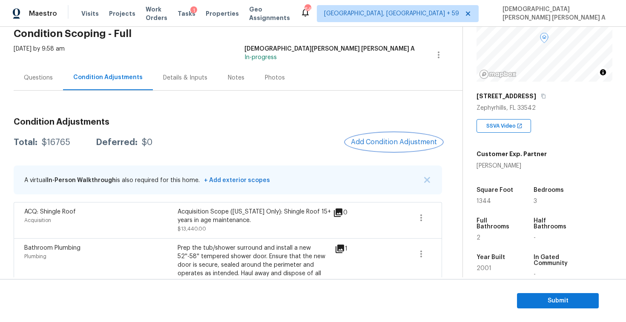
scroll to position [29, 0]
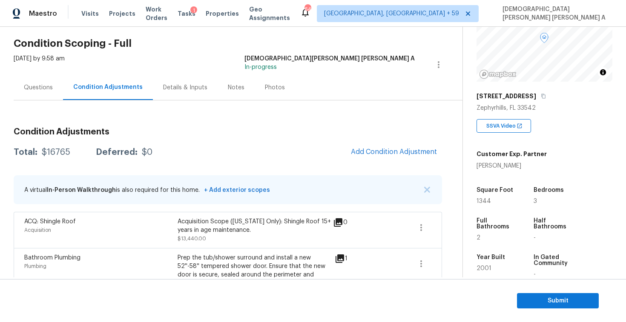
click at [41, 90] on div "Questions" at bounding box center [38, 87] width 29 height 9
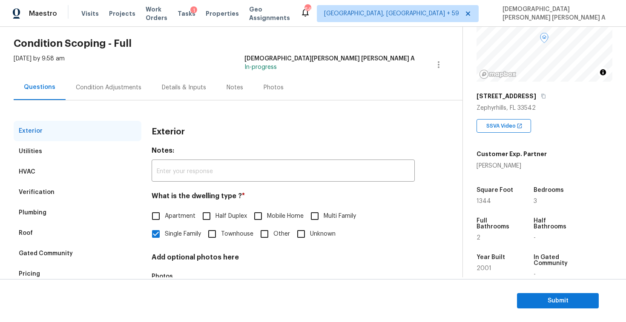
scroll to position [88, 0]
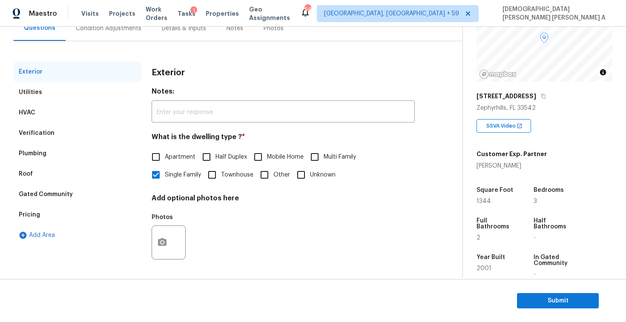
click at [46, 131] on div "Verification" at bounding box center [37, 133] width 36 height 9
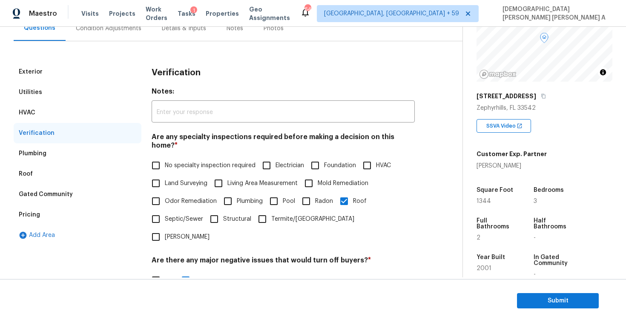
scroll to position [181, 0]
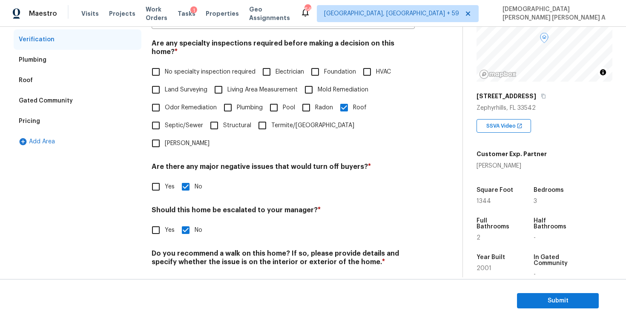
click at [157, 215] on div "Verification Notes: ​ Are any specialty inspections required before making a de…" at bounding box center [282, 134] width 263 height 333
click at [157, 221] on input "Yes" at bounding box center [156, 230] width 18 height 18
checkbox input "true"
checkbox input "false"
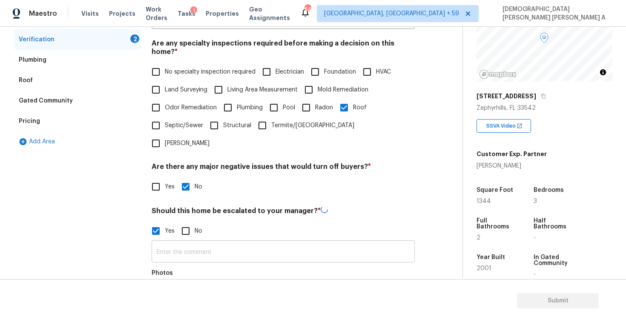
click at [230, 243] on input "text" at bounding box center [282, 253] width 263 height 20
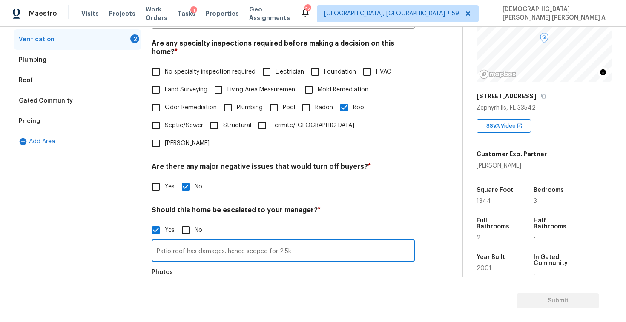
type input "Patio roof has damages. hence scoped for 2.5k"
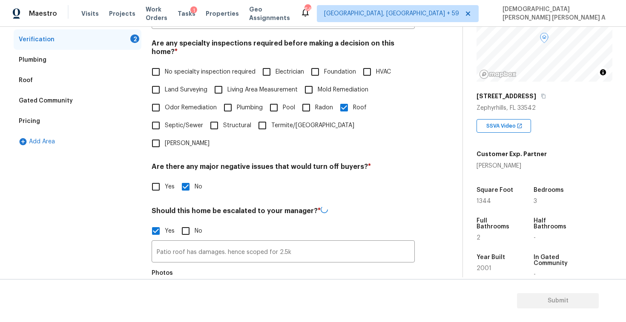
click at [158, 294] on icon "button" at bounding box center [162, 298] width 9 height 8
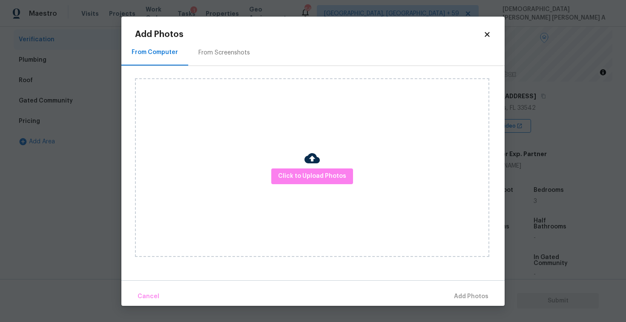
click at [318, 165] on img at bounding box center [311, 158] width 15 height 15
click at [312, 174] on span "Click to Upload Photos" at bounding box center [312, 176] width 68 height 11
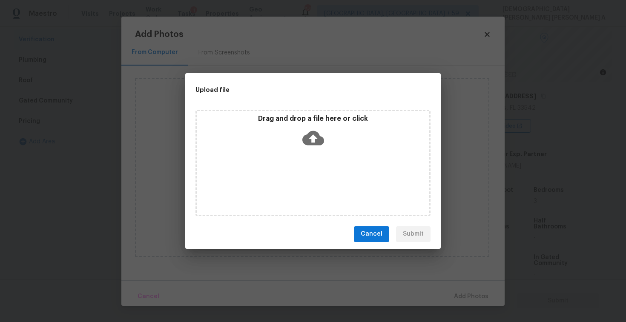
click at [313, 147] on icon at bounding box center [313, 138] width 22 height 22
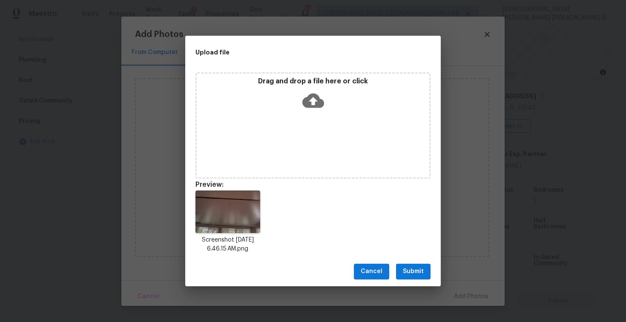
click at [414, 278] on button "Submit" at bounding box center [413, 272] width 34 height 16
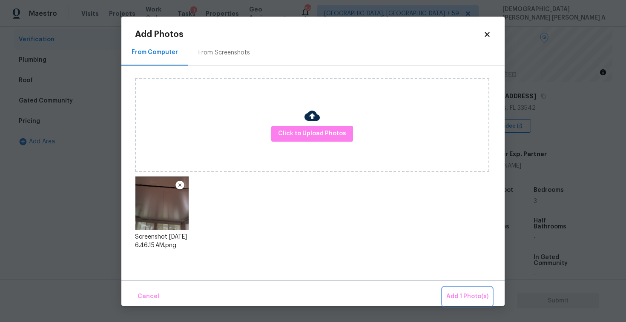
click at [459, 294] on span "Add 1 Photo(s)" at bounding box center [467, 296] width 42 height 11
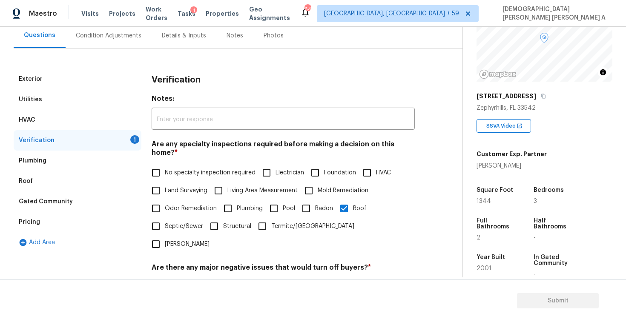
click at [107, 39] on div "Condition Adjustments" at bounding box center [109, 35] width 66 height 9
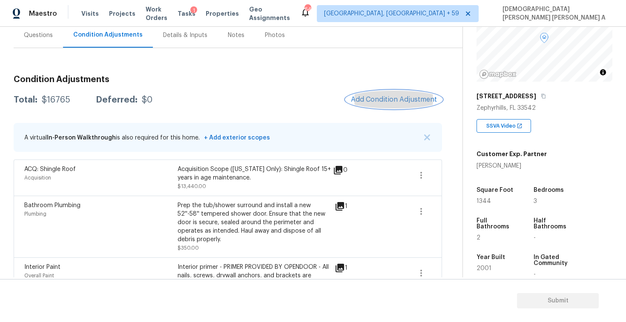
click at [371, 96] on span "Add Condition Adjustment" at bounding box center [394, 100] width 86 height 8
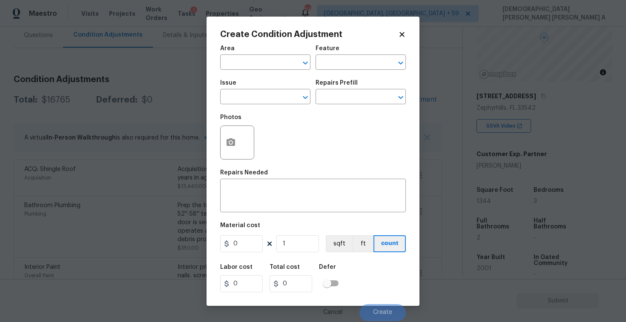
click at [239, 129] on div at bounding box center [237, 143] width 34 height 34
click at [231, 143] on circle "button" at bounding box center [230, 142] width 3 height 3
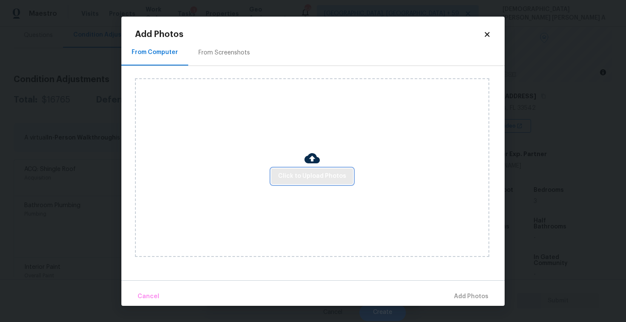
click at [338, 169] on button "Click to Upload Photos" at bounding box center [312, 177] width 82 height 16
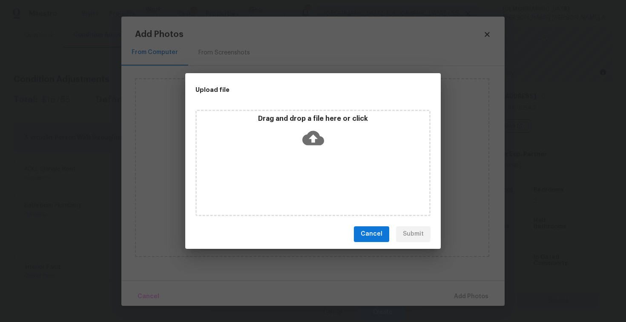
click at [336, 169] on div "Drag and drop a file here or click" at bounding box center [312, 163] width 235 height 106
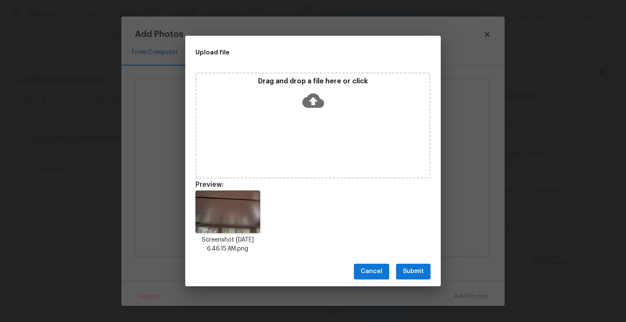
click at [410, 270] on span "Submit" at bounding box center [413, 271] width 21 height 11
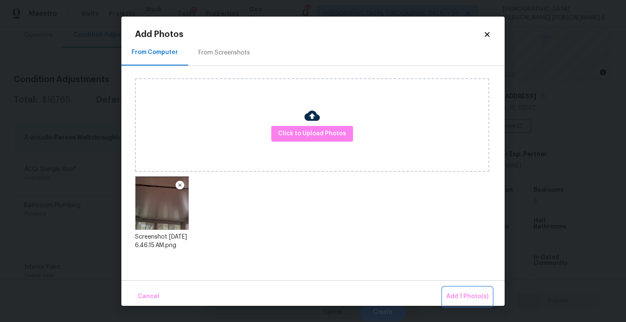
click at [445, 291] on button "Add 1 Photo(s)" at bounding box center [467, 297] width 49 height 18
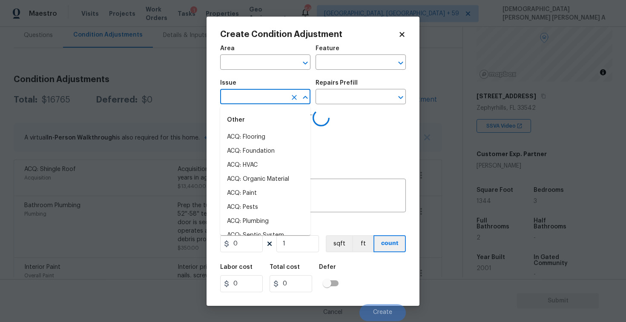
click at [258, 91] on input "text" at bounding box center [253, 97] width 66 height 13
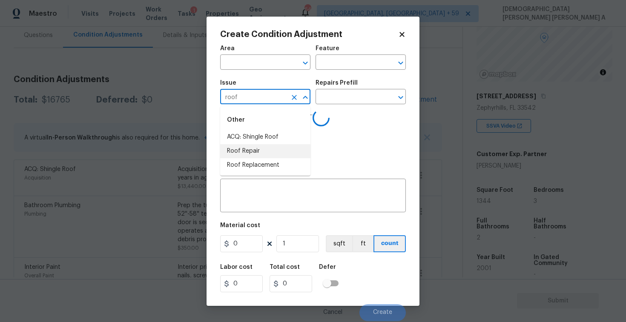
click at [257, 152] on li "Roof Repair" at bounding box center [265, 151] width 90 height 14
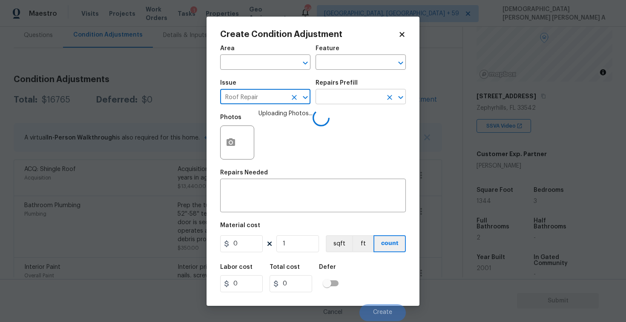
type input "Roof Repair"
click at [340, 100] on input "text" at bounding box center [348, 97] width 66 height 13
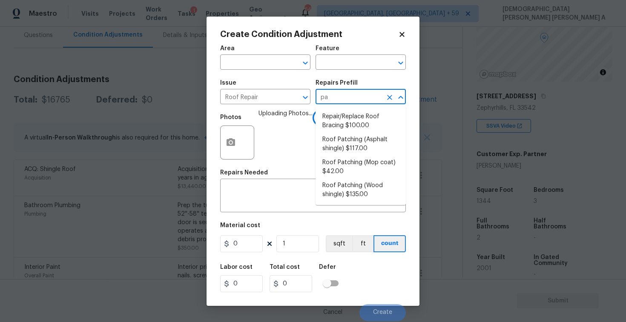
type input "p"
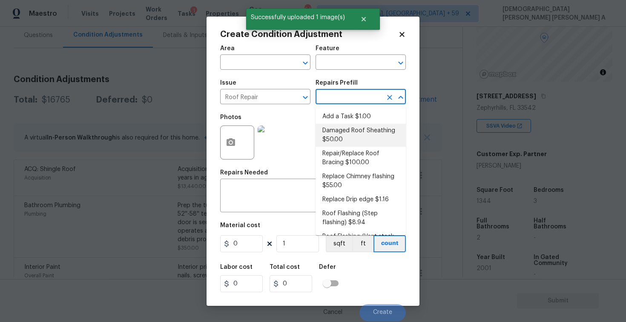
click at [365, 134] on li "Damaged Roof Sheathing $50.00" at bounding box center [360, 135] width 90 height 23
type input "[PERSON_NAME] and Trim"
type textarea "Remove the existing damaged/rotted OSB plywood on the roof and replace with new…"
type input "50"
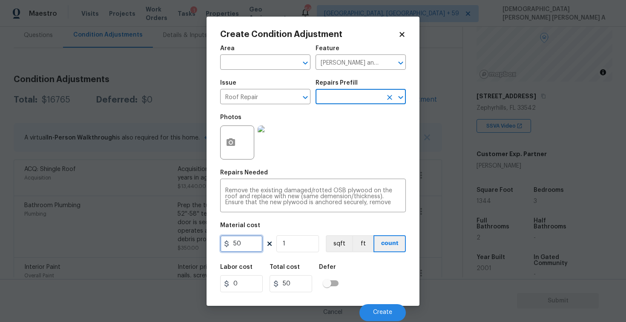
click at [250, 243] on input "50" at bounding box center [241, 243] width 43 height 17
type input "2500"
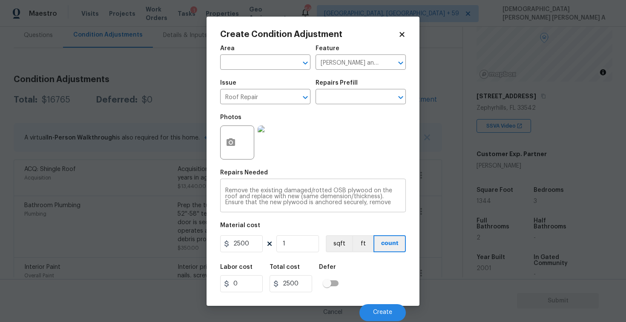
click at [294, 201] on textarea "Remove the existing damaged/rotted OSB plywood on the roof and replace with new…" at bounding box center [312, 197] width 175 height 18
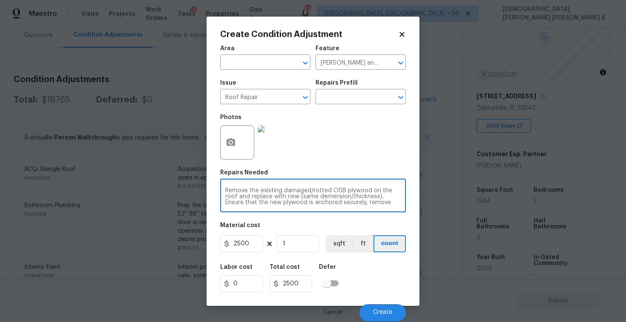
click at [294, 201] on textarea "Remove the existing damaged/rotted OSB plywood on the roof and replace with new…" at bounding box center [312, 197] width 175 height 18
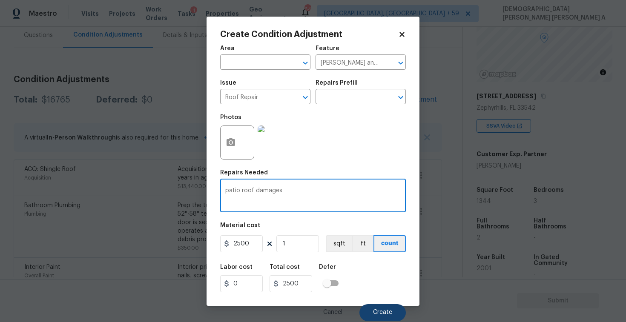
type textarea "patio roof damages"
click at [386, 307] on button "Create" at bounding box center [382, 312] width 46 height 17
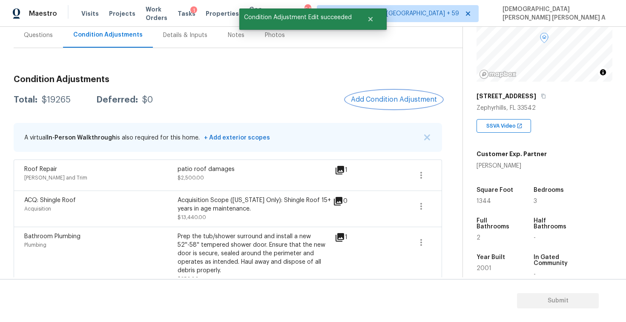
click at [397, 91] on button "Add Condition Adjustment" at bounding box center [394, 100] width 96 height 18
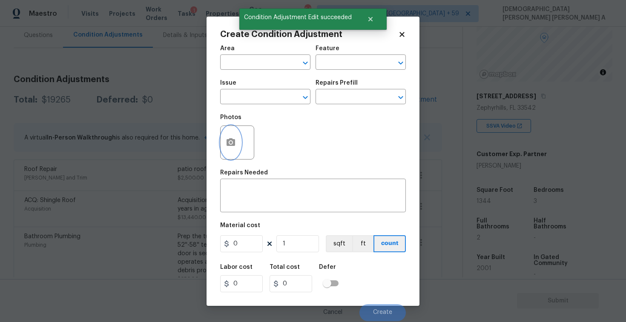
click at [224, 151] on button "button" at bounding box center [230, 142] width 20 height 33
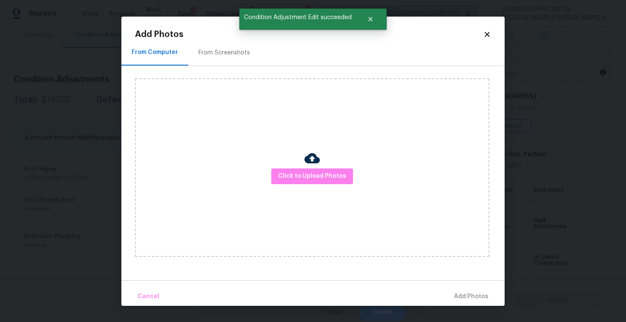
click at [306, 185] on div "Click to Upload Photos" at bounding box center [312, 167] width 354 height 179
click at [306, 166] on div at bounding box center [311, 160] width 15 height 18
click at [306, 167] on div at bounding box center [311, 160] width 15 height 18
click at [311, 178] on span "Click to Upload Photos" at bounding box center [312, 176] width 68 height 11
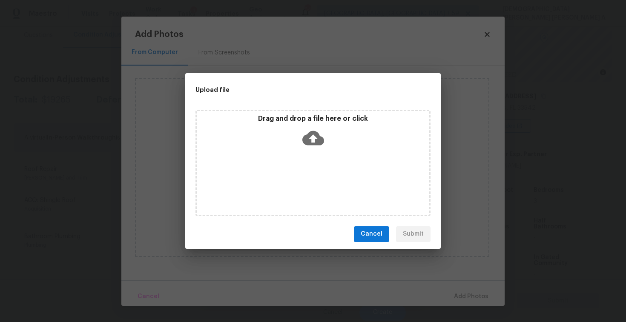
click at [311, 157] on div "Drag and drop a file here or click" at bounding box center [312, 163] width 235 height 106
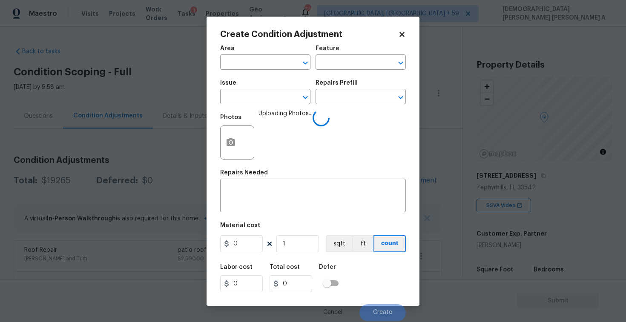
scroll to position [80, 0]
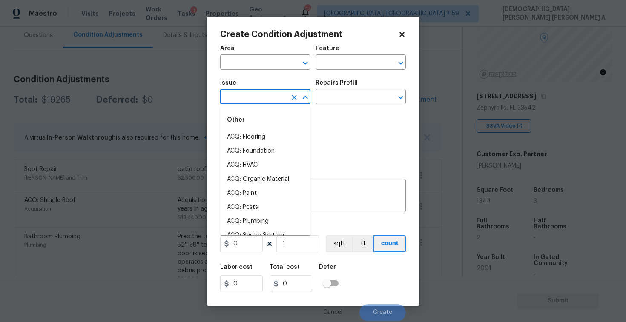
click at [285, 100] on input "text" at bounding box center [253, 97] width 66 height 13
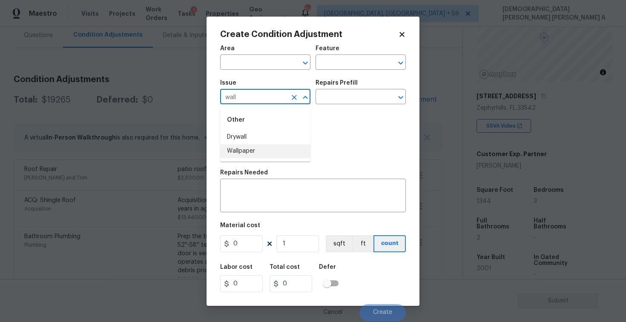
click at [274, 150] on li "Wallpaper" at bounding box center [265, 151] width 90 height 14
type input "Wallpaper"
click at [361, 99] on input "text" at bounding box center [348, 97] width 66 height 13
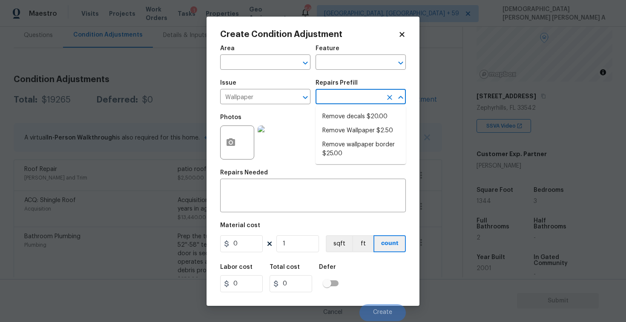
click at [361, 99] on input "text" at bounding box center [348, 97] width 66 height 13
click at [353, 116] on li "Remove decals $20.00" at bounding box center [360, 117] width 90 height 14
type input "Walls and Ceiling"
type input "20"
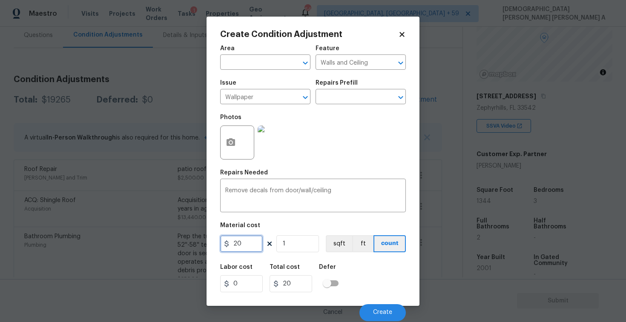
click at [250, 240] on input "20" at bounding box center [241, 243] width 43 height 17
type input "200"
click at [392, 315] on button "Create" at bounding box center [382, 312] width 46 height 17
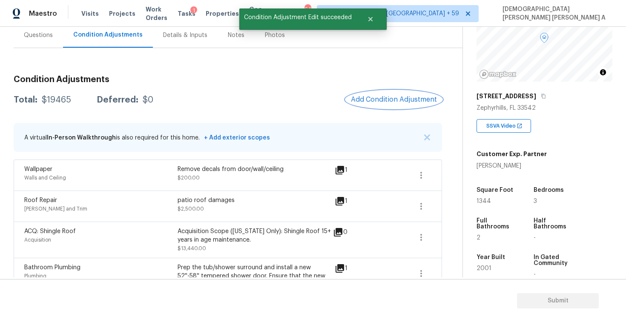
scroll to position [18, 0]
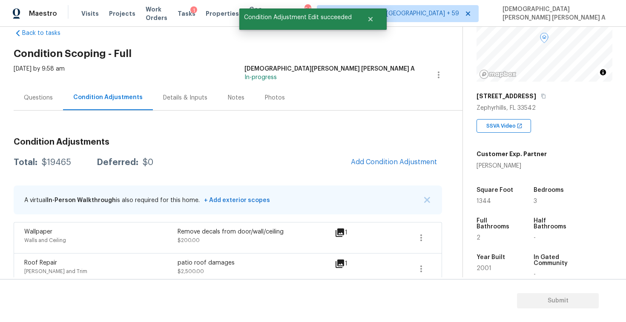
click at [56, 100] on div "Questions" at bounding box center [38, 97] width 49 height 25
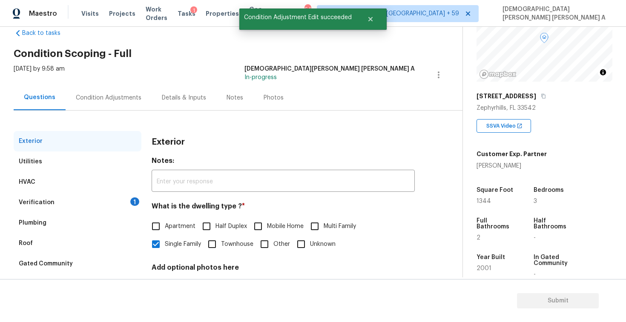
scroll to position [88, 0]
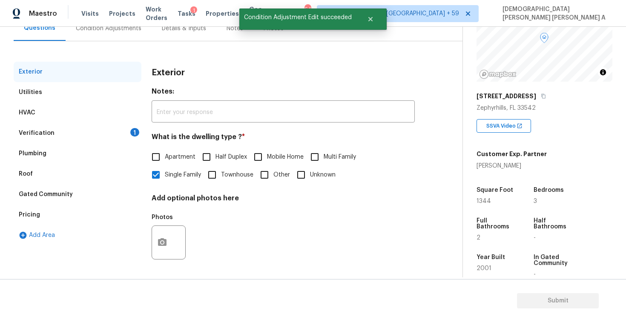
click at [64, 133] on div "Verification 1" at bounding box center [78, 133] width 128 height 20
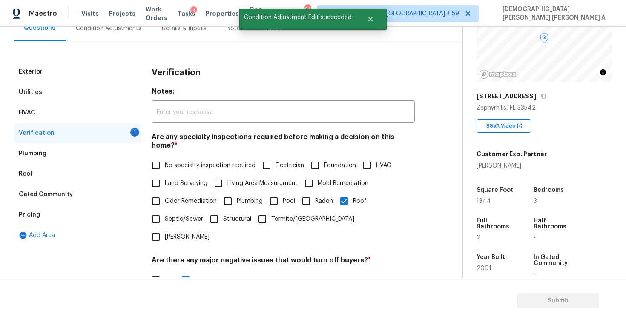
scroll to position [258, 0]
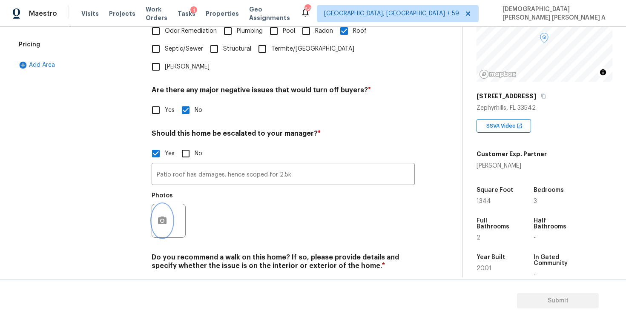
click at [158, 217] on icon "button" at bounding box center [162, 221] width 9 height 8
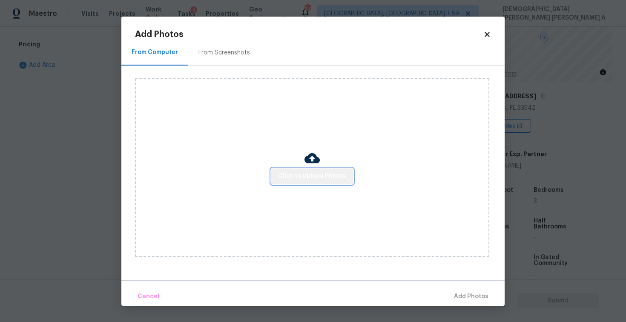
click at [314, 171] on span "Click to Upload Photos" at bounding box center [312, 176] width 68 height 11
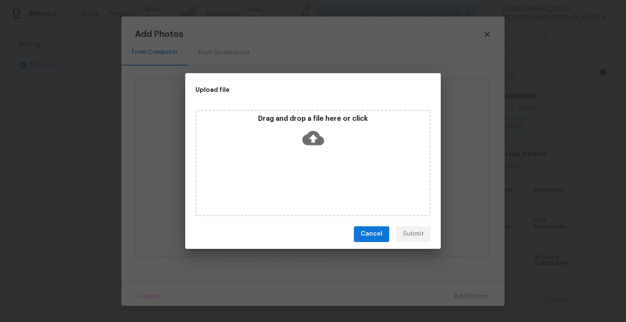
click at [309, 155] on div "Drag and drop a file here or click" at bounding box center [312, 163] width 235 height 106
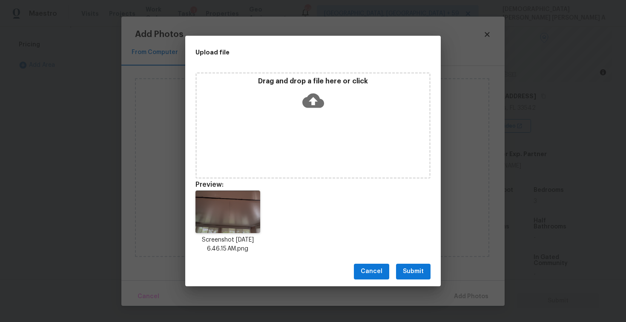
click at [420, 277] on button "Submit" at bounding box center [413, 272] width 34 height 16
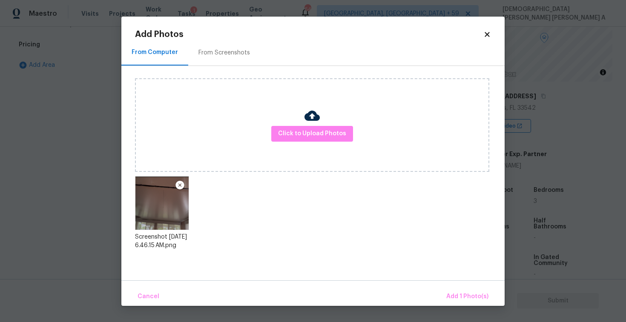
click at [461, 287] on div "Cancel Add 1 Photo(s)" at bounding box center [312, 293] width 383 height 26
click at [460, 296] on span "Add 1 Photo(s)" at bounding box center [467, 296] width 42 height 11
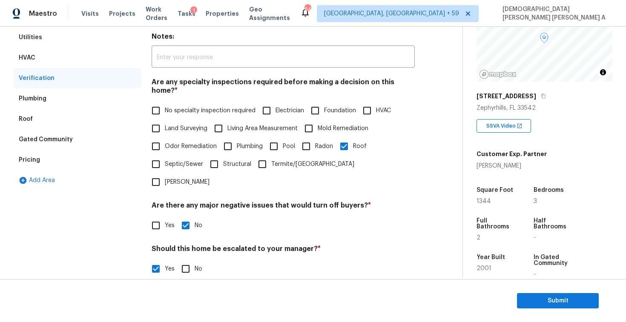
scroll to position [7, 0]
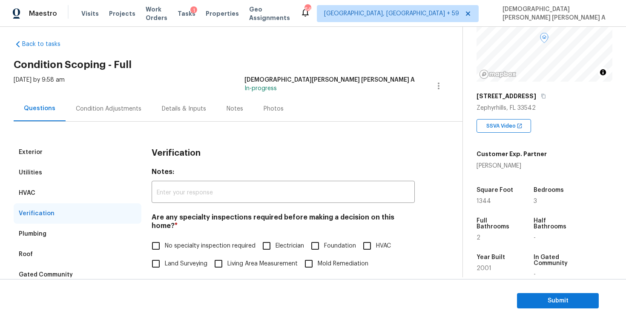
click at [89, 102] on div "Condition Adjustments" at bounding box center [109, 108] width 86 height 25
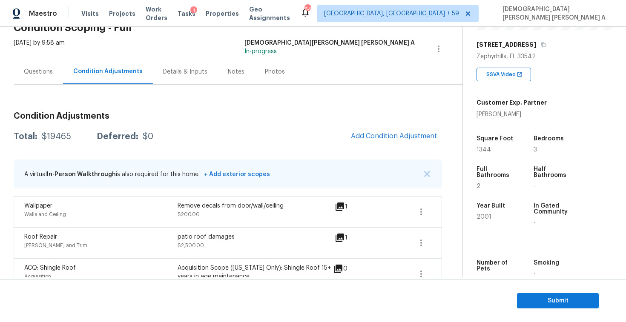
scroll to position [143, 0]
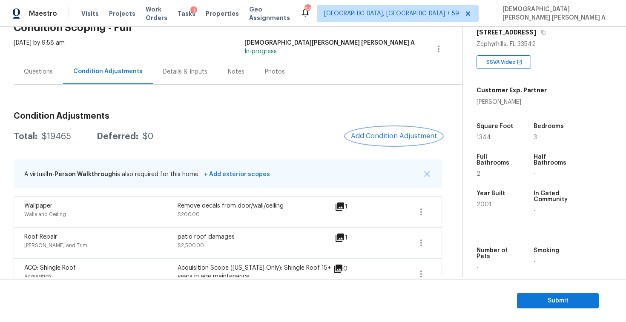
click at [386, 143] on button "Add Condition Adjustment" at bounding box center [394, 136] width 96 height 18
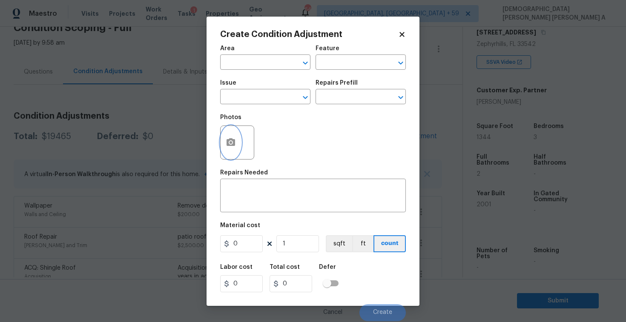
click at [226, 141] on icon "button" at bounding box center [231, 142] width 10 height 10
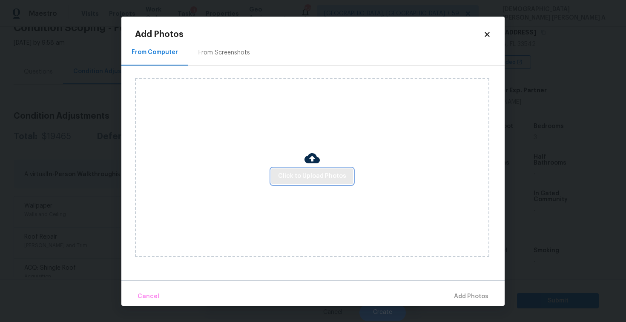
click at [312, 175] on span "Click to Upload Photos" at bounding box center [312, 176] width 68 height 11
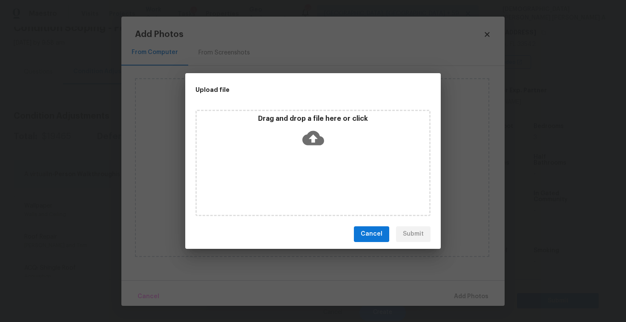
click at [312, 175] on div "Drag and drop a file here or click" at bounding box center [312, 163] width 235 height 106
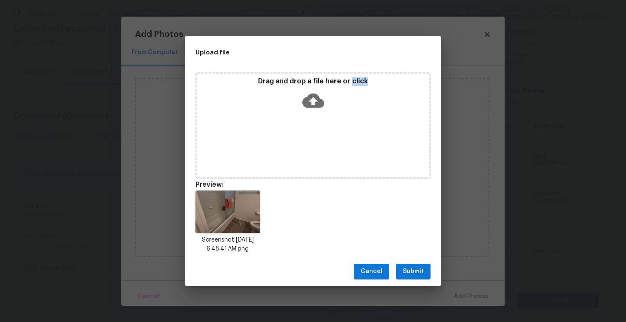
click at [415, 273] on span "Submit" at bounding box center [413, 271] width 21 height 11
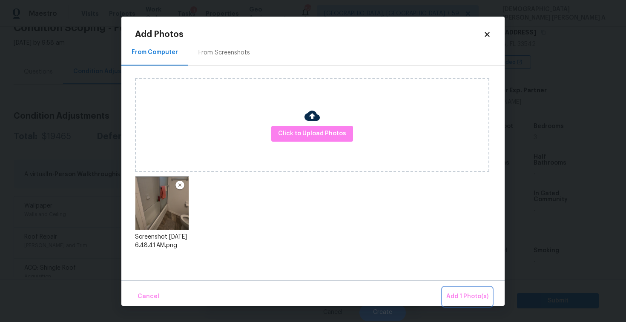
click at [472, 298] on span "Add 1 Photo(s)" at bounding box center [467, 296] width 42 height 11
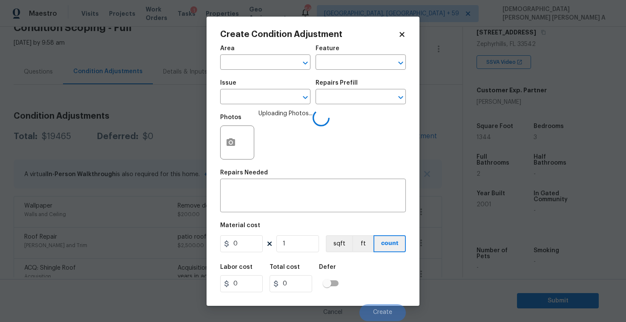
click at [238, 106] on span "Issue ​" at bounding box center [265, 92] width 90 height 34
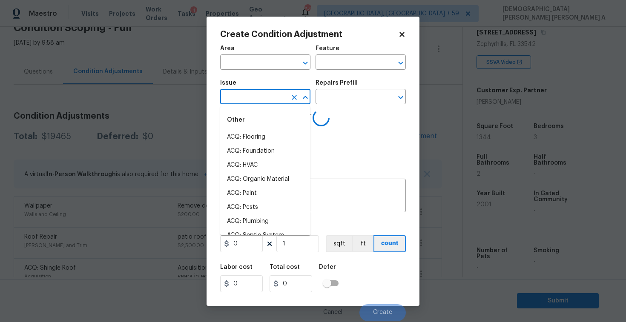
click at [239, 99] on input "text" at bounding box center [253, 97] width 66 height 13
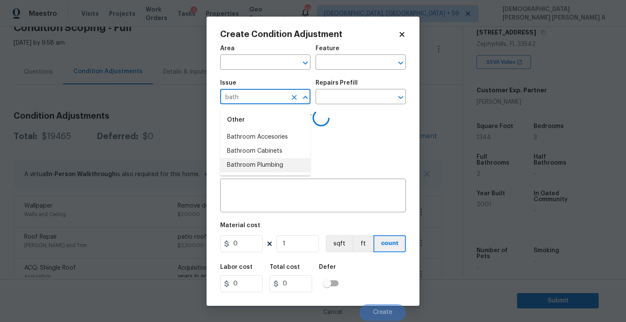
click at [255, 160] on li "Bathroom Plumbing" at bounding box center [265, 165] width 90 height 14
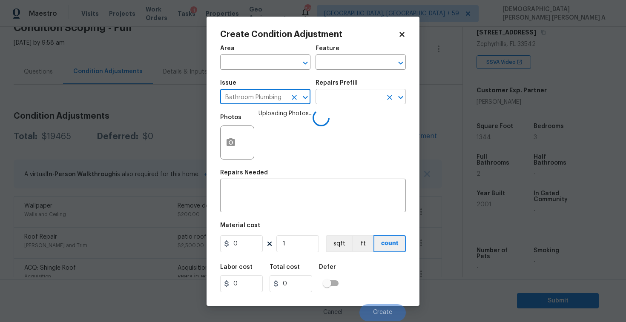
type input "Bathroom Plumbing"
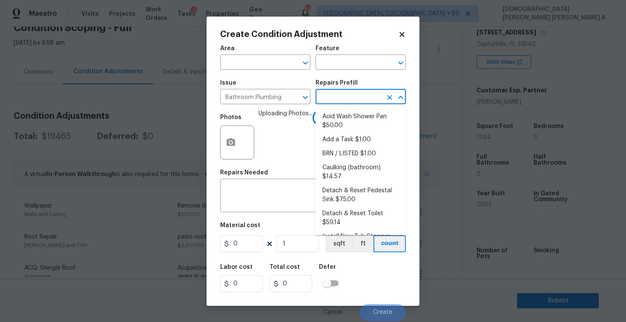
click at [354, 96] on input "text" at bounding box center [348, 97] width 66 height 13
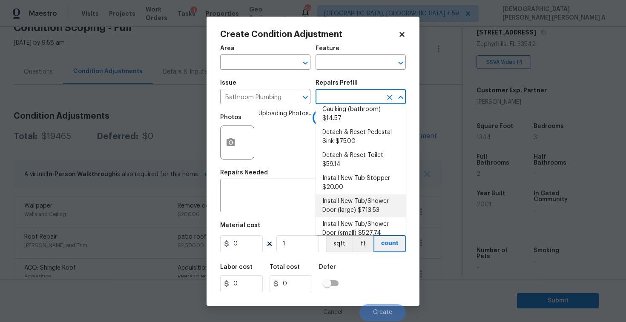
scroll to position [59, 0]
click at [360, 198] on li "Install New Tub/Shower Door (large) $713.53" at bounding box center [360, 205] width 90 height 23
type input "Plumbing"
type textarea "Prep the tub/shower surround and install a new 52''-58'' tempered shower door. …"
type input "713.53"
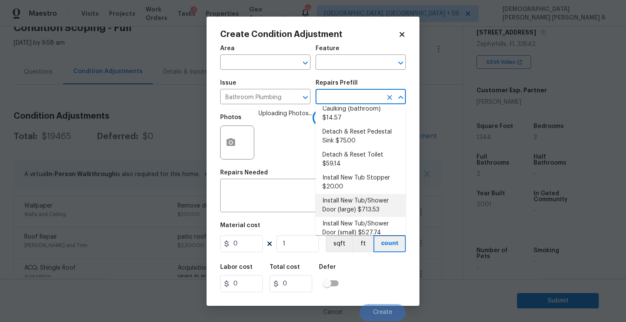
type input "713.53"
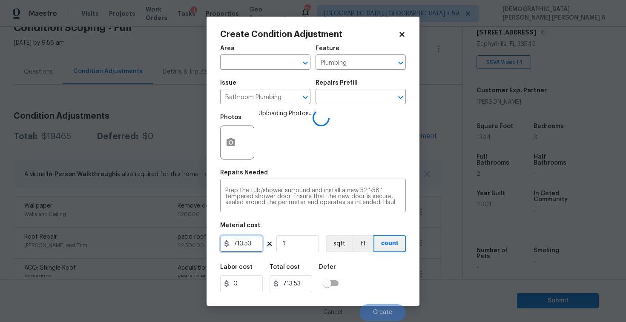
click at [252, 251] on input "713.53" at bounding box center [241, 243] width 43 height 17
type input "350"
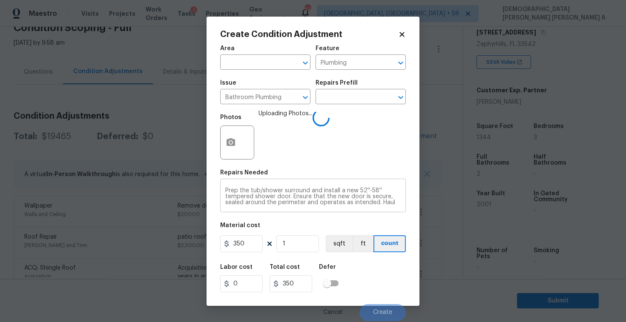
click at [383, 212] on div "Prep the tub/shower surround and install a new 52''-58'' tempered shower door. …" at bounding box center [313, 196] width 186 height 31
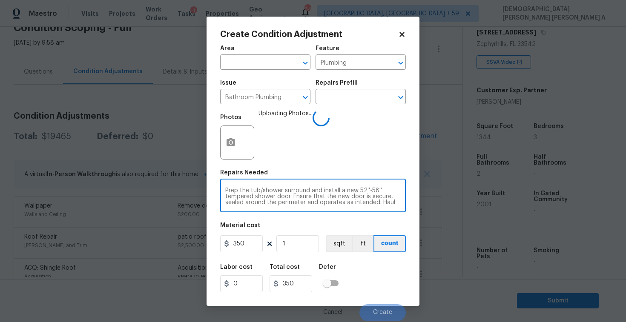
scroll to position [6, 0]
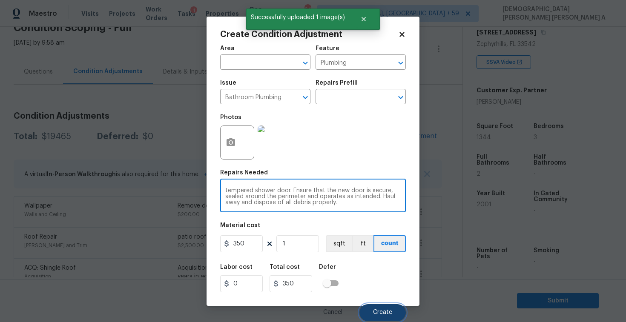
click at [379, 309] on button "Create" at bounding box center [382, 312] width 46 height 17
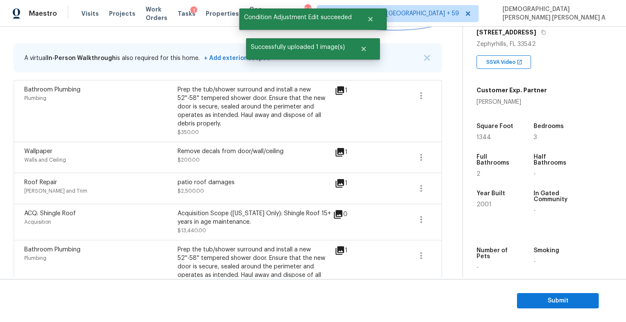
scroll to position [155, 0]
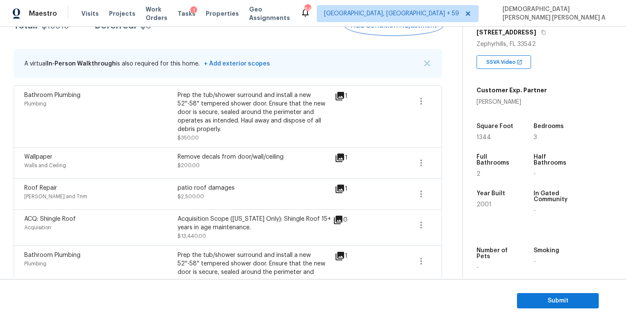
click at [389, 31] on button "Add Condition Adjustment" at bounding box center [394, 26] width 96 height 18
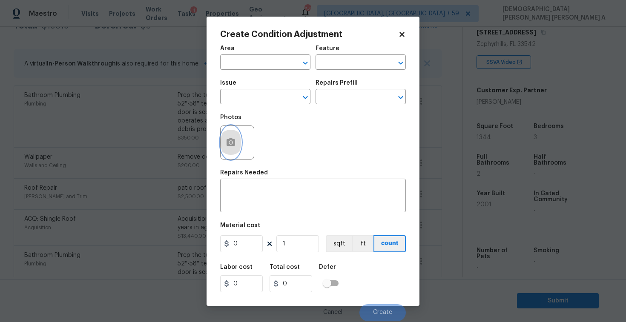
click at [229, 148] on button "button" at bounding box center [230, 142] width 20 height 33
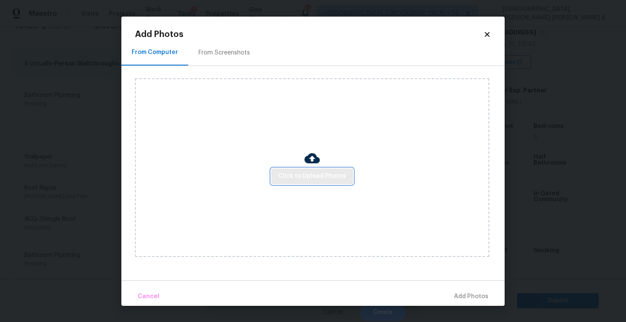
click at [313, 180] on span "Click to Upload Photos" at bounding box center [312, 176] width 68 height 11
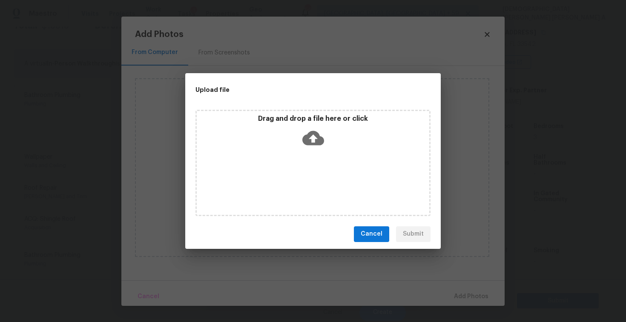
click at [311, 133] on icon at bounding box center [313, 138] width 22 height 14
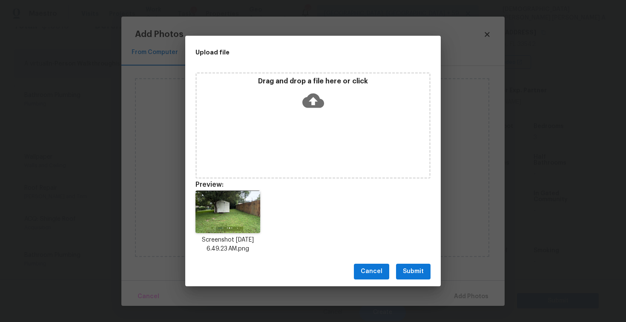
click at [409, 274] on span "Submit" at bounding box center [413, 271] width 21 height 11
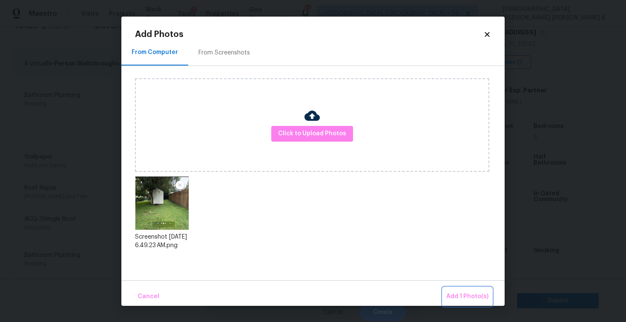
click at [452, 289] on button "Add 1 Photo(s)" at bounding box center [467, 297] width 49 height 18
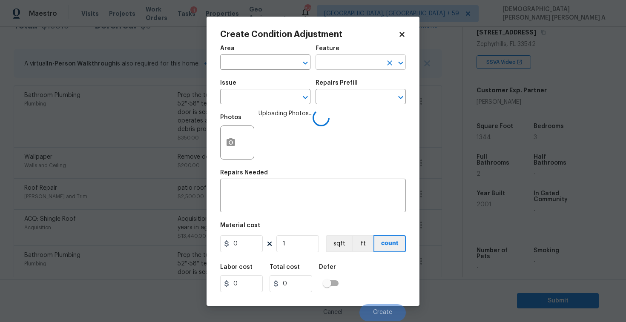
click at [344, 64] on input "text" at bounding box center [348, 63] width 66 height 13
click at [344, 108] on li "Shed" at bounding box center [360, 102] width 90 height 14
type input "Shed"
click at [278, 194] on textarea at bounding box center [312, 197] width 175 height 18
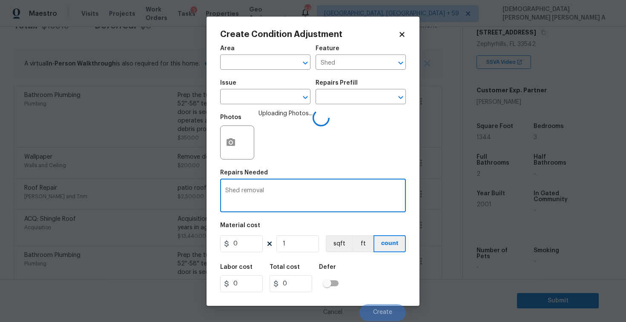
type textarea "Shed removal"
click at [242, 247] on input "0" at bounding box center [241, 243] width 43 height 17
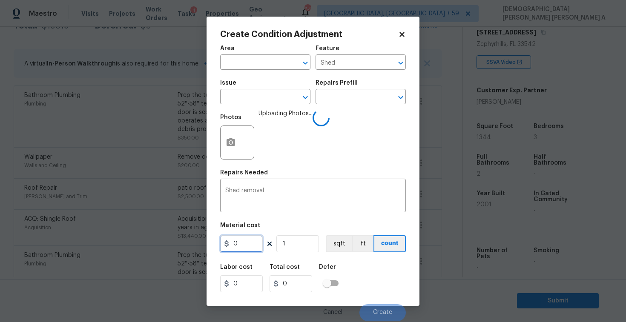
click at [242, 247] on input "0" at bounding box center [241, 243] width 43 height 17
type input "1000"
click at [318, 203] on textarea "Shed removal" at bounding box center [312, 197] width 175 height 18
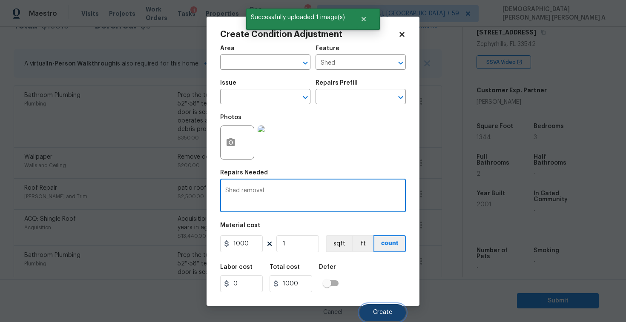
click at [394, 308] on button "Create" at bounding box center [382, 312] width 46 height 17
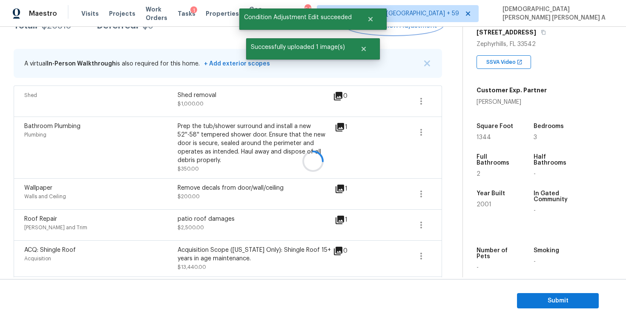
scroll to position [145, 0]
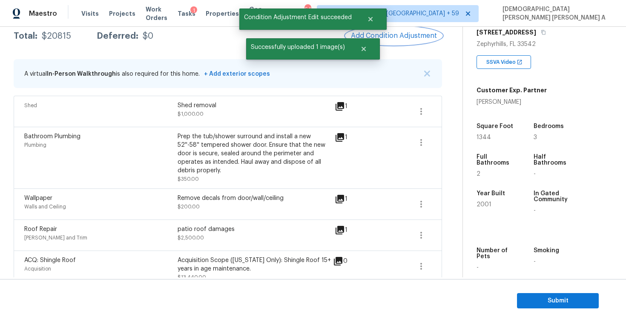
click at [388, 34] on span "Add Condition Adjustment" at bounding box center [394, 36] width 86 height 8
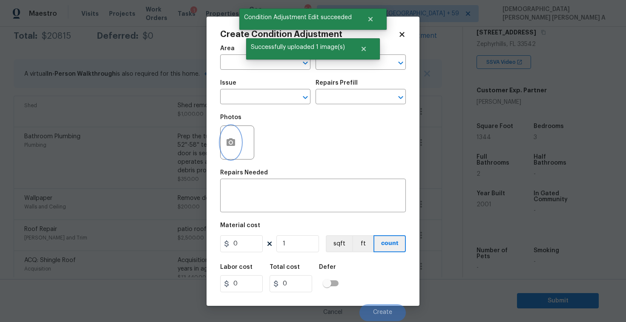
click at [234, 140] on icon "button" at bounding box center [230, 142] width 9 height 8
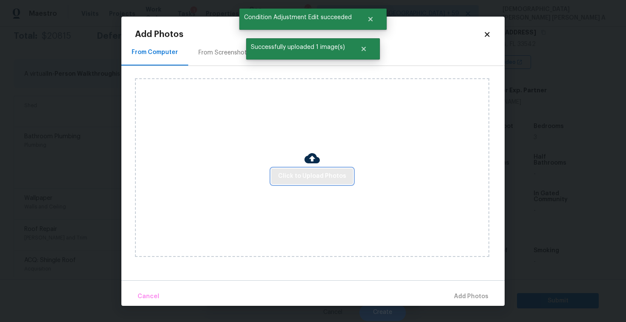
click at [288, 176] on span "Click to Upload Photos" at bounding box center [312, 176] width 68 height 11
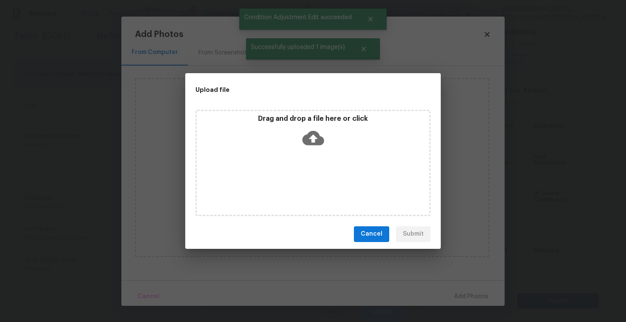
click at [296, 140] on div "Drag and drop a file here or click" at bounding box center [313, 132] width 232 height 37
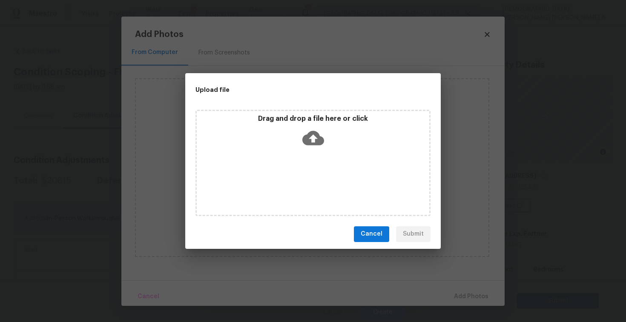
scroll to position [143, 0]
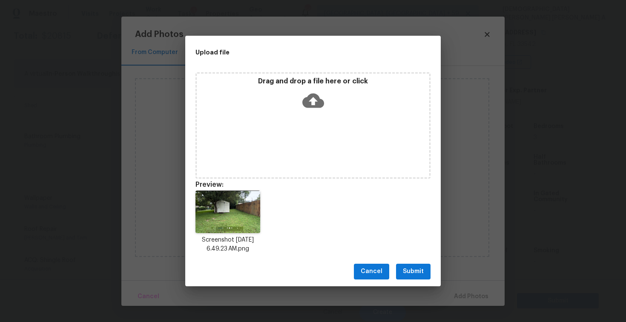
click at [415, 261] on div "Cancel Submit" at bounding box center [312, 271] width 255 height 29
click at [413, 269] on span "Submit" at bounding box center [413, 271] width 21 height 11
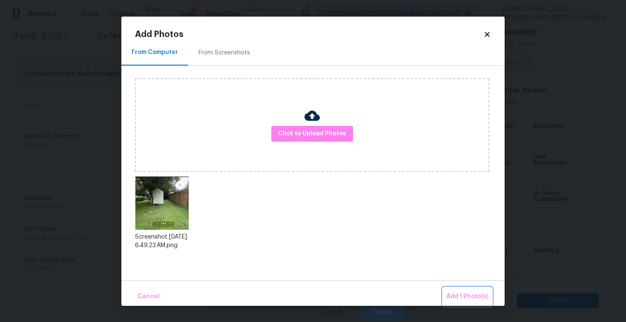
click at [471, 298] on span "Add 1 Photo(s)" at bounding box center [467, 296] width 42 height 11
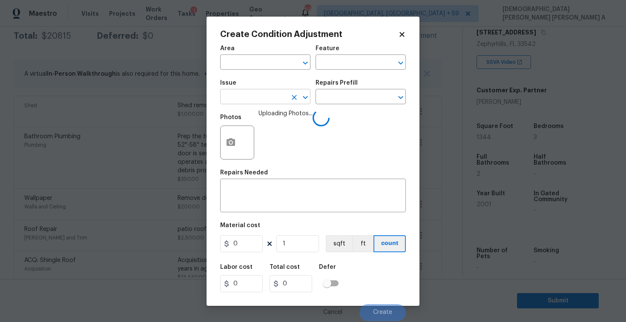
click at [258, 100] on input "text" at bounding box center [253, 97] width 66 height 13
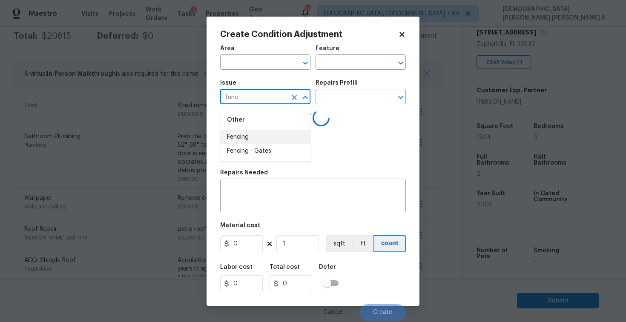
click at [264, 144] on li "Fencing" at bounding box center [265, 137] width 90 height 14
type input "Fencing"
click at [340, 101] on input "text" at bounding box center [348, 97] width 66 height 13
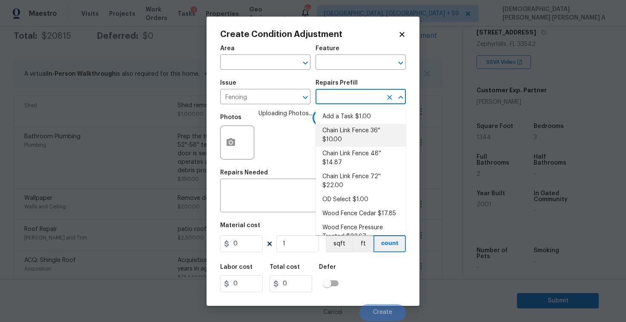
click at [337, 132] on li "Chain Link Fence 36'' $10.00" at bounding box center [360, 135] width 90 height 23
type input "10"
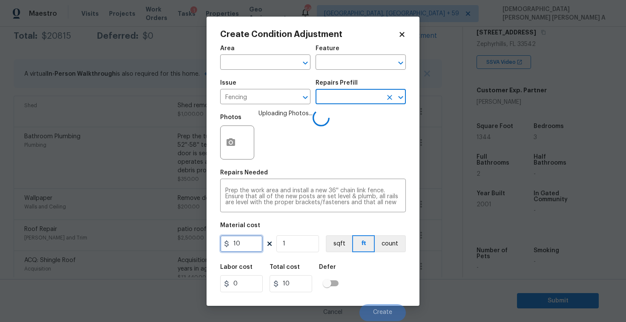
click at [251, 246] on input "10" at bounding box center [241, 243] width 43 height 17
type input "800"
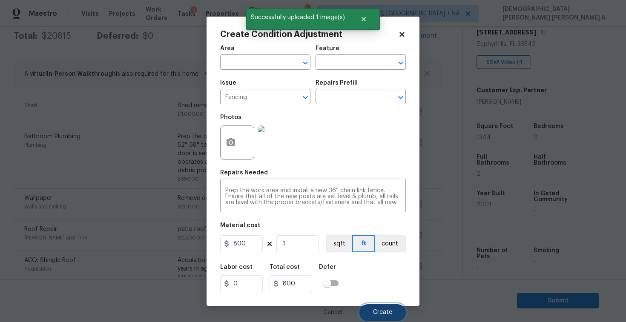
click at [370, 311] on button "Create" at bounding box center [382, 312] width 46 height 17
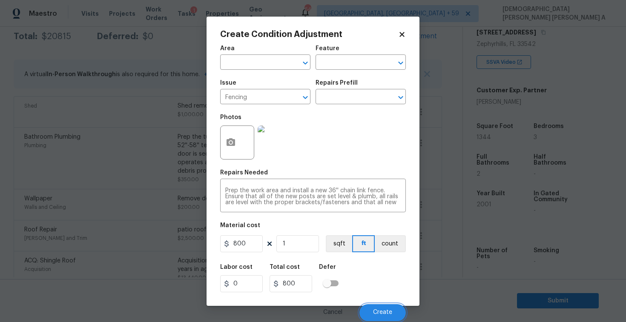
scroll to position [145, 0]
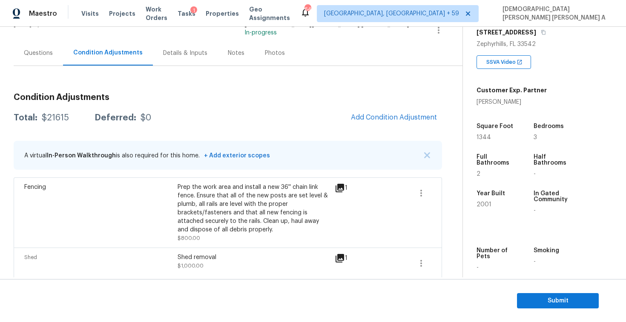
click at [44, 63] on div "Questions" at bounding box center [38, 52] width 49 height 25
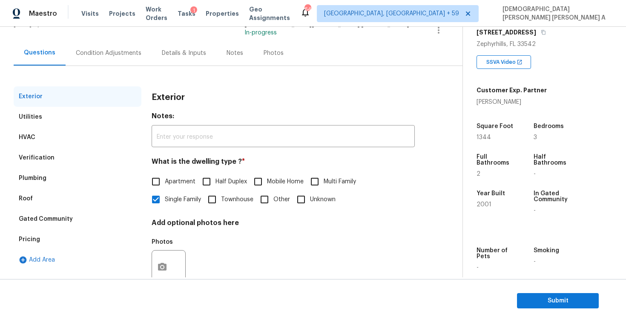
scroll to position [88, 0]
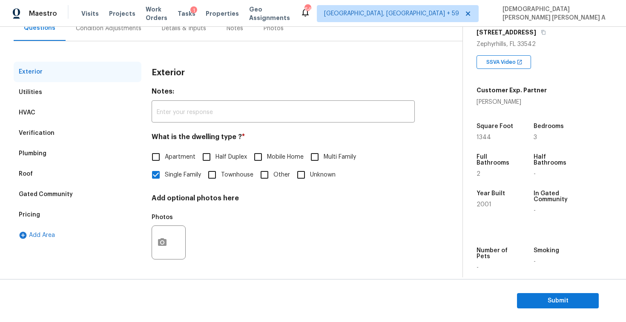
click at [31, 217] on div "Pricing" at bounding box center [29, 215] width 21 height 9
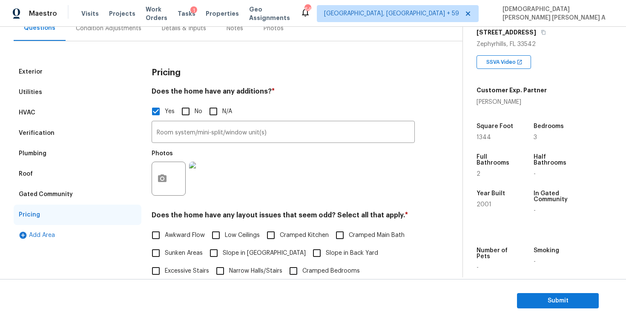
scroll to position [161, 0]
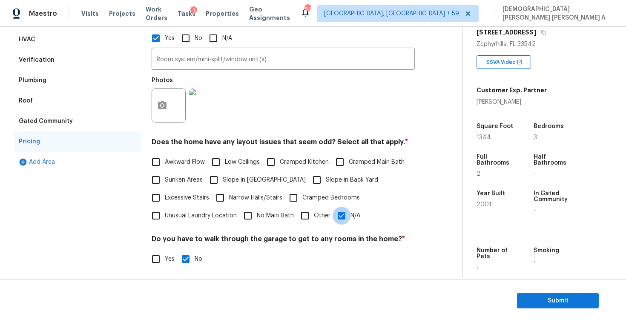
click at [338, 221] on input "N/A" at bounding box center [341, 216] width 18 height 18
checkbox input "false"
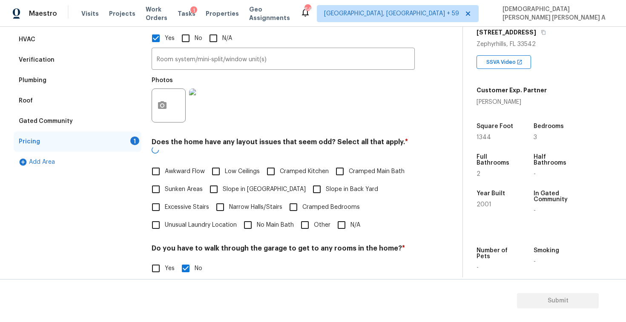
click at [308, 186] on input "Slope in Back Yard" at bounding box center [317, 189] width 18 height 18
checkbox input "true"
click at [214, 180] on input "Slope in [GEOGRAPHIC_DATA]" at bounding box center [214, 189] width 18 height 18
checkbox input "true"
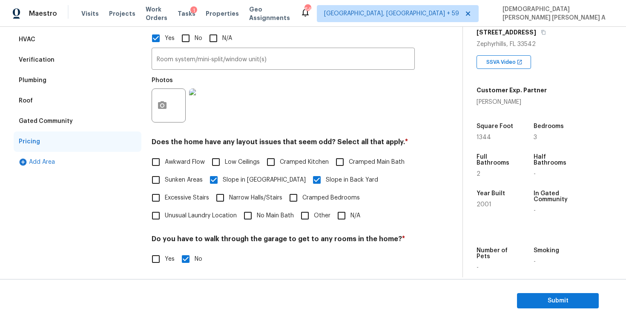
scroll to position [0, 0]
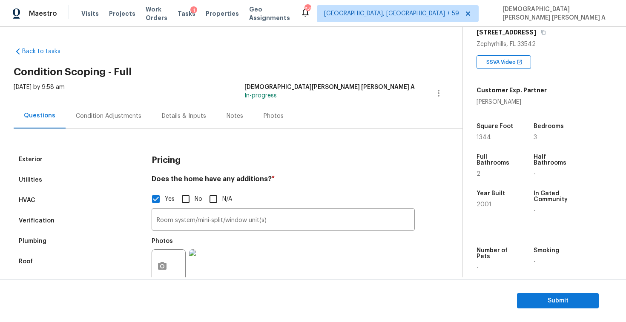
click at [96, 109] on div "Condition Adjustments" at bounding box center [109, 115] width 86 height 25
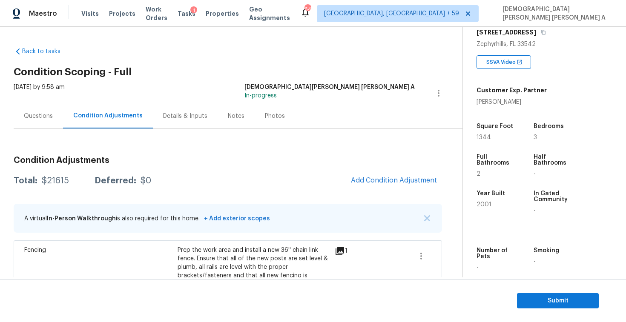
scroll to position [59, 0]
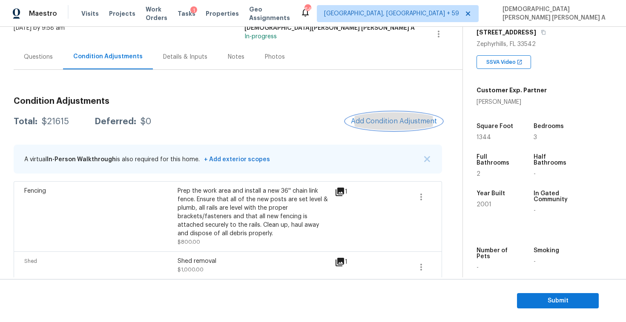
click at [386, 117] on button "Add Condition Adjustment" at bounding box center [394, 121] width 96 height 18
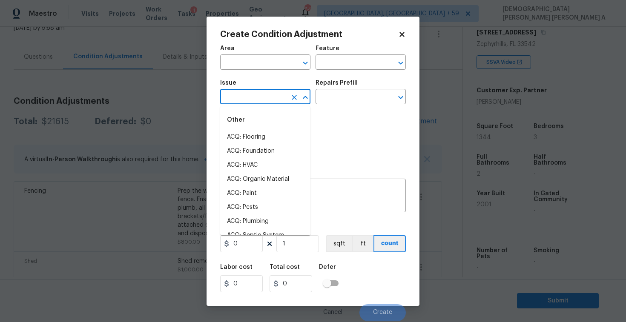
click at [248, 94] on input "text" at bounding box center [253, 97] width 66 height 13
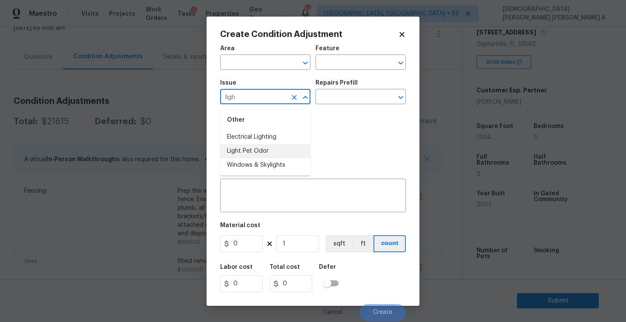
click at [262, 147] on li "Light Pet Odor" at bounding box center [265, 151] width 90 height 14
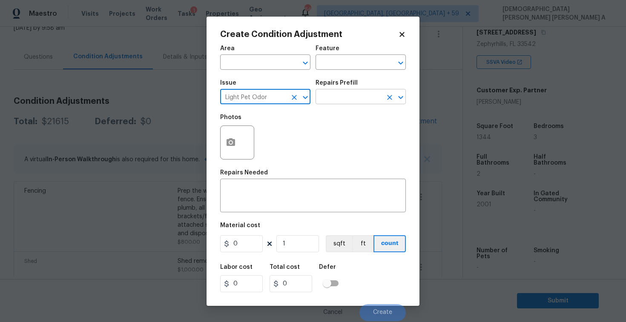
type input "Light Pet Odor"
click at [336, 102] on input "text" at bounding box center [348, 97] width 66 height 13
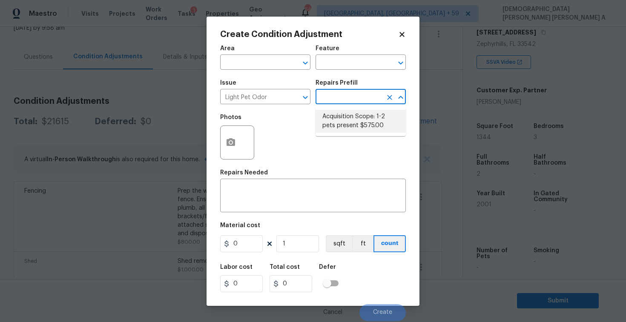
click at [336, 123] on li "Acquisition Scope: 1-2 pets present $575.00" at bounding box center [360, 121] width 90 height 23
type textarea "Acquisition Scope: 1-2 pets present"
type input "575"
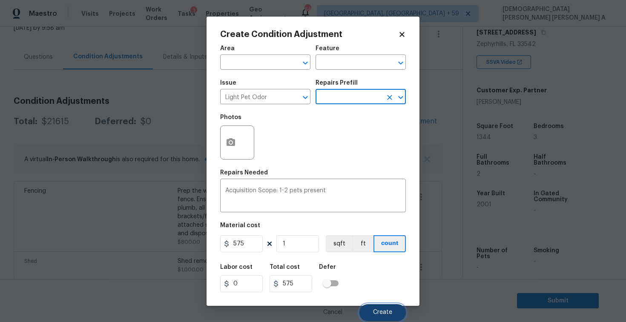
click at [383, 316] on span "Create" at bounding box center [382, 312] width 19 height 6
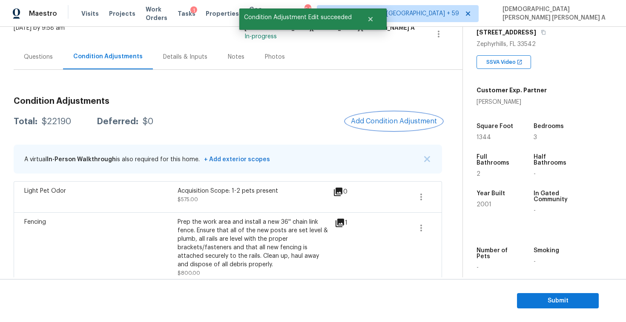
click at [389, 124] on span "Add Condition Adjustment" at bounding box center [394, 121] width 86 height 8
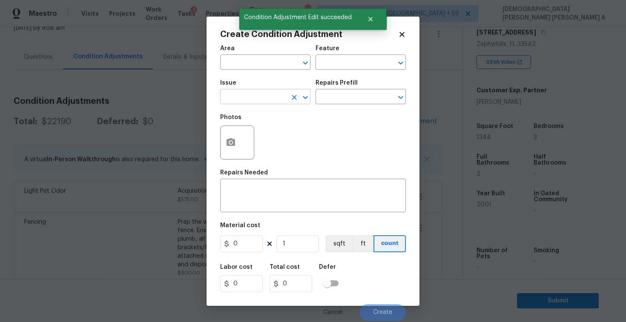
click at [247, 97] on input "text" at bounding box center [253, 97] width 66 height 13
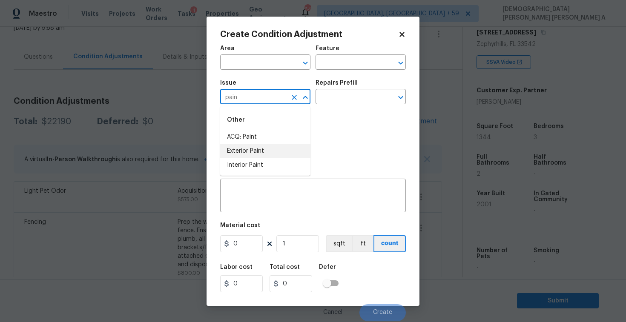
click at [254, 154] on li "Exterior Paint" at bounding box center [265, 151] width 90 height 14
type input "Exterior Paint"
click at [374, 94] on input "text" at bounding box center [348, 97] width 66 height 13
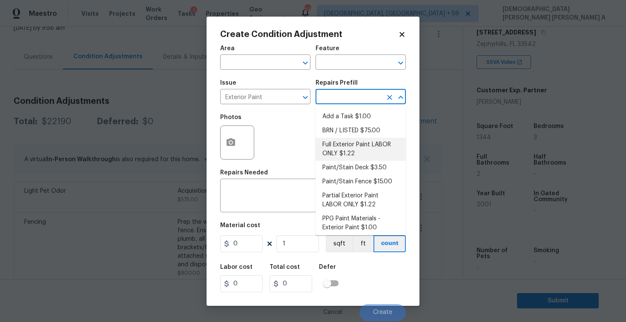
click at [357, 148] on li "Full Exterior Paint LABOR ONLY $1.22" at bounding box center [360, 149] width 90 height 23
type input "Overall Paint"
type textarea "Full Exterior Paint - Prep, mask and paint the exterior of the home. Ensure tha…"
type input "1.22"
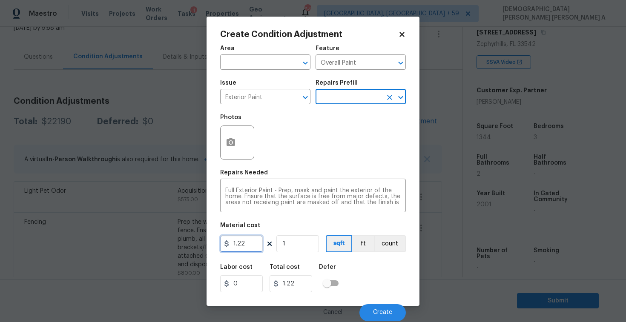
click at [251, 238] on input "1.22" at bounding box center [241, 243] width 43 height 17
click at [250, 238] on input "1.22" at bounding box center [241, 243] width 43 height 17
type input "0.65"
click at [224, 141] on button "button" at bounding box center [230, 142] width 20 height 33
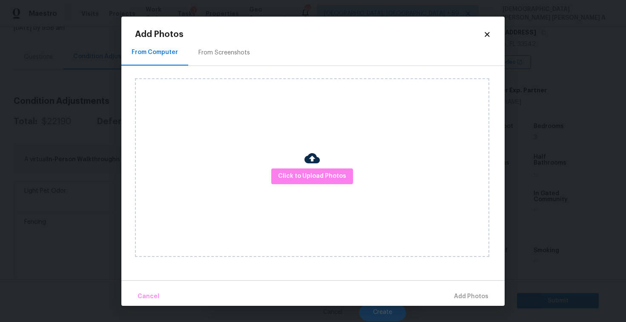
click at [216, 52] on div "From Screenshots" at bounding box center [223, 53] width 51 height 9
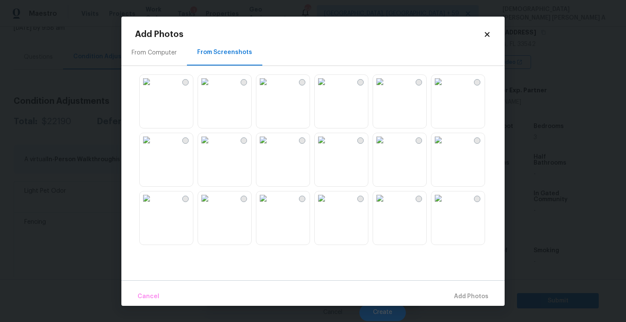
click at [211, 89] on img at bounding box center [205, 82] width 14 height 14
click at [368, 123] on div at bounding box center [341, 101] width 54 height 54
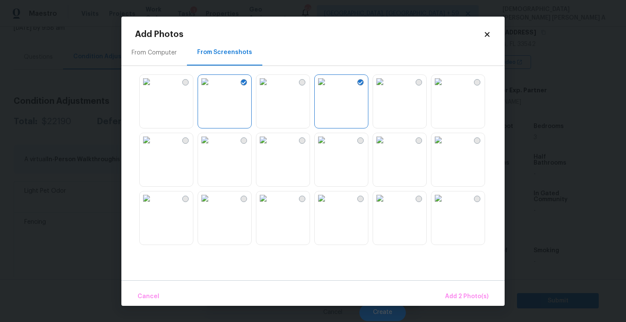
click at [445, 147] on img at bounding box center [438, 140] width 14 height 14
click at [386, 147] on img at bounding box center [380, 140] width 14 height 14
click at [445, 147] on img at bounding box center [438, 140] width 14 height 14
click at [463, 295] on span "Add 3 Photo(s)" at bounding box center [466, 296] width 43 height 11
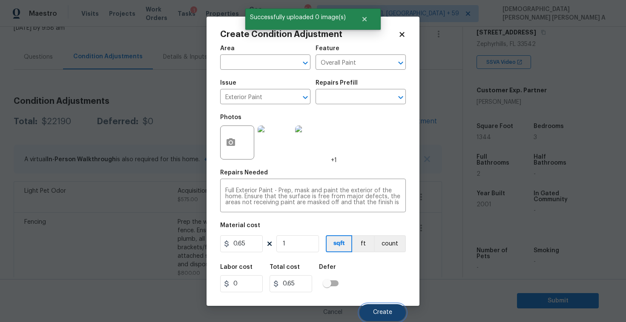
click at [378, 311] on span "Create" at bounding box center [382, 312] width 19 height 6
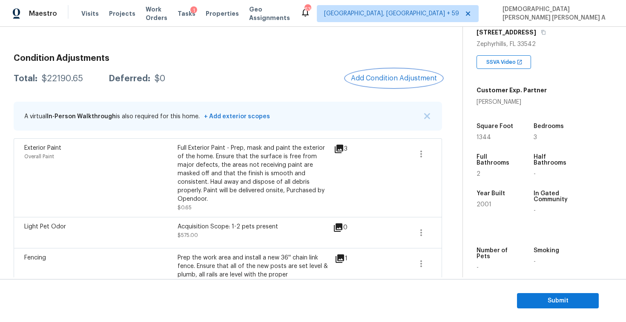
scroll to position [86, 0]
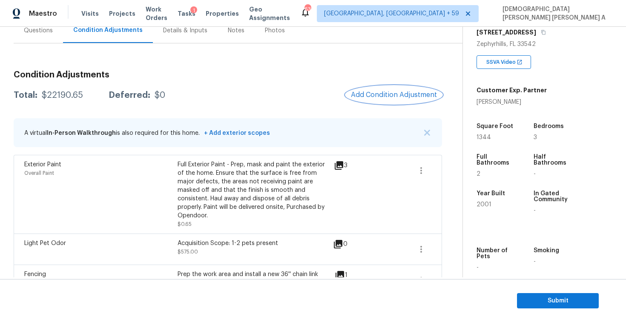
click at [395, 100] on button "Add Condition Adjustment" at bounding box center [394, 95] width 96 height 18
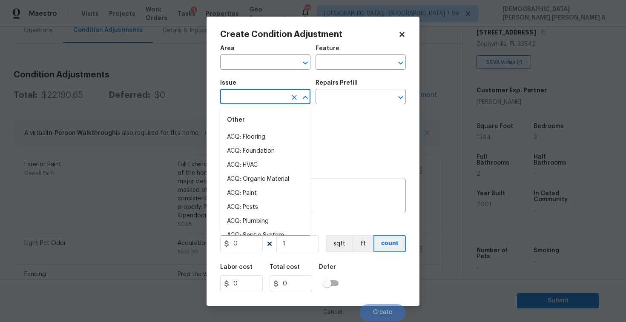
click at [280, 102] on input "text" at bounding box center [253, 97] width 66 height 13
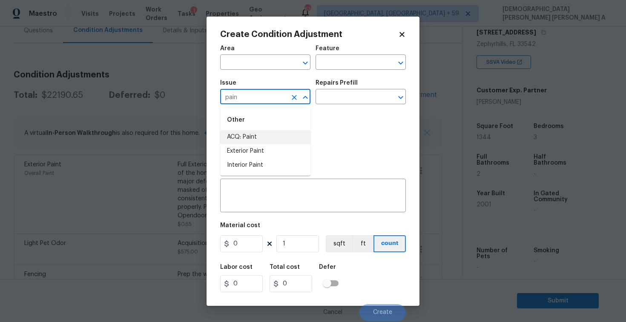
click at [286, 135] on li "ACQ: Paint" at bounding box center [265, 137] width 90 height 14
type input "ACQ: Paint"
click at [352, 95] on input "text" at bounding box center [348, 97] width 66 height 13
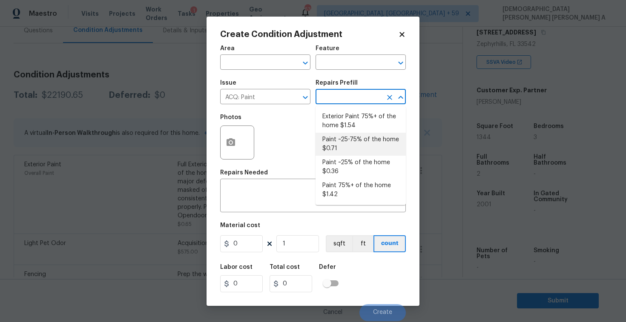
click at [350, 149] on li "Paint ~25-75% of the home $0.71" at bounding box center [360, 144] width 90 height 23
type input "Acquisition"
type textarea "Acquisition Scope: ~25 - 75% of the home needs interior paint"
type input "0.71"
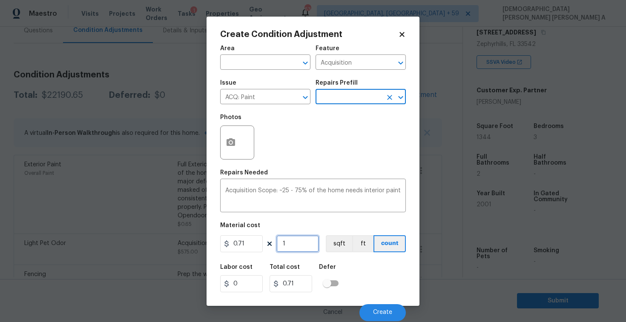
click at [295, 246] on input "1" at bounding box center [297, 243] width 43 height 17
type input "13"
type input "9.23"
type input "134"
type input "95.14"
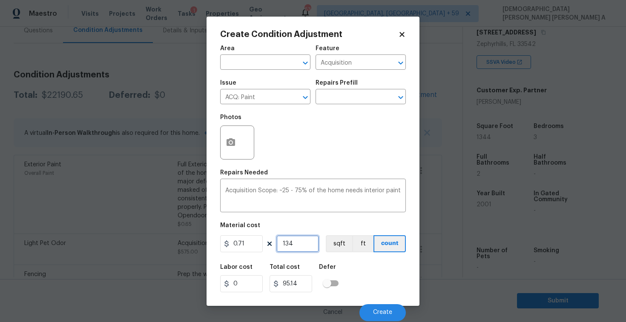
type input "1344"
type input "954.24"
type input "1344"
click at [340, 248] on button "sqft" at bounding box center [339, 243] width 26 height 17
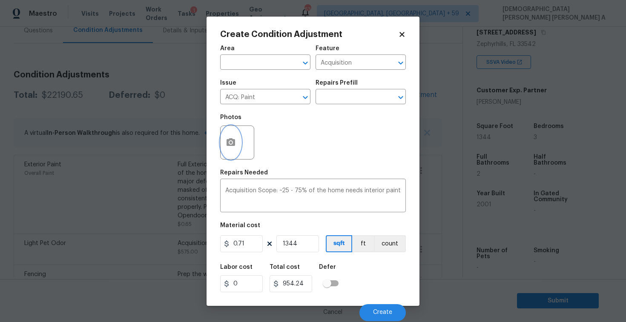
click at [232, 129] on button "button" at bounding box center [230, 142] width 20 height 33
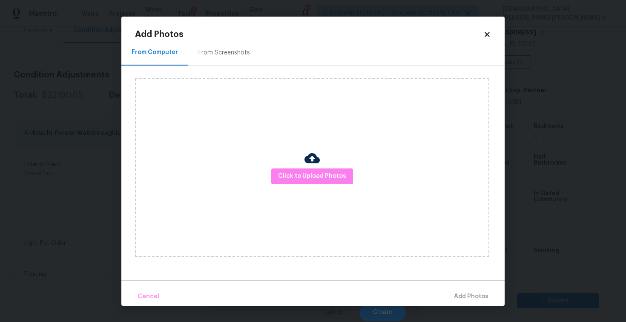
click at [217, 48] on div "From Screenshots" at bounding box center [224, 52] width 72 height 25
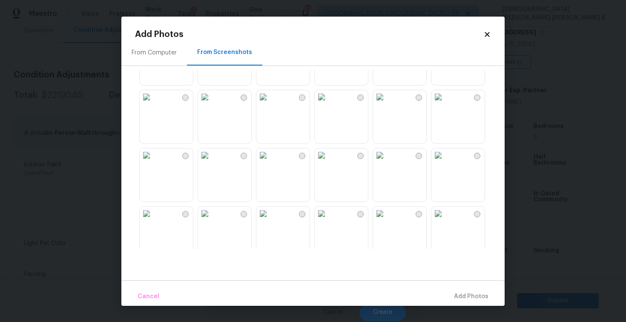
scroll to position [154, 0]
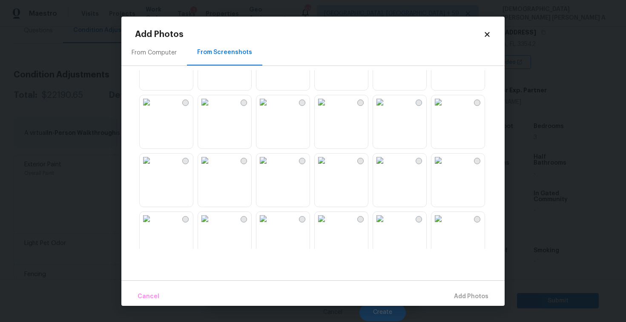
click at [386, 109] on img at bounding box center [380, 102] width 14 height 14
click at [429, 120] on div at bounding box center [319, 159] width 369 height 179
click at [386, 159] on img at bounding box center [380, 161] width 14 height 14
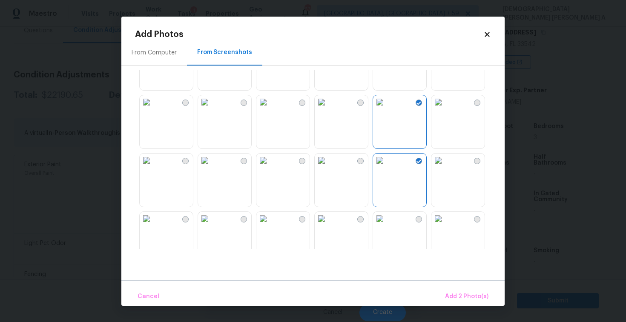
click at [386, 159] on img at bounding box center [380, 161] width 14 height 14
click at [258, 167] on img at bounding box center [263, 161] width 14 height 14
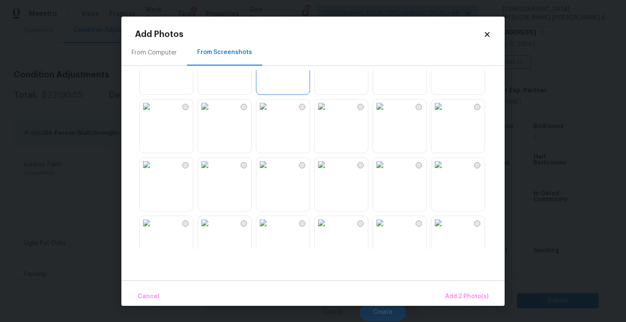
scroll to position [290, 0]
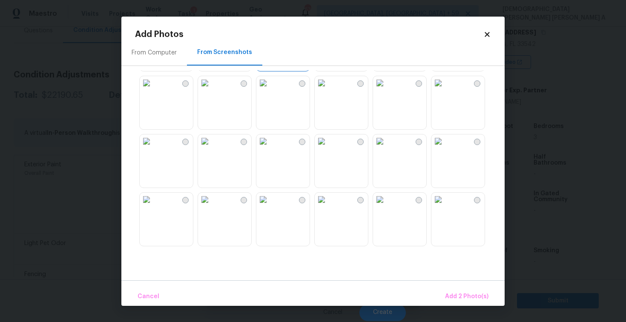
click at [386, 148] on img at bounding box center [380, 141] width 14 height 14
click at [463, 290] on button "Add 3 Photo(s)" at bounding box center [467, 297] width 50 height 18
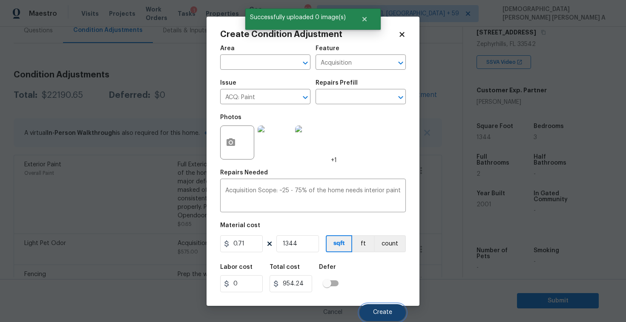
click at [385, 314] on span "Create" at bounding box center [382, 312] width 19 height 6
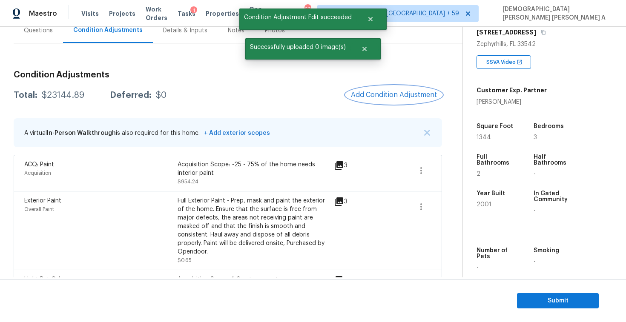
click at [379, 100] on button "Add Condition Adjustment" at bounding box center [394, 95] width 96 height 18
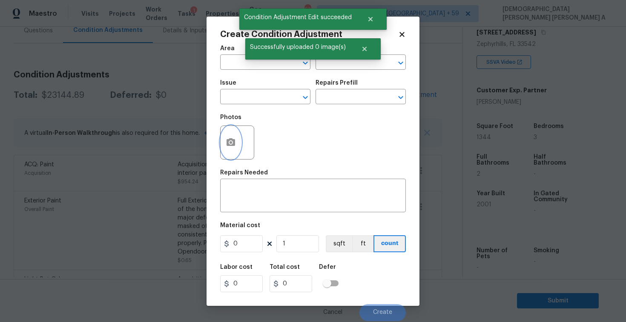
click at [234, 145] on icon "button" at bounding box center [230, 142] width 9 height 8
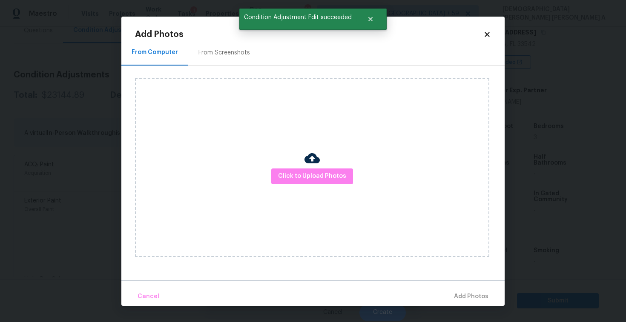
click at [222, 44] on div "From Screenshots" at bounding box center [224, 52] width 72 height 25
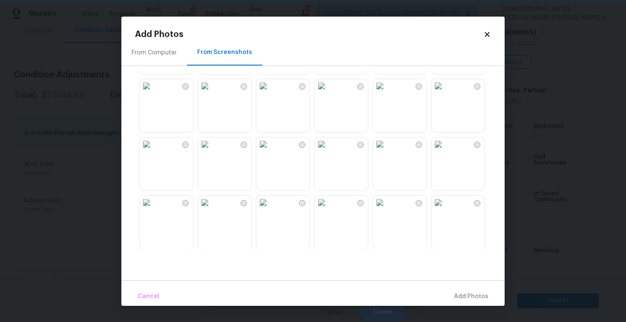
scroll to position [89, 0]
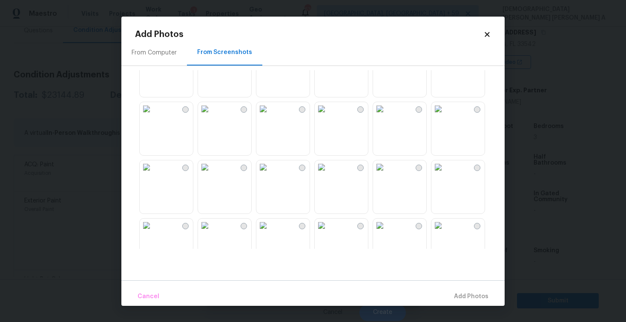
click at [386, 116] on img at bounding box center [380, 109] width 14 height 14
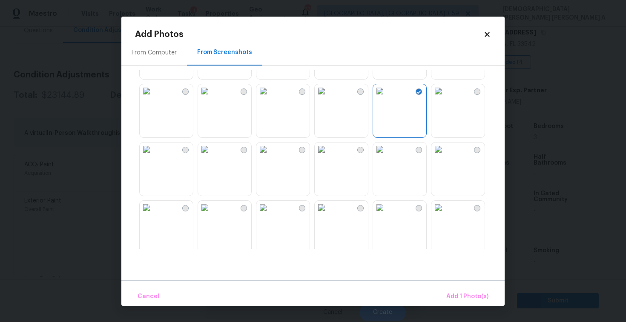
click at [445, 98] on img at bounding box center [438, 91] width 14 height 14
click at [445, 156] on img at bounding box center [438, 150] width 14 height 14
click at [270, 156] on img at bounding box center [263, 150] width 14 height 14
click at [270, 214] on img at bounding box center [263, 208] width 14 height 14
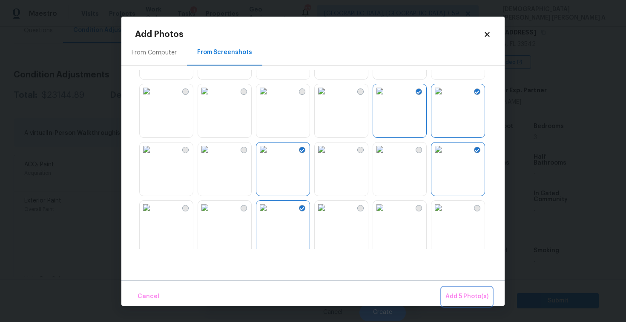
click at [460, 289] on button "Add 5 Photo(s)" at bounding box center [467, 297] width 50 height 18
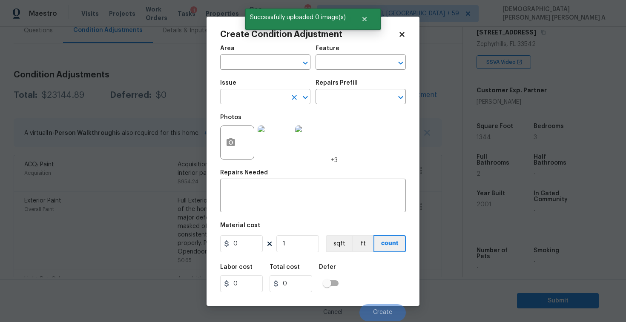
click at [272, 92] on input "text" at bounding box center [253, 97] width 66 height 13
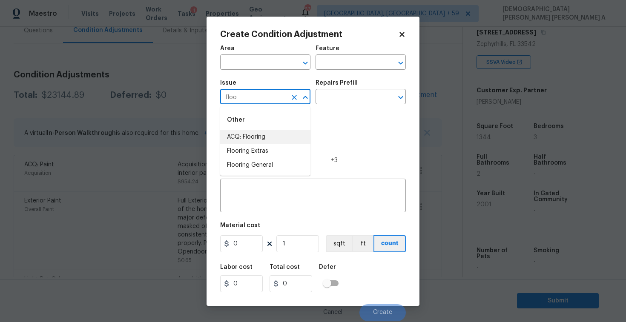
click at [279, 139] on li "ACQ: Flooring" at bounding box center [265, 137] width 90 height 14
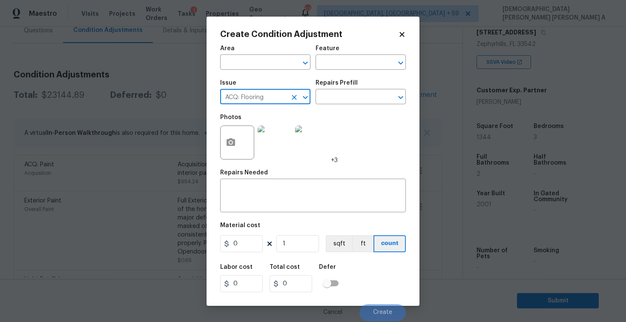
type input "ACQ: Flooring"
click at [279, 139] on img at bounding box center [274, 143] width 34 height 34
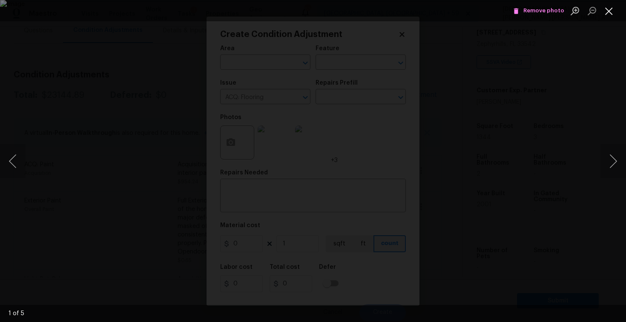
click at [614, 9] on button "Close lightbox" at bounding box center [608, 10] width 17 height 15
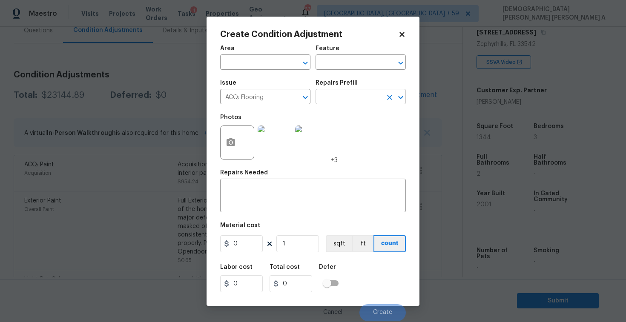
click at [378, 98] on input "text" at bounding box center [348, 97] width 66 height 13
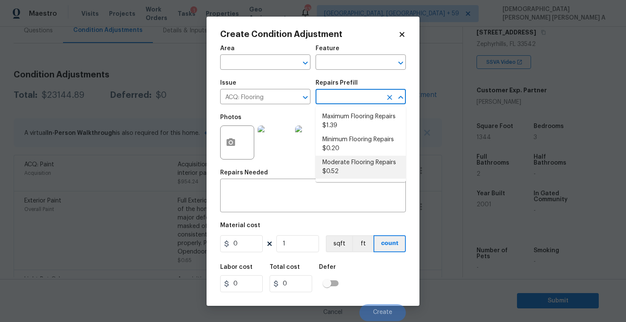
click at [361, 169] on li "Moderate Flooring Repairs $0.52" at bounding box center [360, 167] width 90 height 23
type input "Acquisition"
type textarea "Acquisition Scope: Moderate flooring repairs"
type input "0.52"
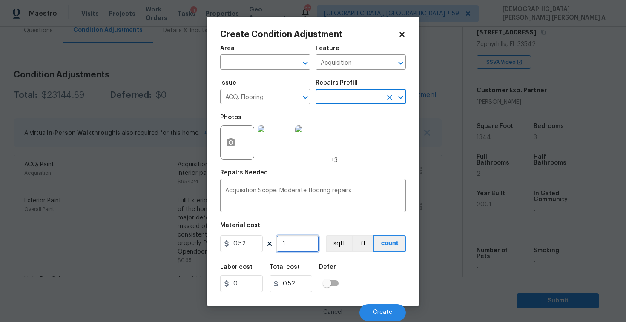
click at [306, 247] on input "1" at bounding box center [297, 243] width 43 height 17
type input "13"
type input "6.76"
type input "134"
type input "69.68"
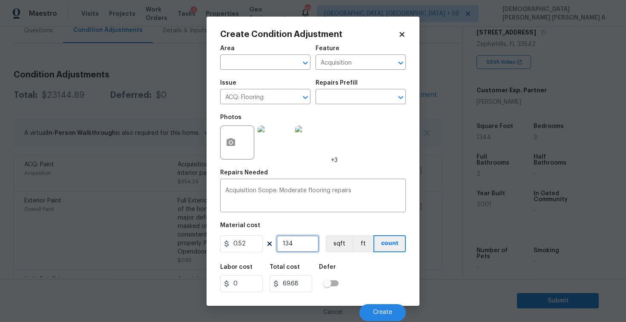
type input "1344"
type input "698.88"
type input "1344"
click at [328, 244] on button "sqft" at bounding box center [339, 243] width 26 height 17
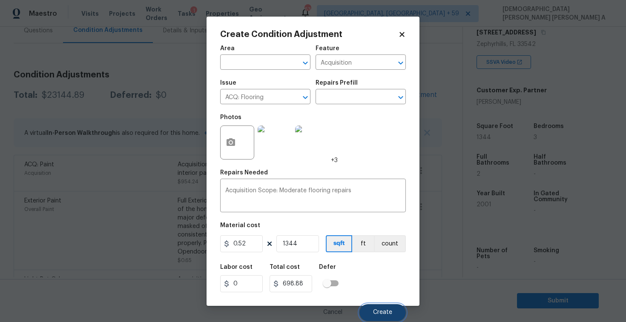
click at [380, 311] on span "Create" at bounding box center [382, 312] width 19 height 6
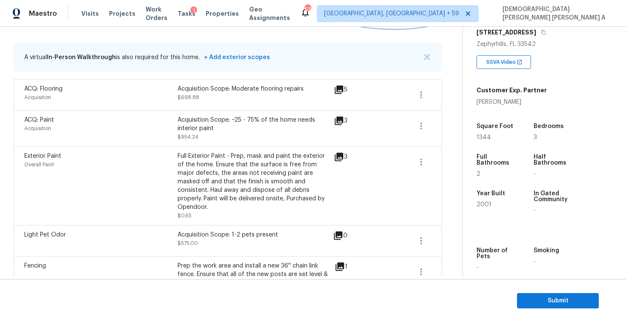
scroll to position [103, 0]
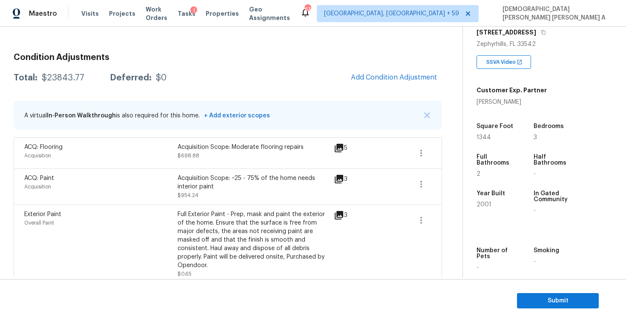
drag, startPoint x: 87, startPoint y: 79, endPoint x: 38, endPoint y: 79, distance: 48.5
click at [38, 79] on div "Total: $23843.77 Deferred: $0" at bounding box center [90, 78] width 153 height 9
copy div "$23843.77"
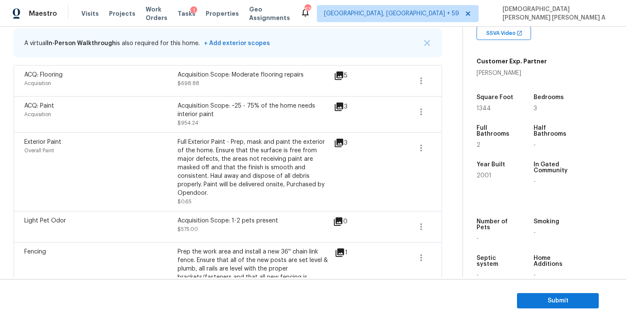
scroll to position [186, 0]
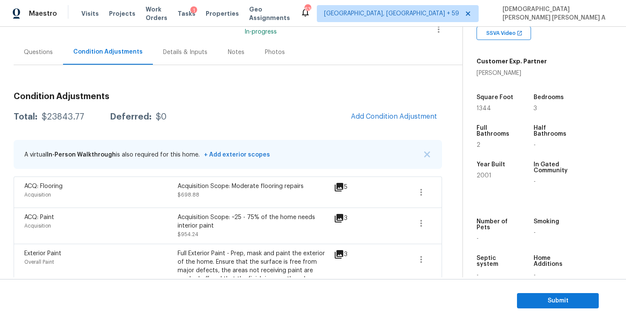
click at [42, 60] on div "Questions" at bounding box center [38, 52] width 49 height 25
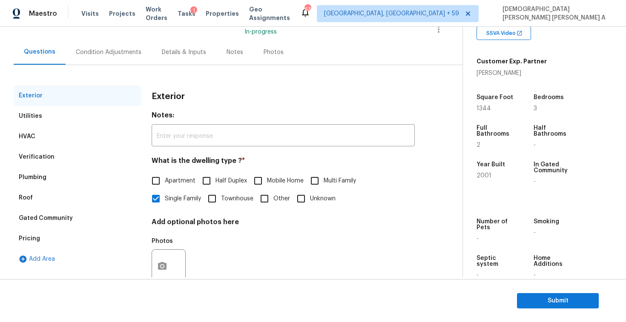
scroll to position [88, 0]
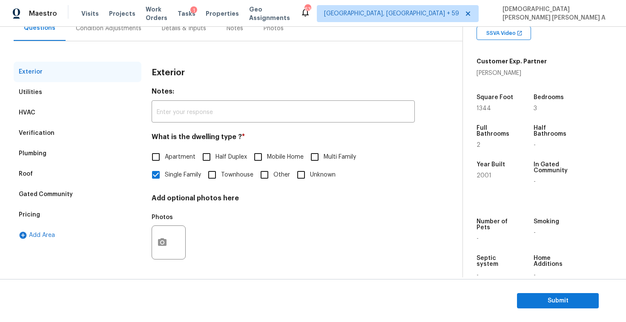
click at [34, 211] on div "Pricing" at bounding box center [29, 215] width 21 height 9
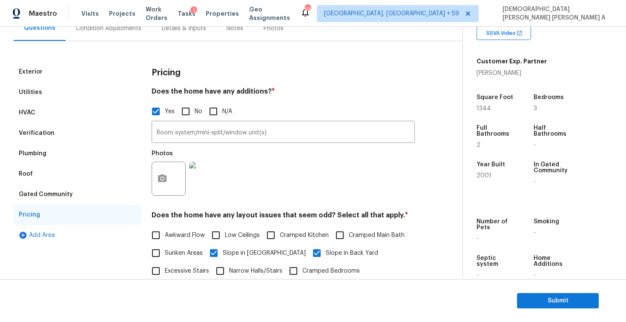
scroll to position [70, 0]
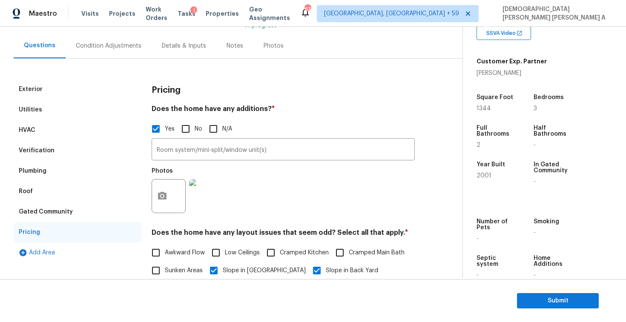
click at [94, 45] on div "Condition Adjustments" at bounding box center [109, 46] width 66 height 9
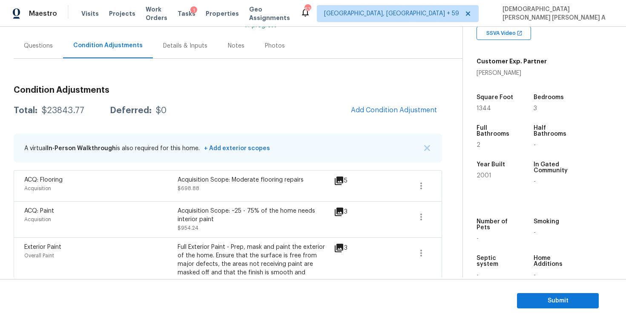
click at [29, 42] on div "Questions" at bounding box center [38, 46] width 29 height 9
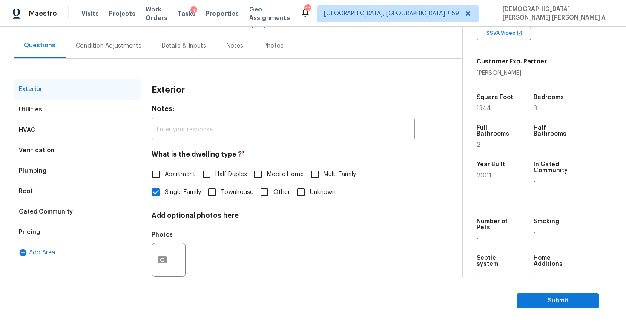
scroll to position [88, 0]
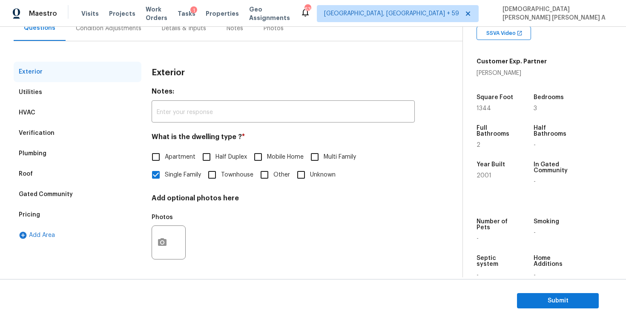
click at [49, 134] on div "Verification" at bounding box center [37, 133] width 36 height 9
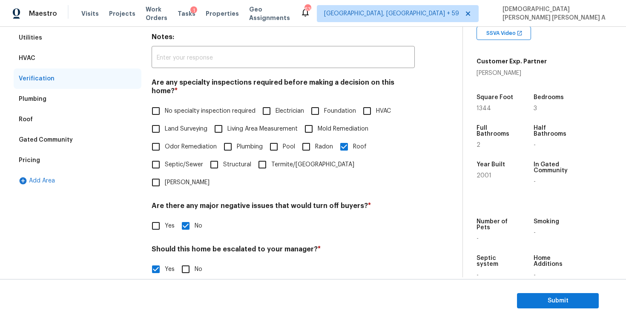
scroll to position [170, 0]
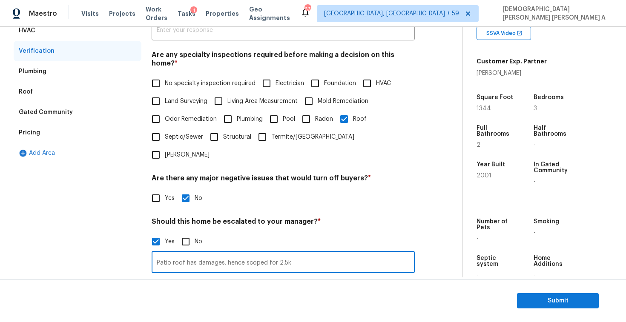
click at [230, 253] on input "Patio roof has damages. hence scoped for 2.5k" at bounding box center [282, 263] width 263 height 20
type input "Patio roof has damages. hence scoped for 2.5k"
click at [105, 178] on div "Exterior Utilities HVAC Verification Plumbing Roof Gated Community Pricing Add …" at bounding box center [78, 187] width 128 height 414
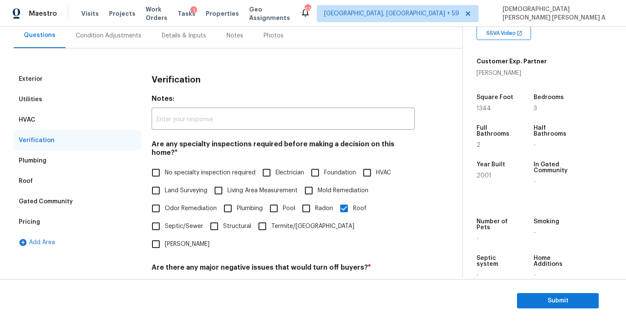
scroll to position [0, 0]
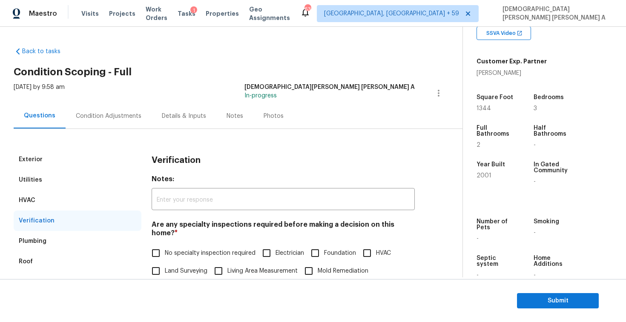
click at [99, 116] on div "Condition Adjustments" at bounding box center [109, 116] width 66 height 9
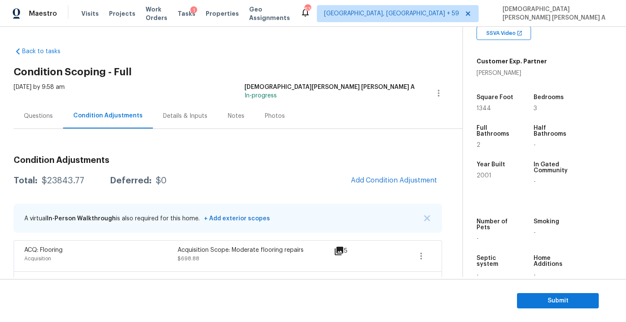
scroll to position [68, 0]
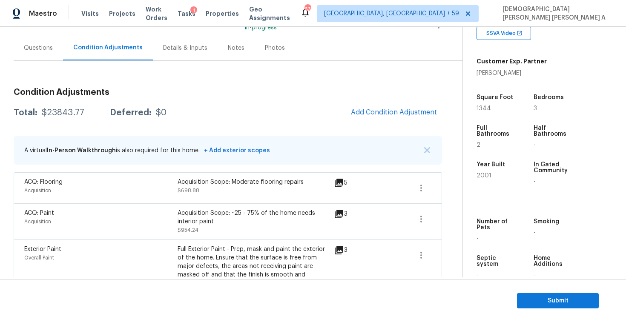
click at [403, 116] on span "Add Condition Adjustment" at bounding box center [394, 113] width 86 height 8
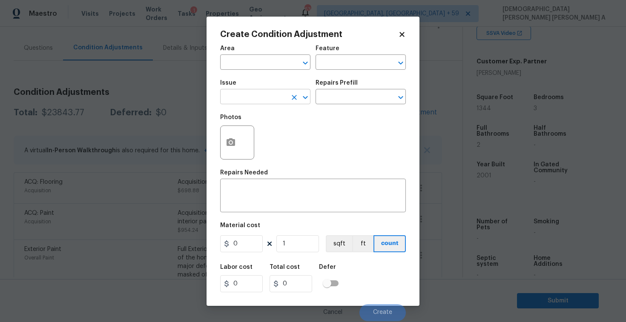
click at [271, 99] on input "text" at bounding box center [253, 97] width 66 height 13
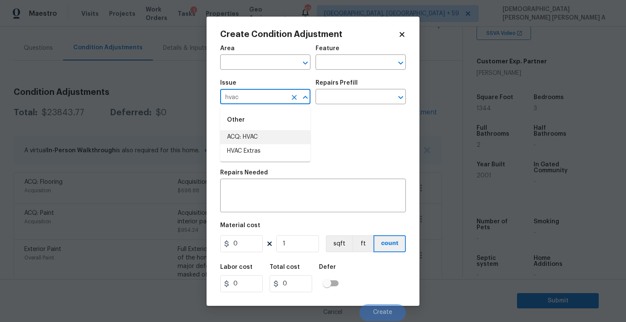
click at [242, 143] on li "ACQ: HVAC" at bounding box center [265, 137] width 90 height 14
type input "ACQ: HVAC"
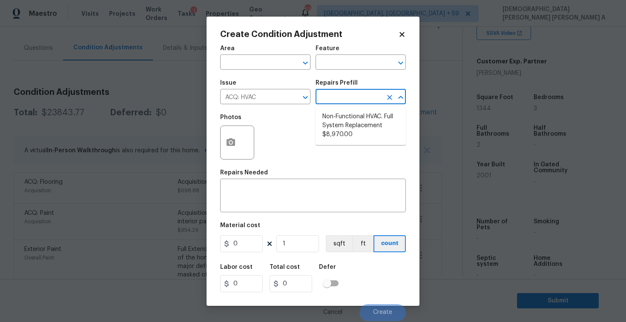
click at [353, 98] on input "text" at bounding box center [348, 97] width 66 height 13
click at [350, 123] on li "Non-Functional HVAC. Full System Replacement $8,970.00" at bounding box center [360, 126] width 90 height 32
type input "Acquisition"
type textarea "Acquisition Scope: Full System Replacement"
type input "8970"
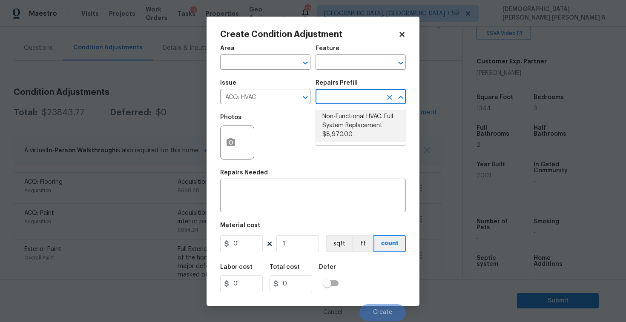
type input "8970"
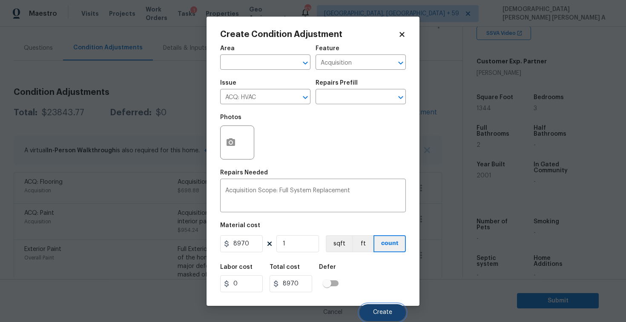
click at [374, 315] on span "Create" at bounding box center [382, 312] width 19 height 6
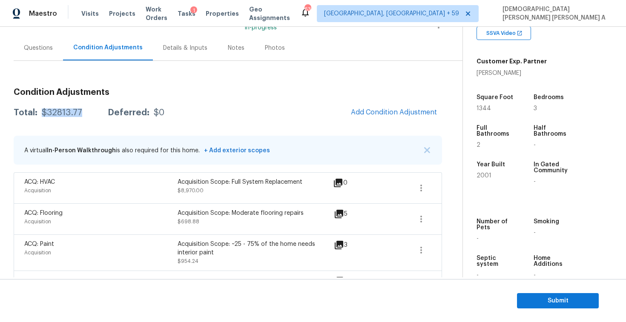
drag, startPoint x: 85, startPoint y: 119, endPoint x: 41, endPoint y: 114, distance: 44.1
click at [41, 114] on div "Total: $32813.77 Deferred: $0 Add Condition Adjustment" at bounding box center [228, 112] width 428 height 19
copy div "$32813.77"
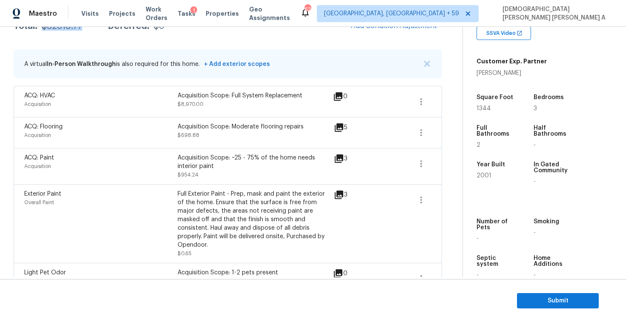
scroll to position [100, 0]
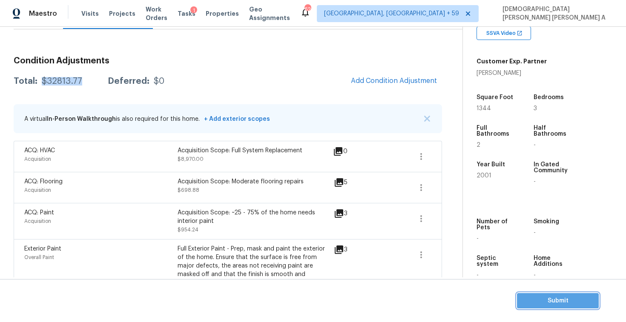
click at [571, 301] on span "Submit" at bounding box center [557, 301] width 68 height 11
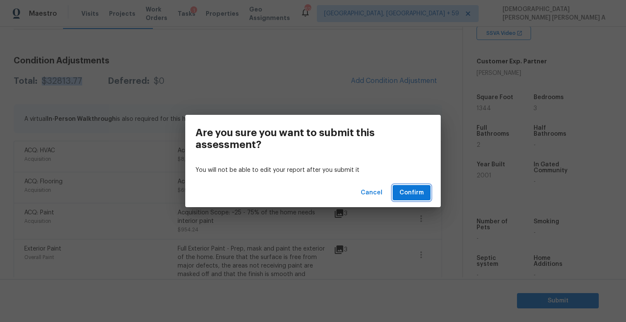
click at [407, 196] on span "Confirm" at bounding box center [411, 193] width 24 height 11
